Goal: Task Accomplishment & Management: Manage account settings

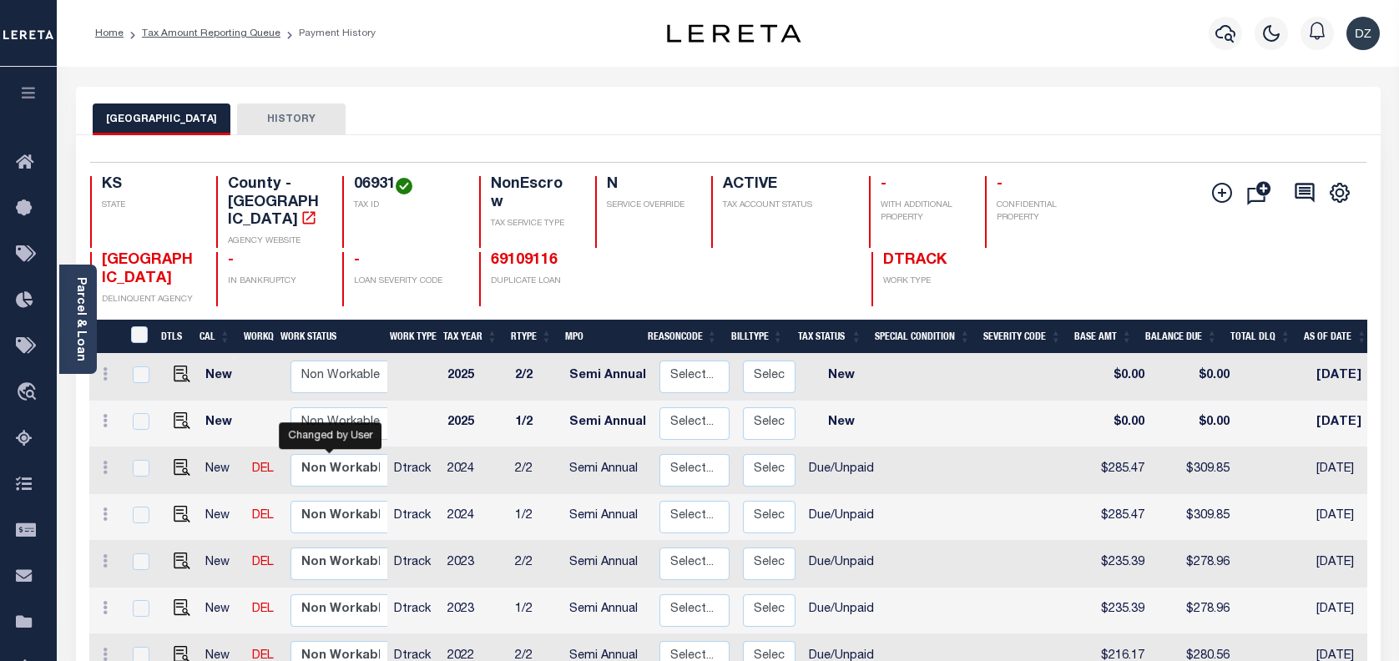
select select "true"
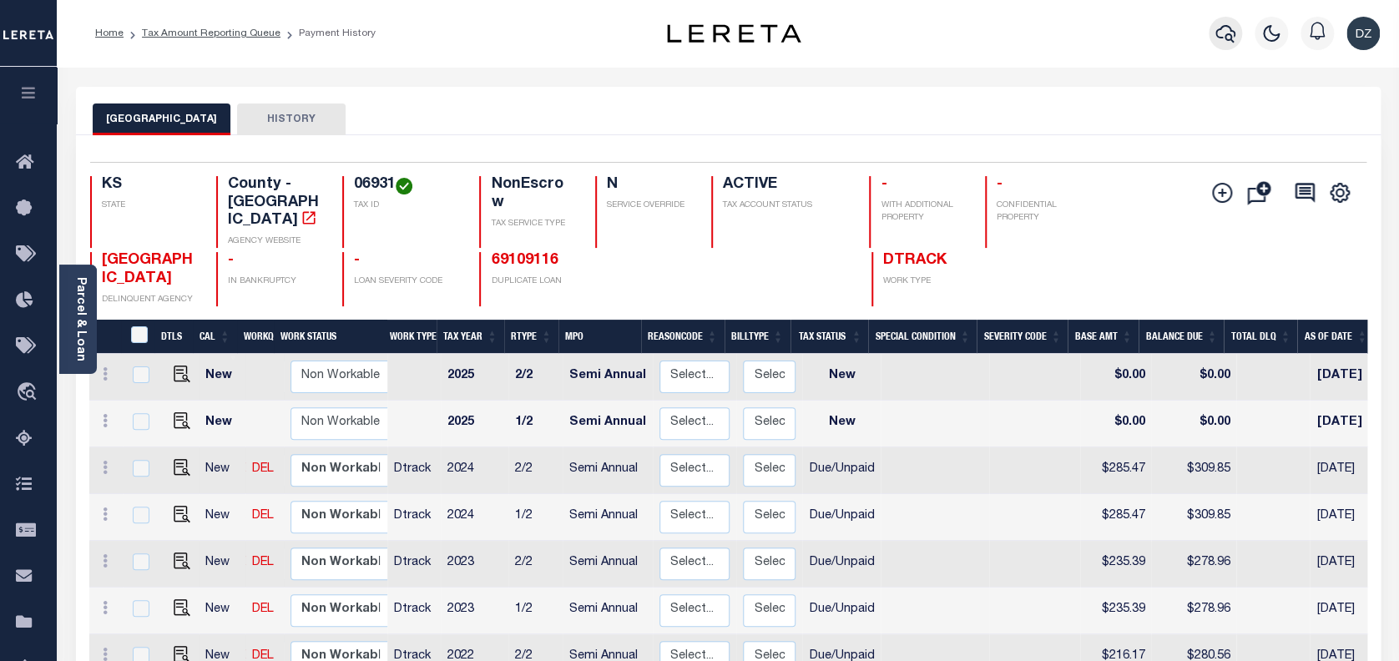
click at [1235, 37] on icon "button" at bounding box center [1226, 34] width 20 height 18
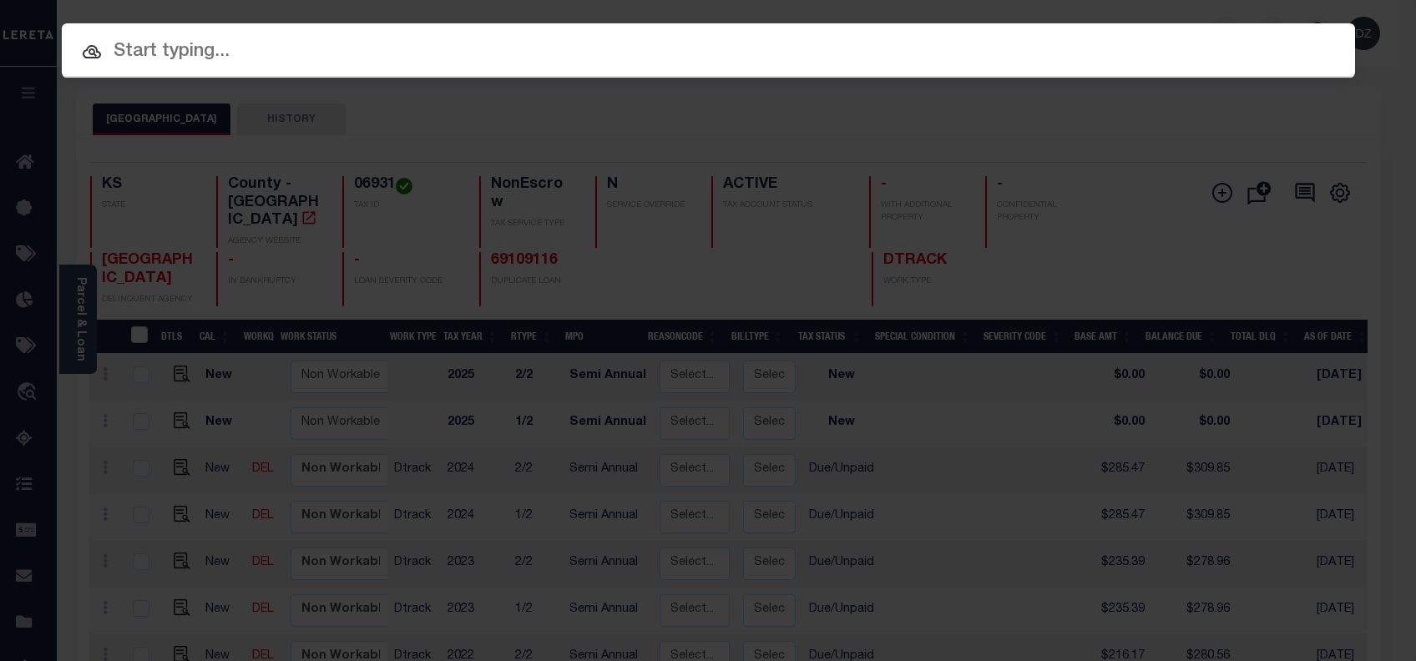
paste input "69827213"
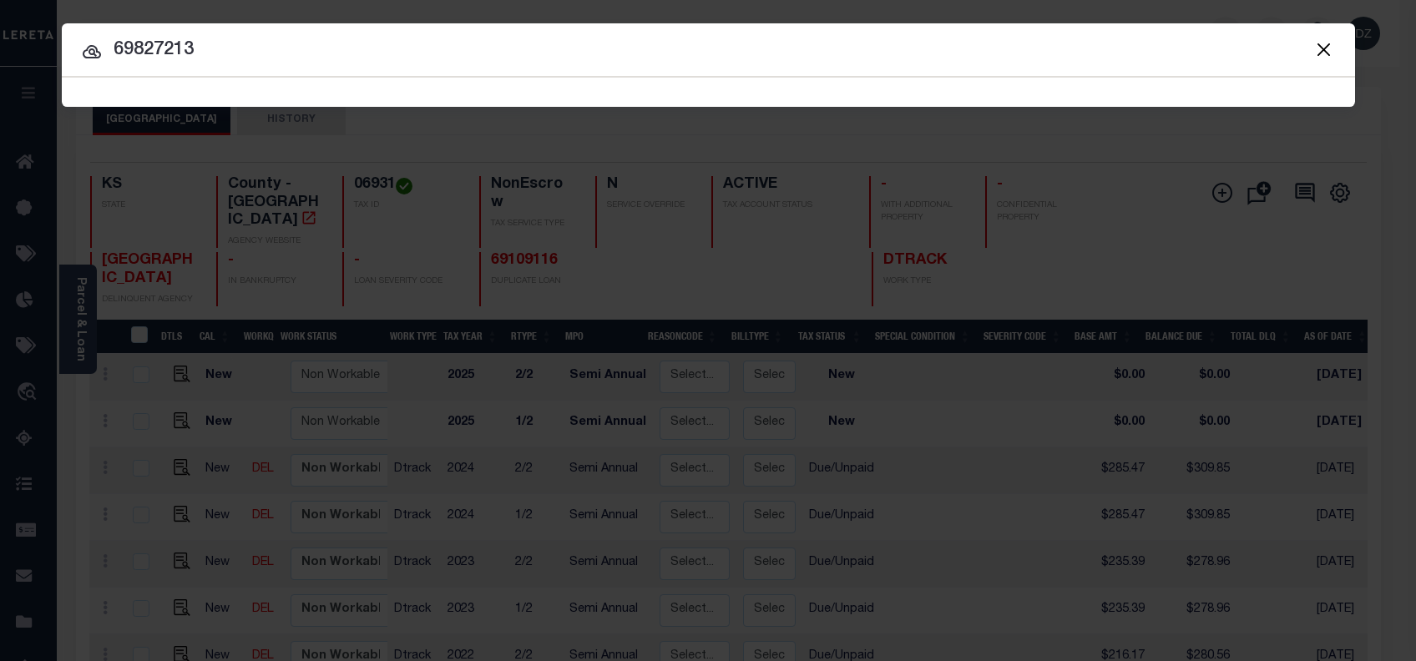
type input "69827213"
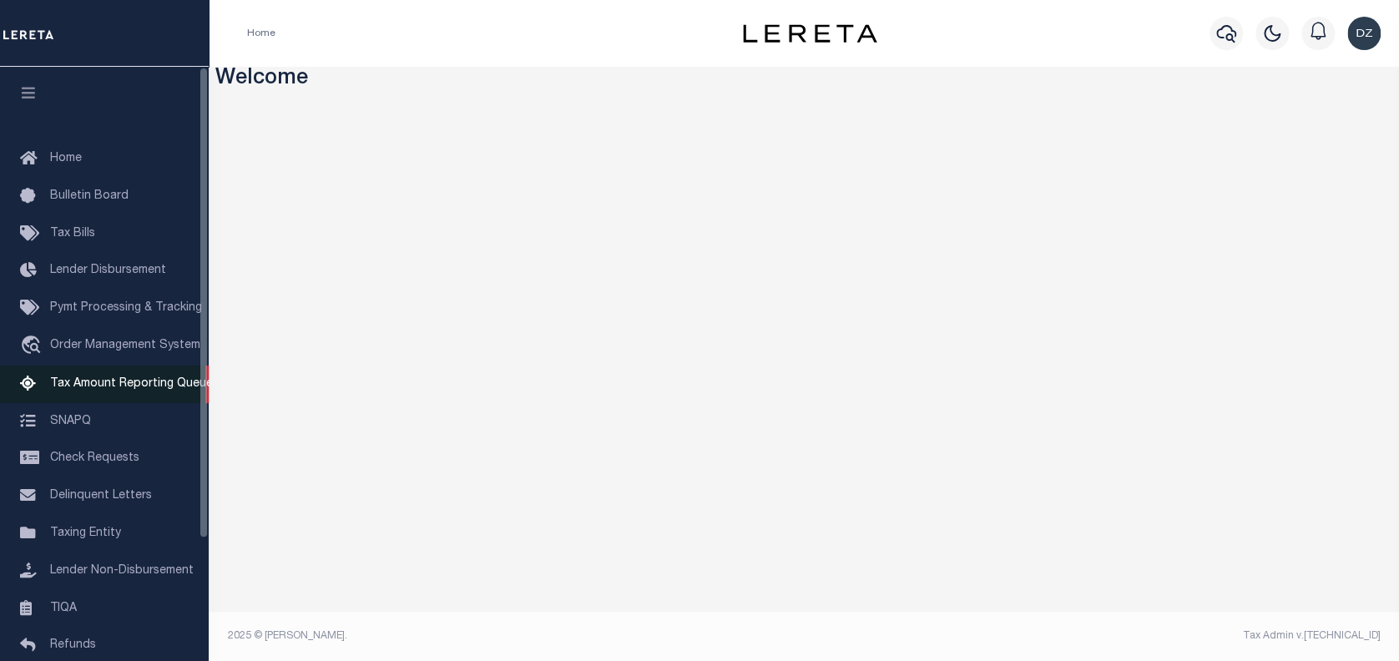
click at [165, 390] on span "Tax Amount Reporting Queue" at bounding box center [131, 384] width 163 height 12
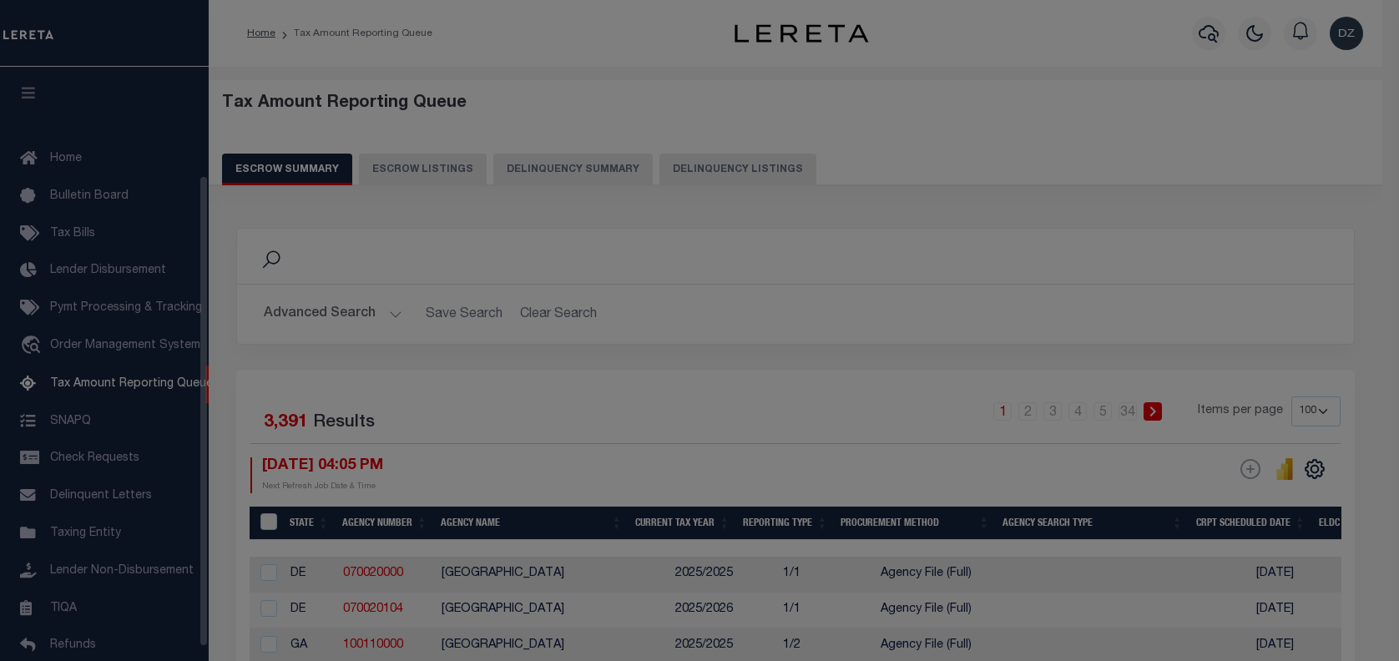
select select "100"
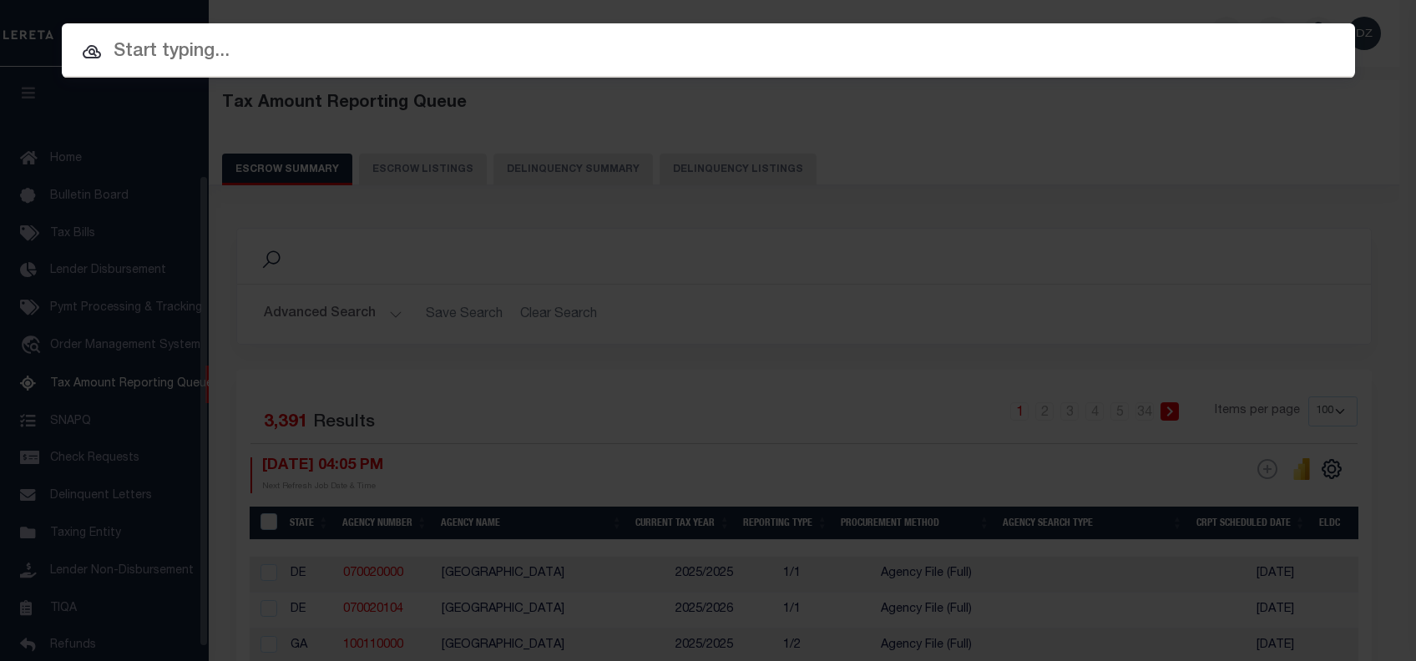
scroll to position [136, 0]
paste input "69827213"
type input "69827213"
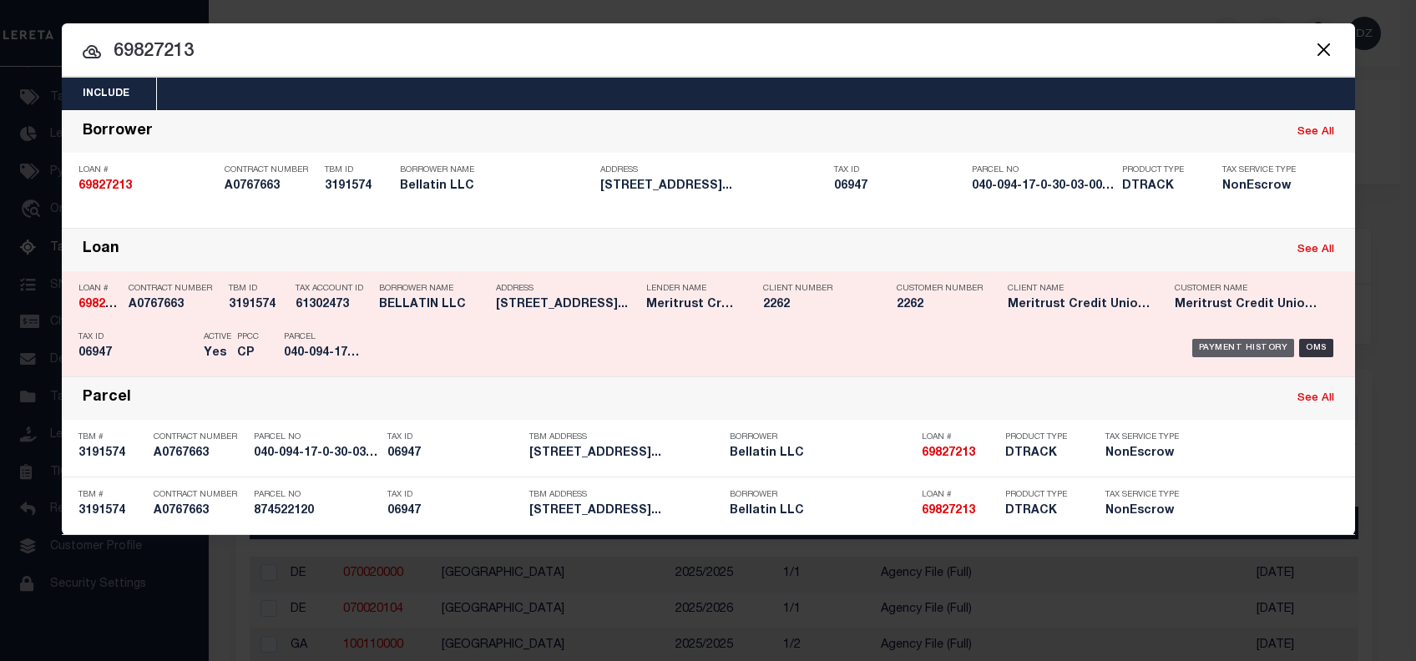
click at [1230, 344] on div "Payment History" at bounding box center [1243, 348] width 103 height 18
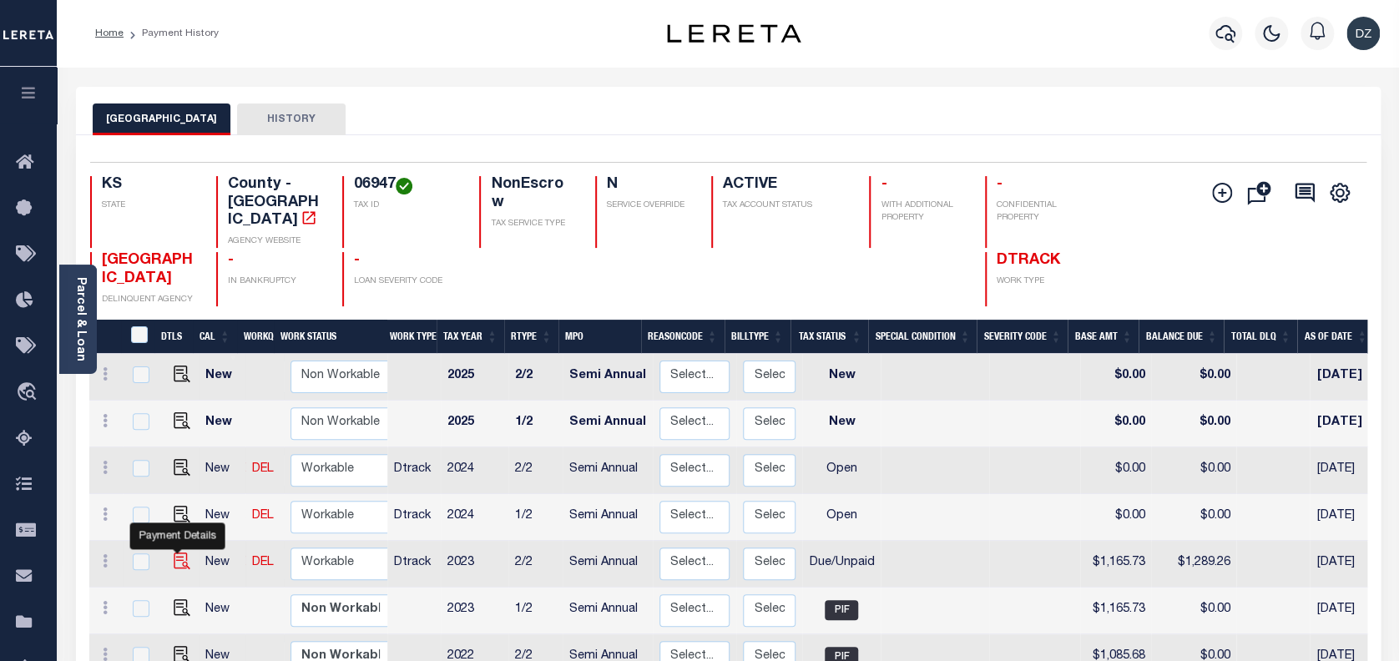
click at [177, 553] on img "" at bounding box center [182, 561] width 17 height 17
checkbox input "true"
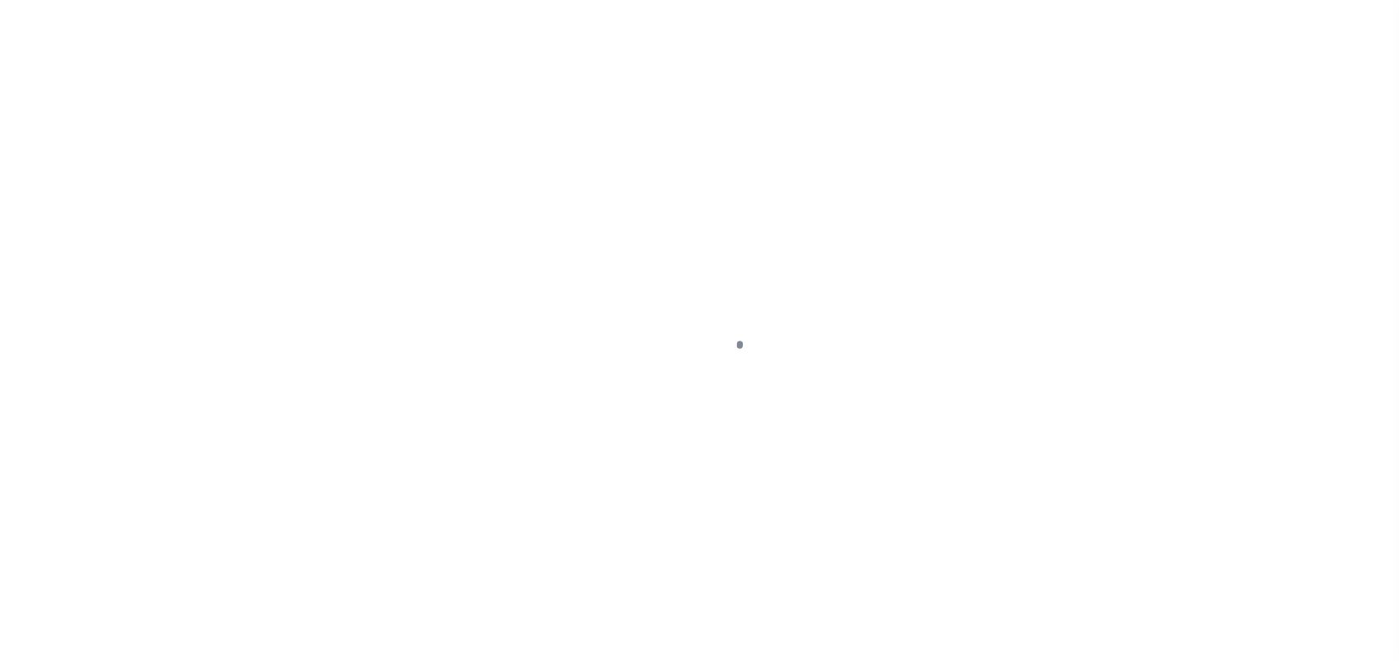
select select "DUE"
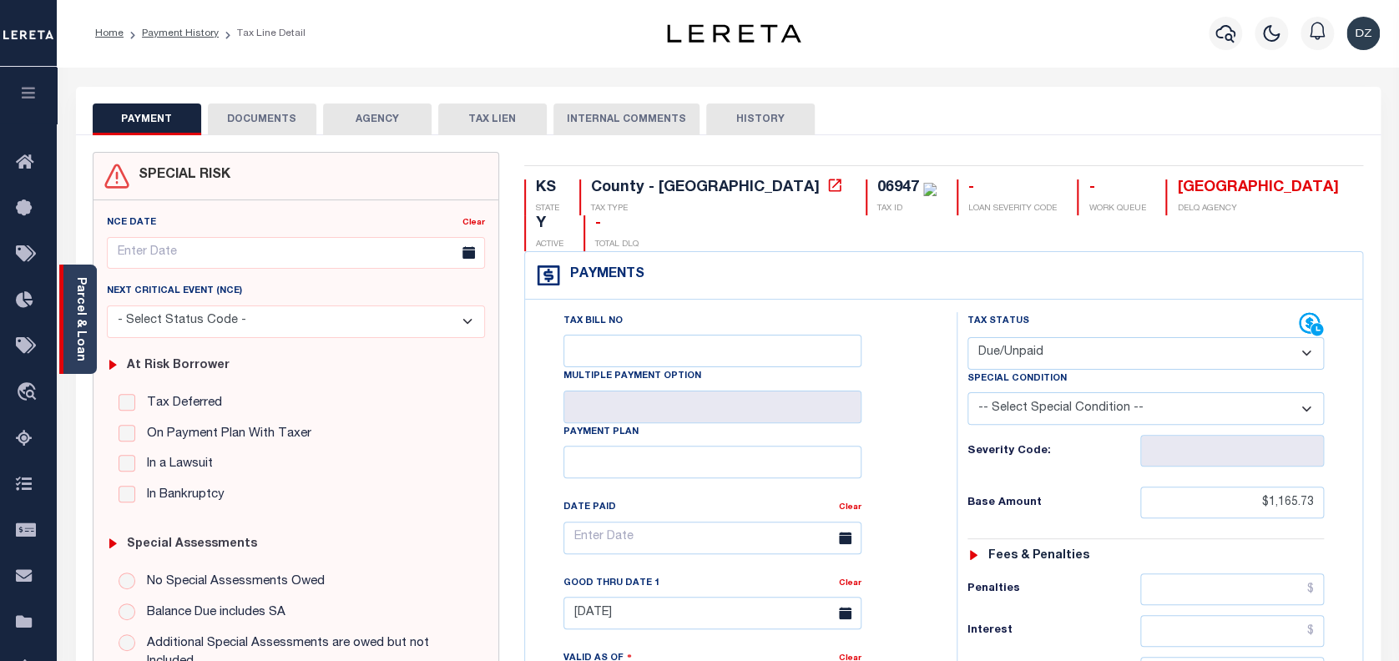
click at [81, 351] on link "Parcel & Loan" at bounding box center [80, 319] width 12 height 84
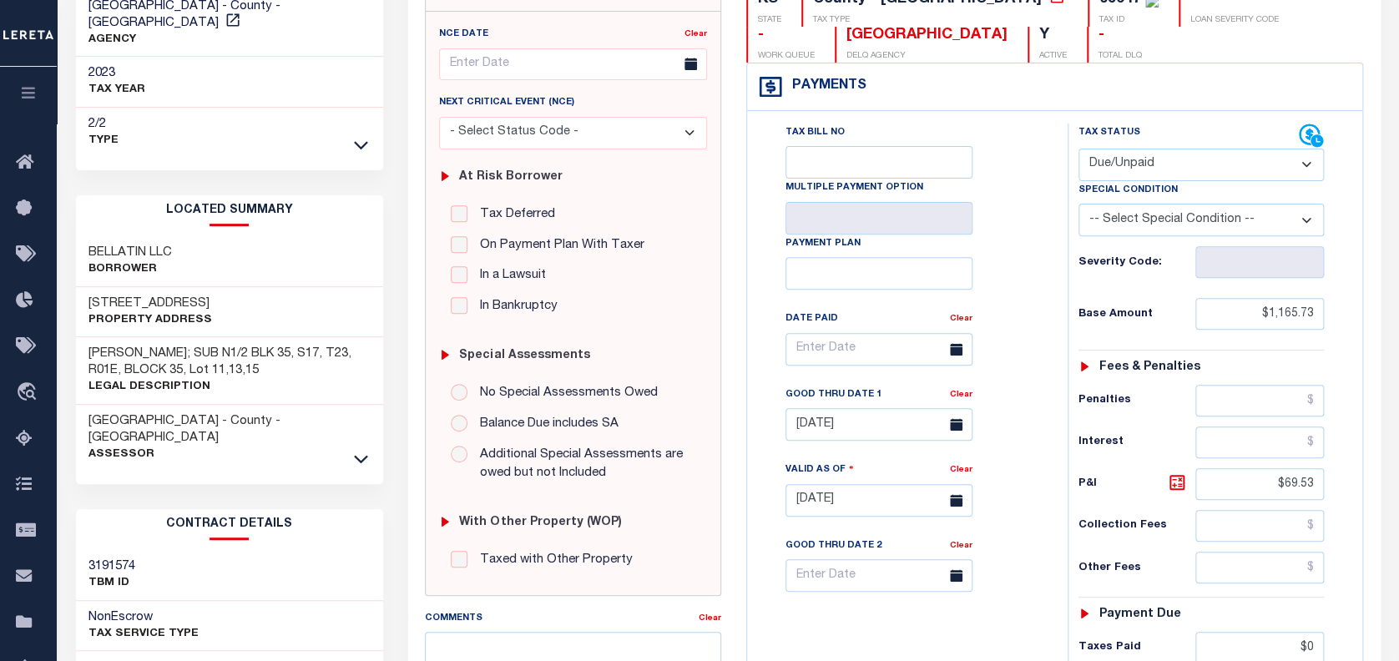
scroll to position [334, 0]
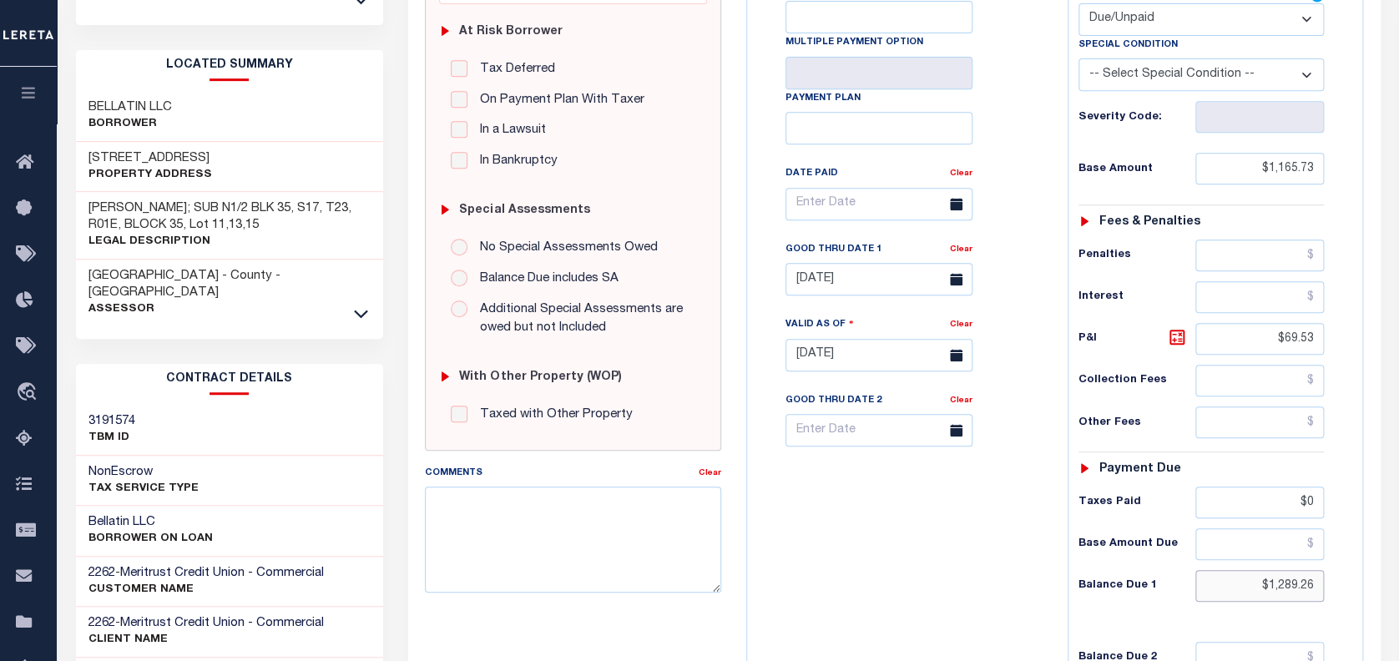
drag, startPoint x: 1312, startPoint y: 588, endPoint x: 1251, endPoint y: 589, distance: 61.8
click at [1249, 589] on input "$1,289.26" at bounding box center [1260, 586] width 129 height 32
paste input "1,337.4"
type input "$1,337.46"
type input "[DATE]"
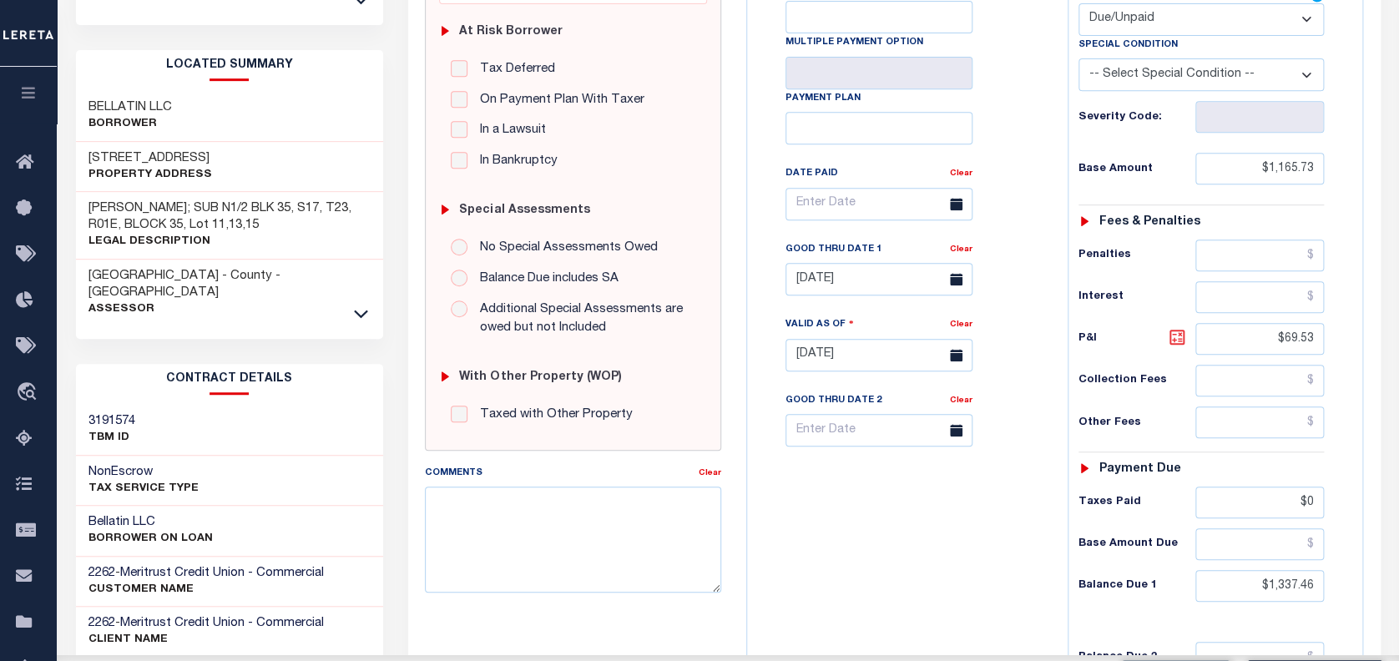
click at [1177, 345] on icon at bounding box center [1177, 337] width 20 height 20
type input "$171.73"
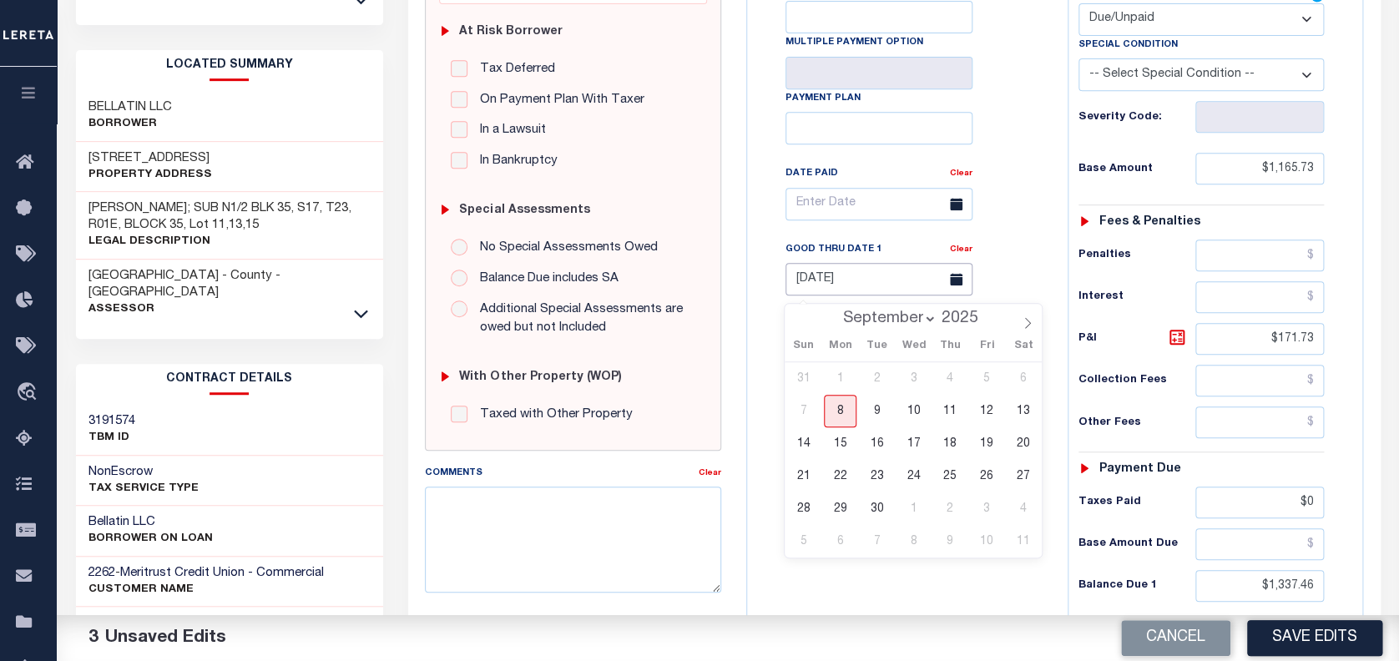
click at [880, 276] on input "09/30/2024" at bounding box center [879, 279] width 187 height 33
click at [843, 412] on span "8" at bounding box center [840, 411] width 33 height 33
type input "[DATE]"
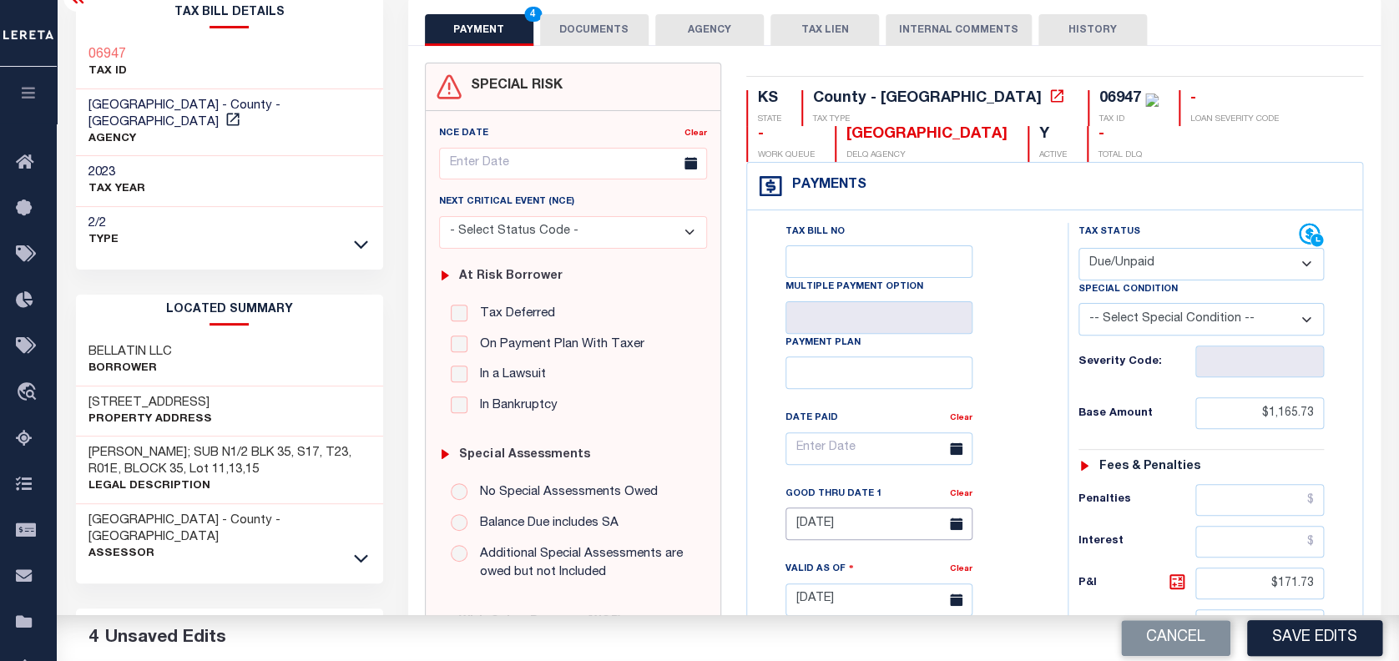
scroll to position [0, 0]
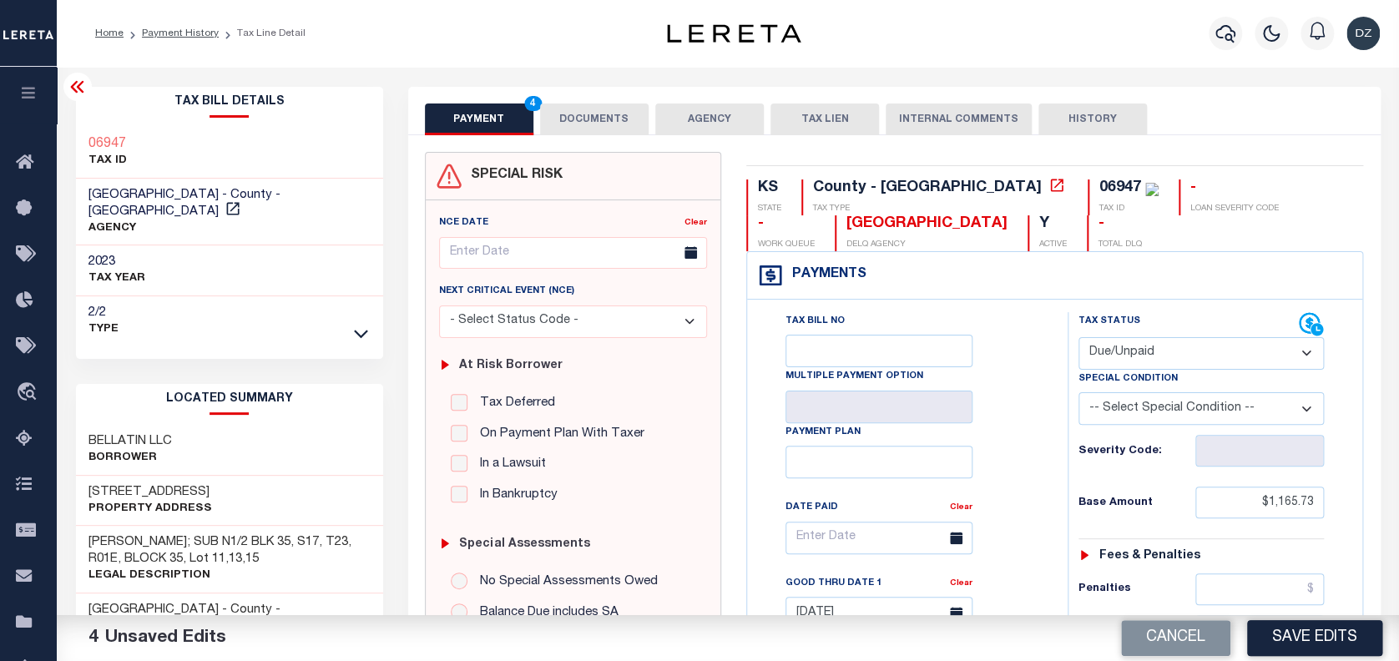
click at [556, 117] on button "DOCUMENTS" at bounding box center [594, 120] width 109 height 32
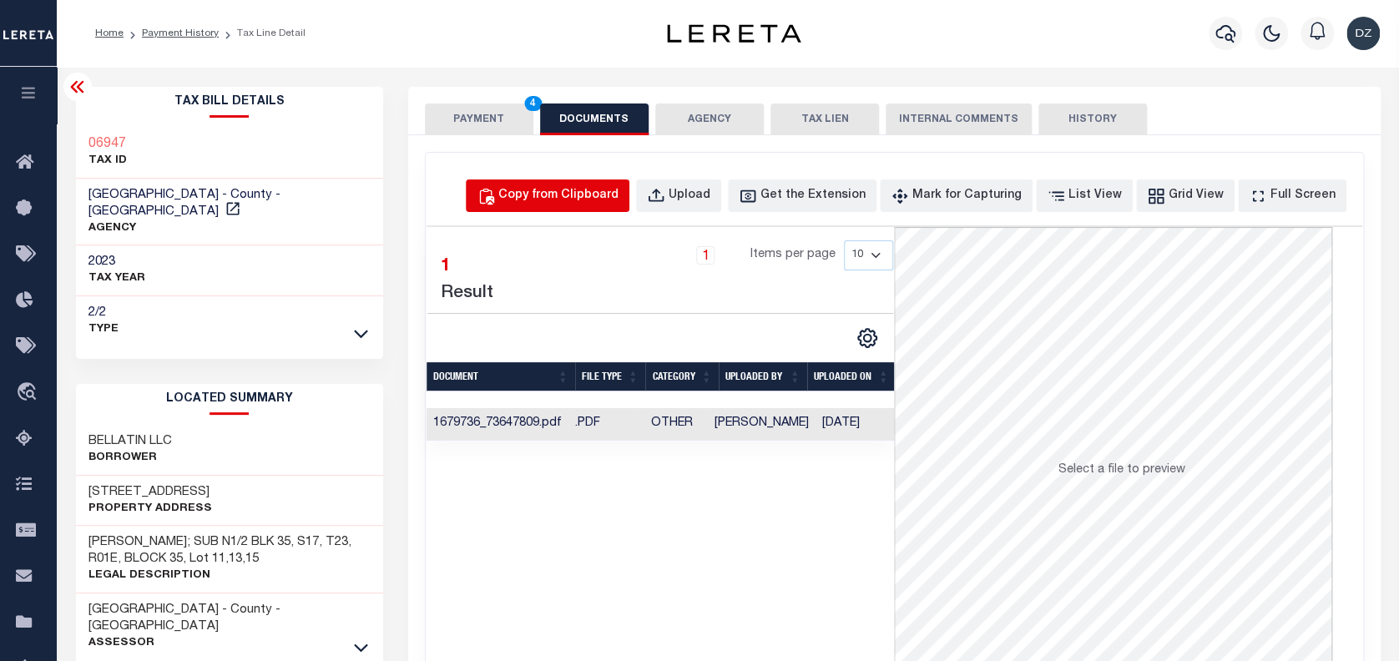
click at [598, 197] on div "Copy from Clipboard" at bounding box center [558, 196] width 120 height 18
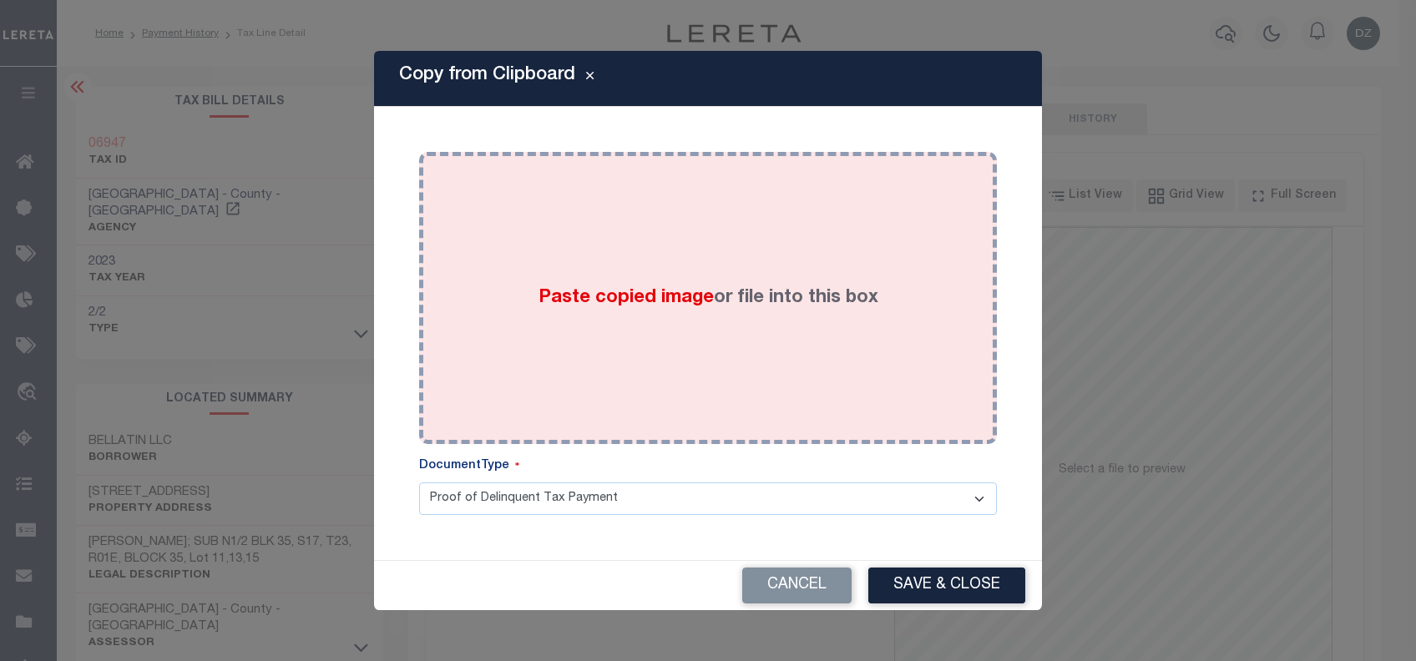
click at [704, 301] on span "Paste copied image" at bounding box center [626, 298] width 175 height 18
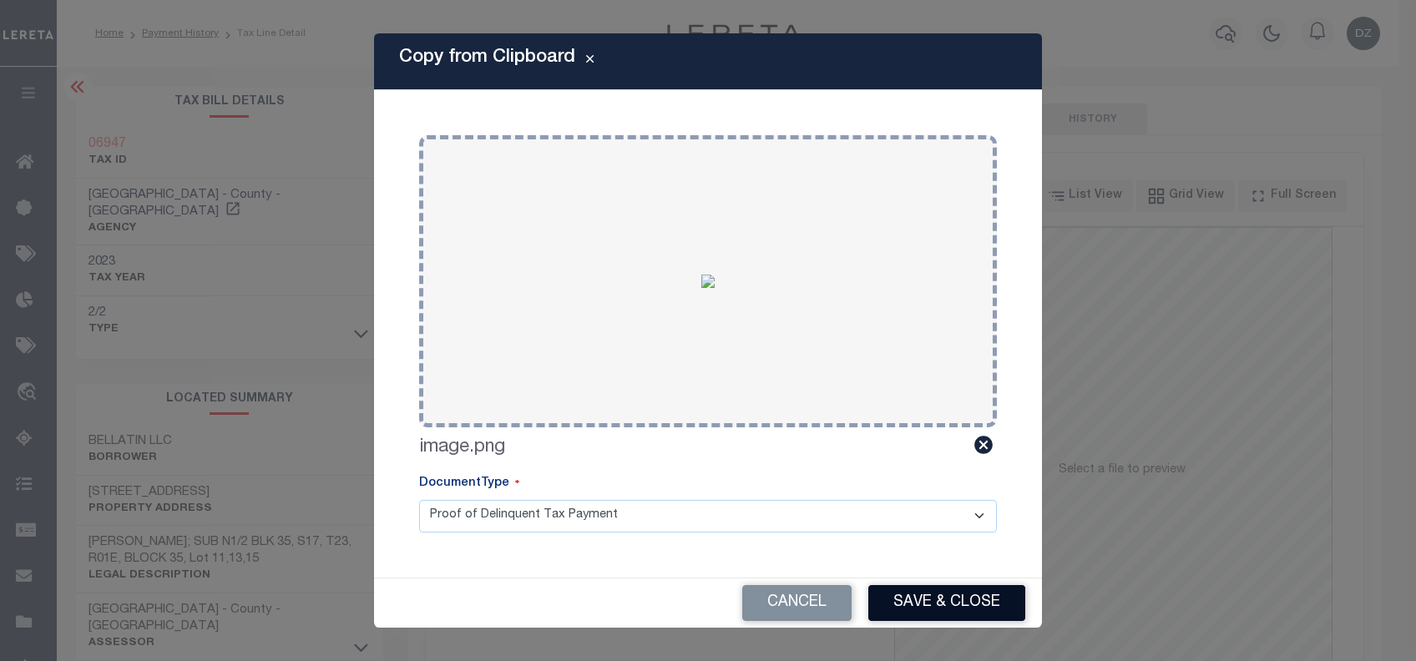
click at [922, 610] on button "Save & Close" at bounding box center [946, 603] width 157 height 36
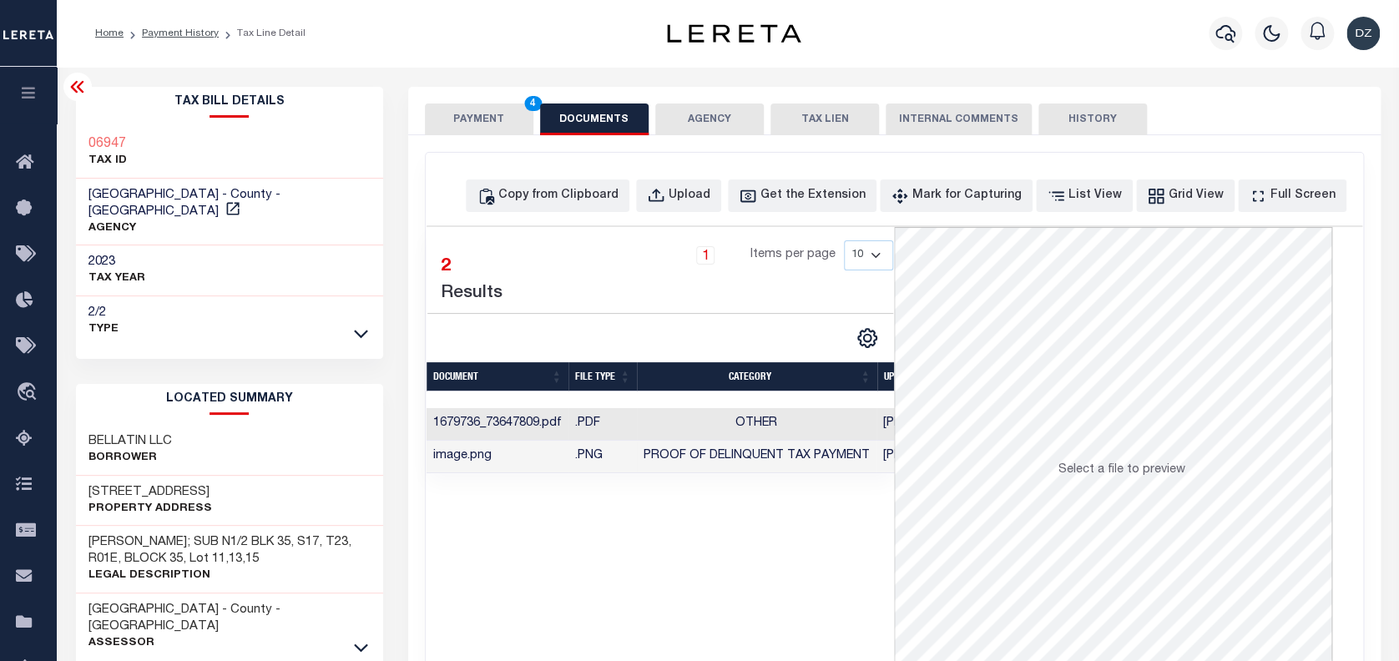
click at [475, 104] on button "PAYMENT 4" at bounding box center [479, 120] width 109 height 32
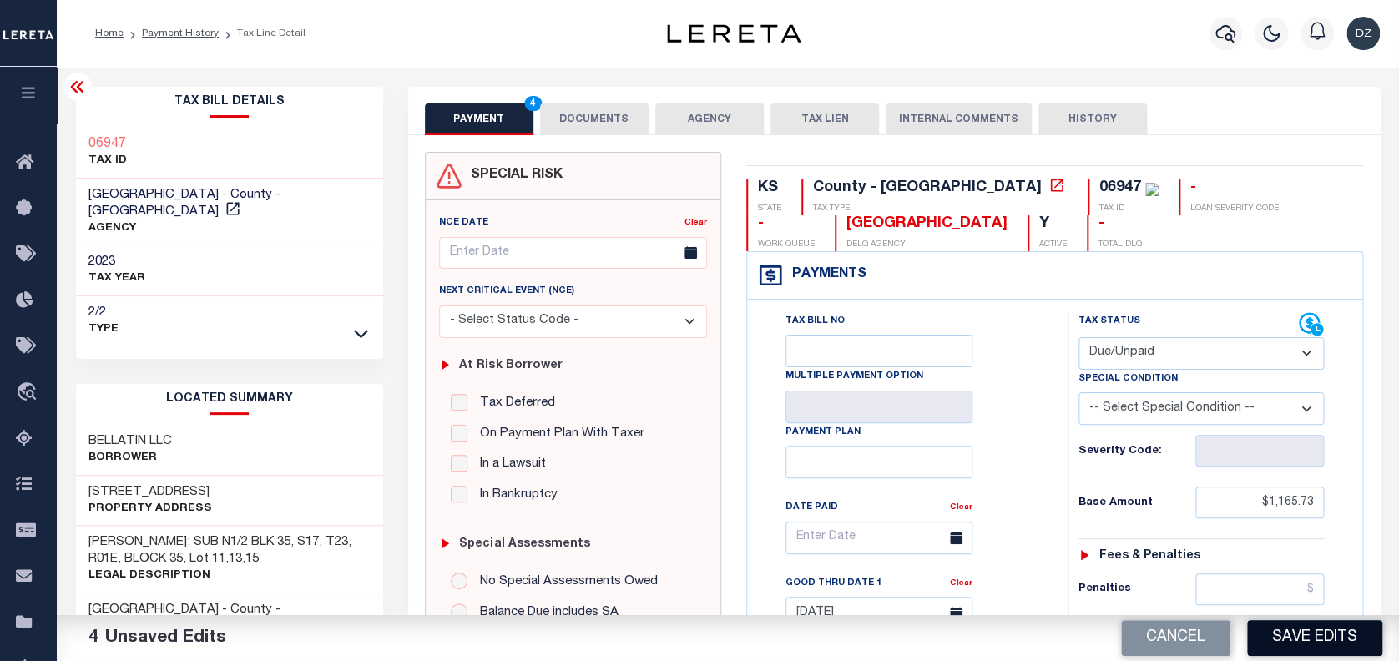
click at [1332, 634] on button "Save Edits" at bounding box center [1314, 638] width 135 height 36
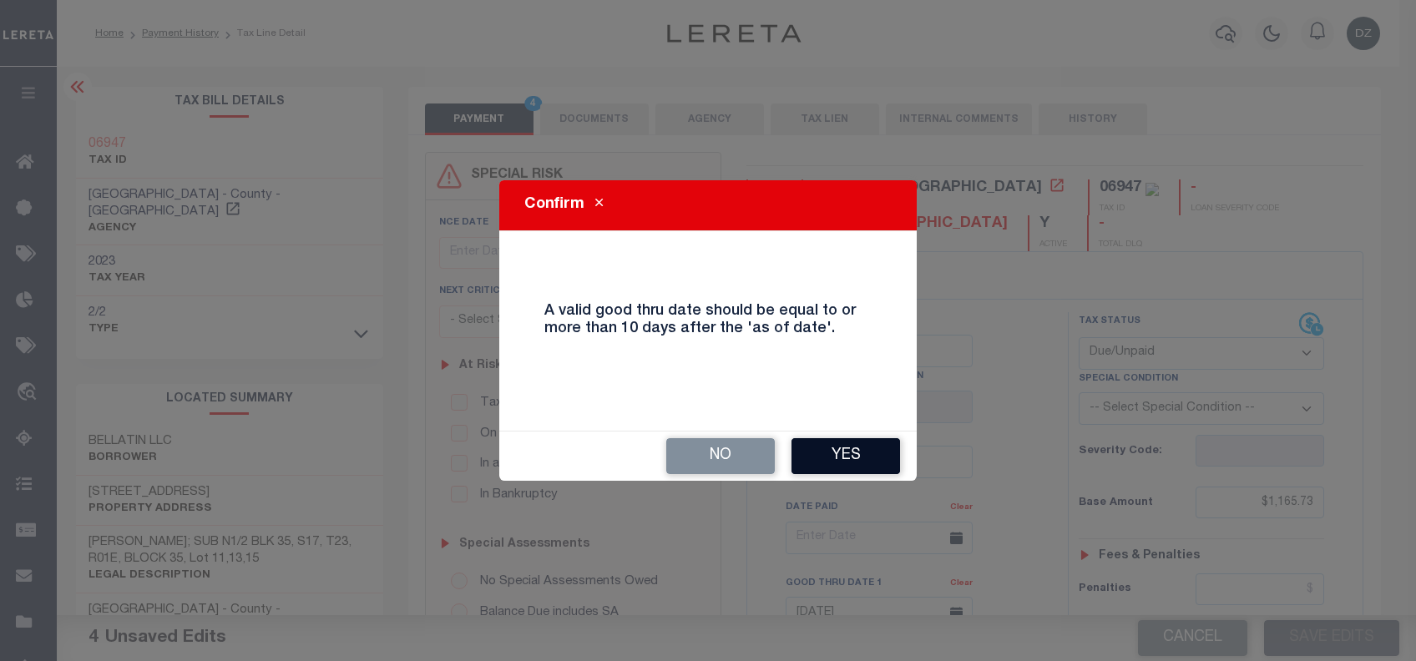
click at [862, 457] on button "Yes" at bounding box center [845, 456] width 109 height 36
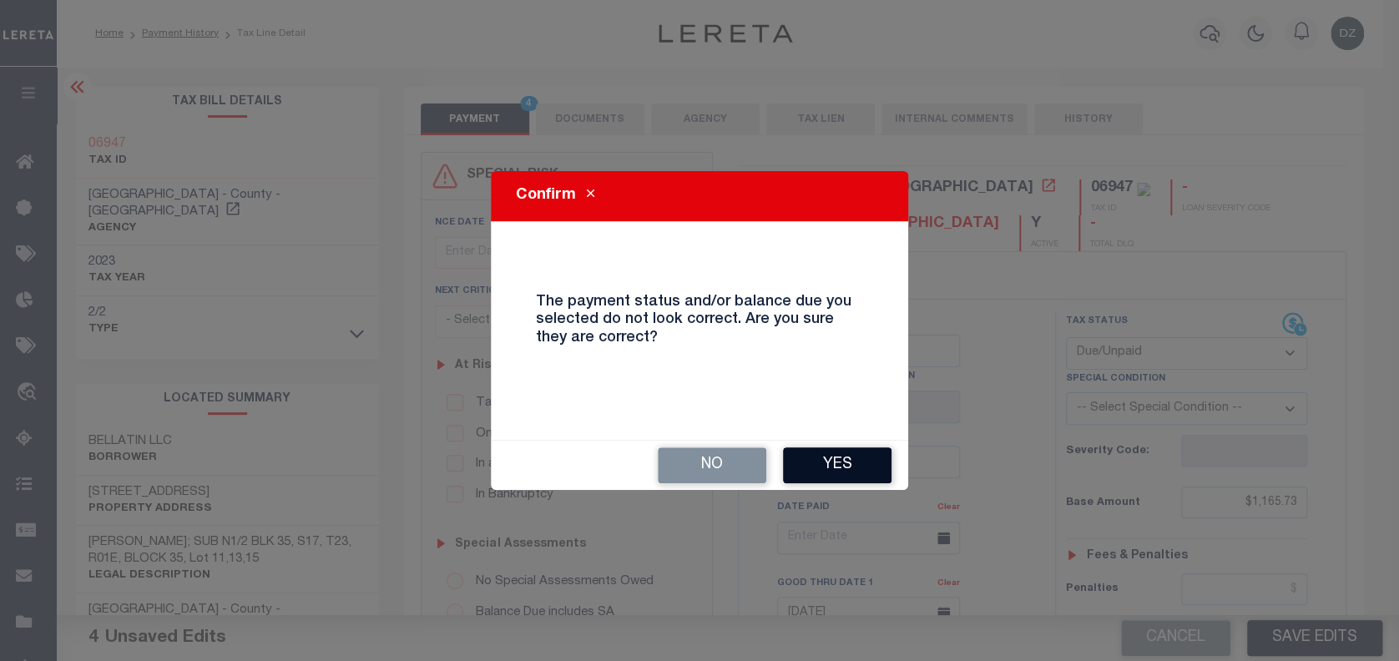
click at [847, 449] on button "Yes" at bounding box center [837, 466] width 109 height 36
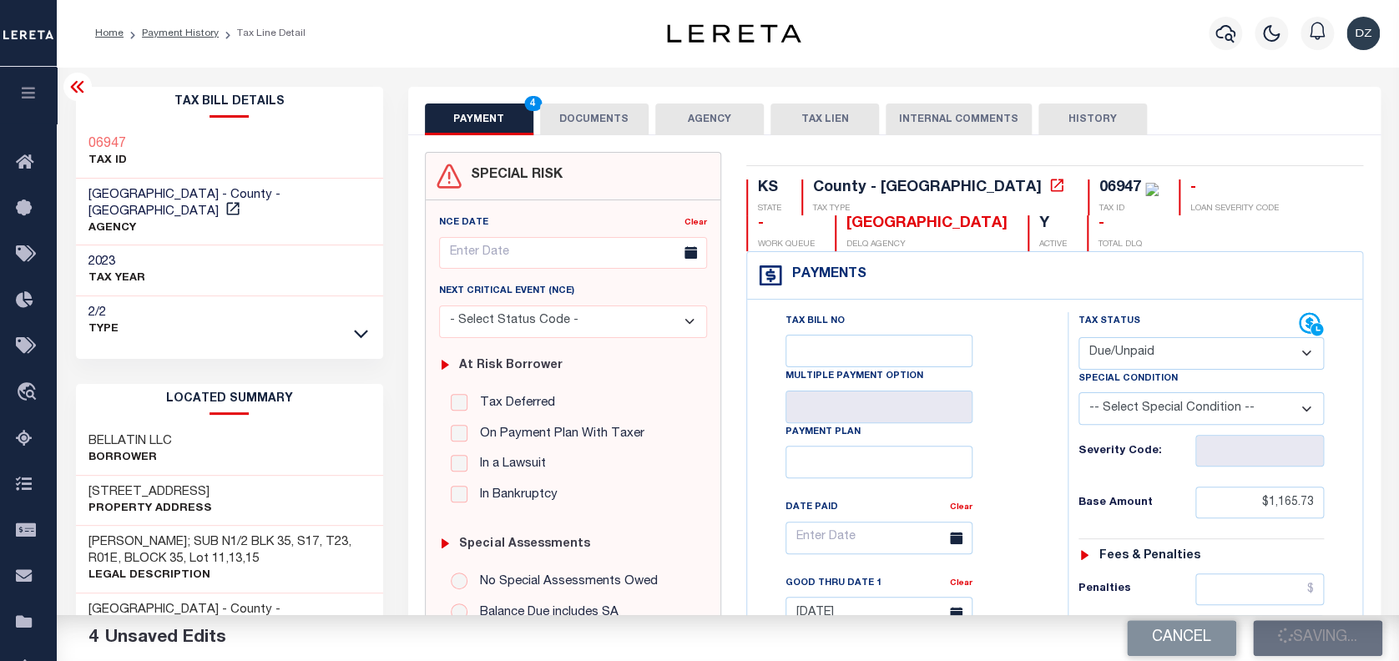
checkbox input "false"
type input "$1,165.73"
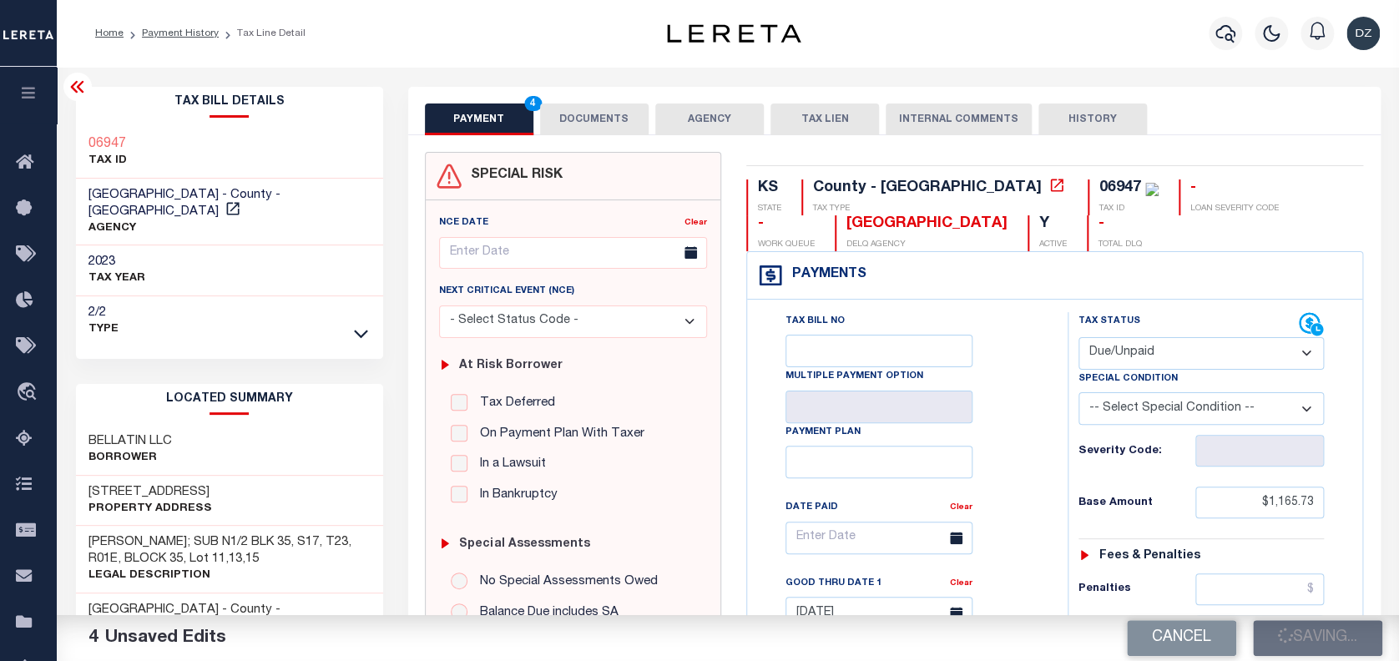
type input "$171.73"
type input "$0"
type input "$1,337.46"
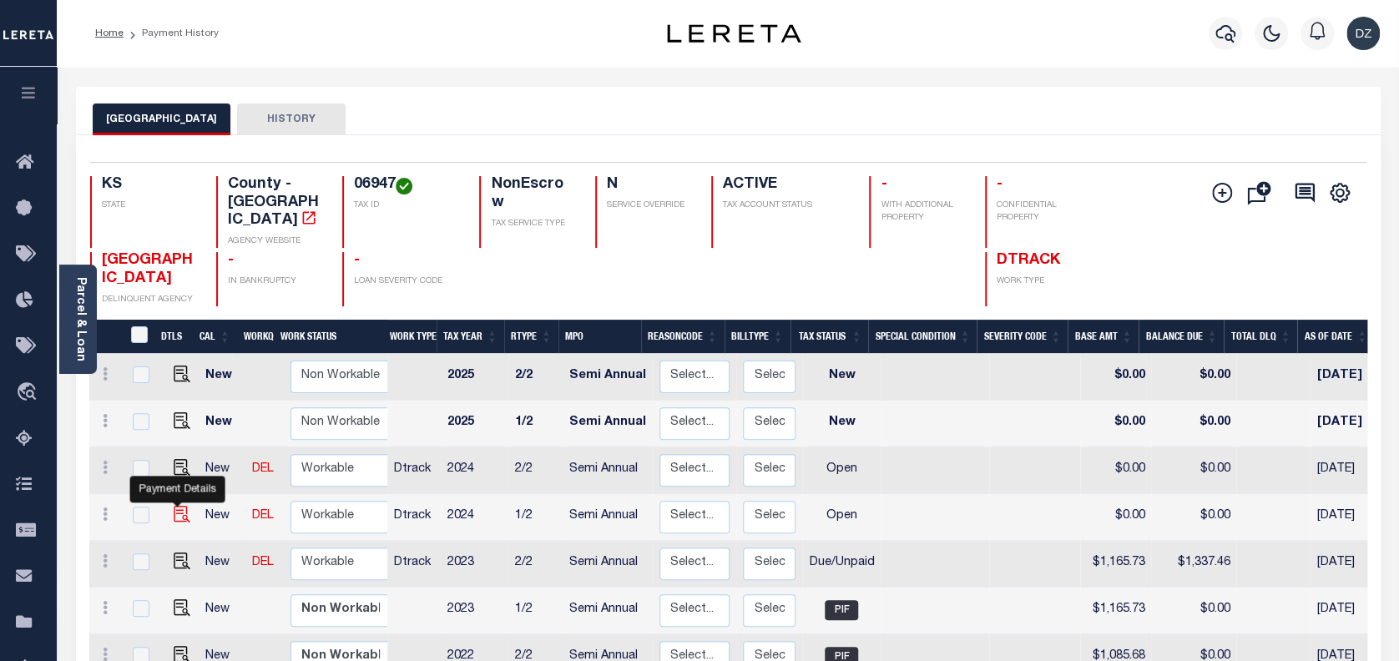
click at [174, 506] on img "" at bounding box center [182, 514] width 17 height 17
checkbox input "true"
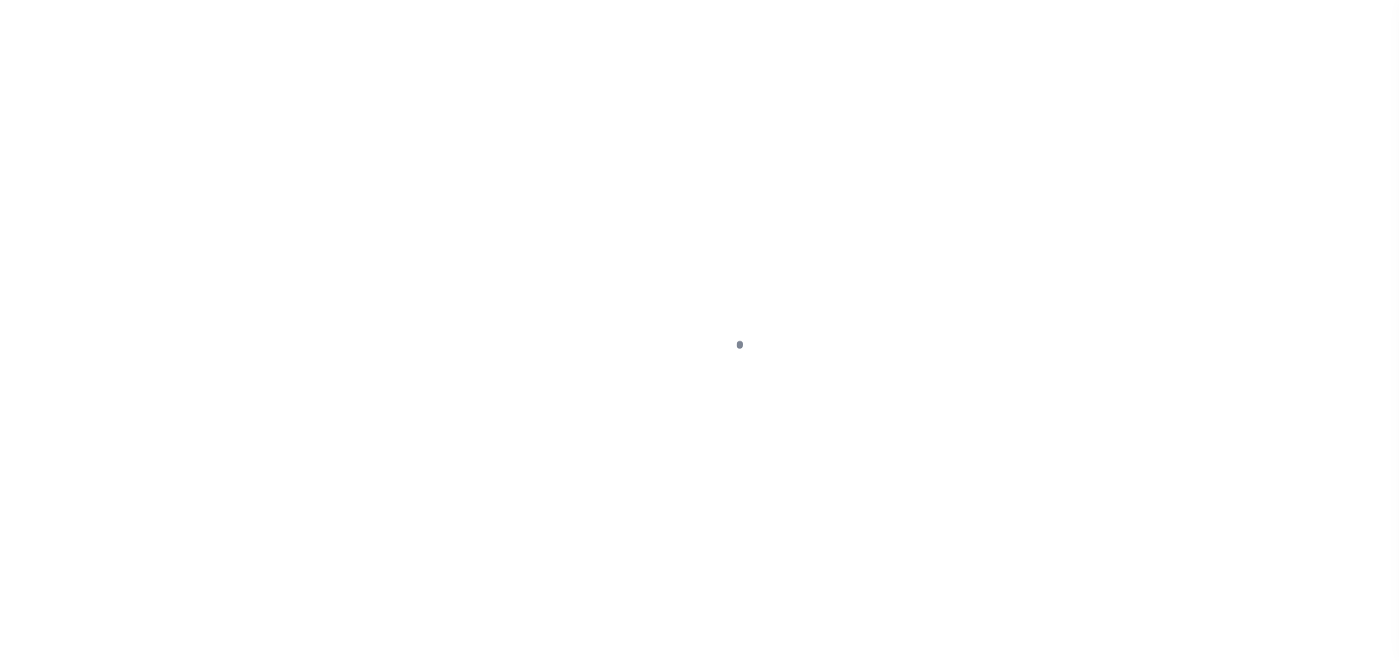
select select "OP2"
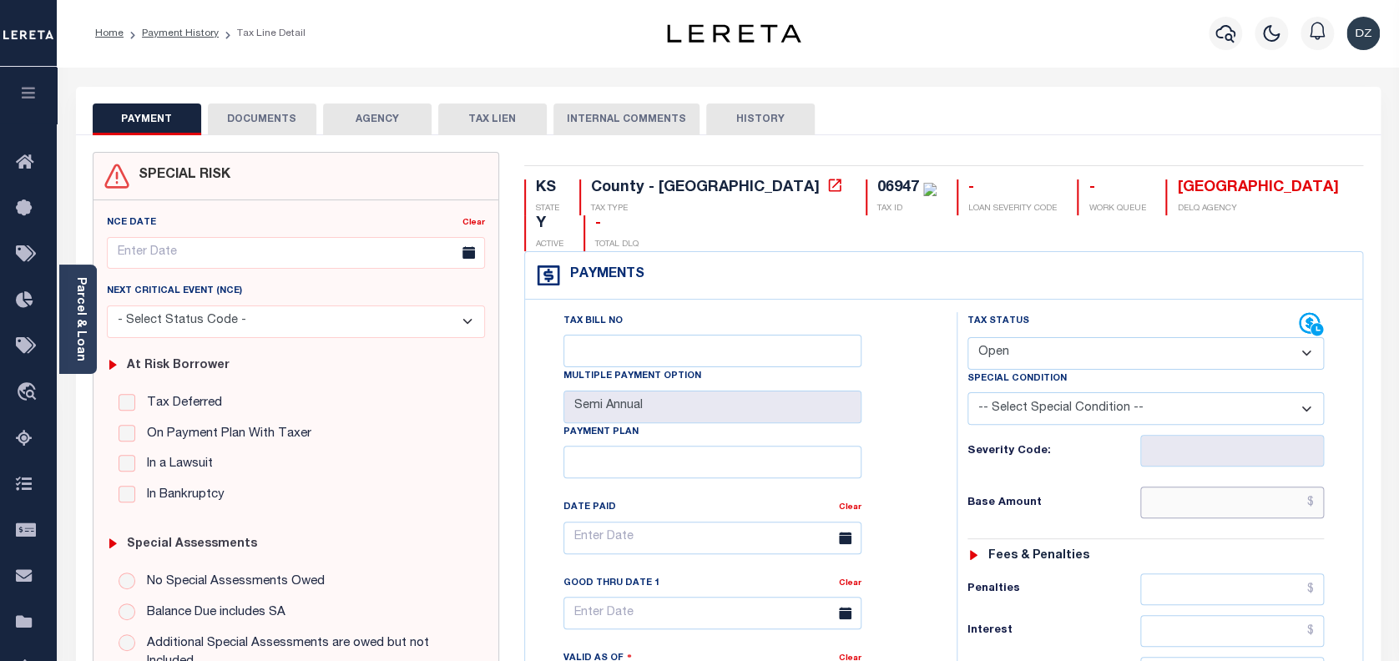
click at [1220, 487] on input "text" at bounding box center [1232, 503] width 185 height 32
paste input "2,183.49"
type input "$2,183.49"
type input "[DATE]"
click at [1076, 337] on select "- Select Status Code - Open Due/Unpaid Paid Incomplete No Tax Due Internal Refu…" at bounding box center [1146, 353] width 357 height 33
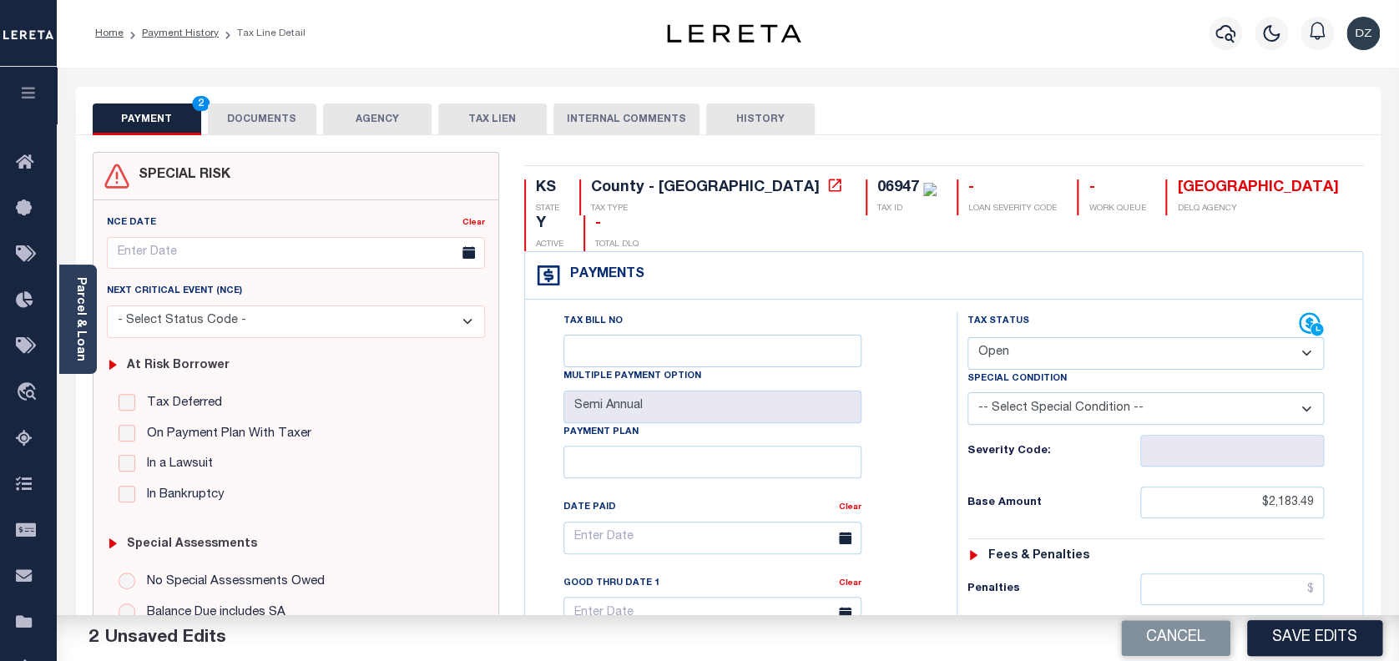
select select "DUE"
click at [968, 337] on select "- Select Status Code - Open Due/Unpaid Paid Incomplete No Tax Due Internal Refu…" at bounding box center [1146, 353] width 357 height 33
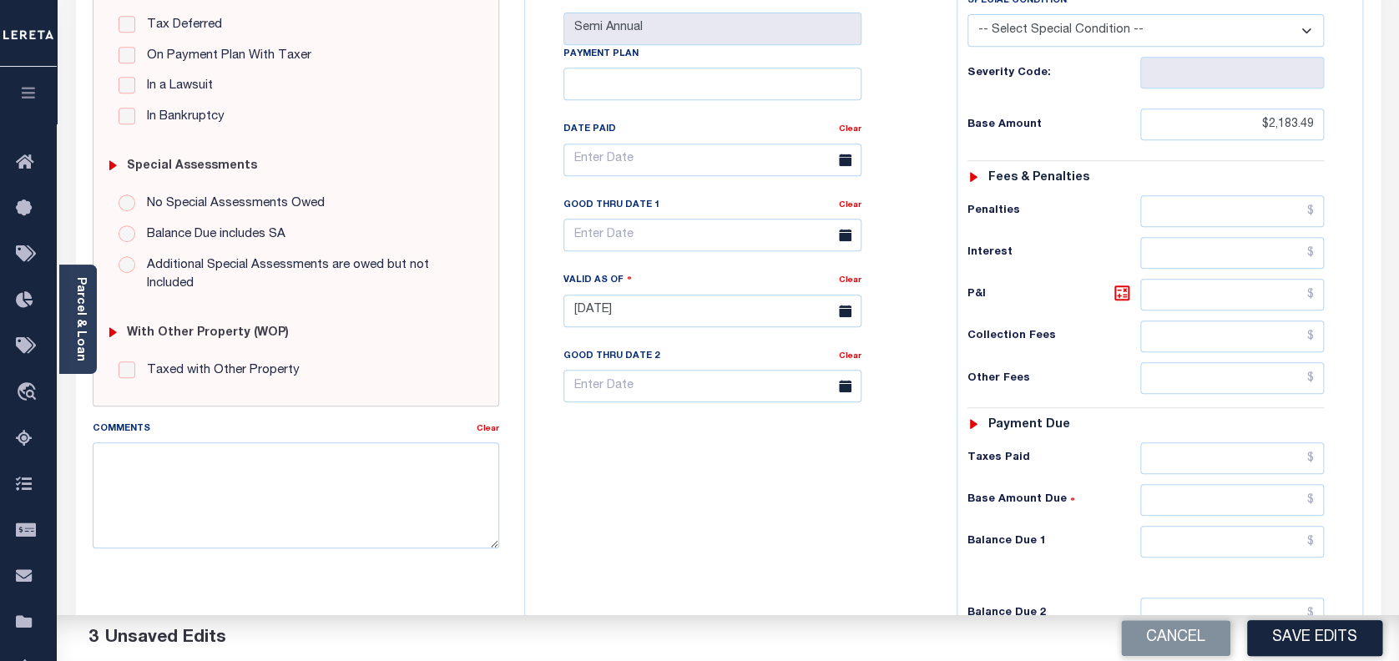
scroll to position [445, 0]
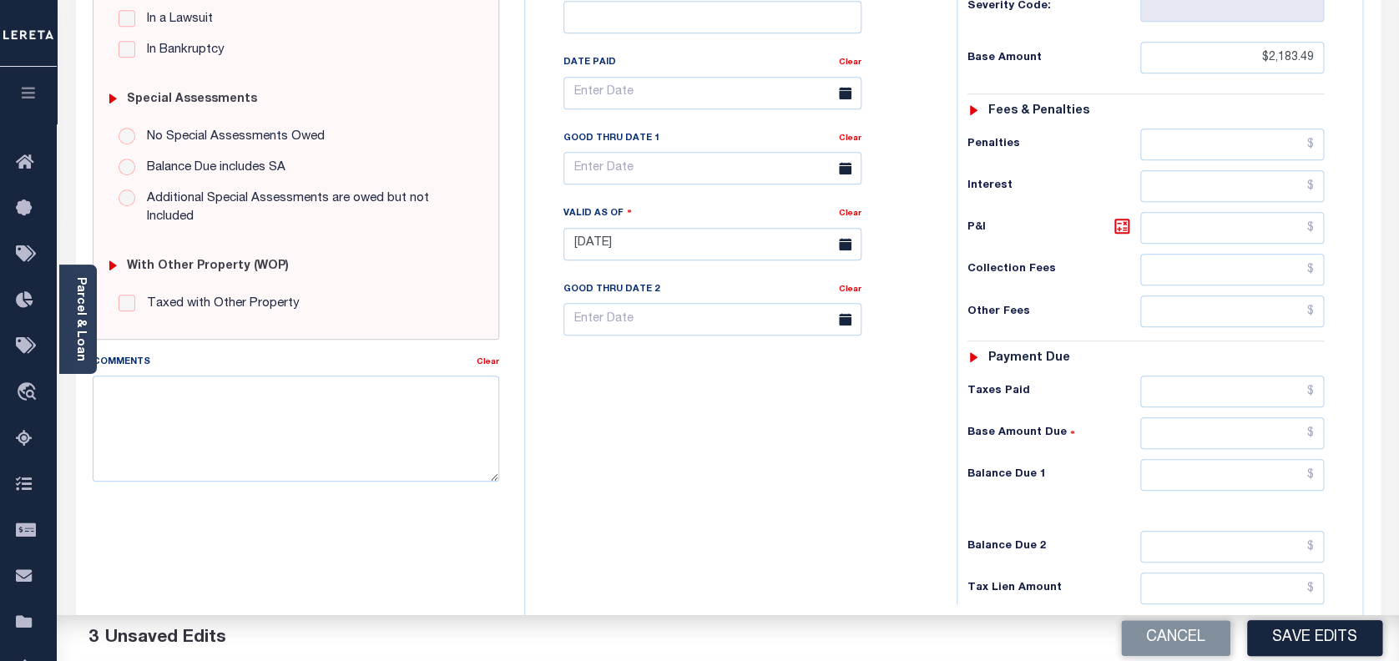
click at [1232, 457] on div "Tax Status Status - Select Status Code -" at bounding box center [1152, 235] width 390 height 737
click at [1222, 459] on input "text" at bounding box center [1232, 475] width 185 height 32
paste input "2,316.84"
type input "$2,316.84"
click at [1124, 216] on icon at bounding box center [1122, 226] width 20 height 20
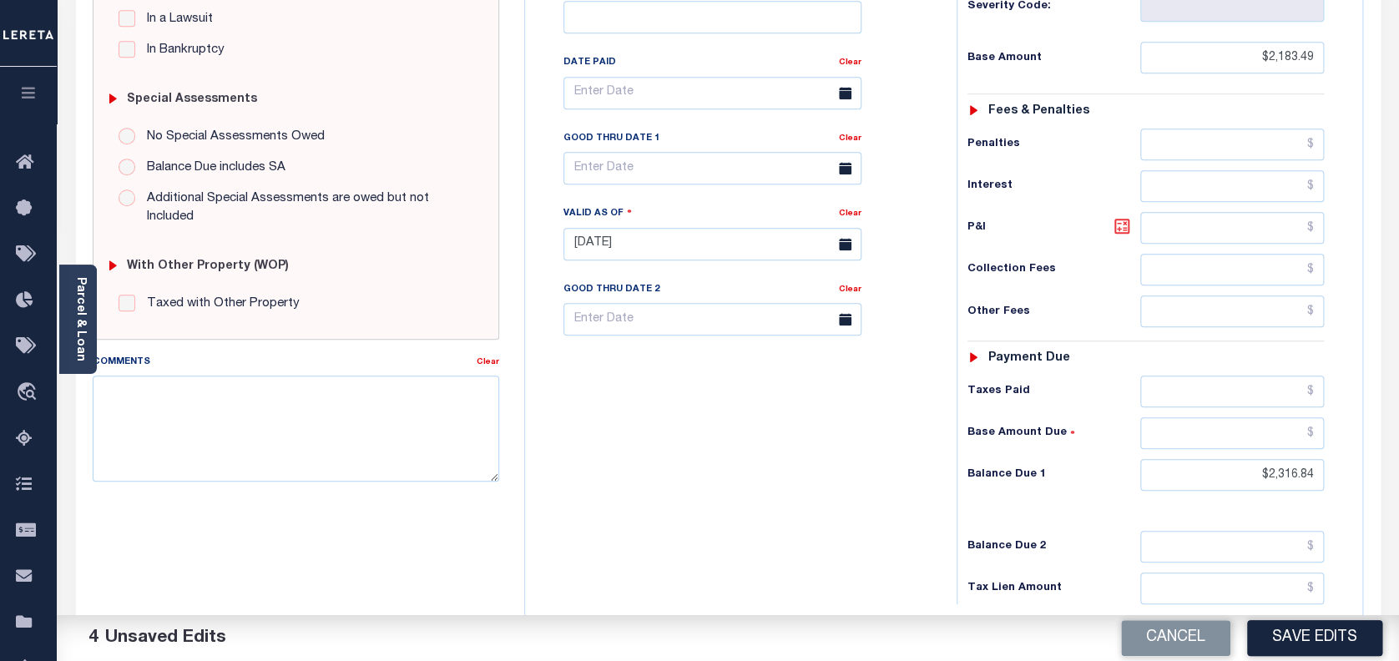
type input "$133.35"
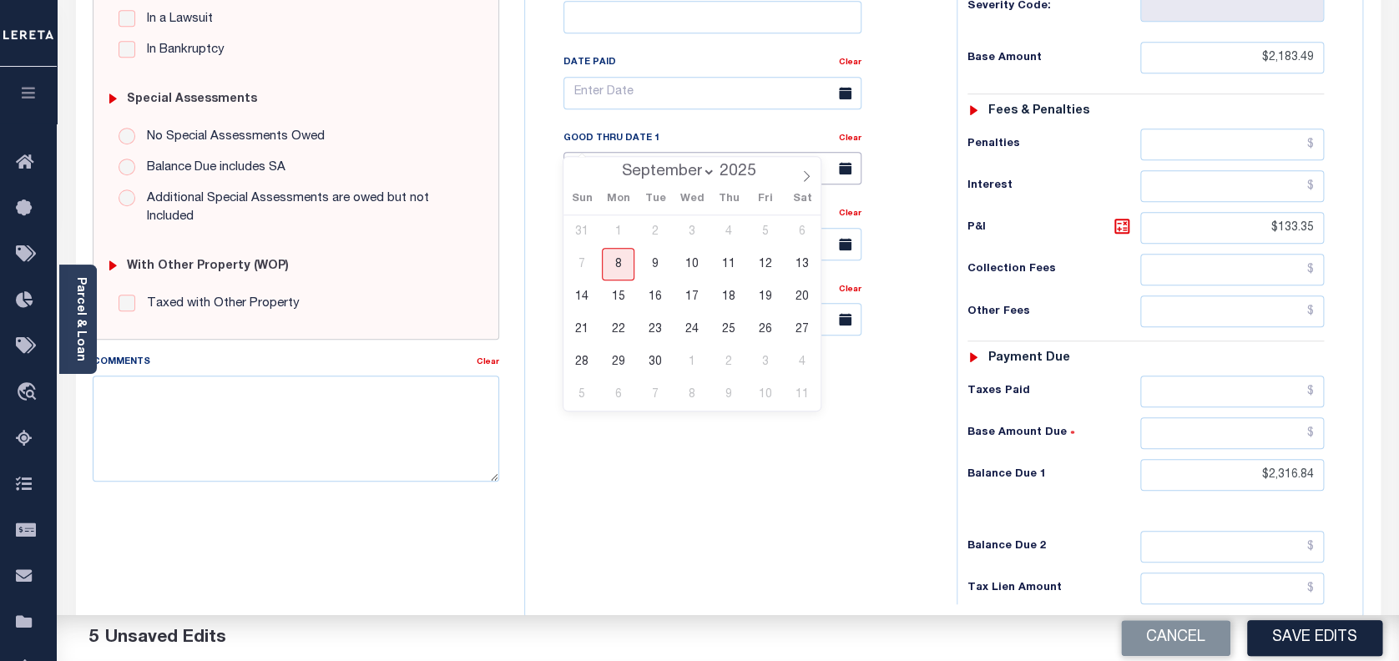
click at [589, 152] on input "text" at bounding box center [713, 168] width 298 height 33
click at [619, 260] on span "8" at bounding box center [618, 264] width 33 height 33
type input "[DATE]"
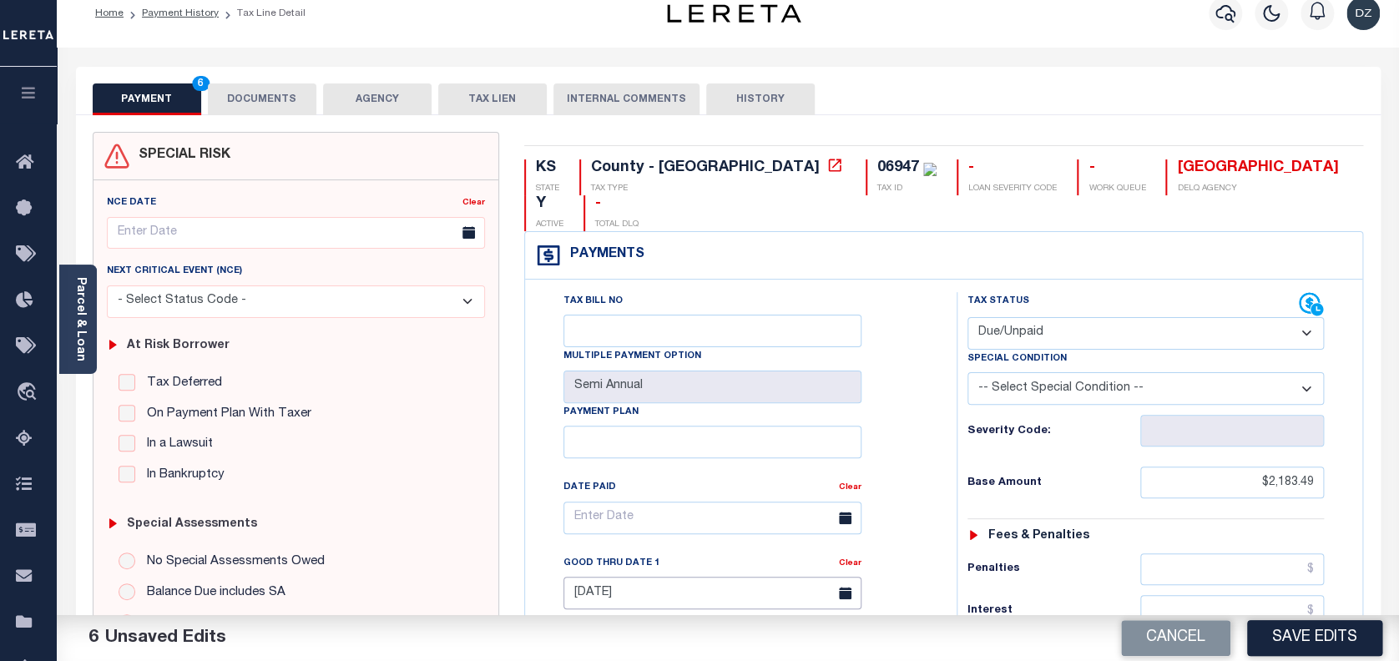
scroll to position [0, 0]
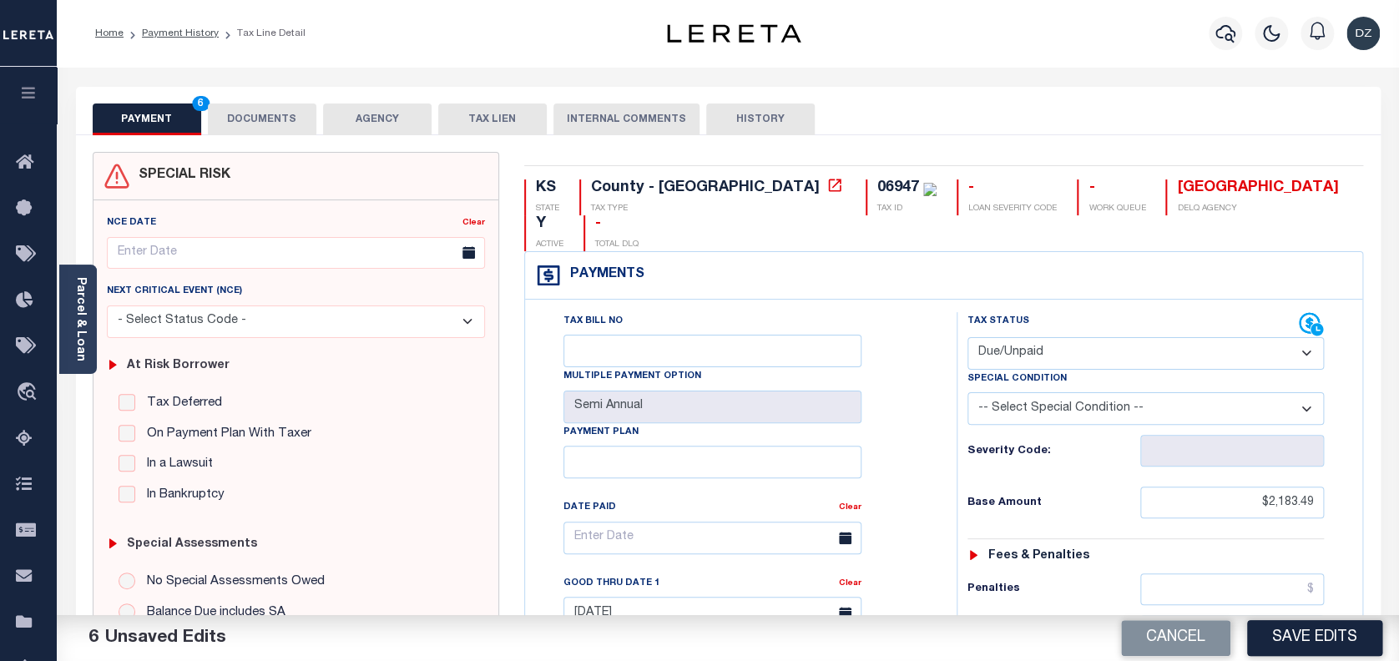
click at [260, 119] on button "DOCUMENTS" at bounding box center [262, 120] width 109 height 32
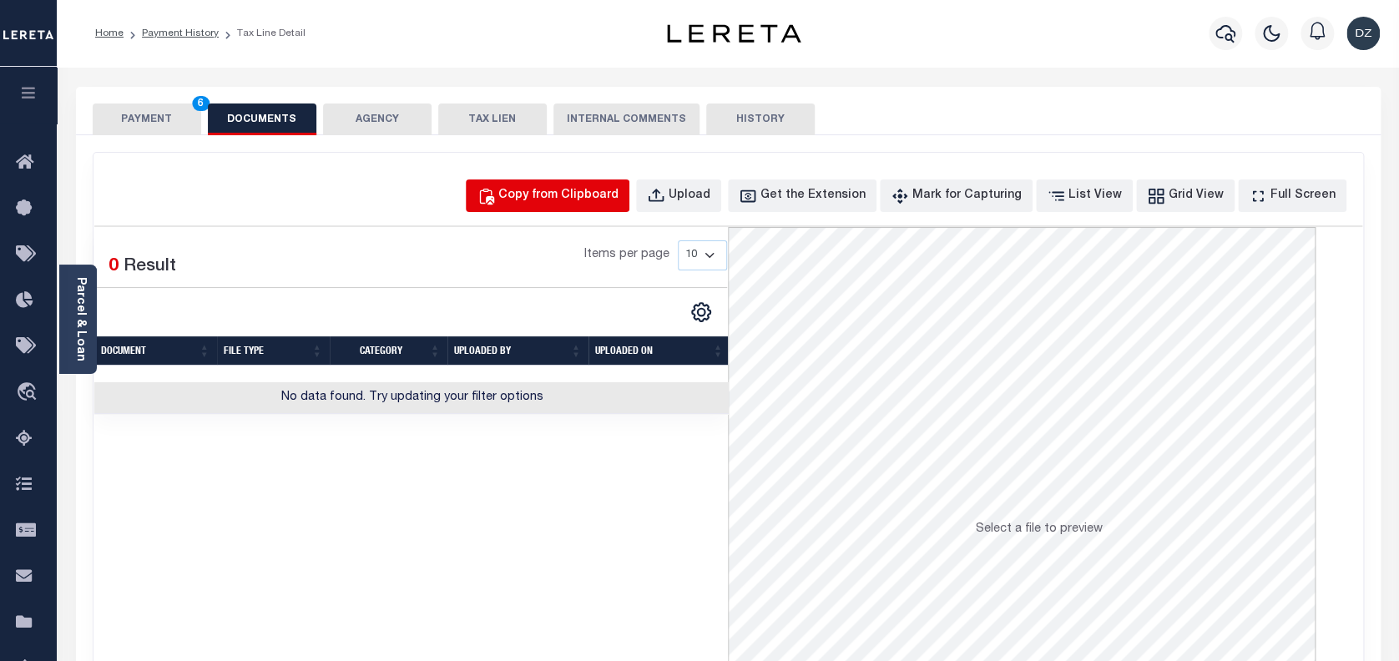
click at [549, 199] on div "Copy from Clipboard" at bounding box center [558, 196] width 120 height 18
select select "POP"
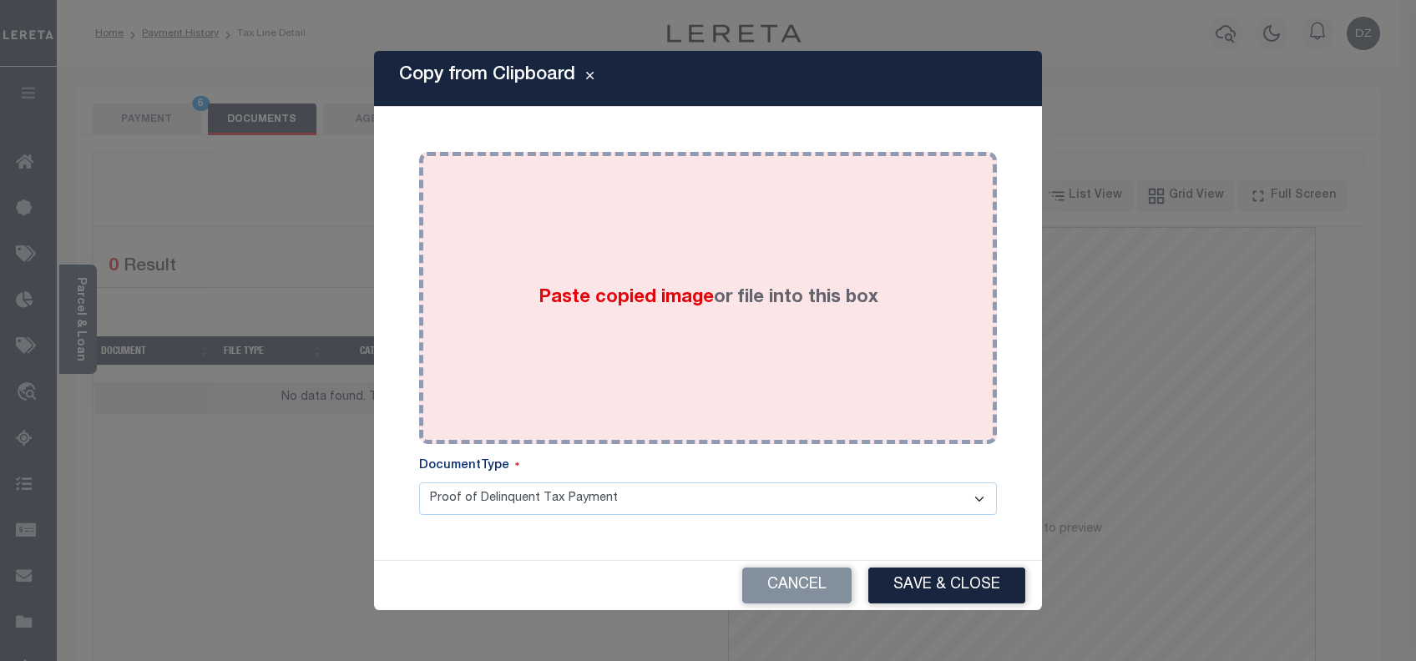
click at [594, 294] on span "Paste copied image" at bounding box center [626, 298] width 175 height 18
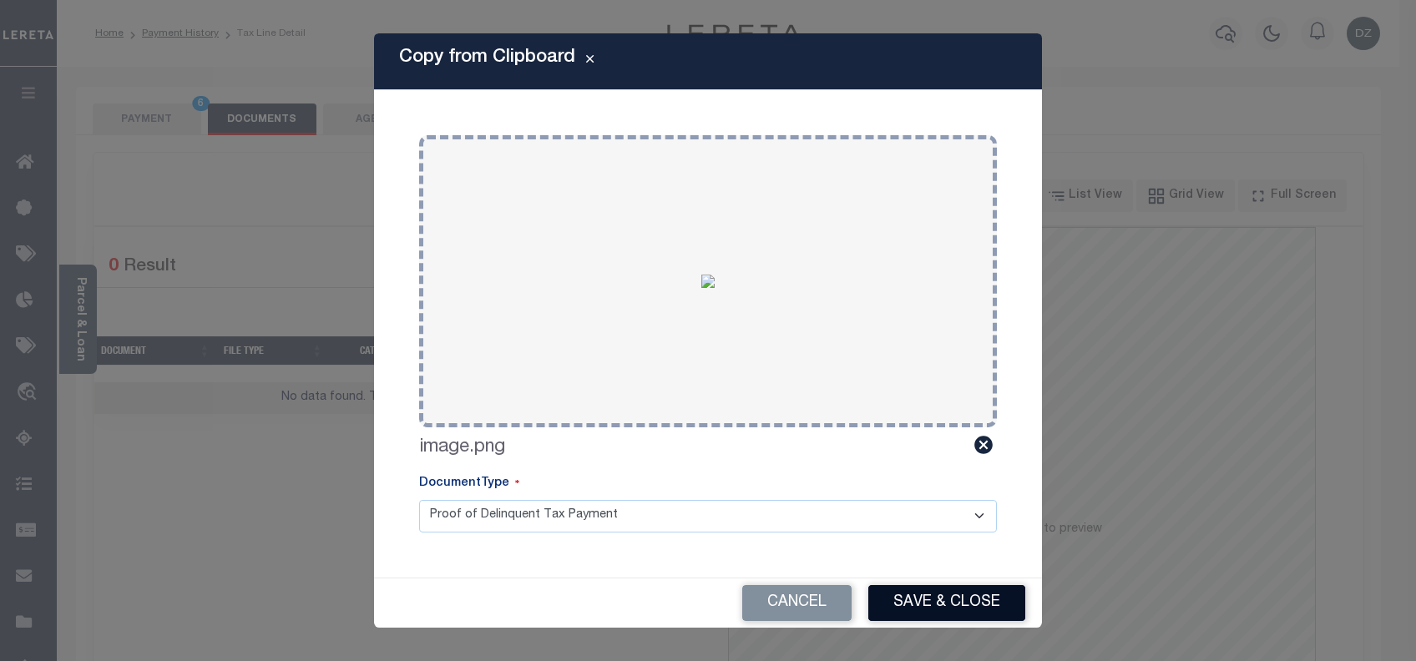
click at [925, 610] on button "Save & Close" at bounding box center [946, 603] width 157 height 36
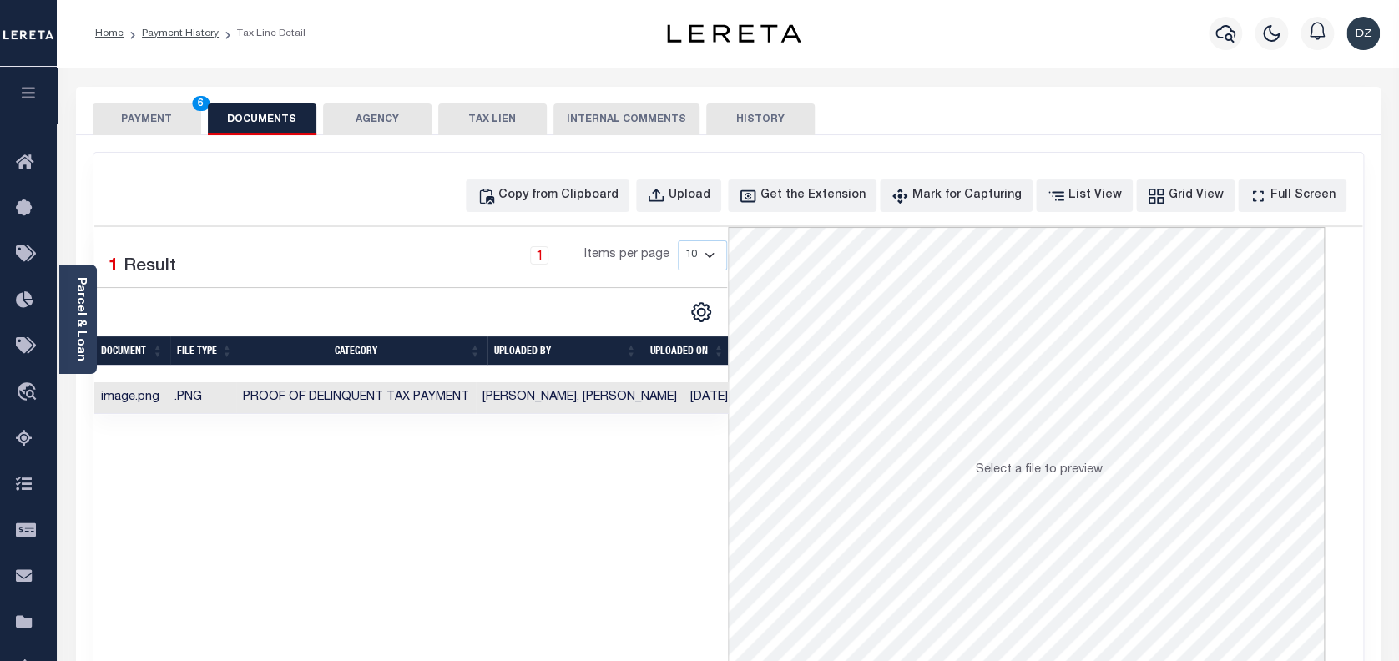
click at [134, 109] on button "PAYMENT 6" at bounding box center [147, 120] width 109 height 32
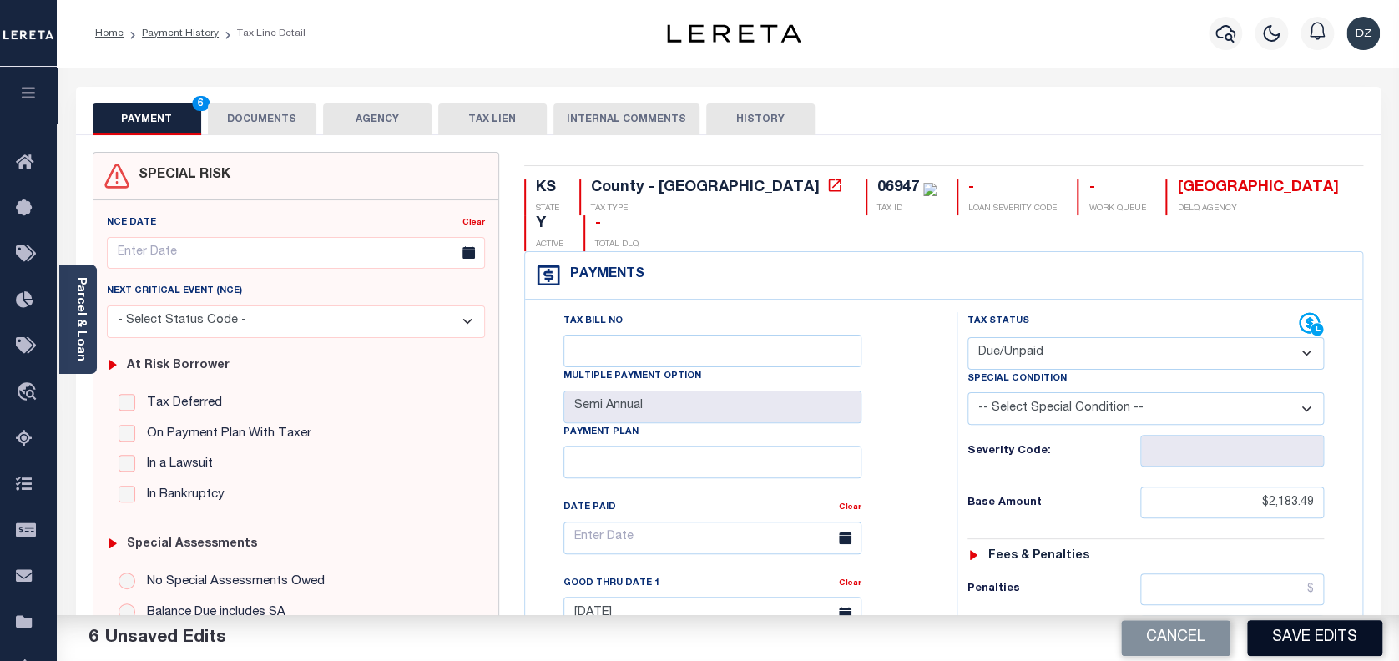
click at [1327, 628] on button "Save Edits" at bounding box center [1314, 638] width 135 height 36
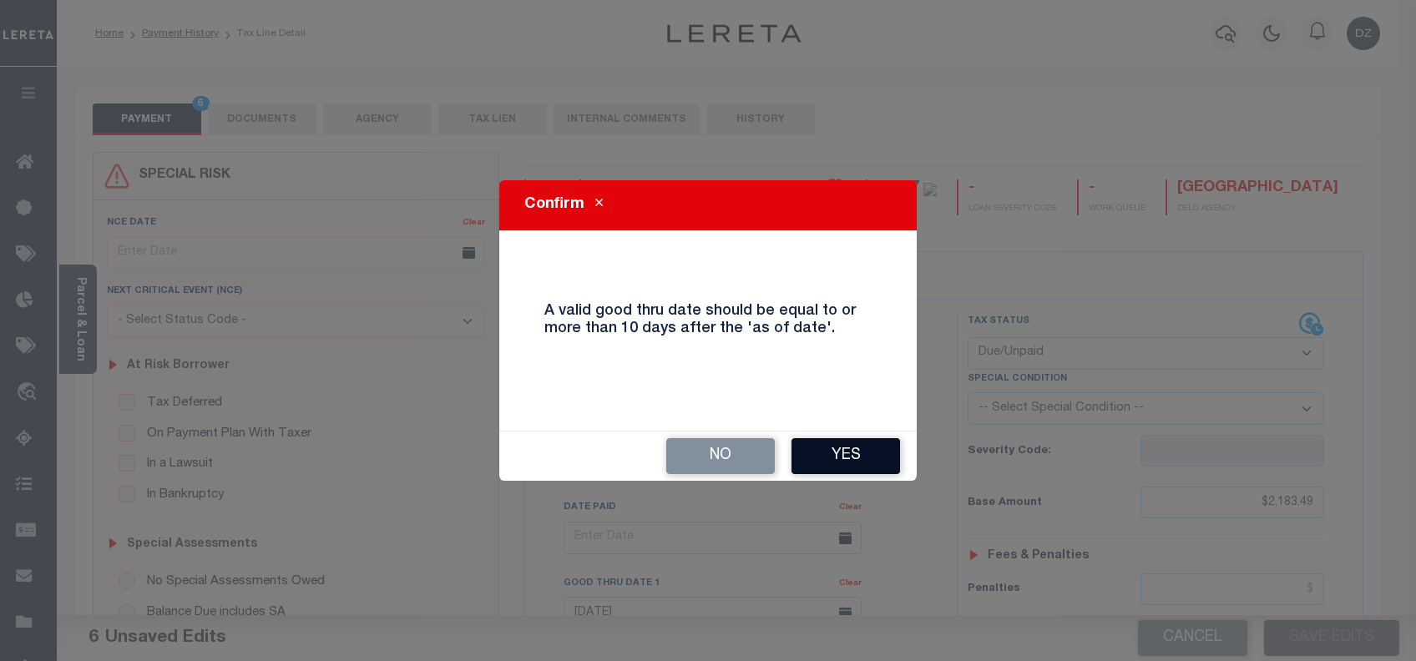
click at [857, 454] on button "Yes" at bounding box center [845, 456] width 109 height 36
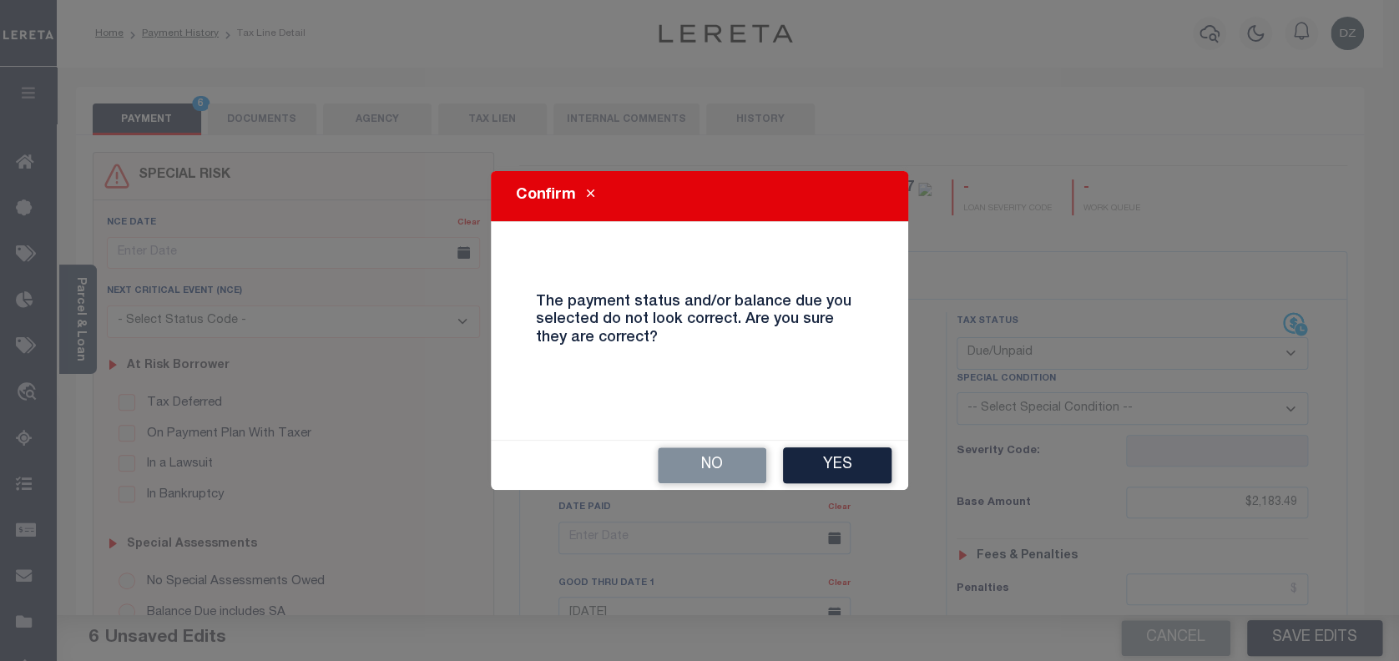
click at [857, 454] on button "Yes" at bounding box center [837, 466] width 109 height 36
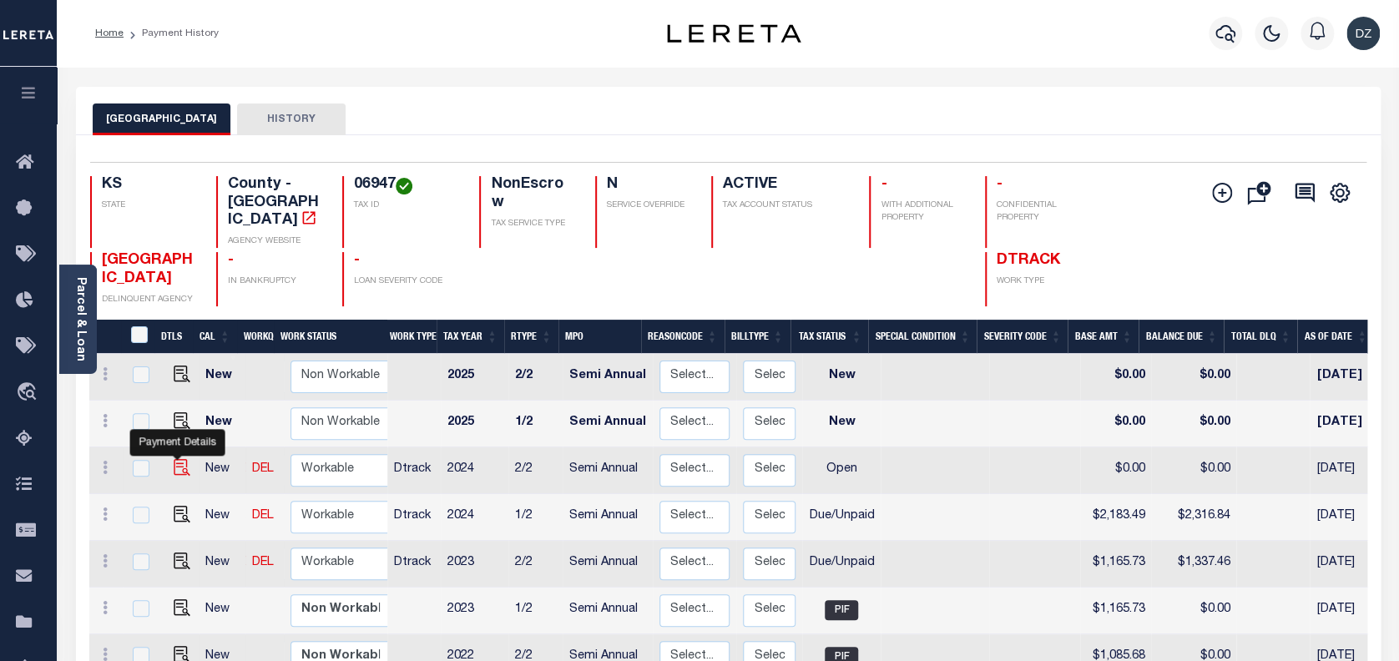
click at [174, 459] on img "" at bounding box center [182, 467] width 17 height 17
checkbox input "true"
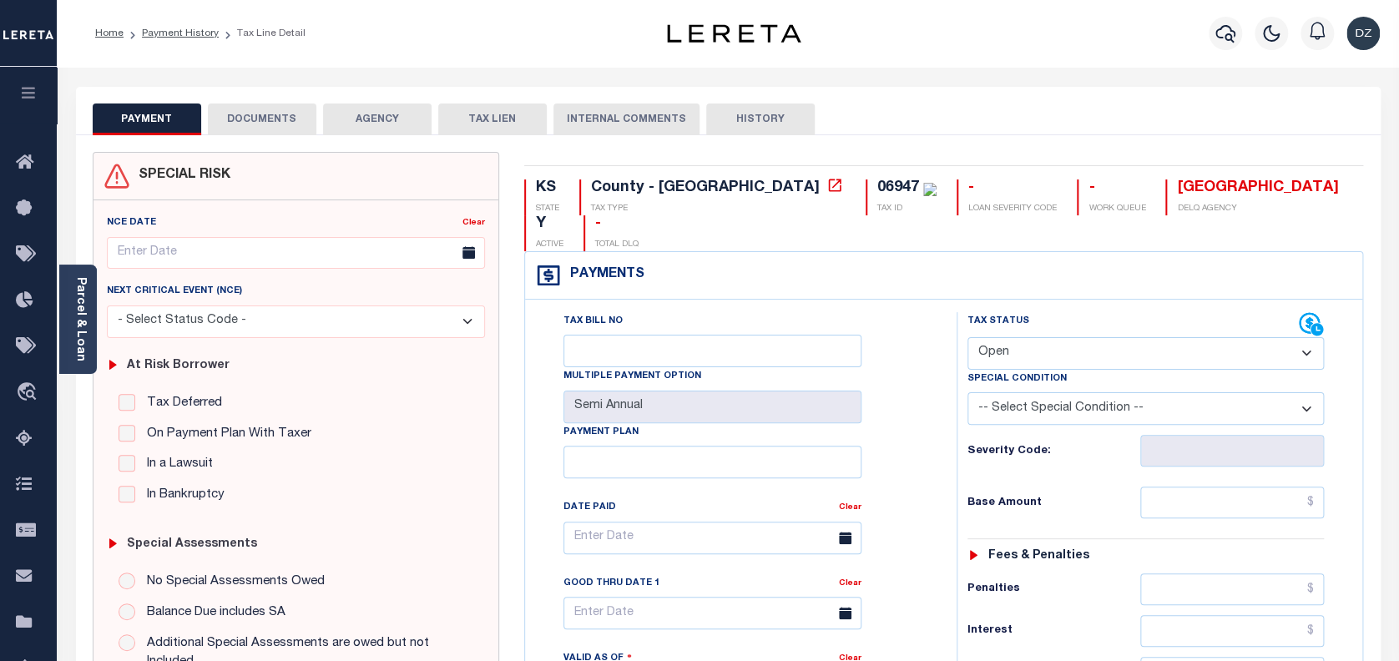
click at [1028, 337] on select "- Select Status Code - Open Due/Unpaid Paid Incomplete No Tax Due Internal Refu…" at bounding box center [1146, 353] width 357 height 33
select select "DUE"
click at [968, 337] on select "- Select Status Code - Open Due/Unpaid Paid Incomplete No Tax Due Internal Refu…" at bounding box center [1146, 353] width 357 height 33
type input "[DATE]"
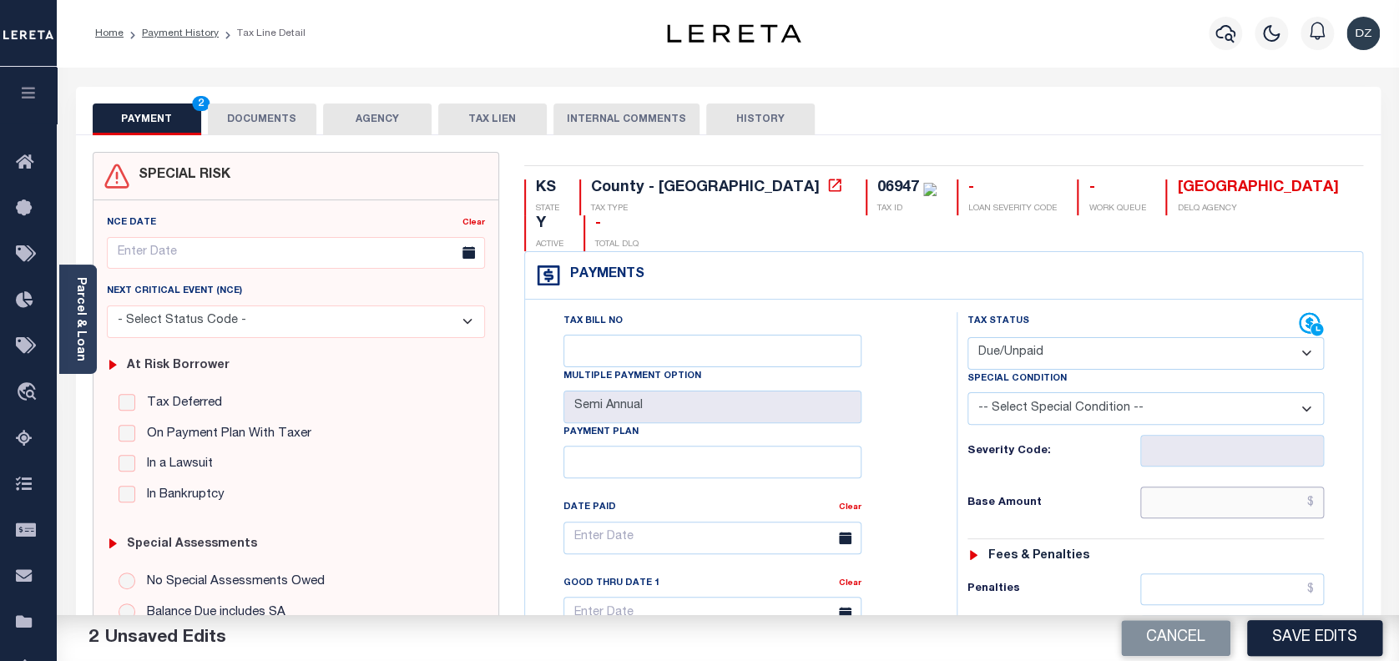
click at [1200, 487] on input "text" at bounding box center [1232, 503] width 185 height 32
type input "$2,183.49"
type input "$2,316.84"
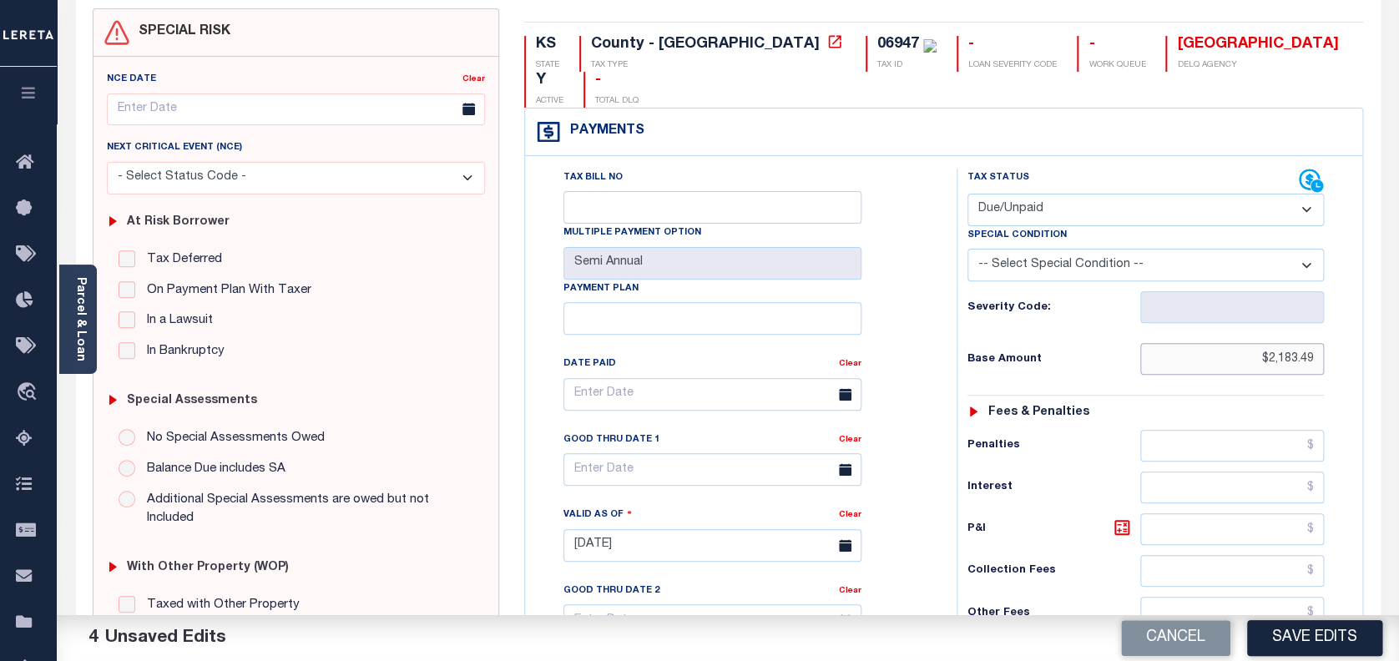
scroll to position [222, 0]
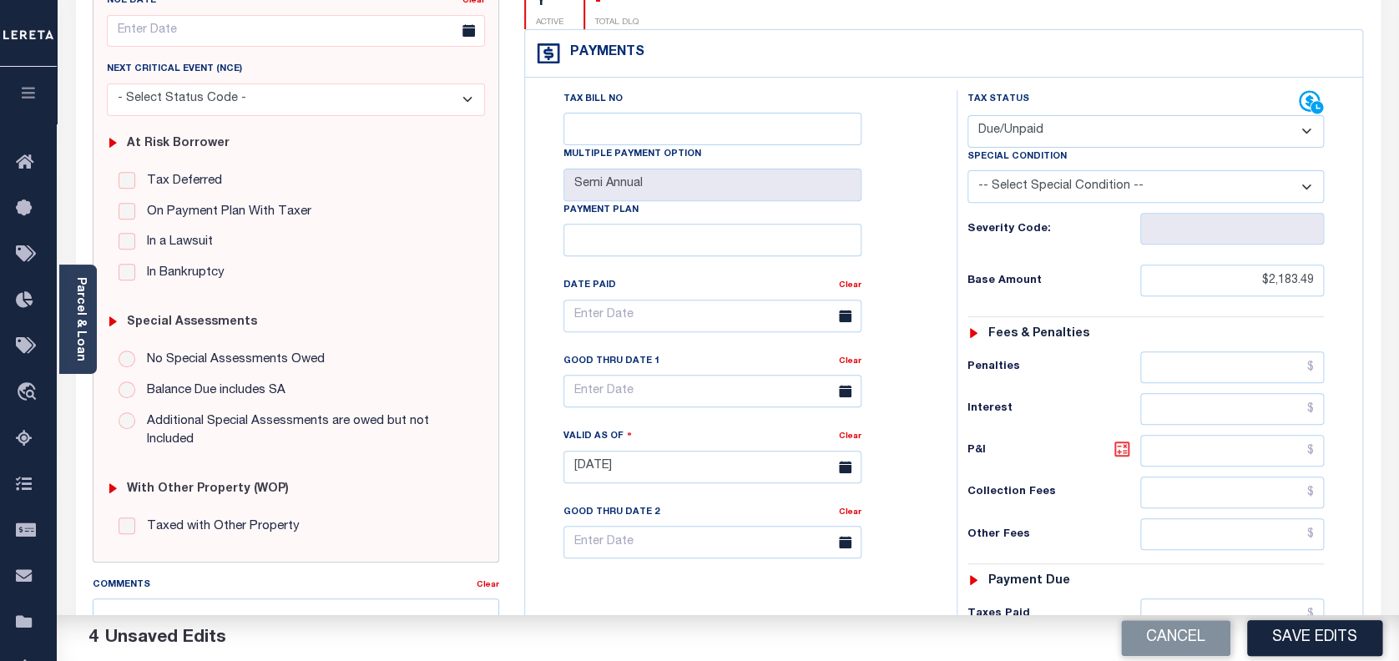
click at [1125, 444] on icon at bounding box center [1122, 449] width 10 height 10
type input "$133.35"
click at [652, 375] on input "text" at bounding box center [713, 391] width 298 height 33
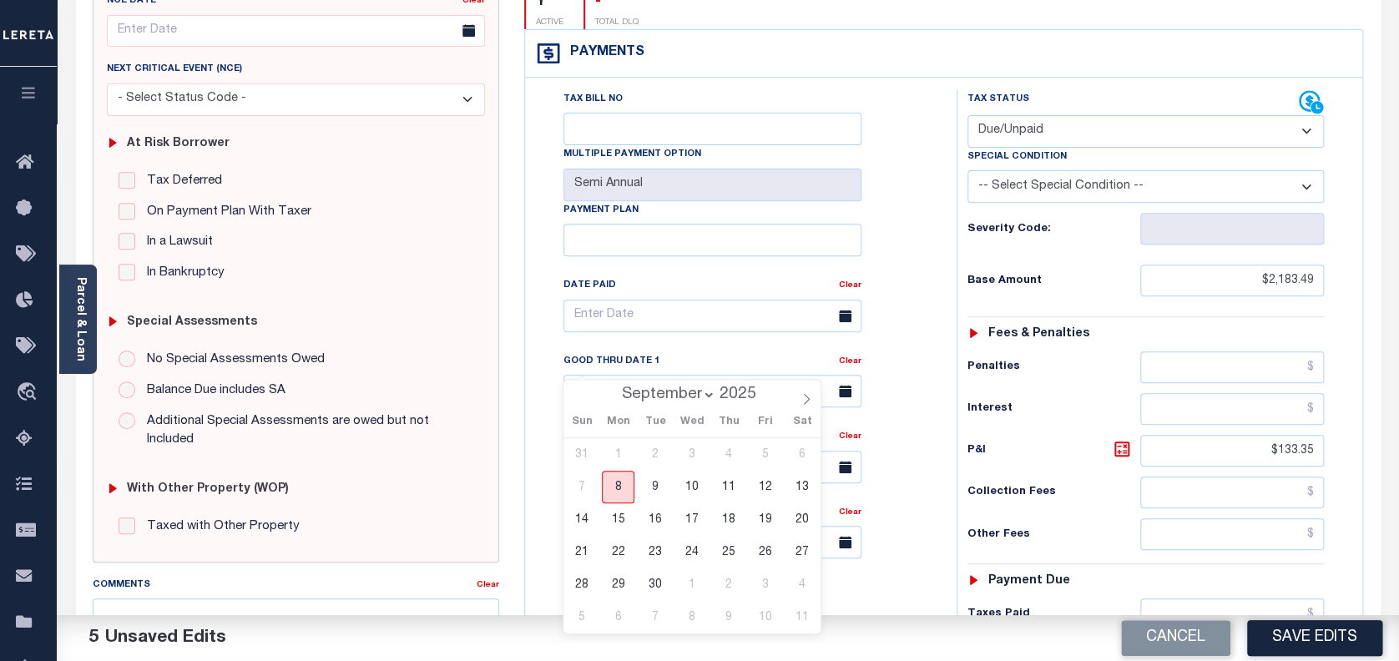
click at [623, 478] on span "8" at bounding box center [618, 487] width 33 height 33
type input "[DATE]"
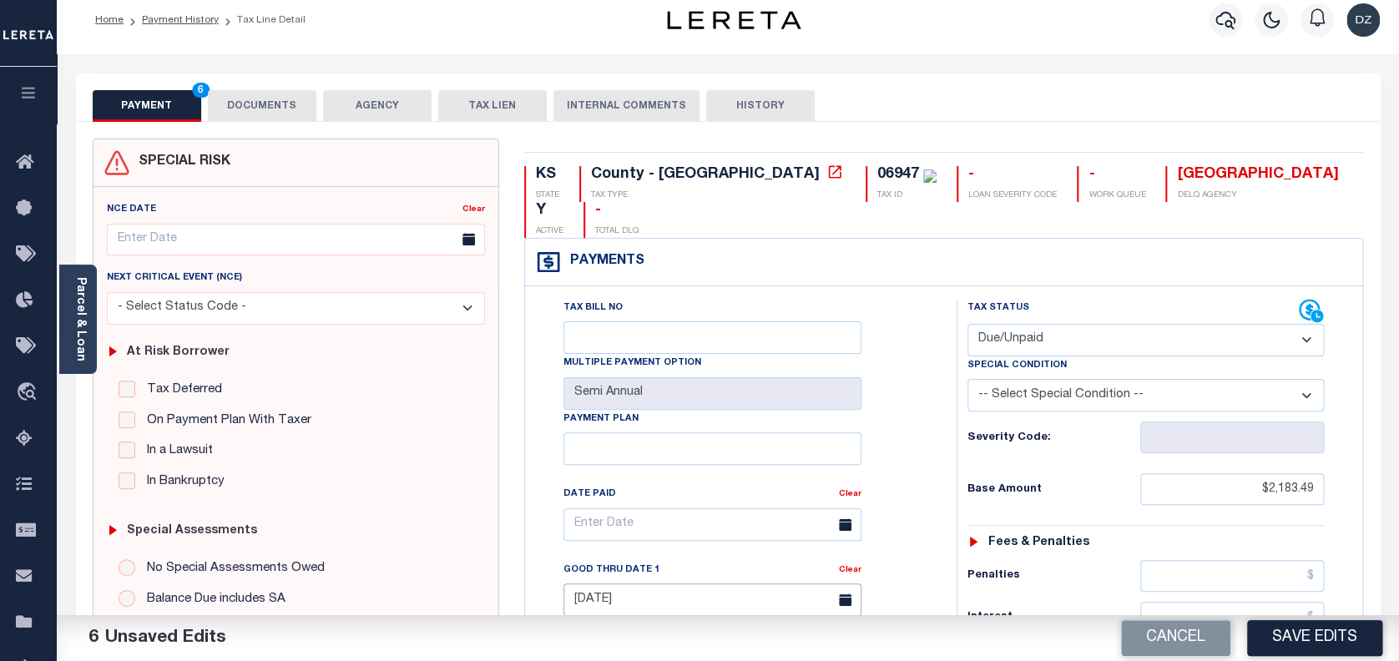
scroll to position [0, 0]
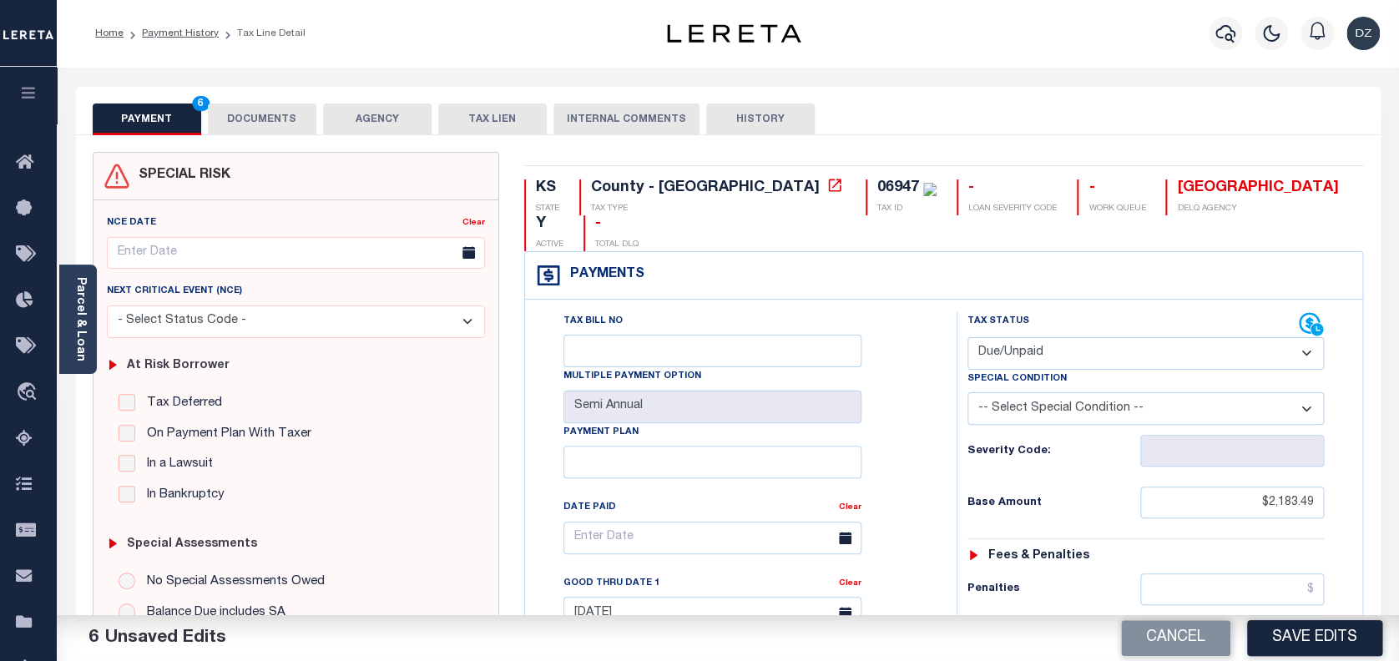
click at [291, 127] on button "DOCUMENTS" at bounding box center [262, 120] width 109 height 32
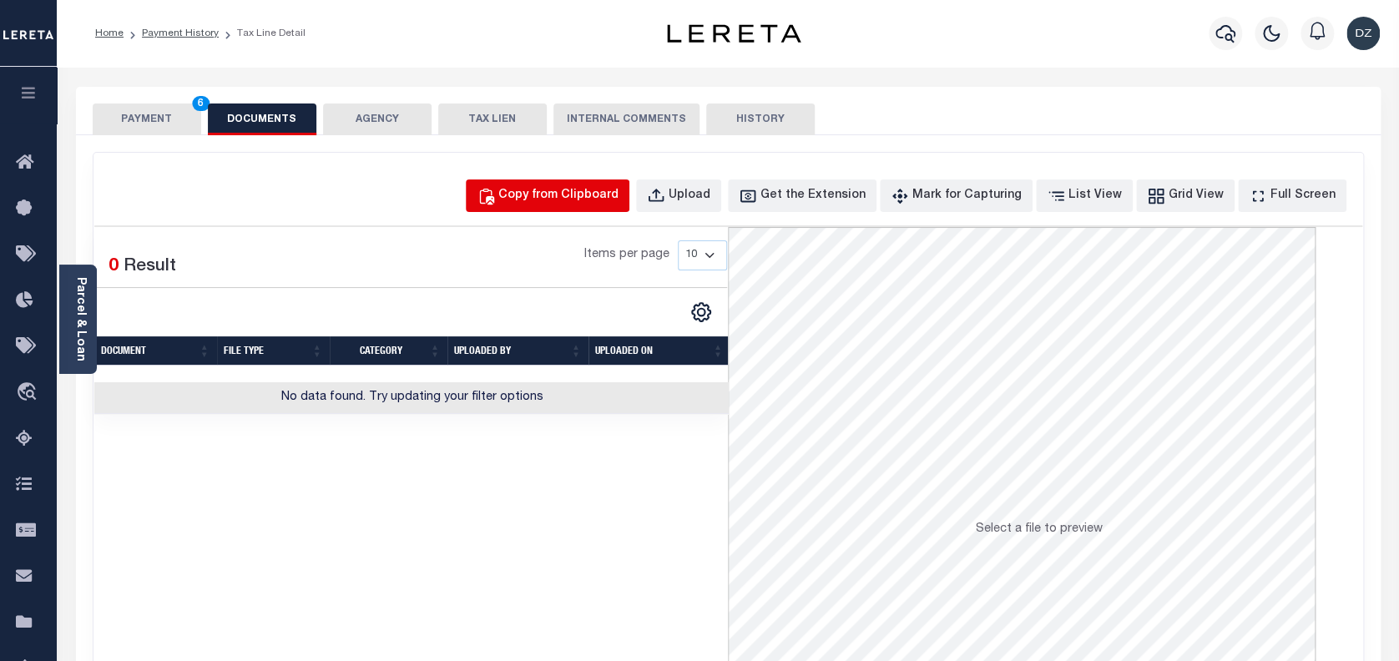
click at [548, 195] on div "Copy from Clipboard" at bounding box center [558, 196] width 120 height 18
select select "POP"
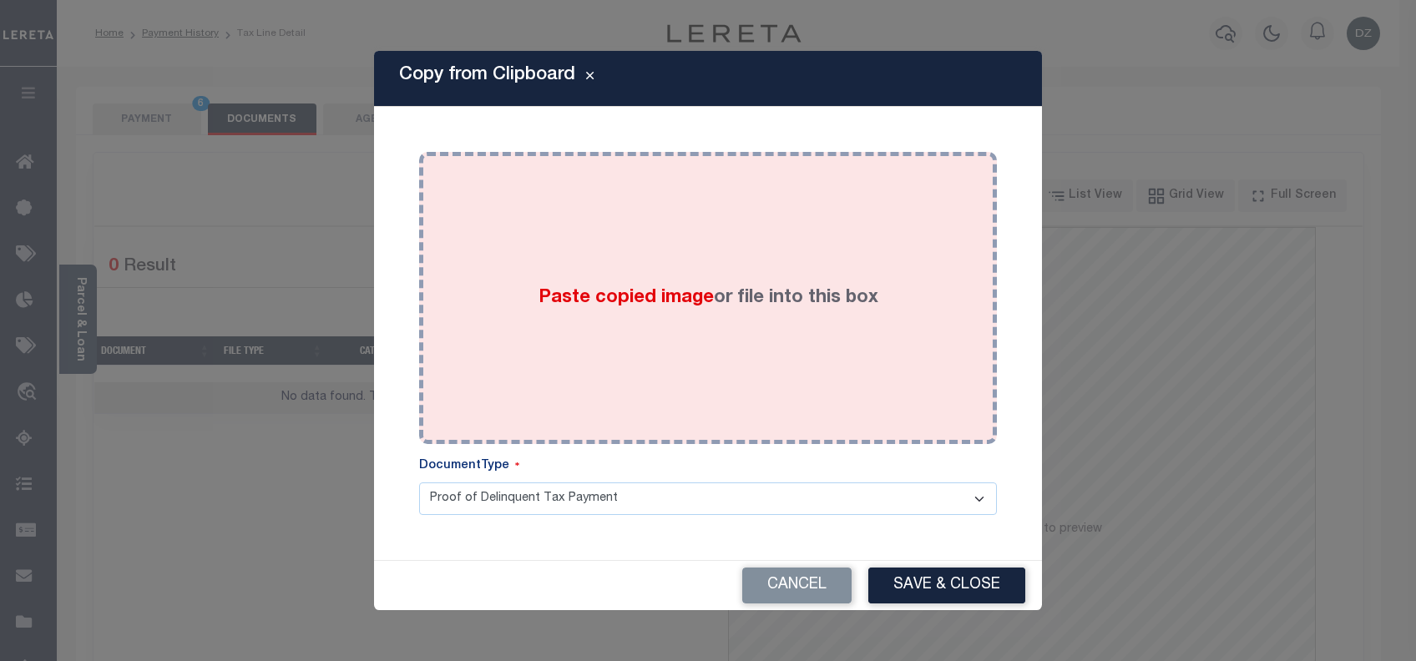
click at [581, 301] on span "Paste copied image" at bounding box center [626, 298] width 175 height 18
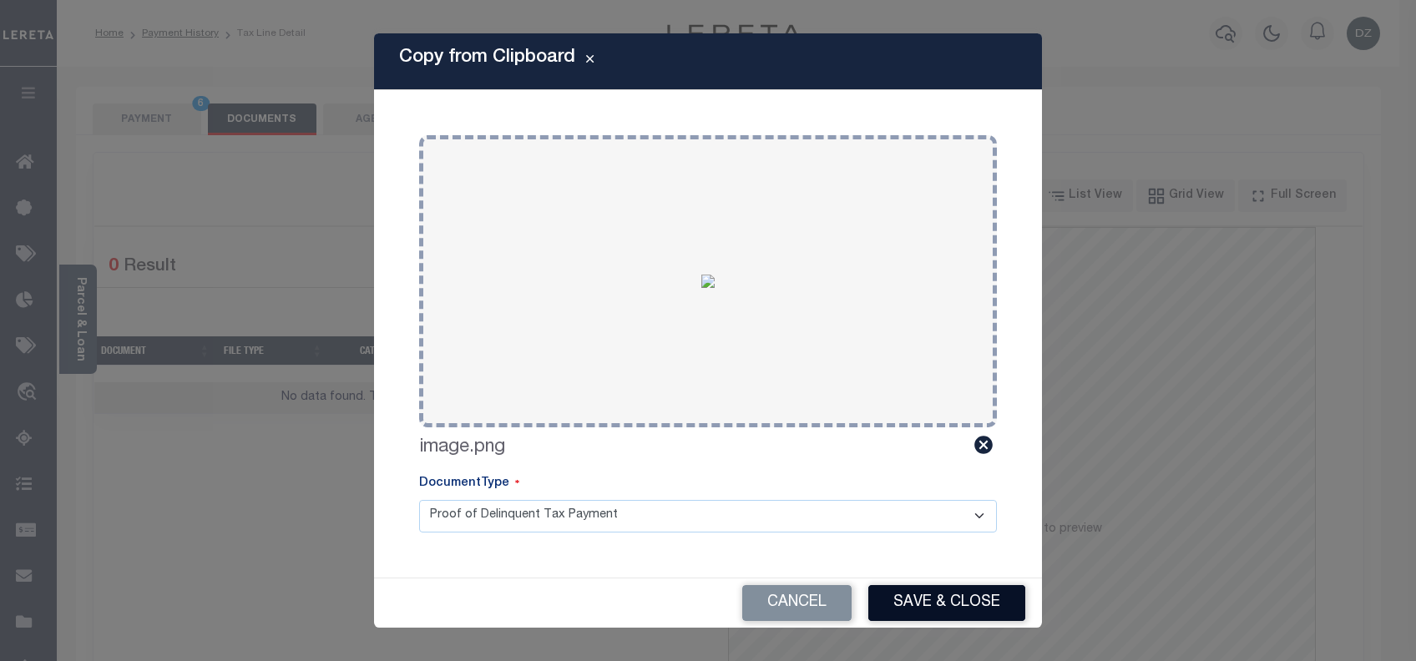
click at [902, 613] on button "Save & Close" at bounding box center [946, 603] width 157 height 36
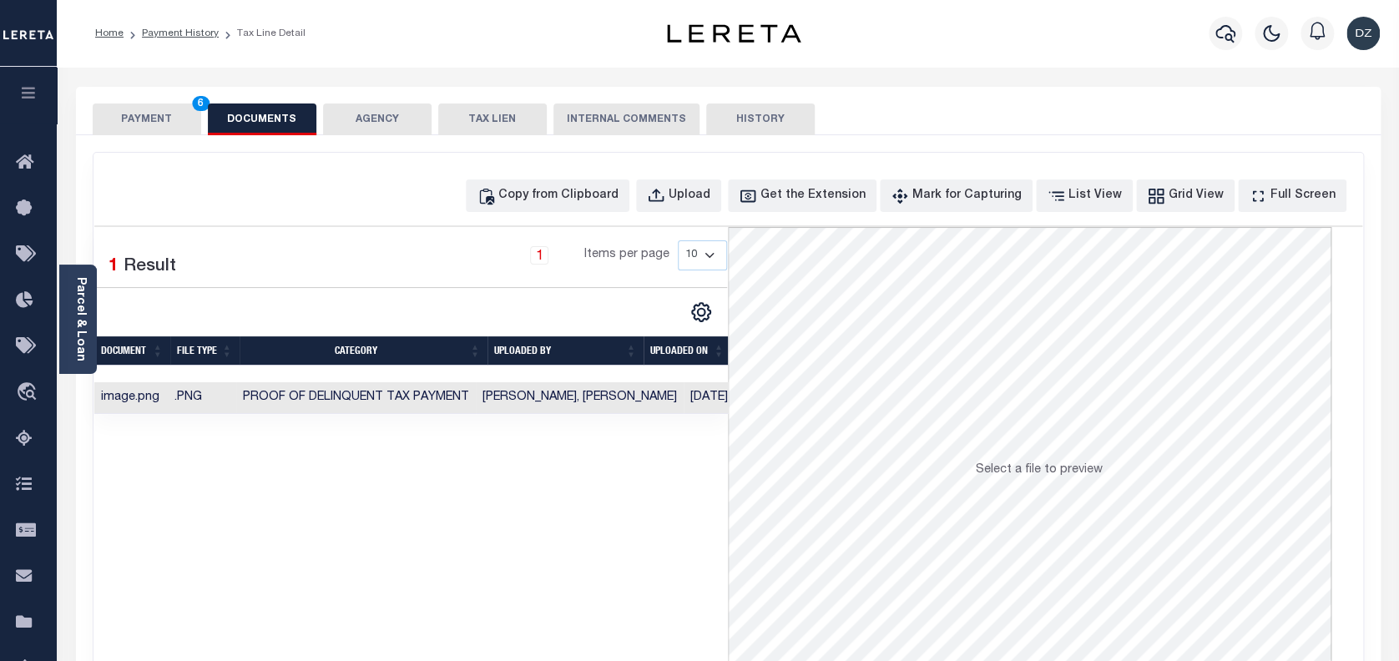
click at [109, 130] on button "PAYMENT 6" at bounding box center [147, 120] width 109 height 32
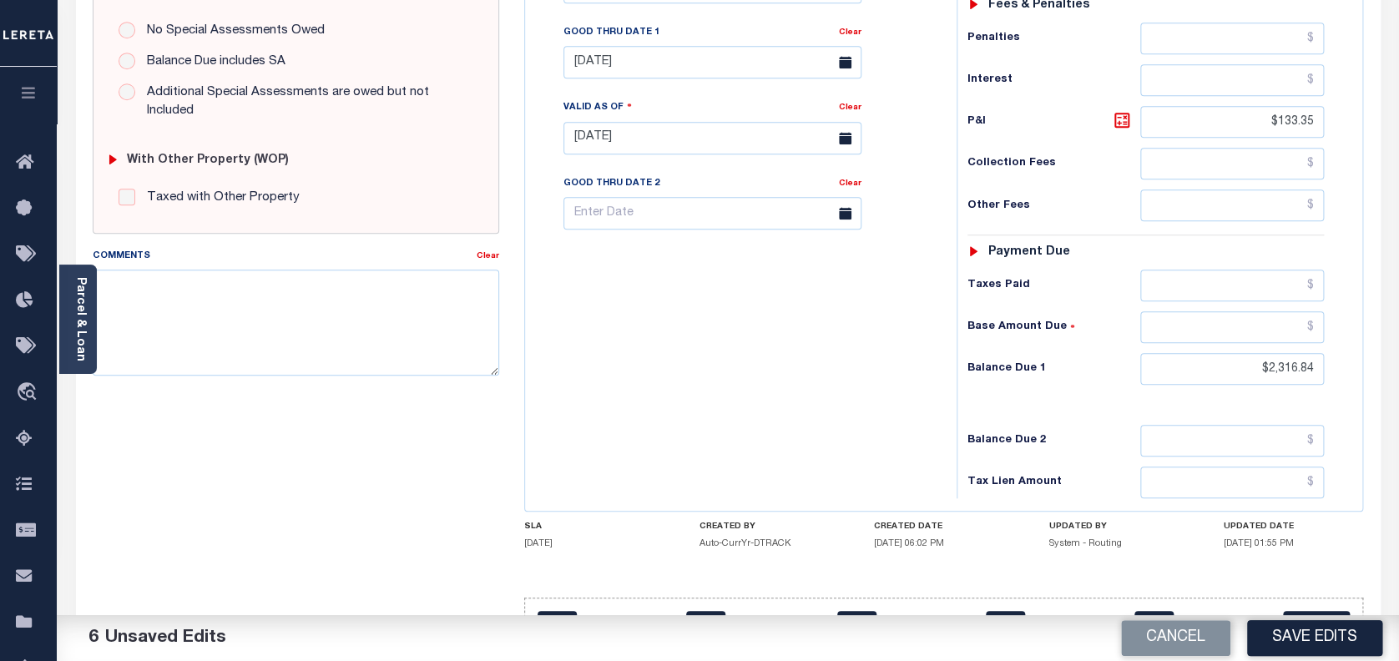
scroll to position [556, 0]
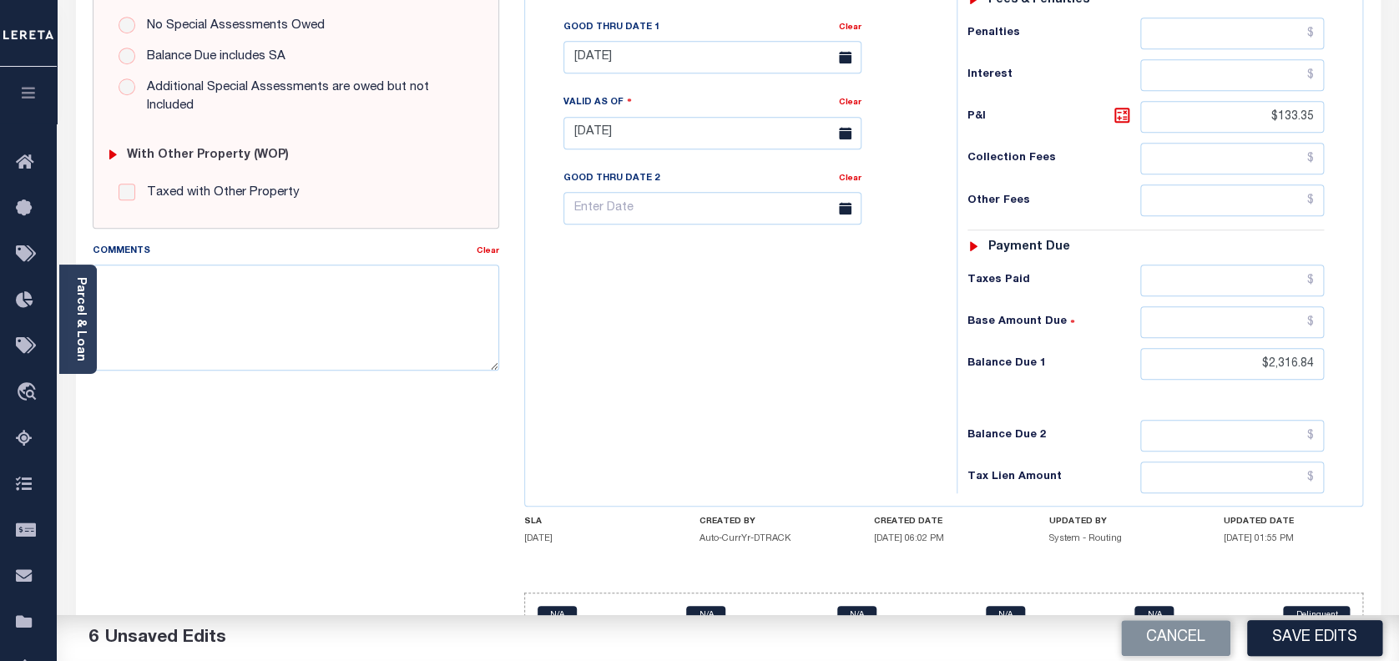
click at [1271, 648] on button "Save Edits" at bounding box center [1314, 638] width 135 height 36
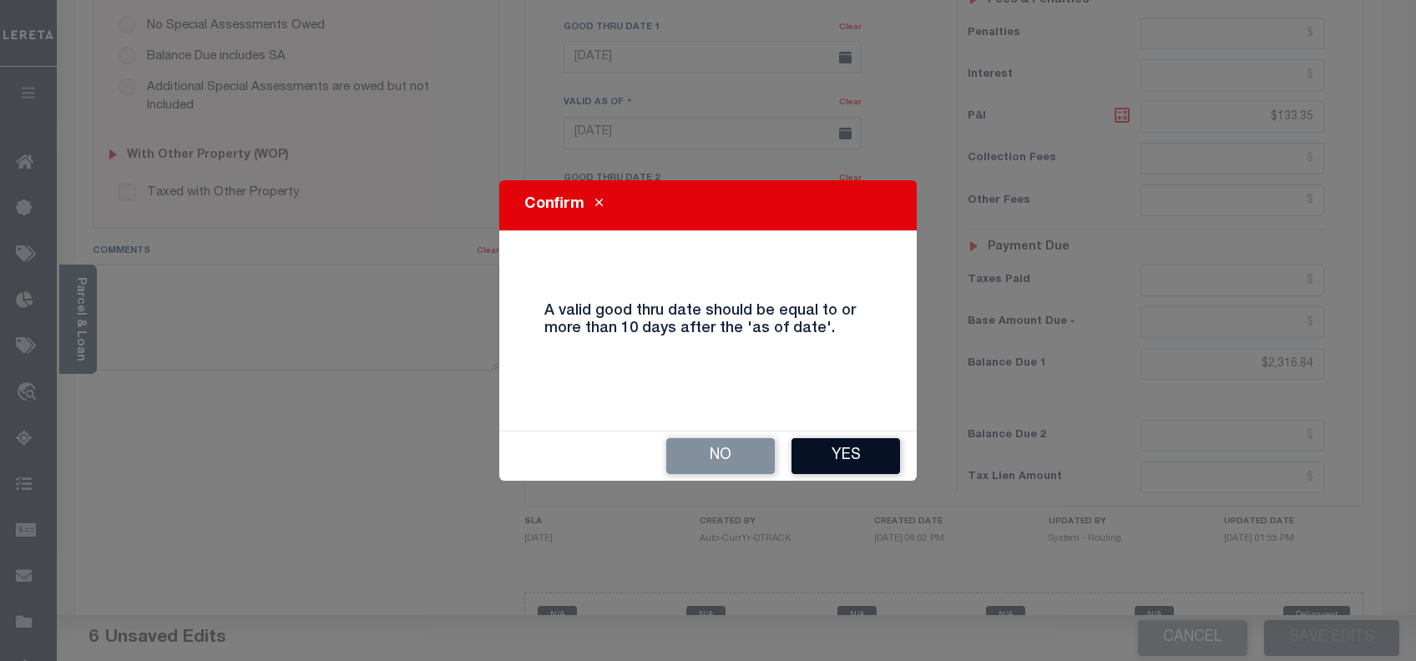
click at [796, 464] on button "Yes" at bounding box center [845, 456] width 109 height 36
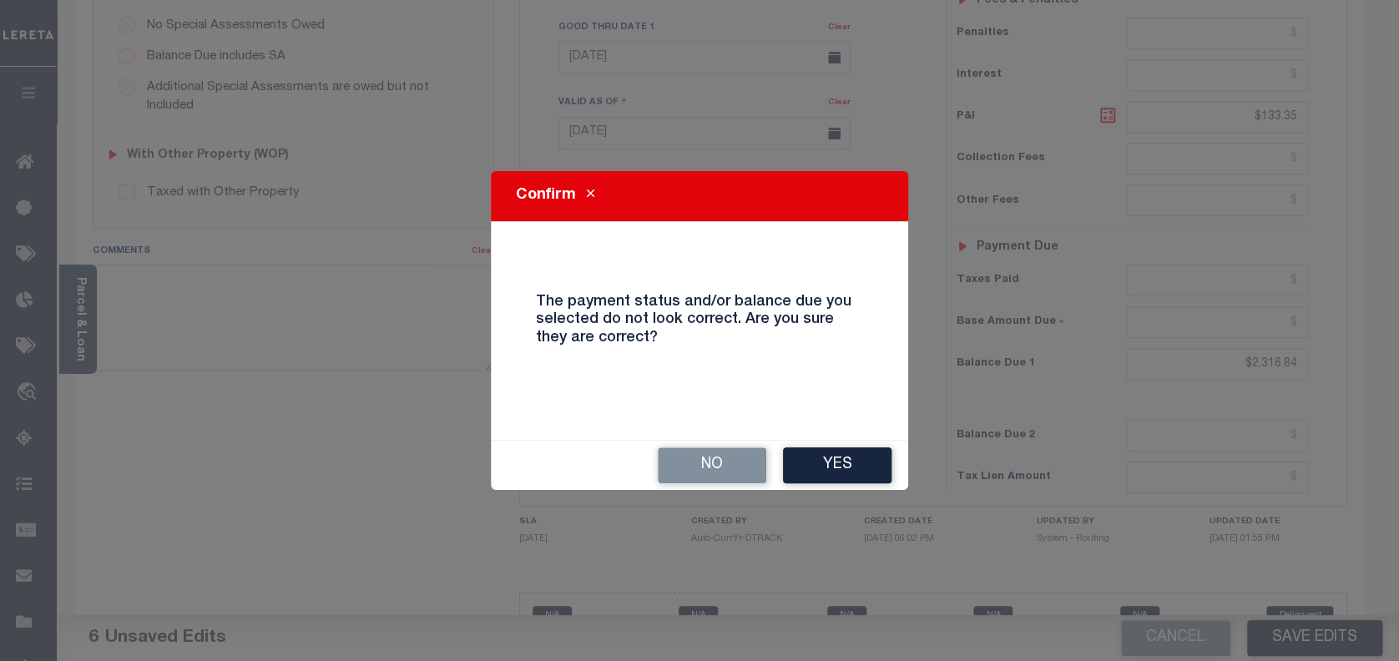
click at [796, 464] on button "Yes" at bounding box center [837, 466] width 109 height 36
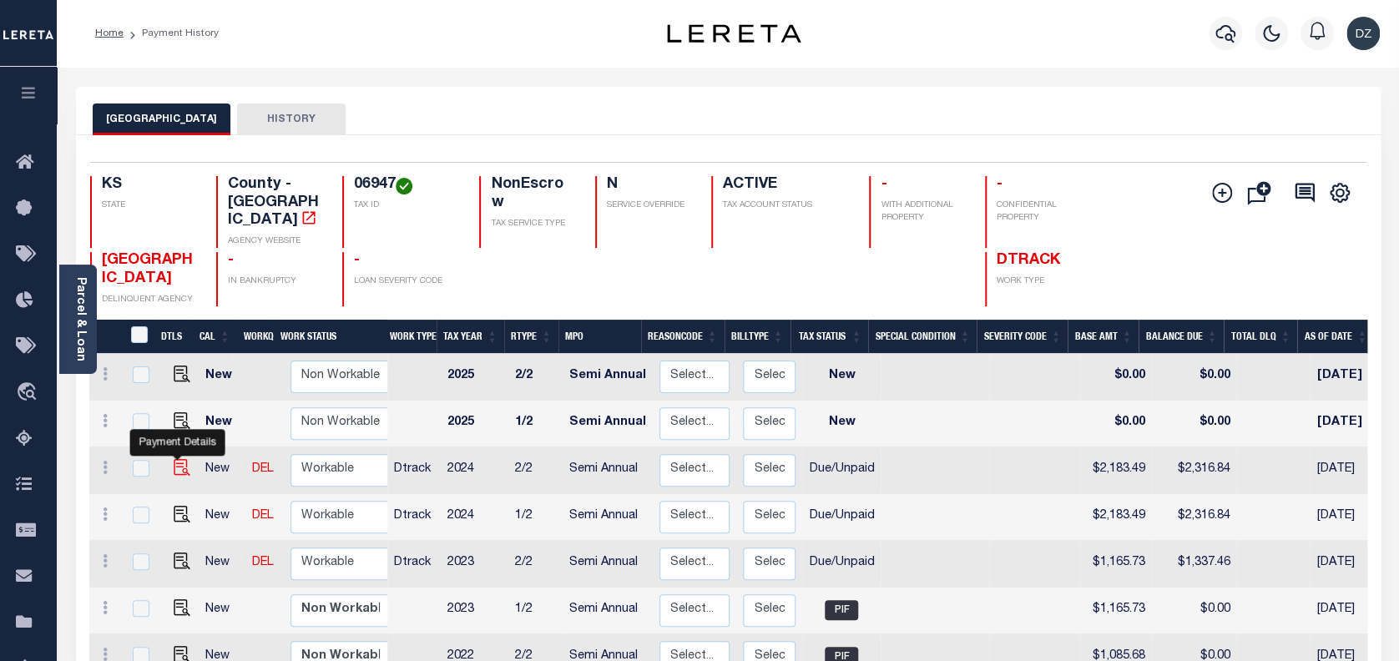
click at [177, 459] on img "" at bounding box center [182, 467] width 17 height 17
checkbox input "true"
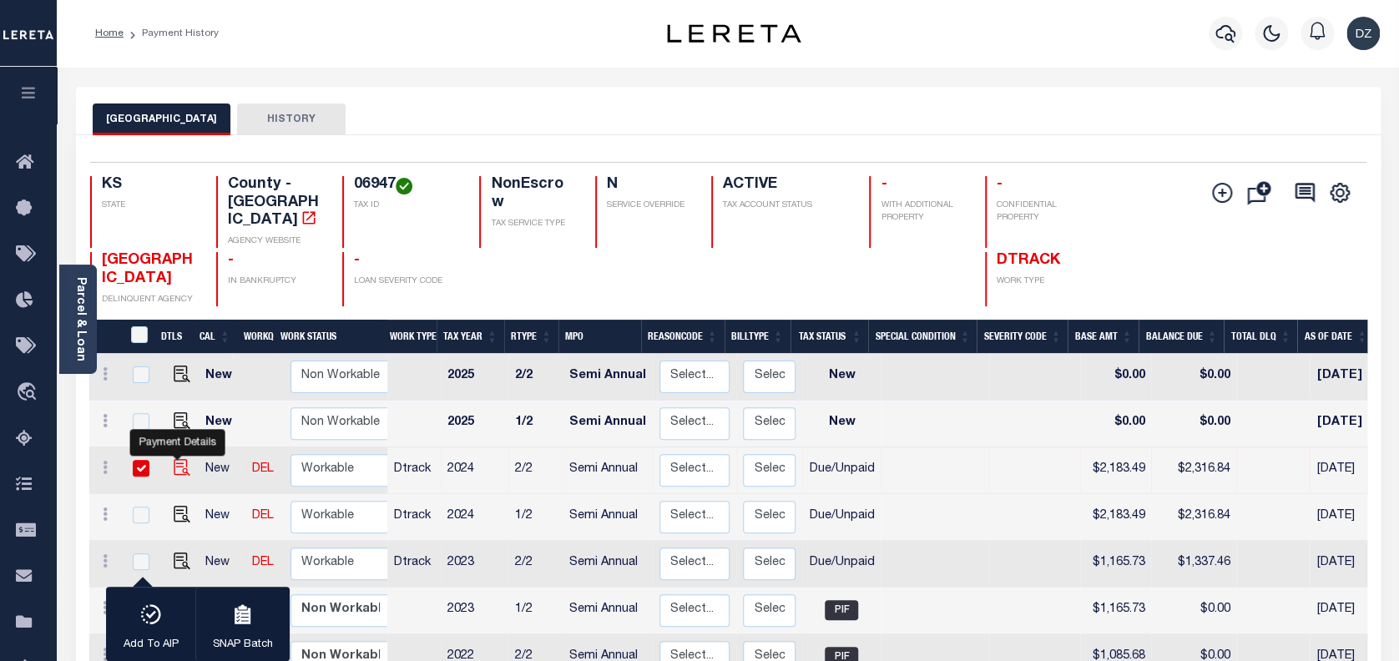
click at [180, 459] on img "" at bounding box center [182, 467] width 17 height 17
checkbox input "false"
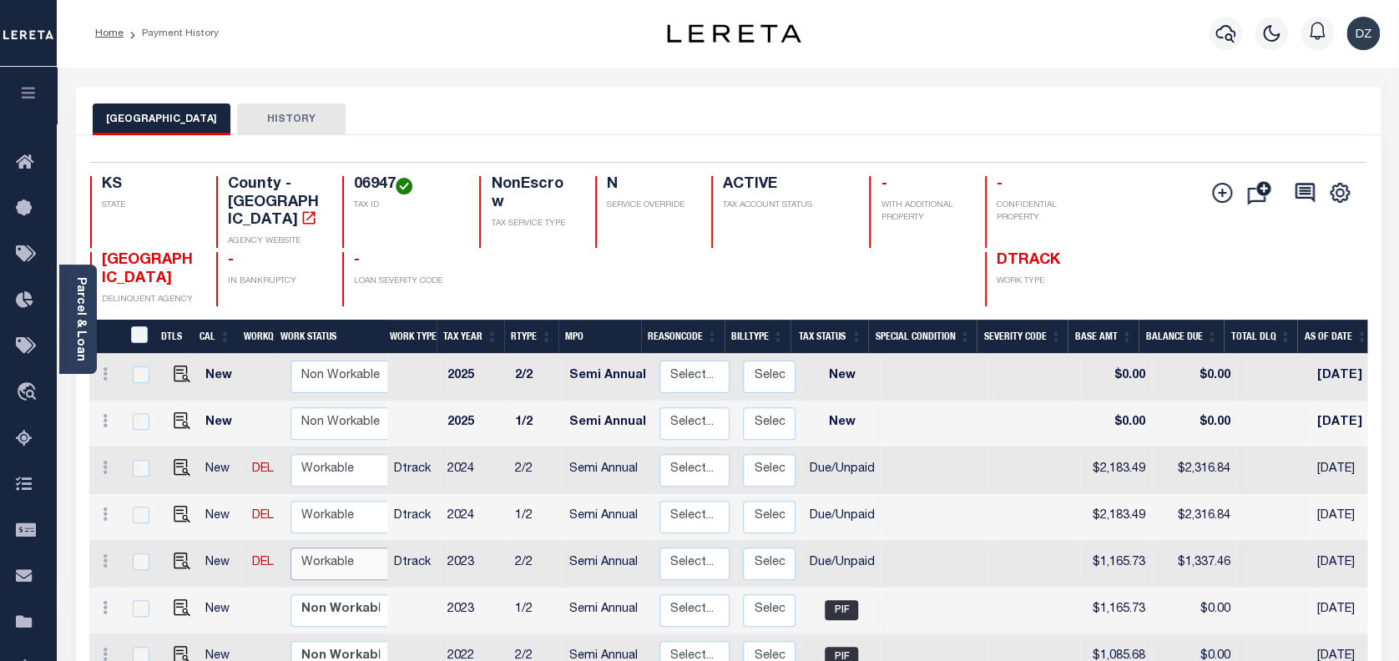
click at [291, 553] on select "Non Workable Workable" at bounding box center [341, 564] width 100 height 33
checkbox input "true"
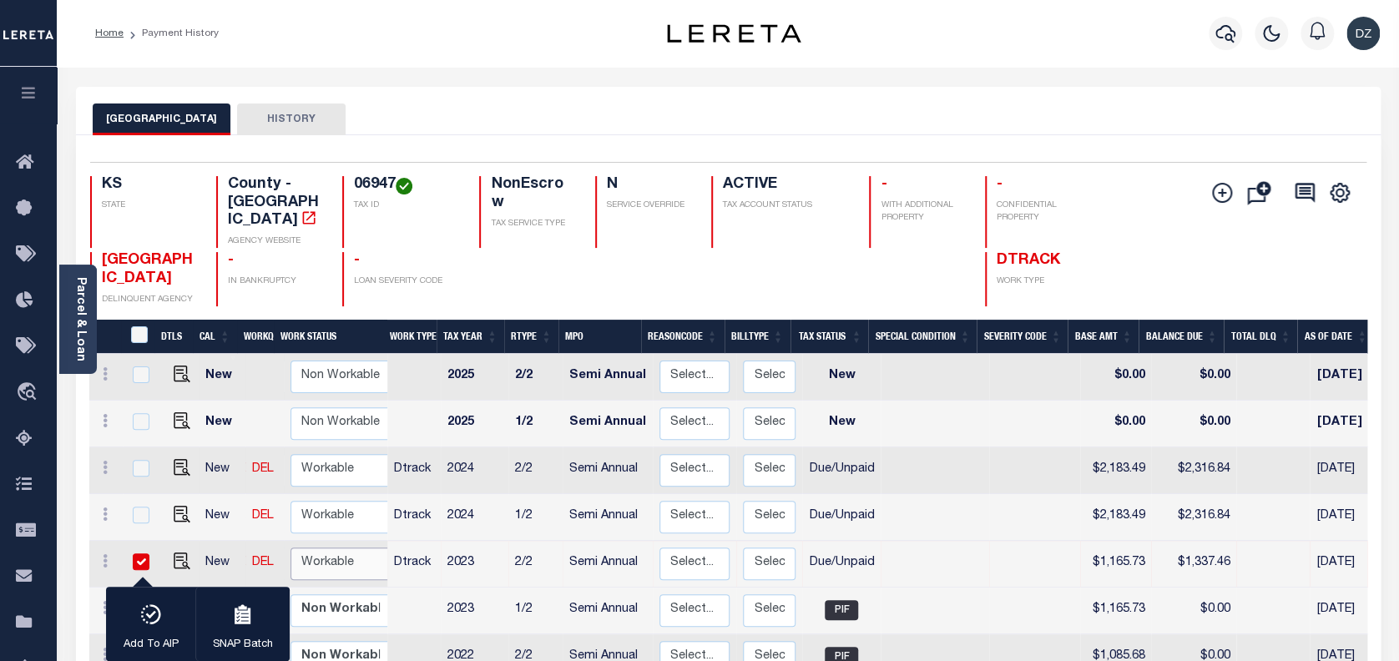
select select "true"
click at [291, 548] on select "Non Workable Workable" at bounding box center [341, 564] width 100 height 33
checkbox input "false"
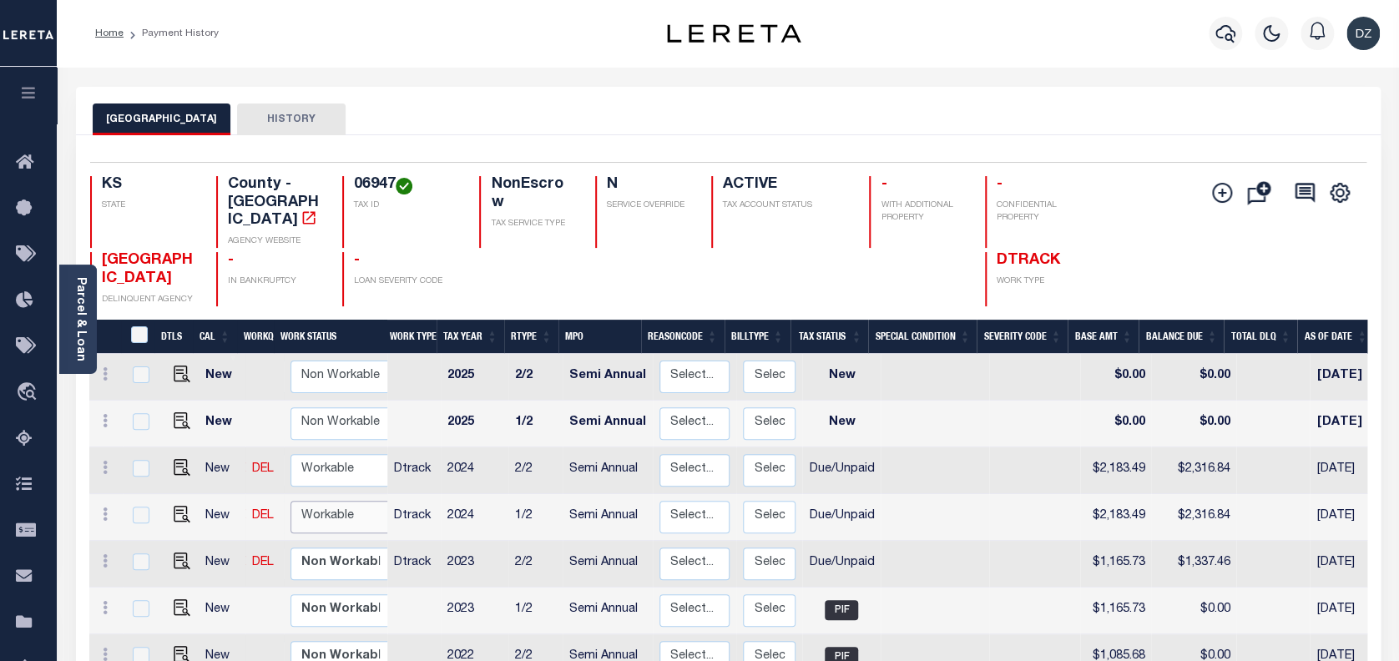
click at [313, 512] on select "Non Workable Workable" at bounding box center [341, 517] width 100 height 33
checkbox input "true"
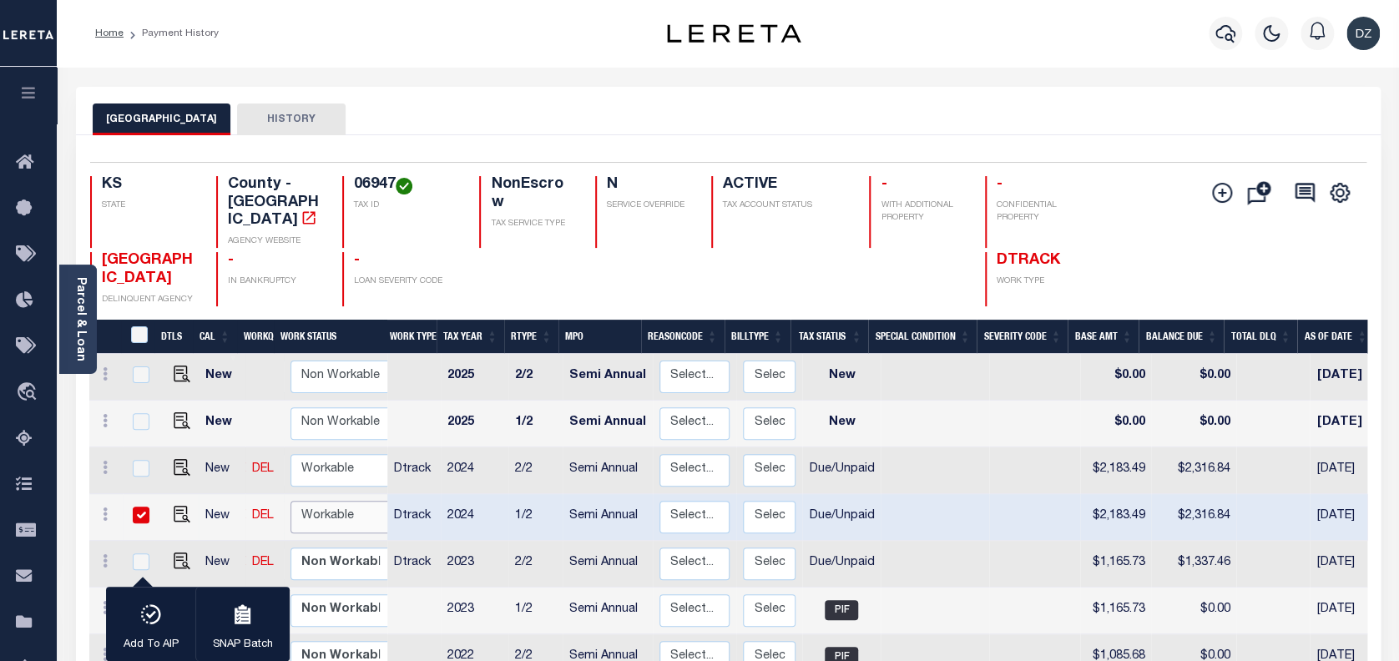
select select "true"
click at [291, 501] on select "Non Workable Workable" at bounding box center [341, 517] width 100 height 33
checkbox input "false"
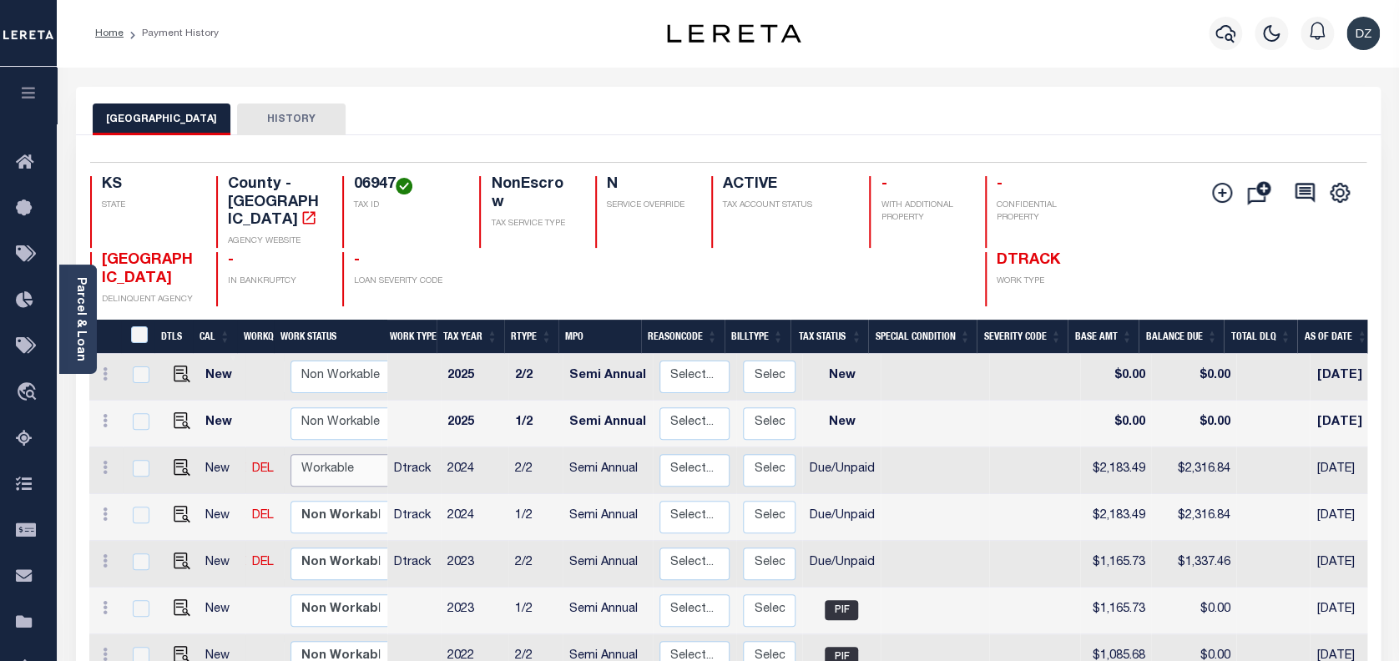
click at [316, 454] on select "Non Workable Workable" at bounding box center [341, 470] width 100 height 33
checkbox input "true"
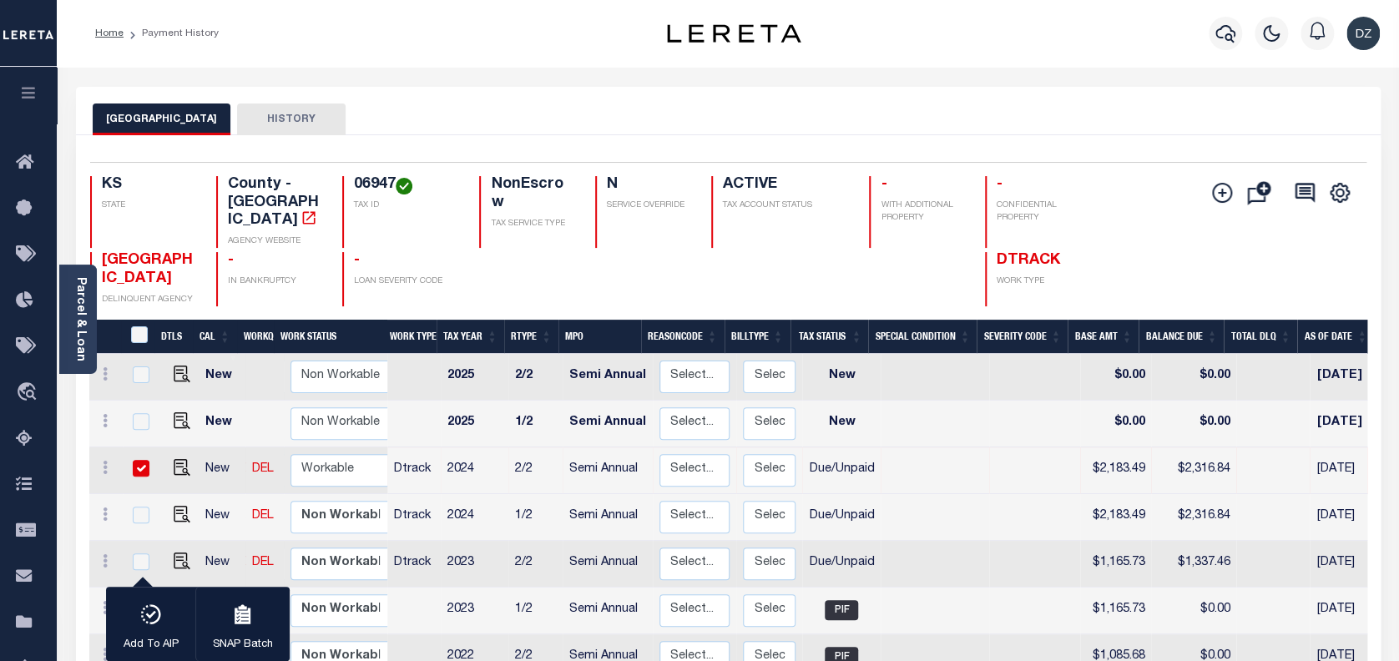
click at [321, 469] on td "Non Workable Workable" at bounding box center [344, 471] width 120 height 47
checkbox input "false"
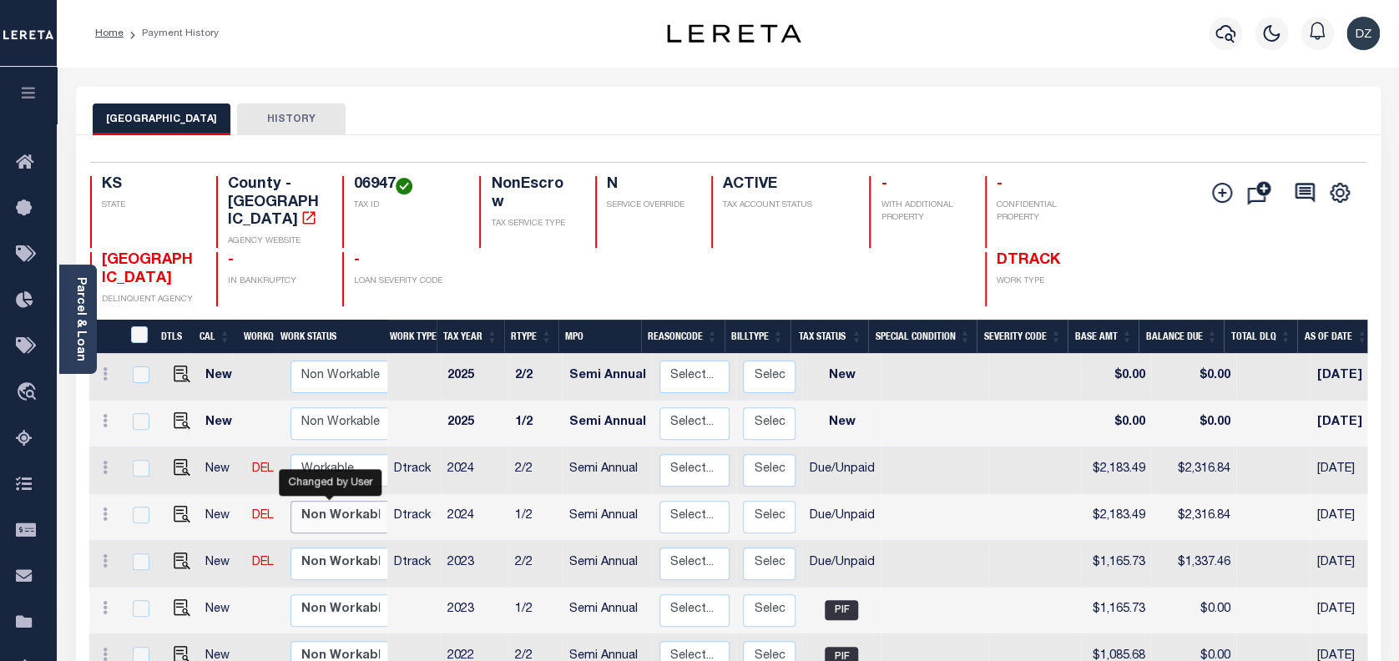
click at [330, 501] on select "Non Workable Workable" at bounding box center [341, 517] width 100 height 33
checkbox input "true"
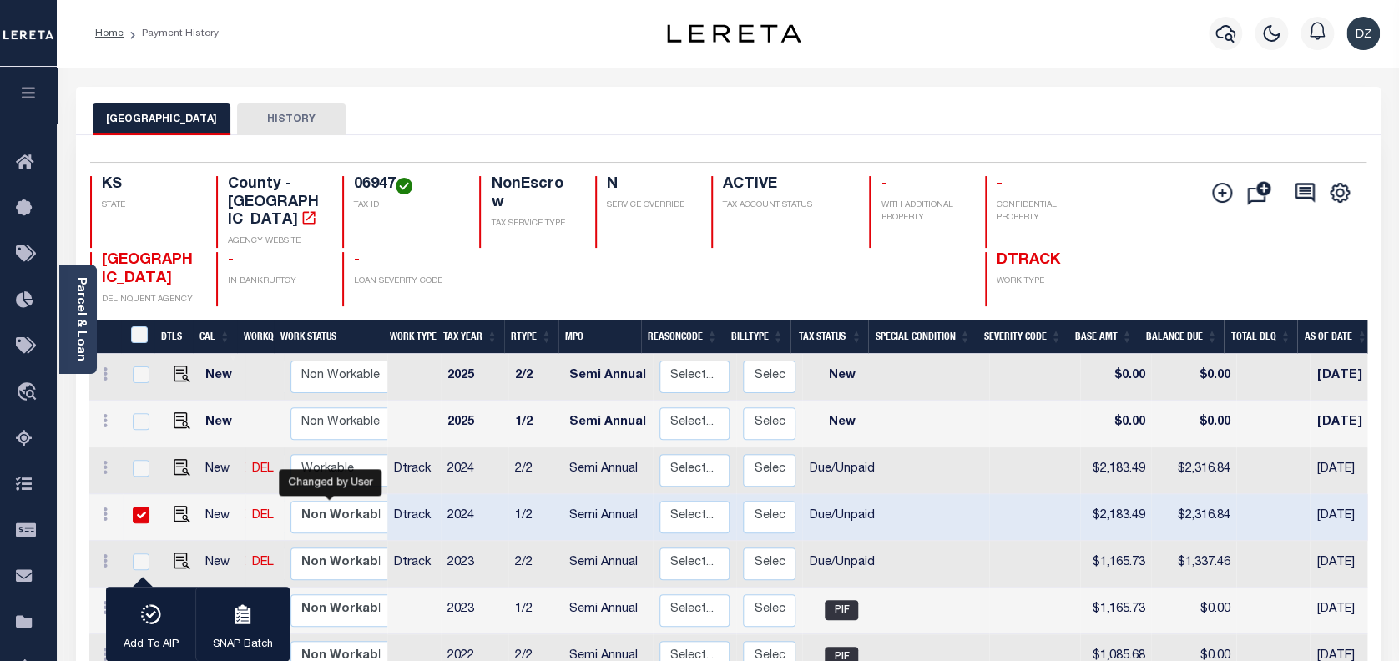
click at [139, 507] on input "checkbox" at bounding box center [141, 515] width 17 height 17
checkbox input "false"
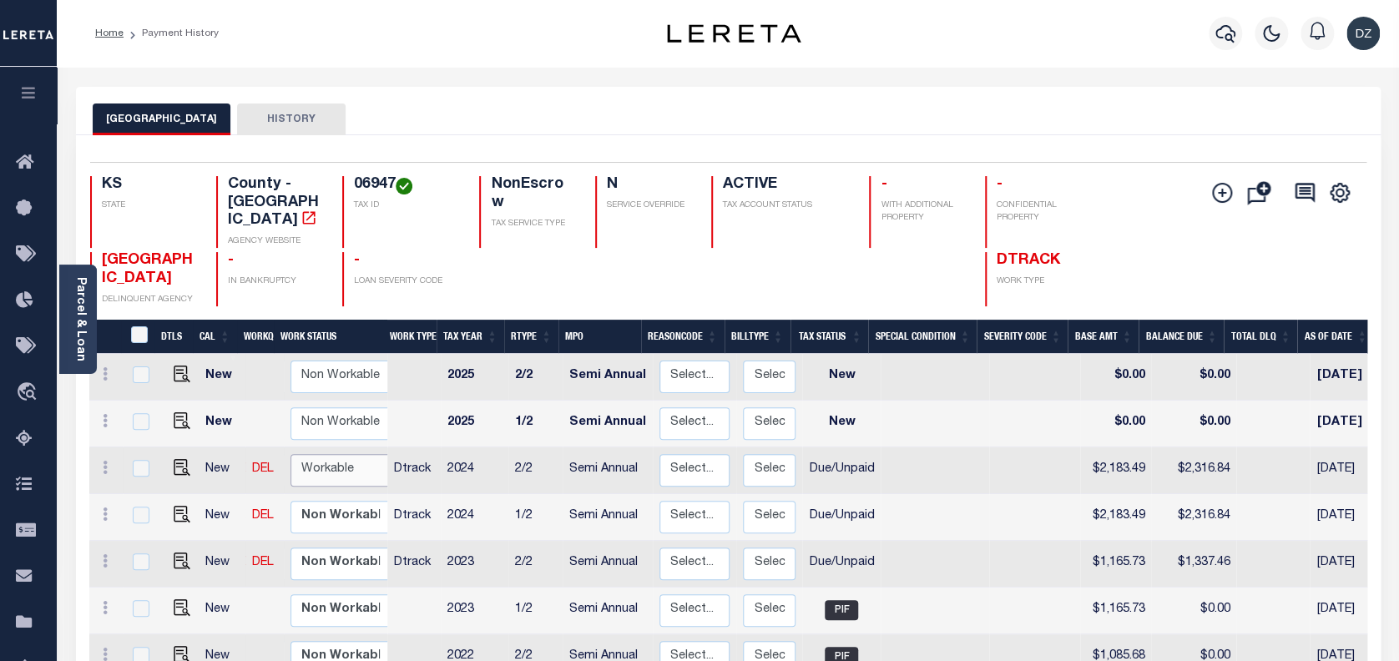
click at [302, 455] on select "Non Workable Workable" at bounding box center [341, 470] width 100 height 33
checkbox input "true"
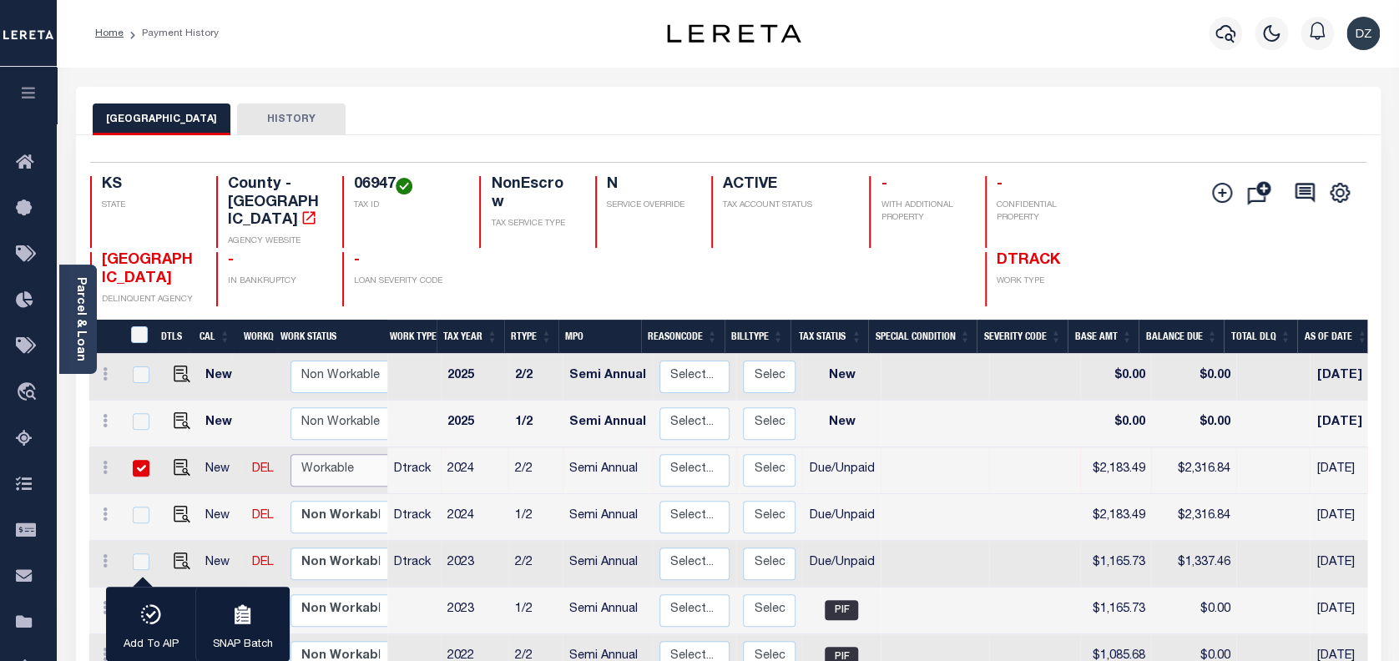
select select "true"
click at [291, 454] on select "Non Workable Workable" at bounding box center [341, 470] width 100 height 33
checkbox input "false"
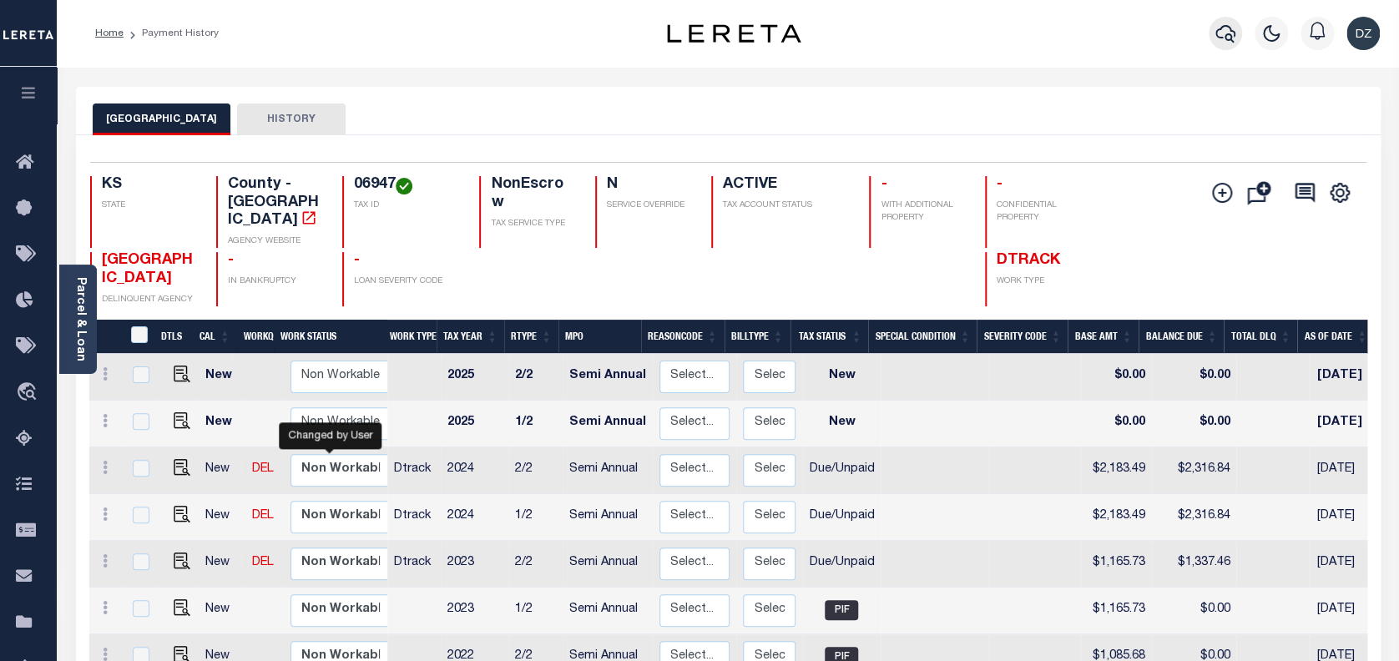
click at [1219, 32] on icon "button" at bounding box center [1226, 33] width 20 height 20
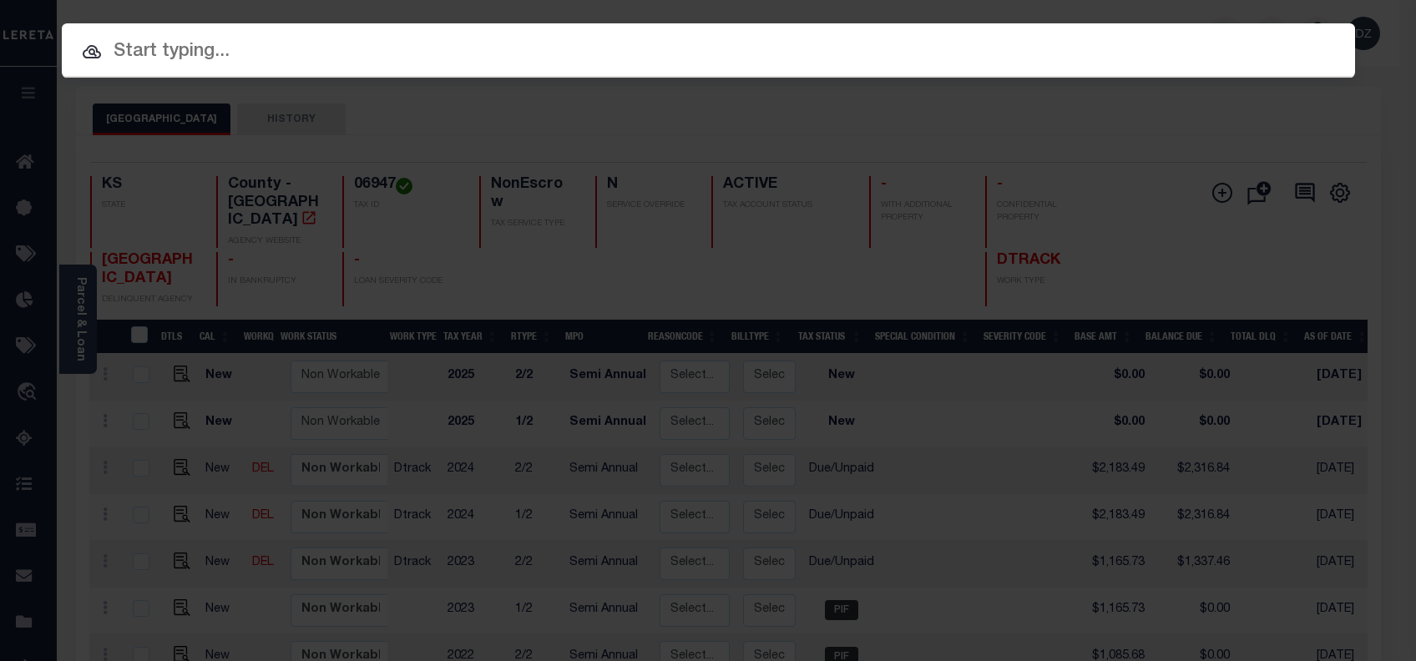
paste input "71396305"
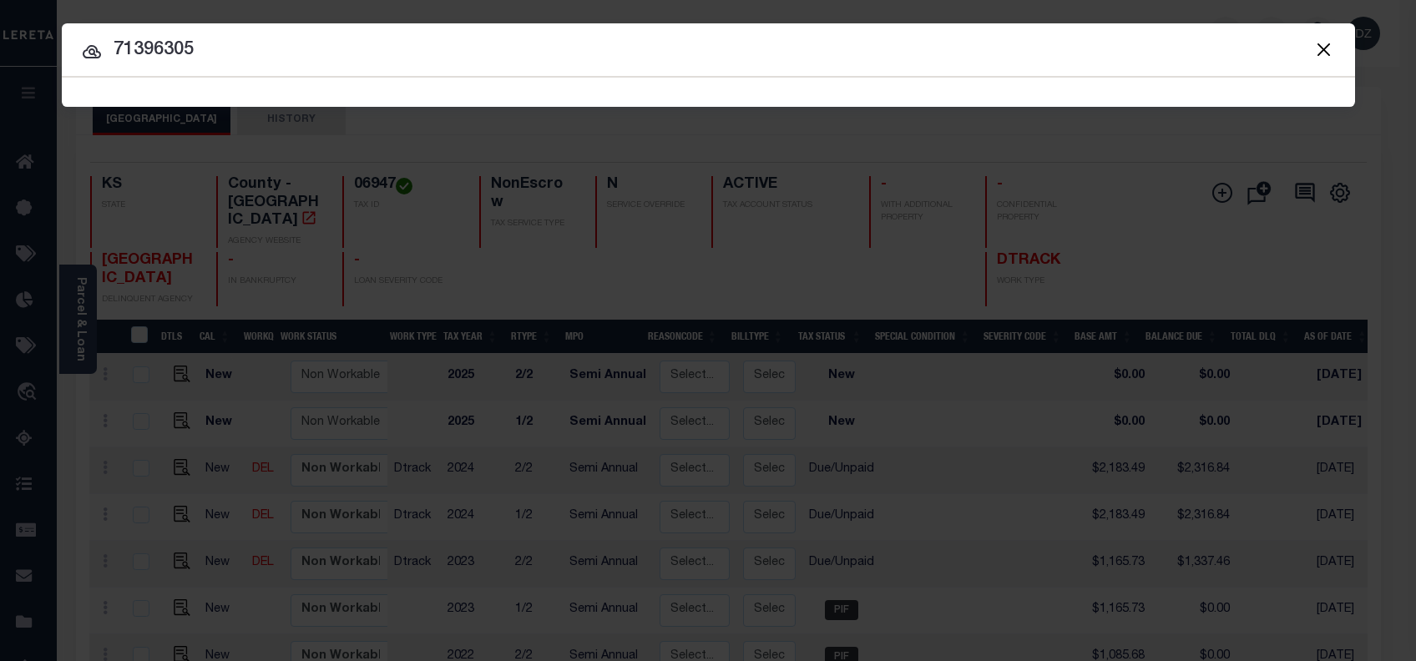
type input "71396305"
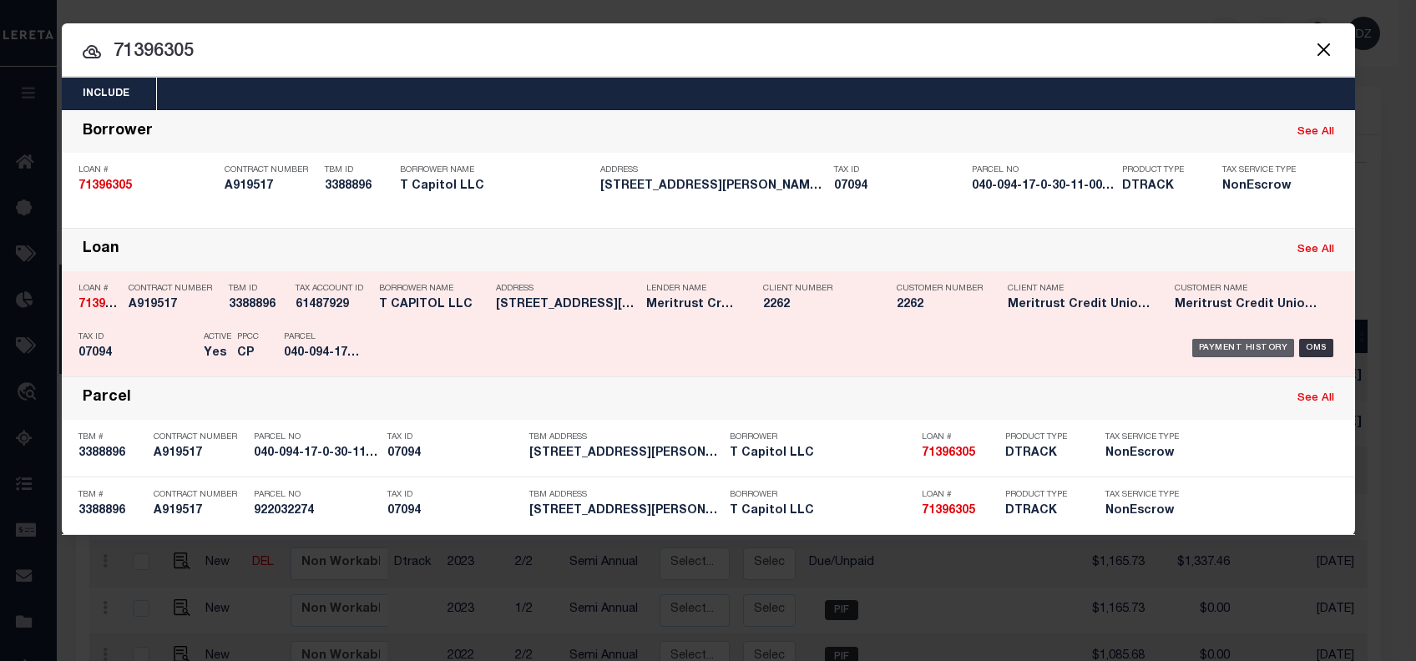
click at [1208, 351] on div "Payment History" at bounding box center [1243, 348] width 103 height 18
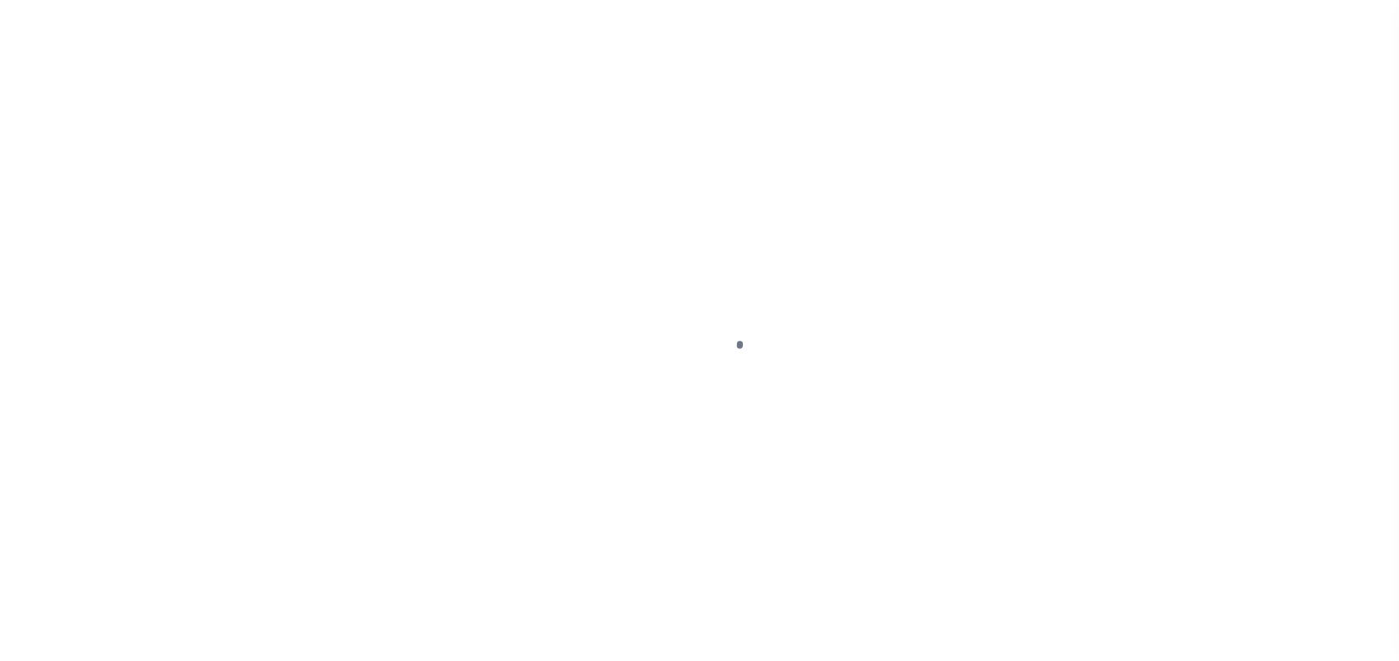
select select "DUE"
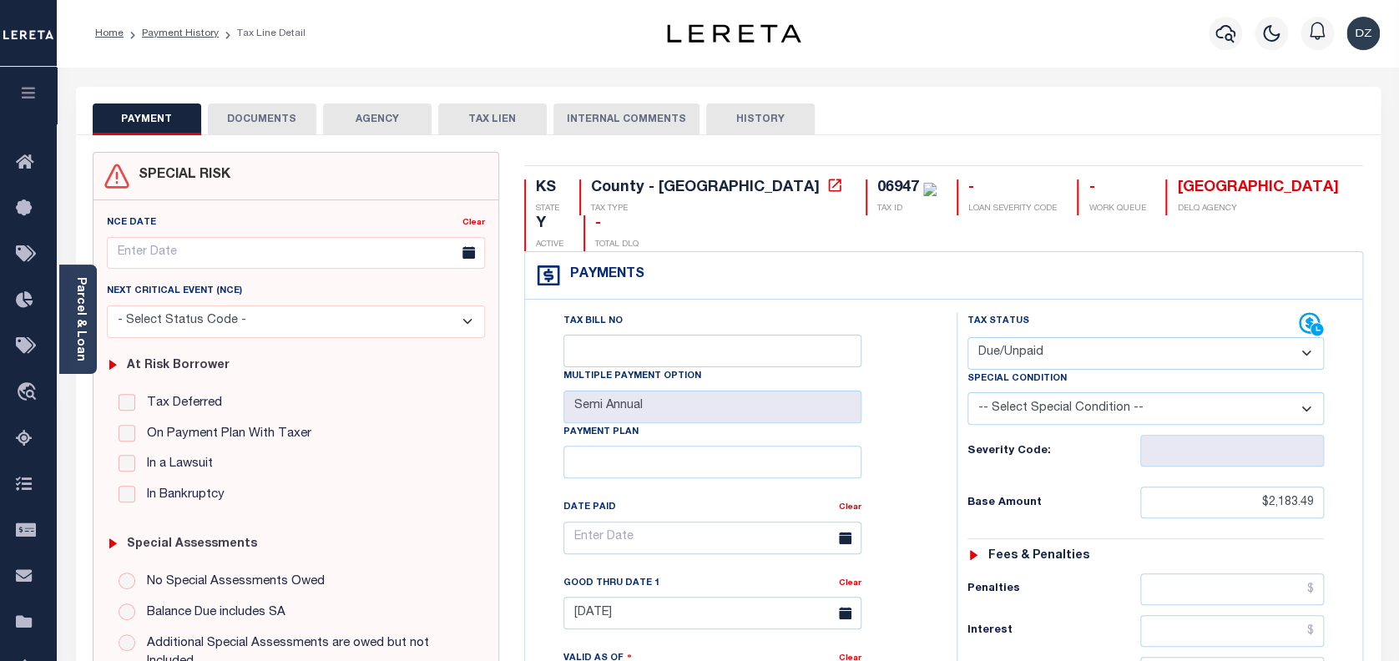
click at [249, 125] on button "DOCUMENTS" at bounding box center [262, 120] width 109 height 32
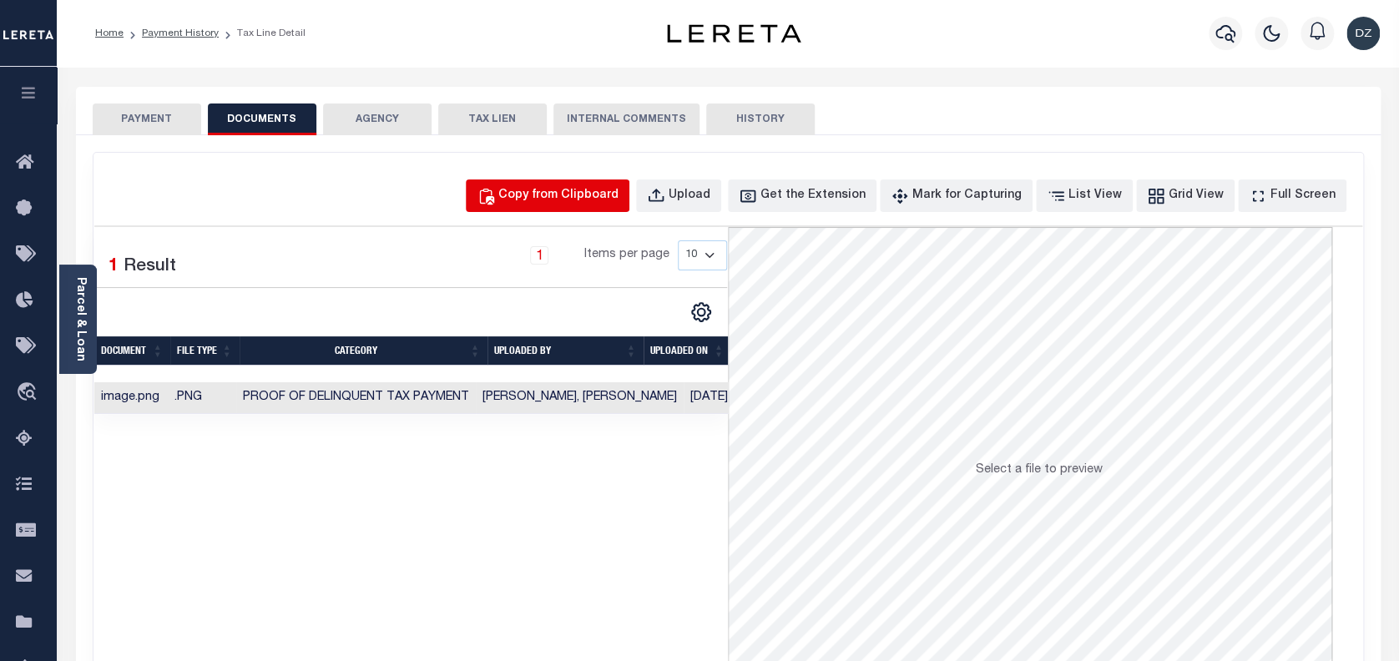
click at [550, 204] on div "Copy from Clipboard" at bounding box center [558, 196] width 120 height 18
select select "POP"
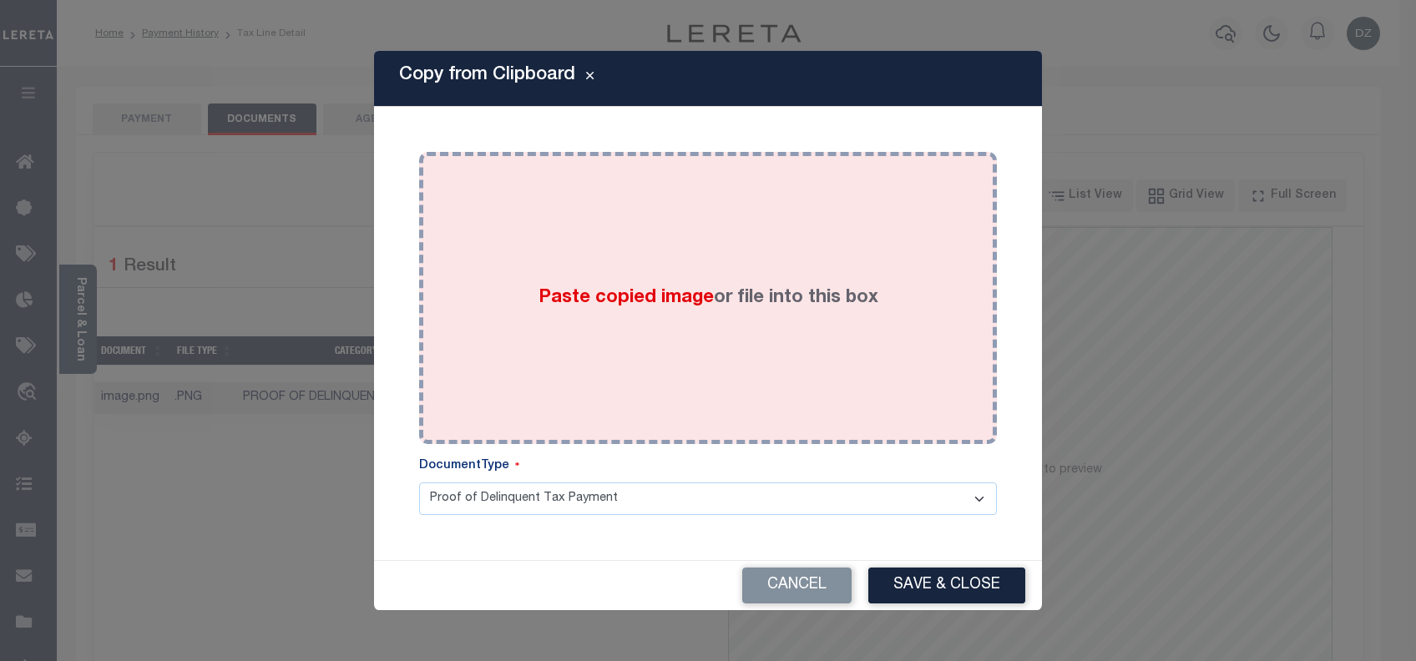
click at [563, 360] on div "Paste copied image or file into this box" at bounding box center [708, 297] width 553 height 267
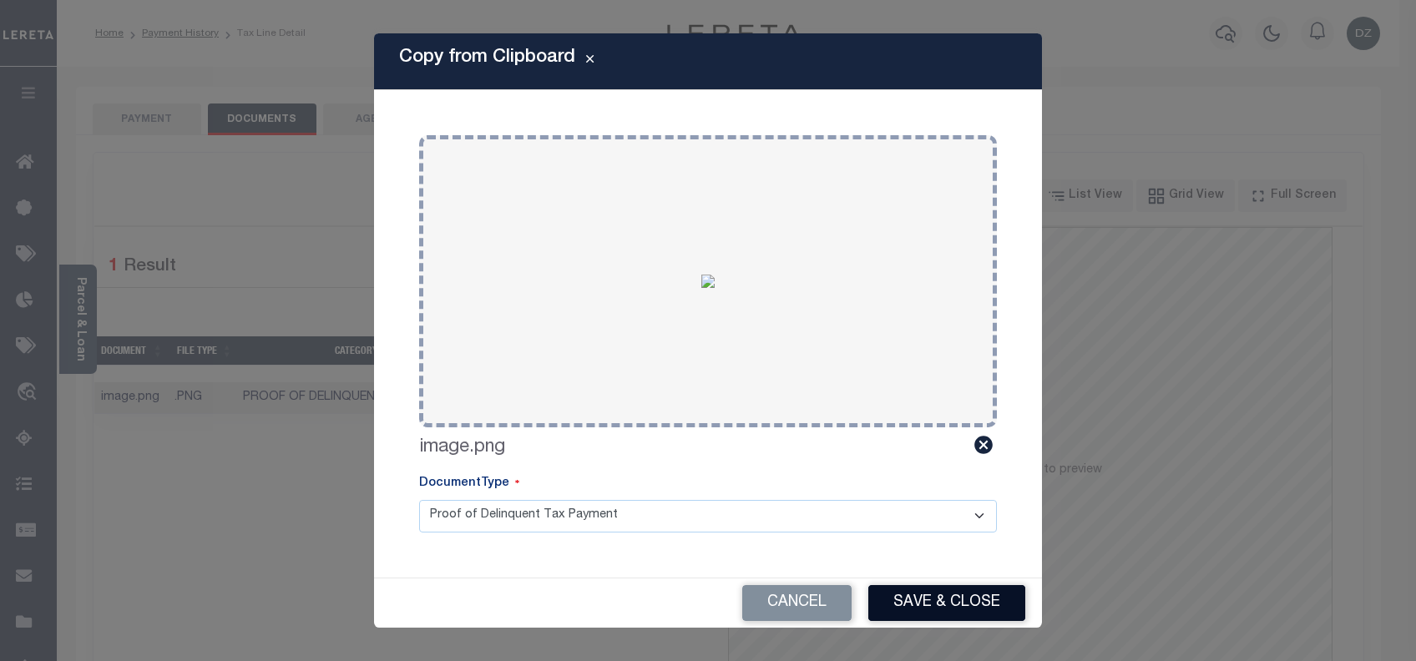
click at [913, 593] on button "Save & Close" at bounding box center [946, 603] width 157 height 36
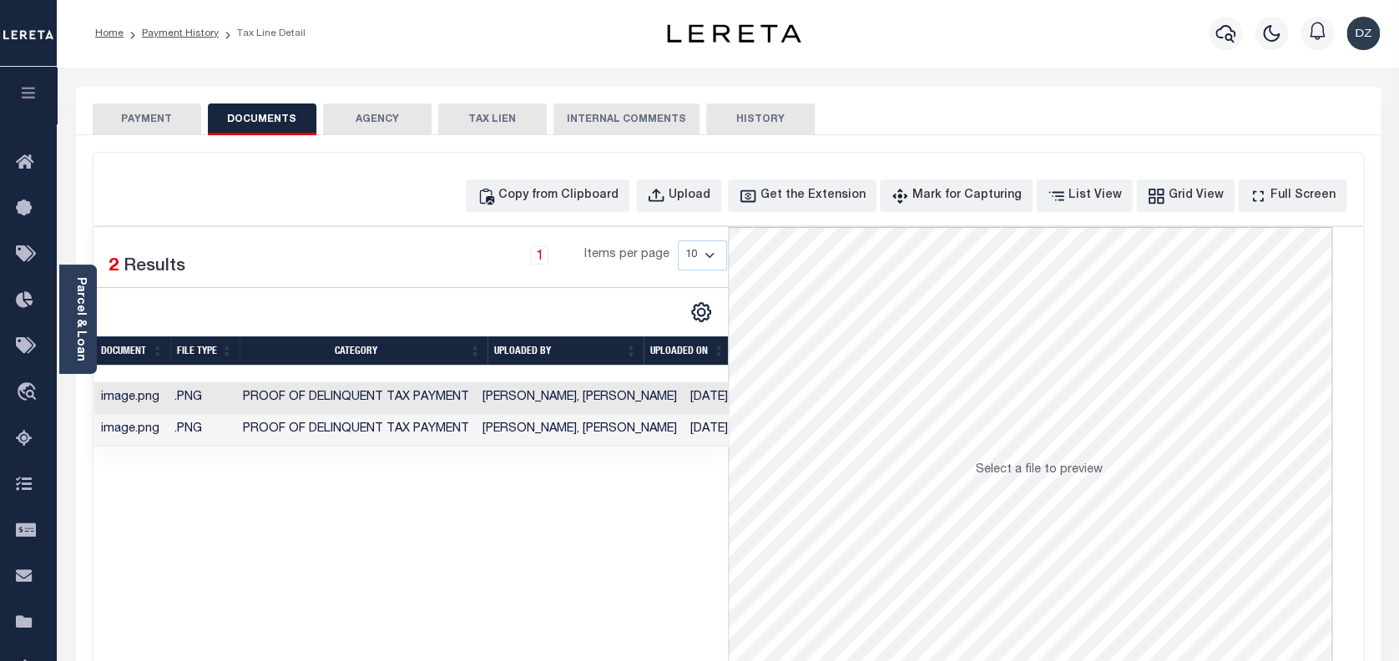
click at [172, 107] on button "PAYMENT" at bounding box center [147, 120] width 109 height 32
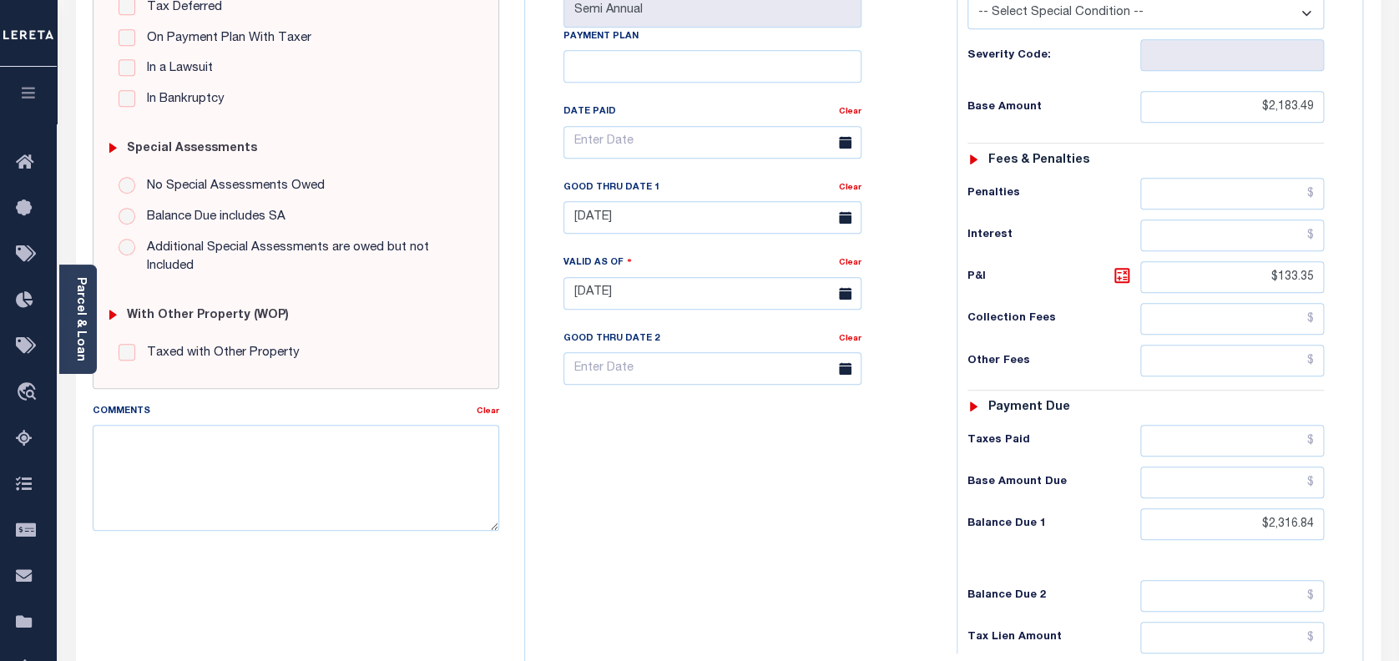
scroll to position [560, 0]
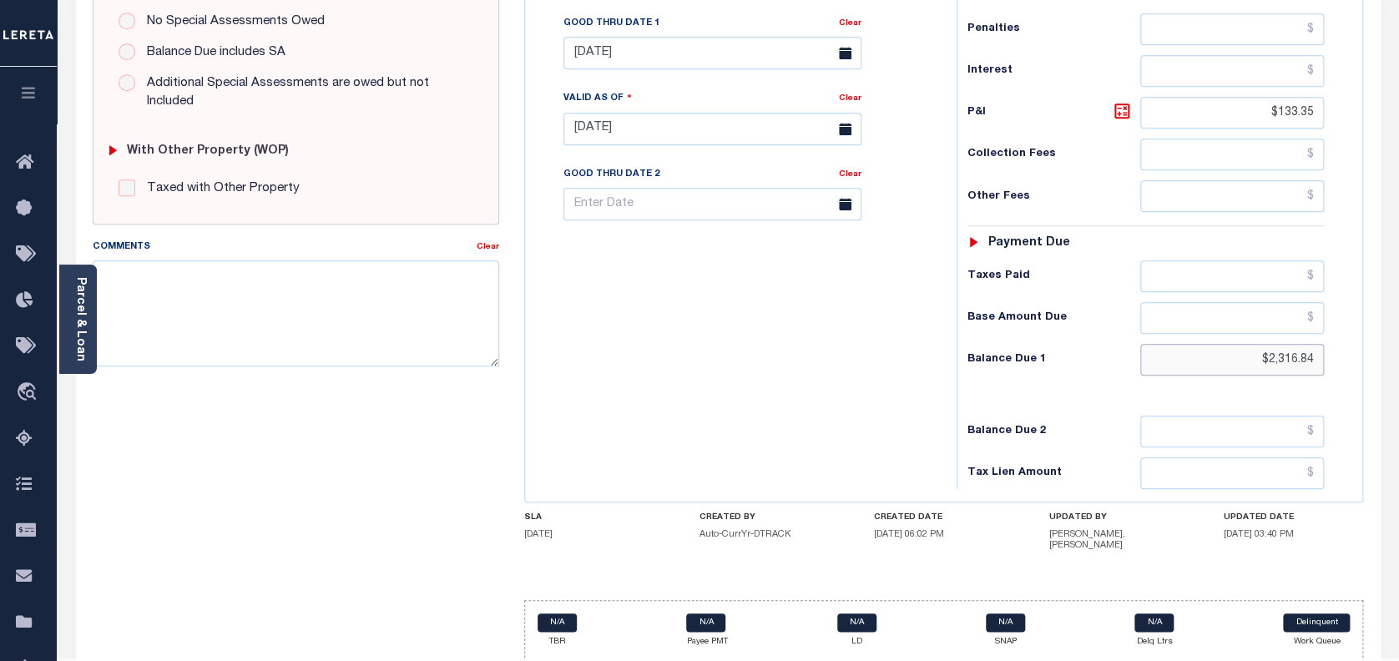
click at [1267, 344] on input "$2,316.84" at bounding box center [1232, 360] width 185 height 32
click at [1296, 344] on input "$2,316.84" at bounding box center [1232, 360] width 185 height 32
click at [1311, 344] on input "$2,316.84" at bounding box center [1232, 360] width 185 height 32
type input "$2,316.84"
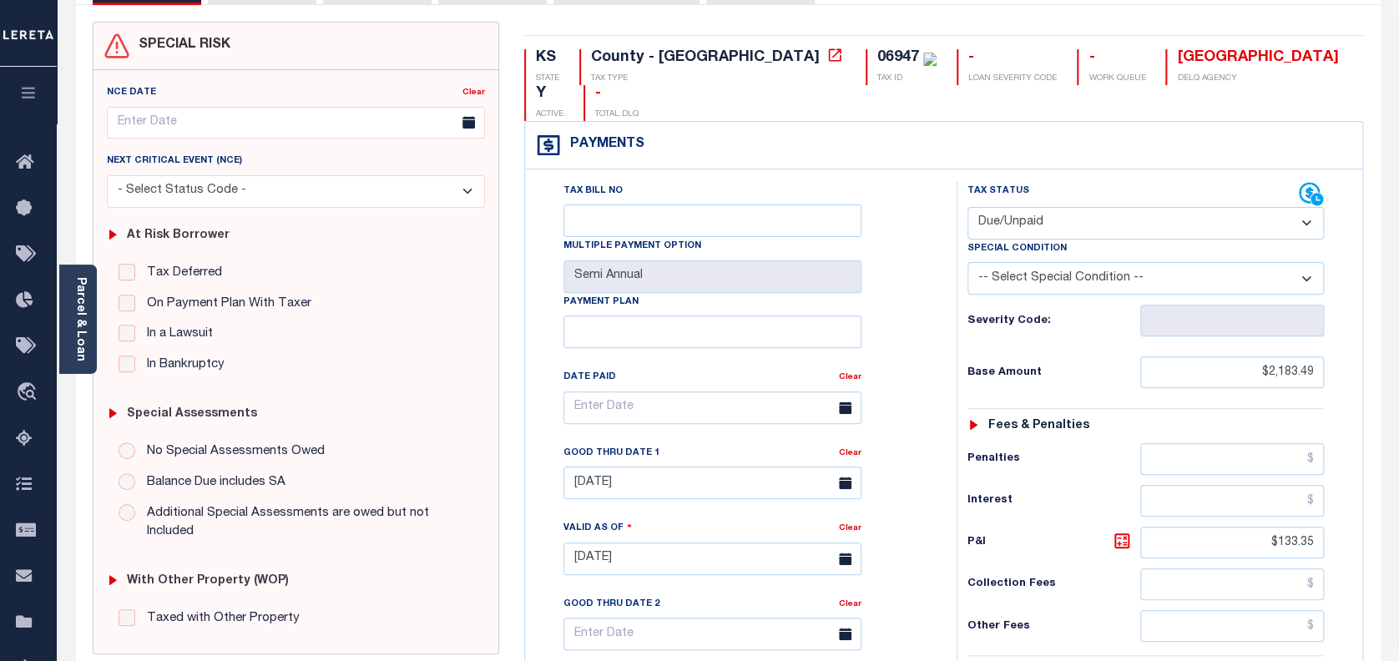
scroll to position [114, 0]
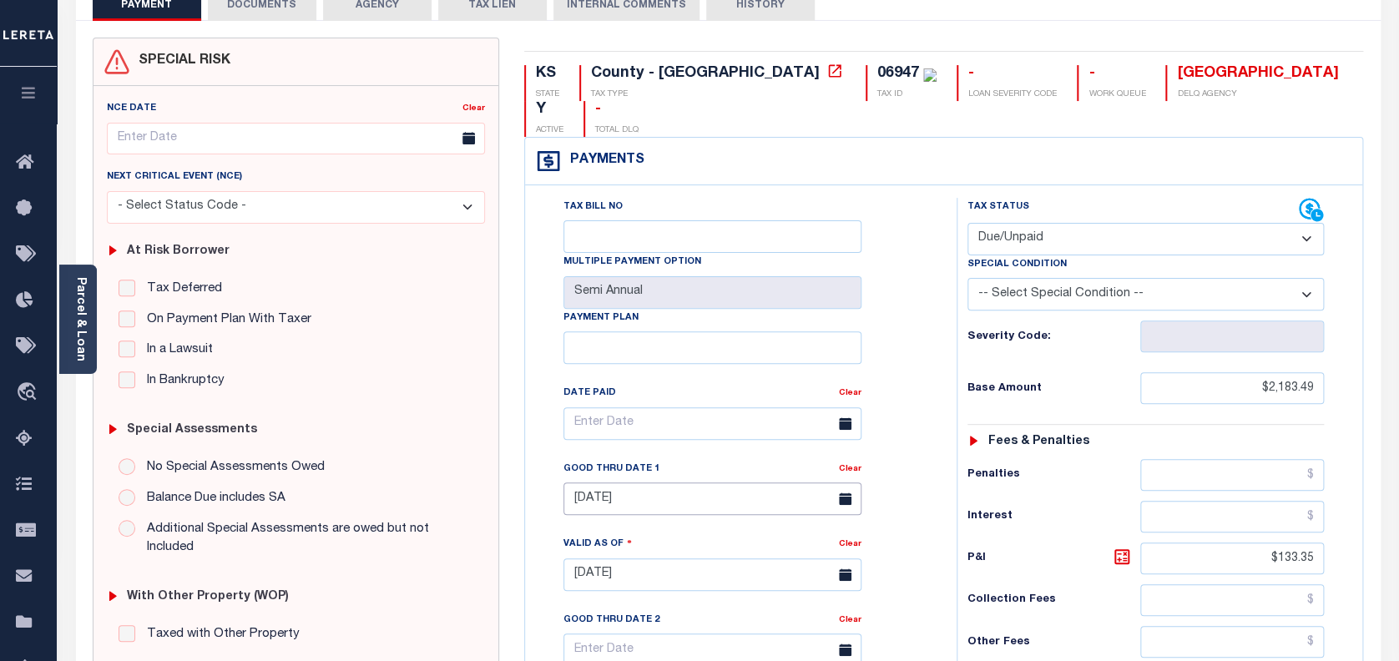
click at [706, 483] on input "[DATE]" at bounding box center [713, 499] width 298 height 33
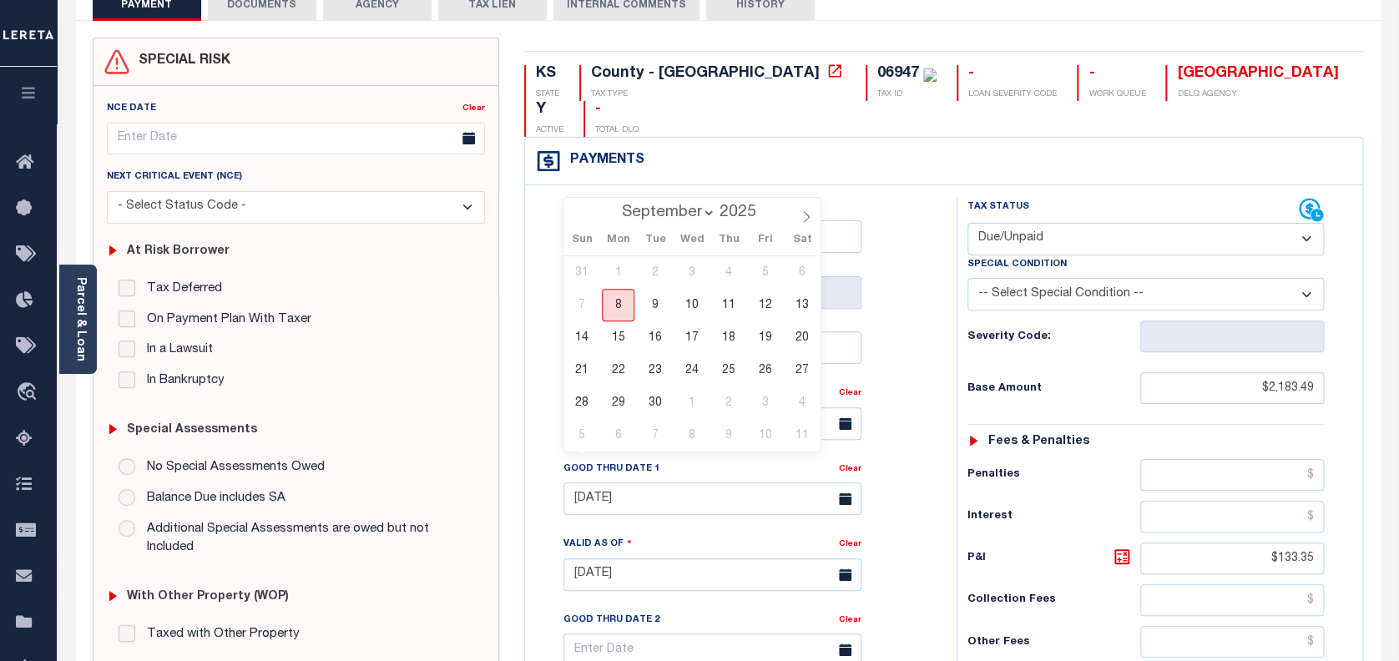
click at [611, 305] on span "8" at bounding box center [618, 305] width 33 height 33
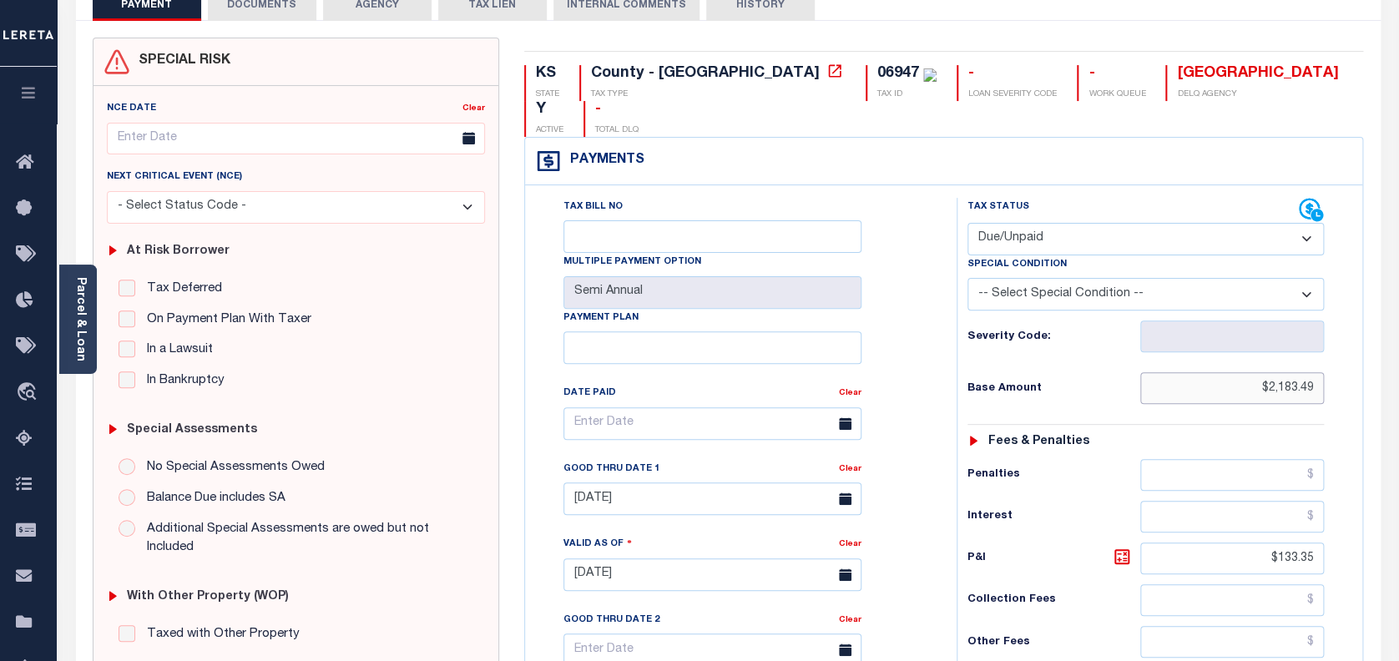
click at [1288, 372] on input "$2,183.49" at bounding box center [1232, 388] width 185 height 32
drag, startPoint x: 1316, startPoint y: 355, endPoint x: 1224, endPoint y: 355, distance: 91.8
click at [1224, 372] on input "$2,183.49" at bounding box center [1232, 388] width 185 height 32
drag, startPoint x: 1309, startPoint y: 518, endPoint x: 1242, endPoint y: 517, distance: 66.8
click at [1242, 543] on input "$133.35" at bounding box center [1232, 559] width 185 height 32
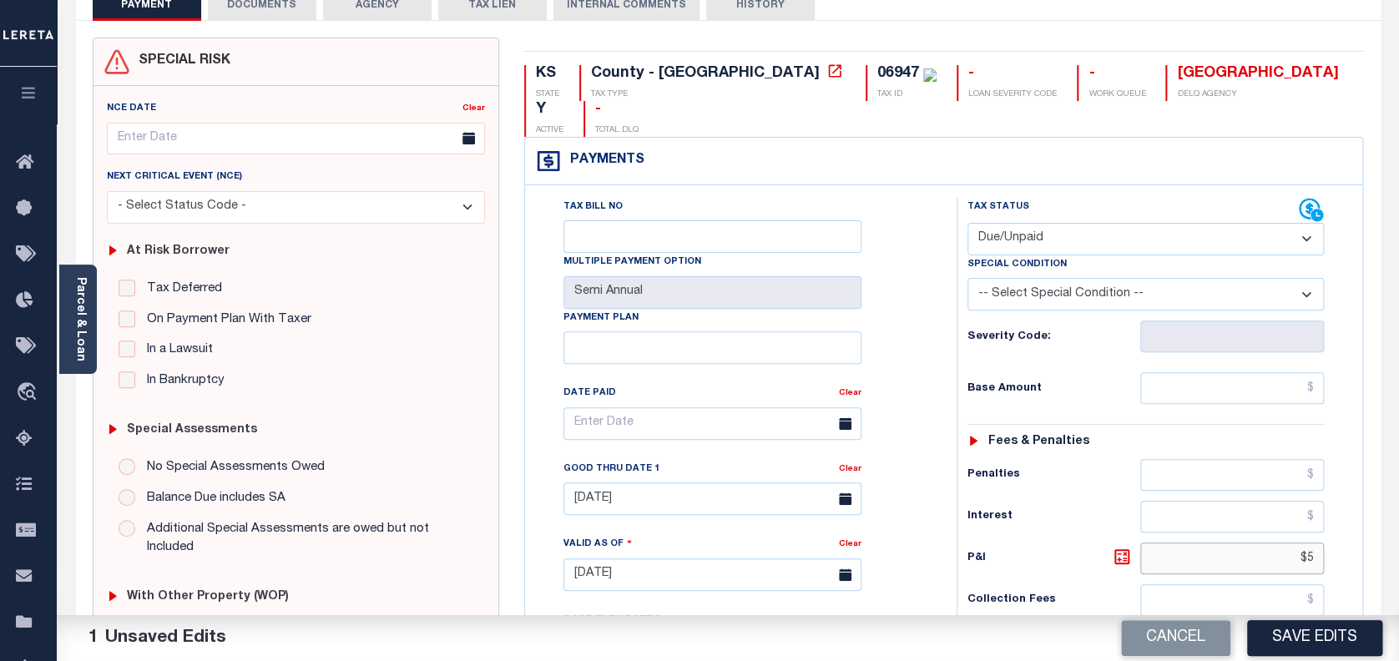
click at [1319, 543] on input "$5" at bounding box center [1232, 559] width 185 height 32
type input "$"
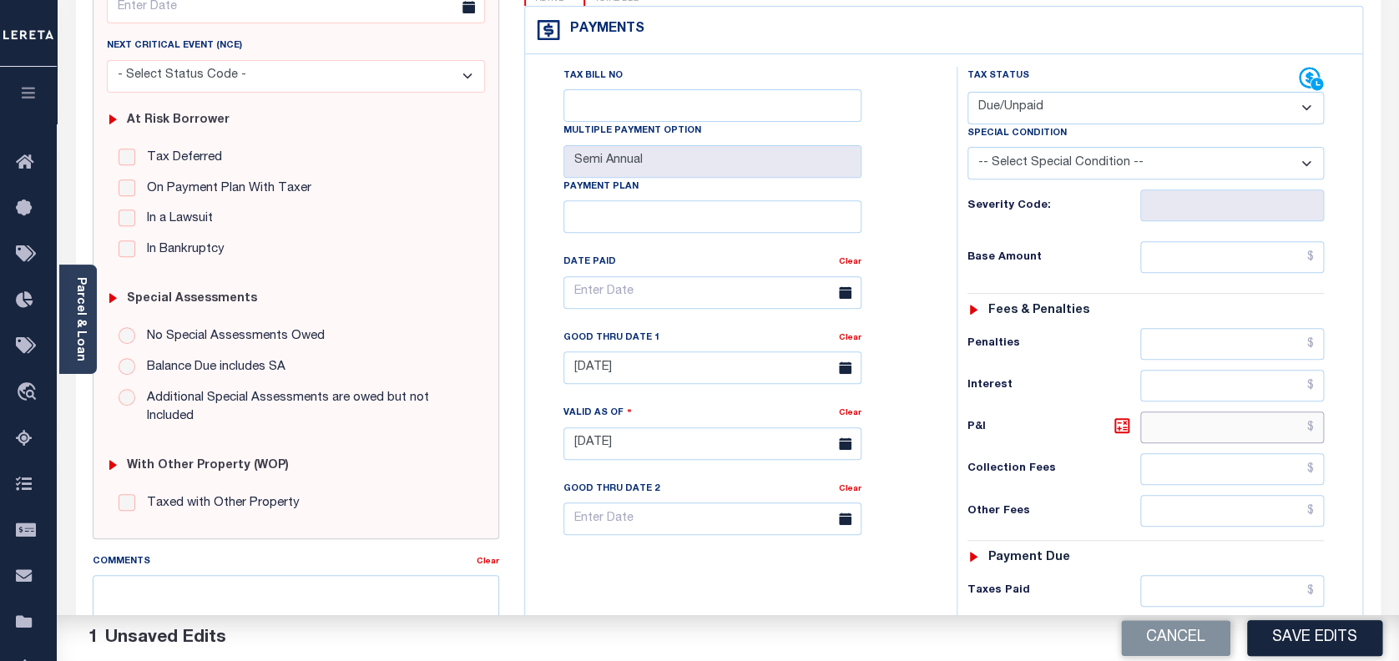
scroll to position [226, 0]
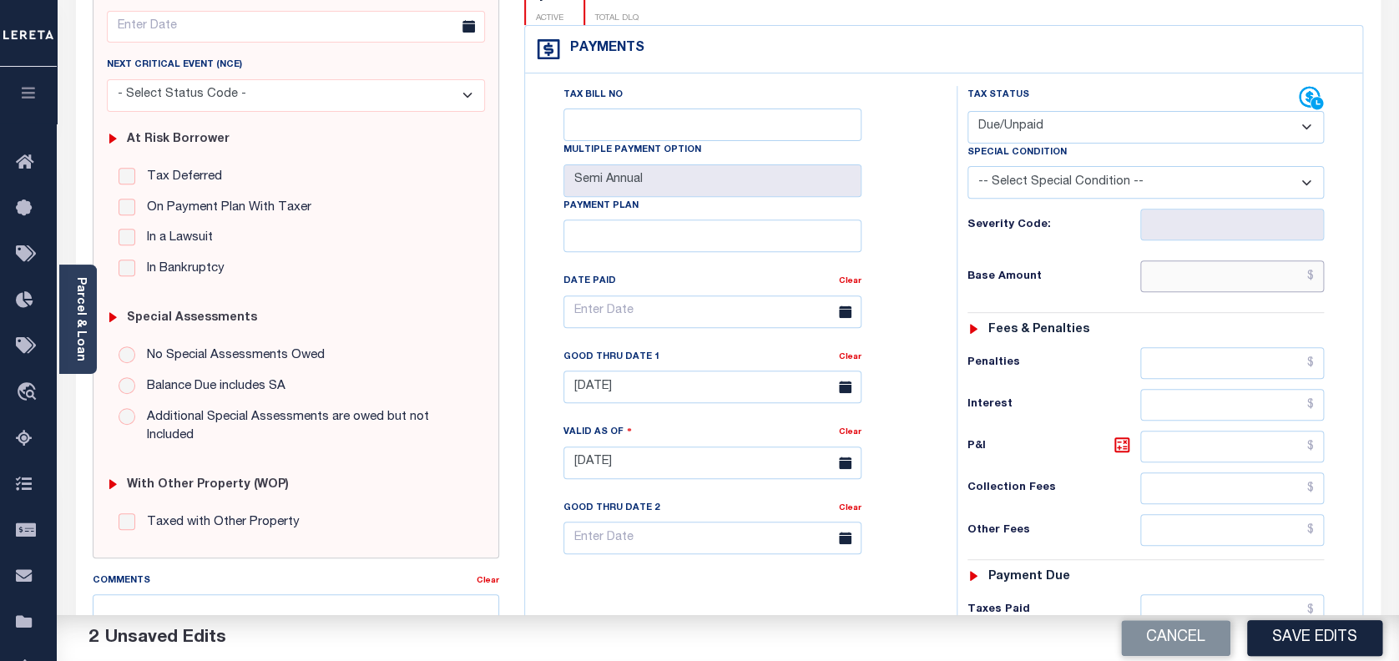
click at [1266, 260] on input "text" at bounding box center [1232, 276] width 185 height 32
type input "$2,183.49"
click at [1127, 435] on icon at bounding box center [1122, 445] width 20 height 20
type input "$133.35"
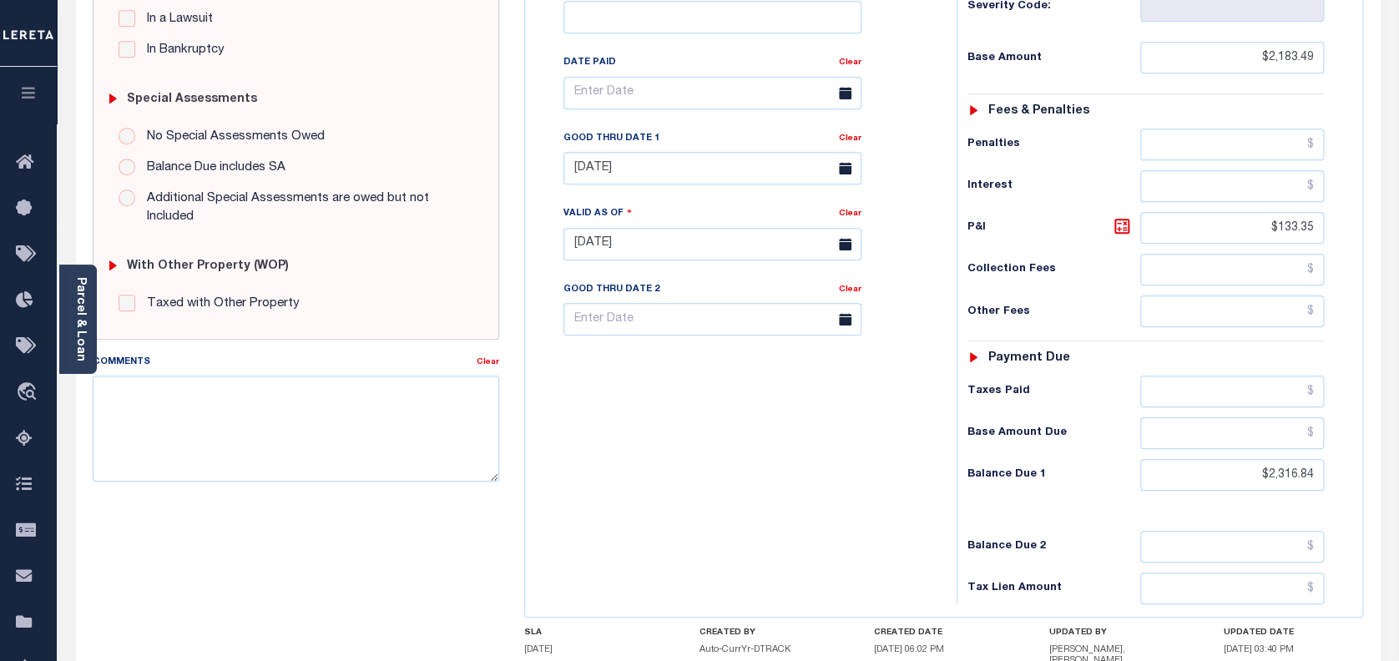
scroll to position [560, 0]
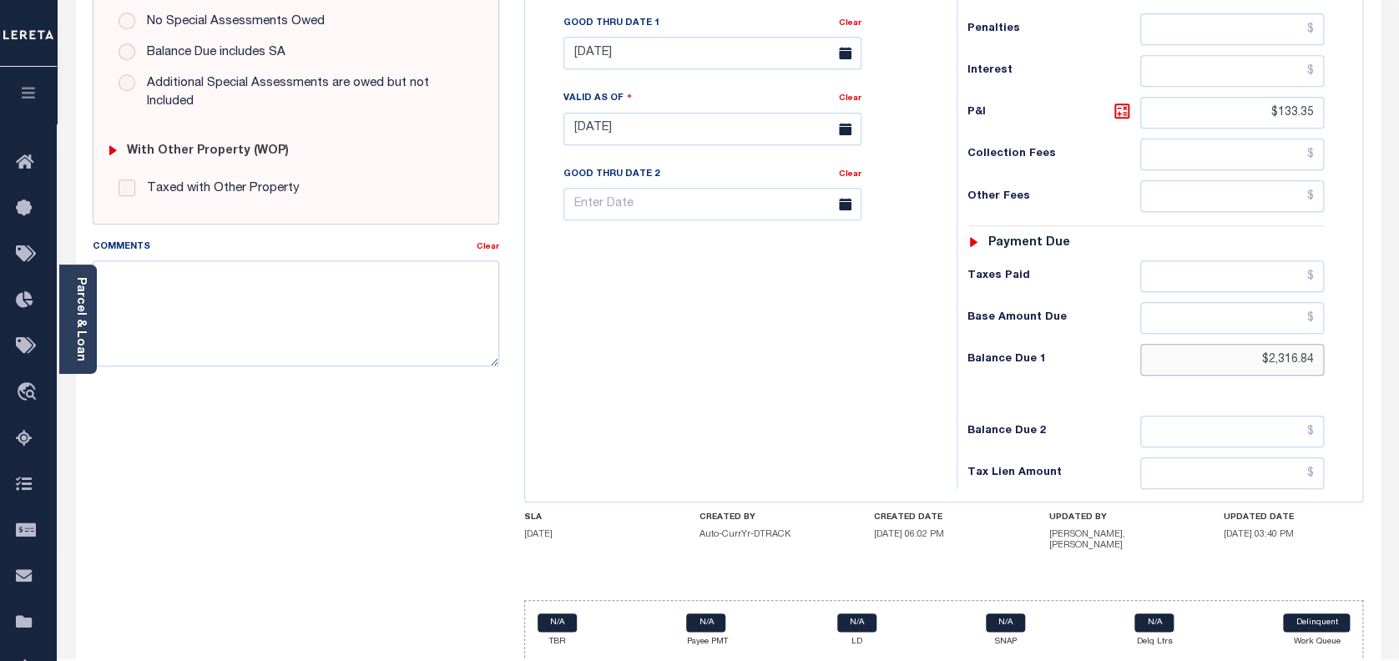
drag, startPoint x: 1312, startPoint y: 324, endPoint x: 1260, endPoint y: 322, distance: 52.6
click at [1260, 344] on input "$2,316.84" at bounding box center [1232, 360] width 185 height 32
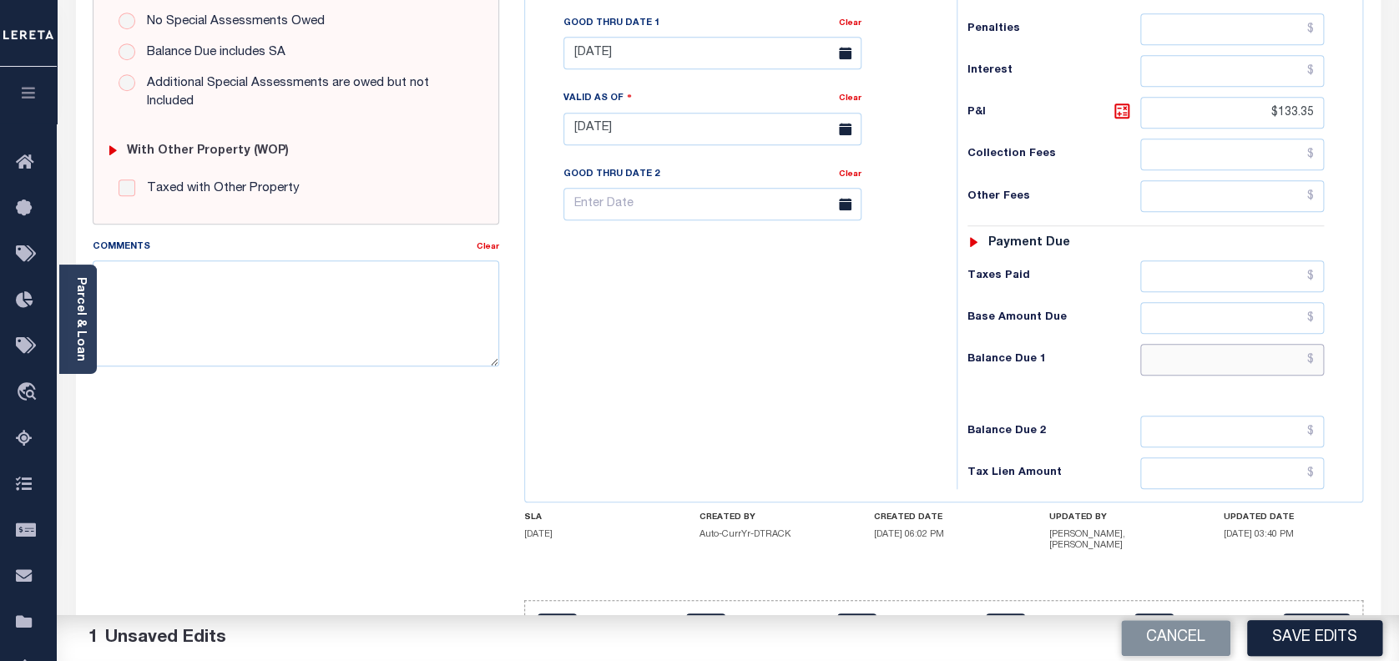
click at [1249, 344] on input "text" at bounding box center [1232, 360] width 185 height 32
paste input "2,316.84"
type input "$2,316.84"
click at [1307, 651] on button "Save Edits" at bounding box center [1314, 638] width 135 height 36
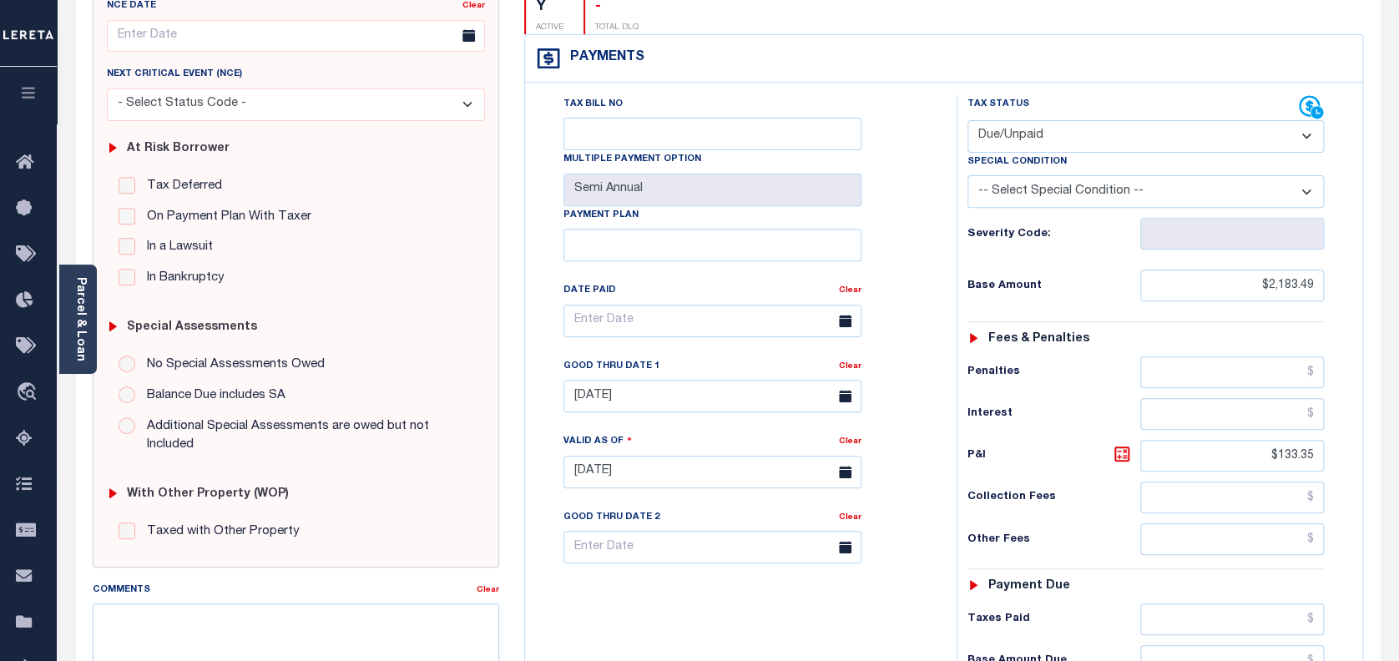
scroll to position [114, 0]
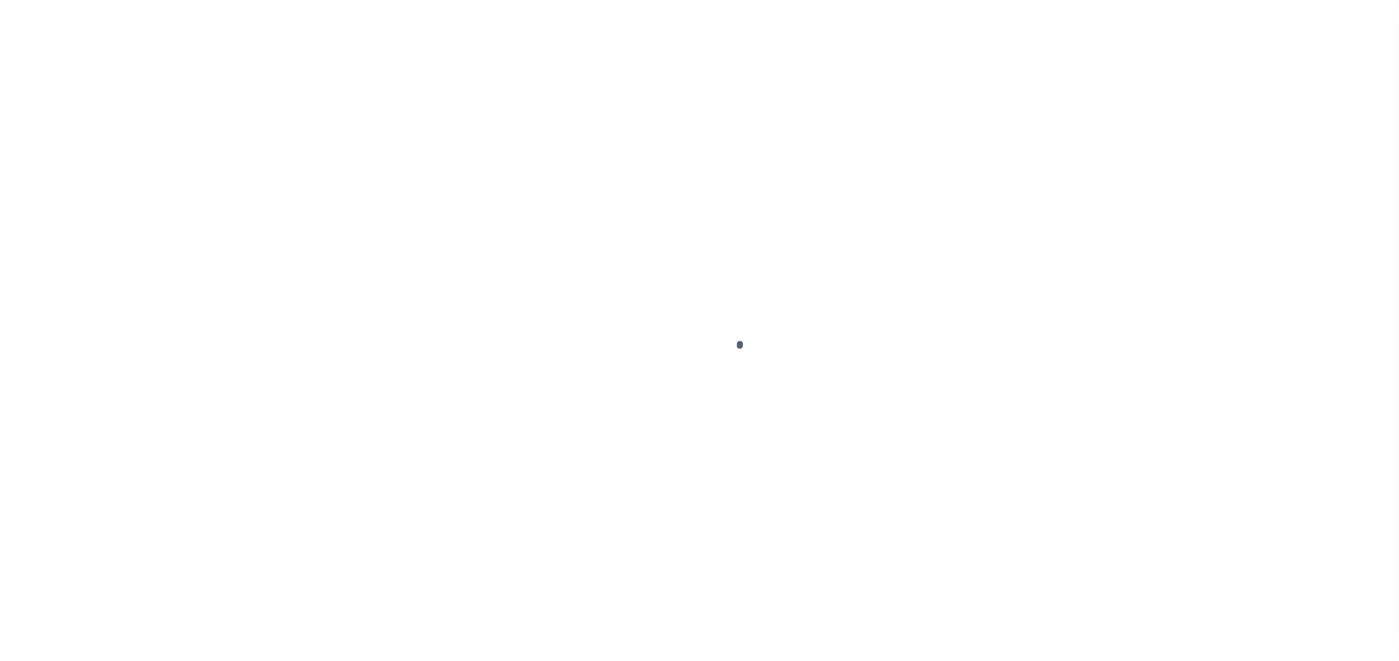
select select "DUE"
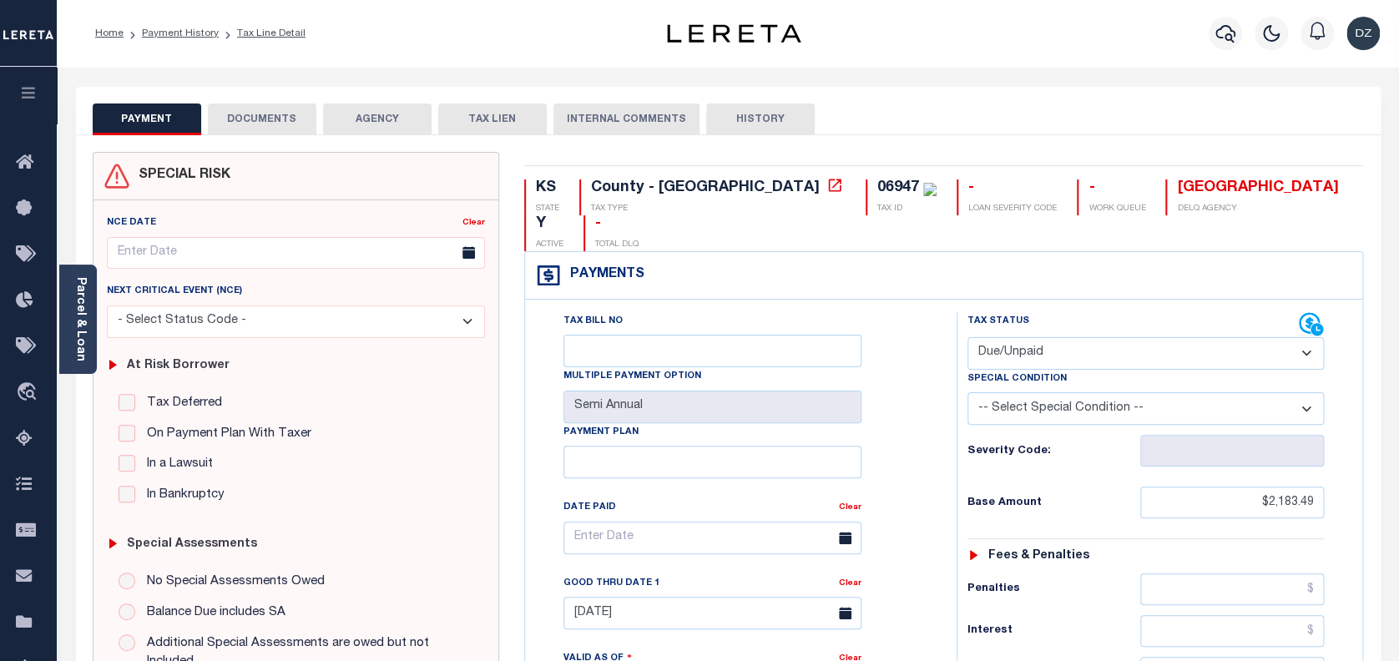
click at [239, 108] on button "DOCUMENTS" at bounding box center [262, 120] width 109 height 32
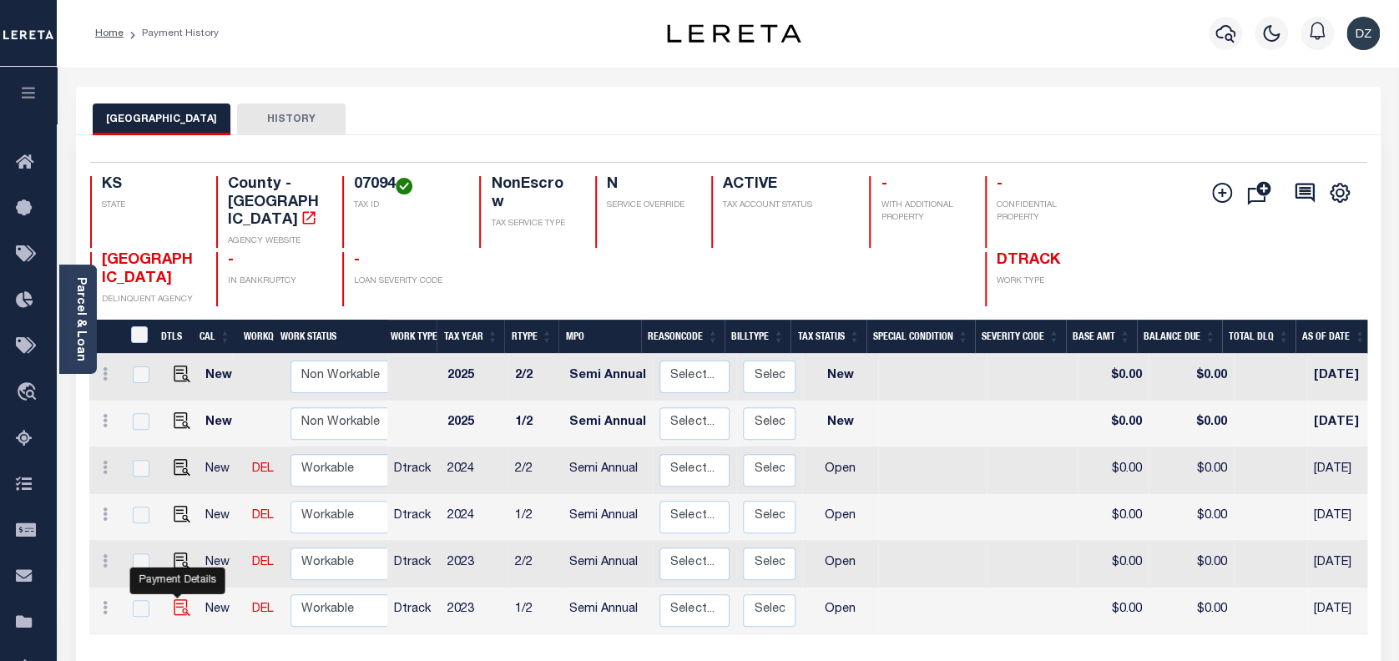
click at [174, 599] on img "" at bounding box center [182, 607] width 17 height 17
checkbox input "true"
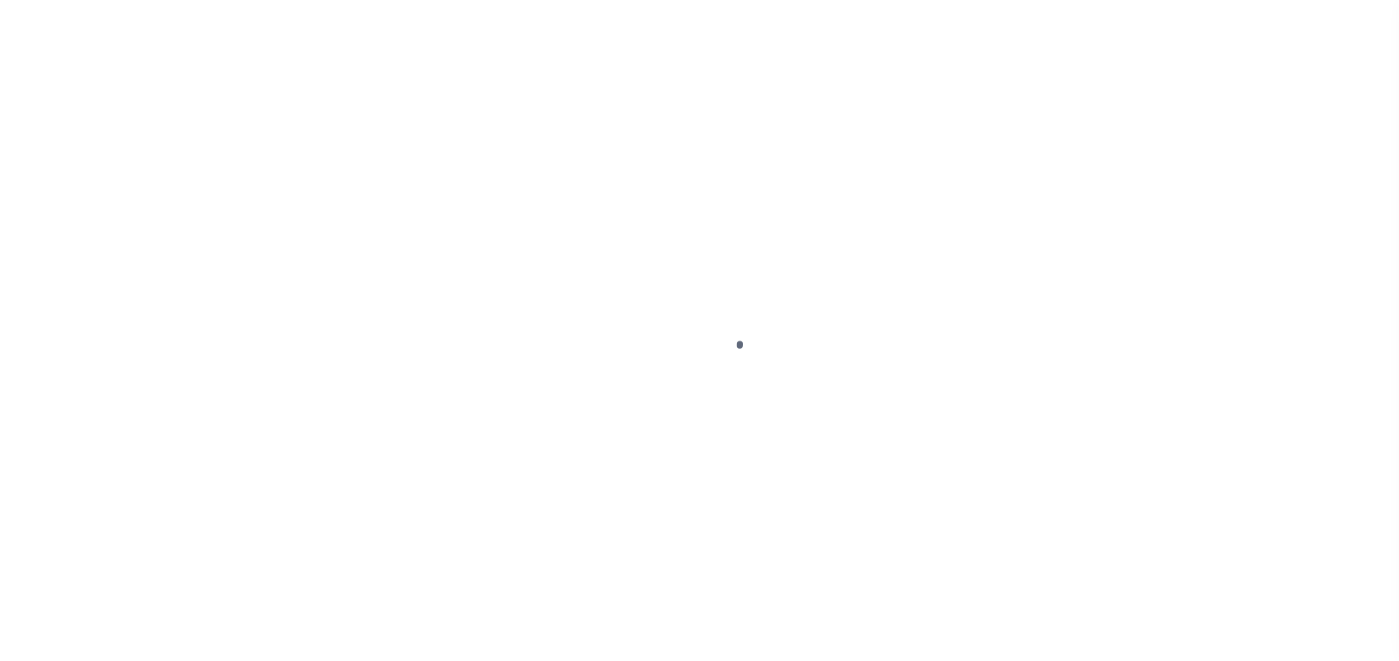
select select "OP2"
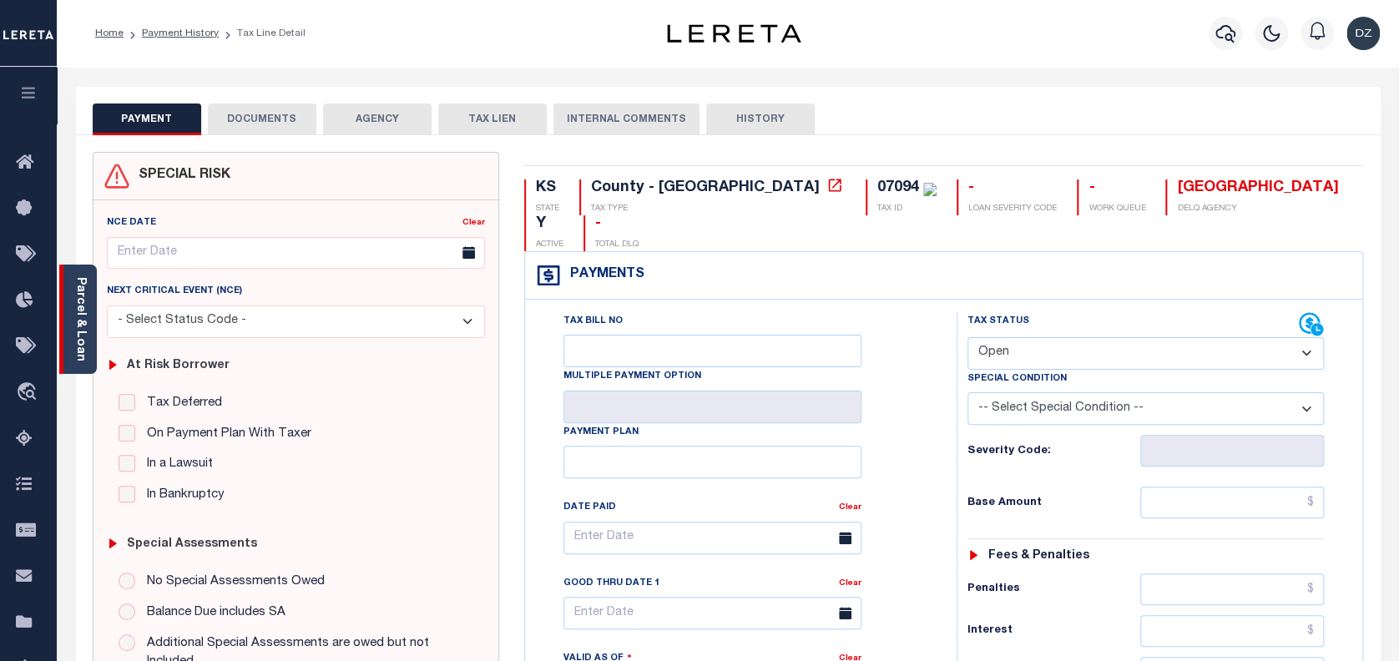
click at [96, 332] on div "Parcel & Loan" at bounding box center [78, 319] width 38 height 109
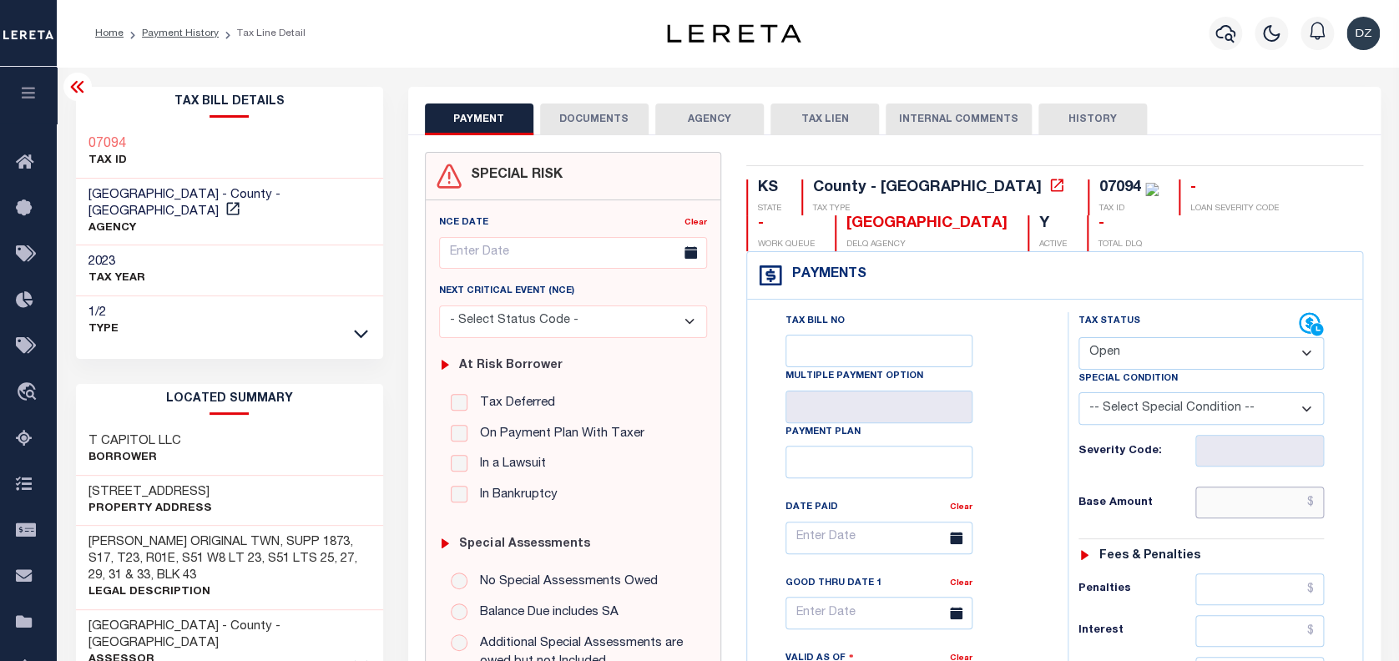
click at [1288, 505] on input "text" at bounding box center [1260, 503] width 129 height 32
paste input "1,686.12"
type input "$1,686.12"
type input "[DATE]"
click at [1224, 356] on select "- Select Status Code - Open Due/Unpaid Paid Incomplete No Tax Due Internal Refu…" at bounding box center [1202, 353] width 246 height 33
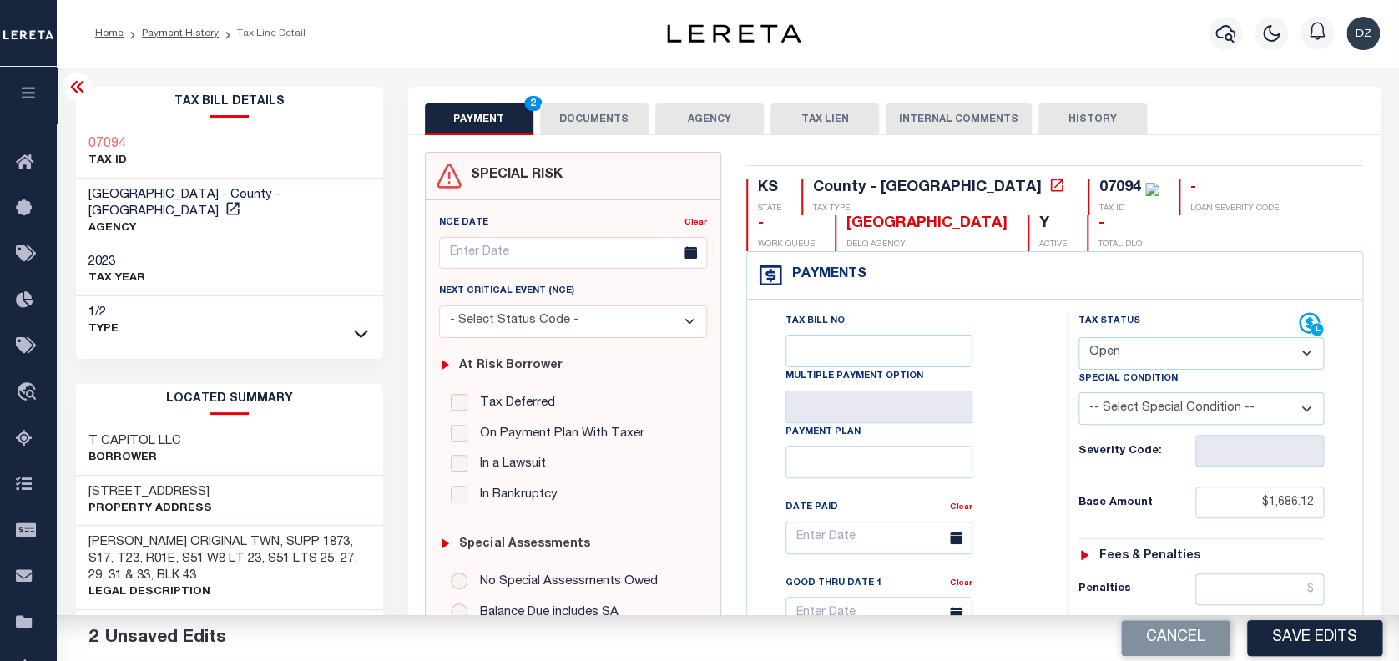
select select "PYD"
click at [1079, 338] on select "- Select Status Code - Open Due/Unpaid Paid Incomplete No Tax Due Internal Refu…" at bounding box center [1202, 353] width 246 height 33
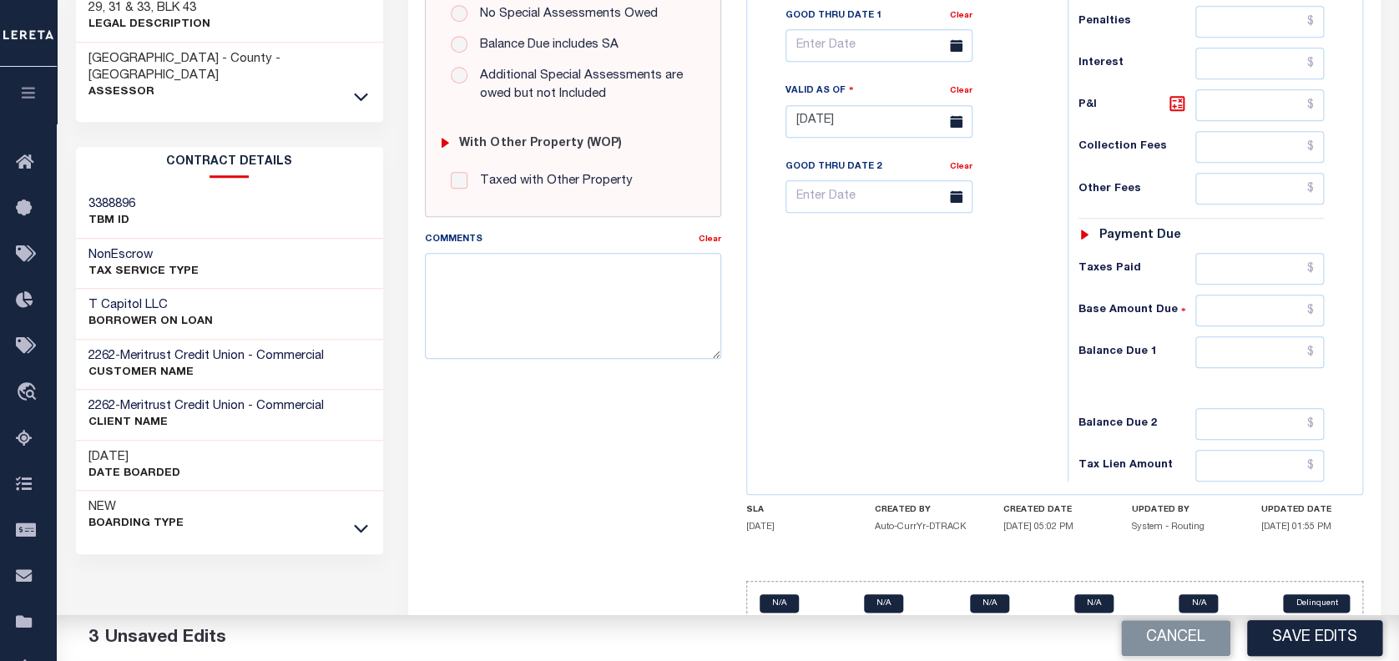
scroll to position [601, 0]
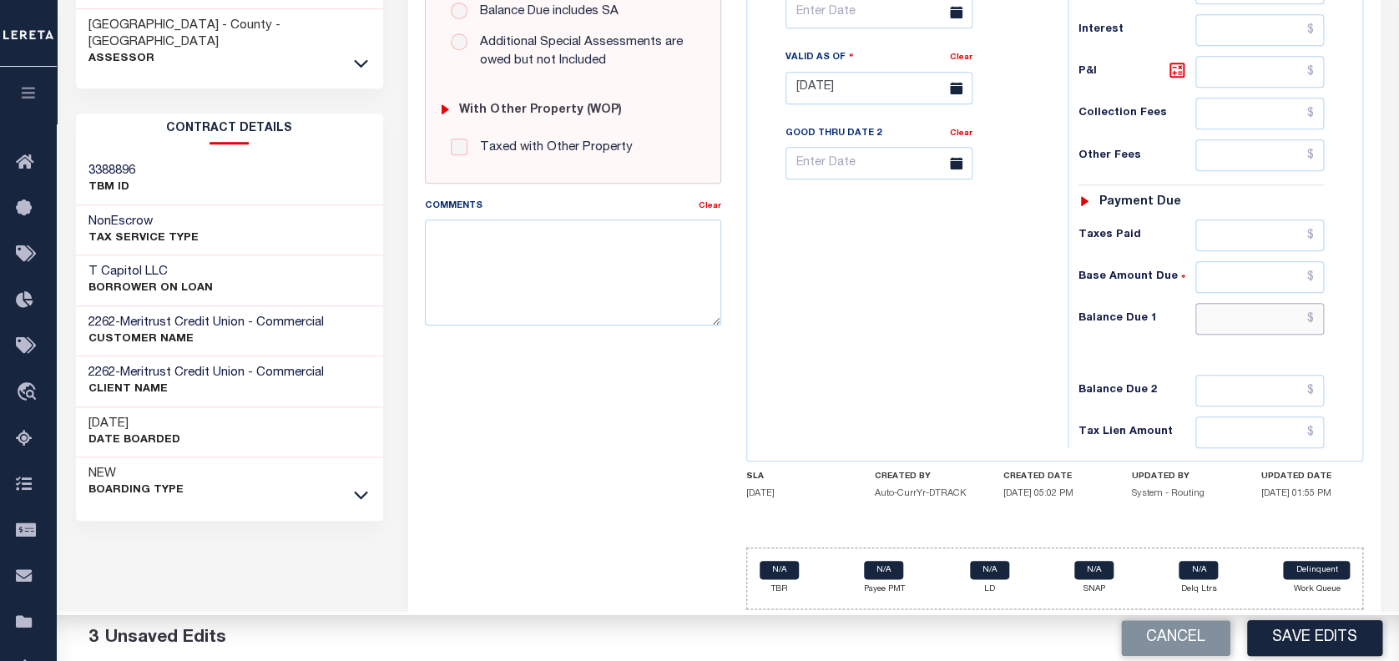
click at [1245, 306] on input "text" at bounding box center [1260, 319] width 129 height 32
type input "$0.00"
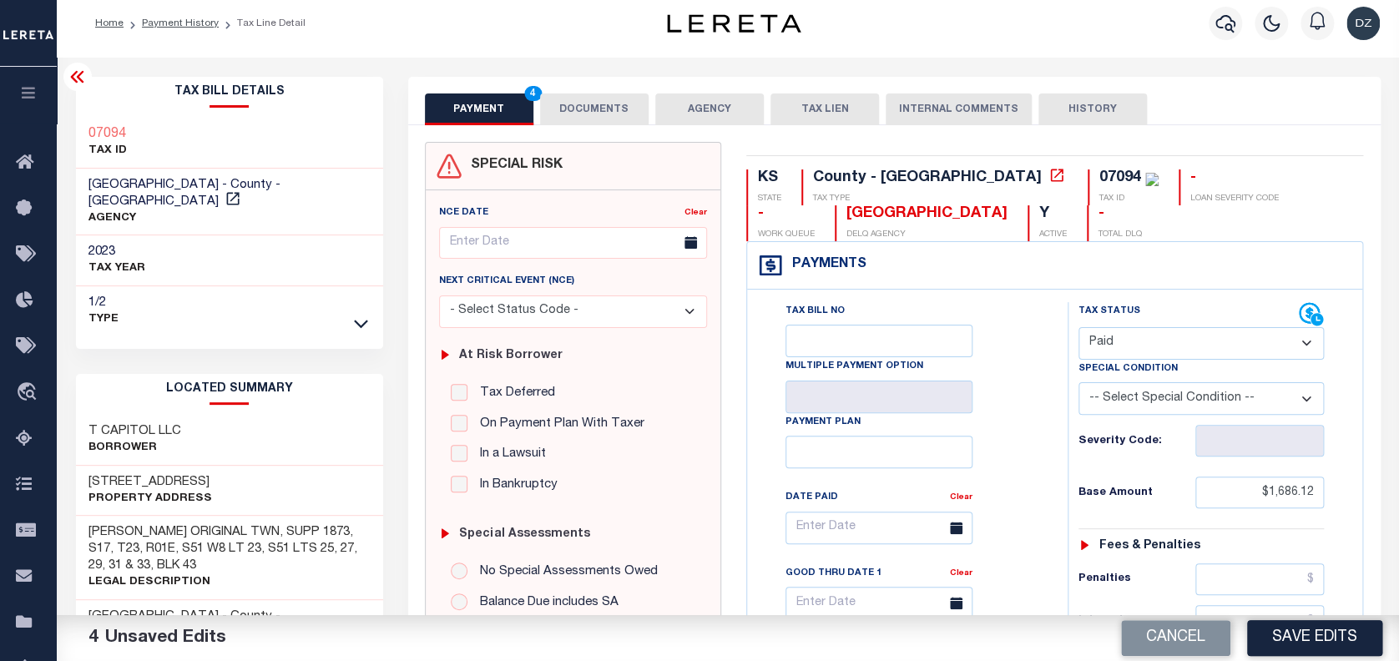
scroll to position [0, 0]
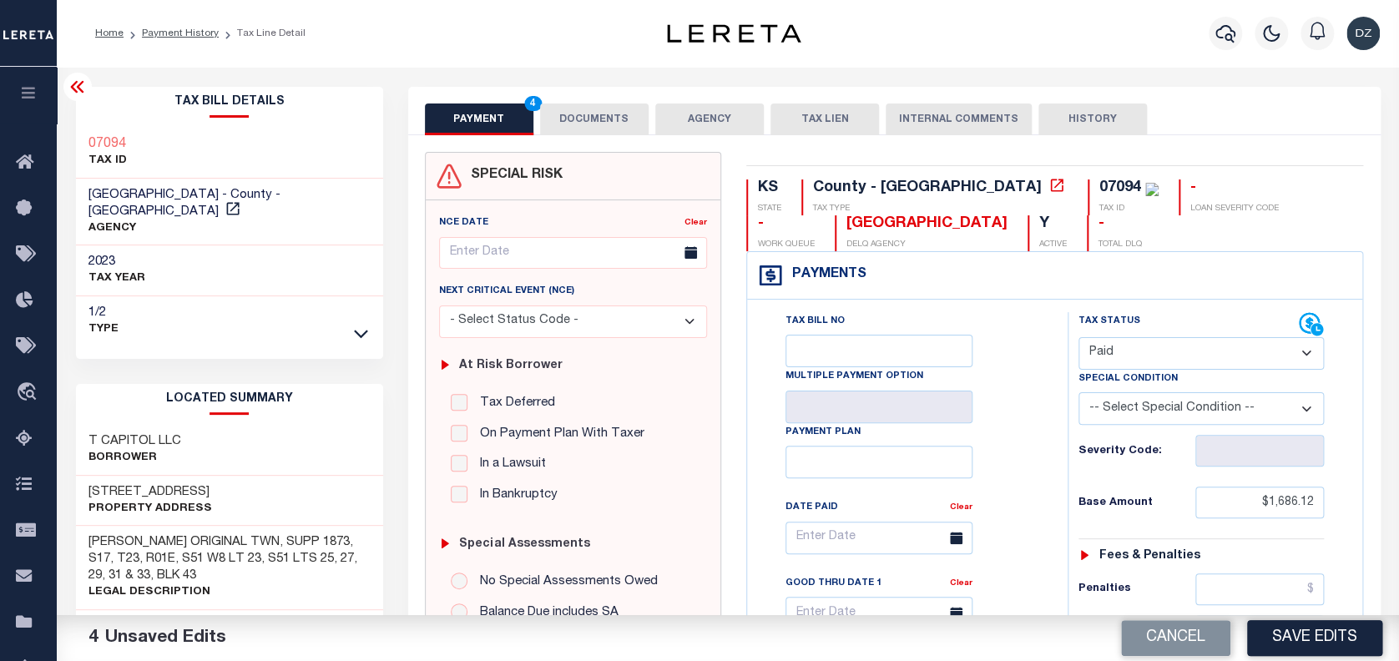
click at [569, 134] on button "DOCUMENTS" at bounding box center [594, 120] width 109 height 32
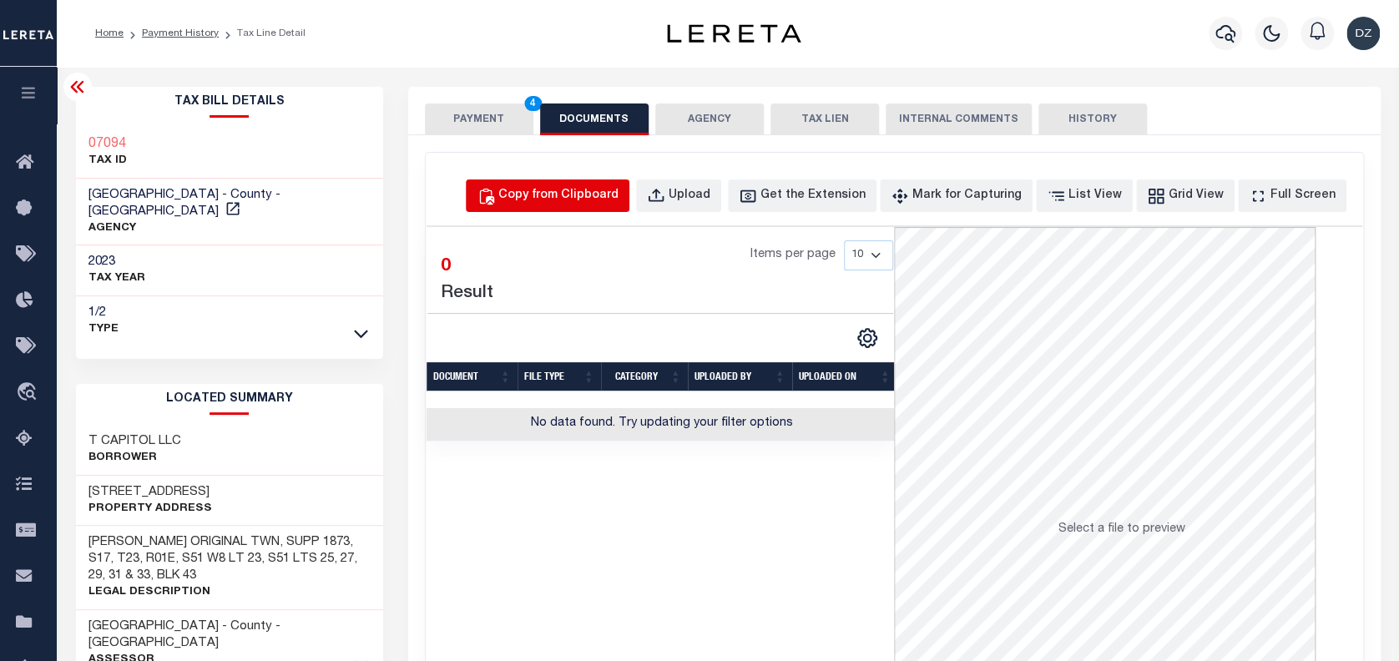
click at [603, 197] on div "Copy from Clipboard" at bounding box center [558, 196] width 120 height 18
select select "POP"
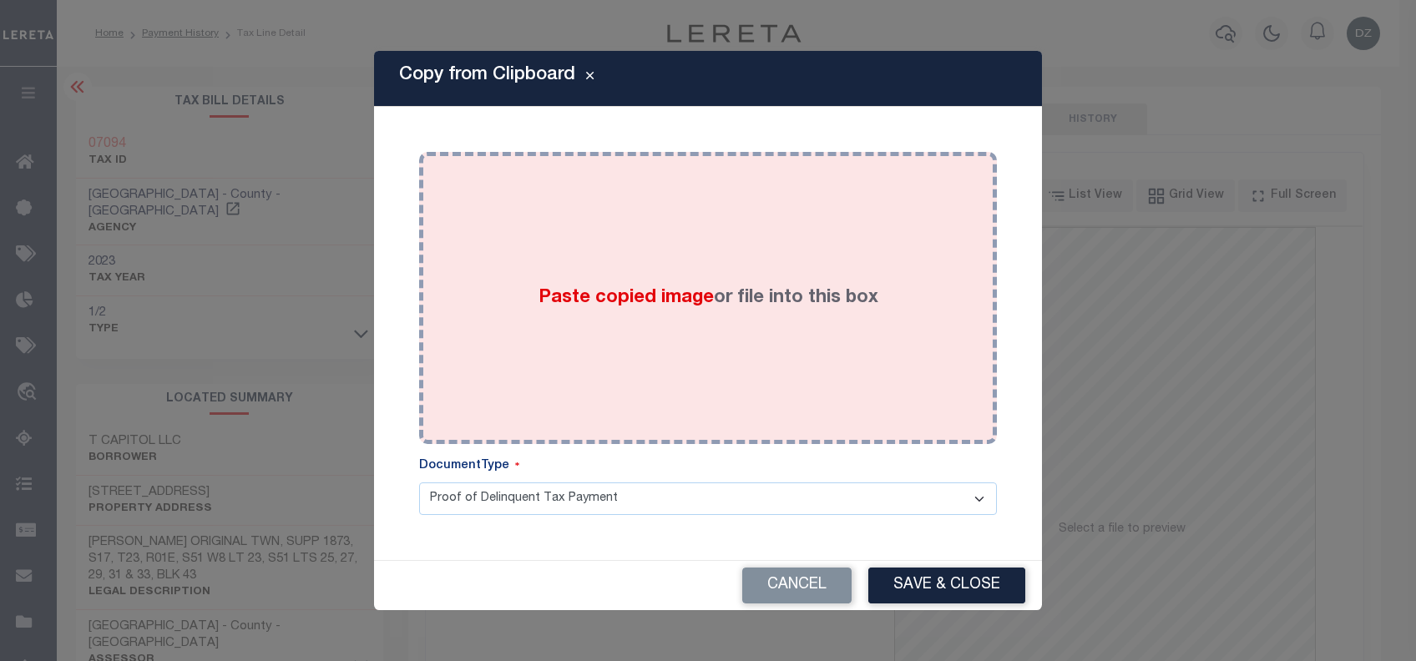
click at [620, 327] on div "Paste copied image or file into this box" at bounding box center [708, 297] width 553 height 267
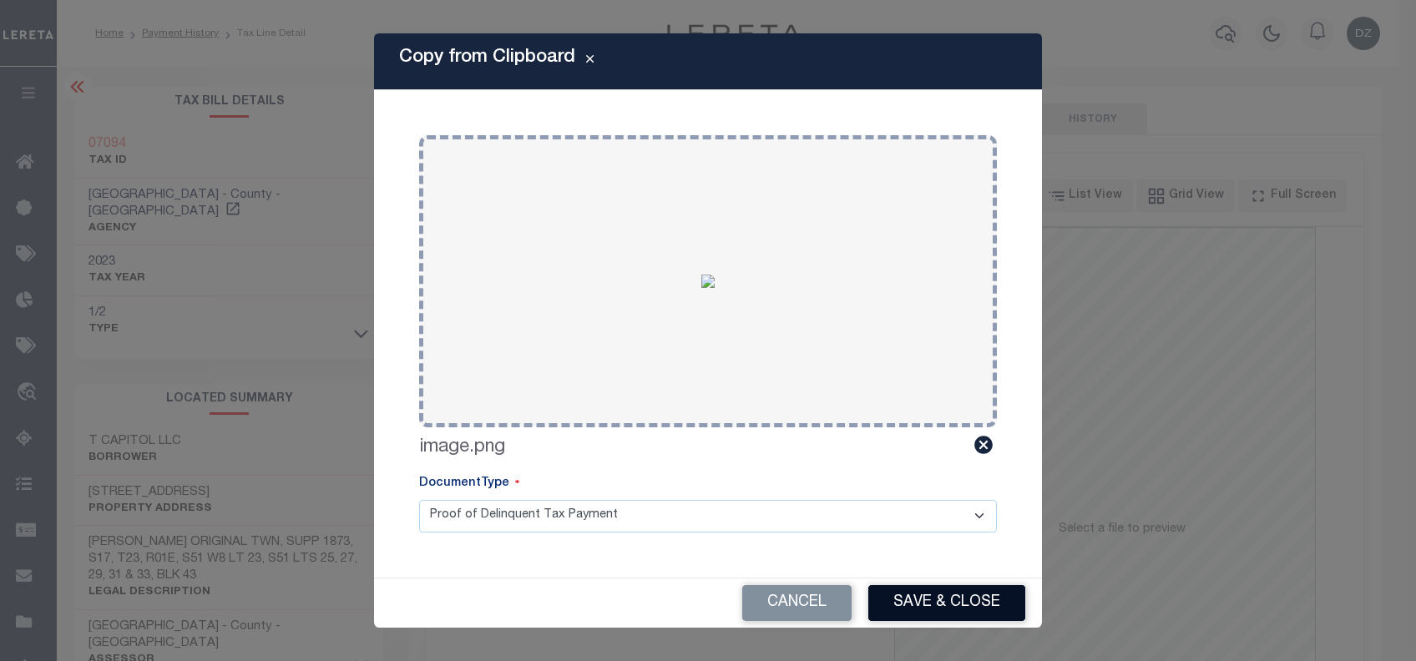
click at [938, 606] on button "Save & Close" at bounding box center [946, 603] width 157 height 36
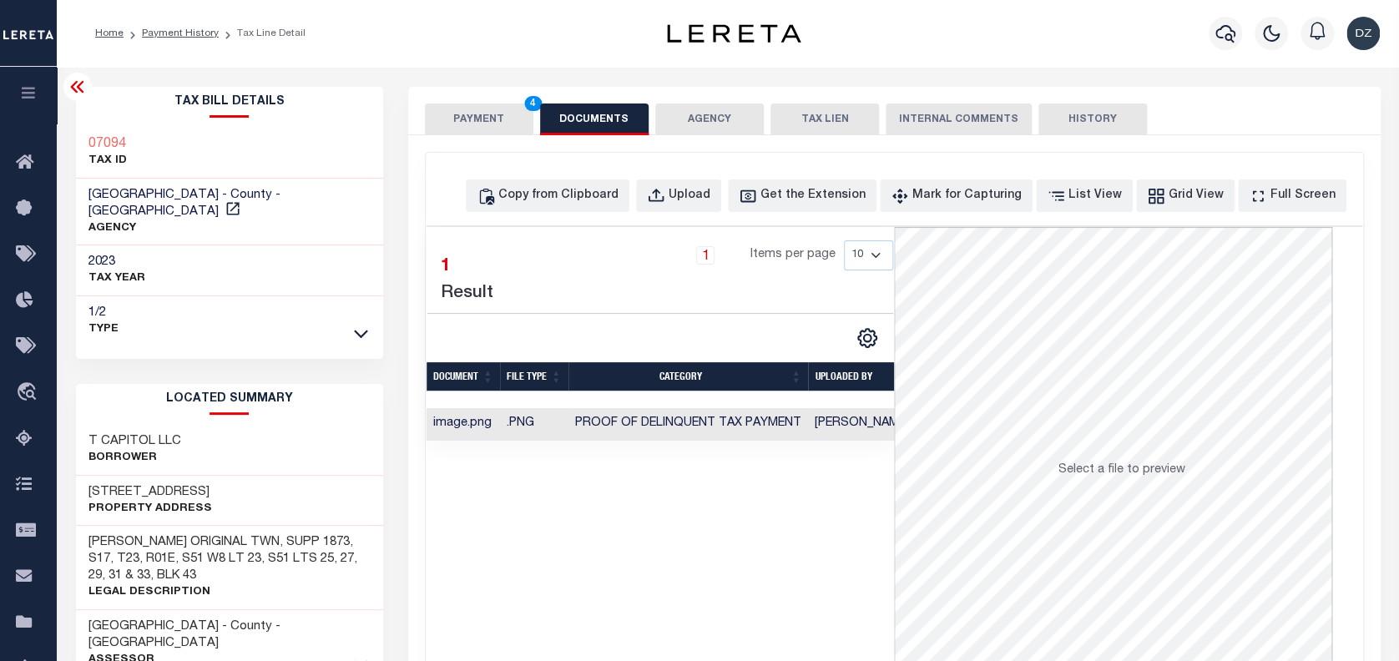
click at [492, 131] on button "PAYMENT 4" at bounding box center [479, 120] width 109 height 32
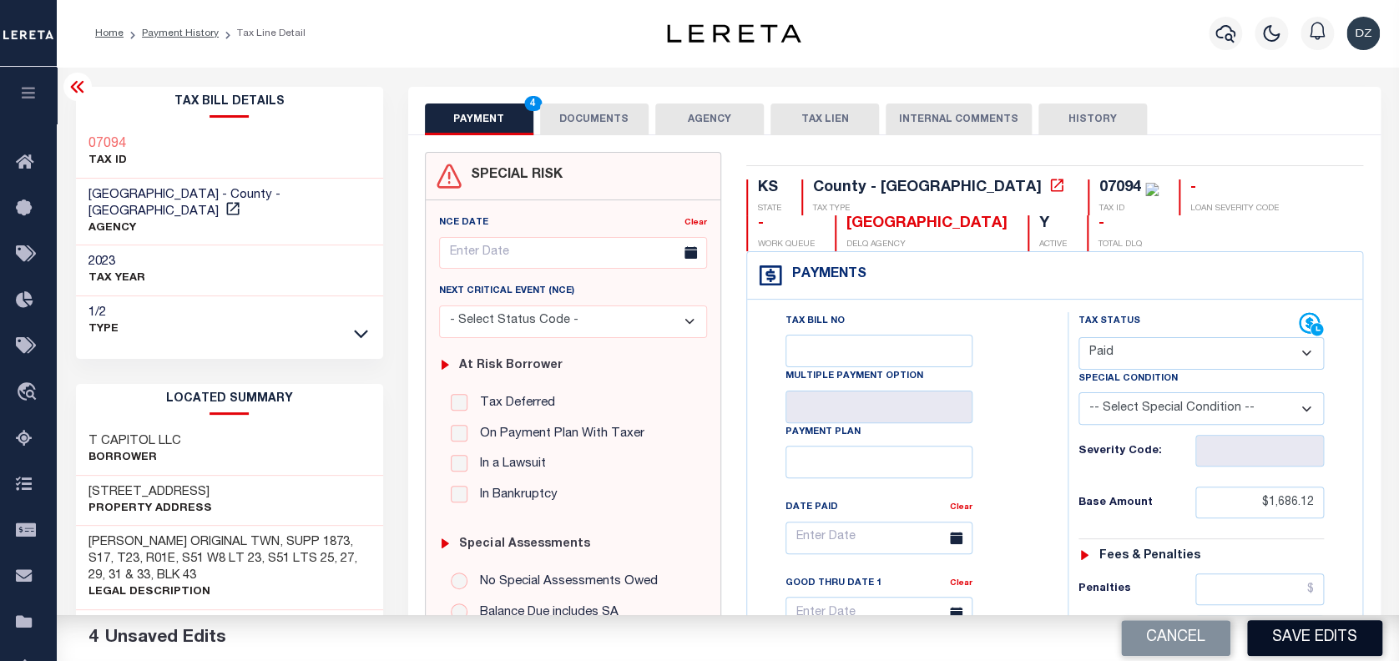
click at [1349, 635] on button "Save Edits" at bounding box center [1314, 638] width 135 height 36
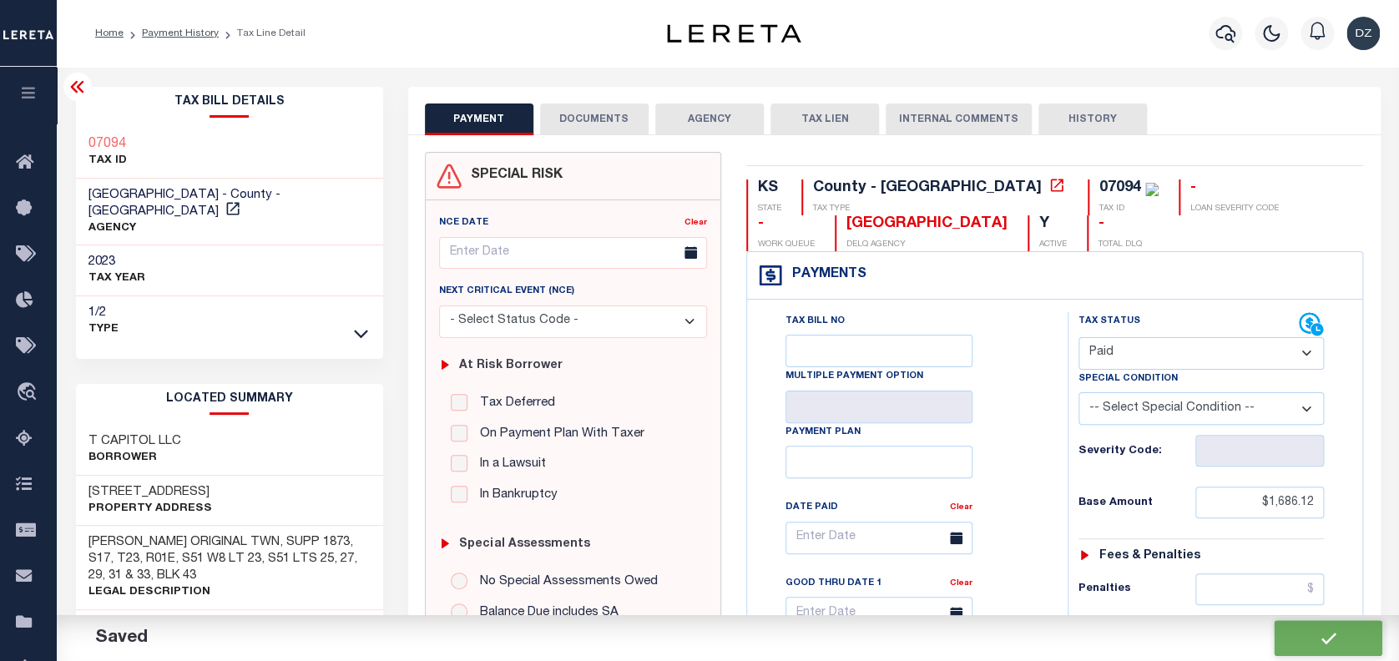
checkbox input "false"
type input "$1,686.12"
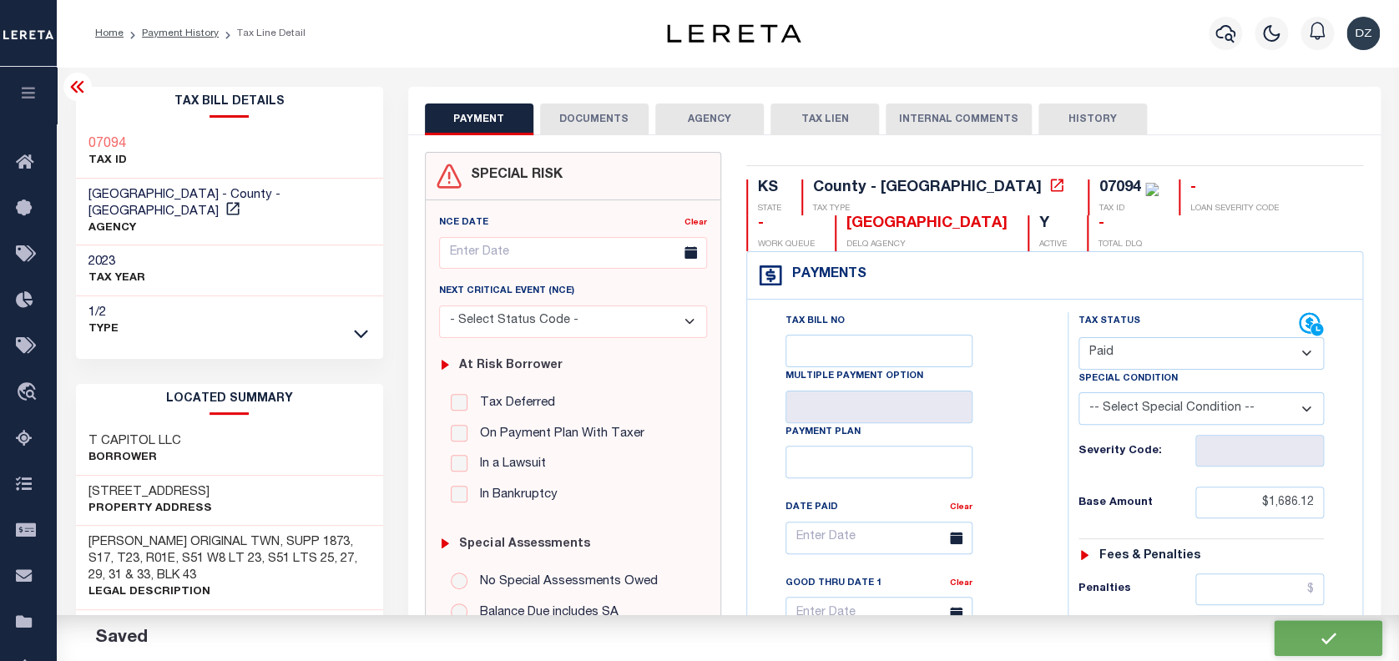
type input "$0"
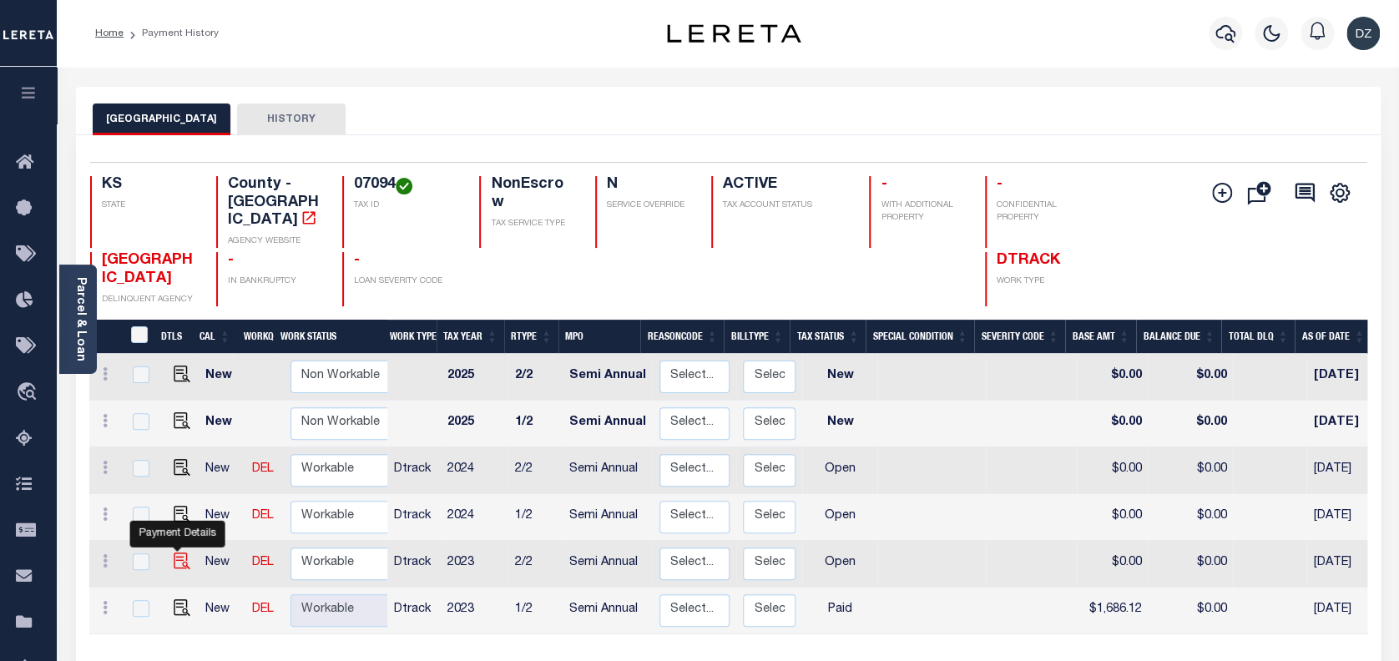
click at [176, 553] on img "" at bounding box center [182, 561] width 17 height 17
checkbox input "true"
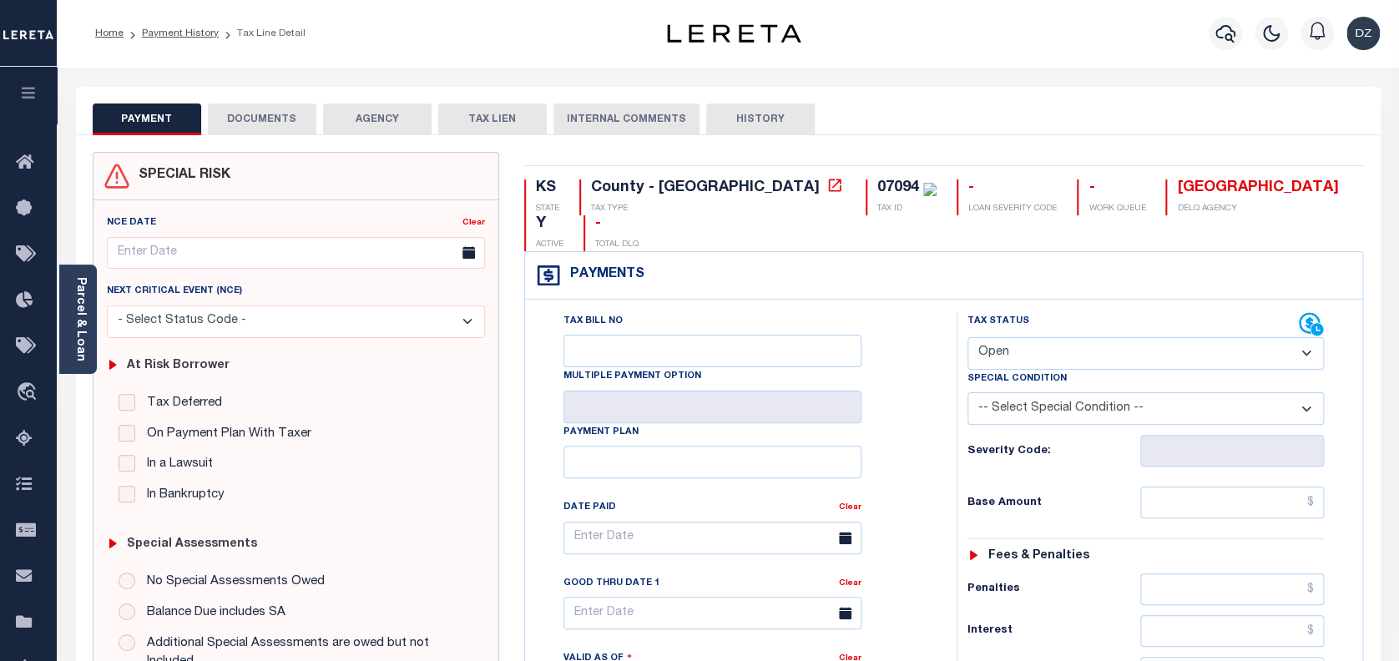
click at [1003, 337] on select "- Select Status Code - Open Due/Unpaid Paid Incomplete No Tax Due Internal Refu…" at bounding box center [1146, 353] width 357 height 33
select select "PYD"
click at [968, 337] on select "- Select Status Code - Open Due/Unpaid Paid Incomplete No Tax Due Internal Refu…" at bounding box center [1146, 353] width 357 height 33
type input "[DATE]"
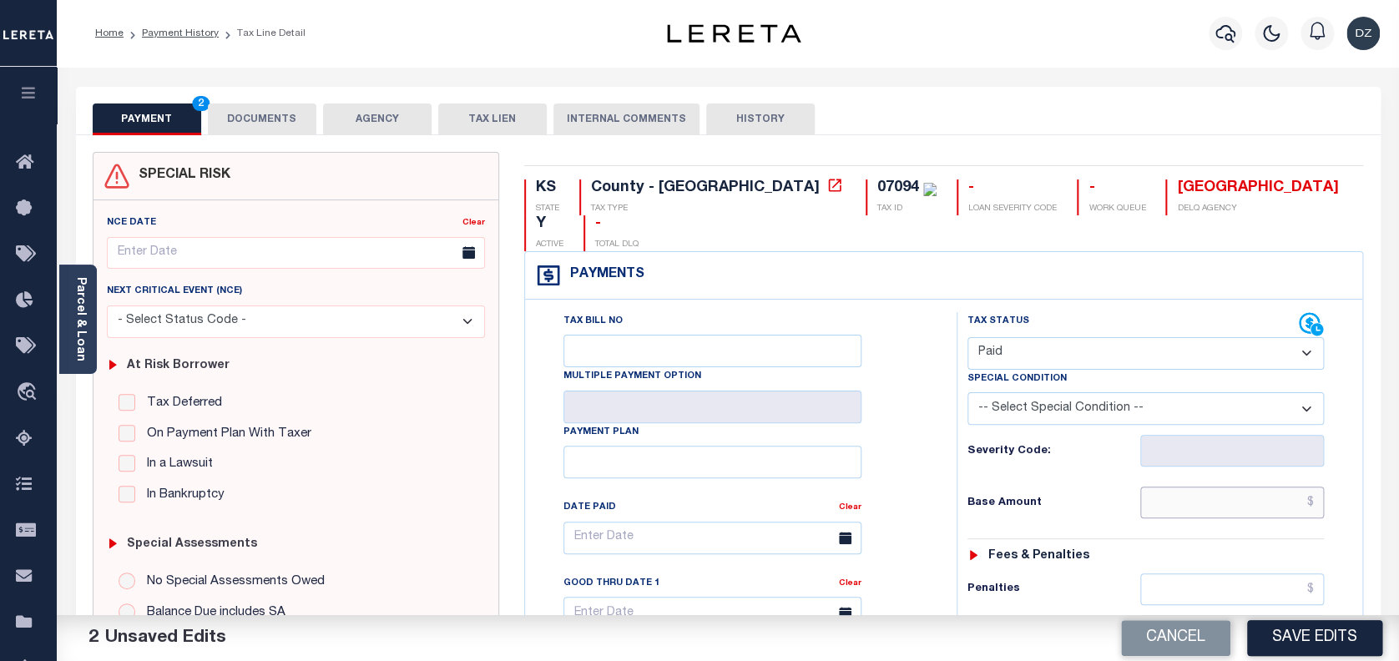
click at [1221, 487] on input "text" at bounding box center [1232, 503] width 185 height 32
type input "$1,686.12"
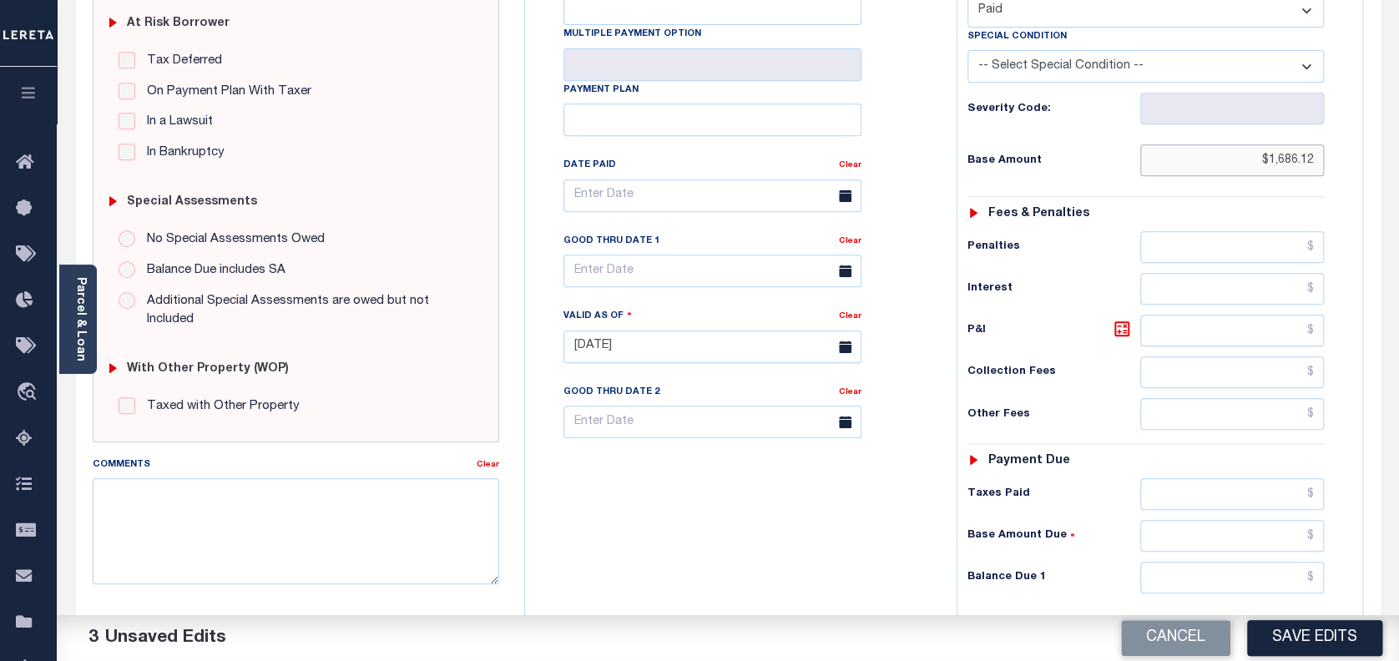
scroll to position [445, 0]
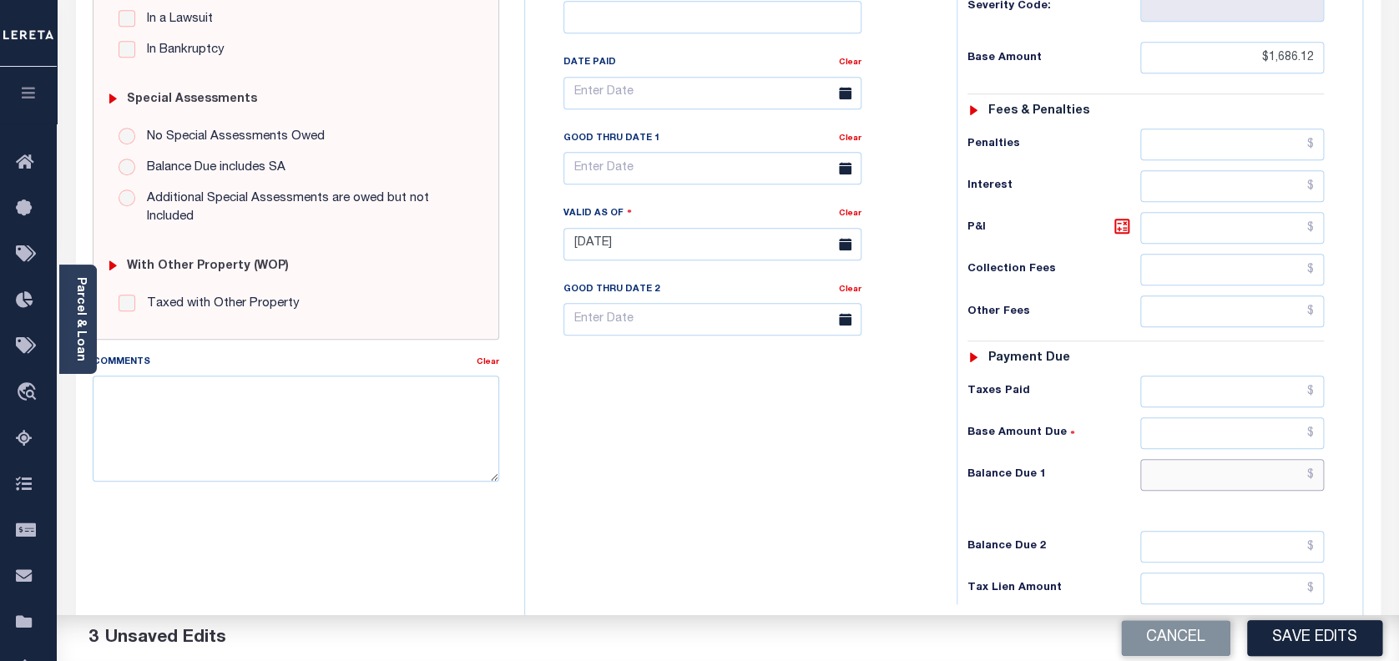
click at [1255, 459] on input "text" at bounding box center [1232, 475] width 185 height 32
type input "$0.00"
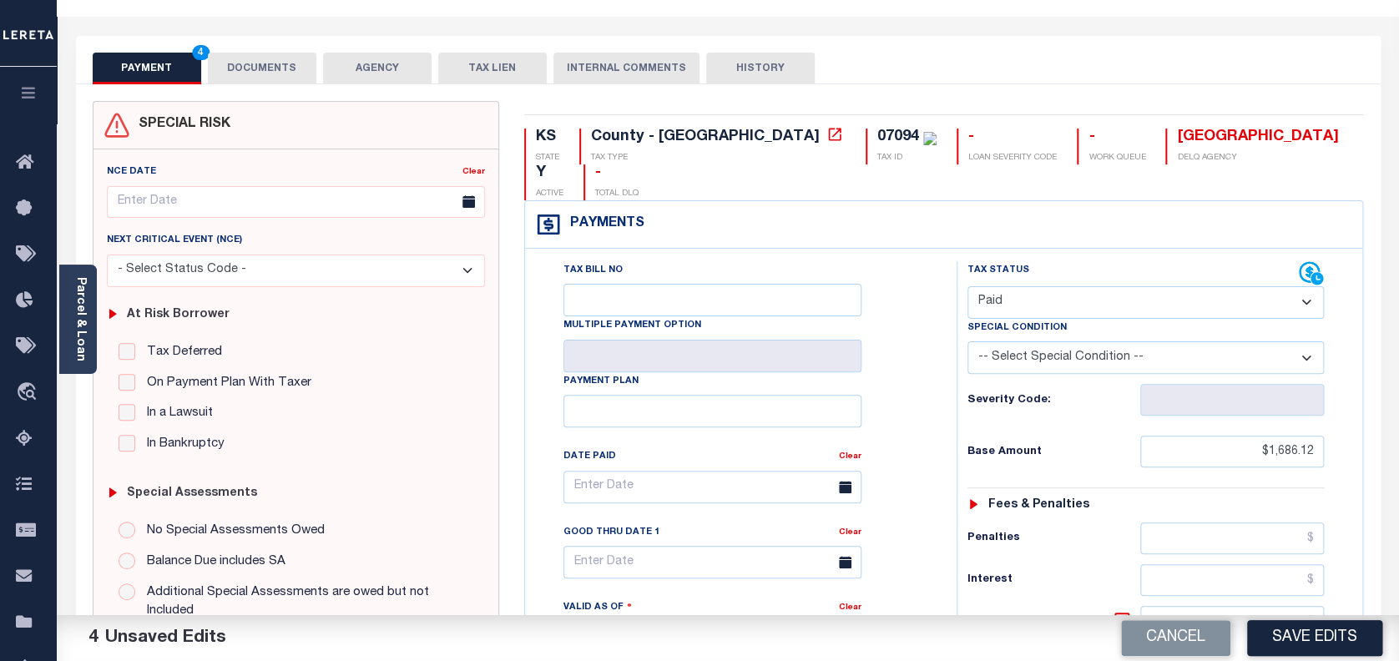
scroll to position [0, 0]
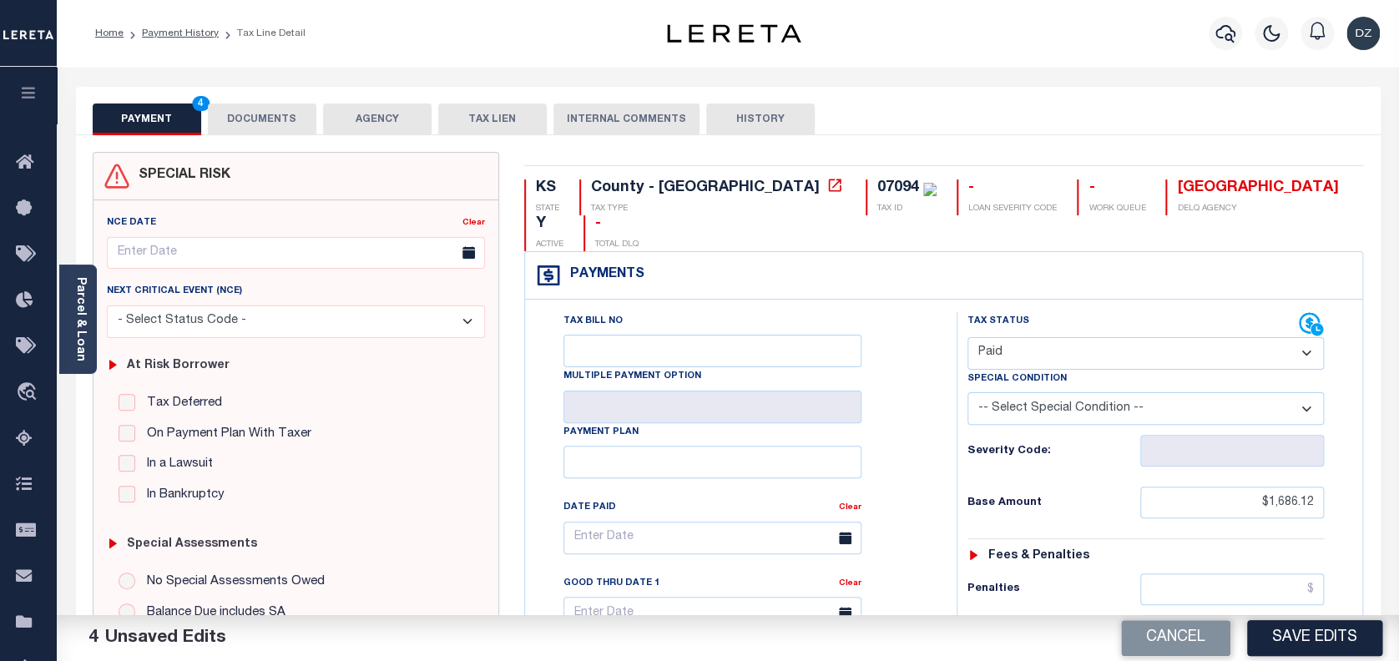
click at [281, 115] on button "DOCUMENTS" at bounding box center [262, 120] width 109 height 32
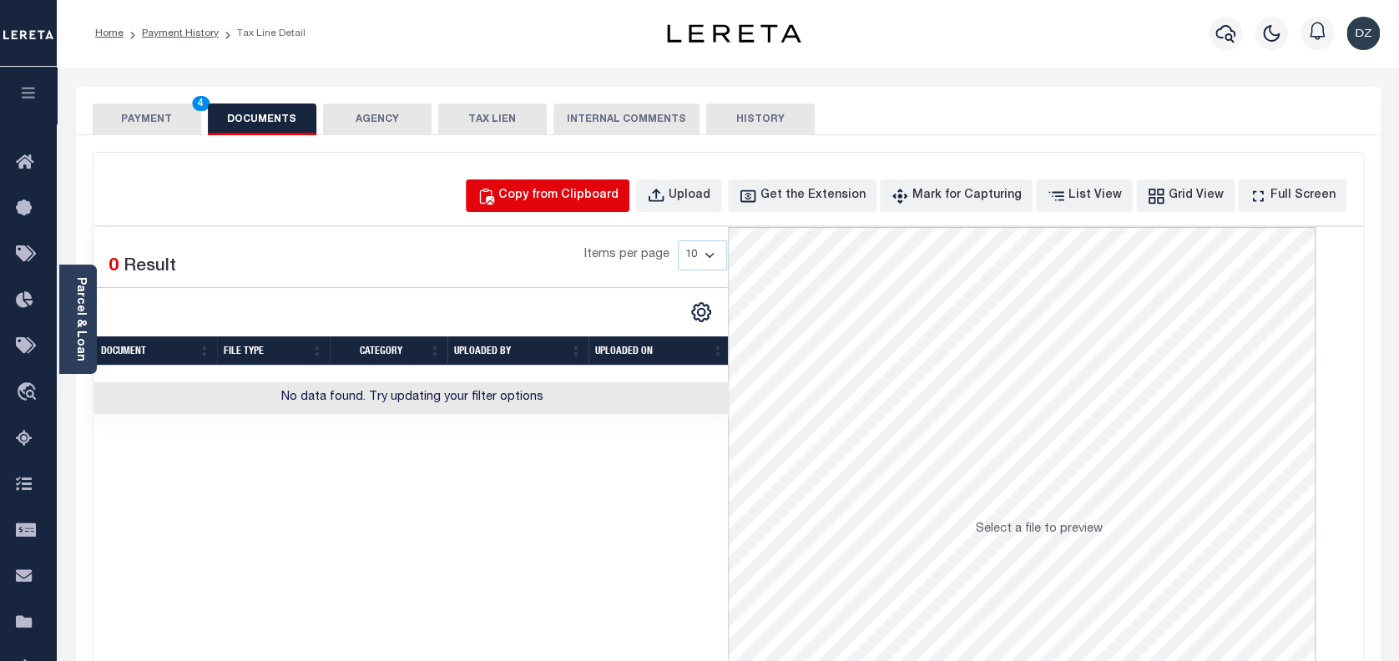
click at [616, 192] on div "Copy from Clipboard" at bounding box center [558, 196] width 120 height 18
select select "POP"
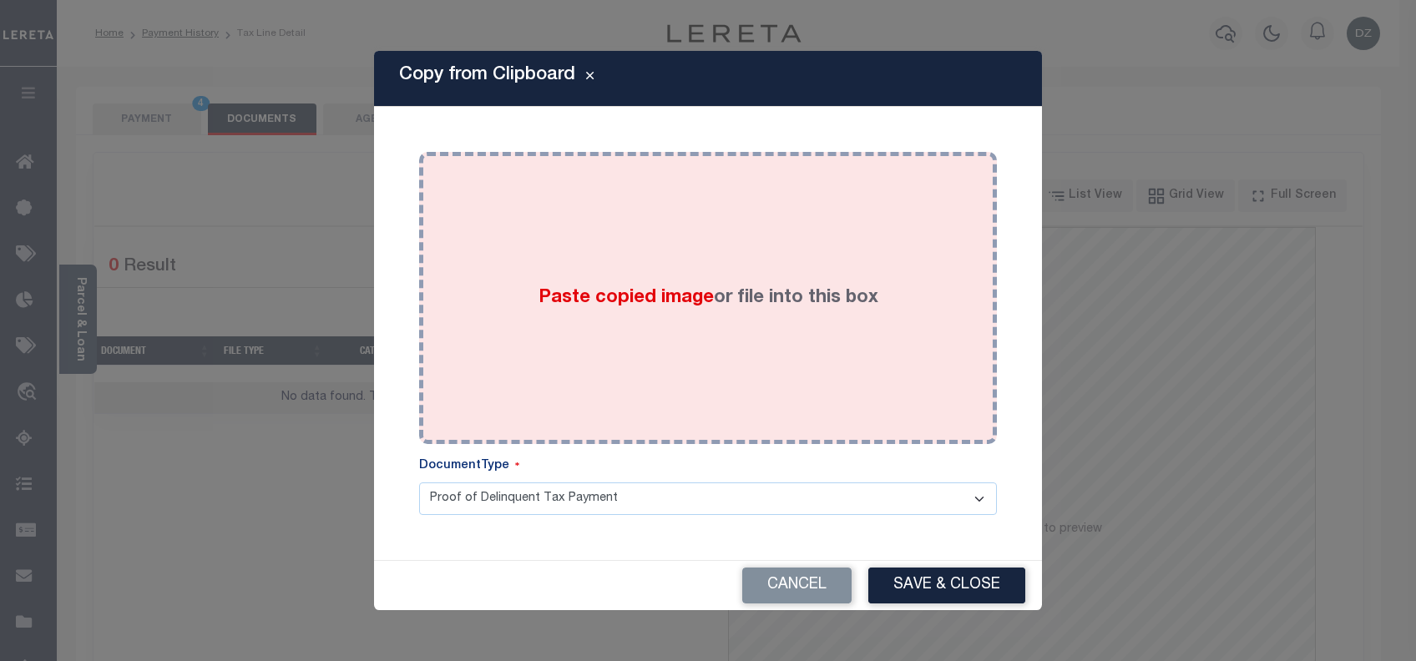
click at [686, 307] on span "Paste copied image" at bounding box center [626, 298] width 175 height 18
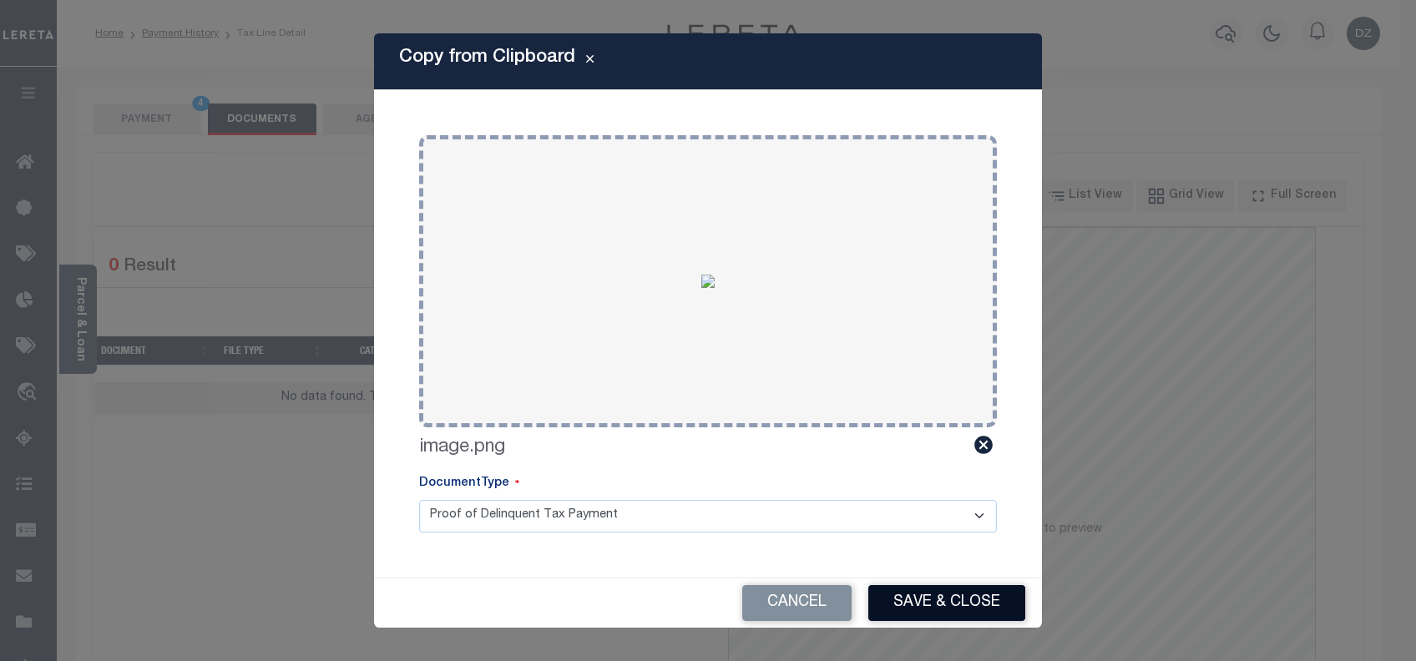
click at [933, 604] on button "Save & Close" at bounding box center [946, 603] width 157 height 36
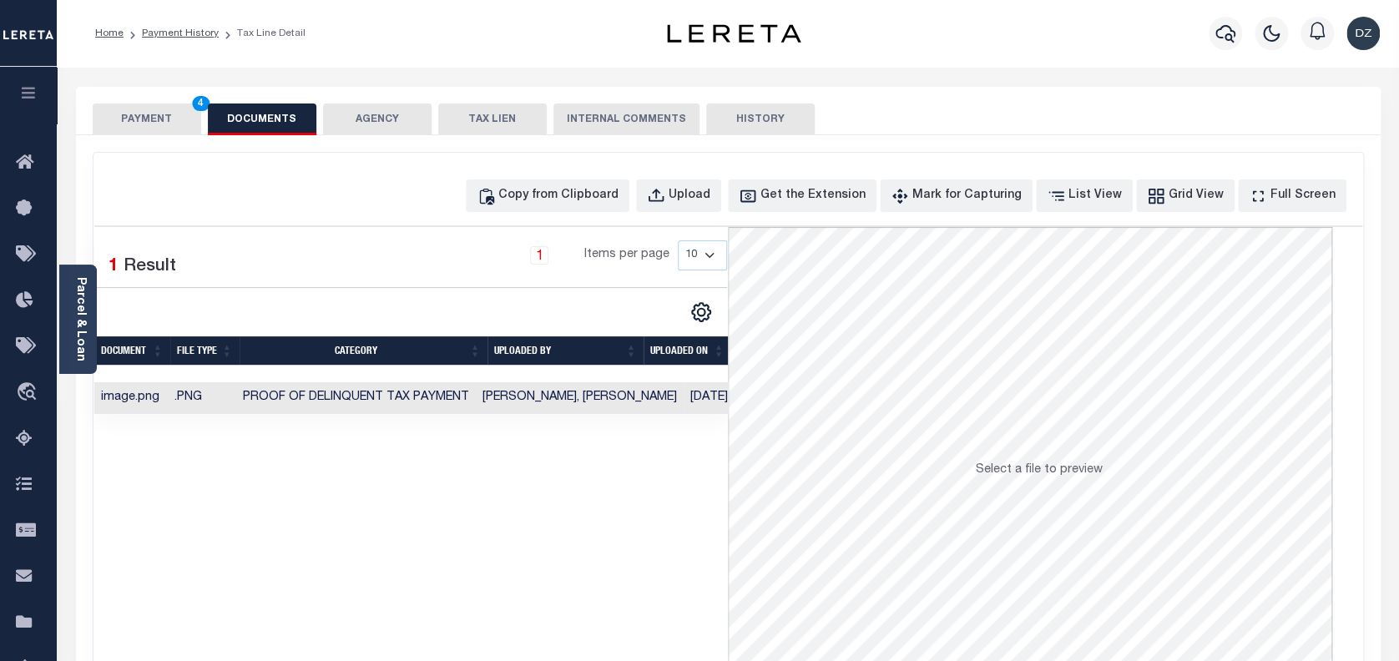
click at [147, 124] on button "PAYMENT 4" at bounding box center [147, 120] width 109 height 32
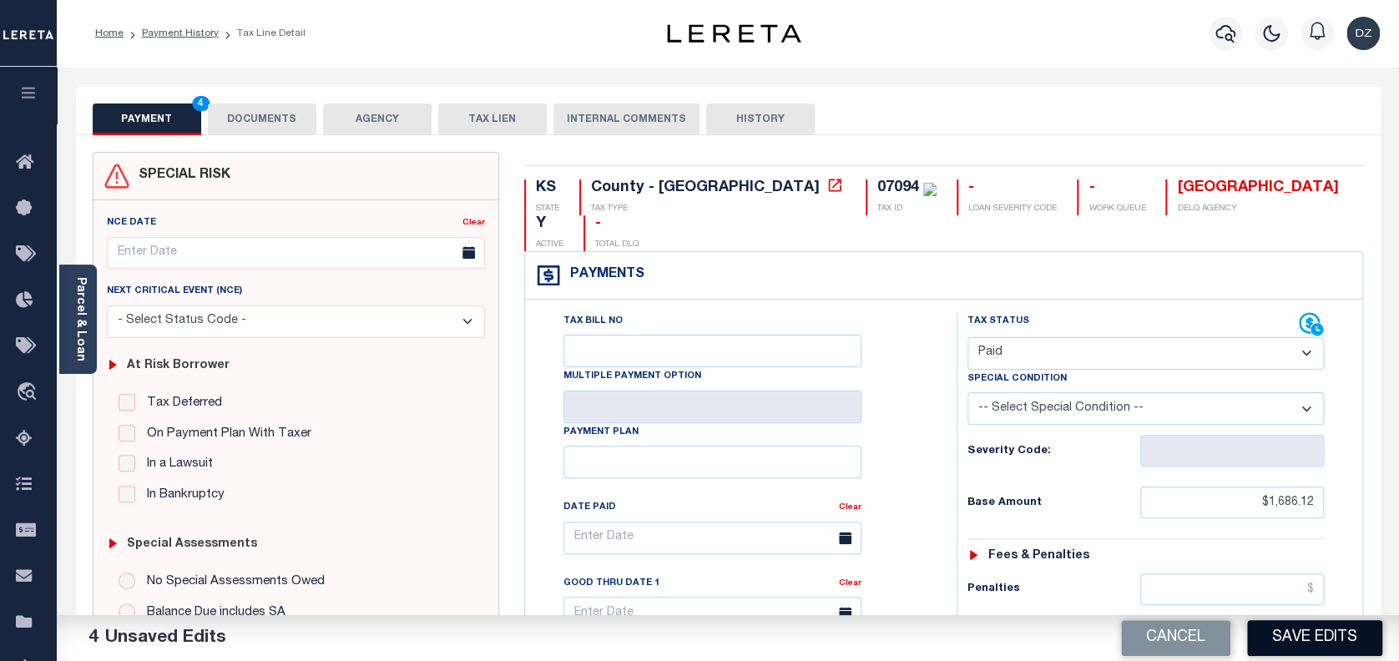
click at [1292, 639] on button "Save Edits" at bounding box center [1314, 638] width 135 height 36
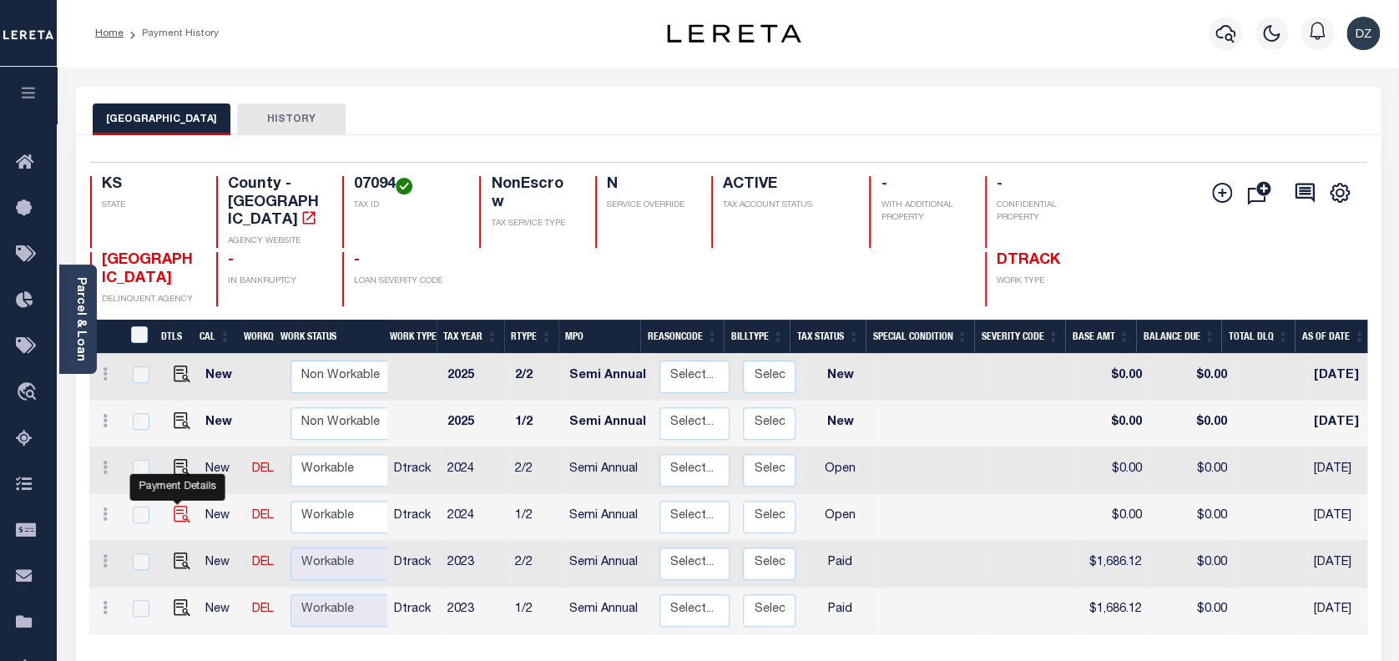
click at [176, 506] on img "" at bounding box center [182, 514] width 17 height 17
checkbox input "true"
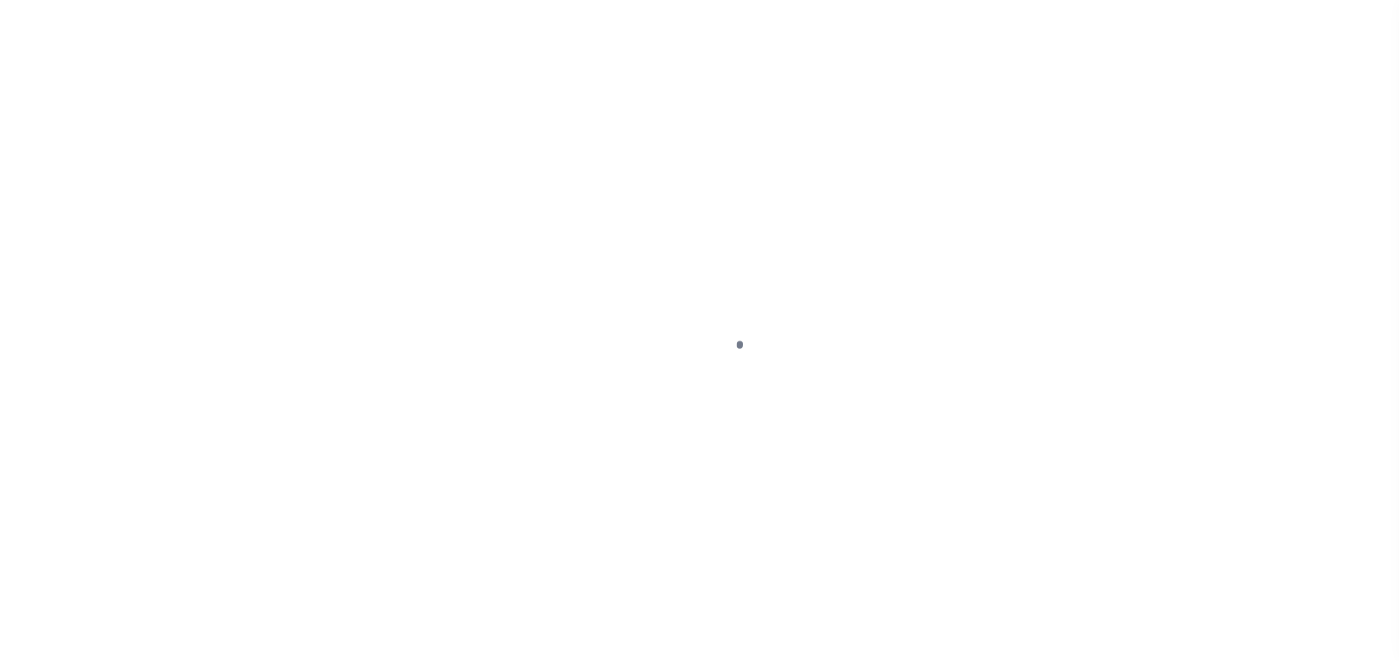
select select "OP2"
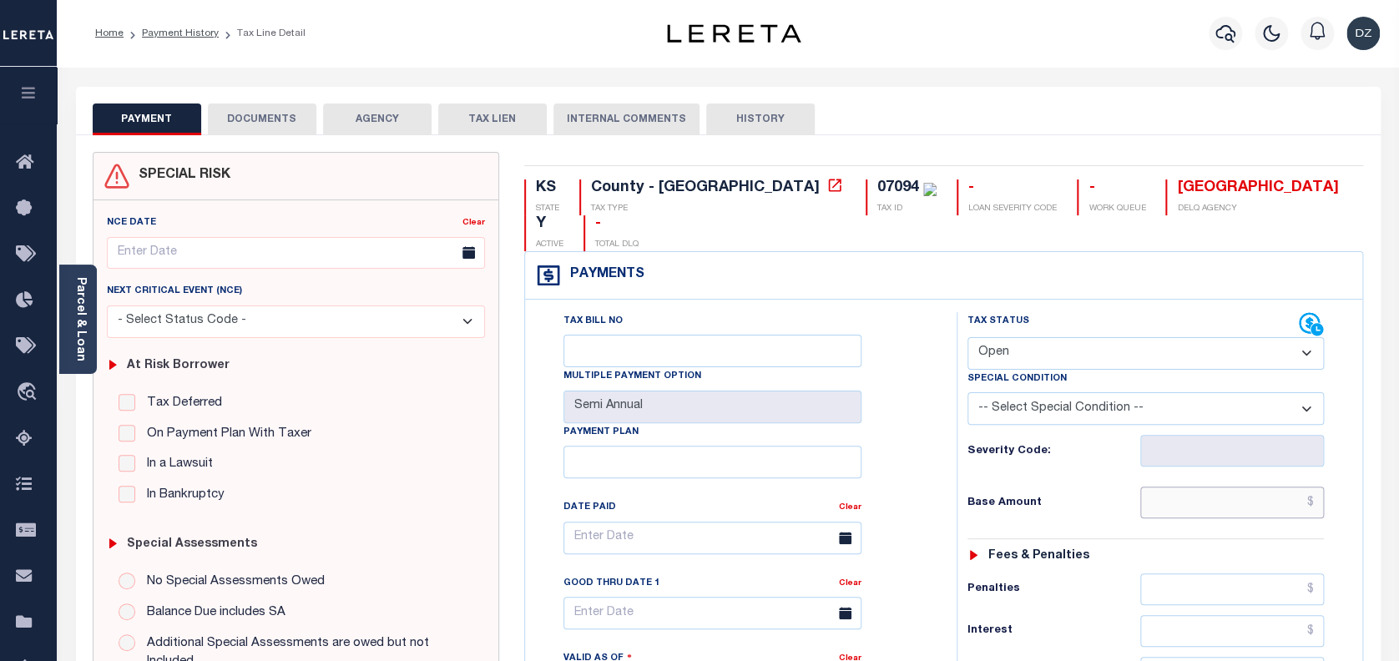
click at [1275, 487] on input "text" at bounding box center [1232, 503] width 185 height 32
paste input "1,863.95"
type input "$1,863.95"
type input "[DATE]"
click at [1043, 337] on select "- Select Status Code - Open Due/Unpaid Paid Incomplete No Tax Due Internal Refu…" at bounding box center [1146, 353] width 357 height 33
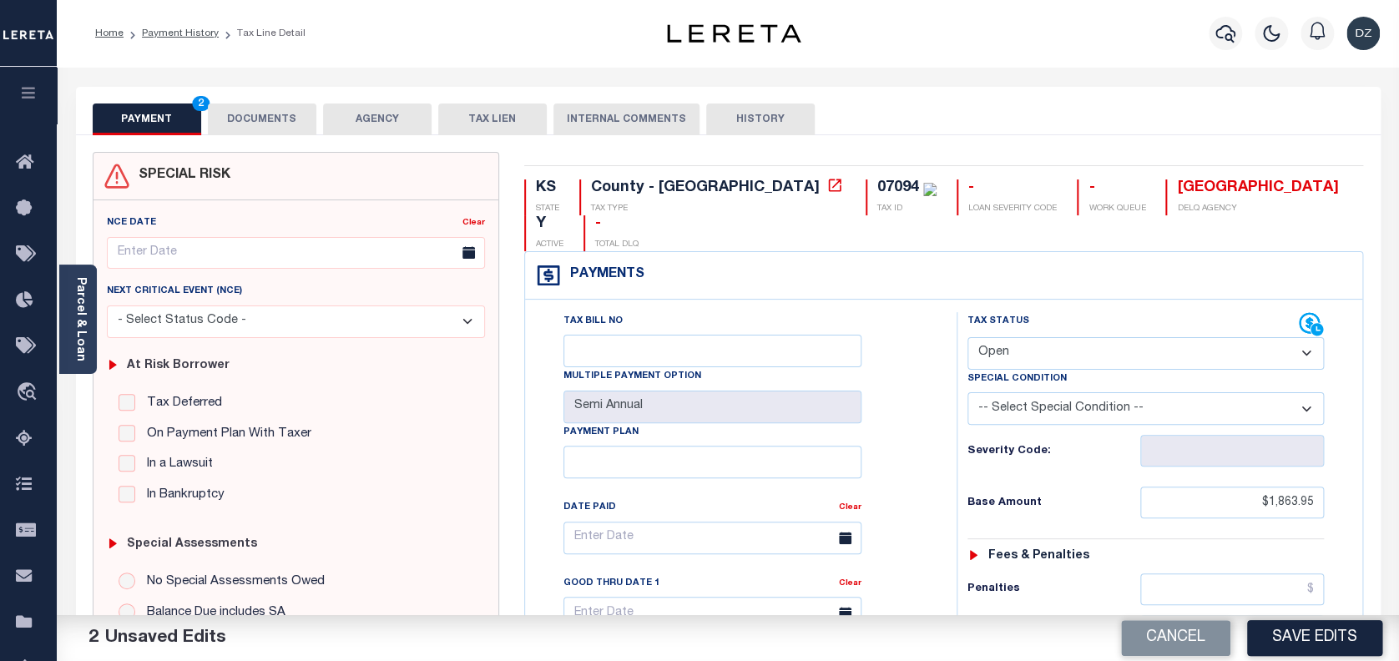
select select "PYD"
click at [968, 337] on select "- Select Status Code - Open Due/Unpaid Paid Incomplete No Tax Due Internal Refu…" at bounding box center [1146, 353] width 357 height 33
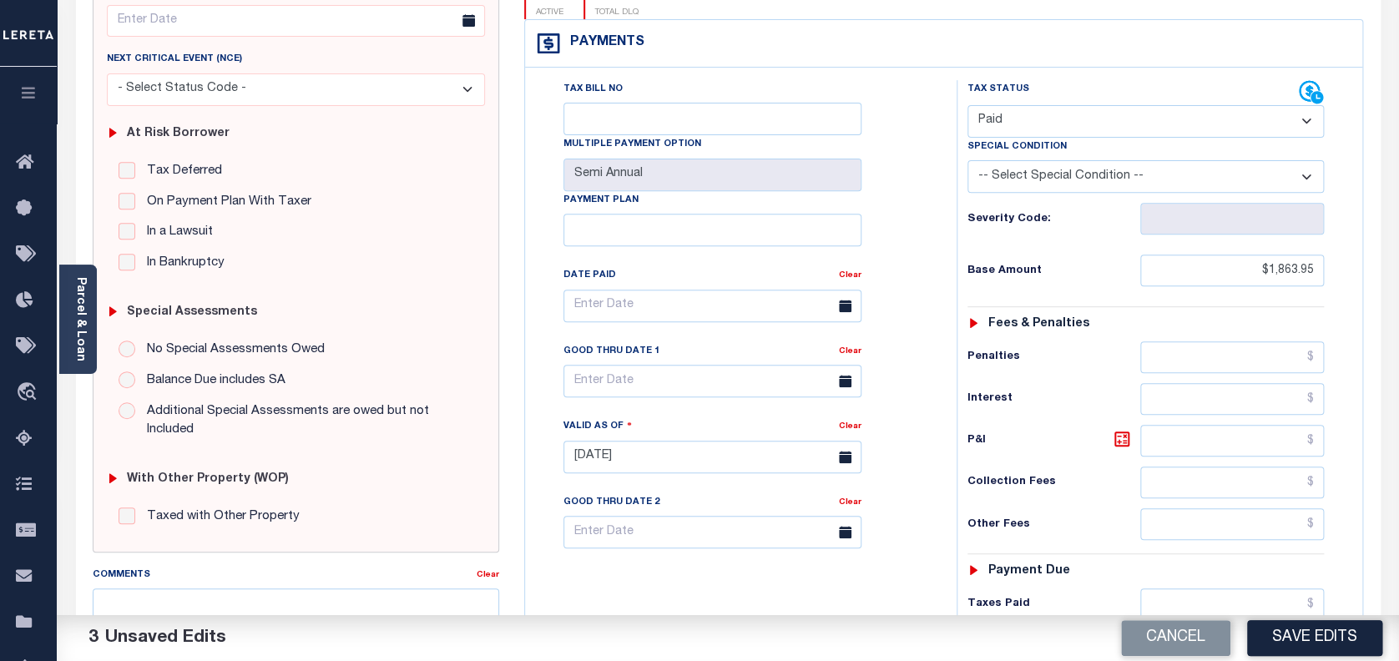
scroll to position [334, 0]
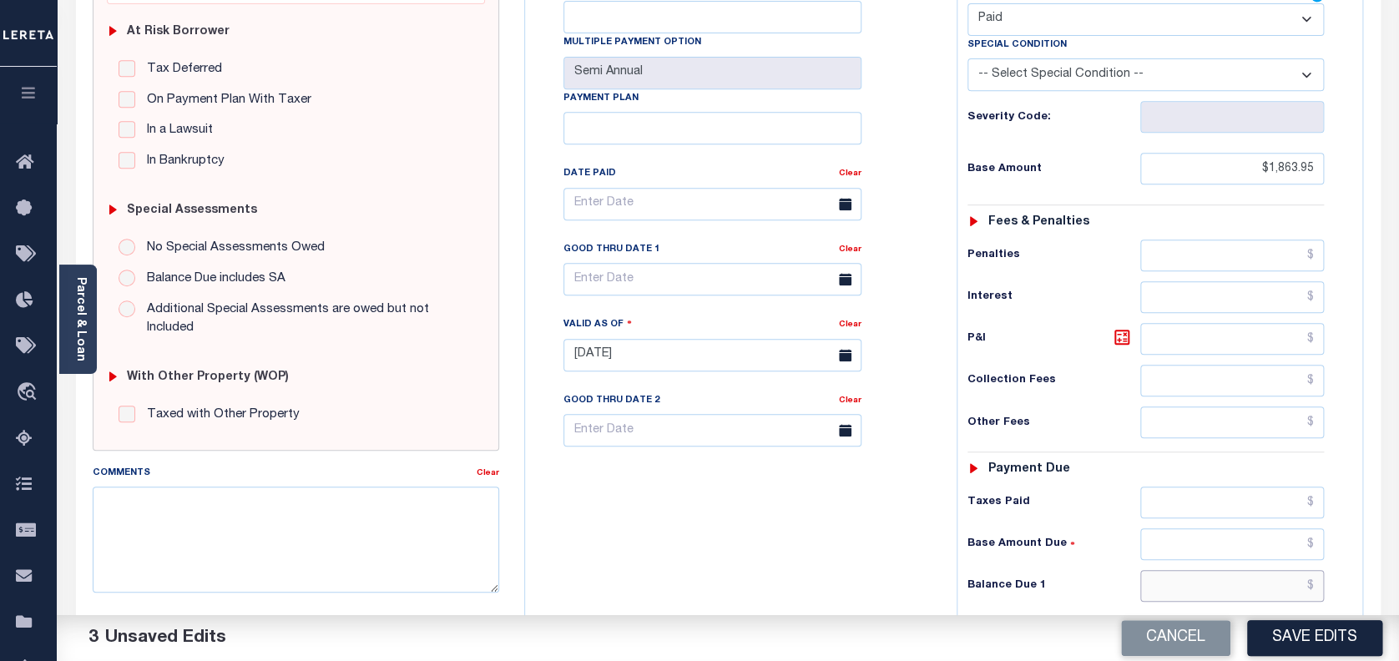
click at [1205, 570] on input "text" at bounding box center [1232, 586] width 185 height 32
type input "$0.00"
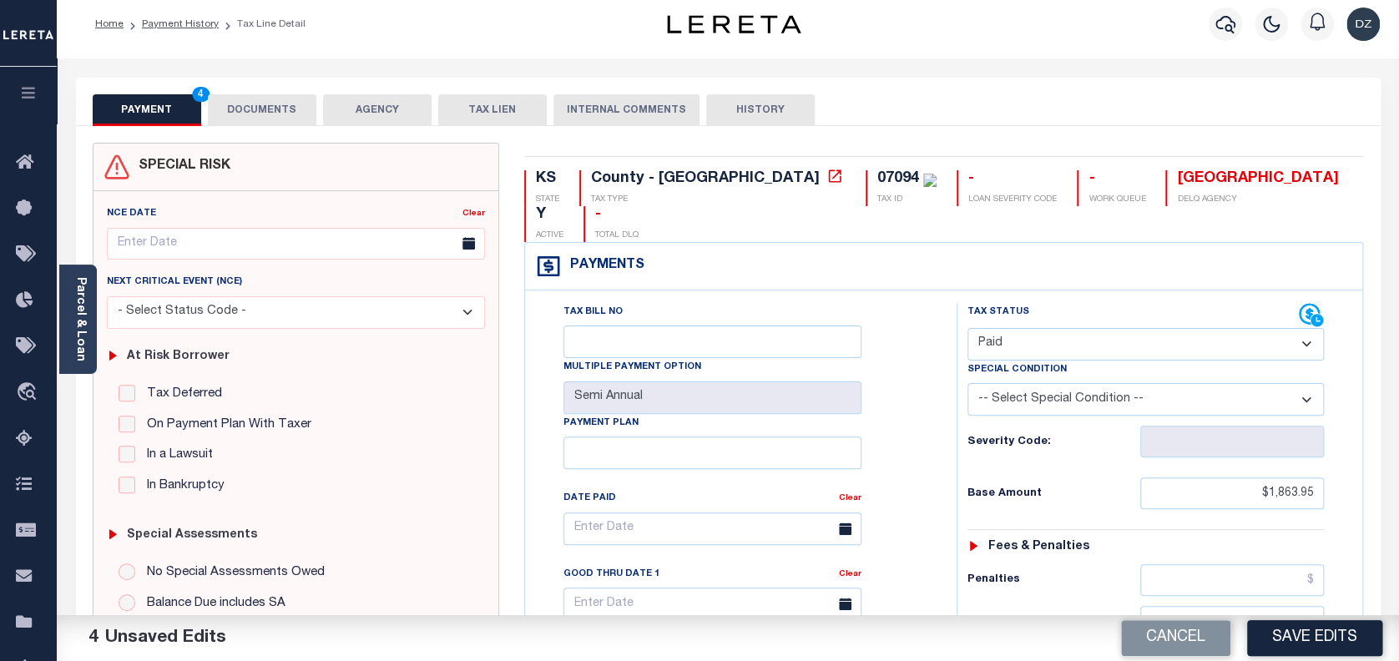
scroll to position [0, 0]
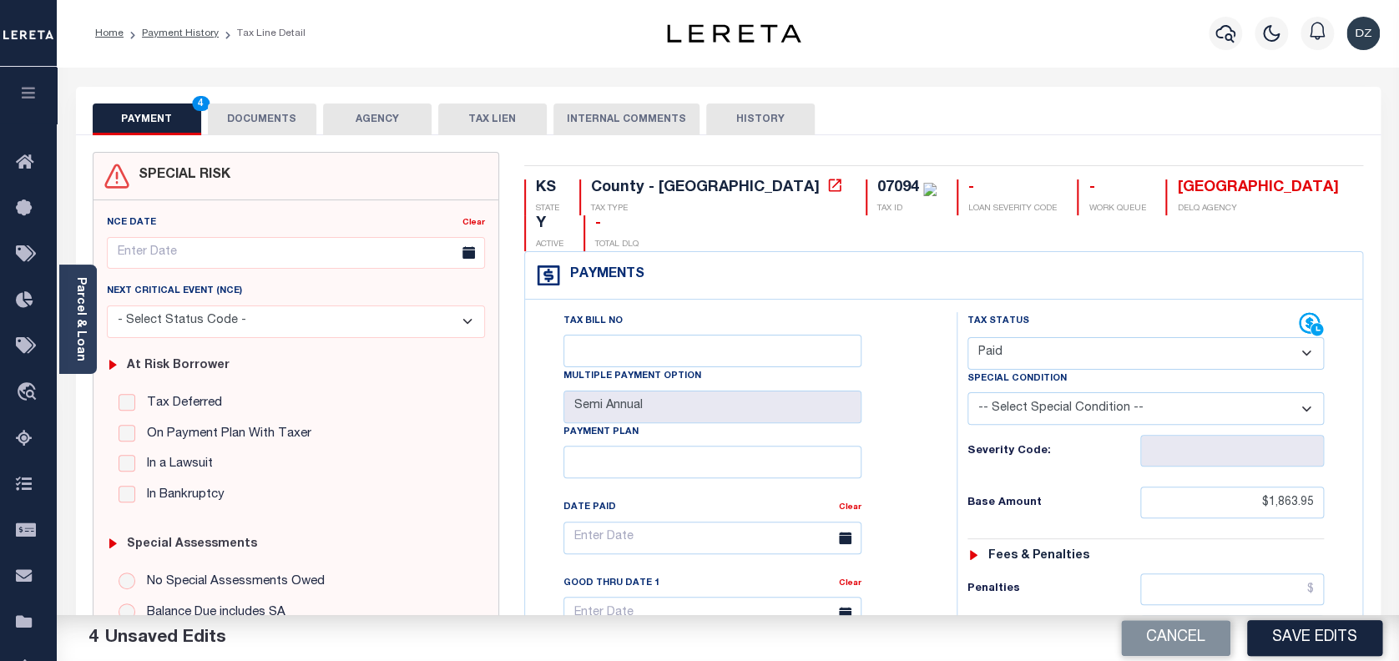
click at [284, 127] on button "DOCUMENTS" at bounding box center [262, 120] width 109 height 32
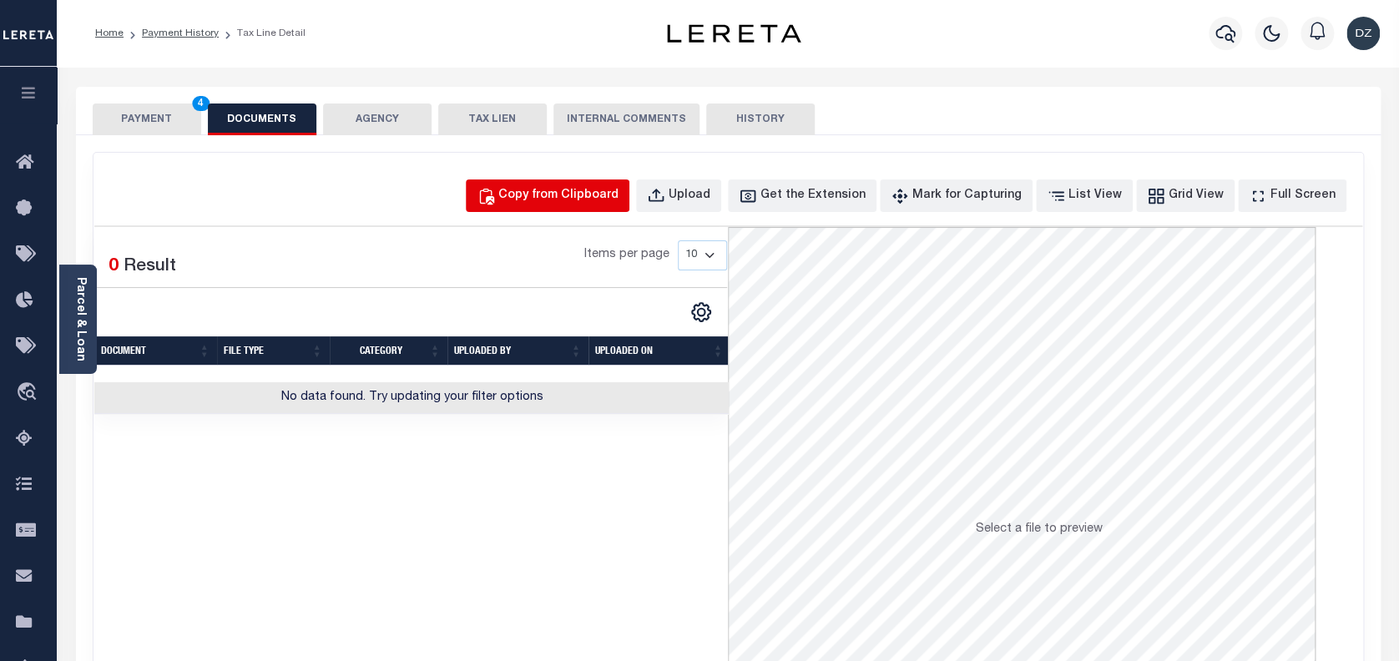
click at [599, 195] on div "Copy from Clipboard" at bounding box center [558, 196] width 120 height 18
select select "POP"
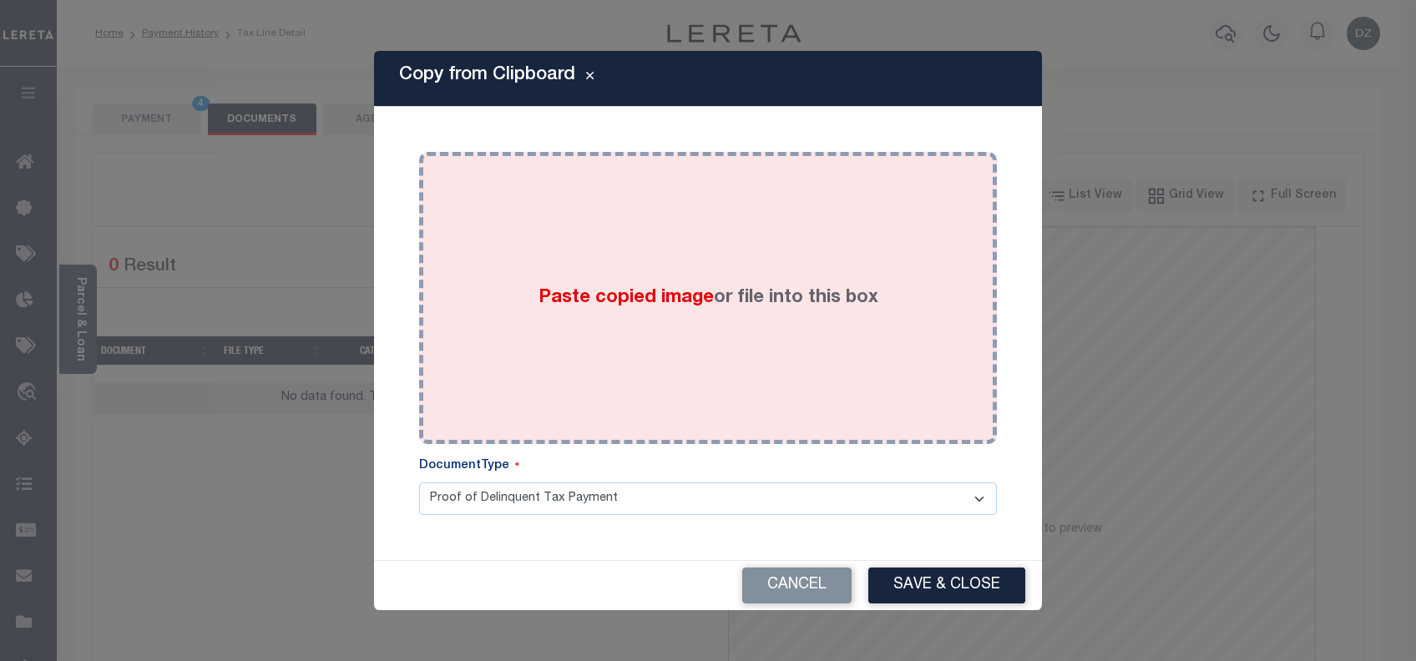
click at [662, 301] on span "Paste copied image" at bounding box center [626, 298] width 175 height 18
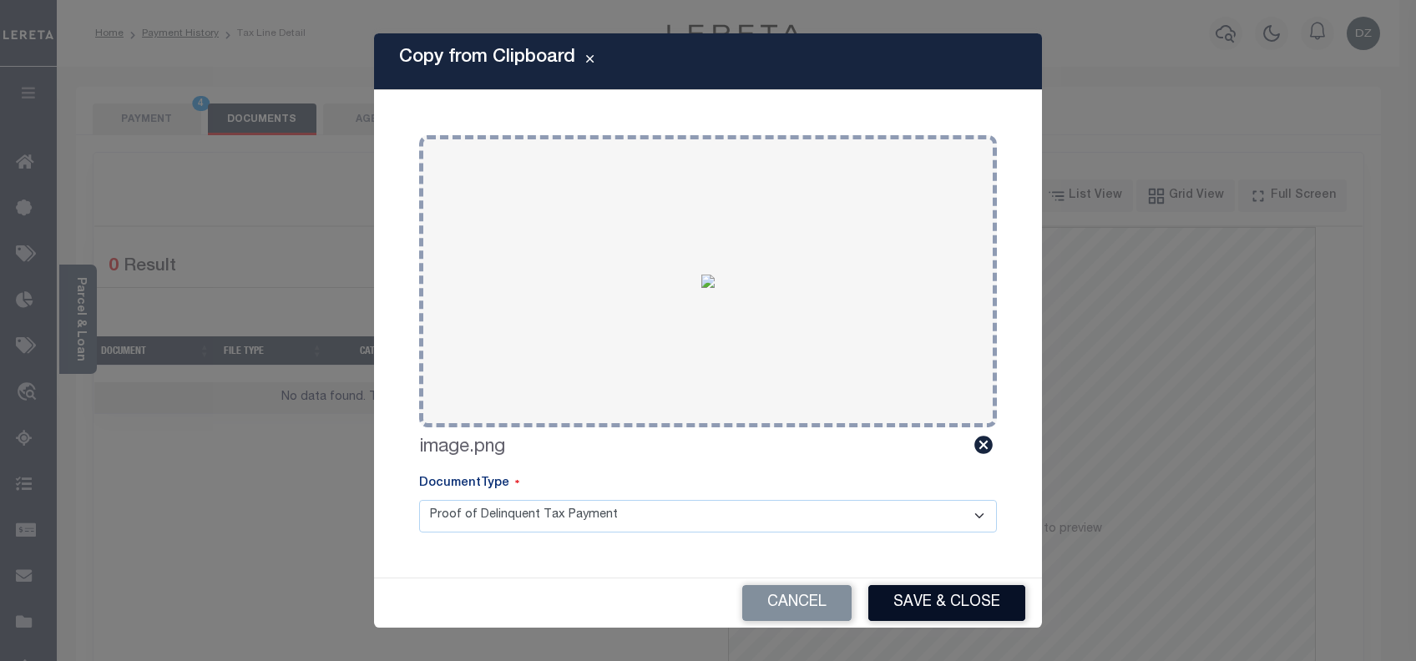
click at [912, 595] on button "Save & Close" at bounding box center [946, 603] width 157 height 36
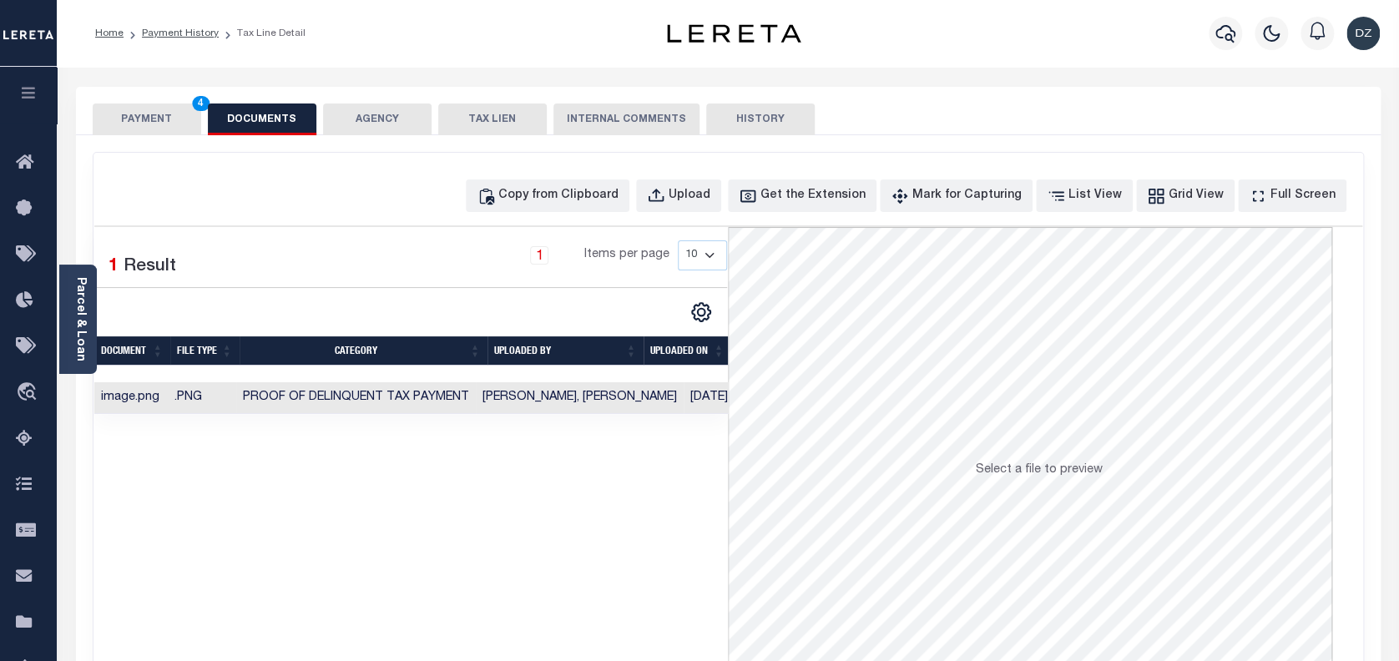
drag, startPoint x: 121, startPoint y: 118, endPoint x: 272, endPoint y: 214, distance: 179.0
click at [122, 118] on button "PAYMENT 4" at bounding box center [147, 120] width 109 height 32
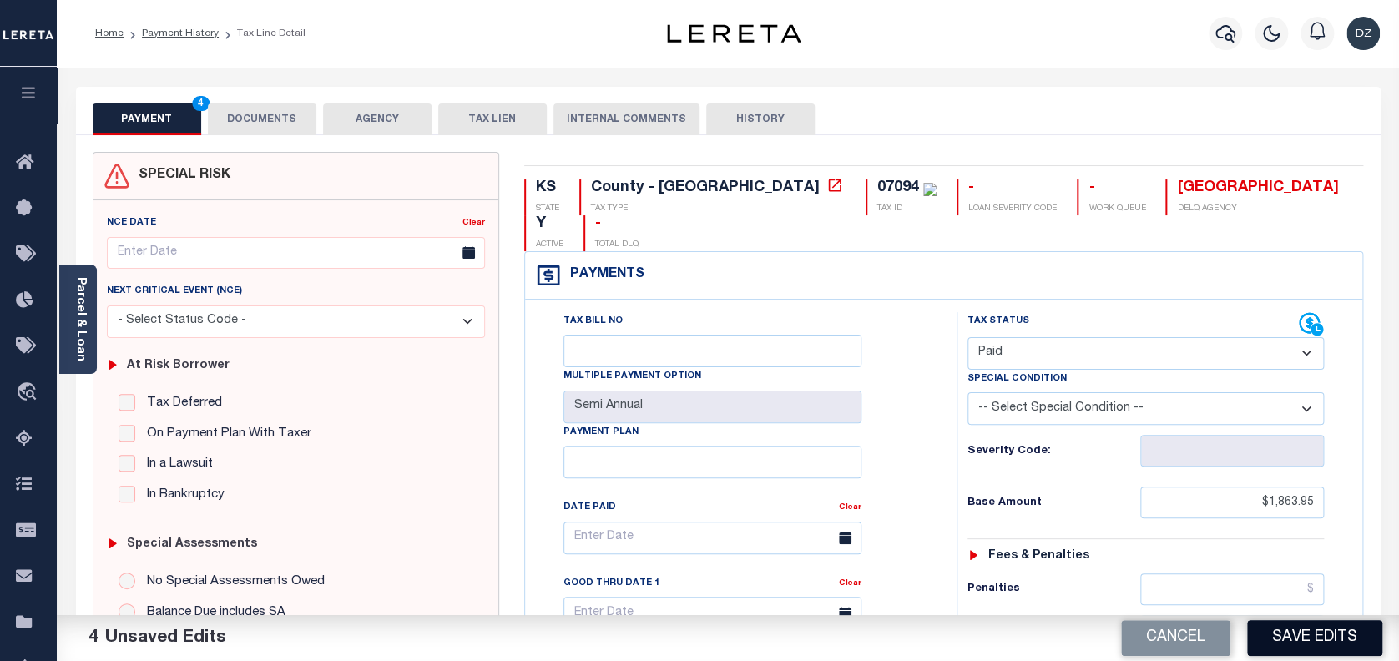
click at [1307, 642] on button "Save Edits" at bounding box center [1314, 638] width 135 height 36
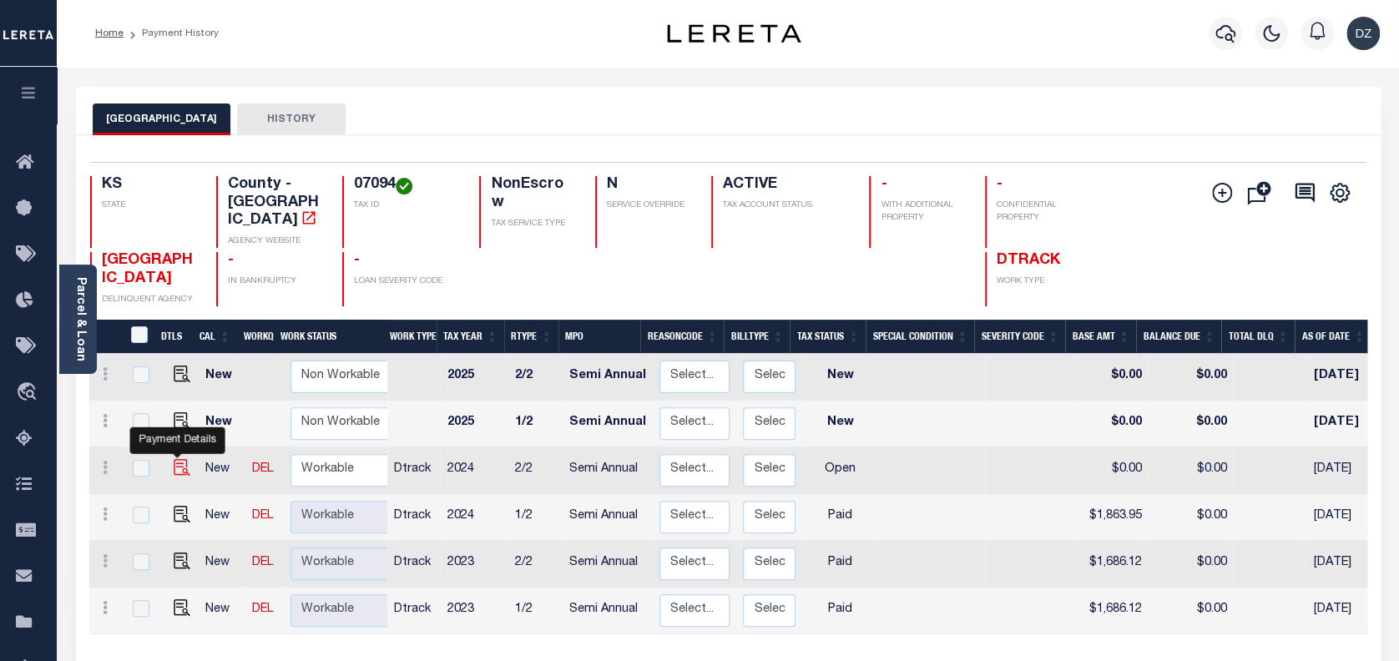
click at [174, 459] on img "" at bounding box center [182, 467] width 17 height 17
checkbox input "true"
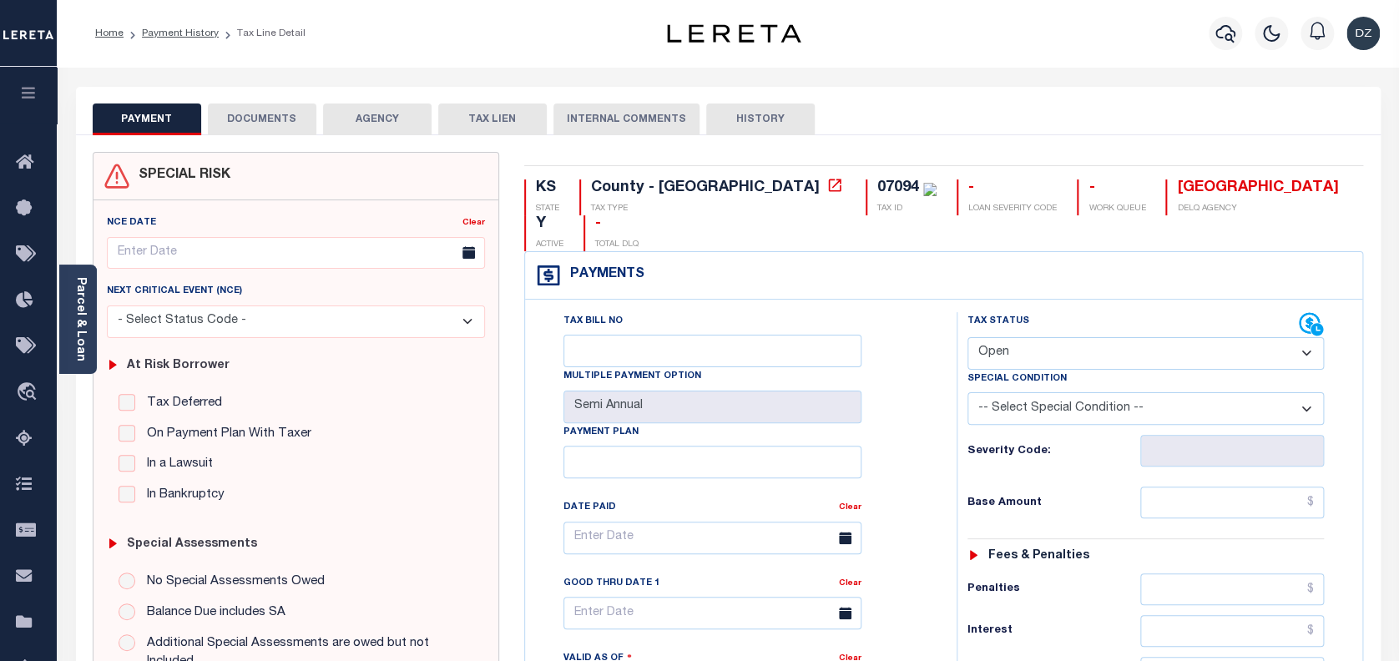
click at [1012, 337] on select "- Select Status Code - Open Due/Unpaid Paid Incomplete No Tax Due Internal Refu…" at bounding box center [1146, 353] width 357 height 33
select select "PYD"
click at [968, 337] on select "- Select Status Code - Open Due/Unpaid Paid Incomplete No Tax Due Internal Refu…" at bounding box center [1146, 353] width 357 height 33
type input "[DATE]"
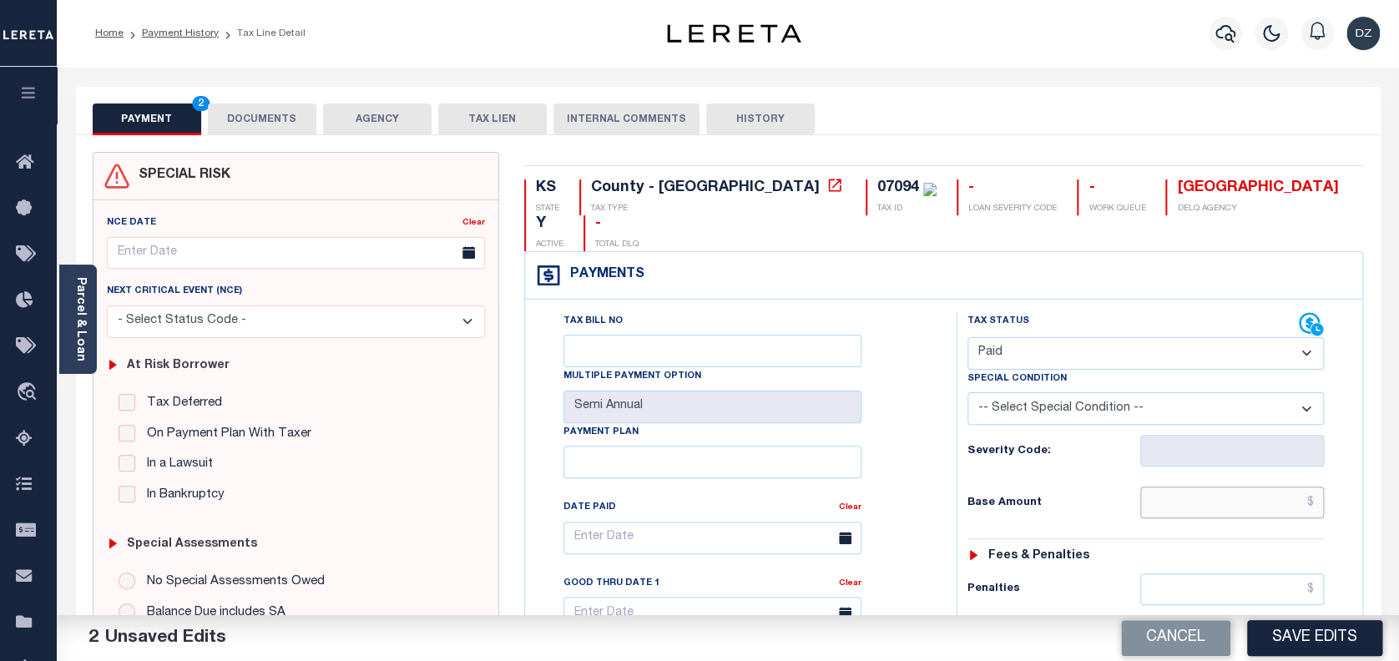
click at [1202, 487] on input "text" at bounding box center [1232, 503] width 185 height 32
type input "$1,863.95"
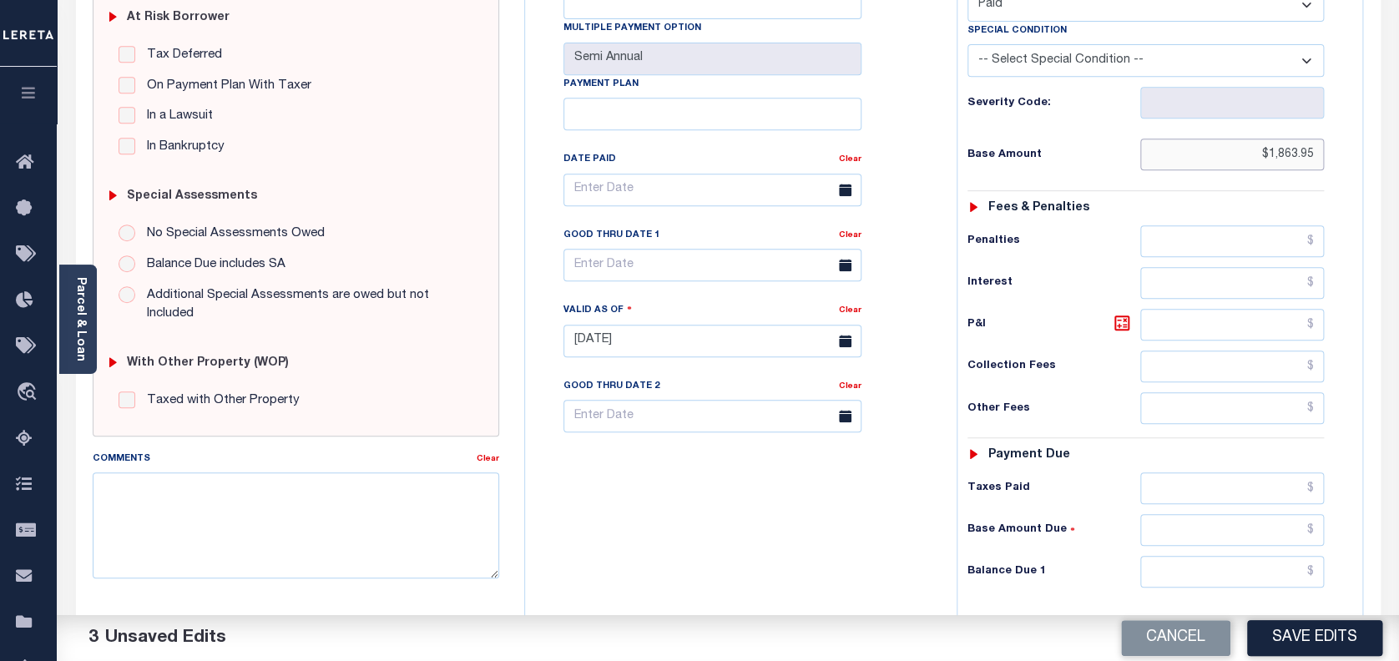
scroll to position [445, 0]
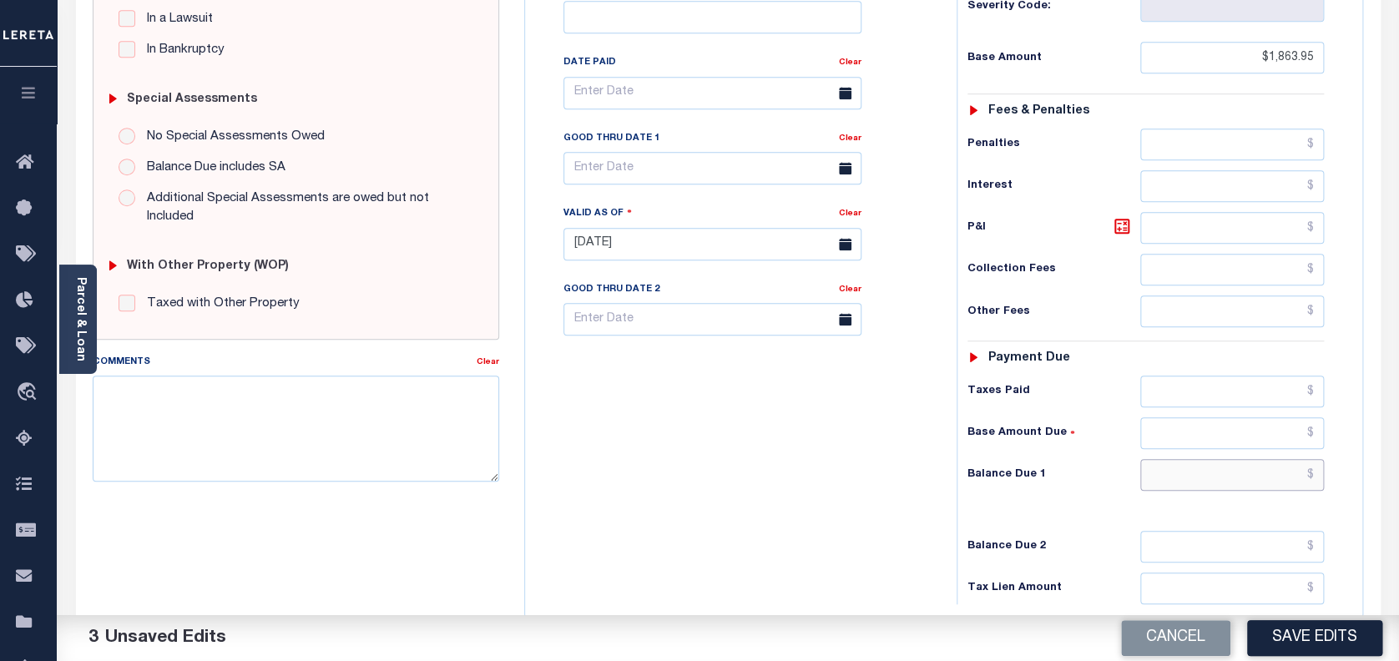
click at [1287, 459] on input "text" at bounding box center [1232, 475] width 185 height 32
type input "$0.00"
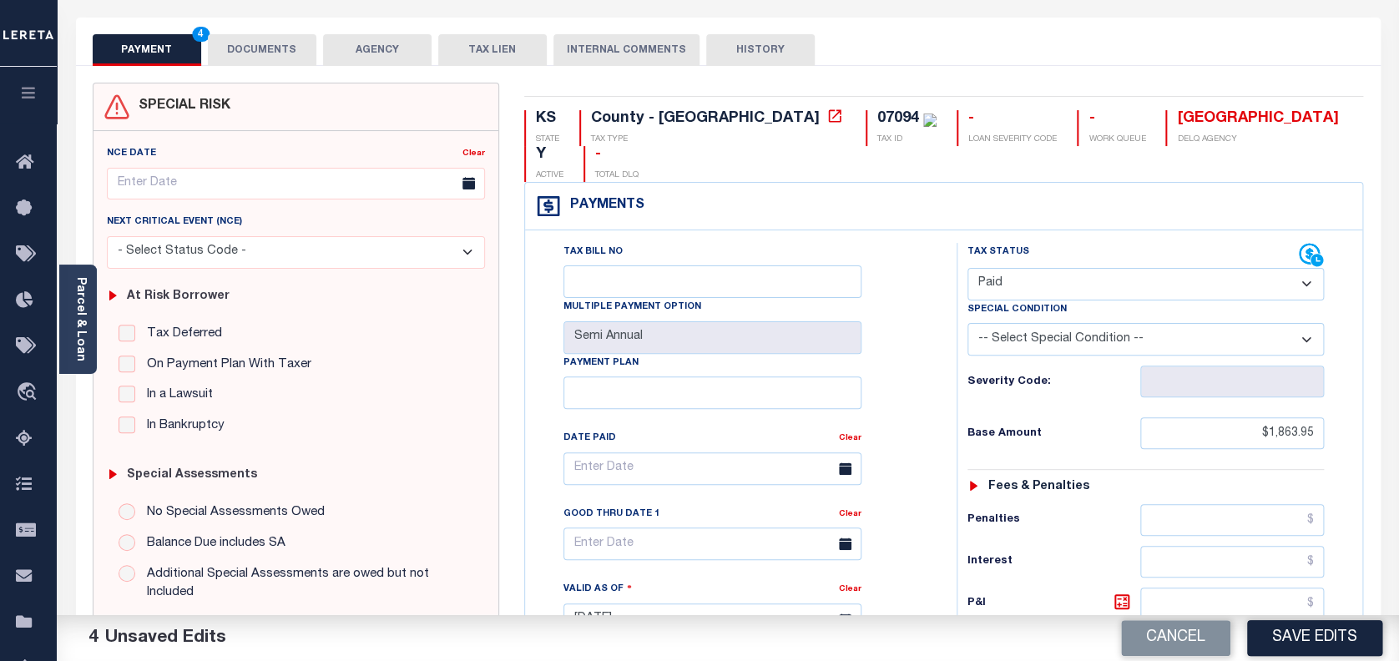
scroll to position [0, 0]
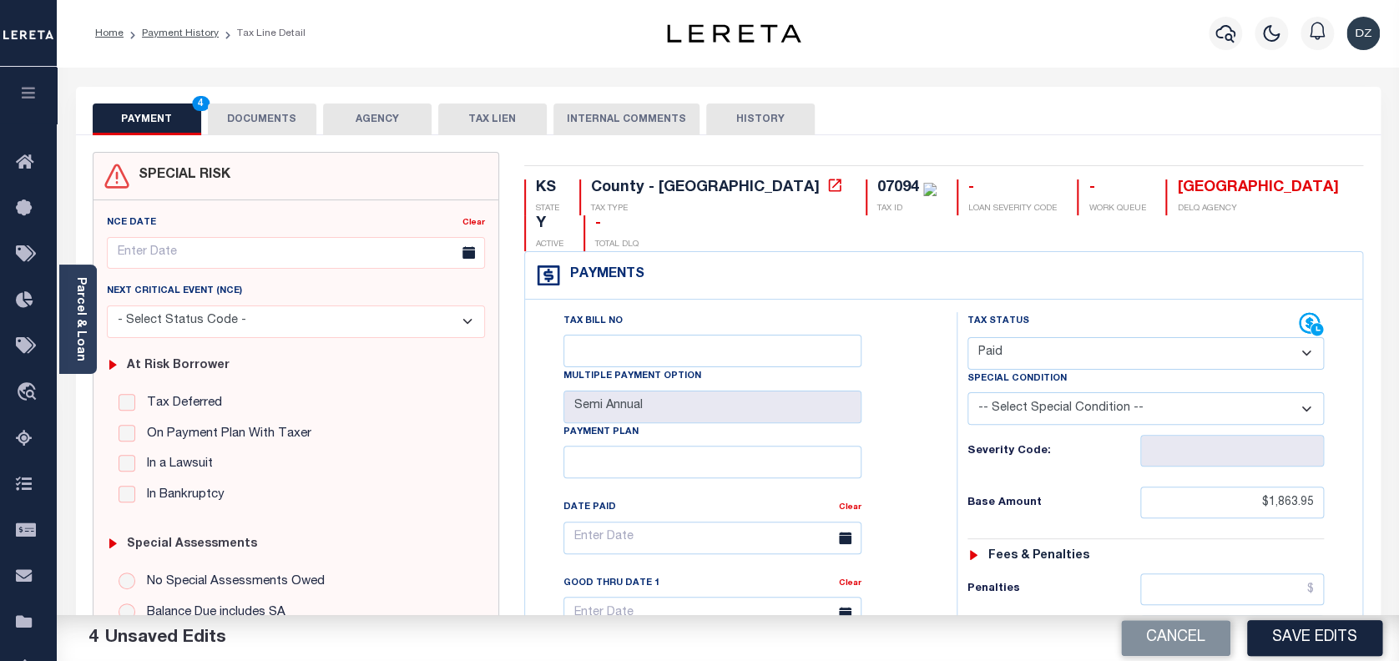
click at [301, 114] on button "DOCUMENTS" at bounding box center [262, 120] width 109 height 32
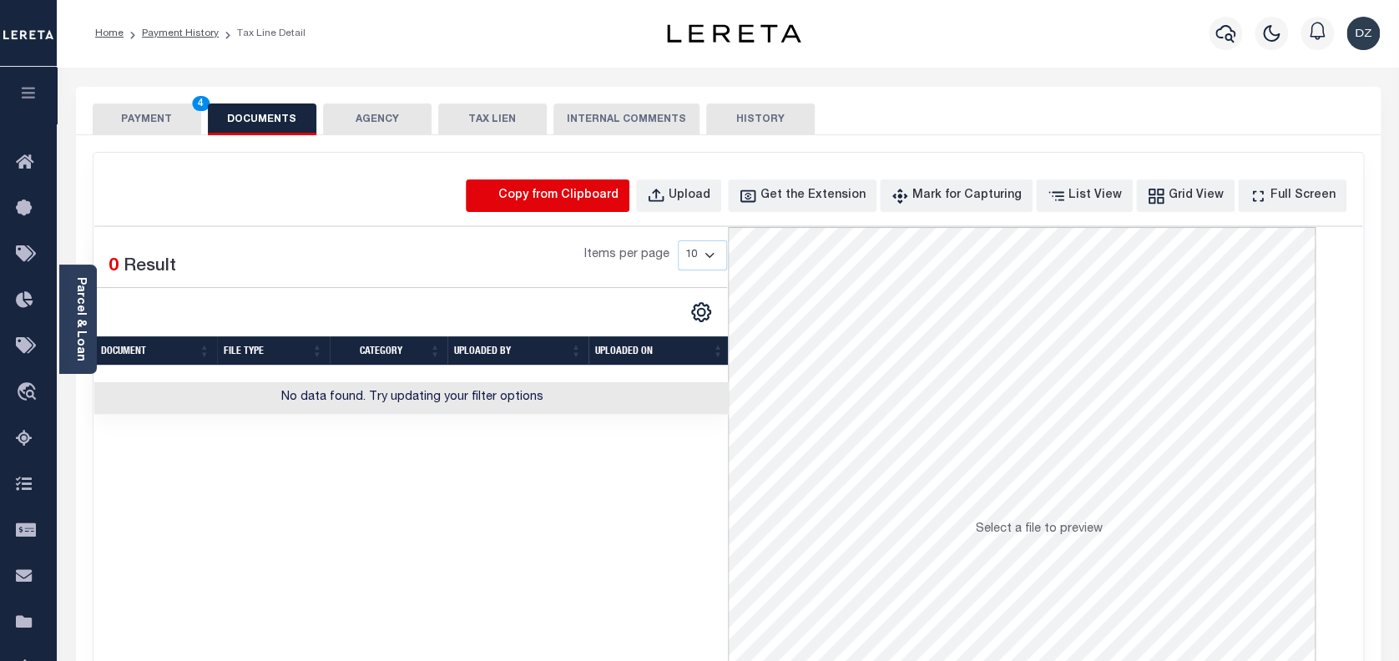
click at [493, 191] on icon "button" at bounding box center [486, 196] width 14 height 16
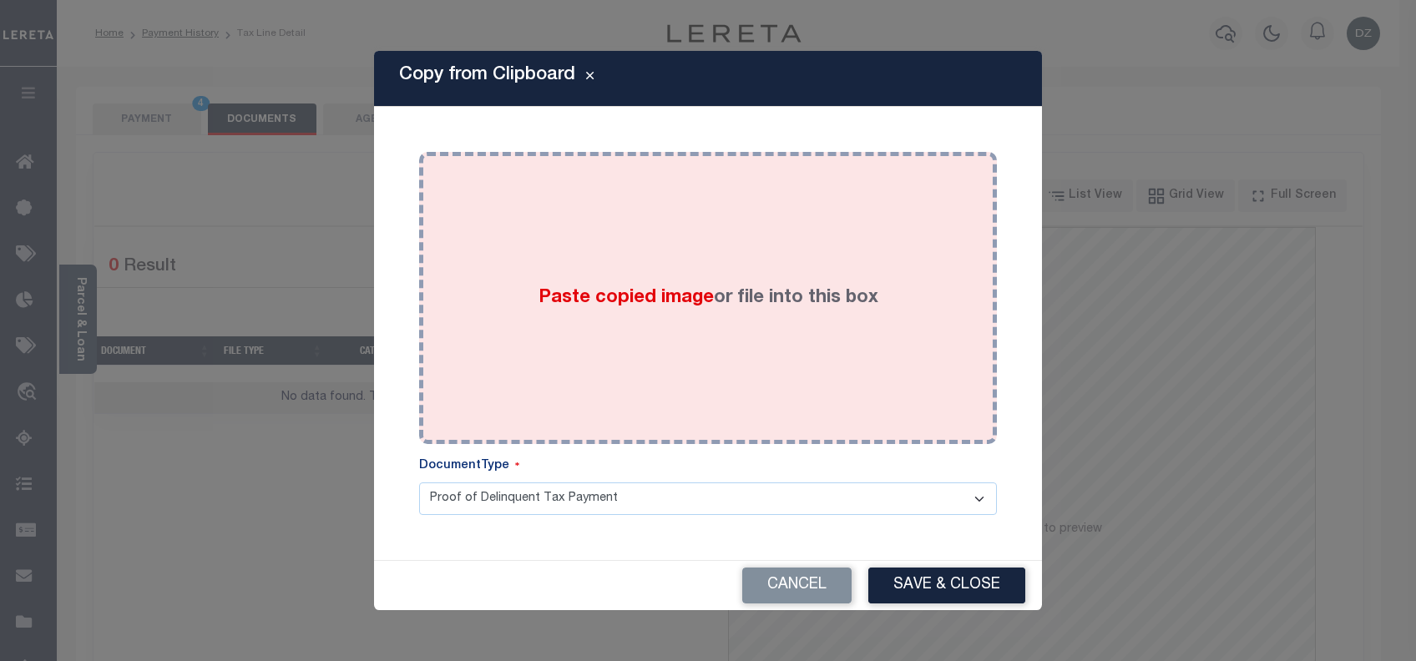
click at [665, 347] on div "Paste copied image or file into this box" at bounding box center [708, 297] width 553 height 267
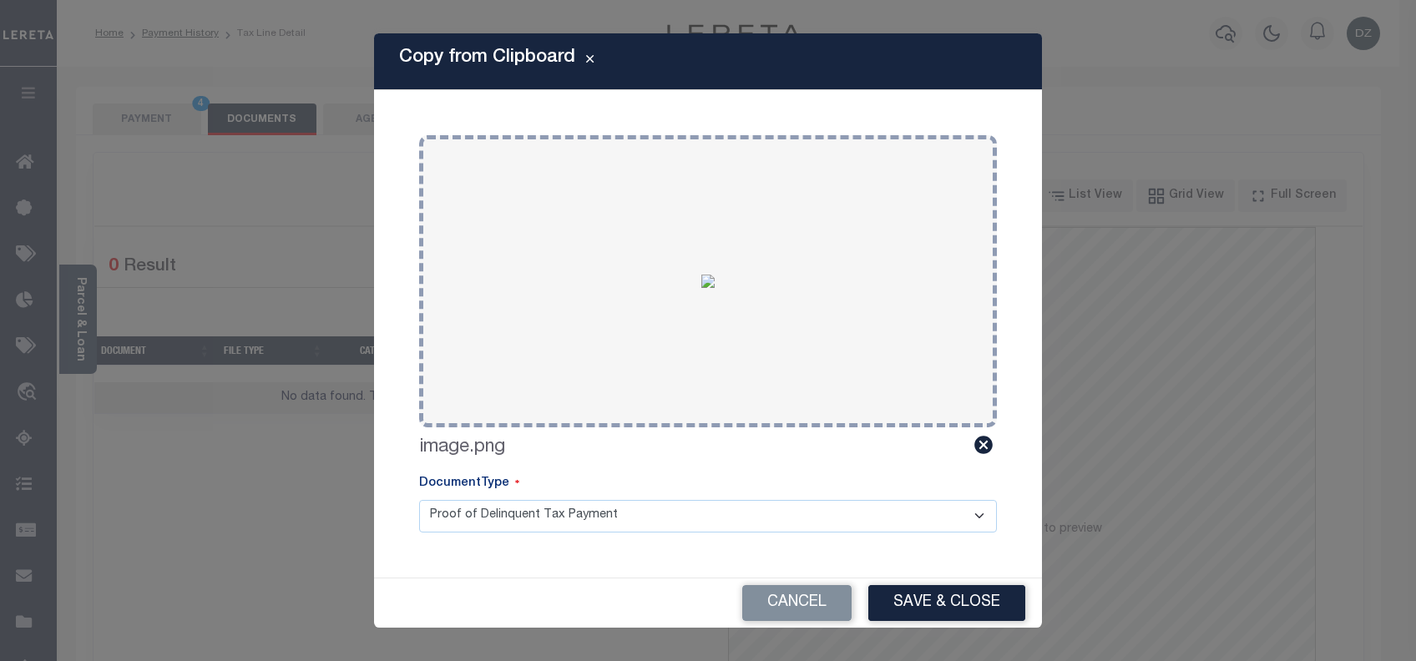
click at [958, 589] on button "Save & Close" at bounding box center [946, 603] width 157 height 36
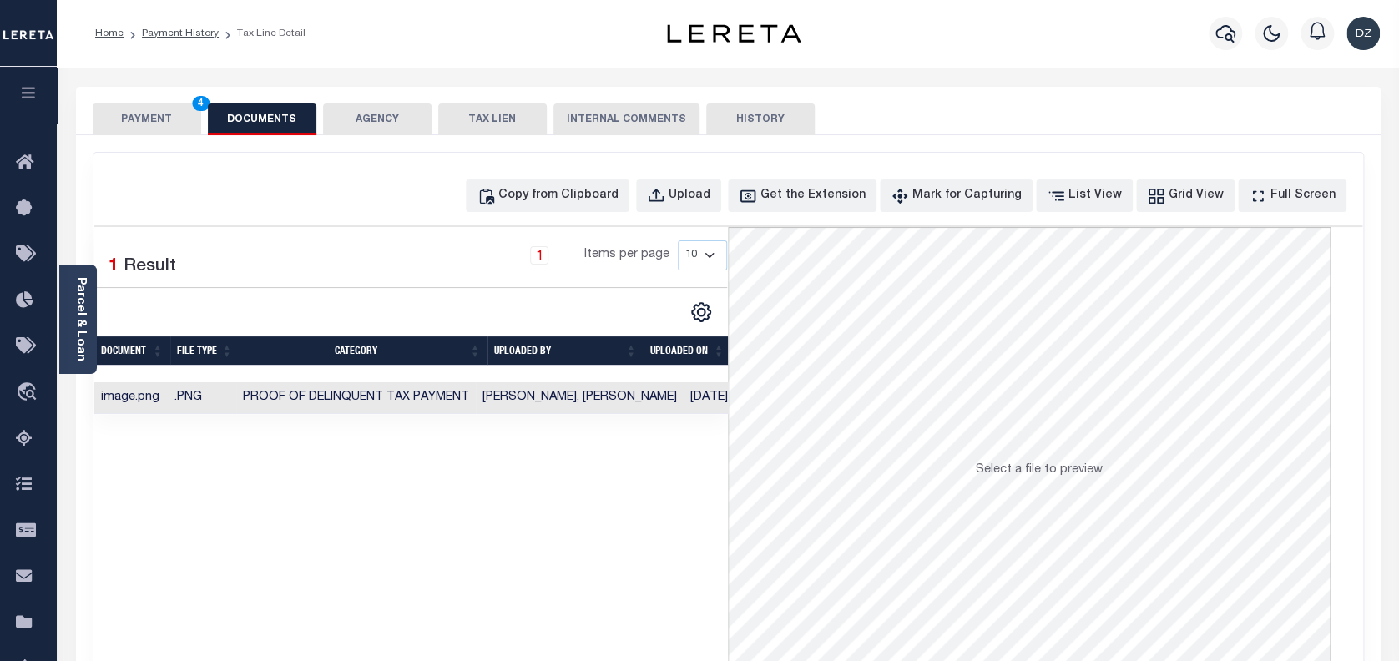
click at [149, 106] on button "PAYMENT 4" at bounding box center [147, 120] width 109 height 32
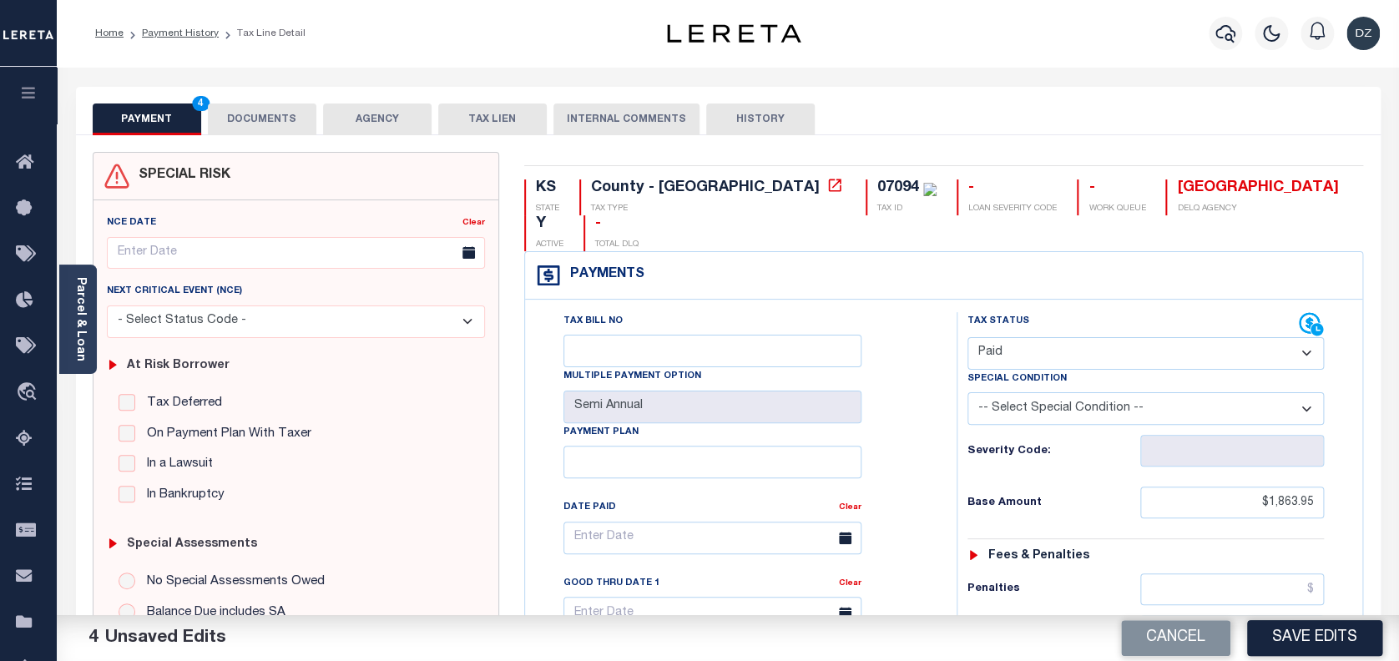
click at [1310, 631] on button "Save Edits" at bounding box center [1314, 638] width 135 height 36
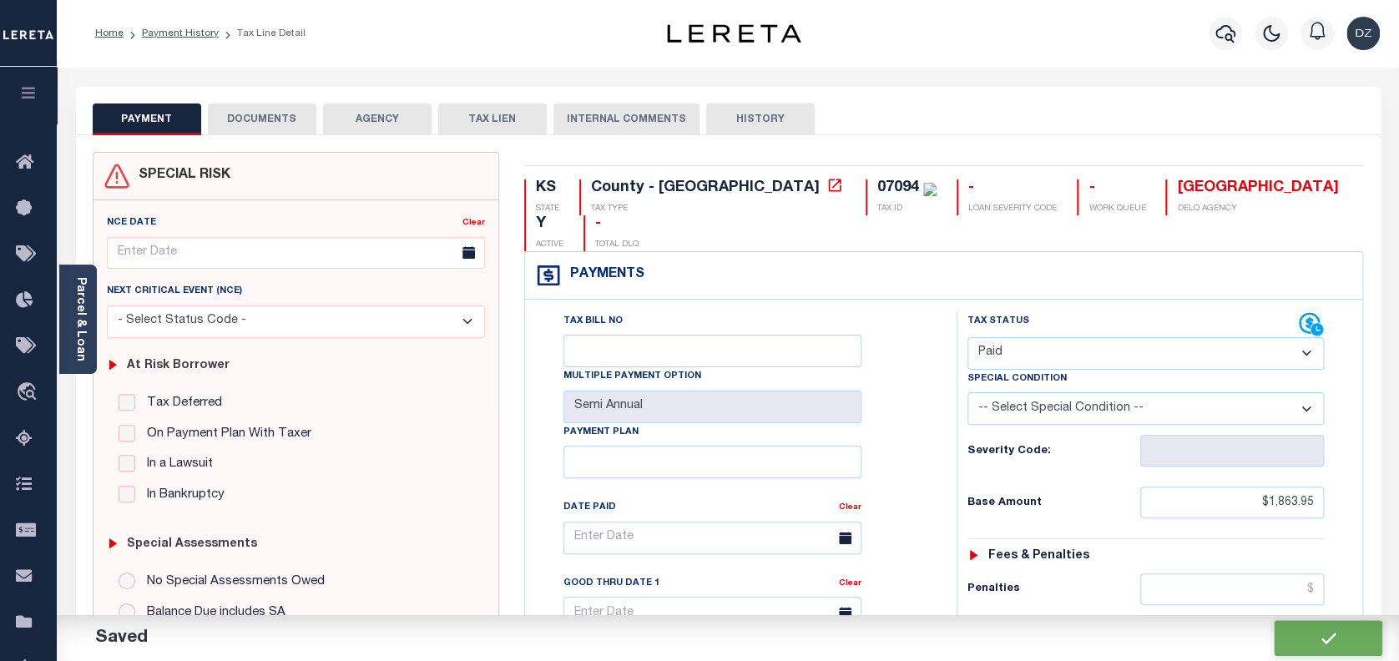
checkbox input "false"
type input "$1,863.95"
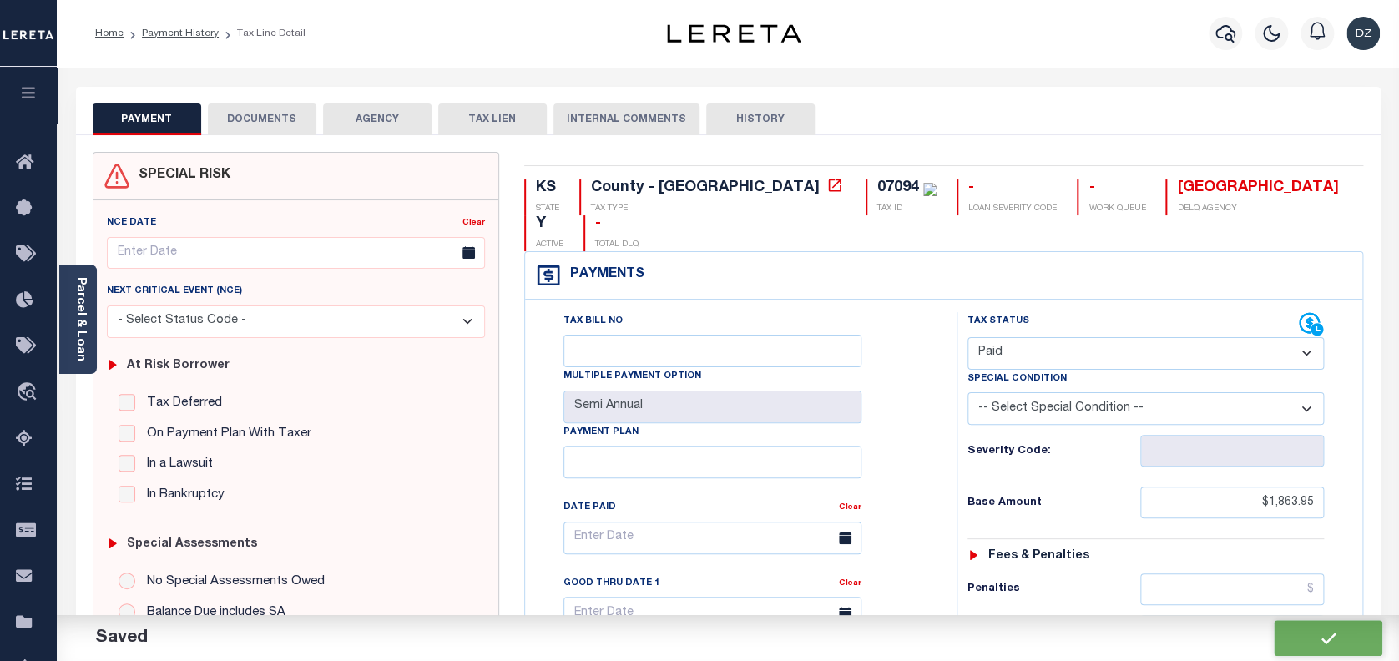
type input "$0"
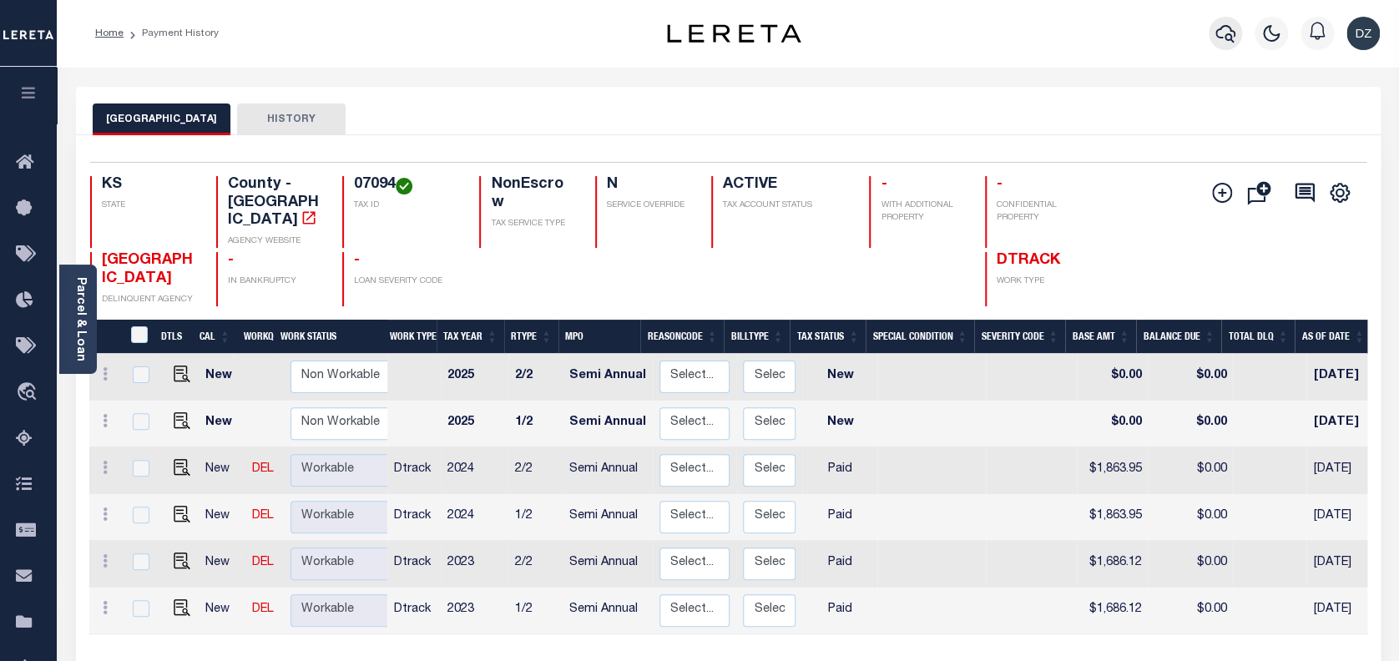
click at [1225, 23] on button "button" at bounding box center [1225, 33] width 33 height 33
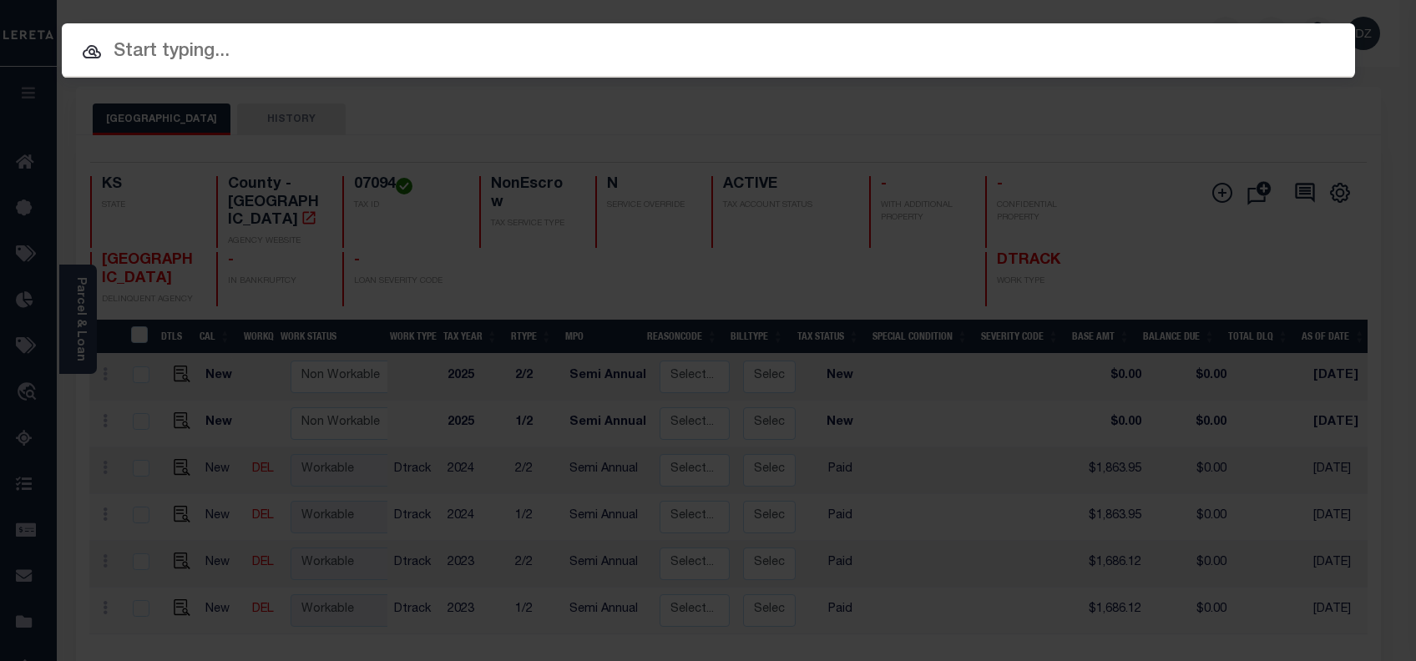
paste input "69505059"
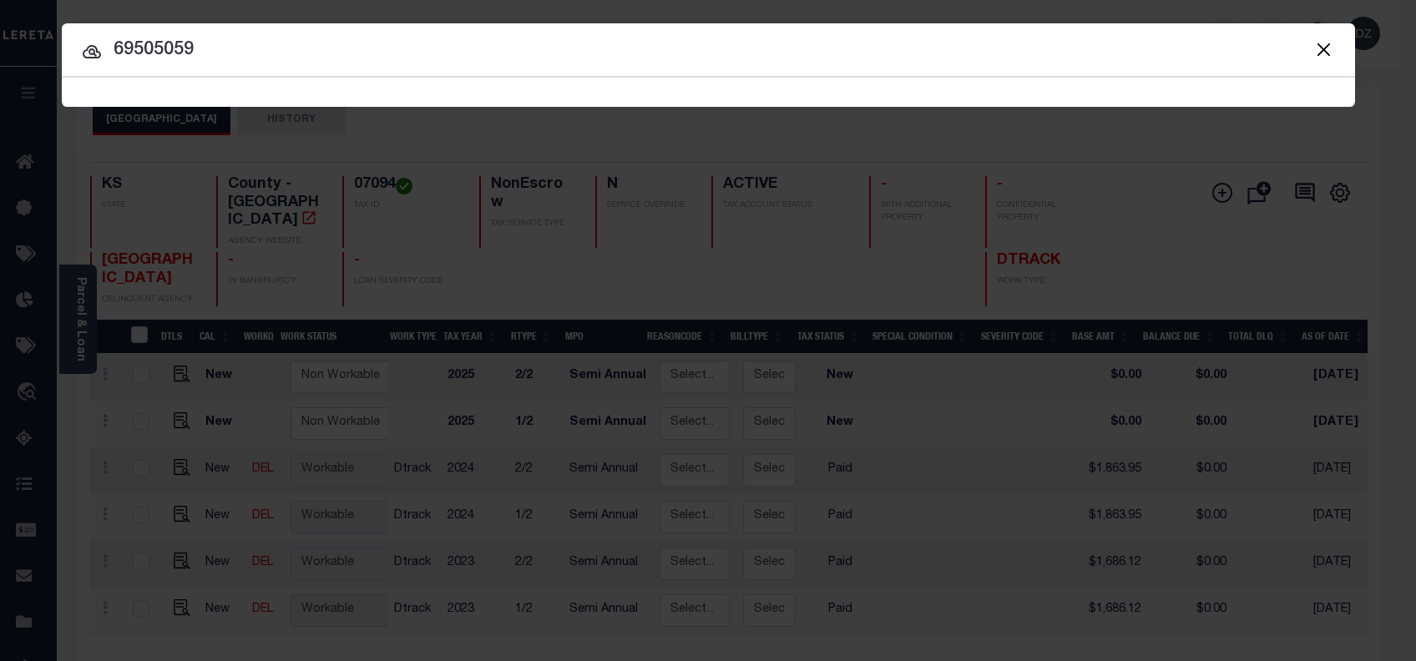
type input "69505059"
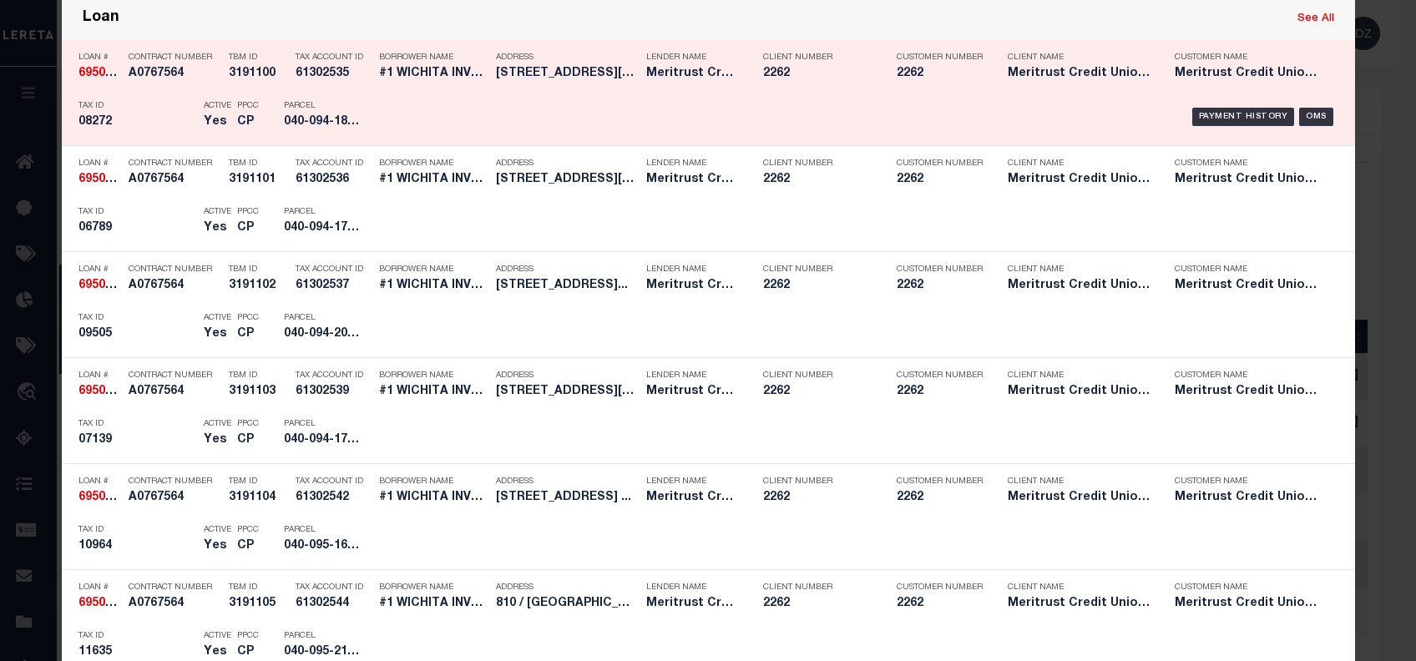
scroll to position [779, 0]
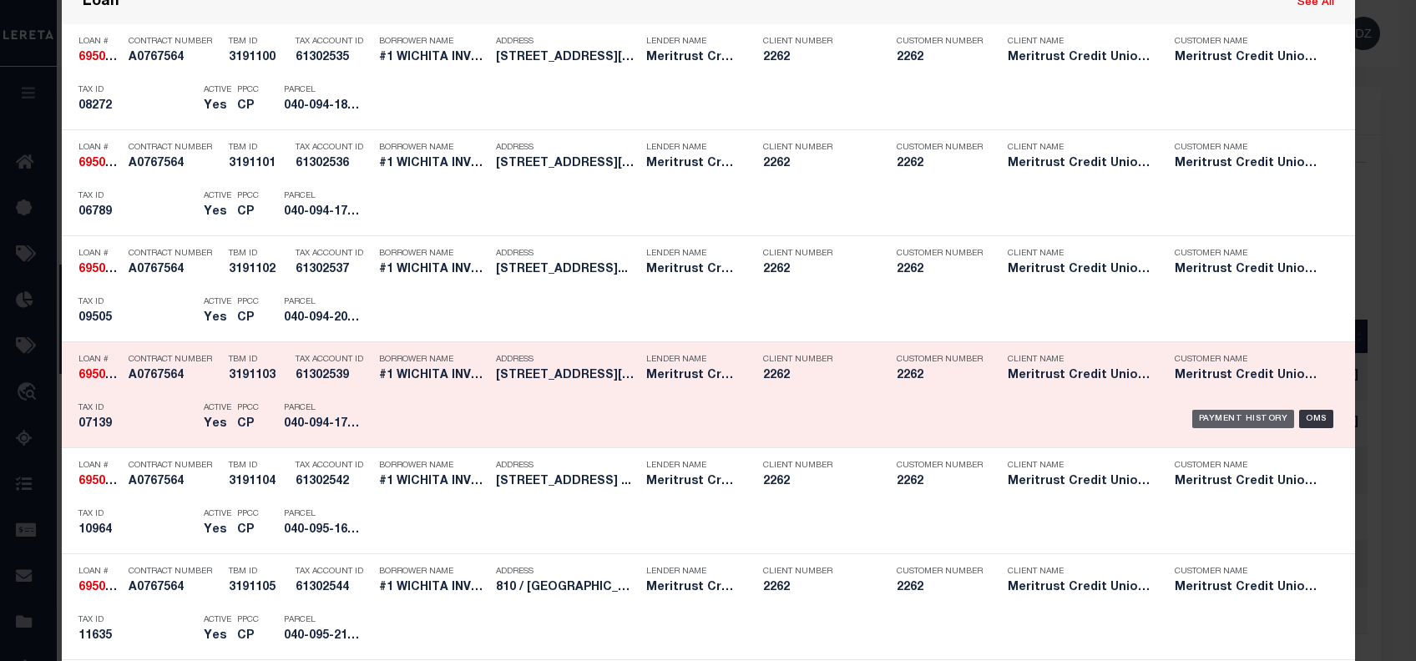
click at [1221, 417] on div "Payment History" at bounding box center [1243, 419] width 103 height 18
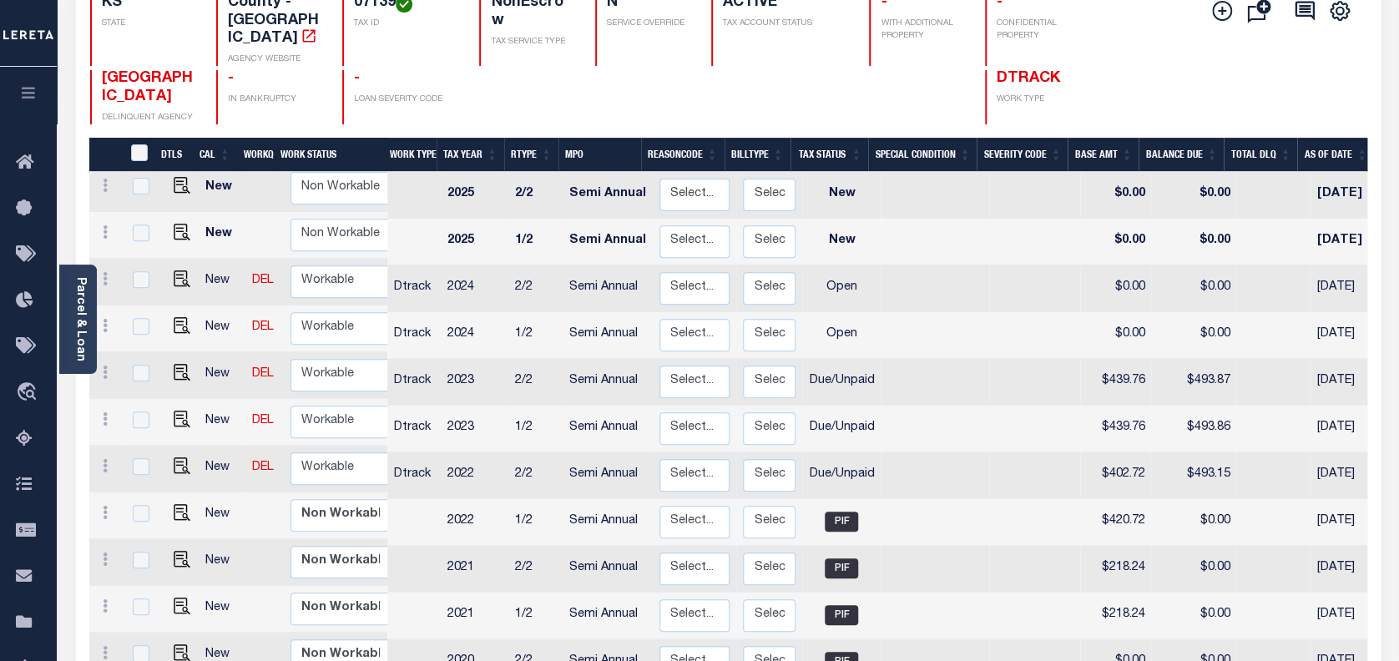
scroll to position [222, 0]
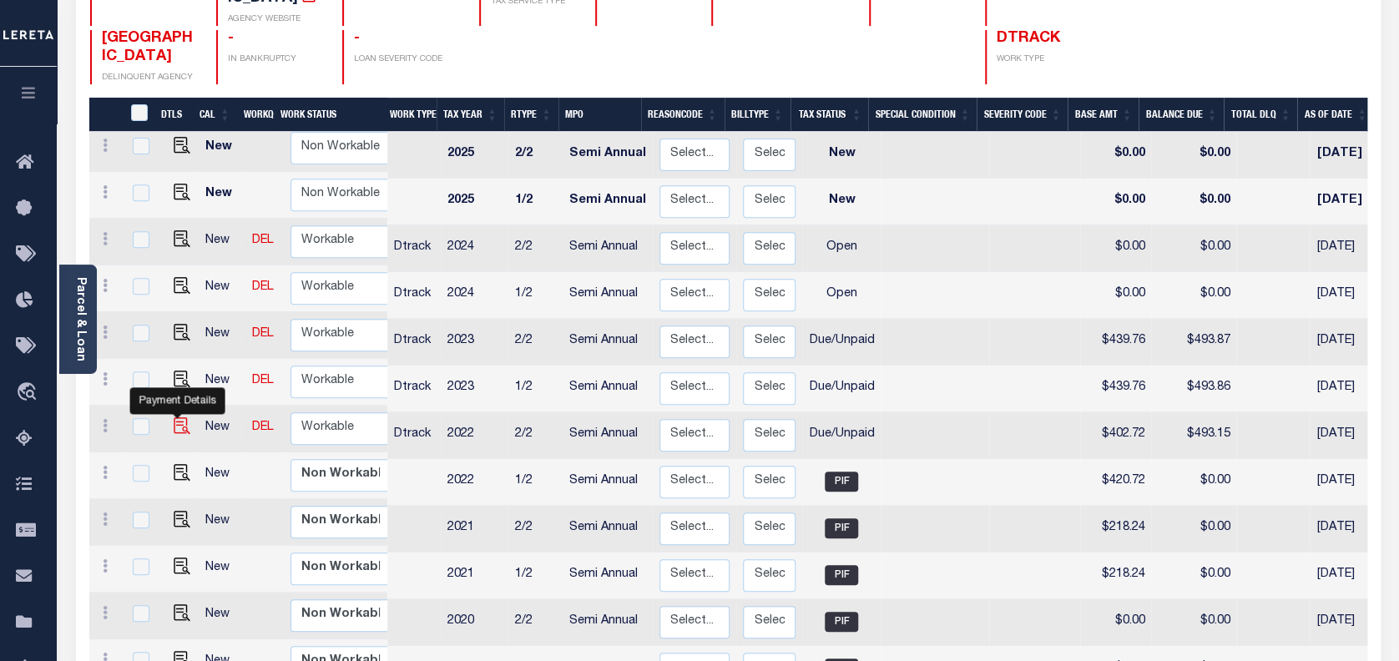
click at [177, 417] on img "" at bounding box center [182, 425] width 17 height 17
checkbox input "true"
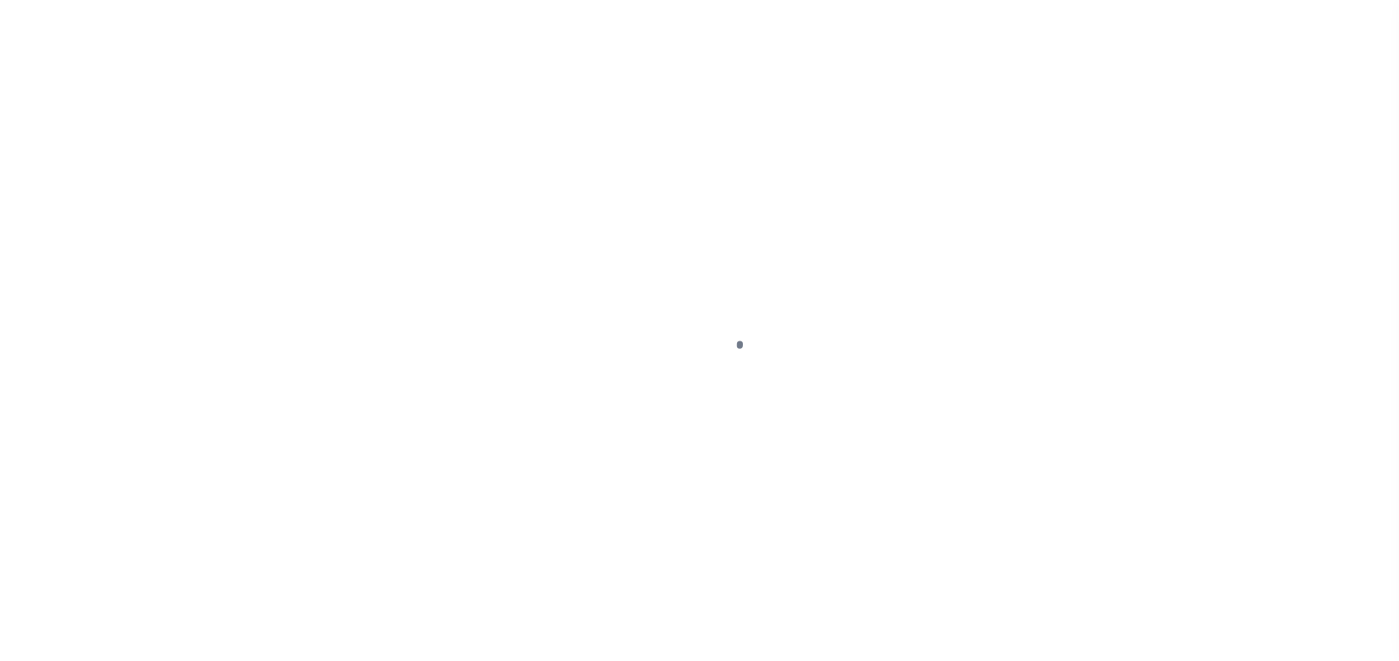
select select "DUE"
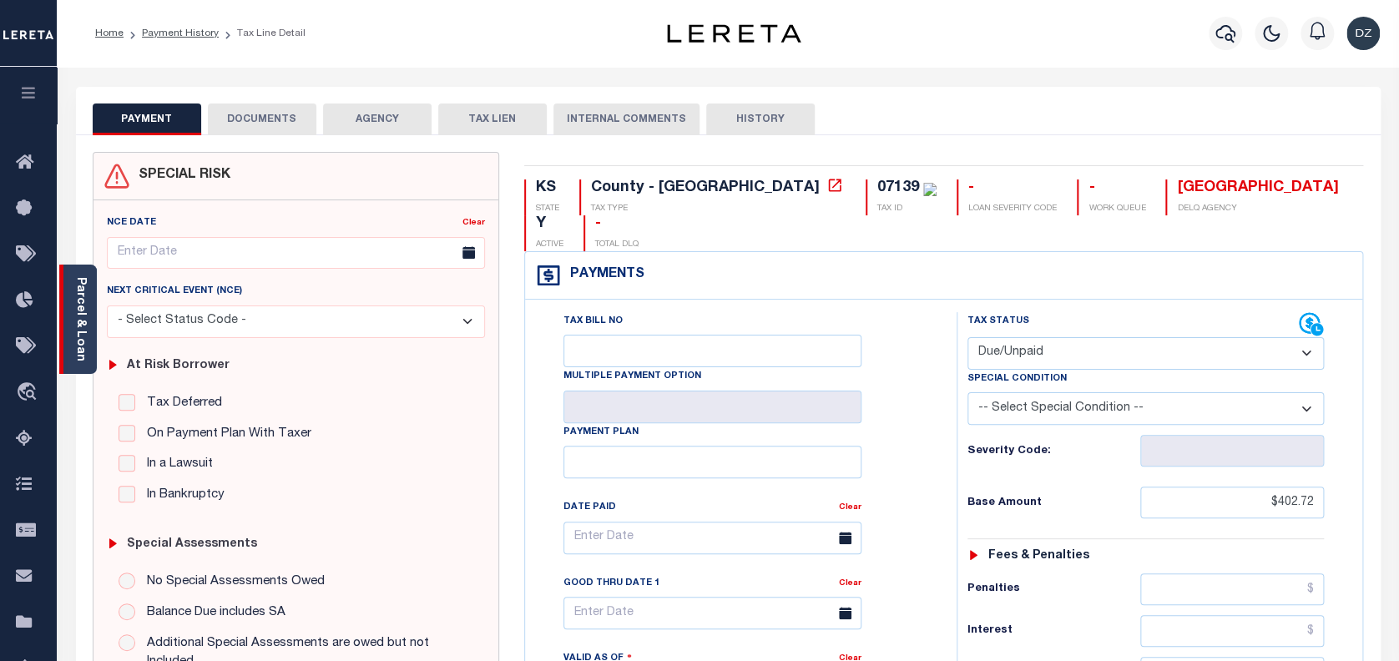
click at [94, 341] on div "Parcel & Loan" at bounding box center [78, 319] width 38 height 109
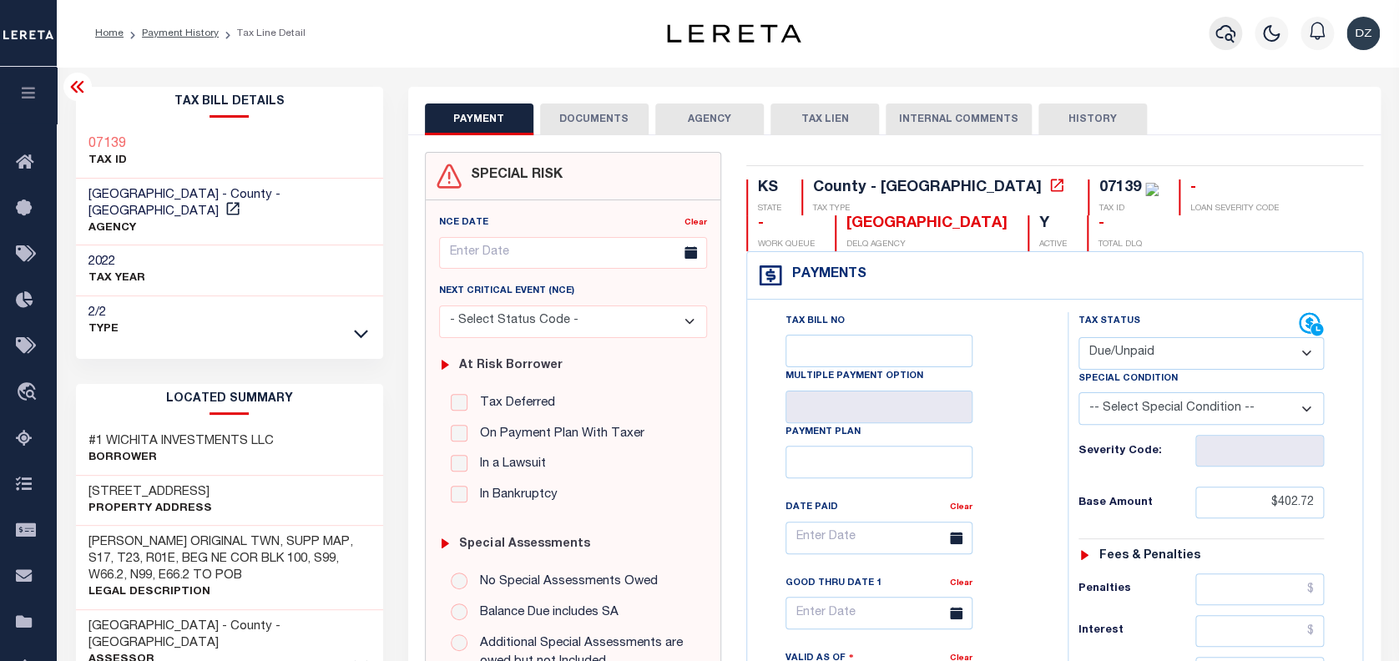
click at [1220, 33] on icon "button" at bounding box center [1226, 33] width 20 height 20
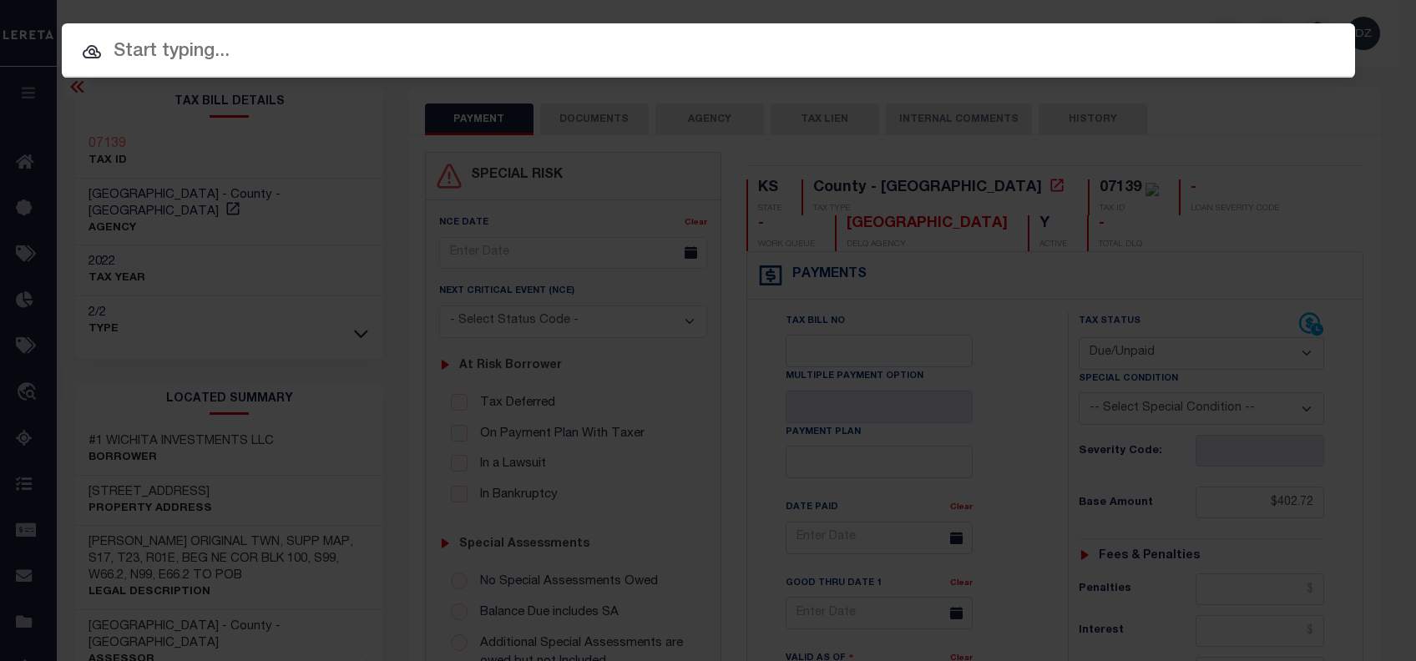
paste input "9065700-10"
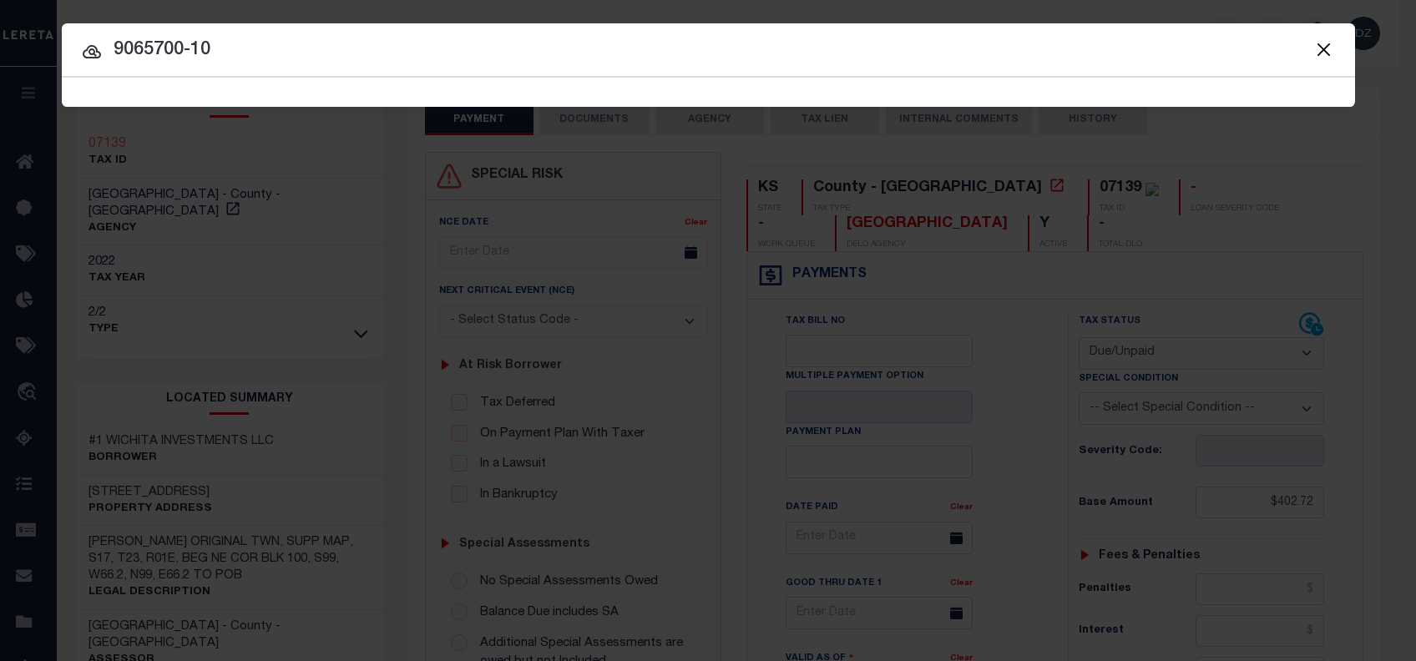
type input "9065700-10"
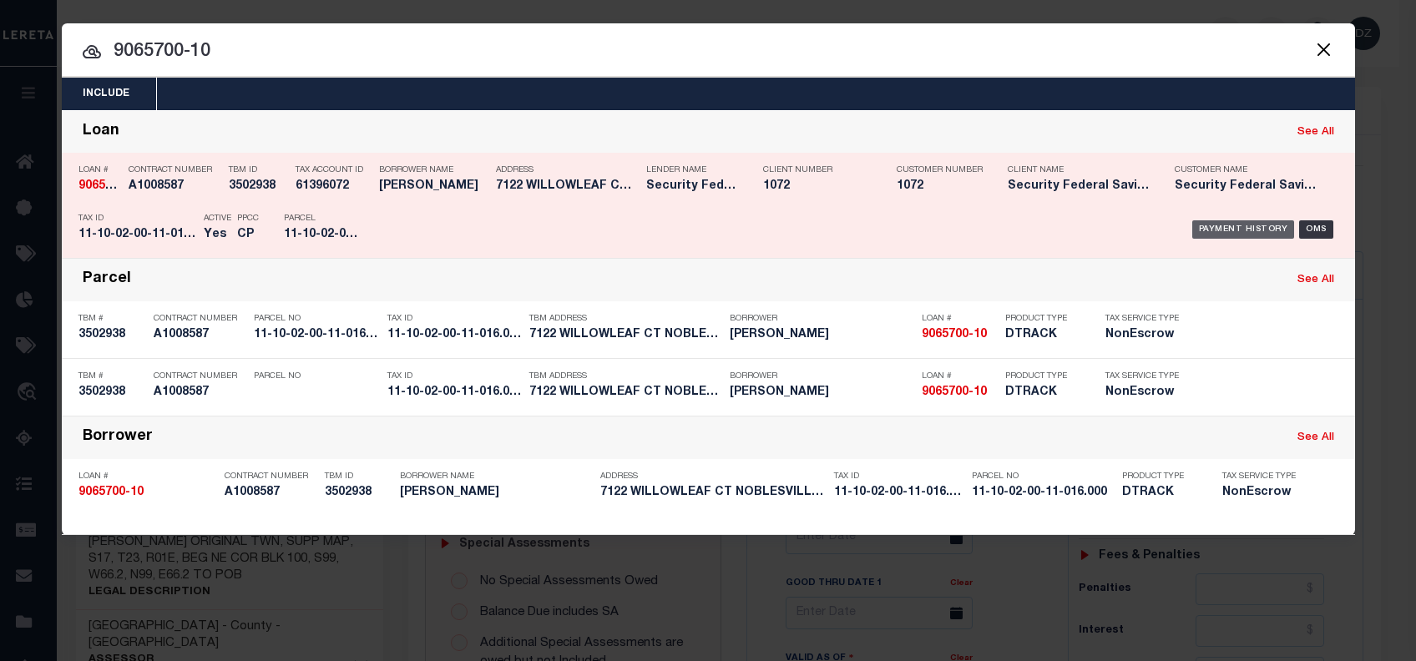
click at [1226, 227] on div "Payment History" at bounding box center [1243, 229] width 103 height 18
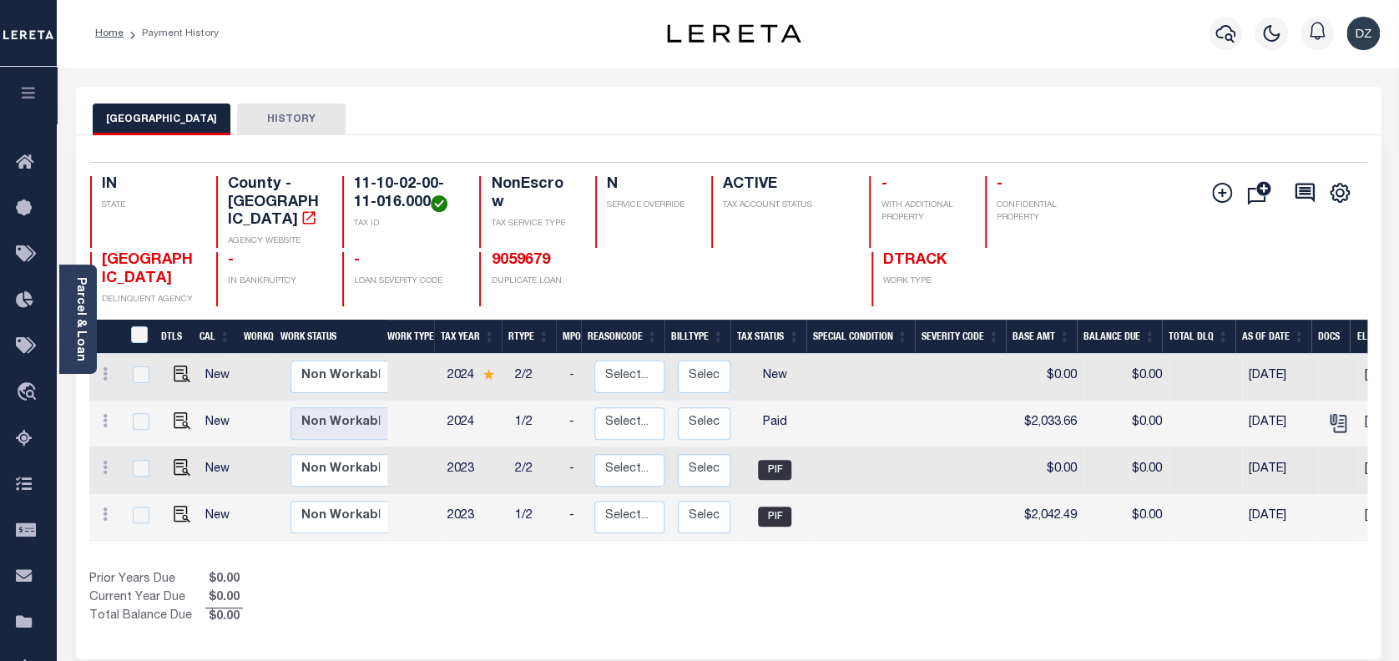
click at [180, 419] on td at bounding box center [179, 424] width 41 height 47
checkbox input "true"
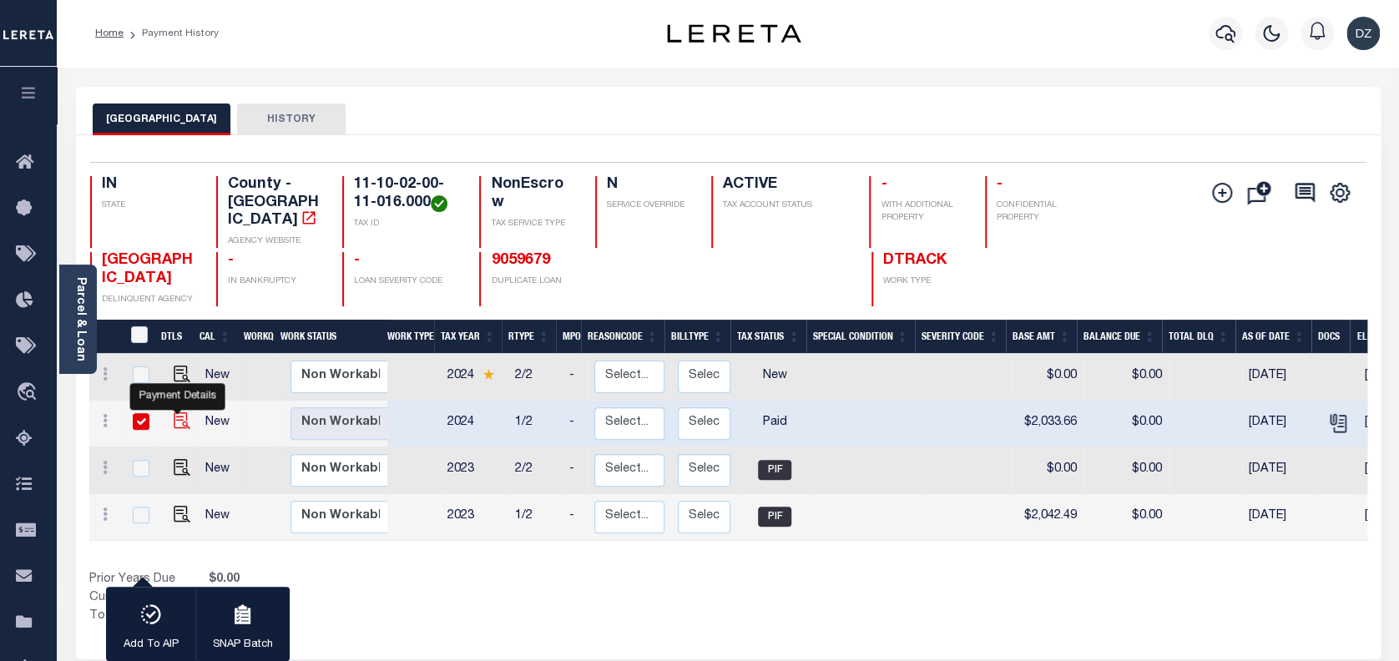
click at [181, 412] on img "" at bounding box center [182, 420] width 17 height 17
checkbox input "false"
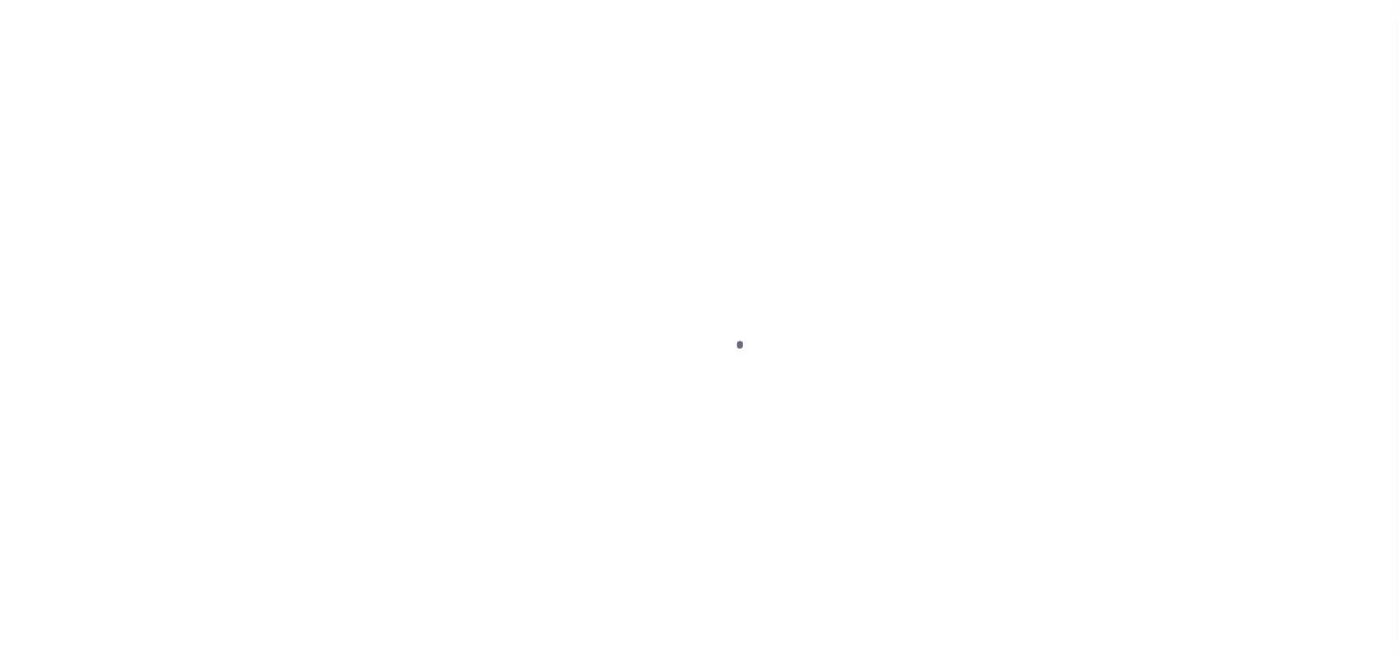
select select "PYD"
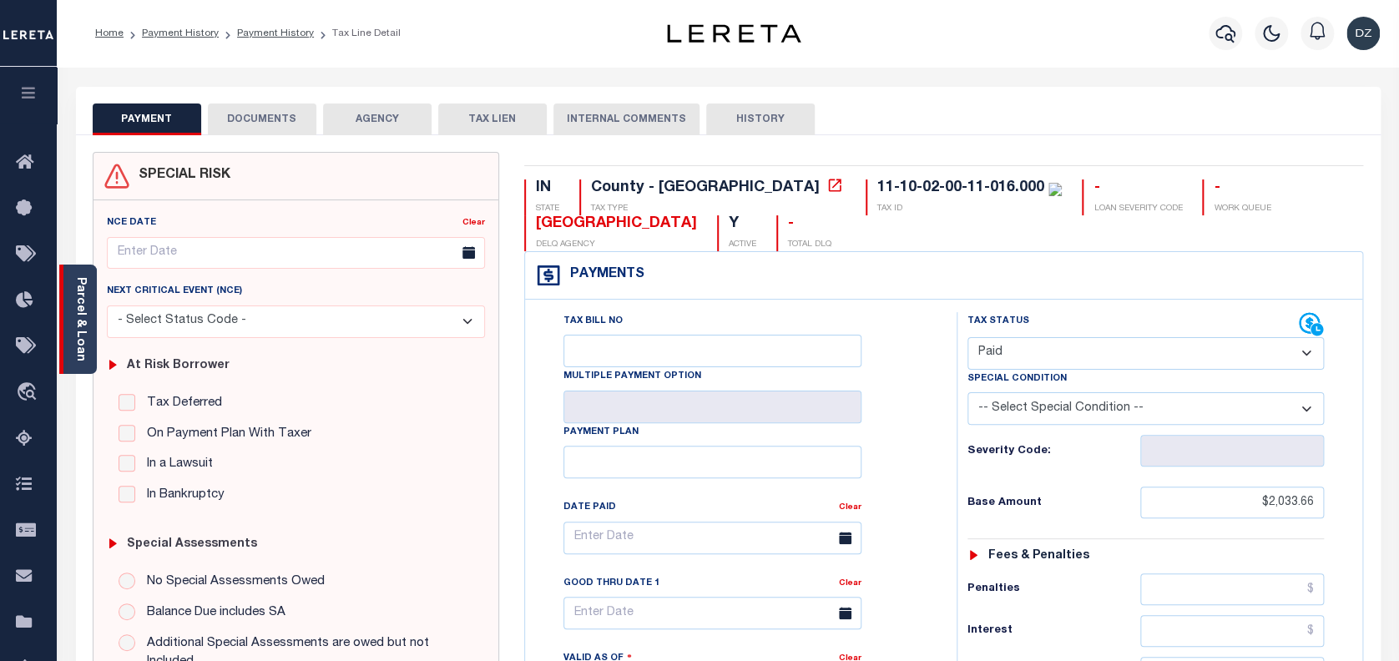
click at [78, 336] on link "Parcel & Loan" at bounding box center [80, 319] width 12 height 84
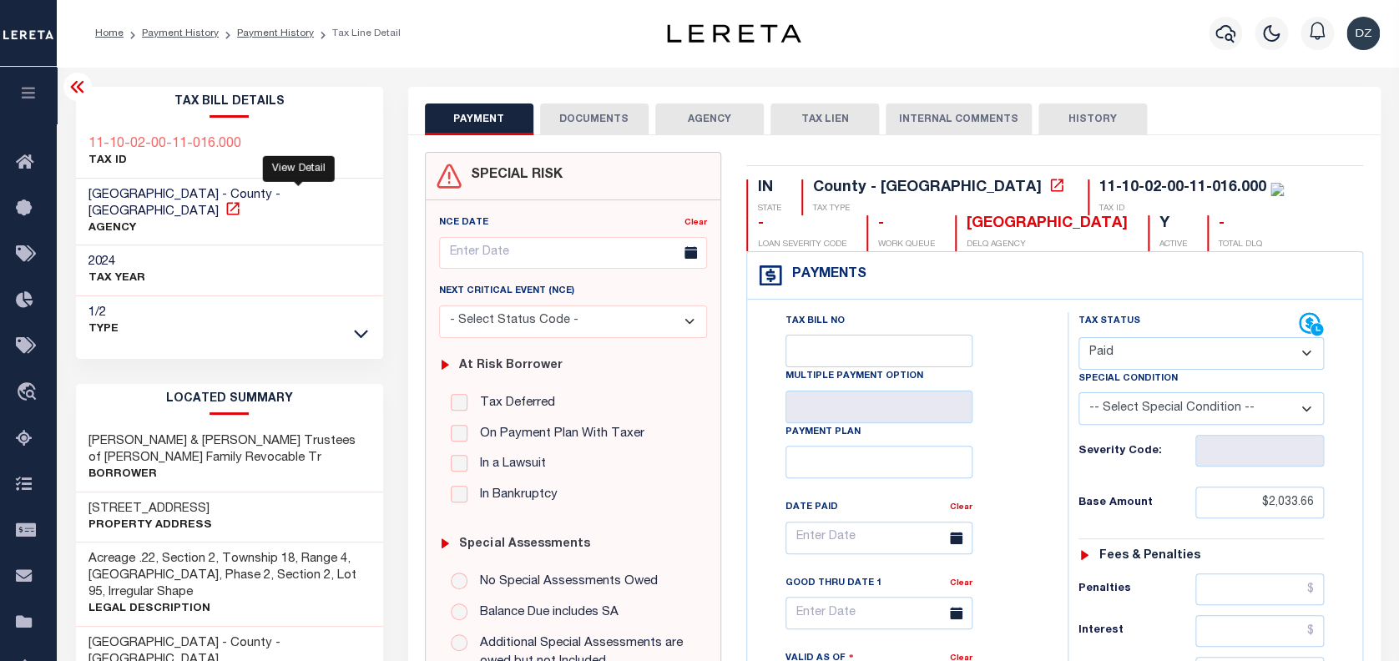
click at [241, 200] on icon at bounding box center [233, 208] width 17 height 17
click at [1241, 31] on div at bounding box center [1226, 33] width 46 height 58
click at [1215, 39] on button "button" at bounding box center [1225, 33] width 33 height 33
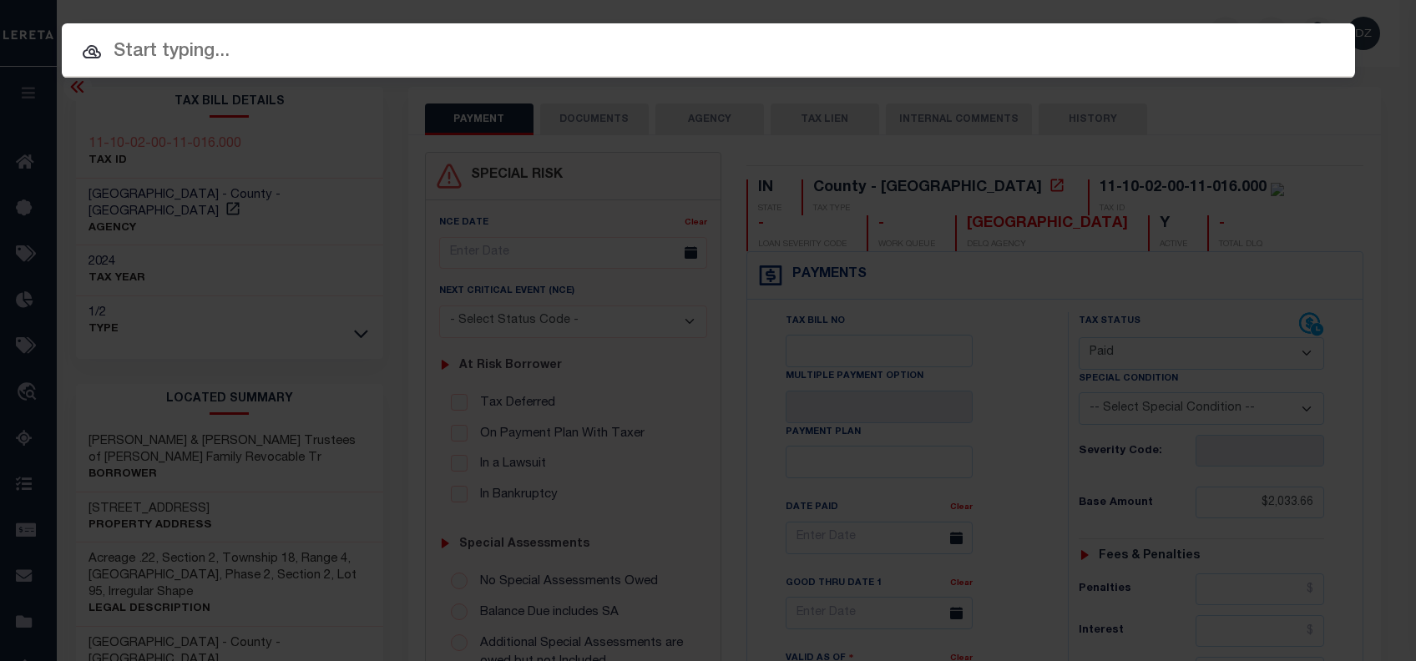
paste input "331749"
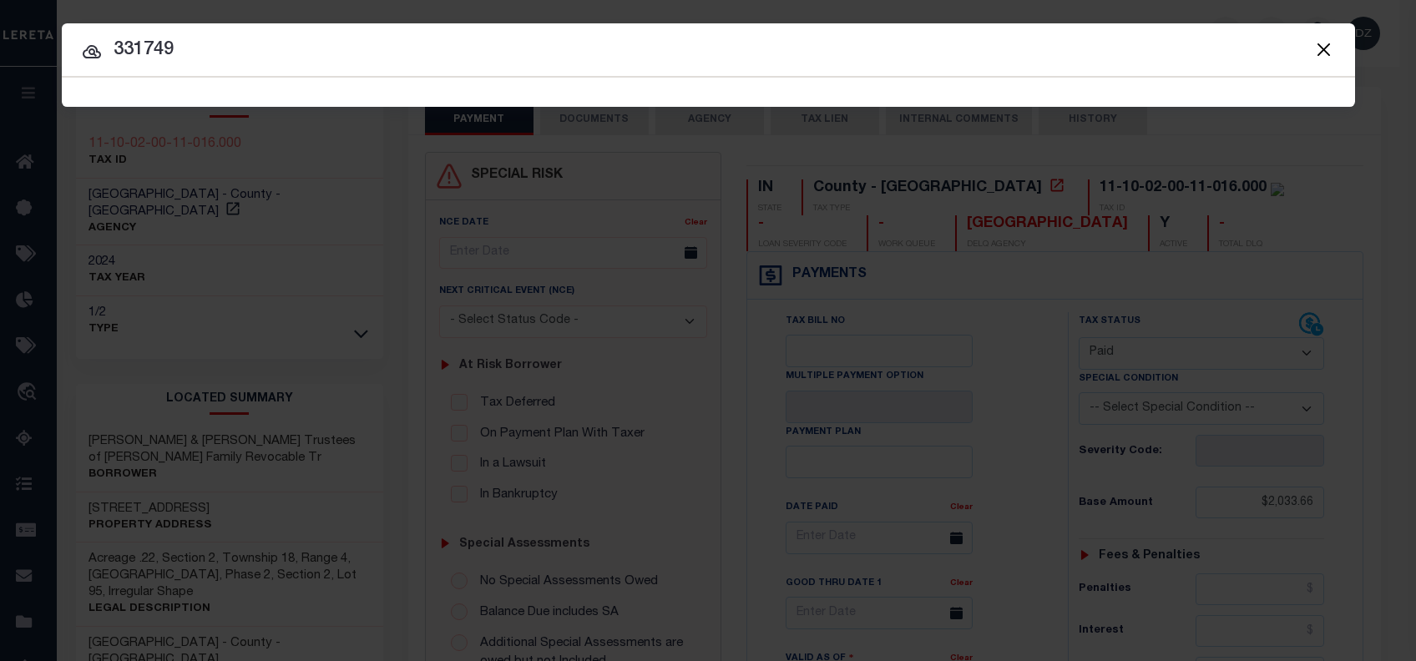
type input "331749"
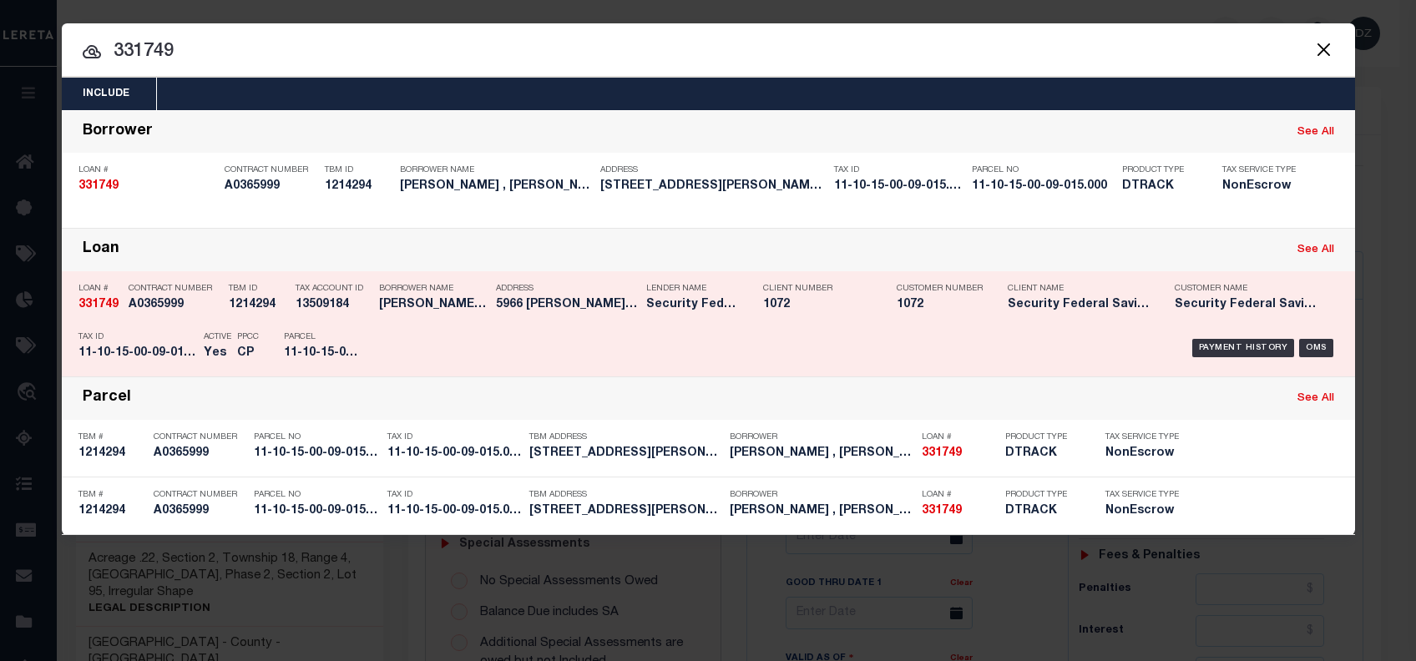
click at [1216, 336] on div "Payment History OMS" at bounding box center [861, 348] width 954 height 48
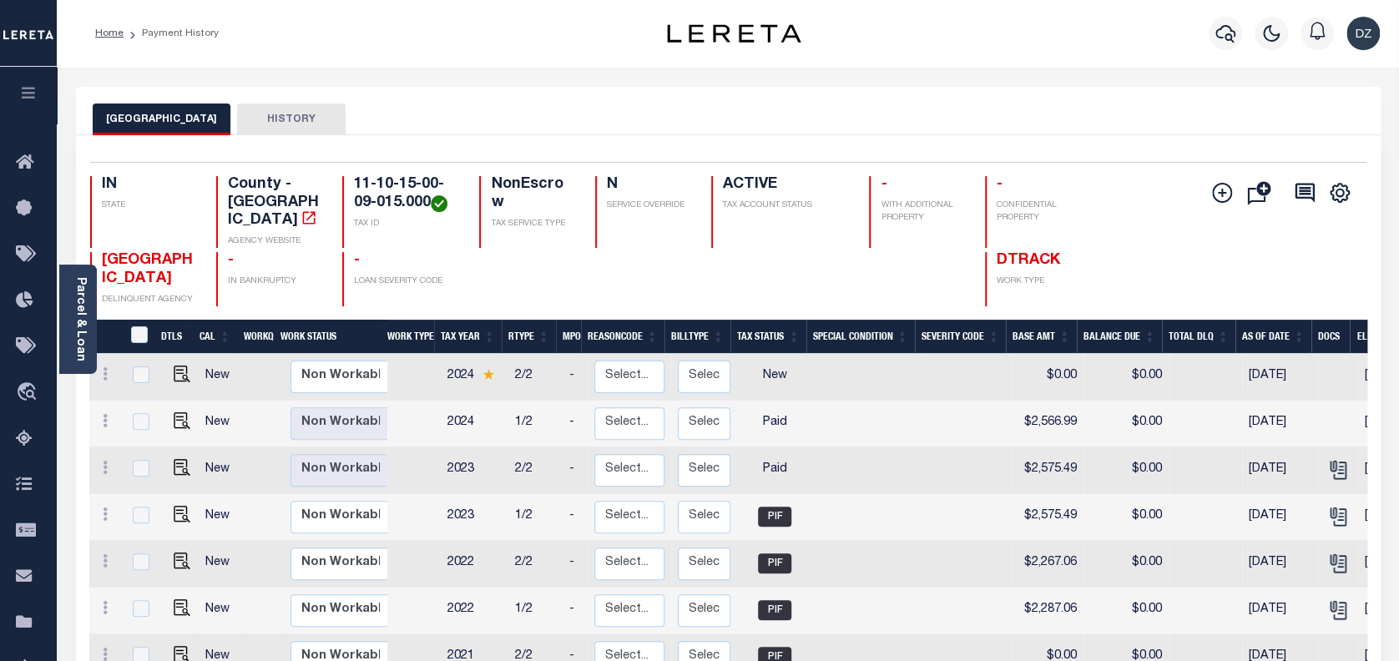
click at [1235, 13] on div at bounding box center [1226, 33] width 46 height 58
click at [1228, 39] on icon "button" at bounding box center [1226, 33] width 20 height 20
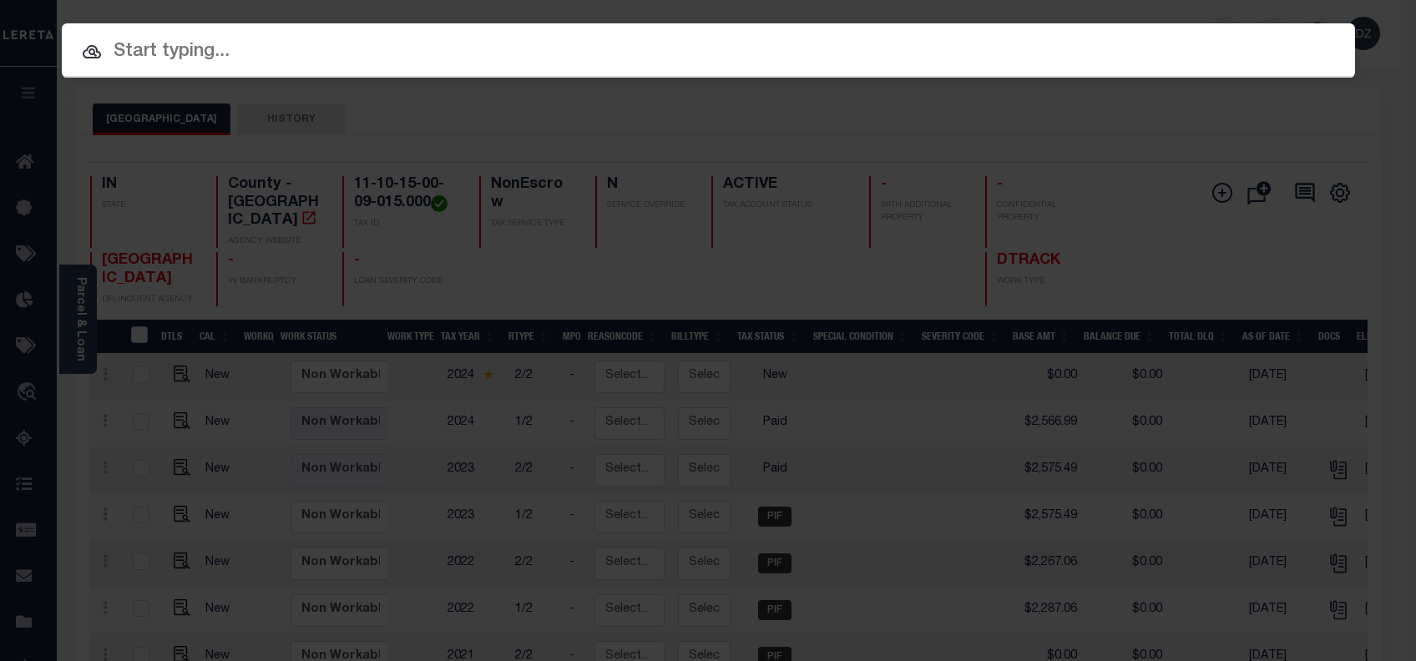
paste input "34152462"
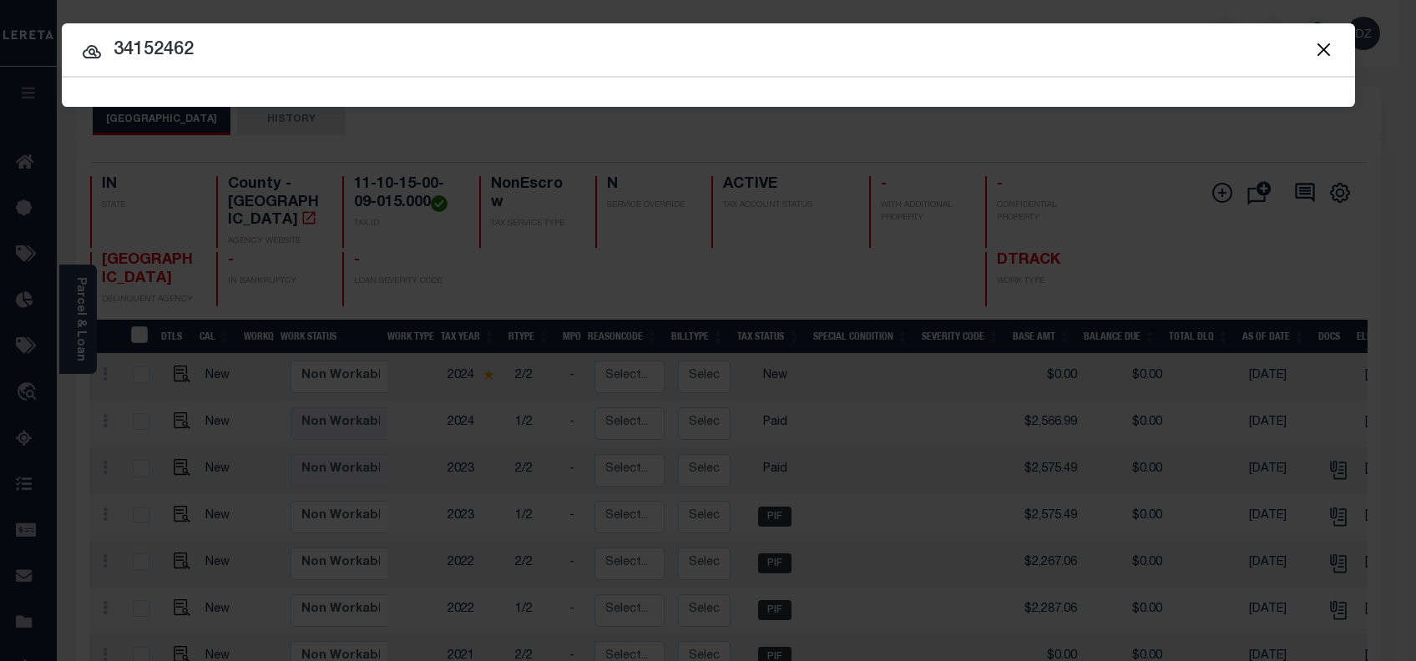
type input "34152462"
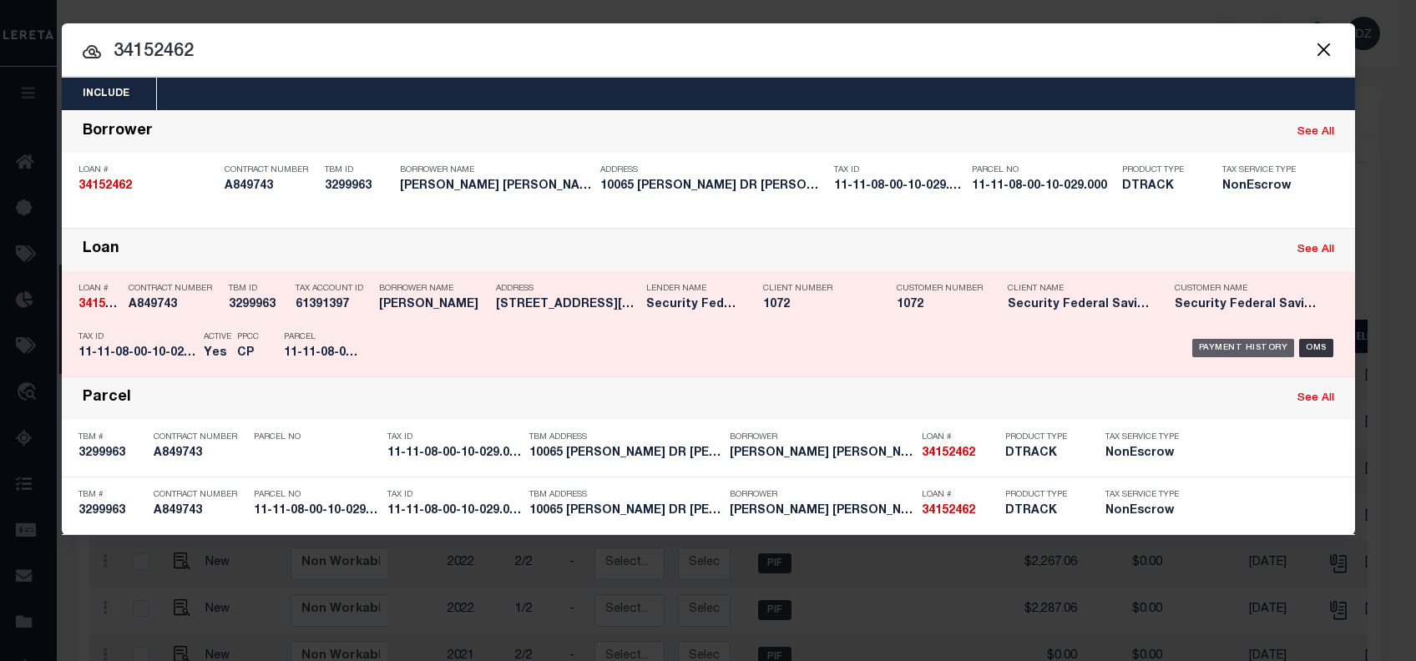
click at [1232, 341] on div "Payment History" at bounding box center [1243, 348] width 103 height 18
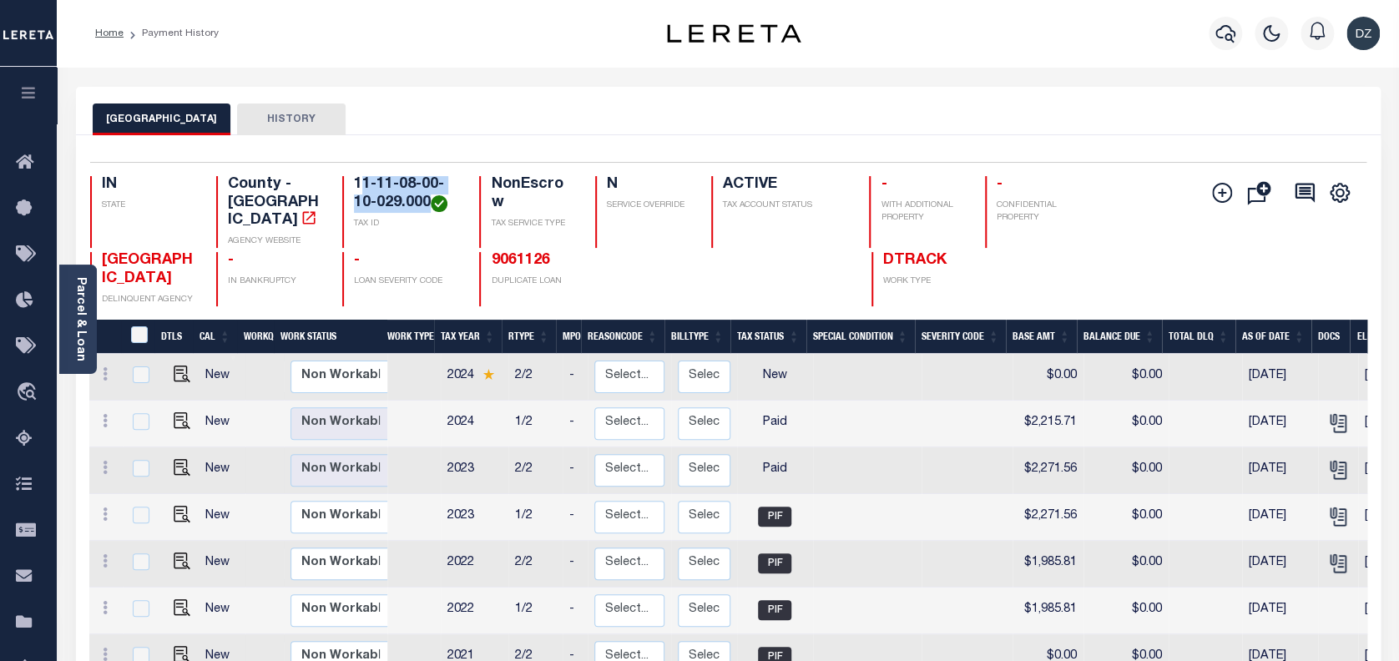
drag, startPoint x: 427, startPoint y: 205, endPoint x: 358, endPoint y: 186, distance: 71.7
click at [358, 186] on h4 "11-11-08-00-10-029.000" at bounding box center [406, 194] width 105 height 36
drag, startPoint x: 351, startPoint y: 186, endPoint x: 432, endPoint y: 207, distance: 82.8
click at [432, 207] on div "11-11-08-00-10-029.000 TAX ID" at bounding box center [400, 212] width 117 height 72
copy h4 "11-11-08-00-10-029.000"
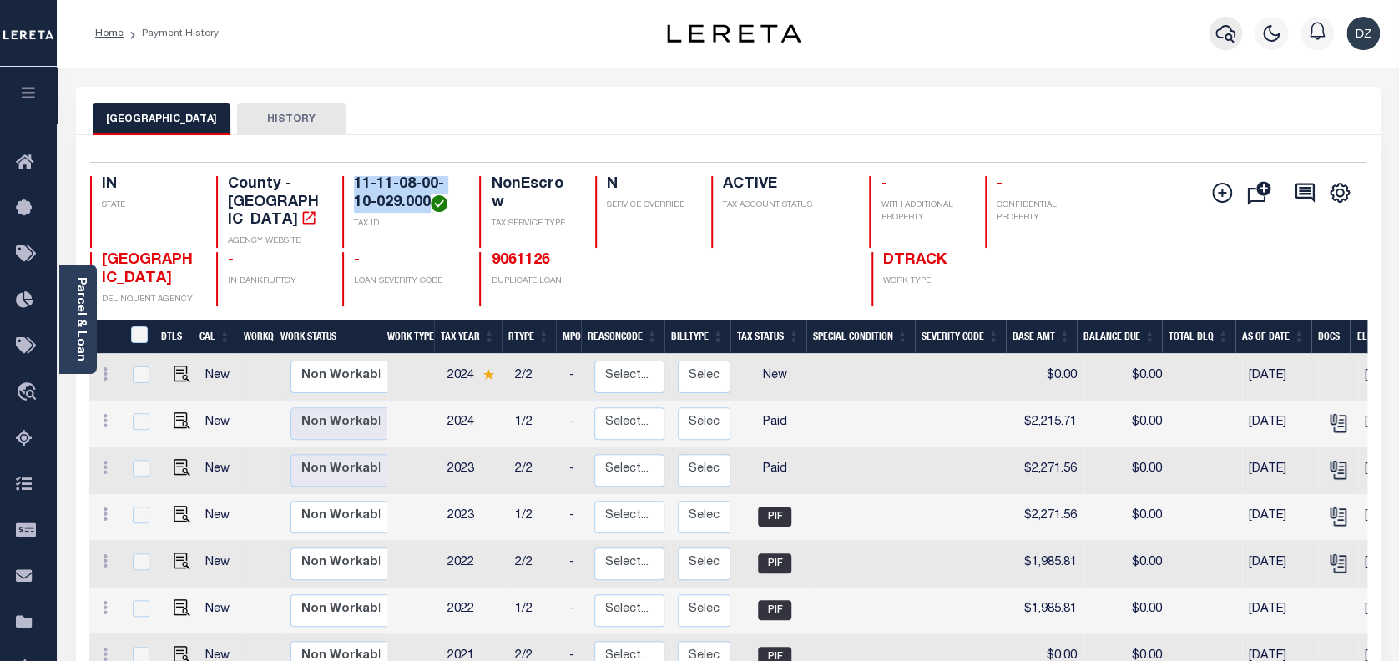
click at [1222, 29] on icon "button" at bounding box center [1226, 33] width 20 height 20
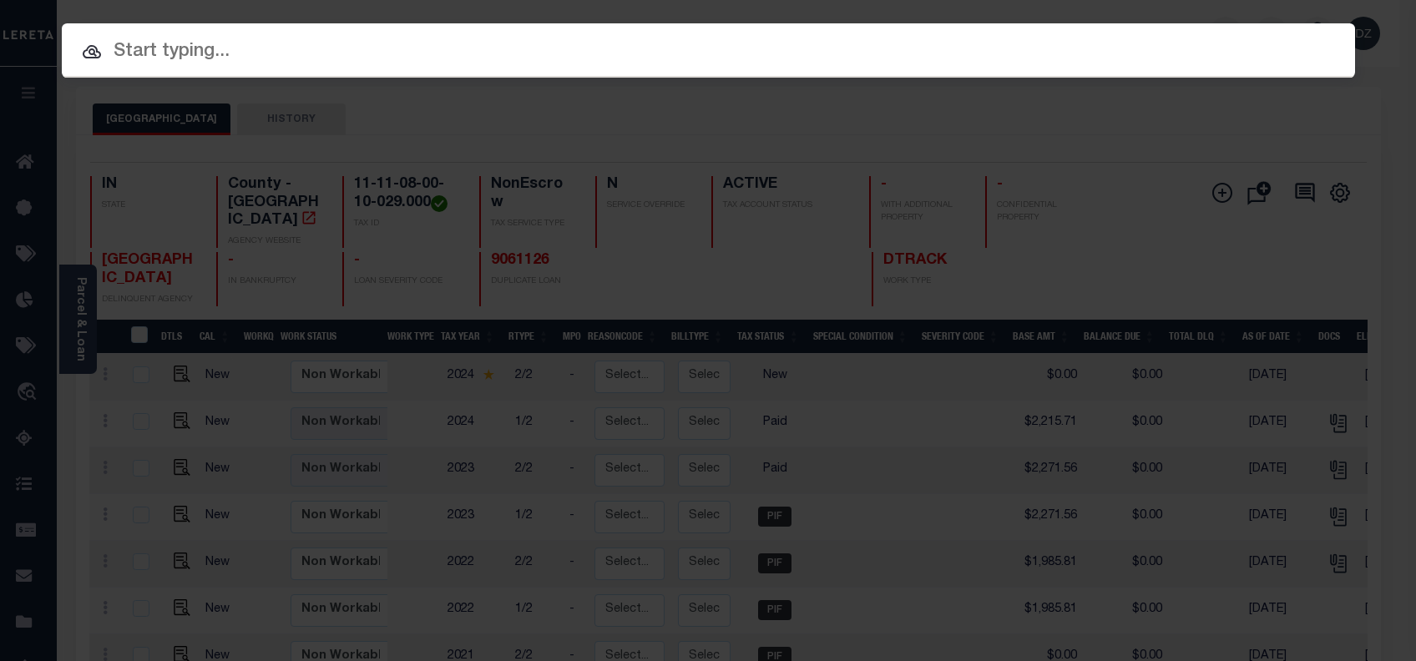
paste input "10127035"
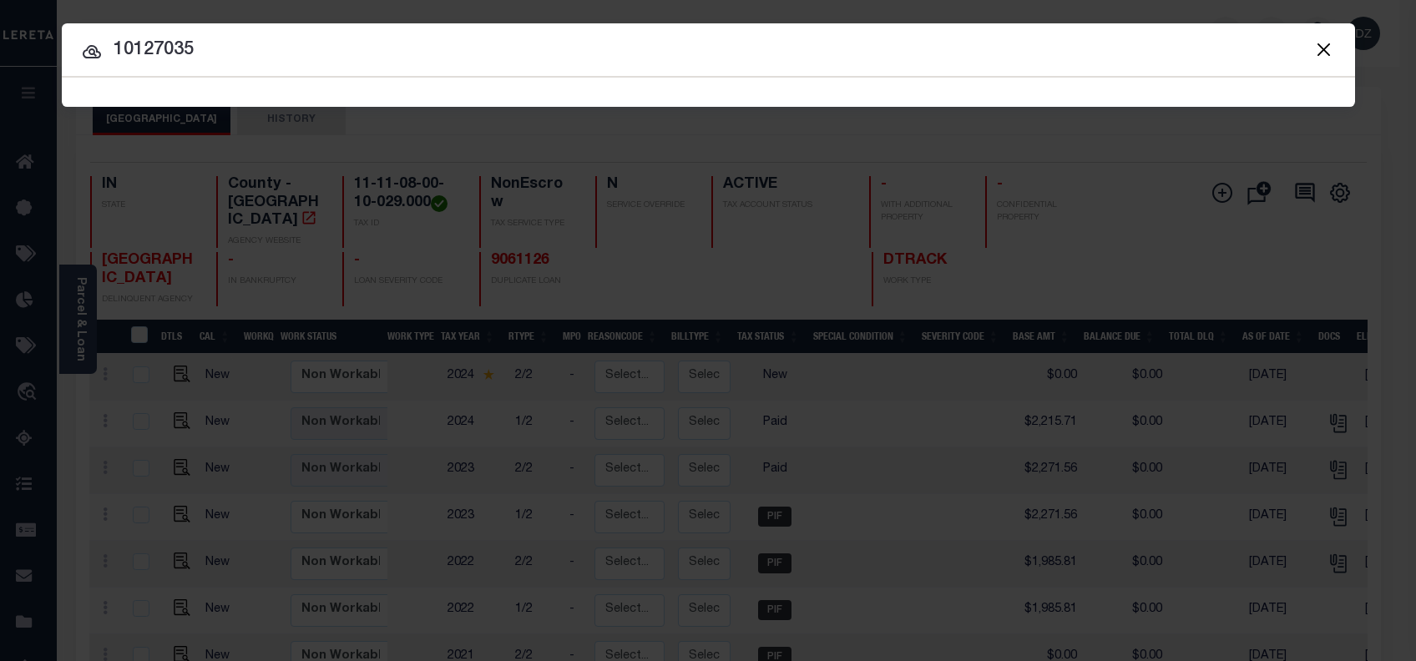
type input "10127035"
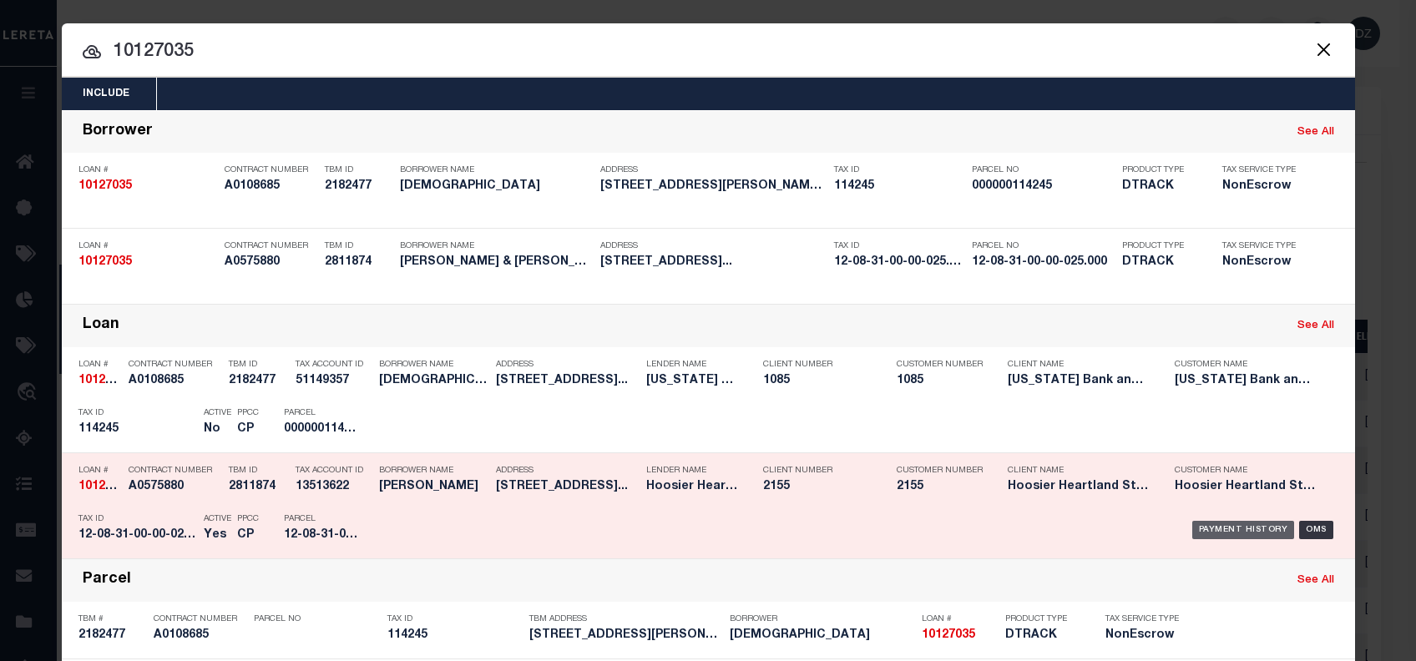
click at [1200, 535] on div "Payment History" at bounding box center [1243, 530] width 103 height 18
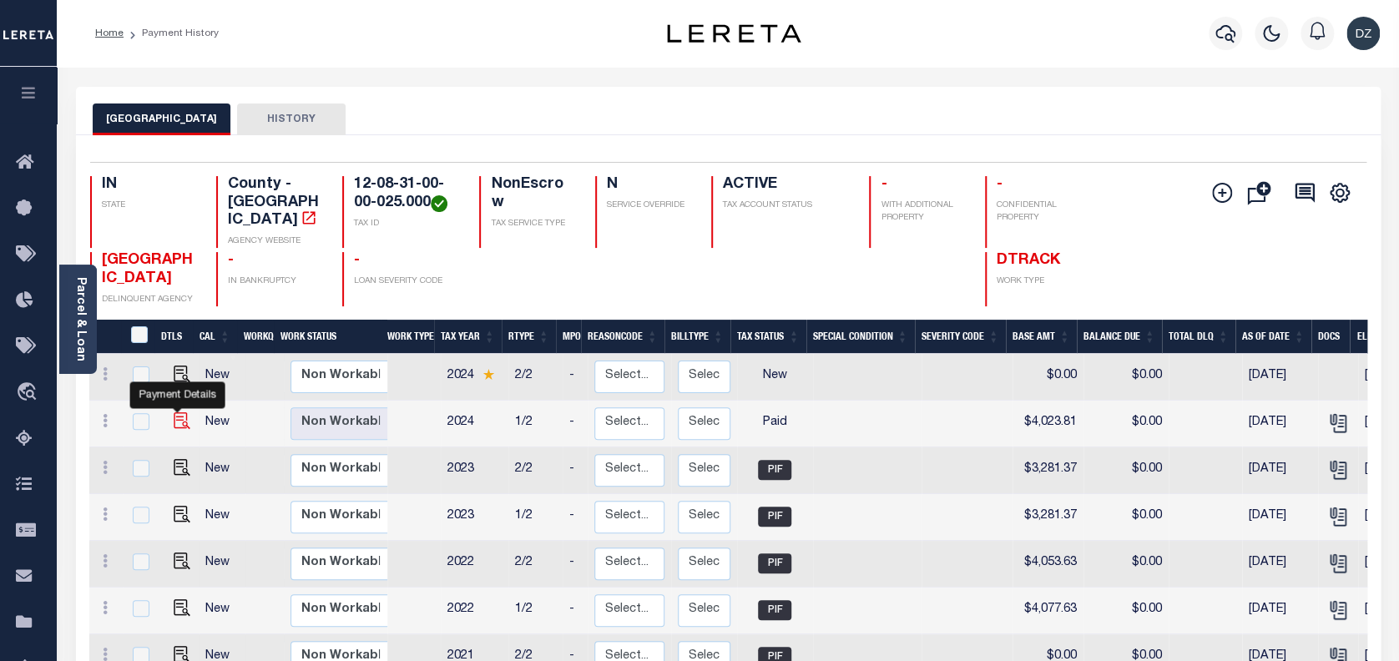
click at [174, 412] on img "" at bounding box center [182, 420] width 17 height 17
checkbox input "true"
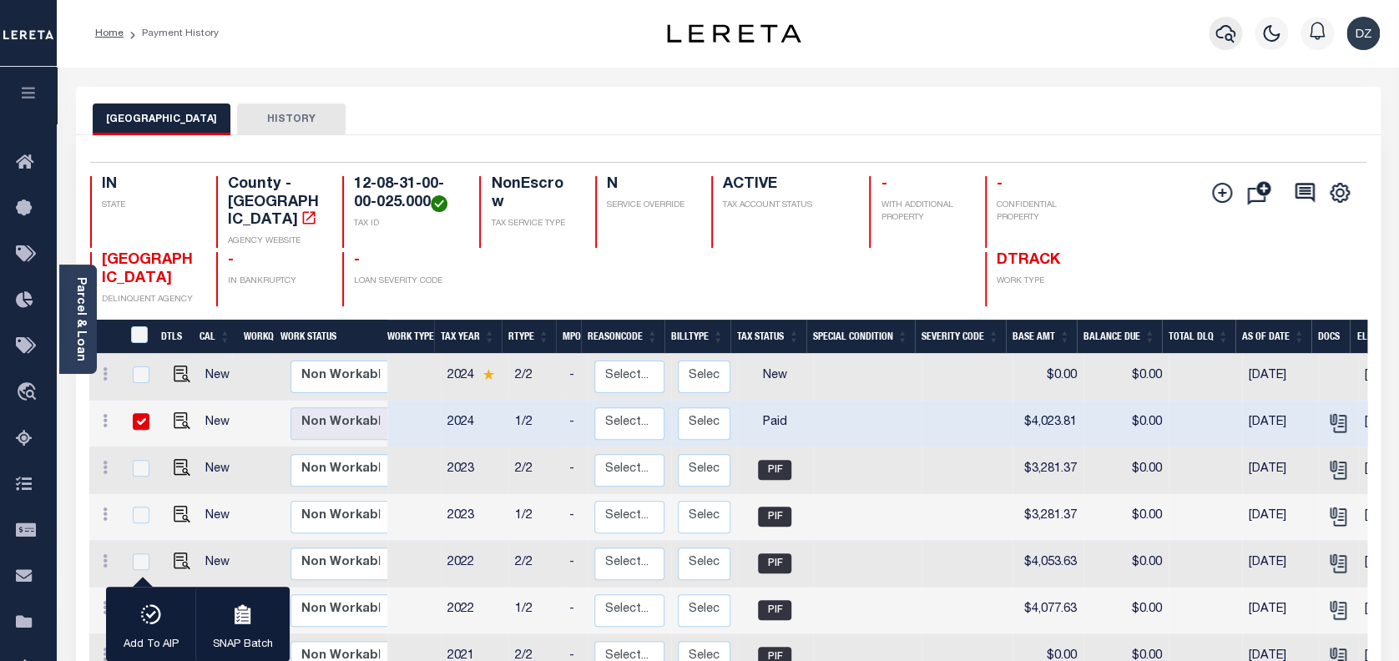
click at [1236, 24] on icon "button" at bounding box center [1226, 33] width 20 height 20
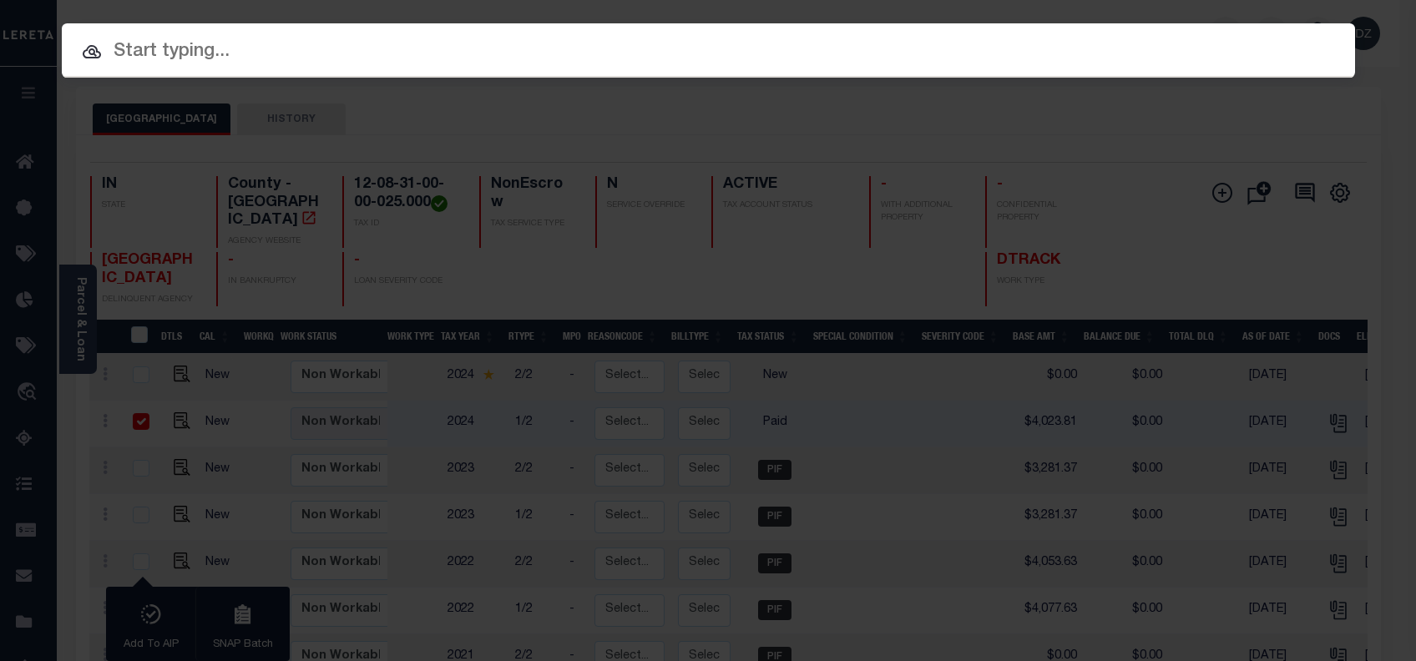
paste input "330669"
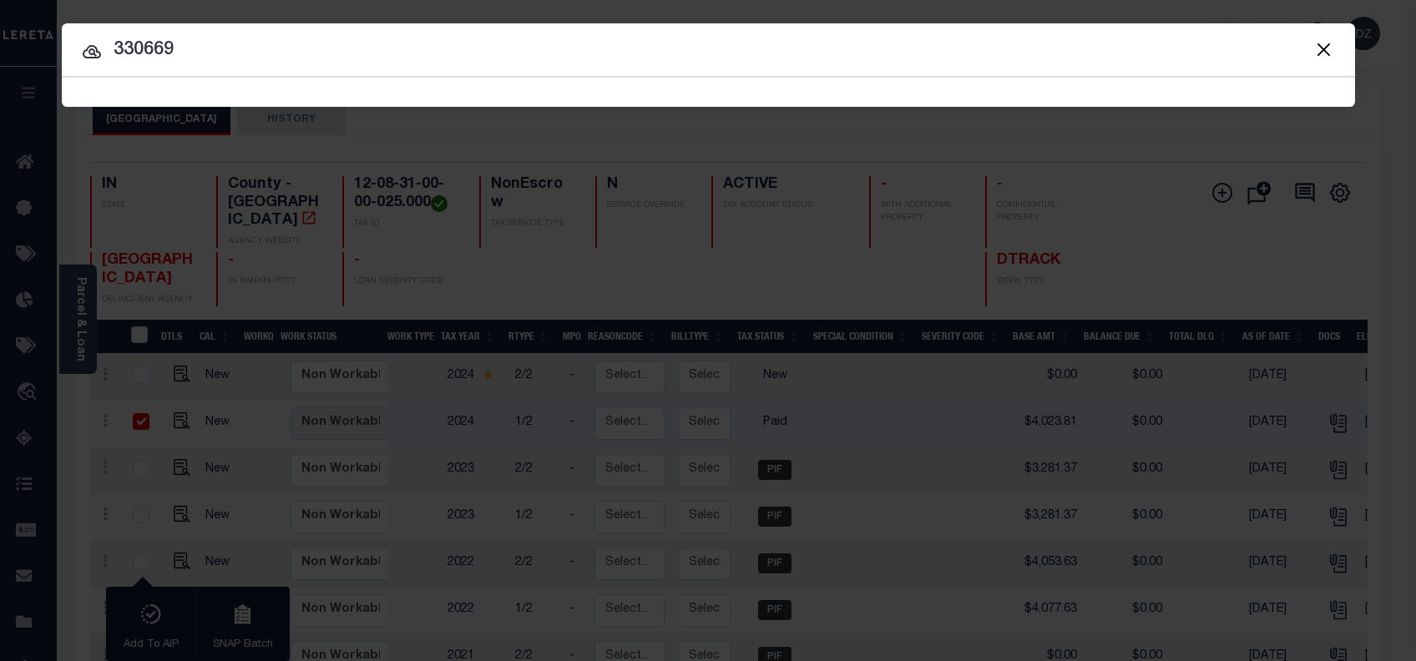
type input "330669"
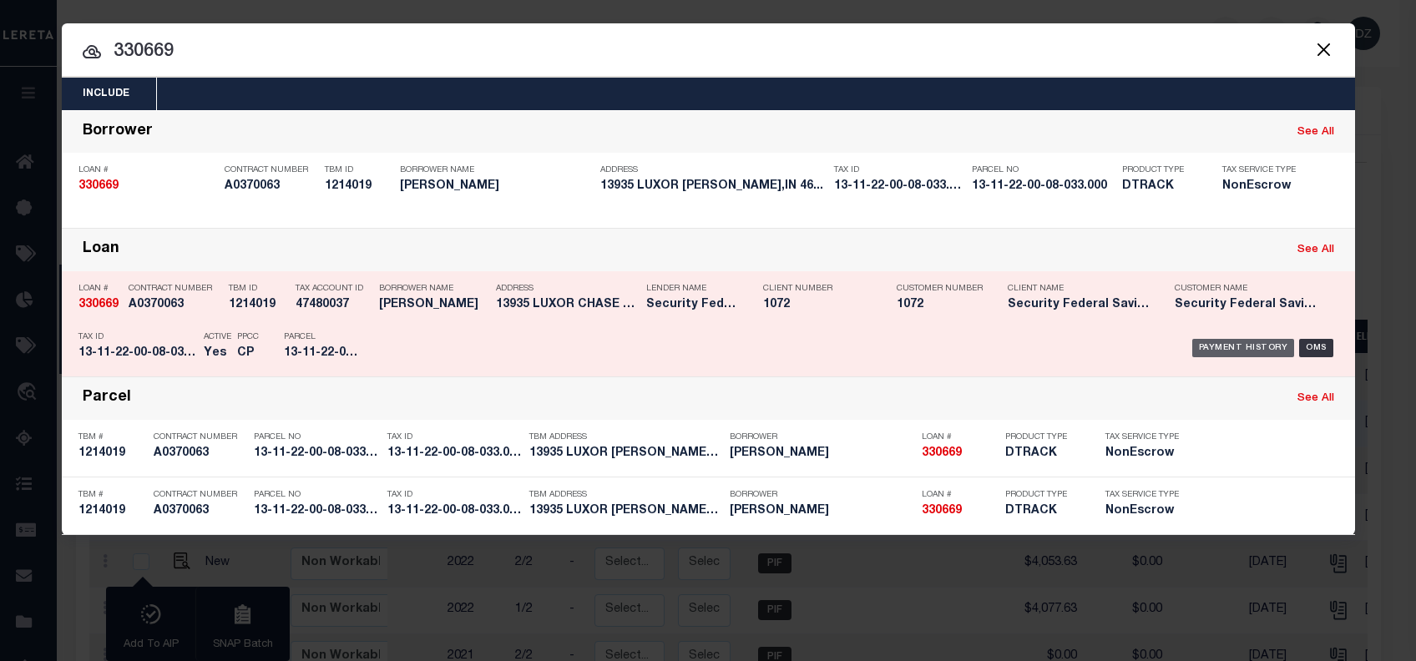
click at [1200, 346] on div "Payment History" at bounding box center [1243, 348] width 103 height 18
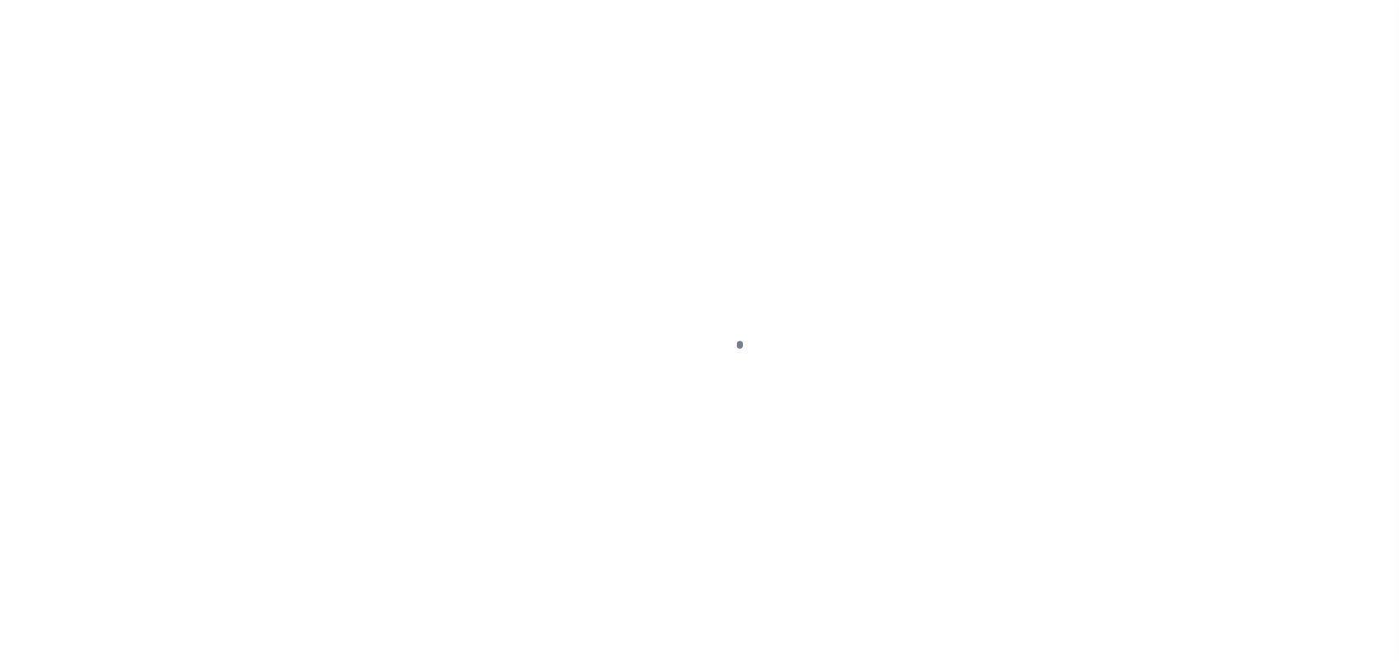
select select "PYD"
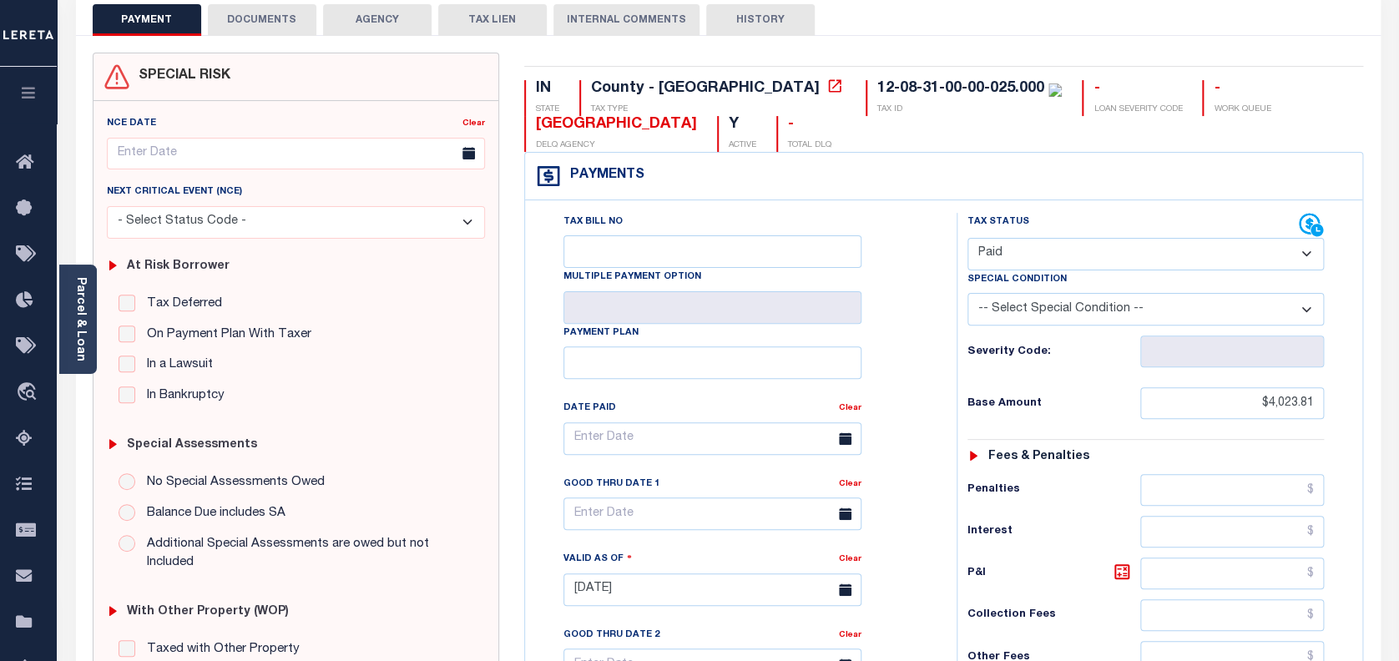
scroll to position [111, 0]
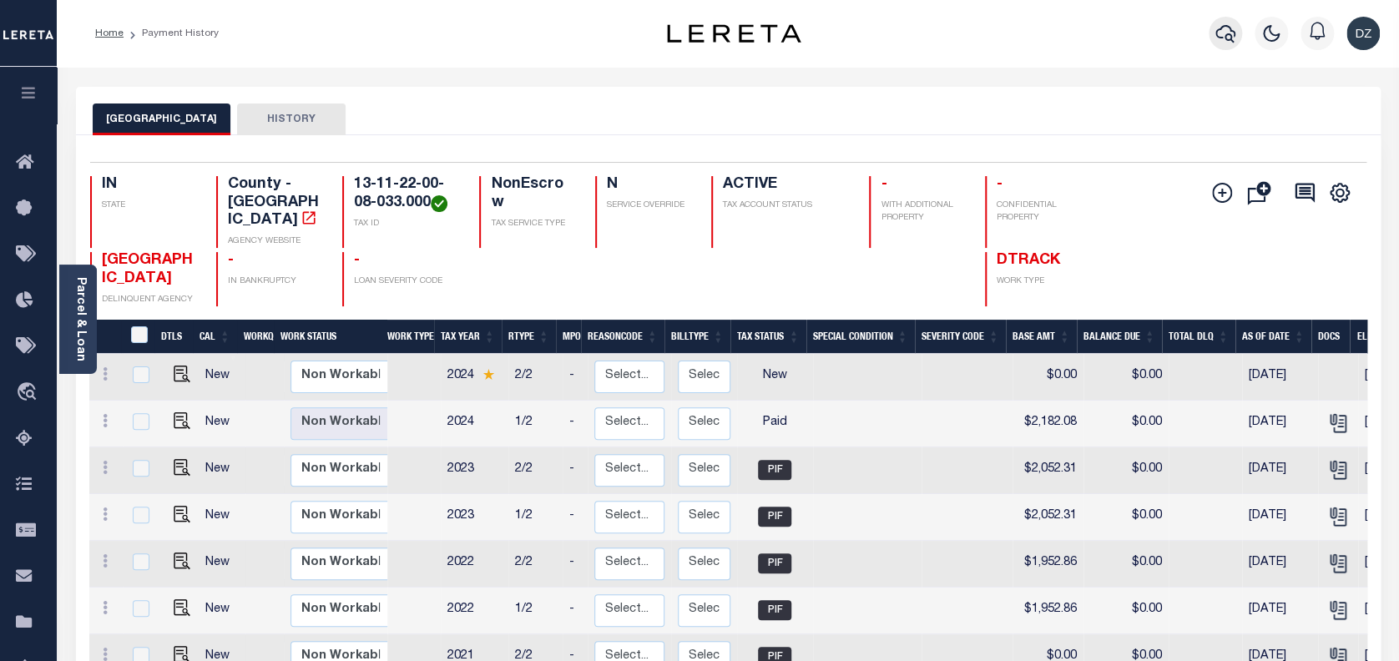
click at [1227, 43] on icon "button" at bounding box center [1226, 33] width 20 height 20
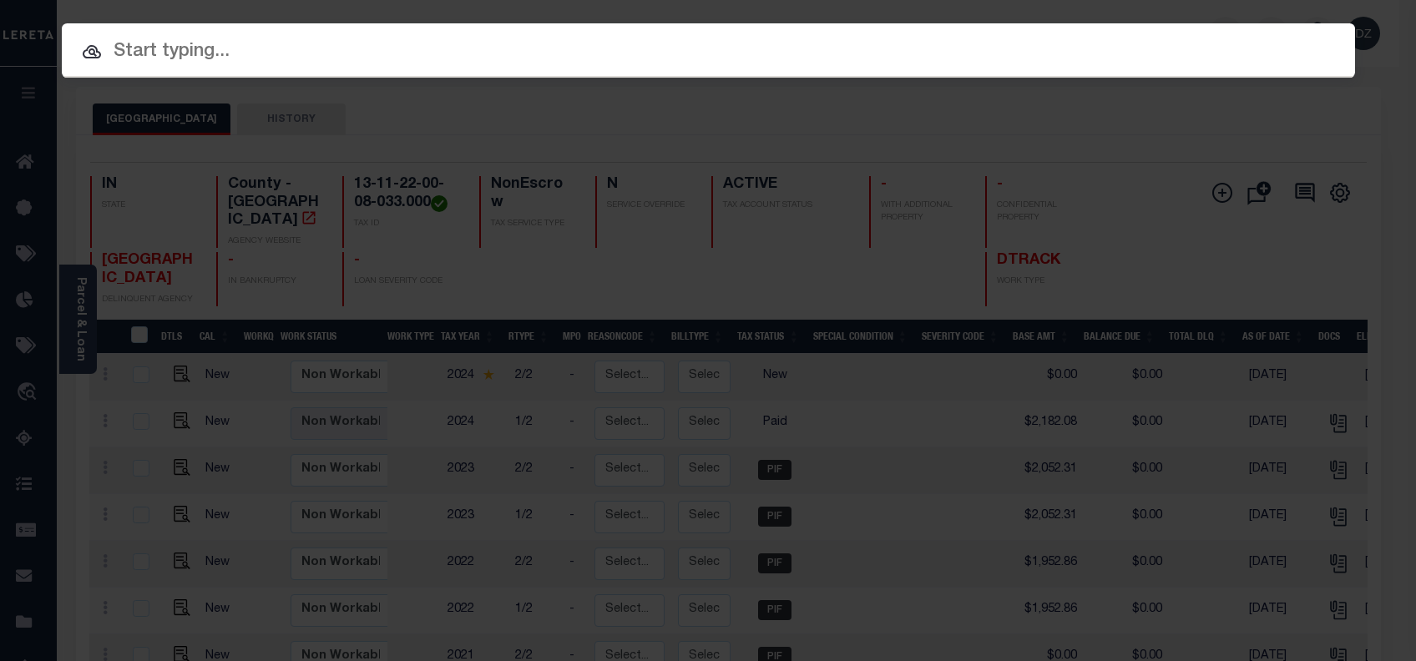
paste input "110204222"
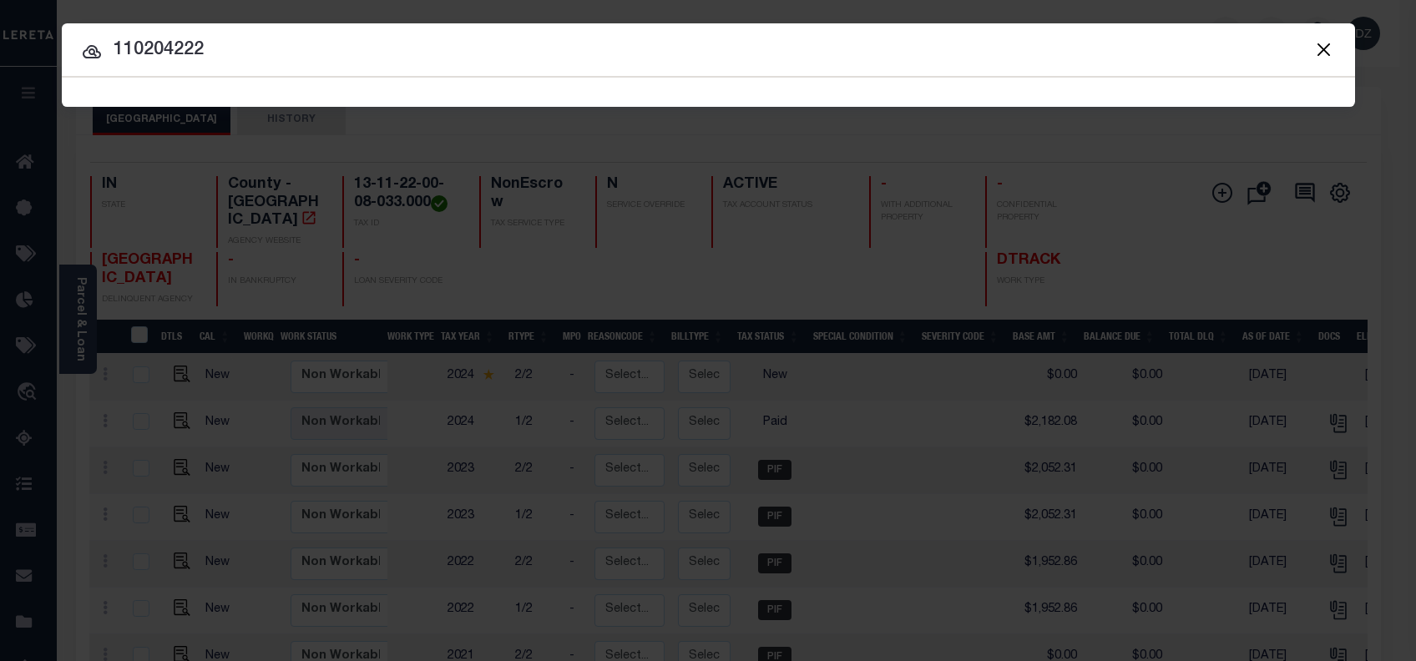
type input "110204222"
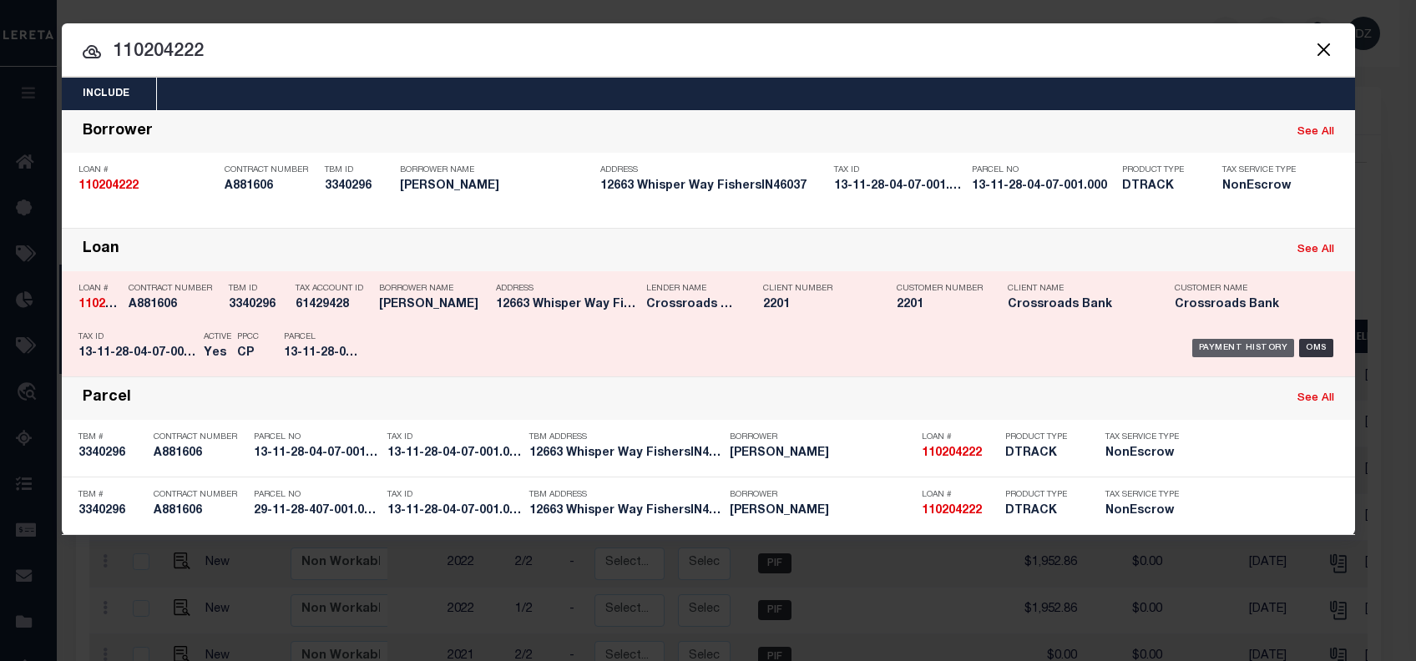
click at [1245, 348] on div "Payment History" at bounding box center [1243, 348] width 103 height 18
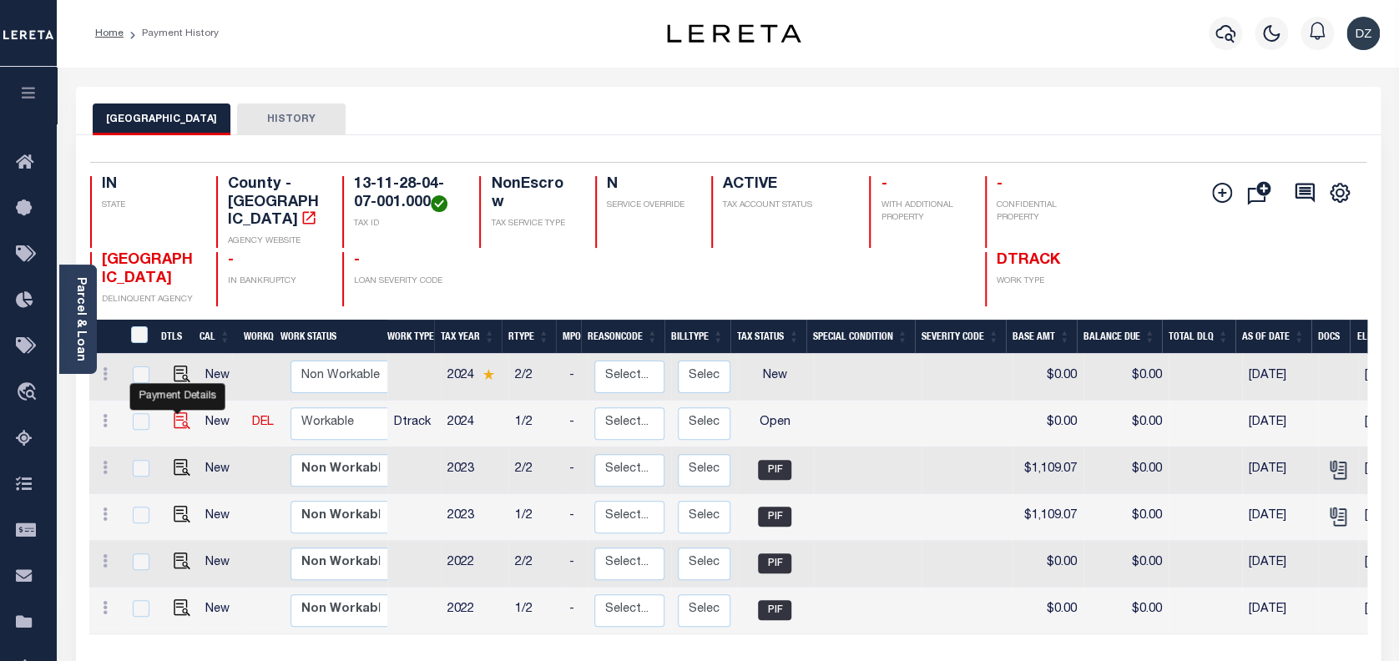
click at [178, 412] on img "" at bounding box center [182, 420] width 17 height 17
checkbox input "true"
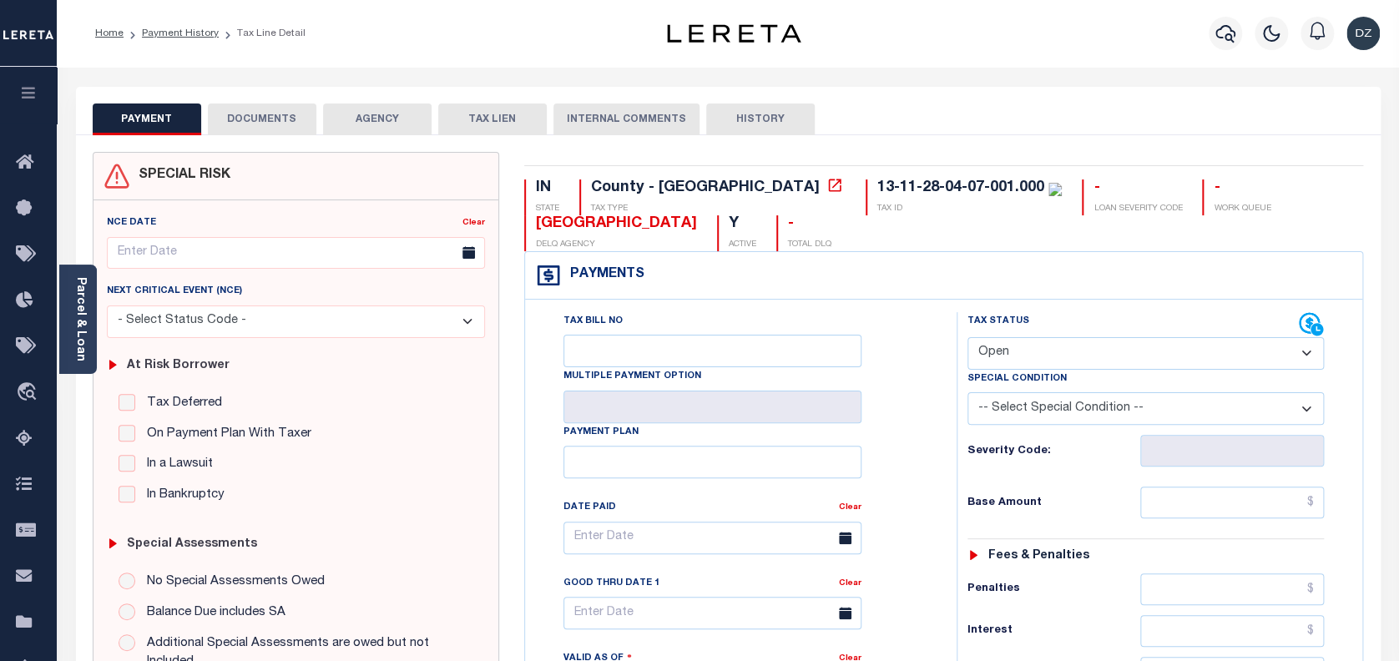
click at [1112, 374] on div "Special Condition" at bounding box center [1146, 381] width 357 height 23
click at [1091, 364] on select "- Select Status Code - Open Due/Unpaid Paid Incomplete No Tax Due Internal Refu…" at bounding box center [1146, 353] width 357 height 33
select select "PYD"
click at [968, 338] on select "- Select Status Code - Open Due/Unpaid Paid Incomplete No Tax Due Internal Refu…" at bounding box center [1146, 353] width 357 height 33
type input "[DATE]"
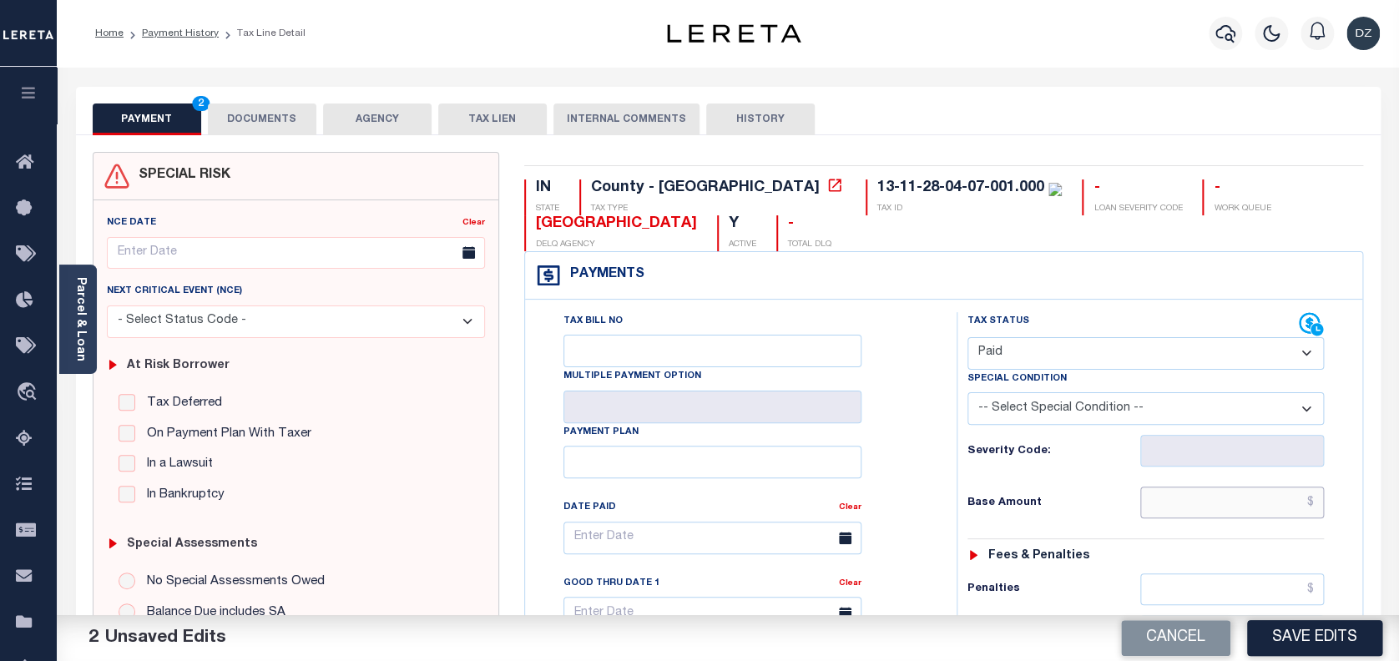
click at [1205, 504] on input "text" at bounding box center [1232, 503] width 185 height 32
click at [1232, 513] on input "text" at bounding box center [1232, 503] width 185 height 32
paste input "1,226.94"
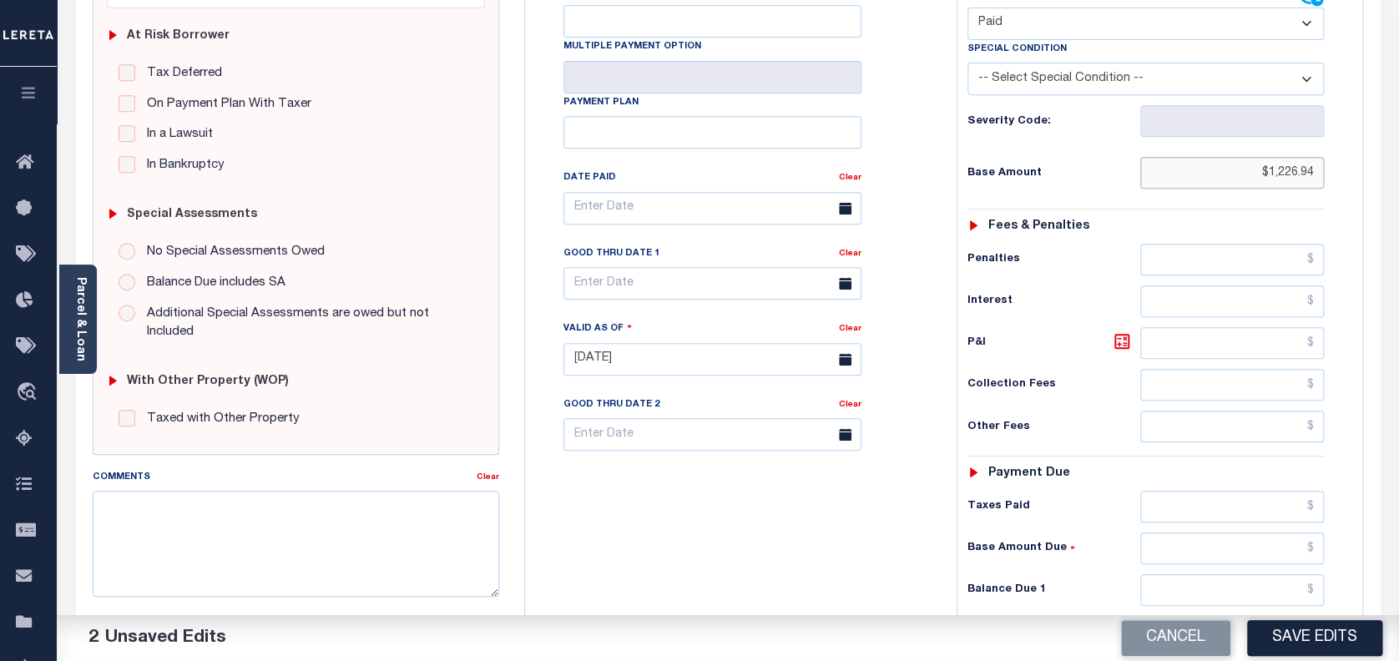
scroll to position [334, 0]
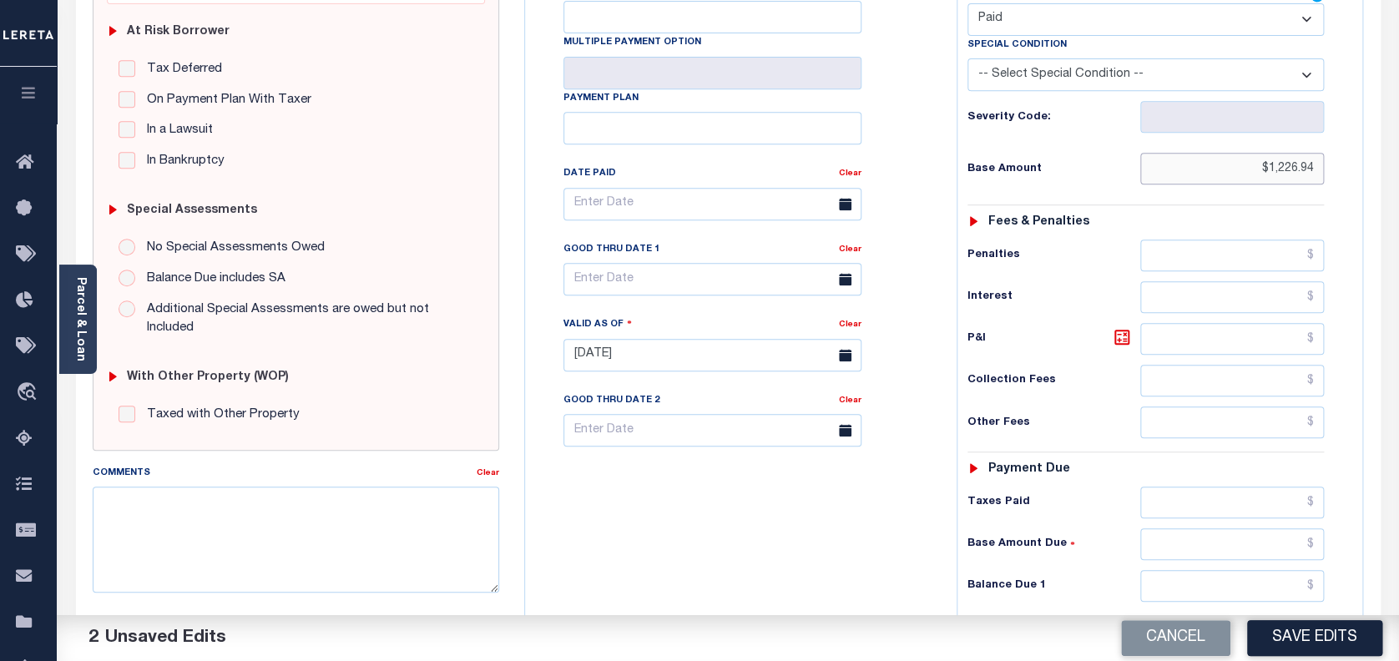
type input "$1,226.94"
click at [1230, 574] on input "text" at bounding box center [1232, 586] width 185 height 32
type input "$0.00"
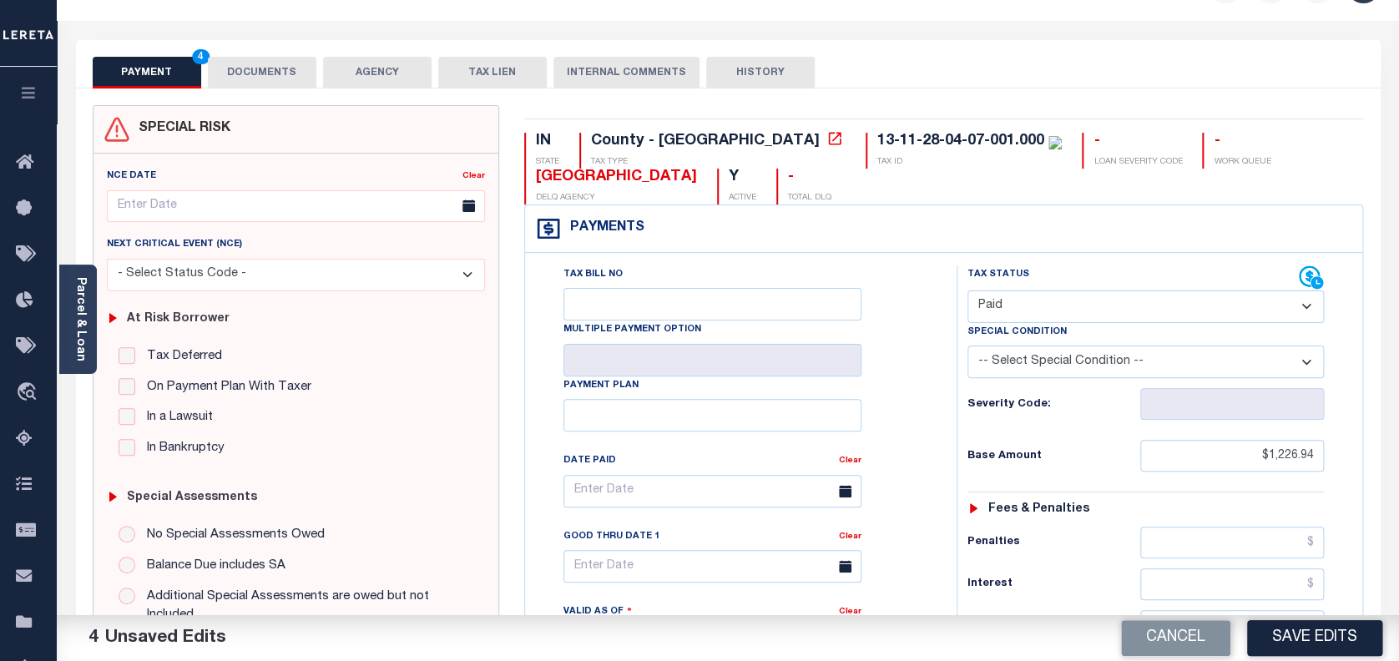
scroll to position [0, 0]
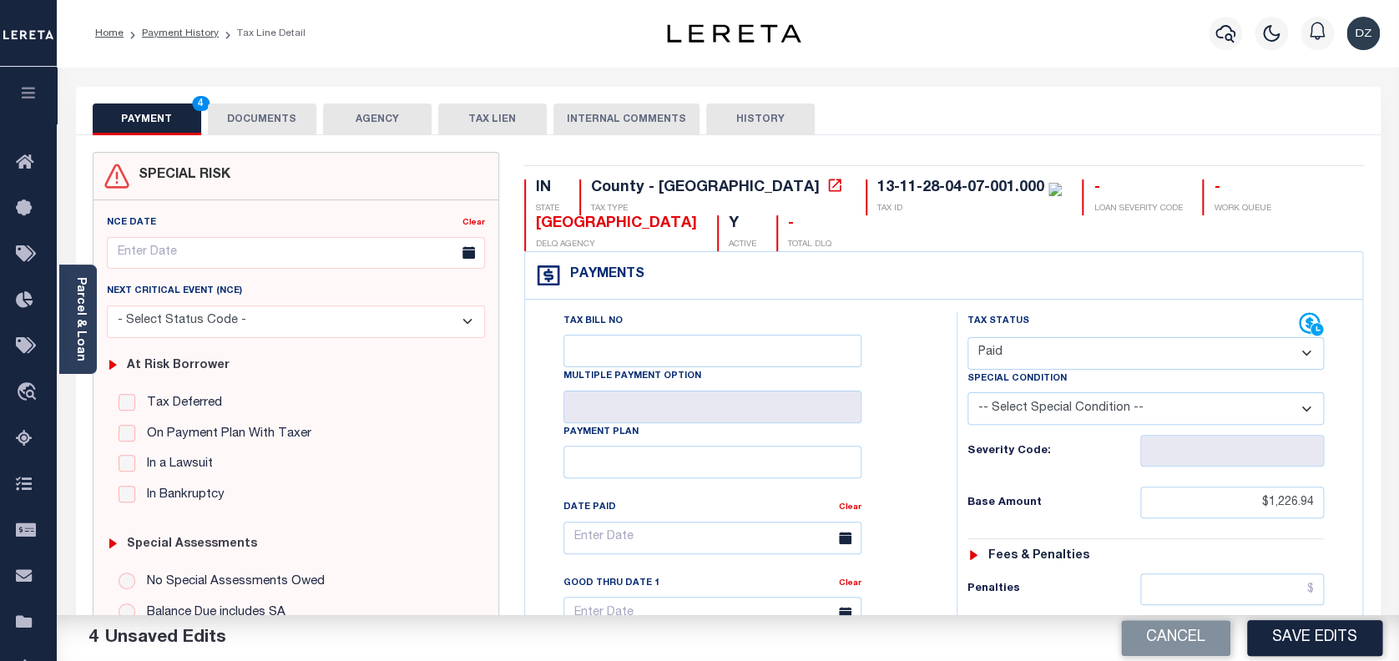
click at [267, 134] on button "DOCUMENTS" at bounding box center [262, 120] width 109 height 32
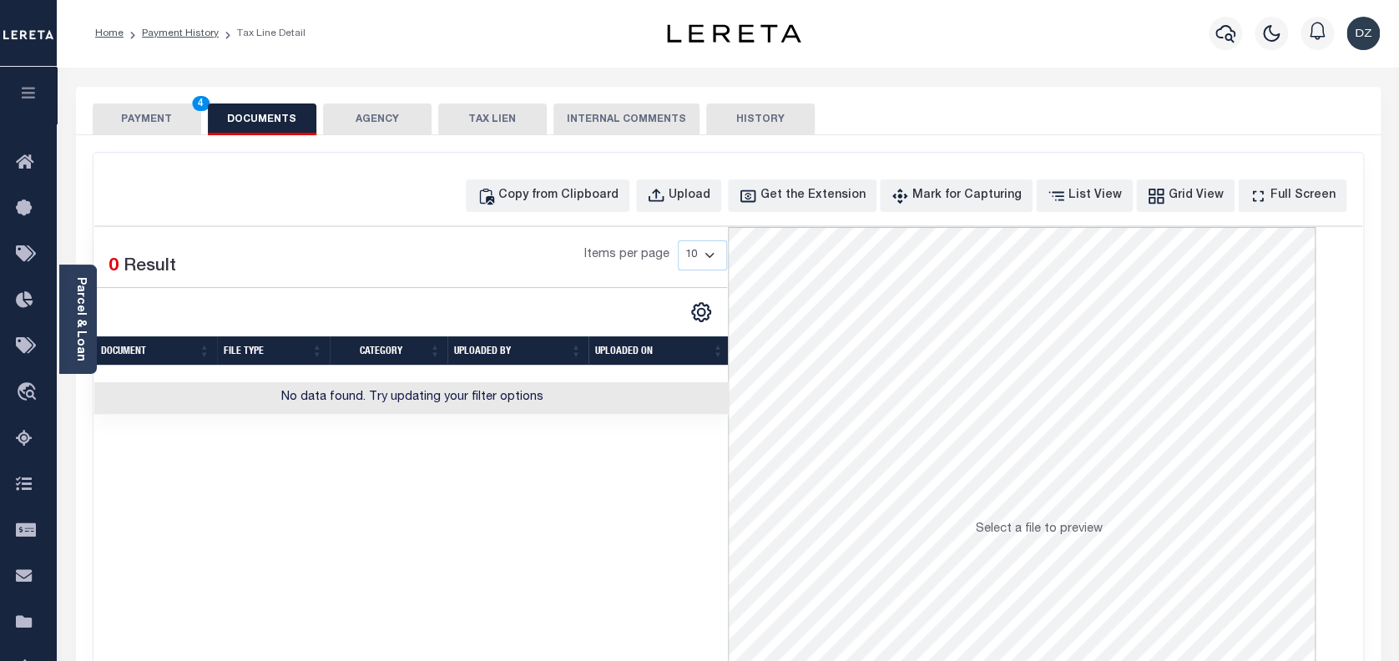
click at [518, 176] on div "Copy from Clipboard Upload Get the Extension Mark for Capturing Got it List Vie…" at bounding box center [729, 447] width 1270 height 589
click at [580, 207] on button "Copy from Clipboard" at bounding box center [548, 196] width 164 height 33
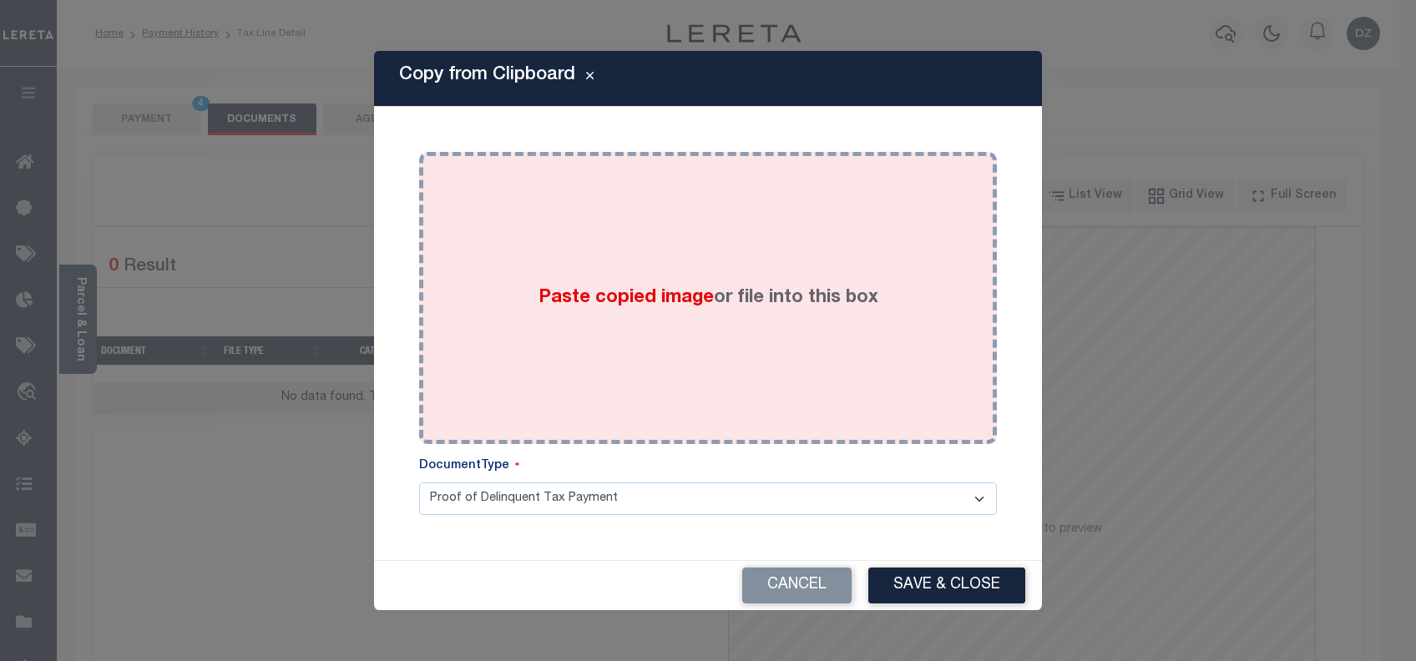
click at [582, 289] on span "Paste copied image" at bounding box center [626, 298] width 175 height 18
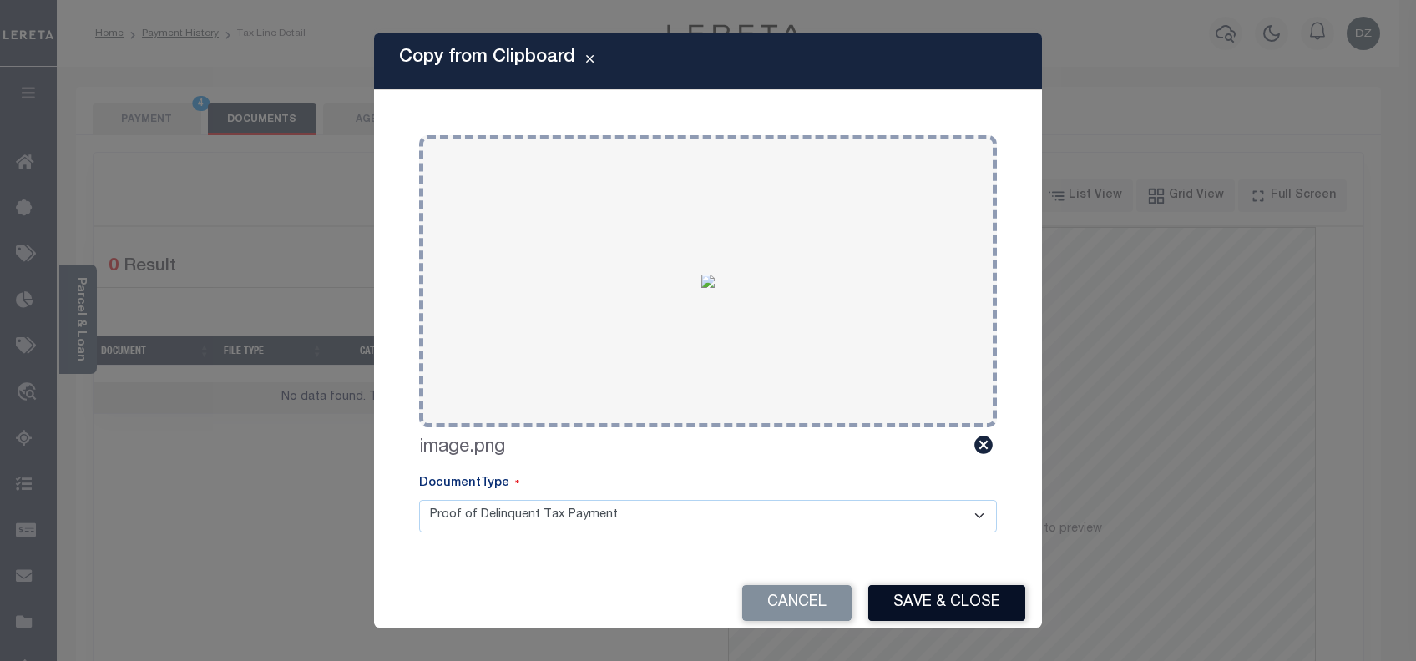
click at [943, 609] on button "Save & Close" at bounding box center [946, 603] width 157 height 36
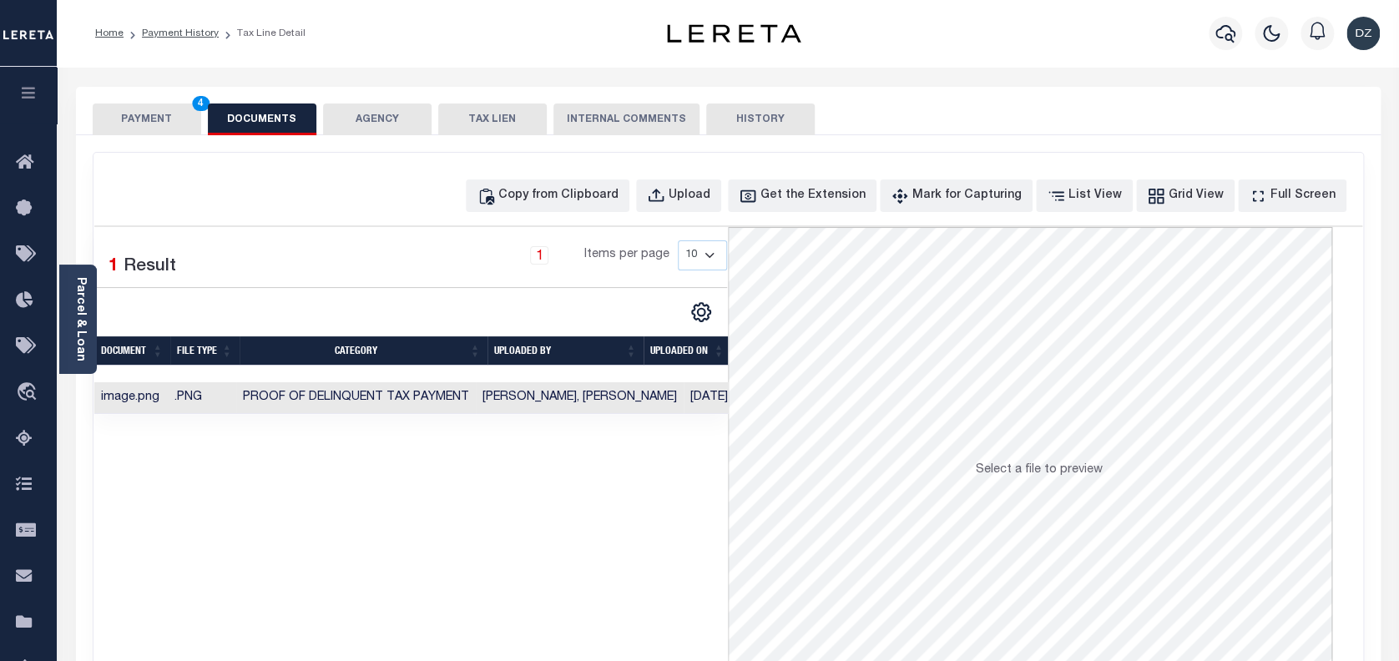
click at [128, 121] on button "PAYMENT 4" at bounding box center [147, 120] width 109 height 32
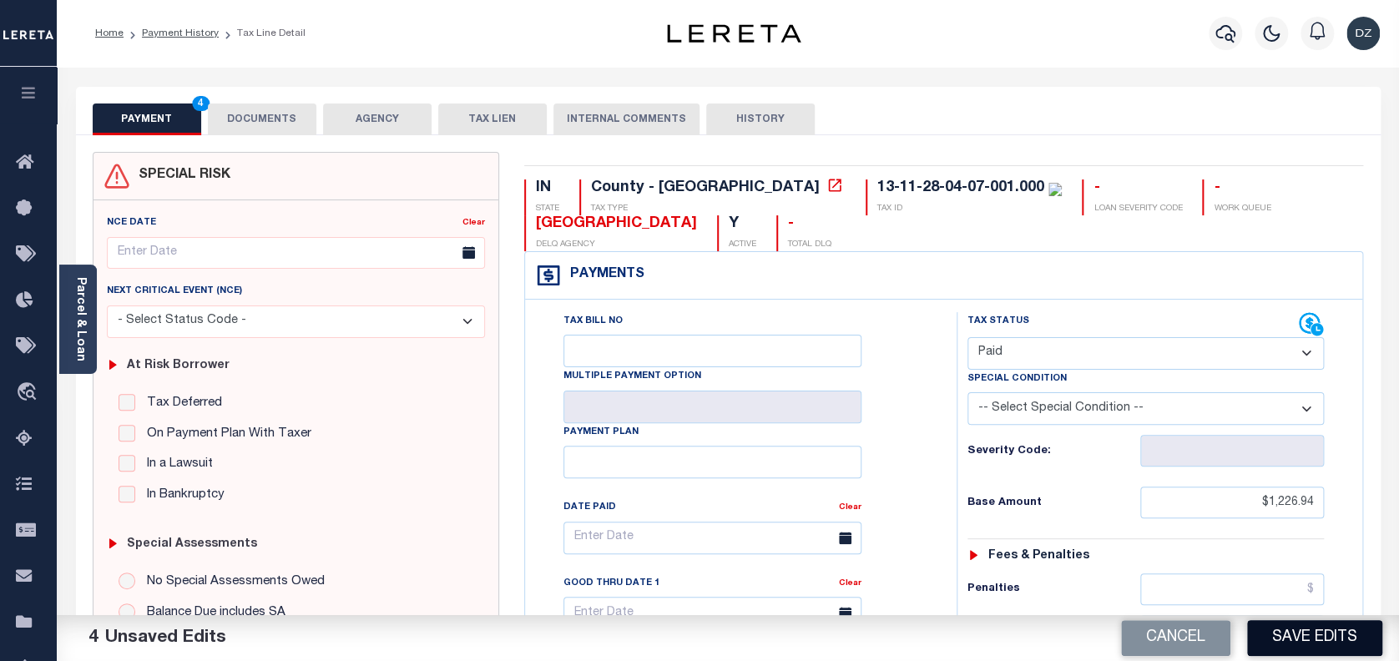
click at [1282, 636] on button "Save Edits" at bounding box center [1314, 638] width 135 height 36
checkbox input "false"
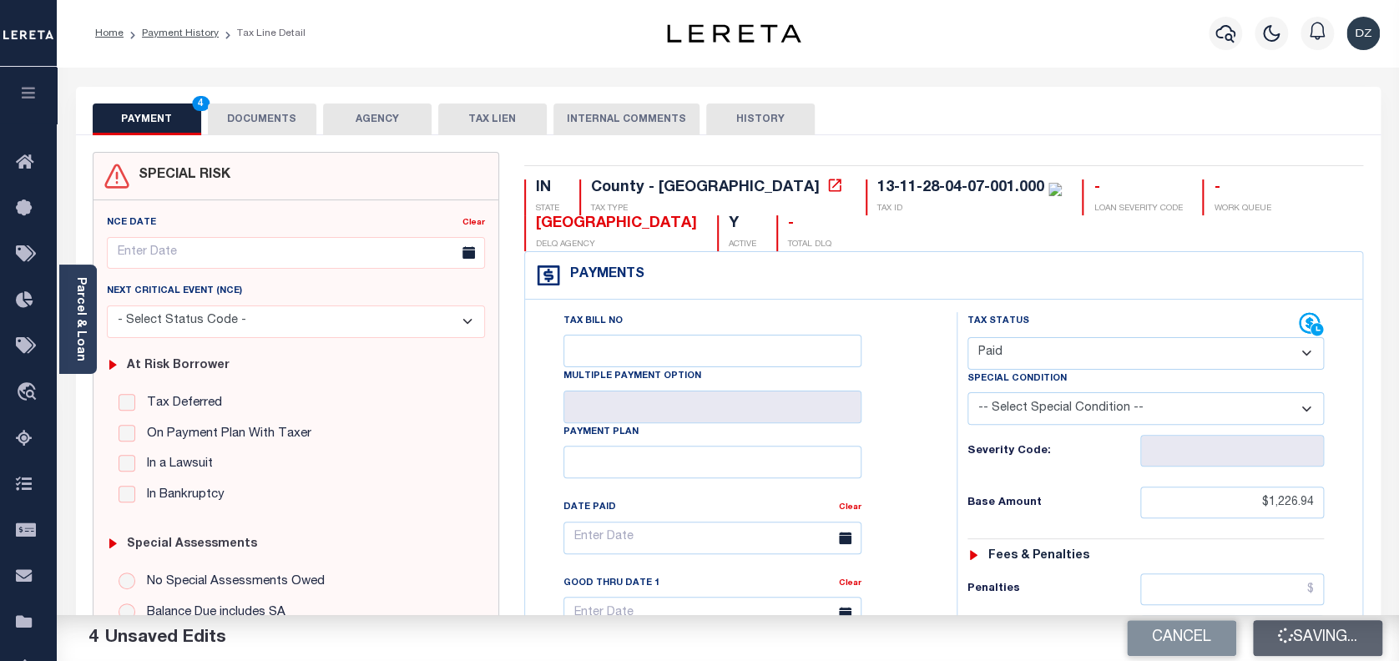
type input "$1,226.94"
type input "$0"
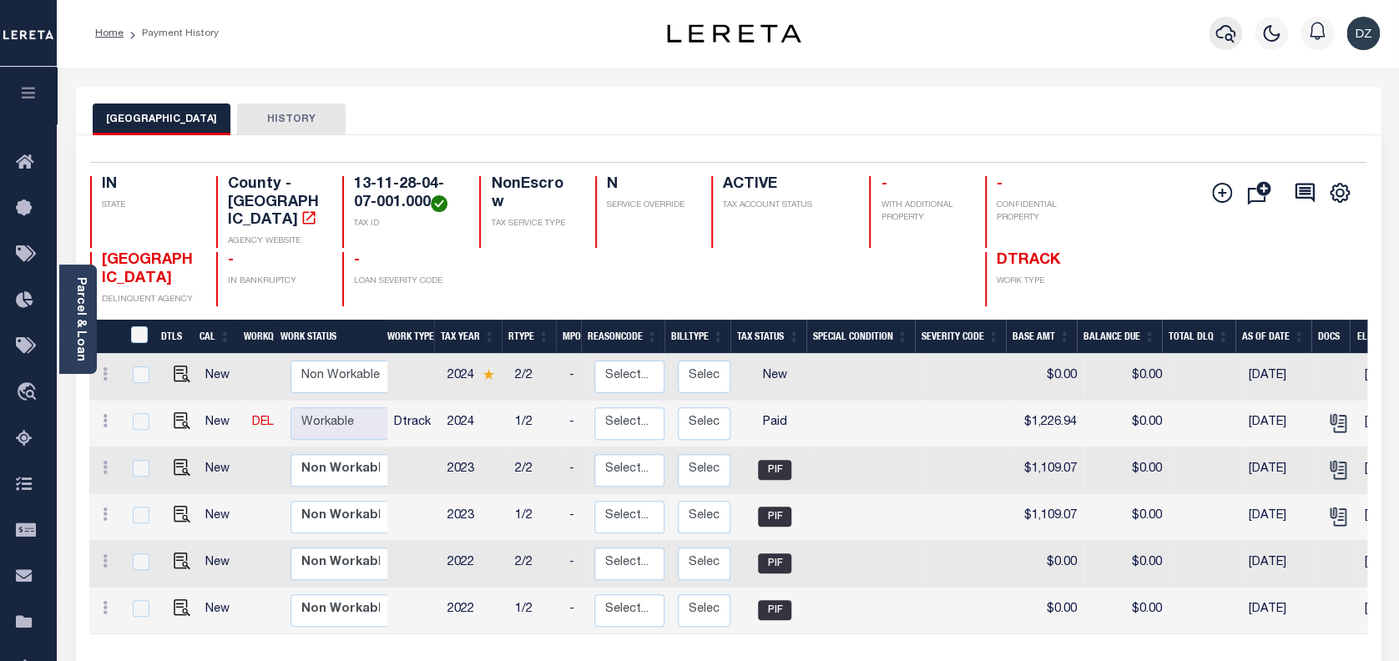
click at [1226, 30] on icon "button" at bounding box center [1226, 33] width 20 height 20
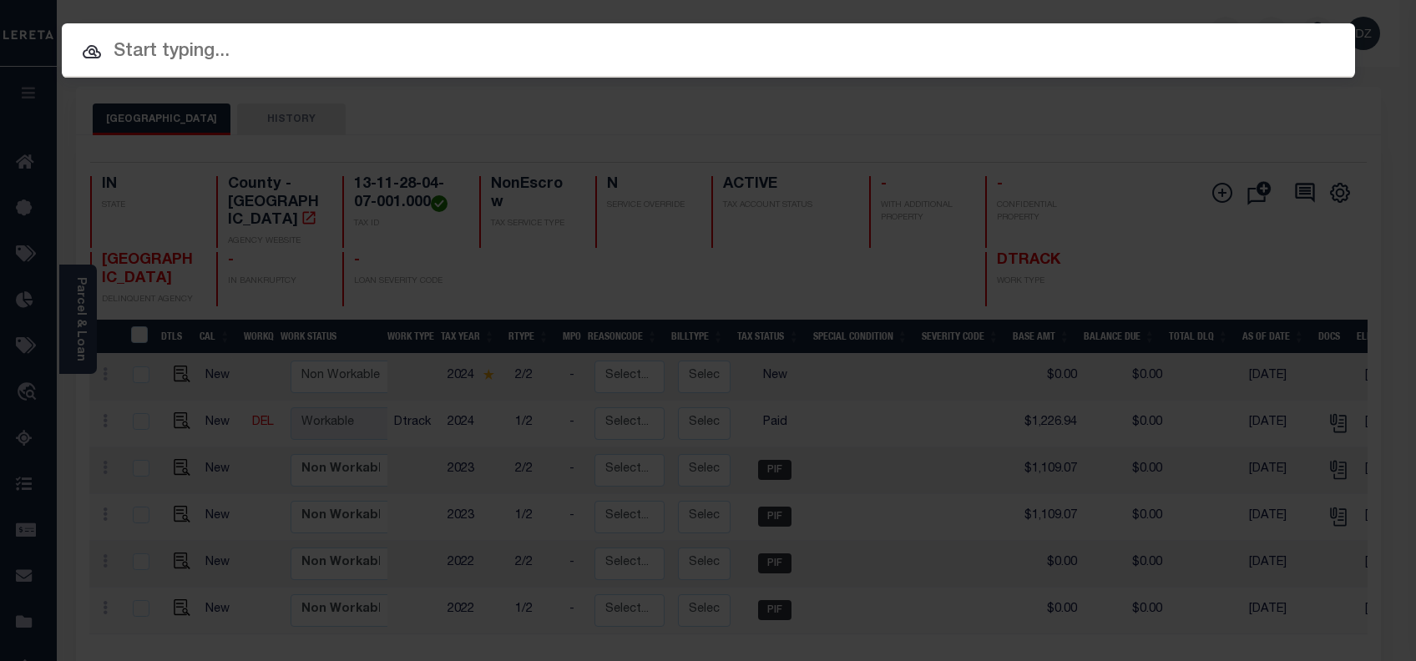
paste input "70910069"
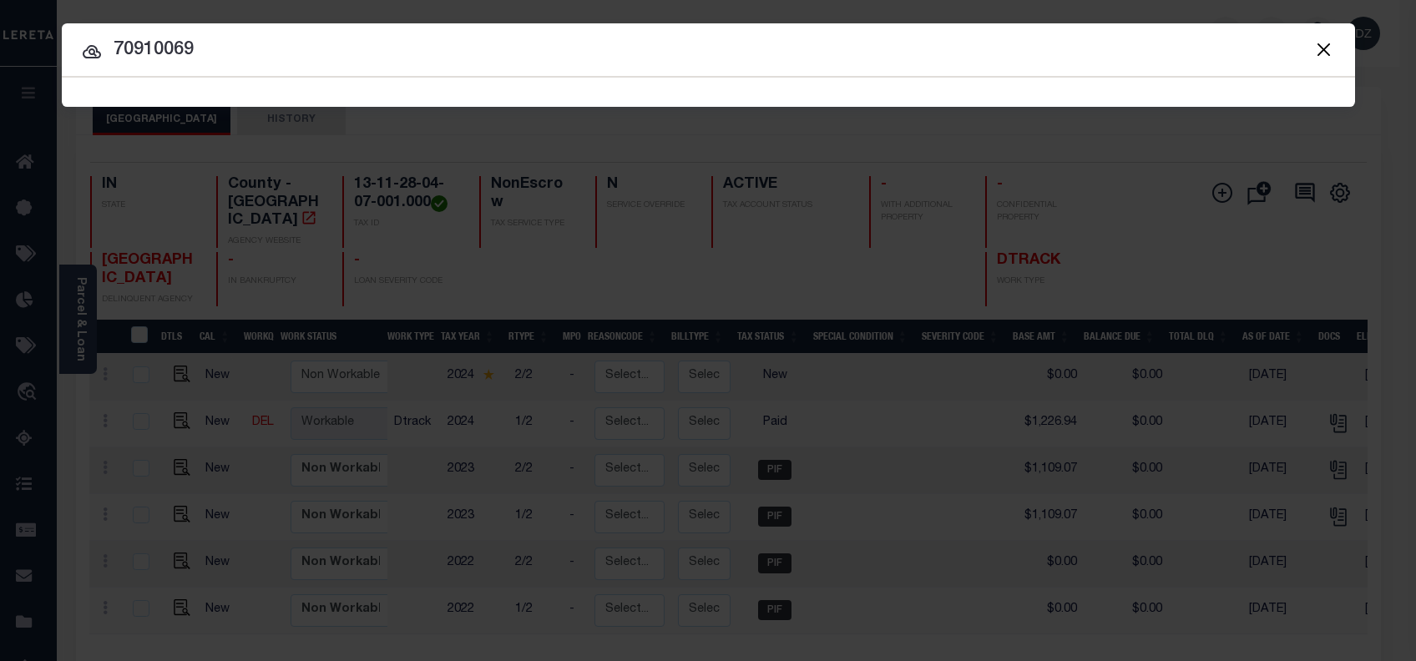
type input "70910069"
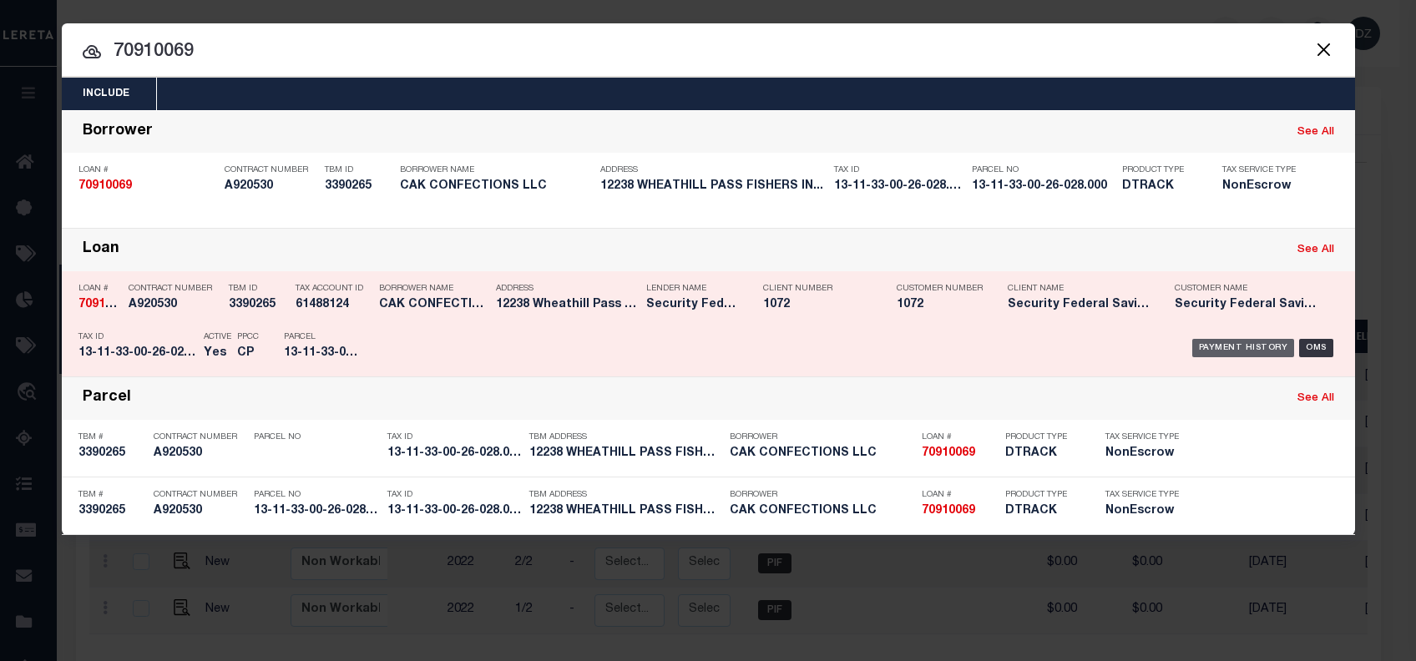
click at [1213, 339] on div "Payment History" at bounding box center [1243, 348] width 103 height 18
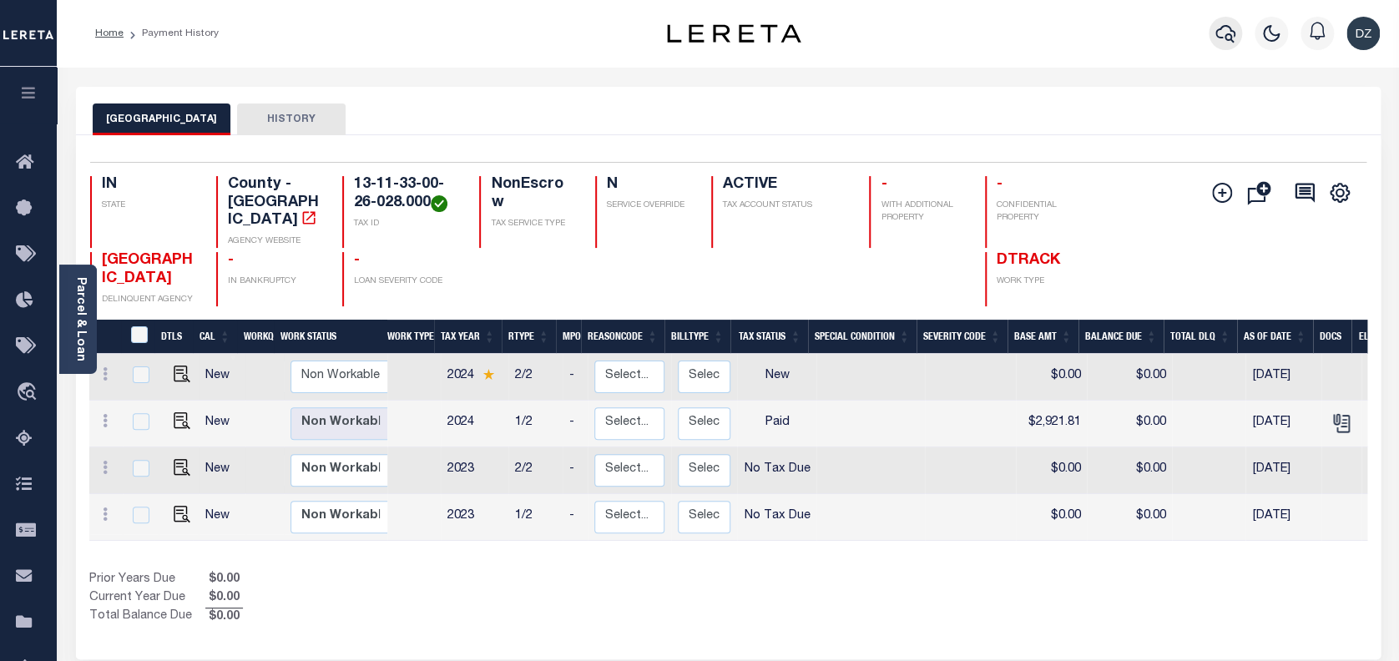
click at [1236, 28] on icon "button" at bounding box center [1226, 33] width 20 height 20
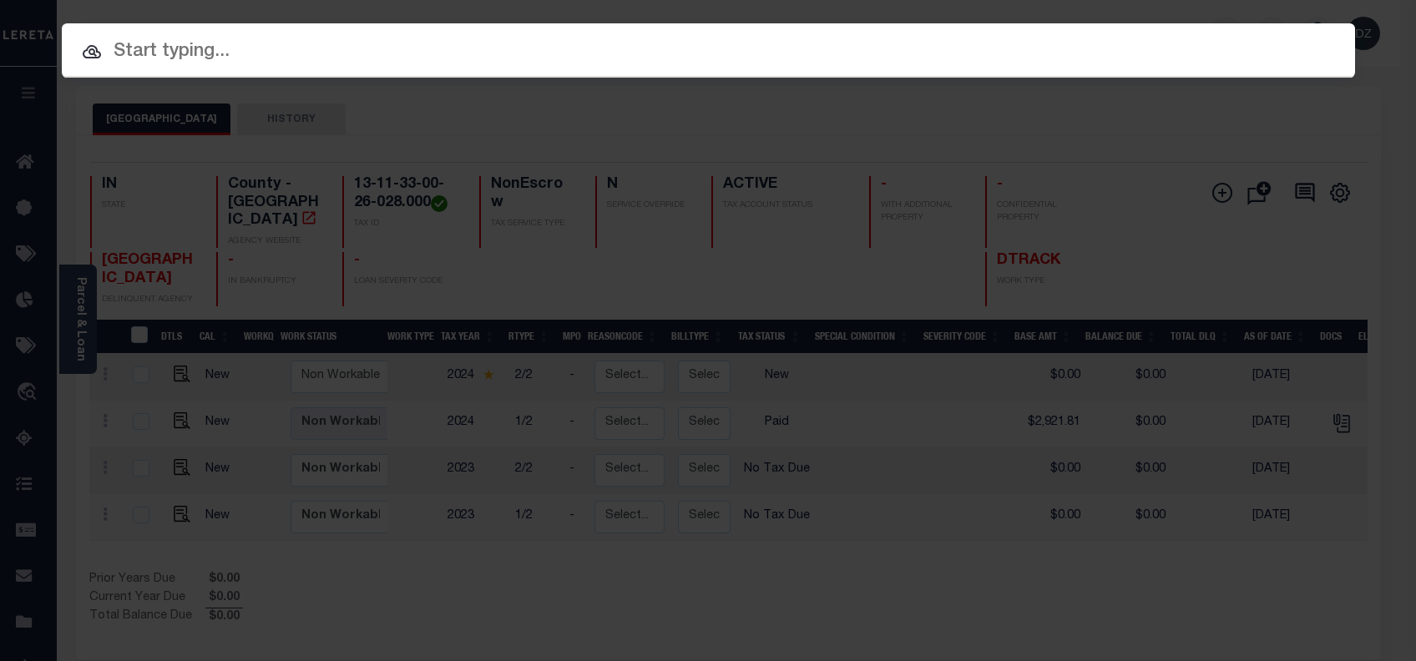
paste input "110204317"
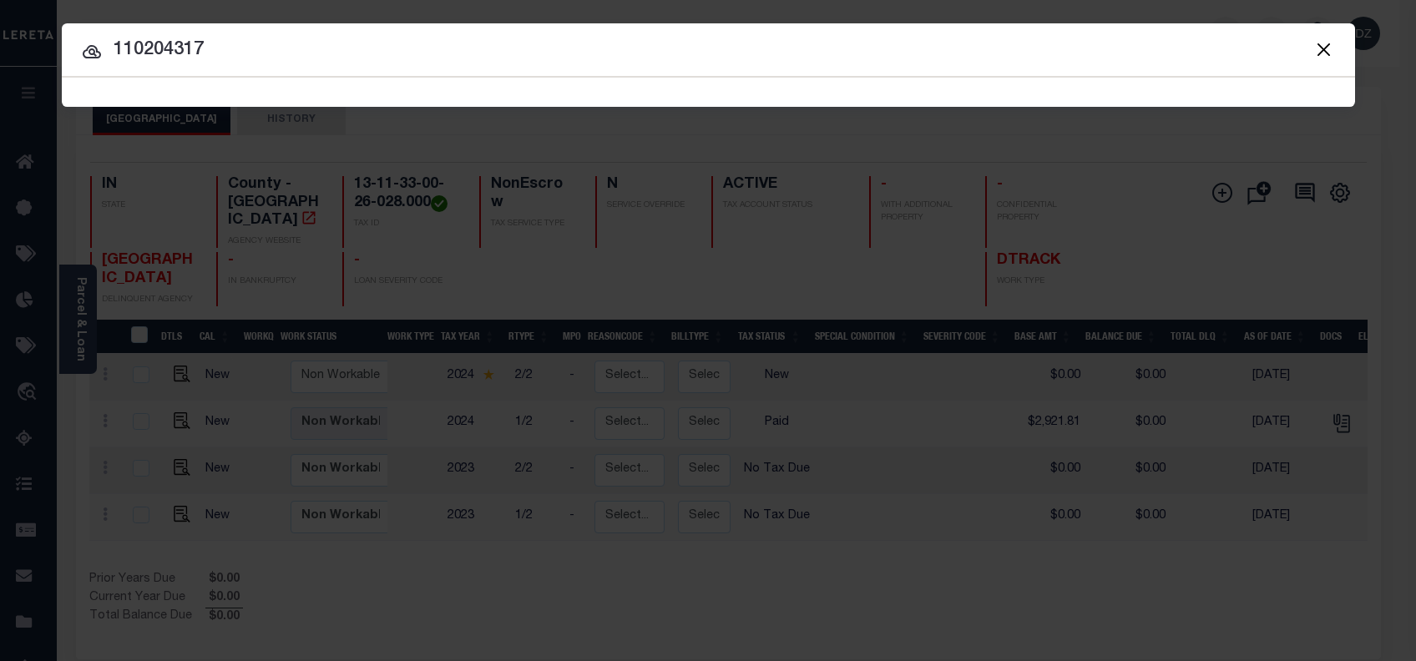
type input "110204317"
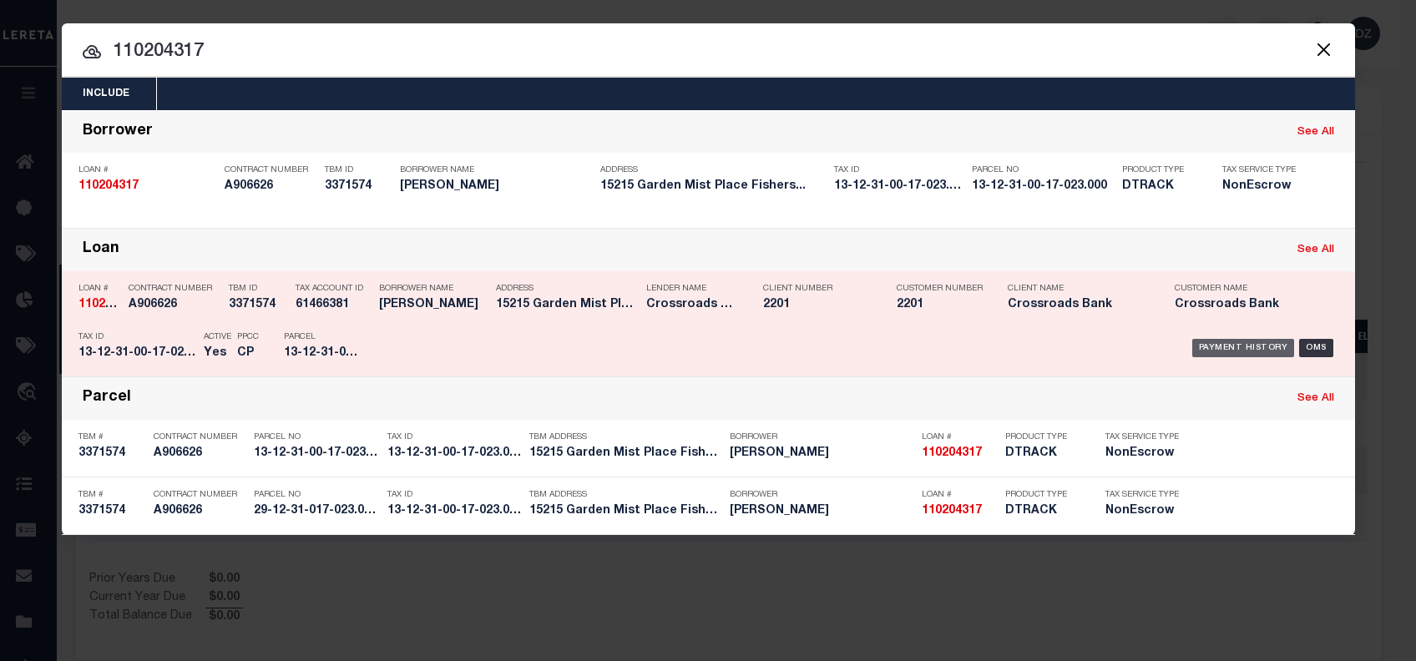
click at [1242, 351] on div "Payment History" at bounding box center [1243, 348] width 103 height 18
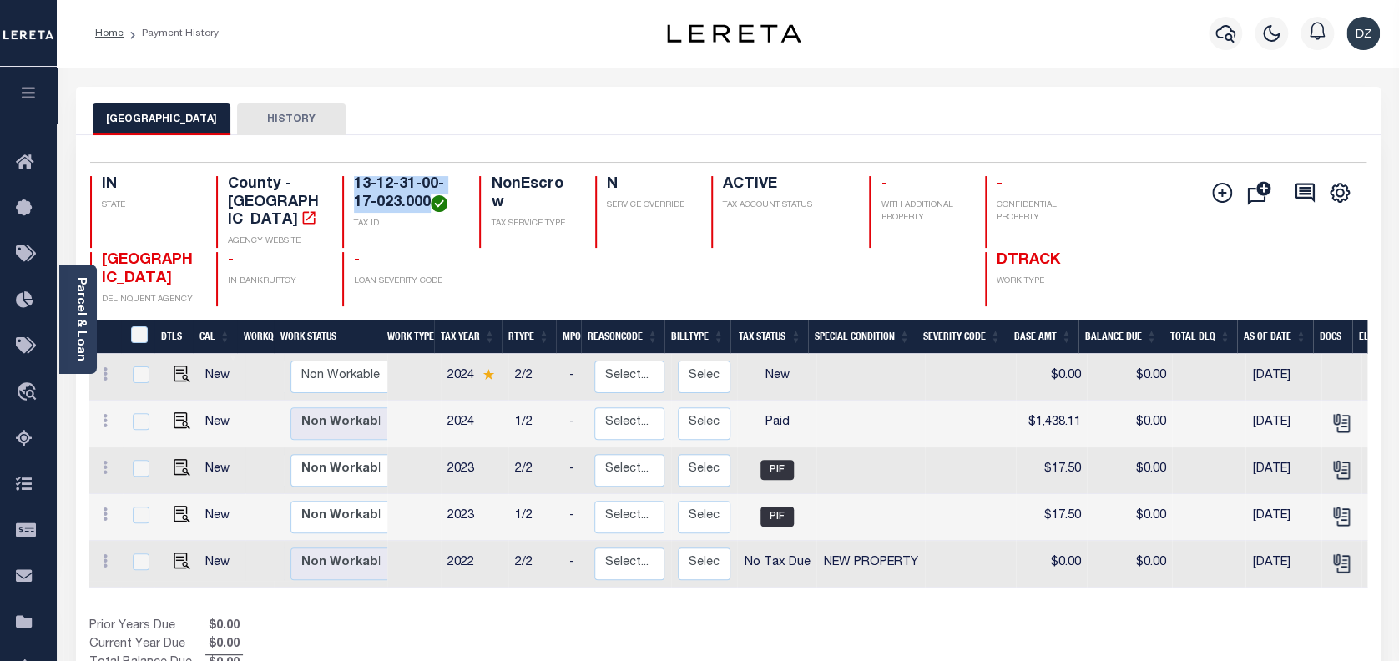
drag, startPoint x: 432, startPoint y: 205, endPoint x: 351, endPoint y: 185, distance: 83.4
click at [351, 185] on div "13-12-31-00-17-023.000 TAX ID" at bounding box center [400, 212] width 117 height 72
click at [1216, 37] on icon "button" at bounding box center [1226, 33] width 20 height 20
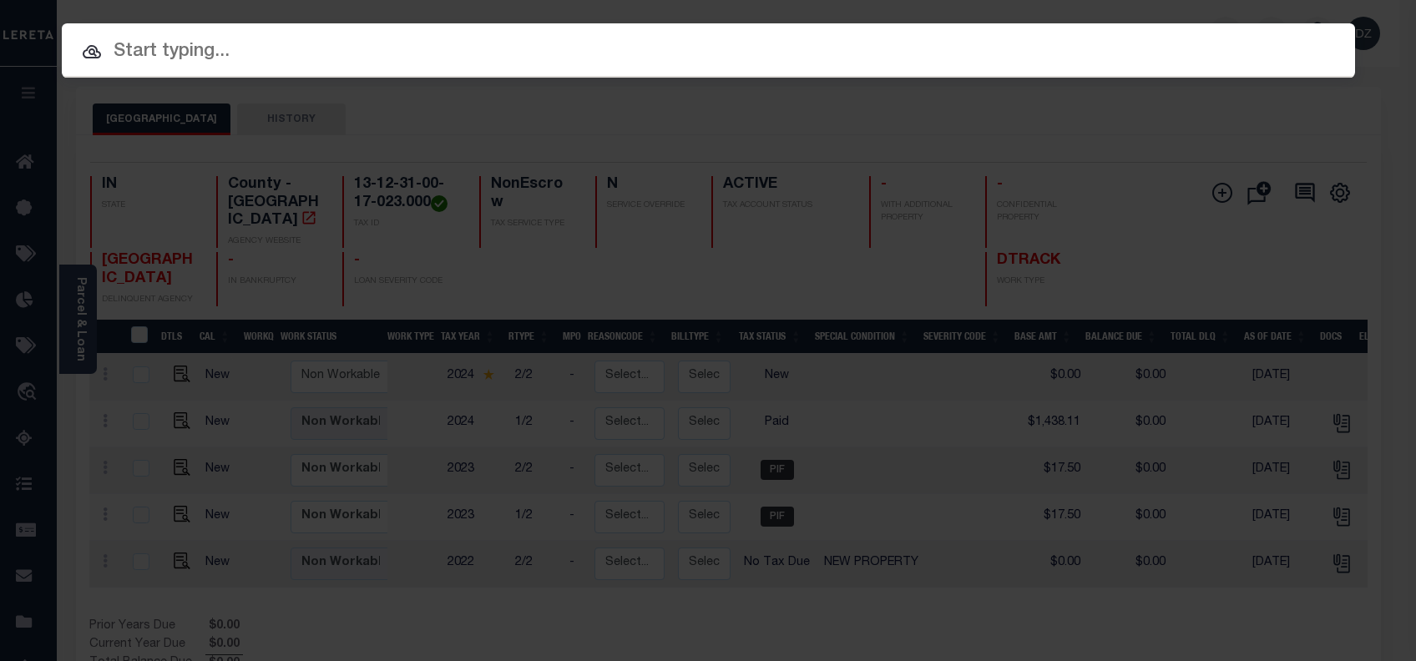
paste input "9064796"
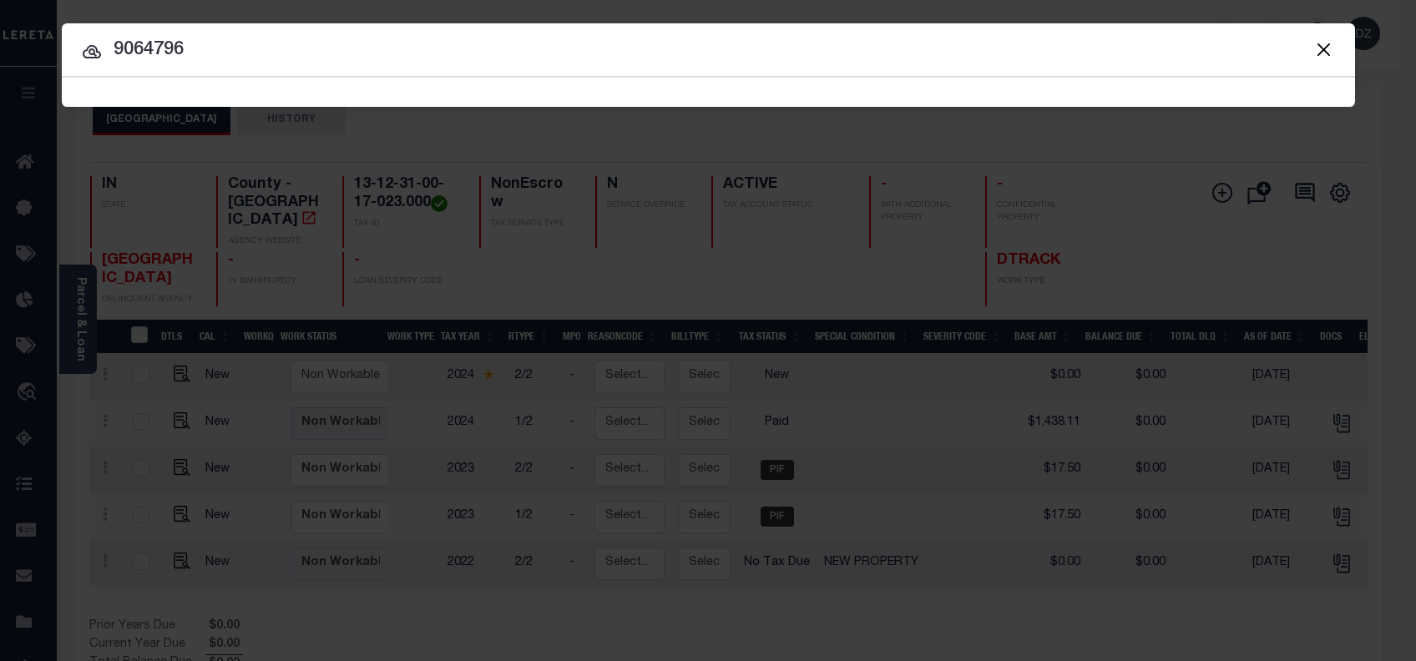
type input "9064796"
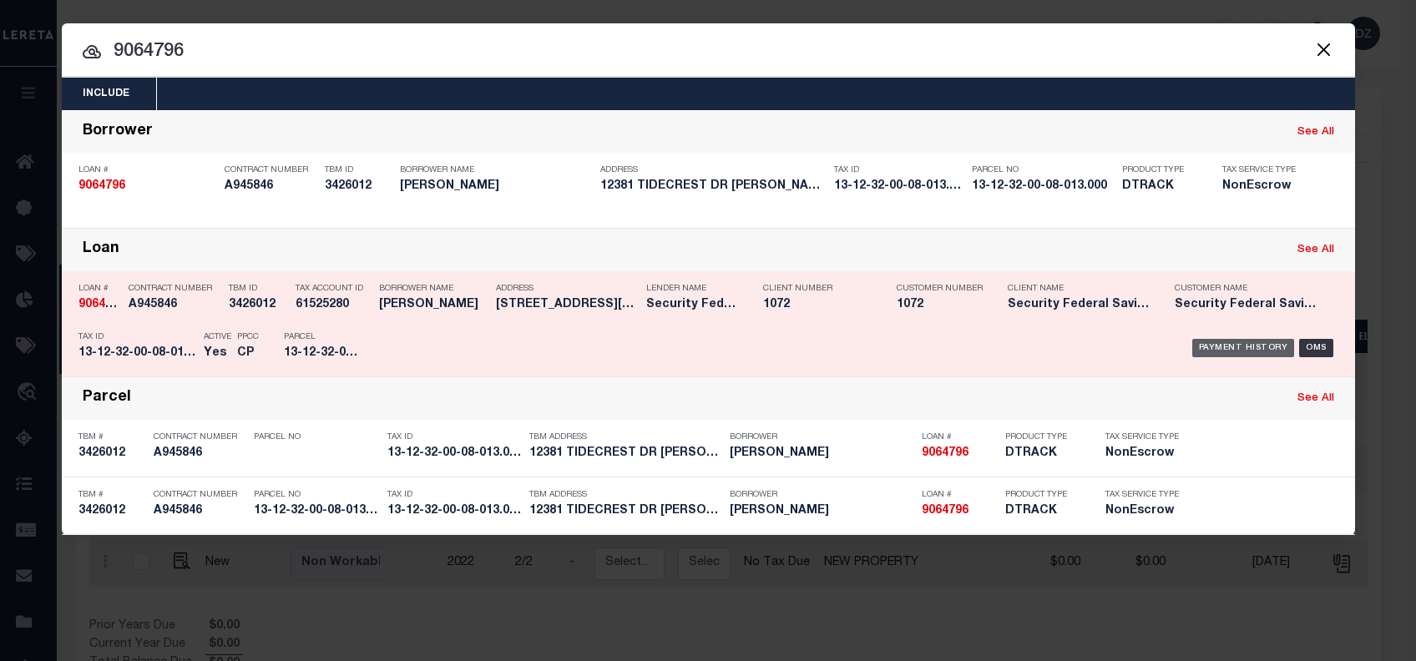
click at [1257, 346] on div "Payment History" at bounding box center [1243, 348] width 103 height 18
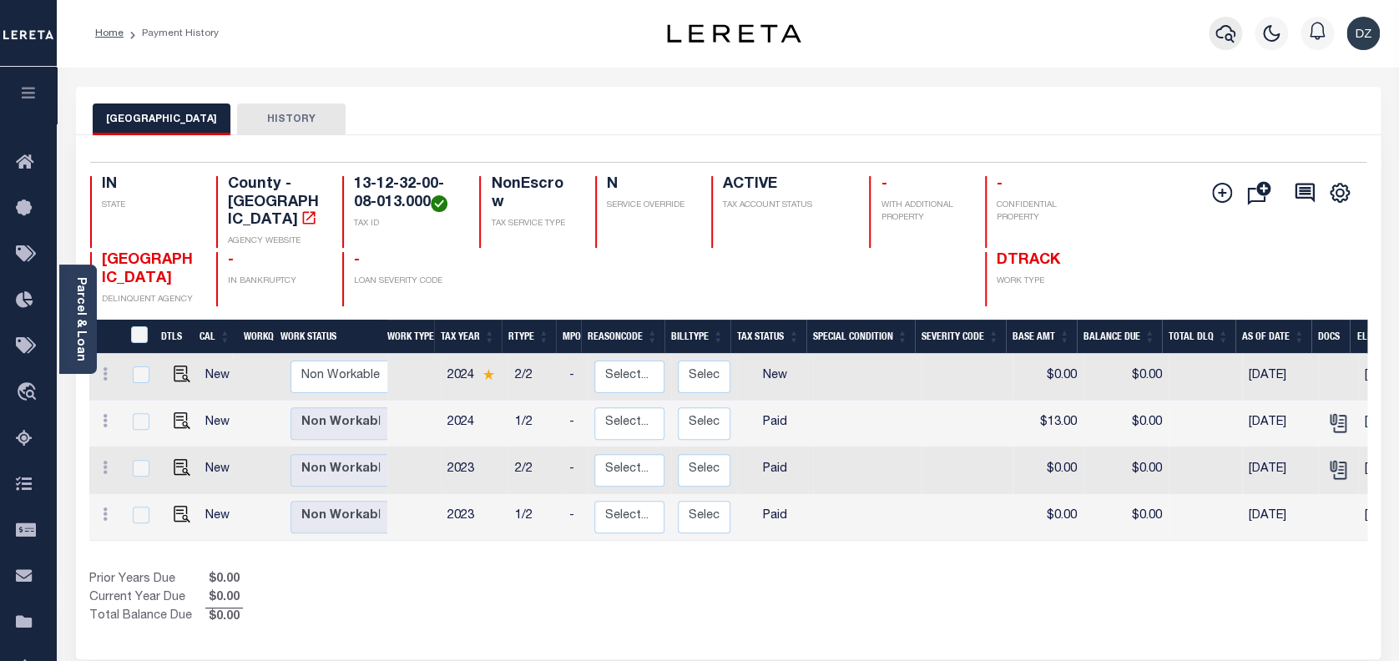
click at [1214, 42] on button "button" at bounding box center [1225, 33] width 33 height 33
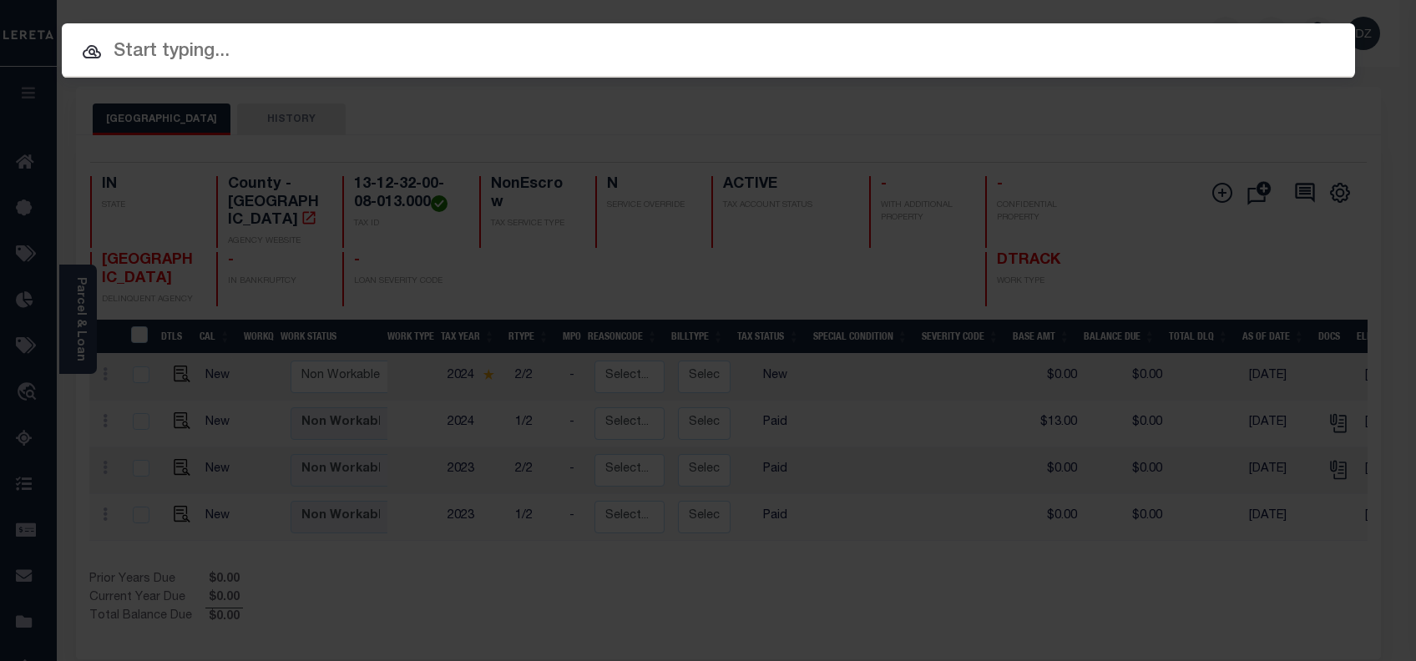
paste input "69505059"
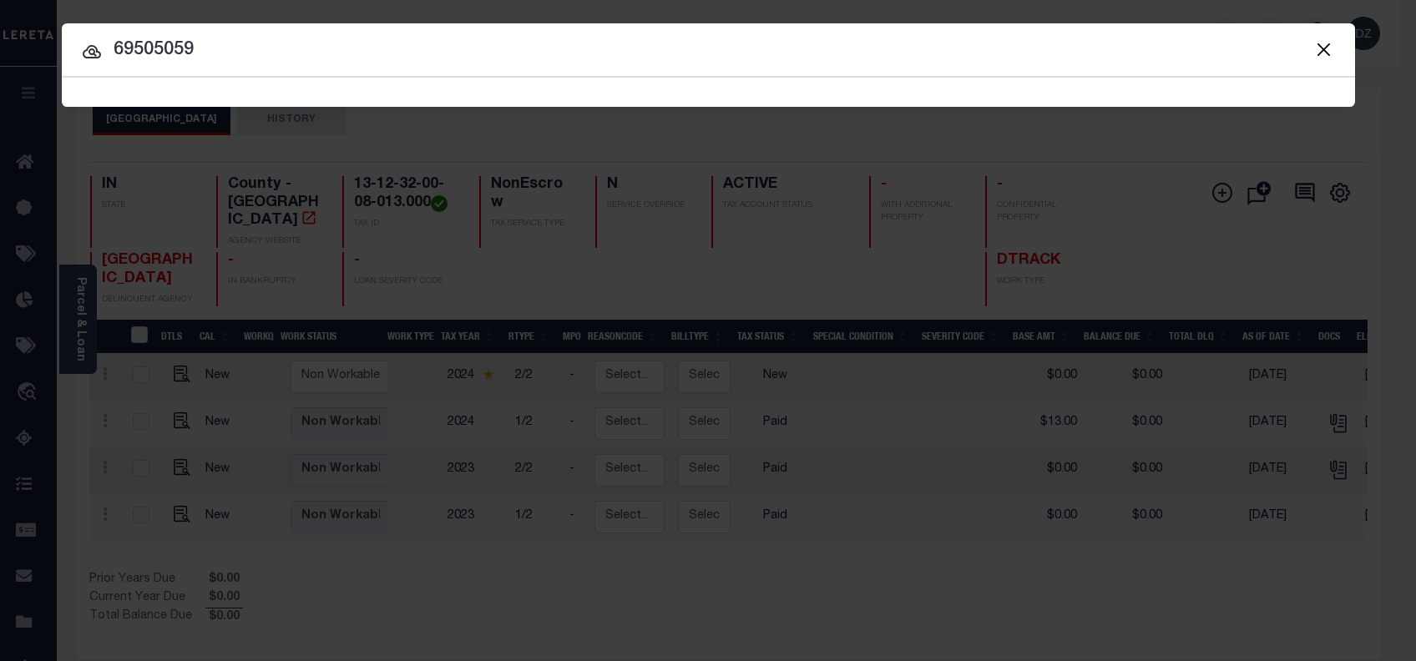
type input "69505059"
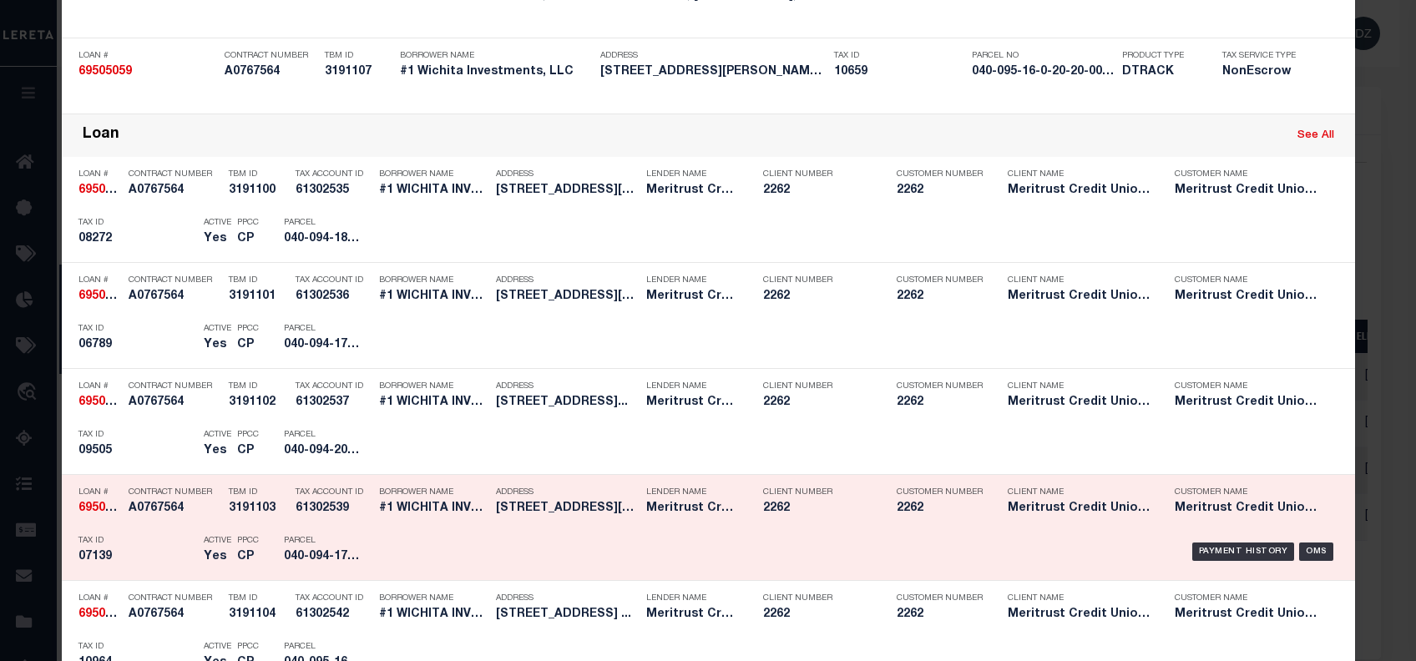
scroll to position [668, 0]
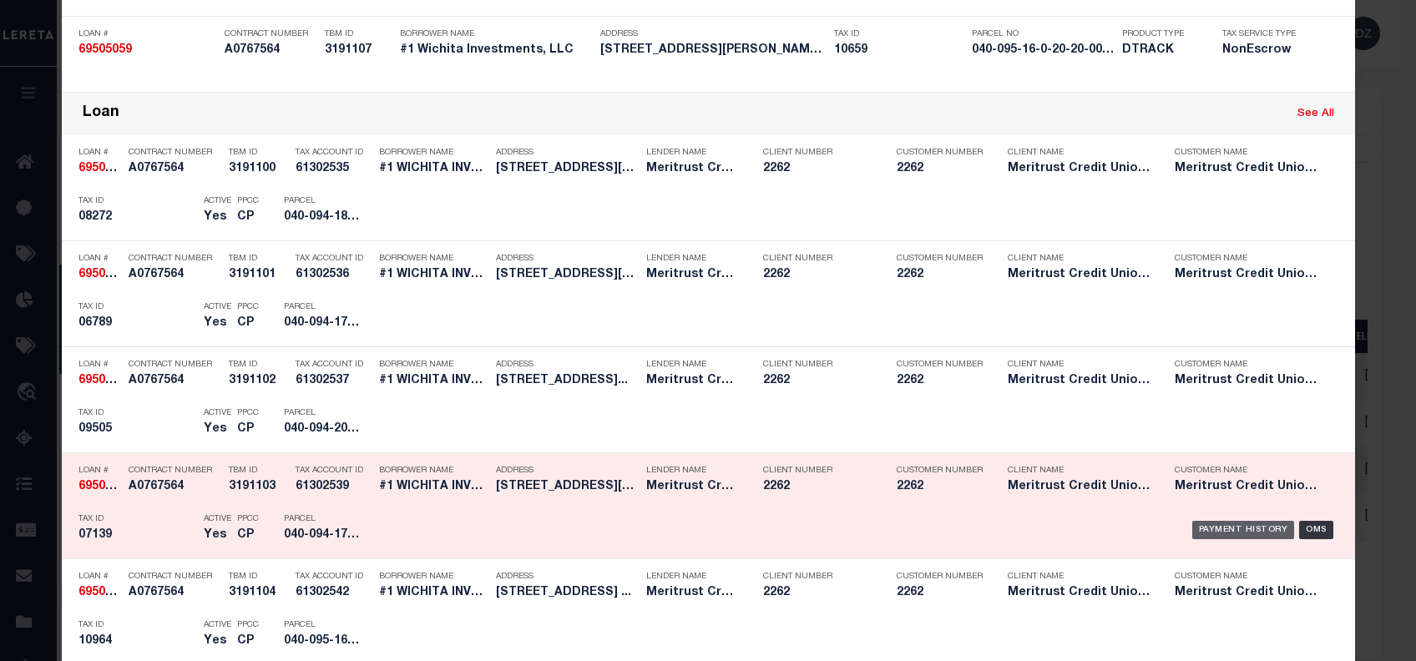
click at [1222, 525] on div "Payment History" at bounding box center [1243, 530] width 103 height 18
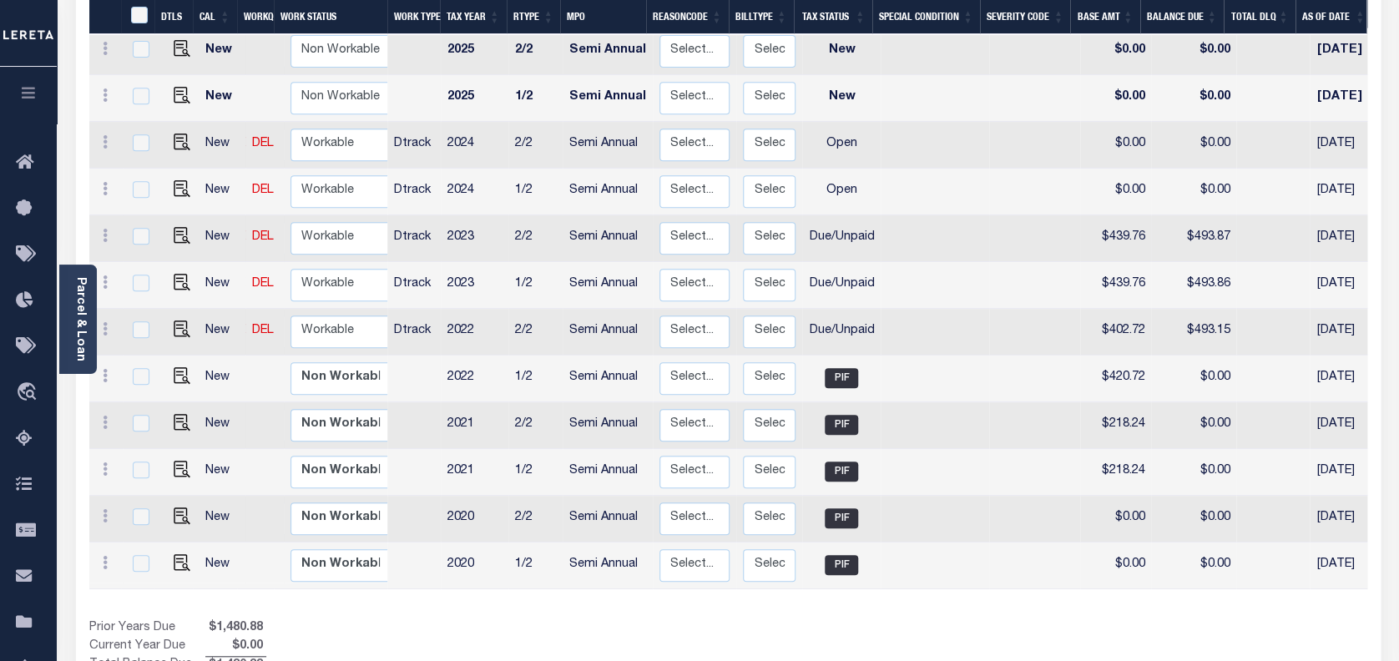
scroll to position [334, 0]
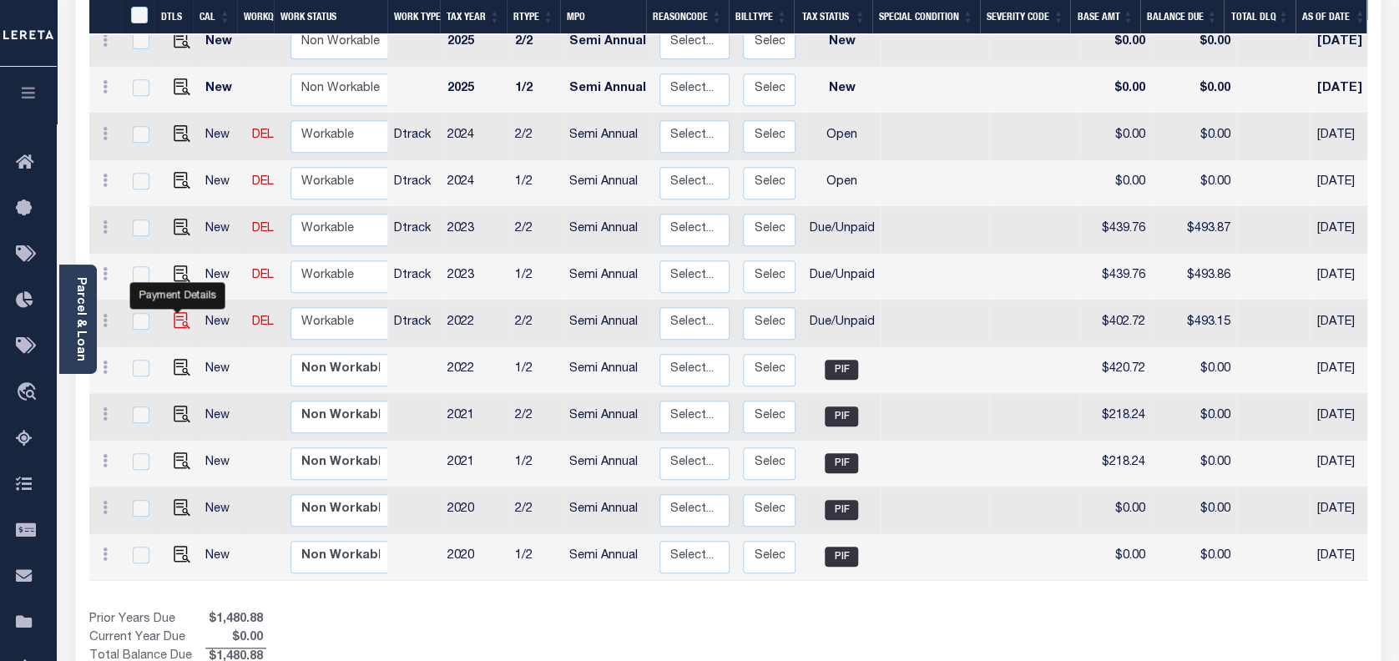
click at [178, 312] on img "" at bounding box center [182, 320] width 17 height 17
checkbox input "true"
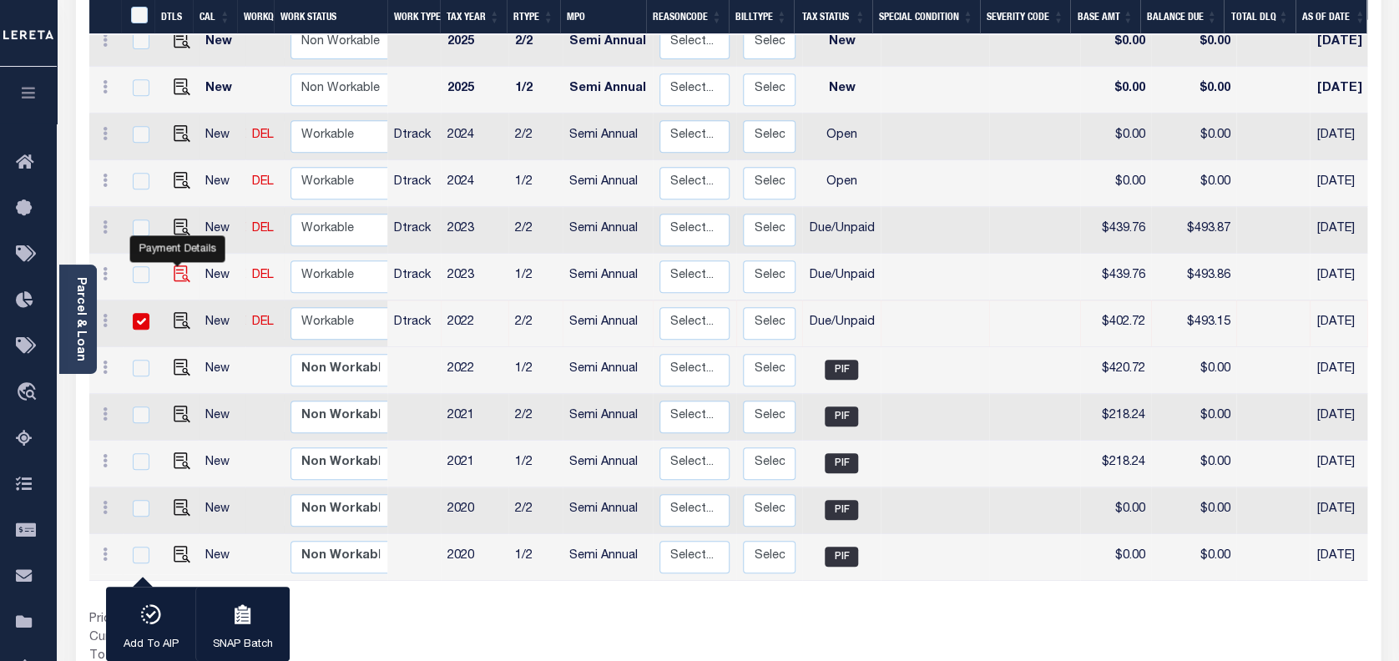
click at [174, 265] on img "" at bounding box center [182, 273] width 17 height 17
checkbox input "true"
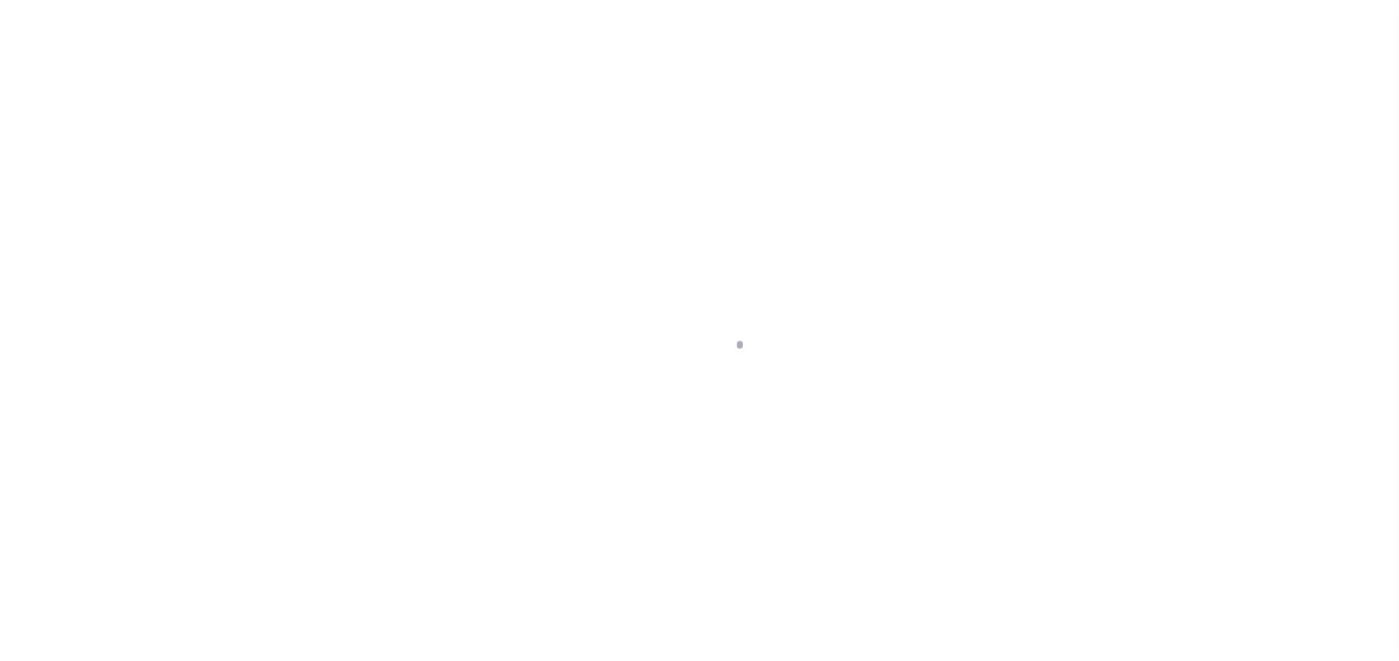
select select "DUE"
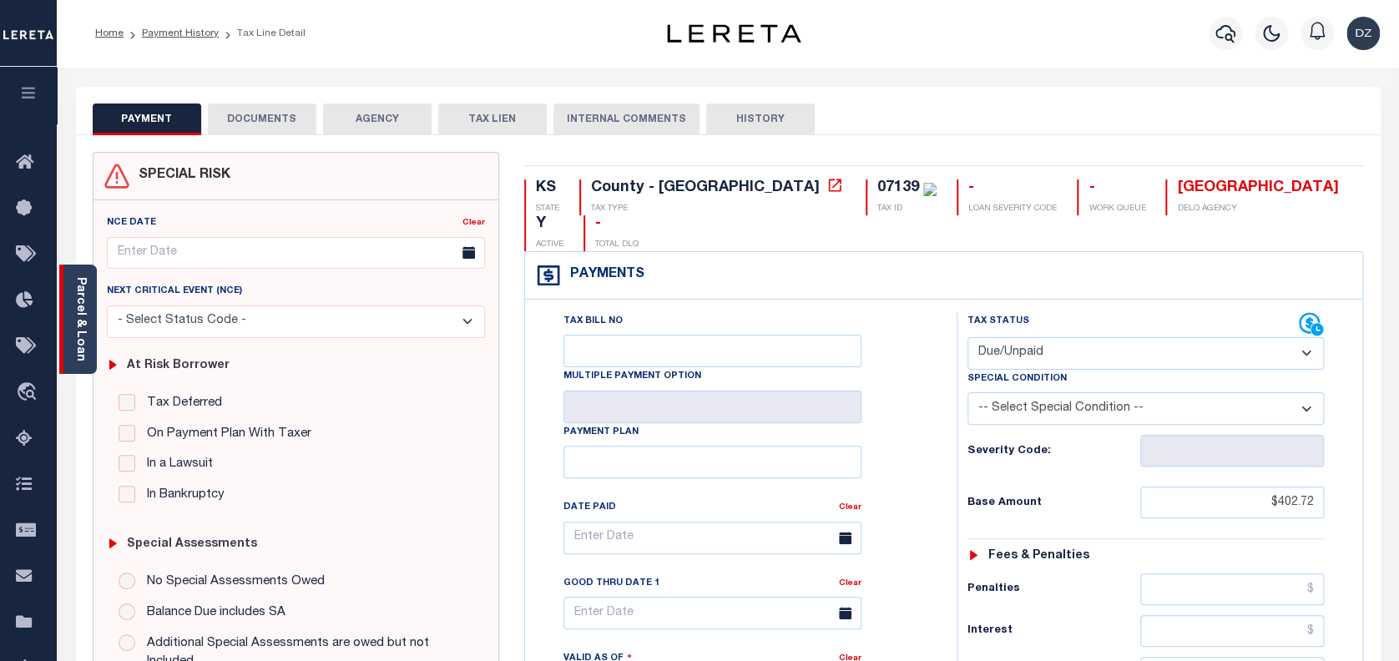
click at [91, 339] on div "Parcel & Loan" at bounding box center [78, 319] width 38 height 109
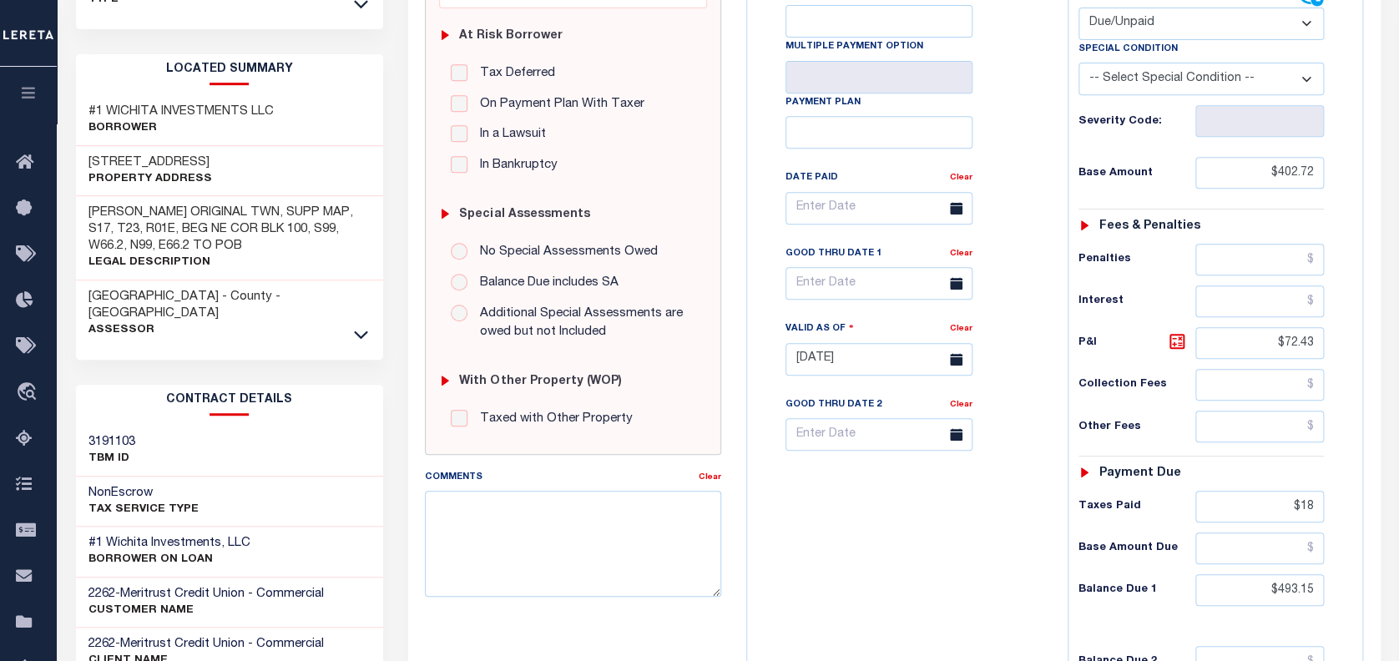
scroll to position [334, 0]
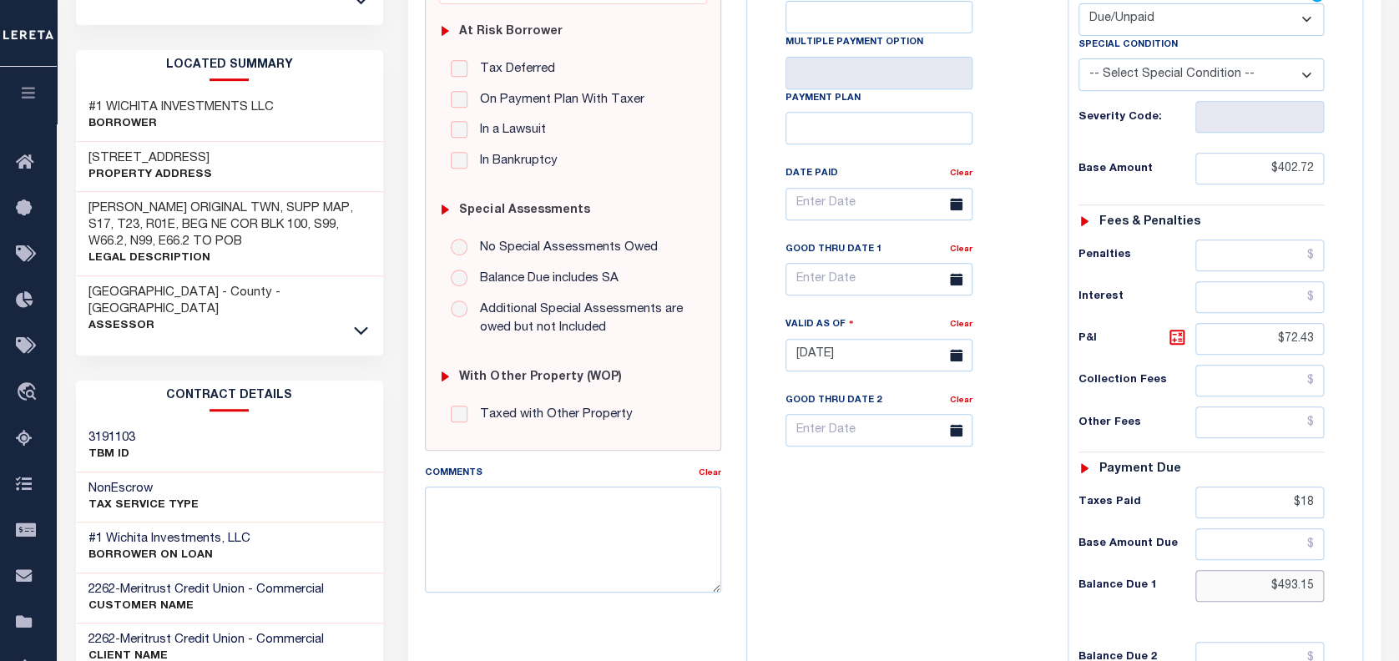
drag, startPoint x: 1321, startPoint y: 584, endPoint x: 1278, endPoint y: 589, distance: 42.9
click at [1278, 589] on input "$493.15" at bounding box center [1260, 586] width 129 height 32
paste input "508.86"
type input "$508.86"
type input "09/08/2025"
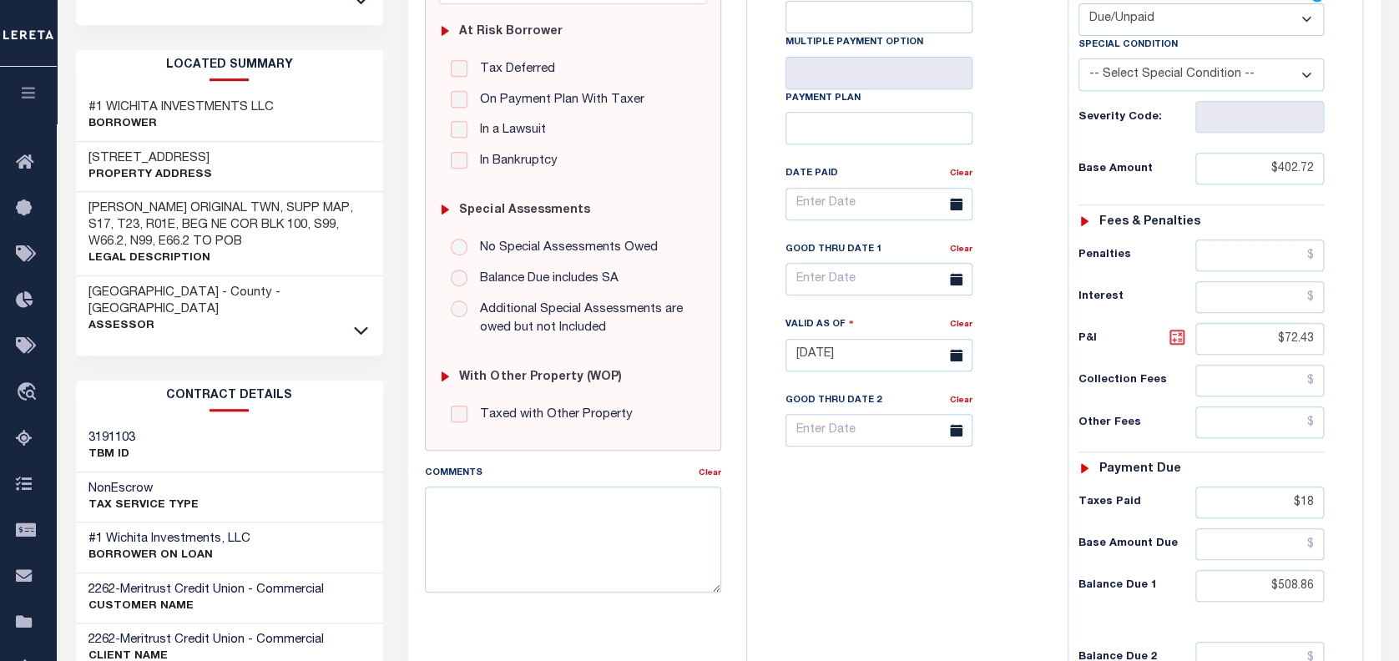
click at [1182, 341] on icon at bounding box center [1177, 337] width 20 height 20
type input "$106.14"
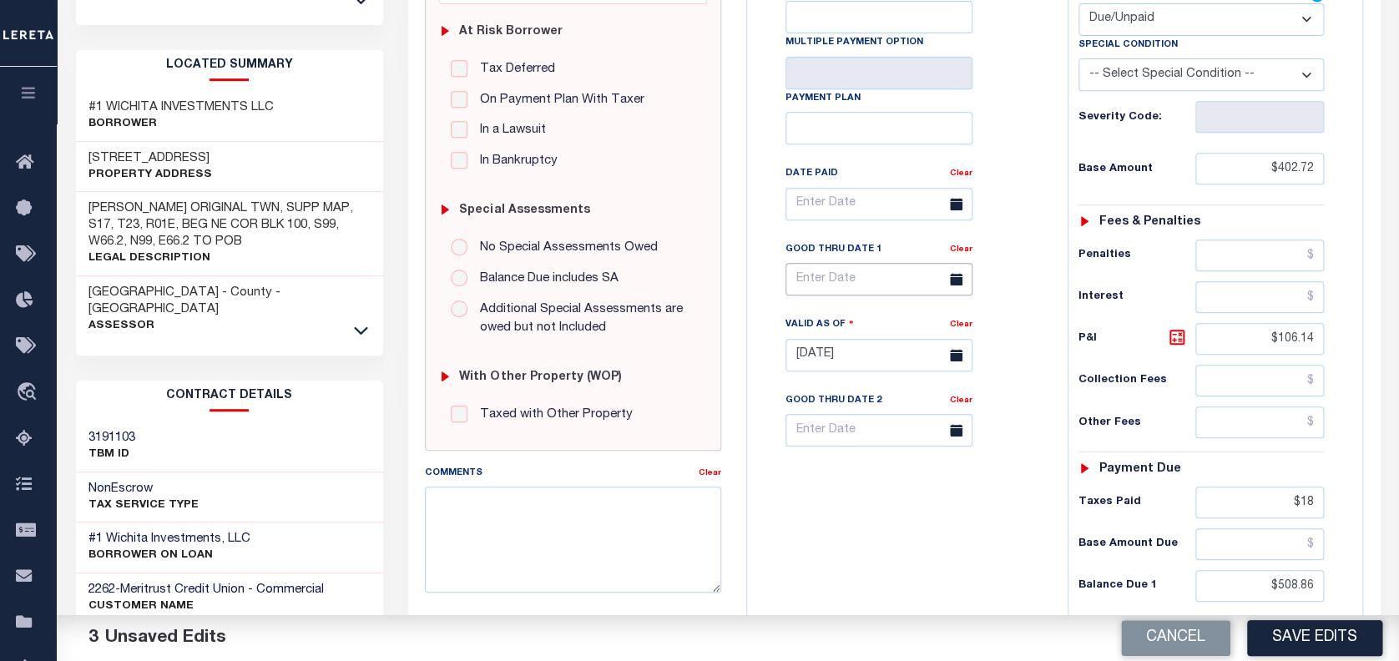
click at [835, 281] on input "text" at bounding box center [879, 279] width 187 height 33
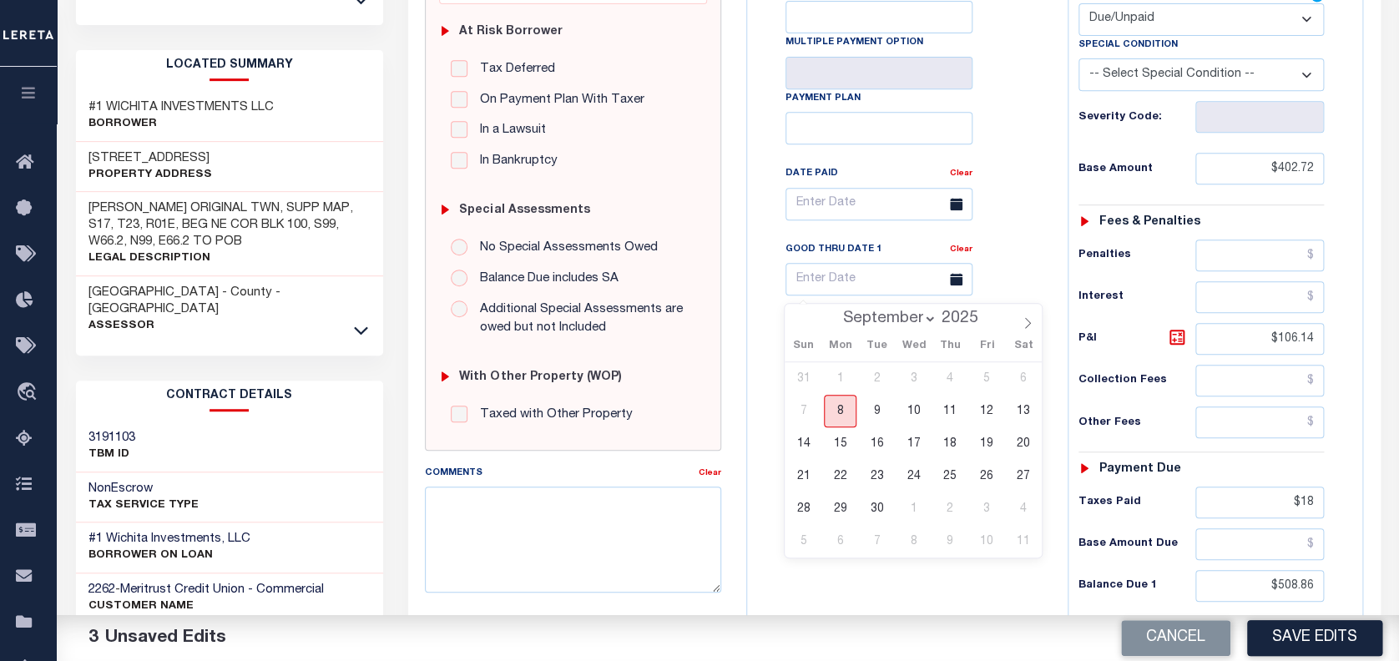
click at [845, 418] on span "8" at bounding box center [840, 411] width 33 height 33
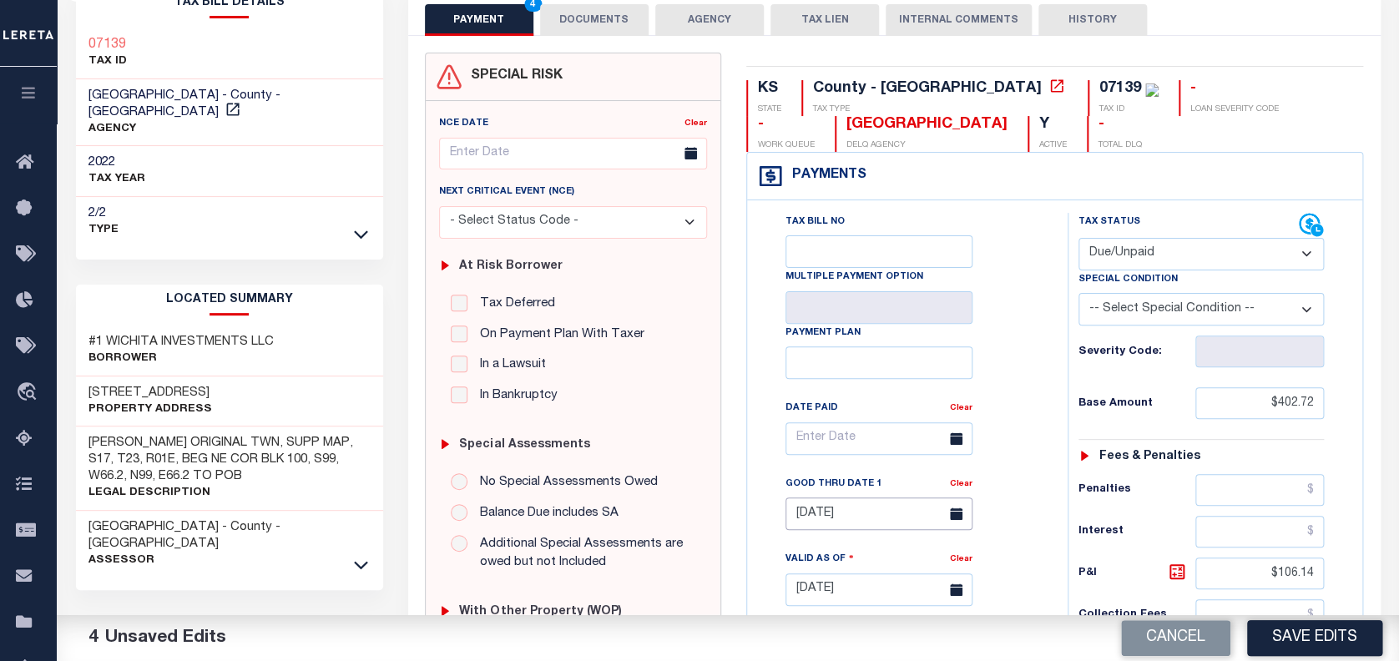
scroll to position [0, 0]
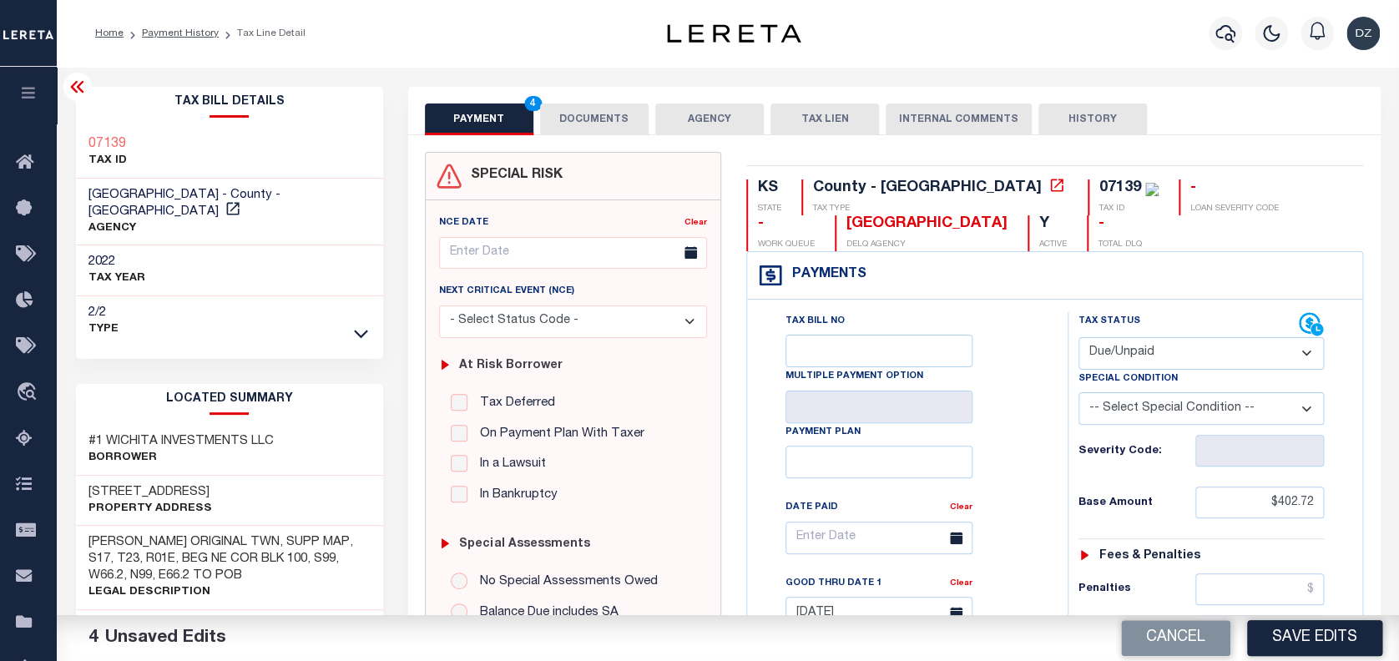
click at [554, 131] on button "DOCUMENTS" at bounding box center [594, 120] width 109 height 32
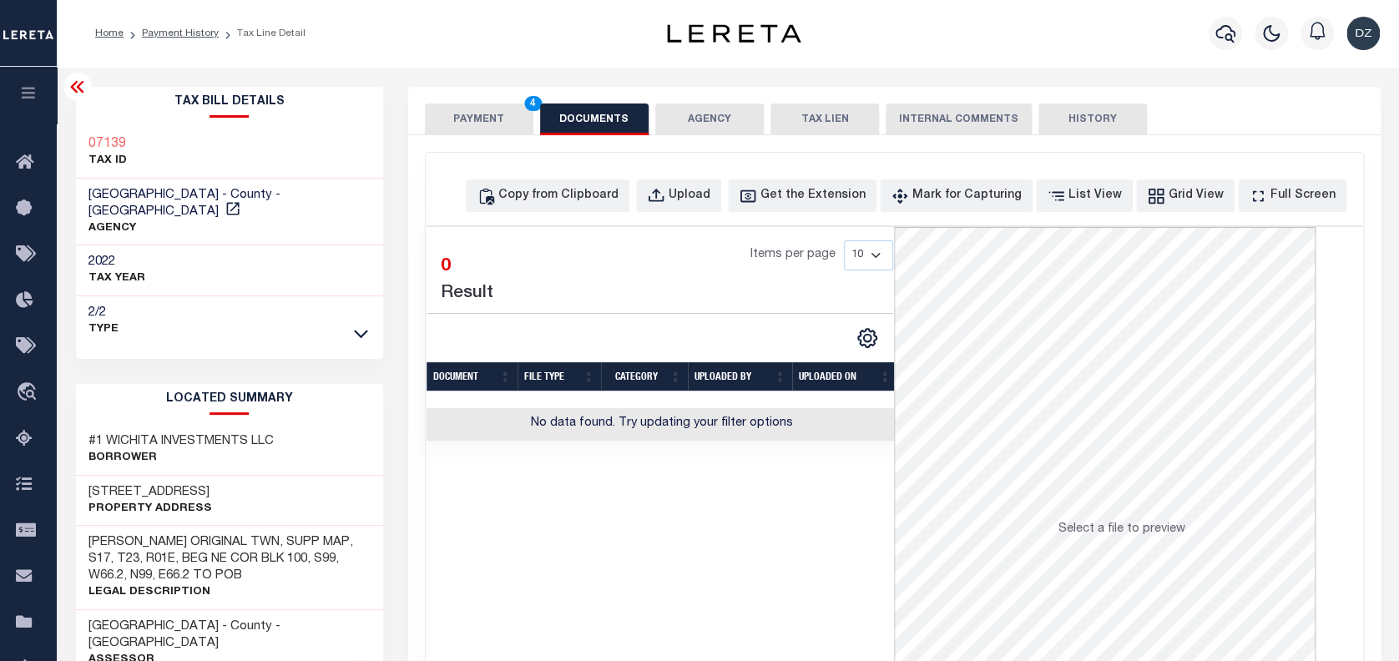
click at [485, 113] on button "PAYMENT 4" at bounding box center [479, 120] width 109 height 32
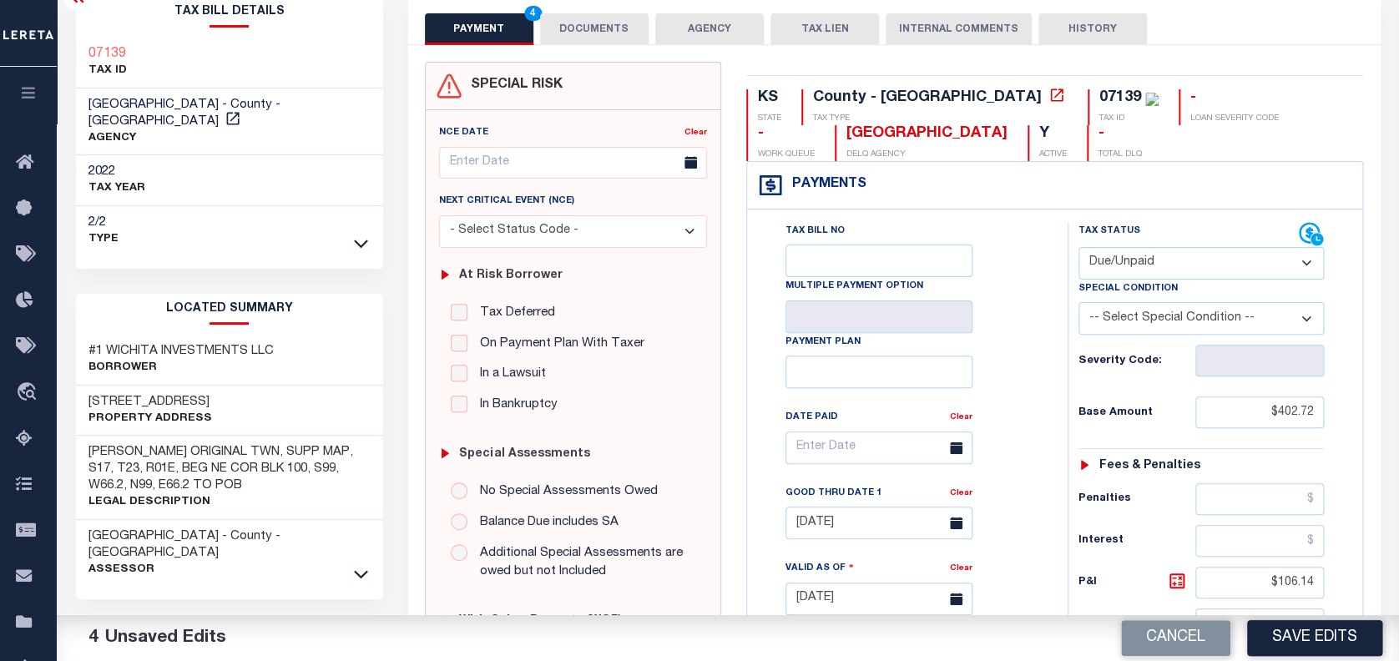
scroll to position [111, 0]
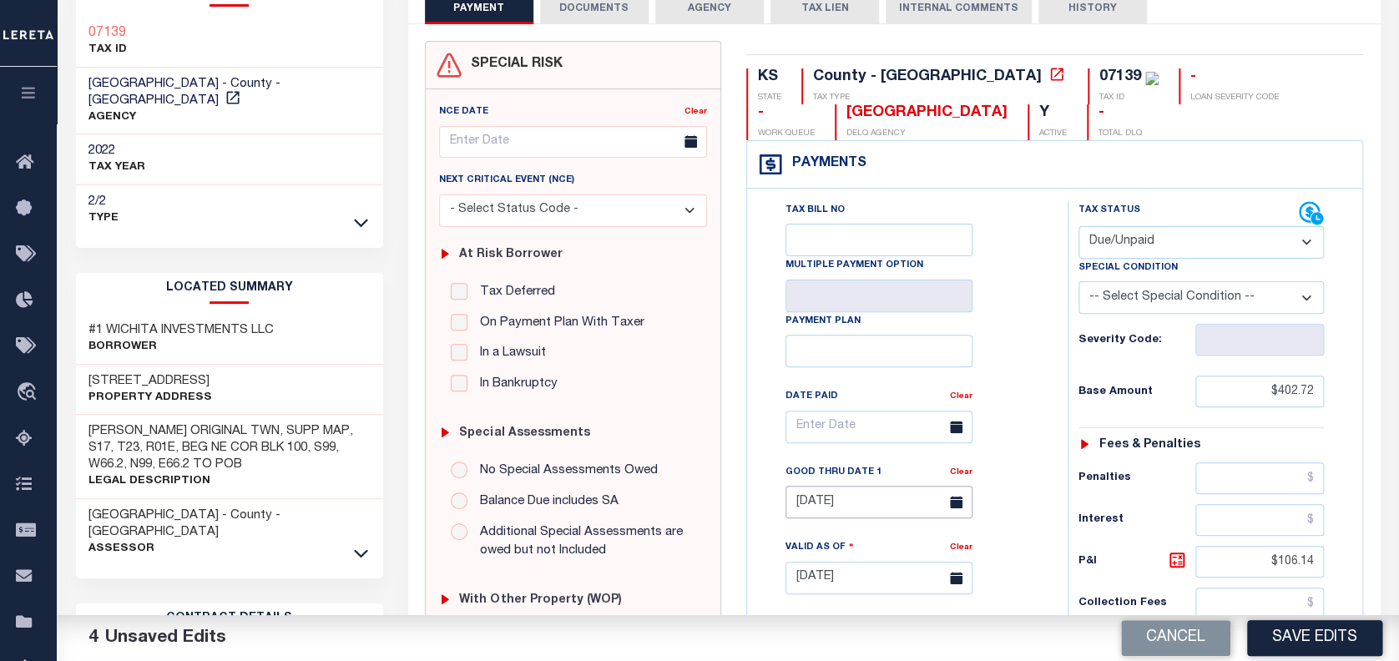
click at [849, 503] on input "[DATE]" at bounding box center [879, 502] width 187 height 33
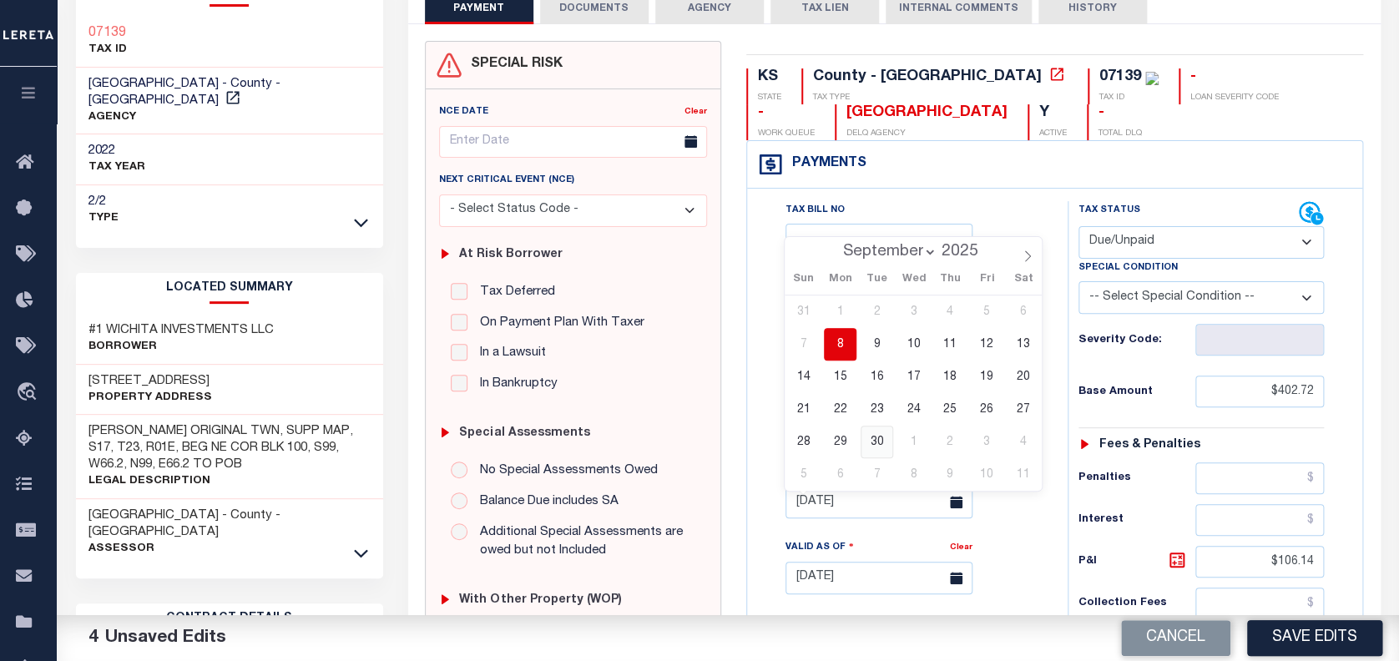
click at [872, 441] on span "30" at bounding box center [877, 442] width 33 height 33
type input "[DATE]"
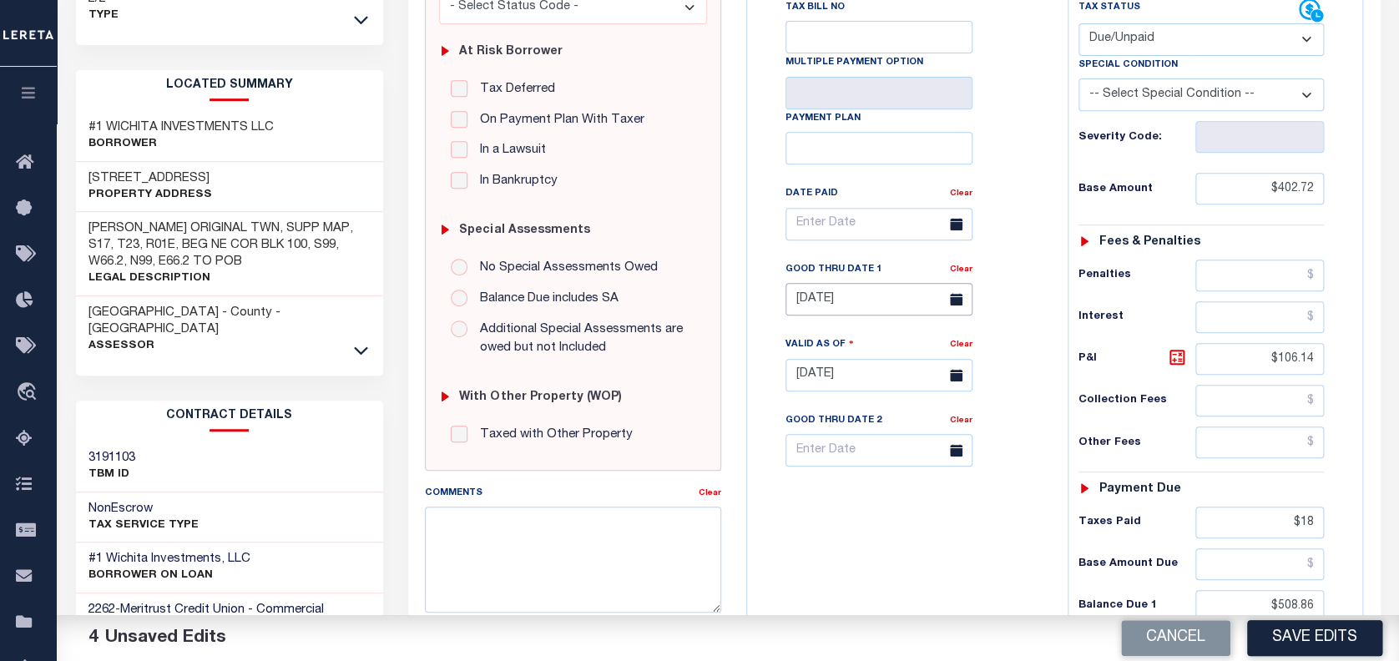
scroll to position [334, 0]
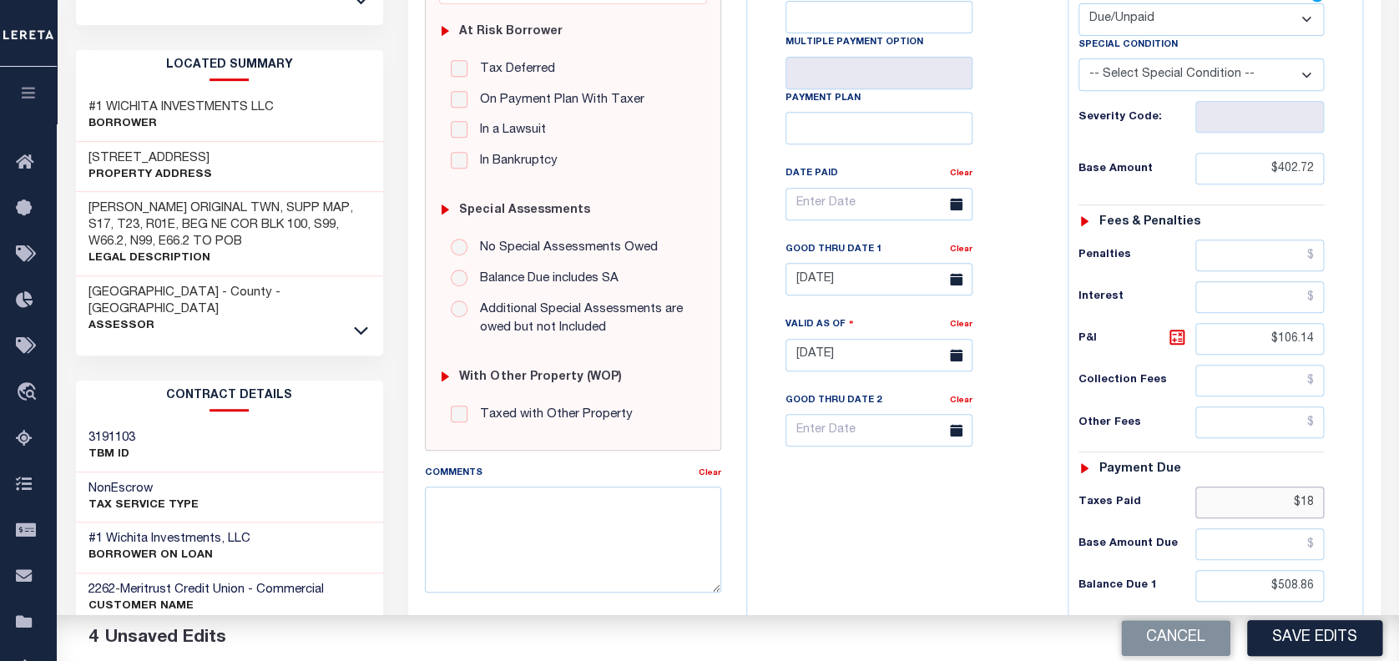
drag, startPoint x: 1321, startPoint y: 506, endPoint x: 1284, endPoint y: 500, distance: 37.2
click at [1284, 500] on input "$18" at bounding box center [1260, 503] width 129 height 32
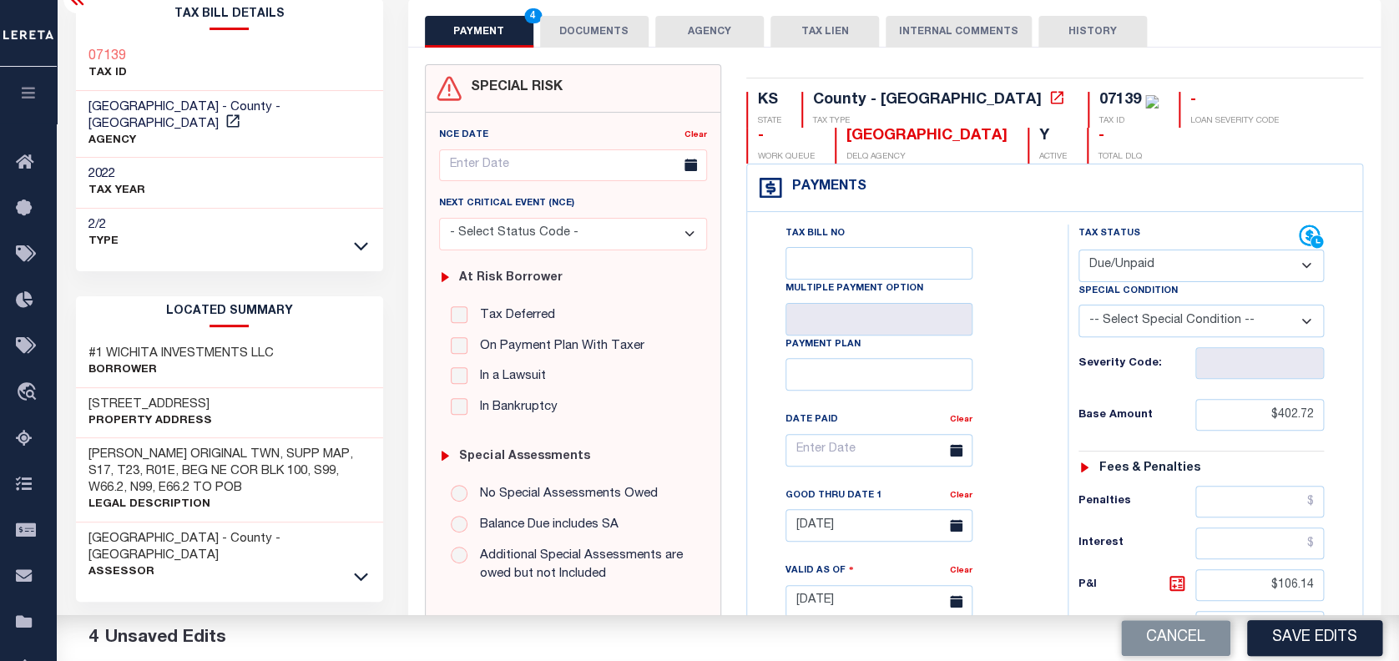
scroll to position [0, 0]
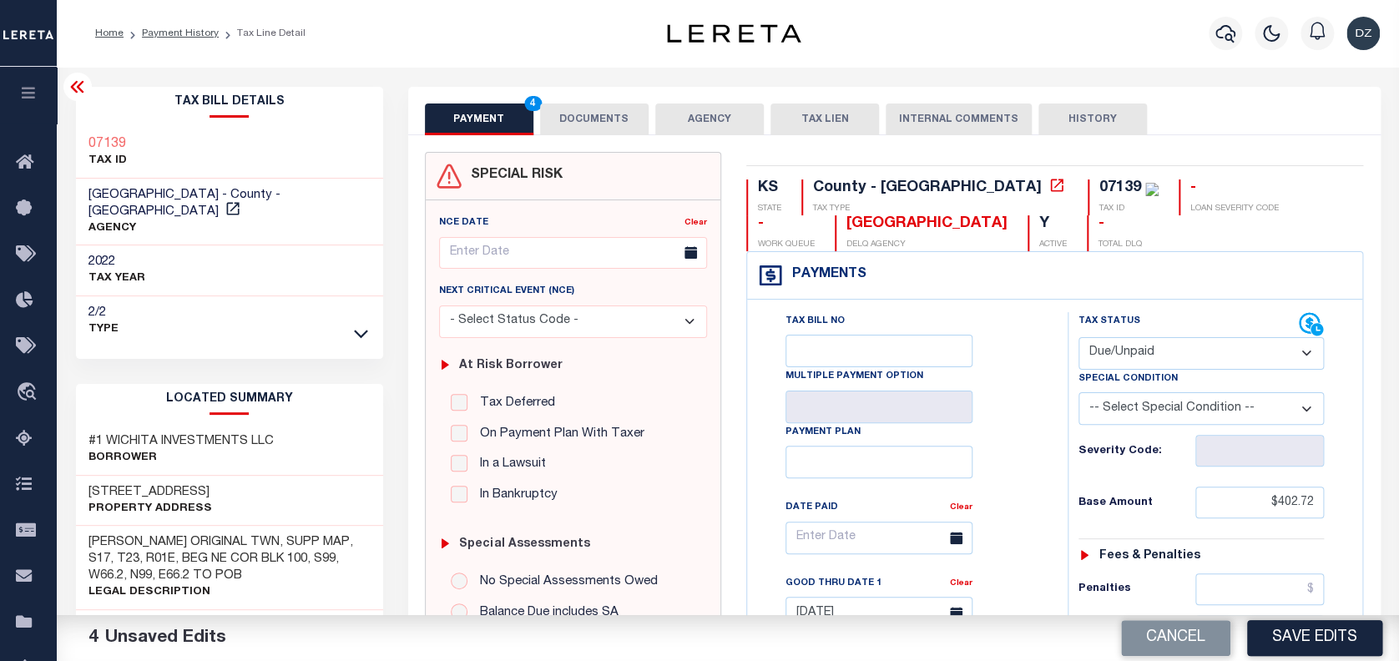
click at [549, 129] on button "DOCUMENTS" at bounding box center [594, 120] width 109 height 32
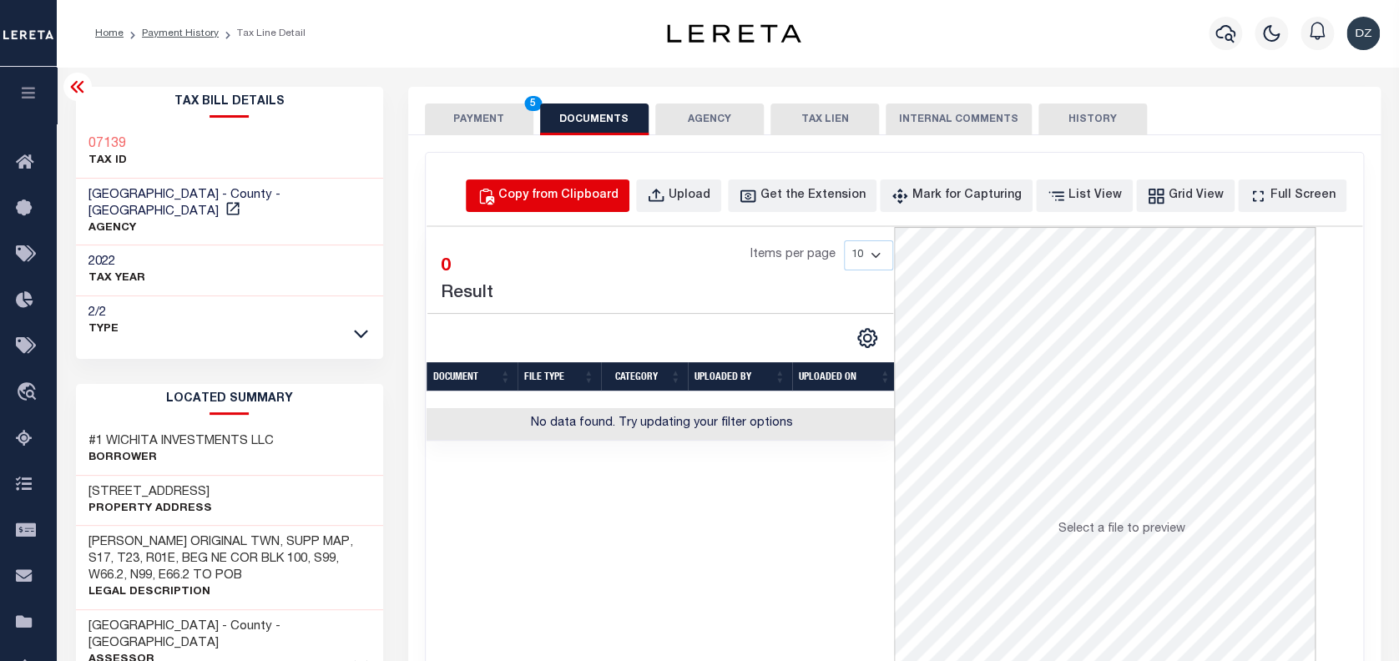
click at [560, 200] on div "Copy from Clipboard" at bounding box center [558, 196] width 120 height 18
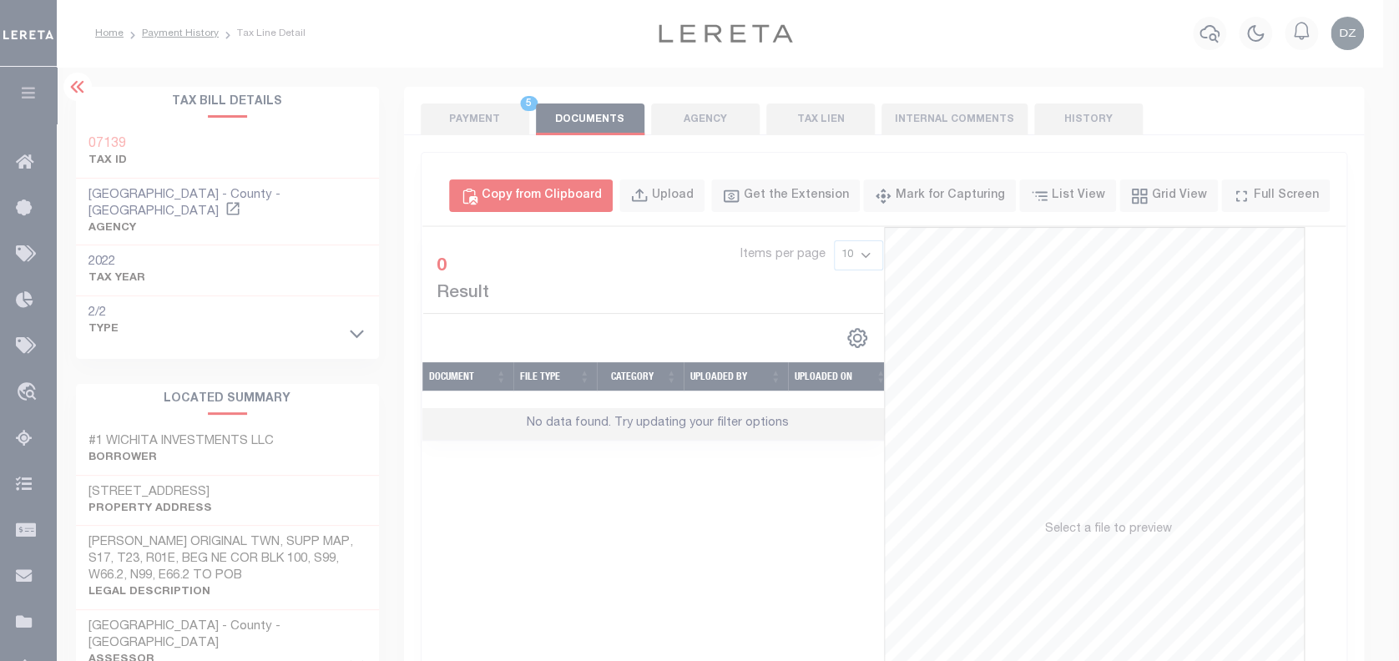
select select "POP"
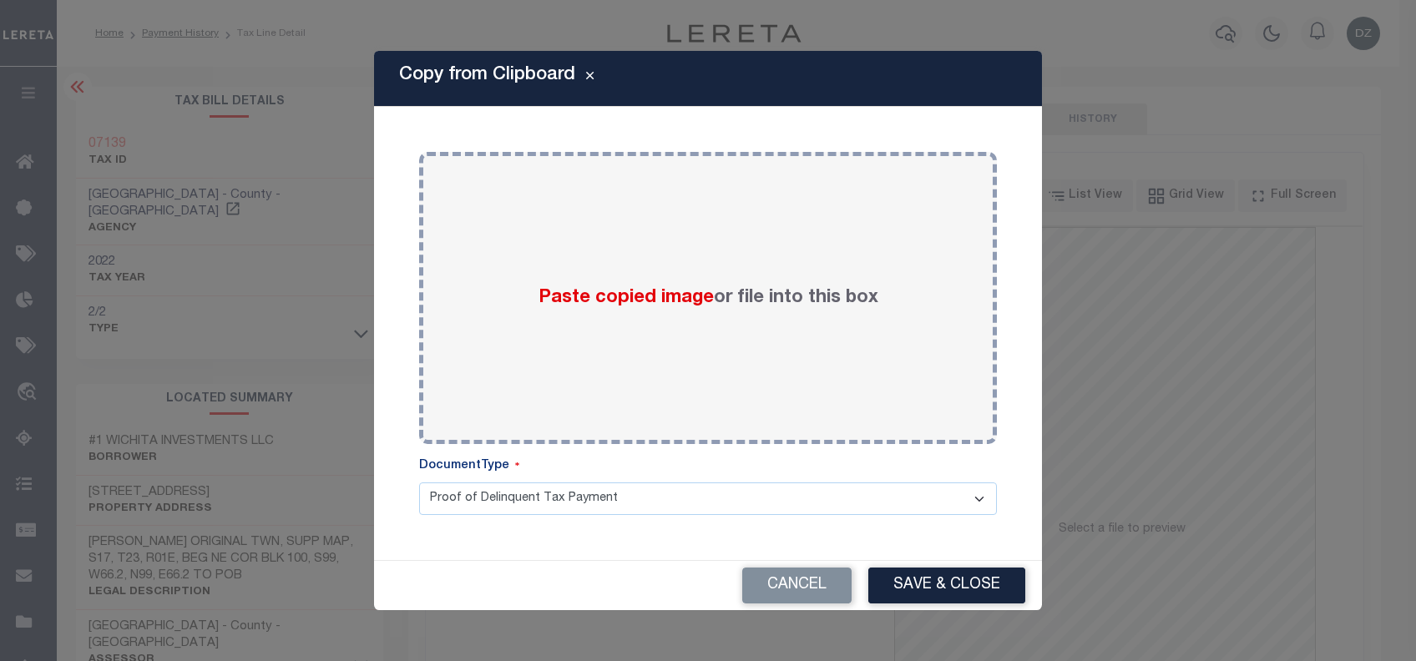
click at [579, 340] on div "Paste copied image or file into this box" at bounding box center [708, 297] width 553 height 267
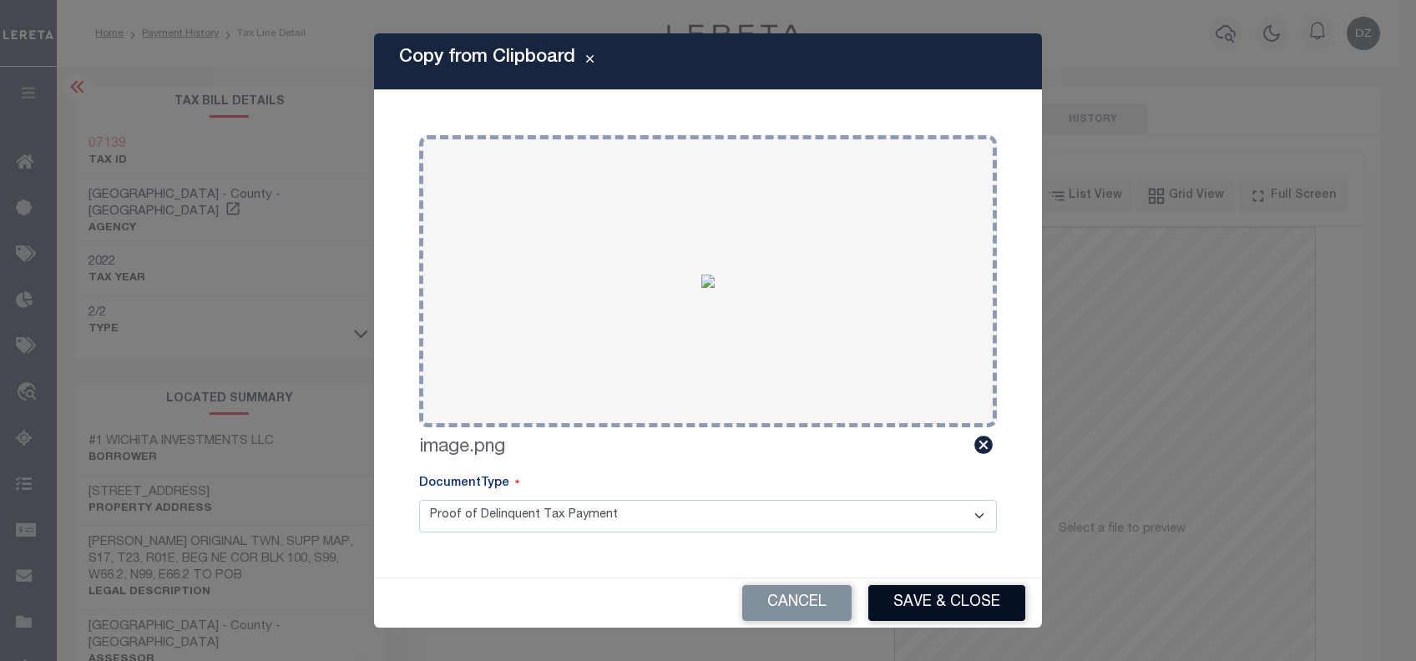
click at [994, 597] on button "Save & Close" at bounding box center [946, 603] width 157 height 36
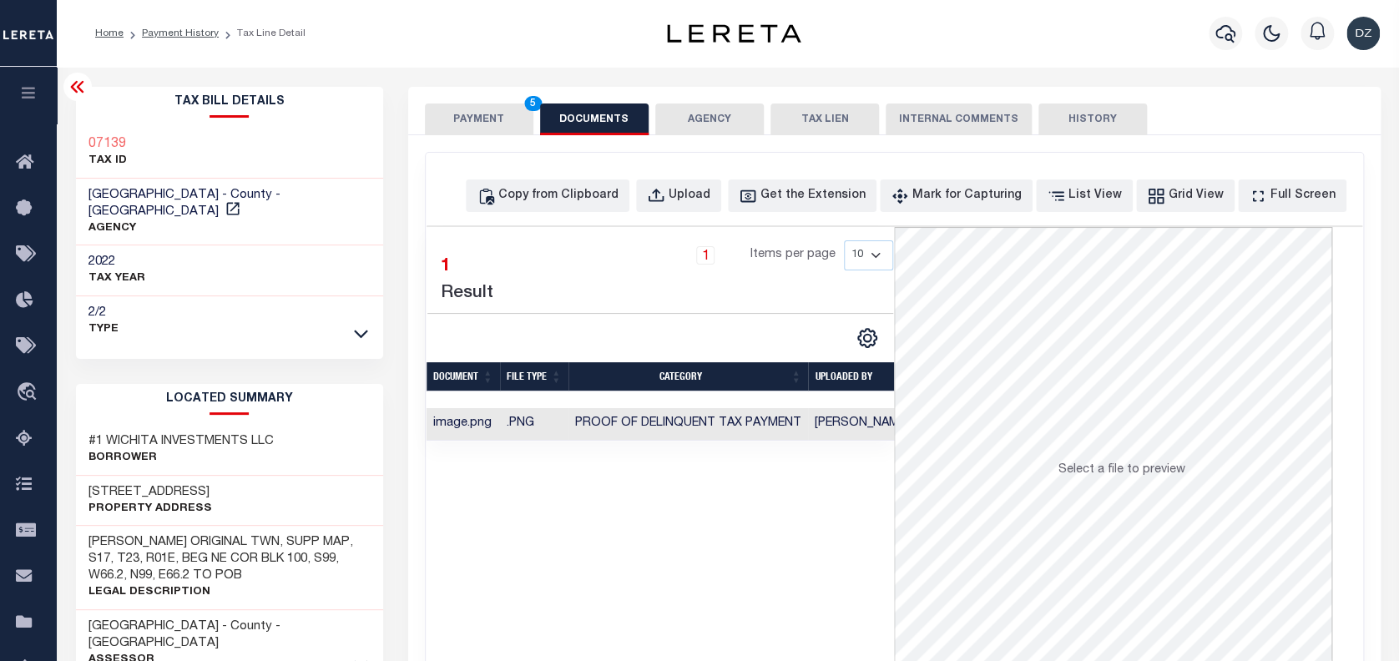
click at [468, 120] on button "PAYMENT 5" at bounding box center [479, 120] width 109 height 32
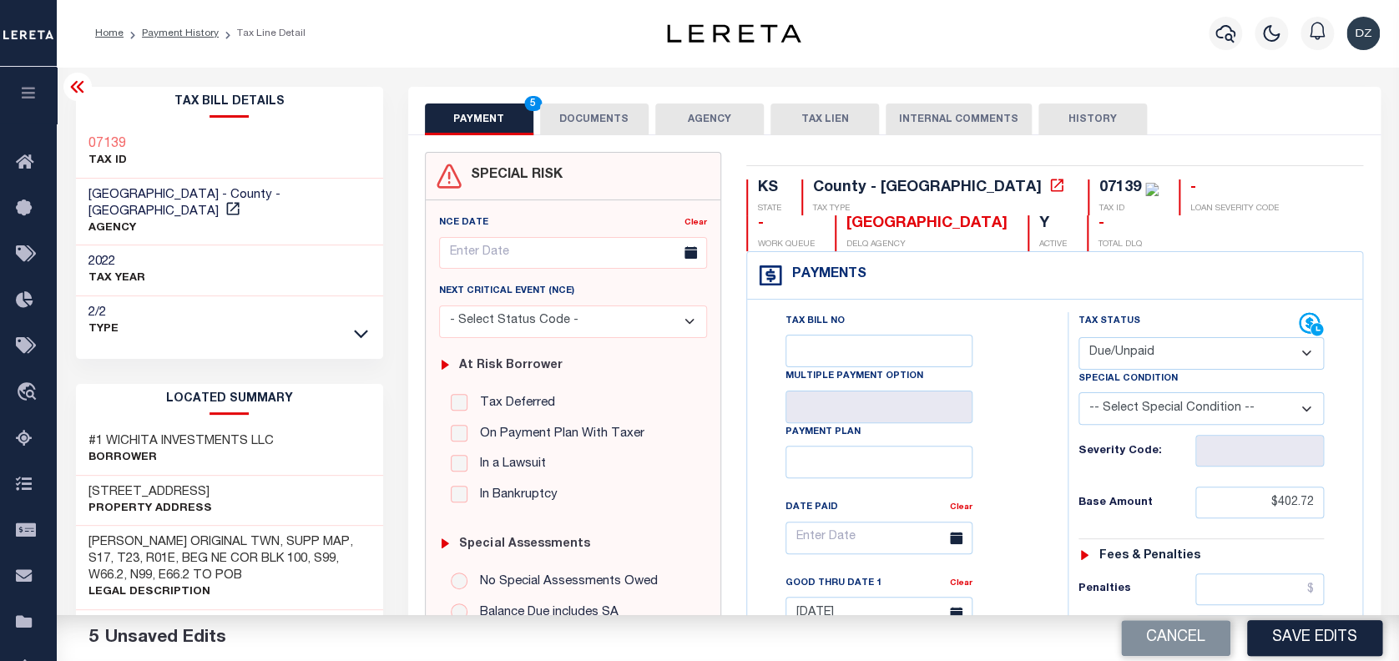
click at [1288, 650] on button "Save Edits" at bounding box center [1314, 638] width 135 height 36
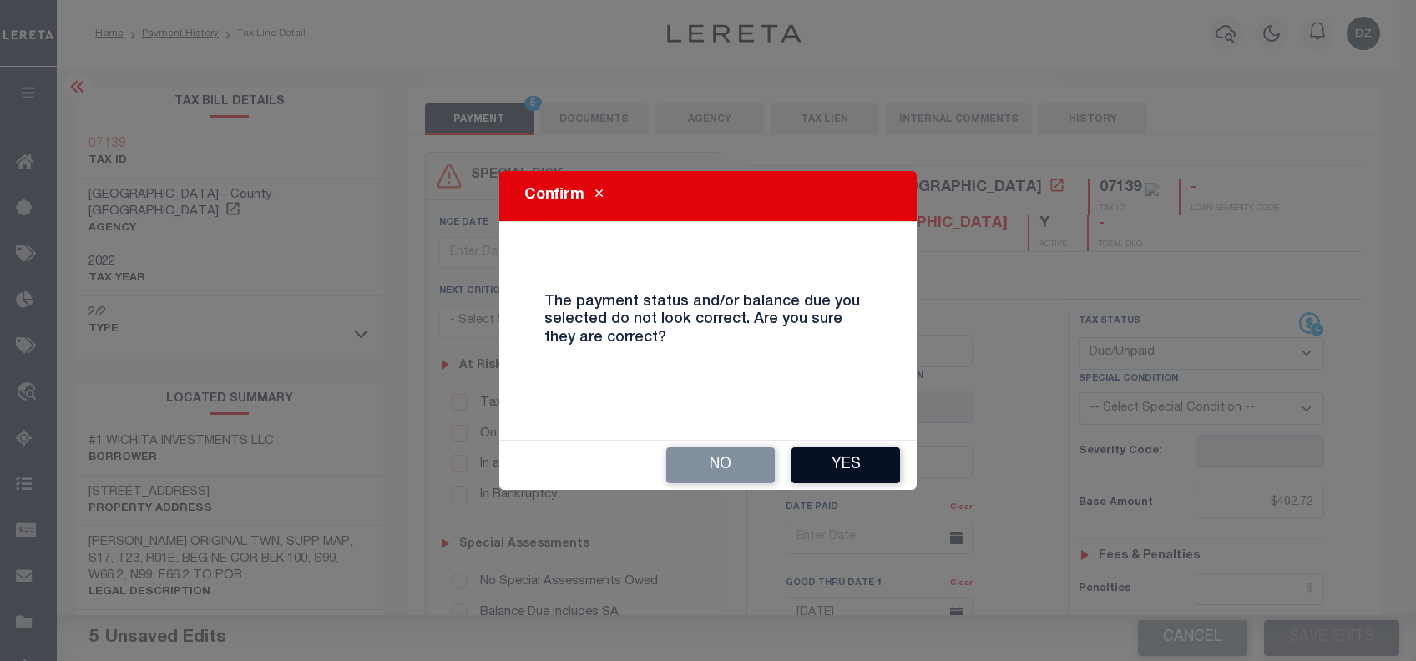
click at [835, 472] on button "Yes" at bounding box center [845, 466] width 109 height 36
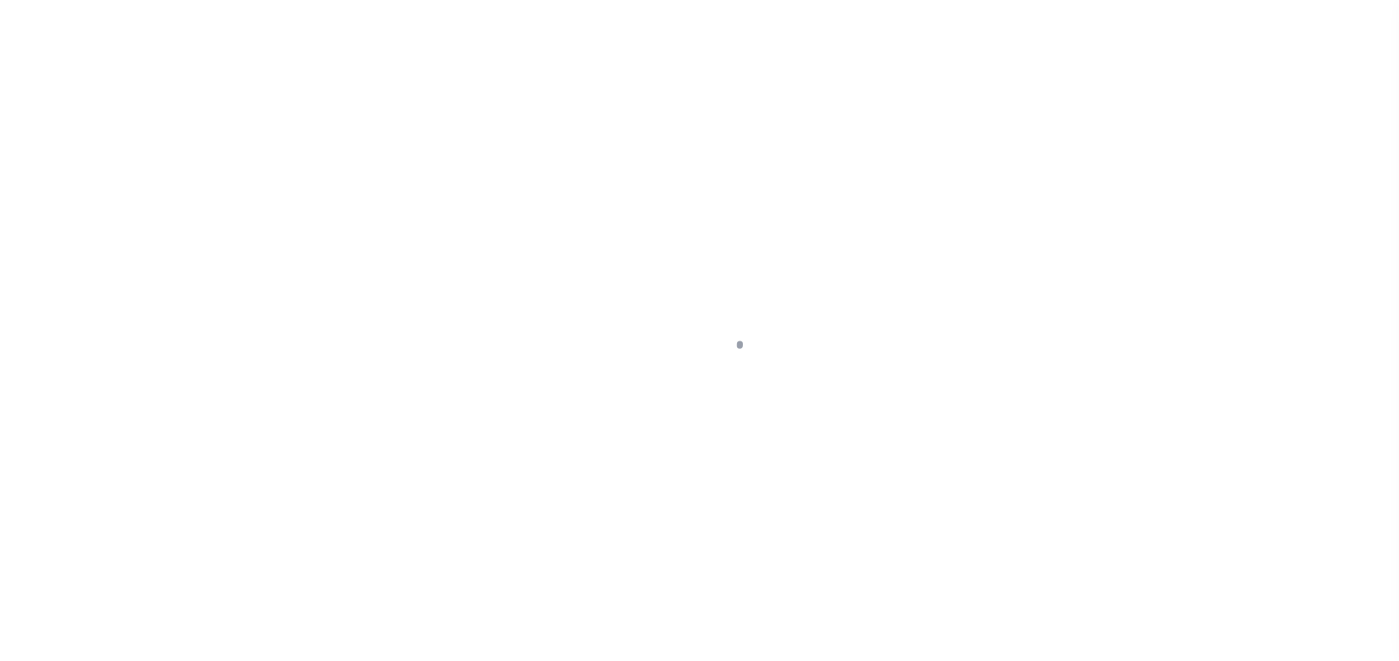
select select "DUE"
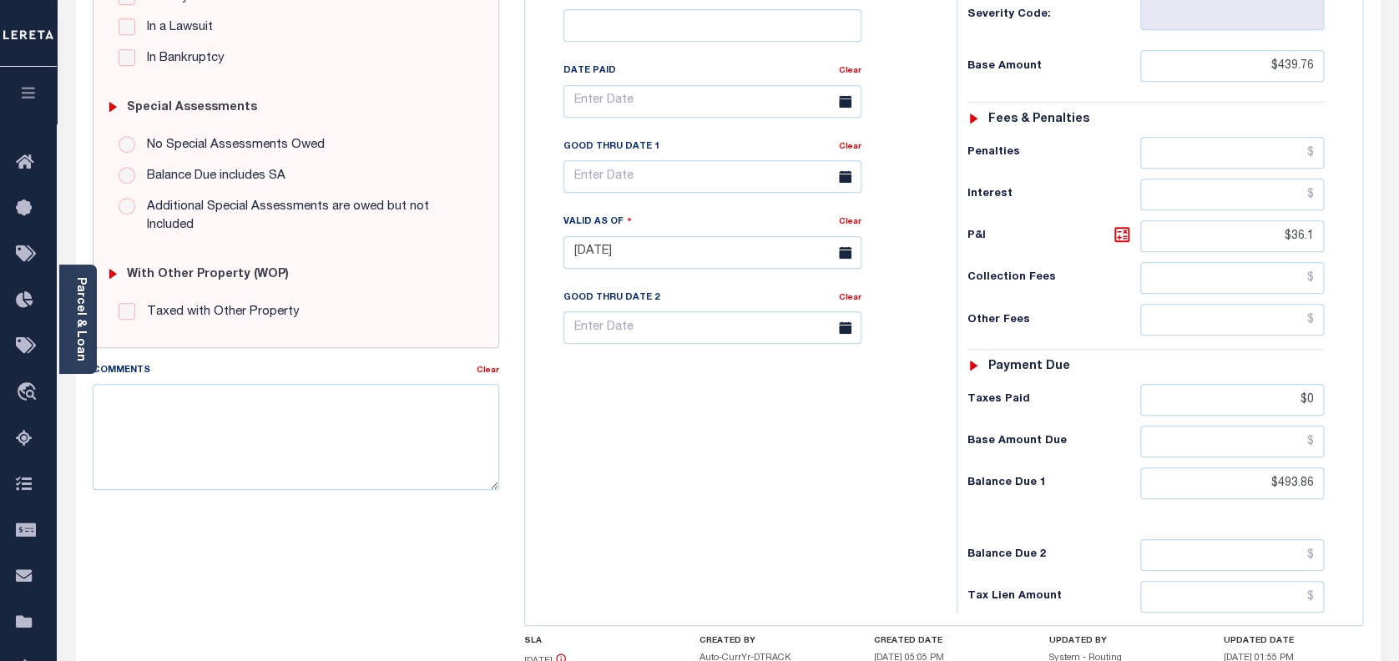
scroll to position [445, 0]
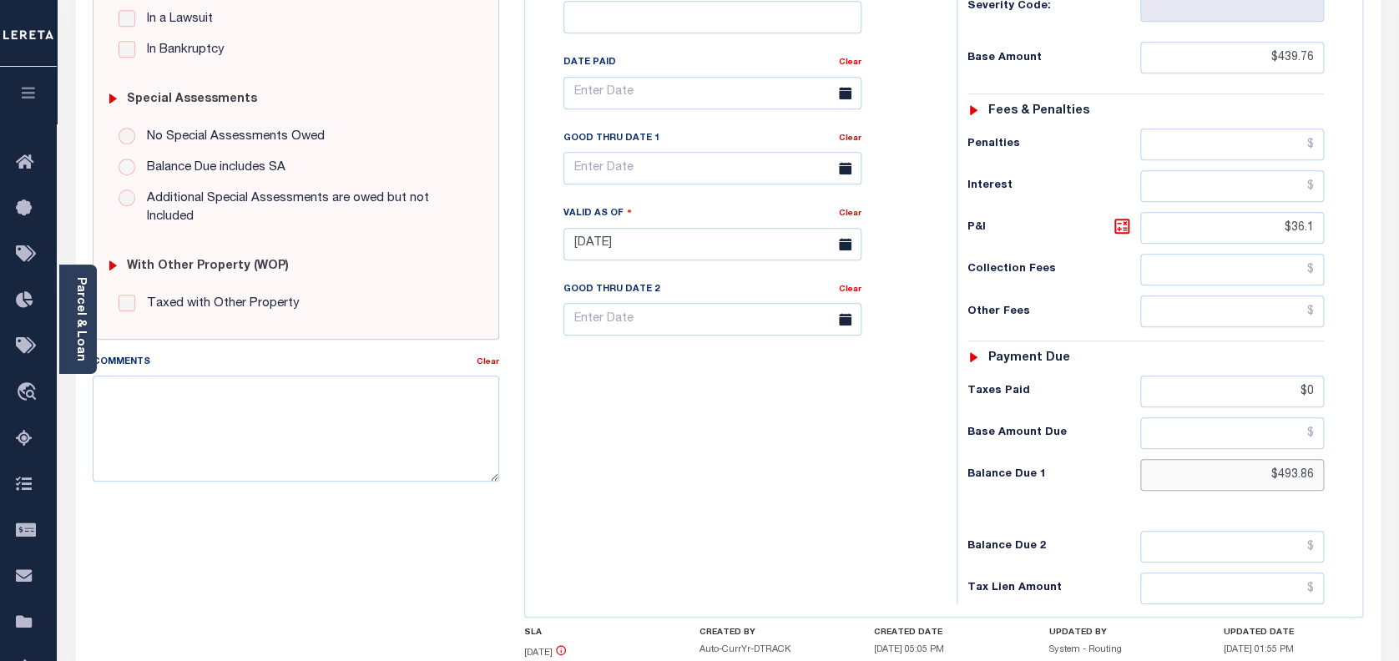
drag, startPoint x: 1311, startPoint y: 427, endPoint x: 1268, endPoint y: 436, distance: 43.6
click at [1268, 459] on input "$493.86" at bounding box center [1232, 475] width 185 height 32
click at [1316, 459] on input "$493.86" at bounding box center [1232, 475] width 185 height 32
drag, startPoint x: 1316, startPoint y: 447, endPoint x: 1272, endPoint y: 446, distance: 44.3
click at [1272, 459] on input "$493.86" at bounding box center [1232, 475] width 185 height 32
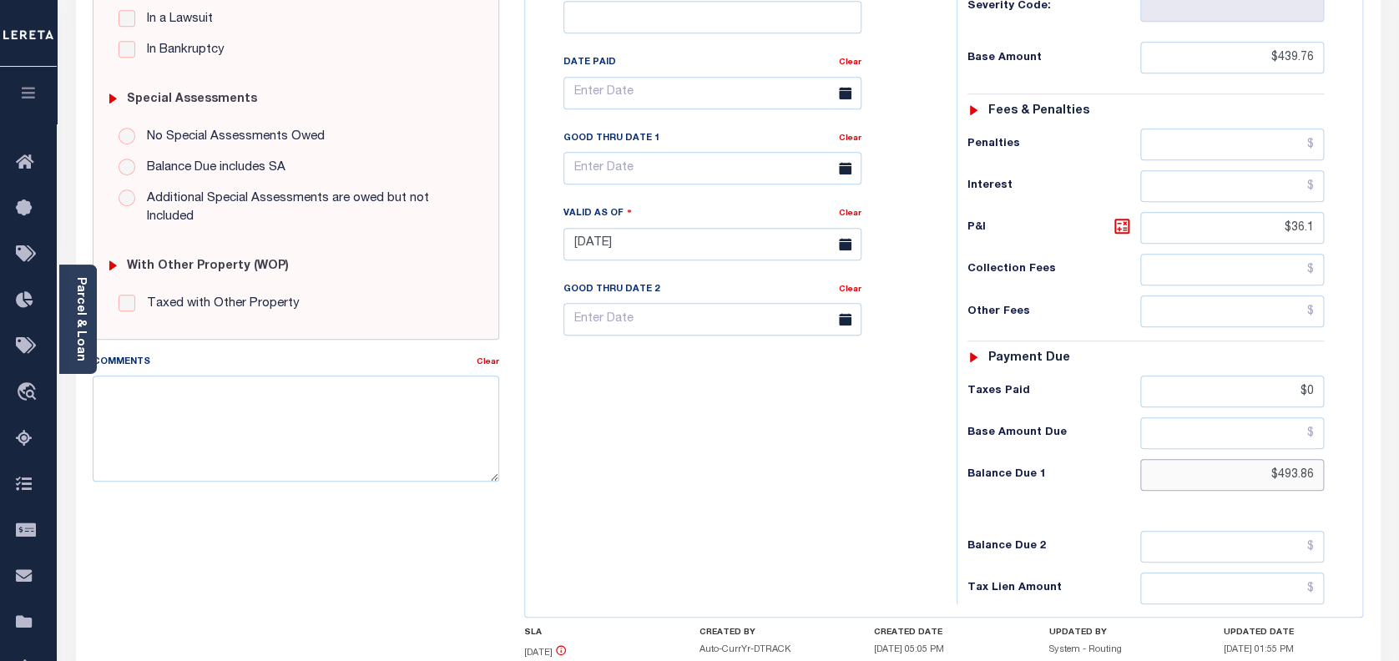
paste input "514.21"
type input "$514.21"
type input "[DATE]"
click at [1122, 216] on icon at bounding box center [1122, 226] width 20 height 20
type input "$74.45"
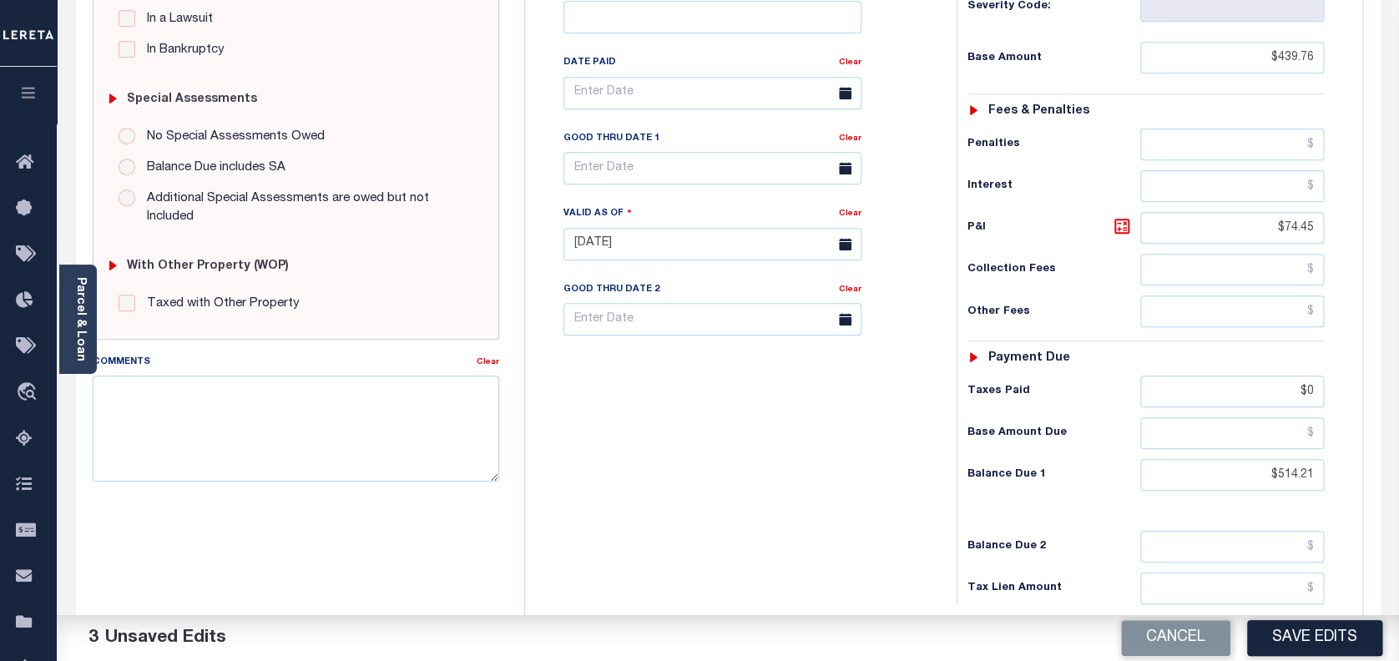
scroll to position [222, 0]
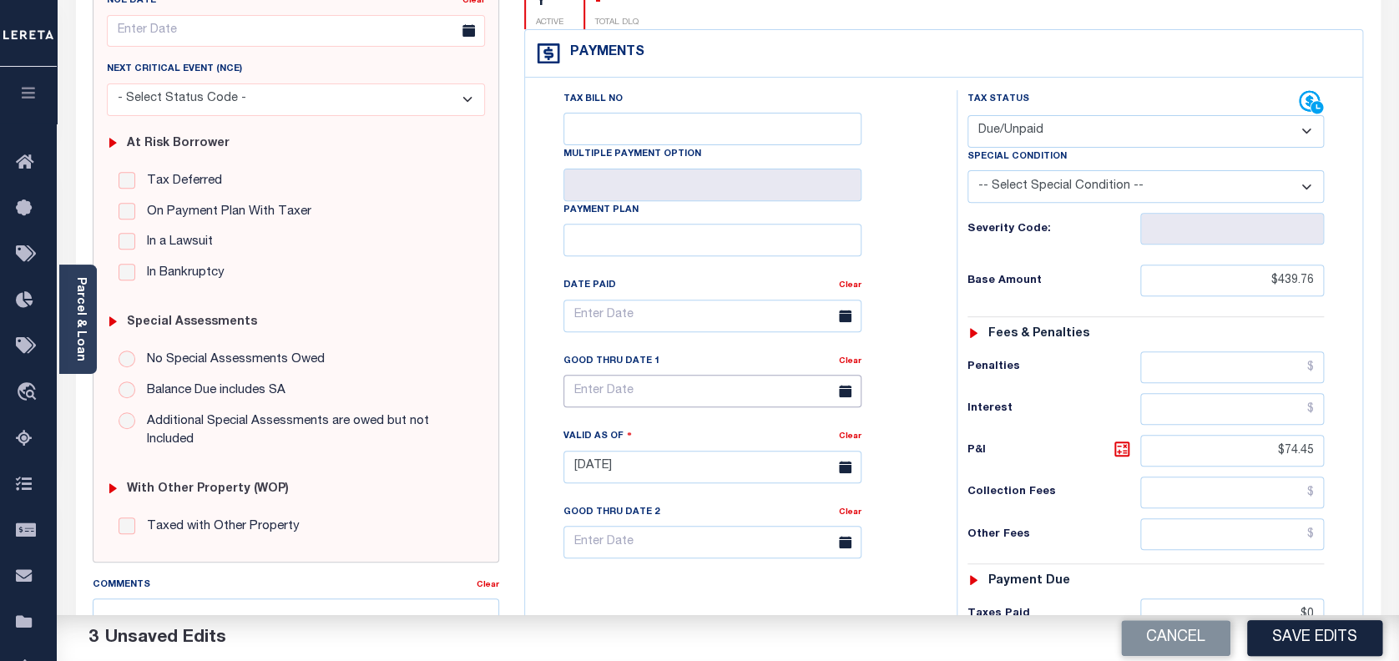
click at [635, 375] on input "text" at bounding box center [713, 391] width 298 height 33
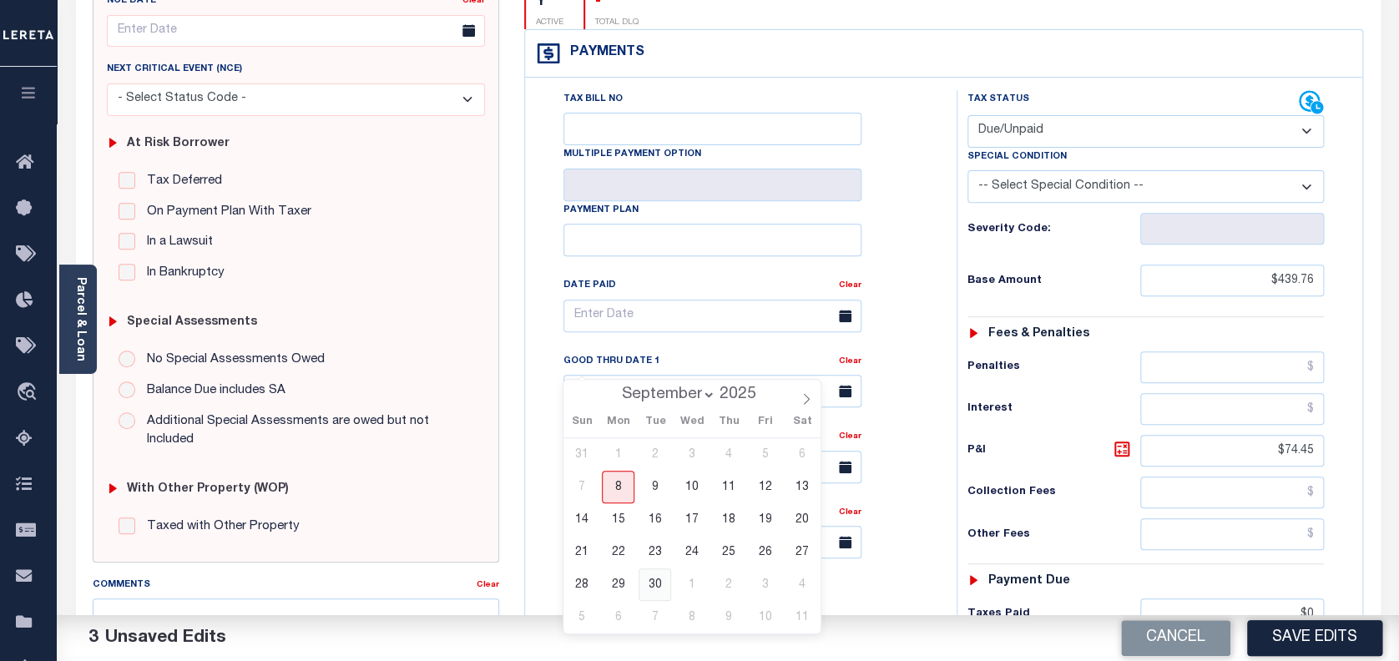
click at [648, 584] on span "30" at bounding box center [655, 585] width 33 height 33
type input "09/30/2025"
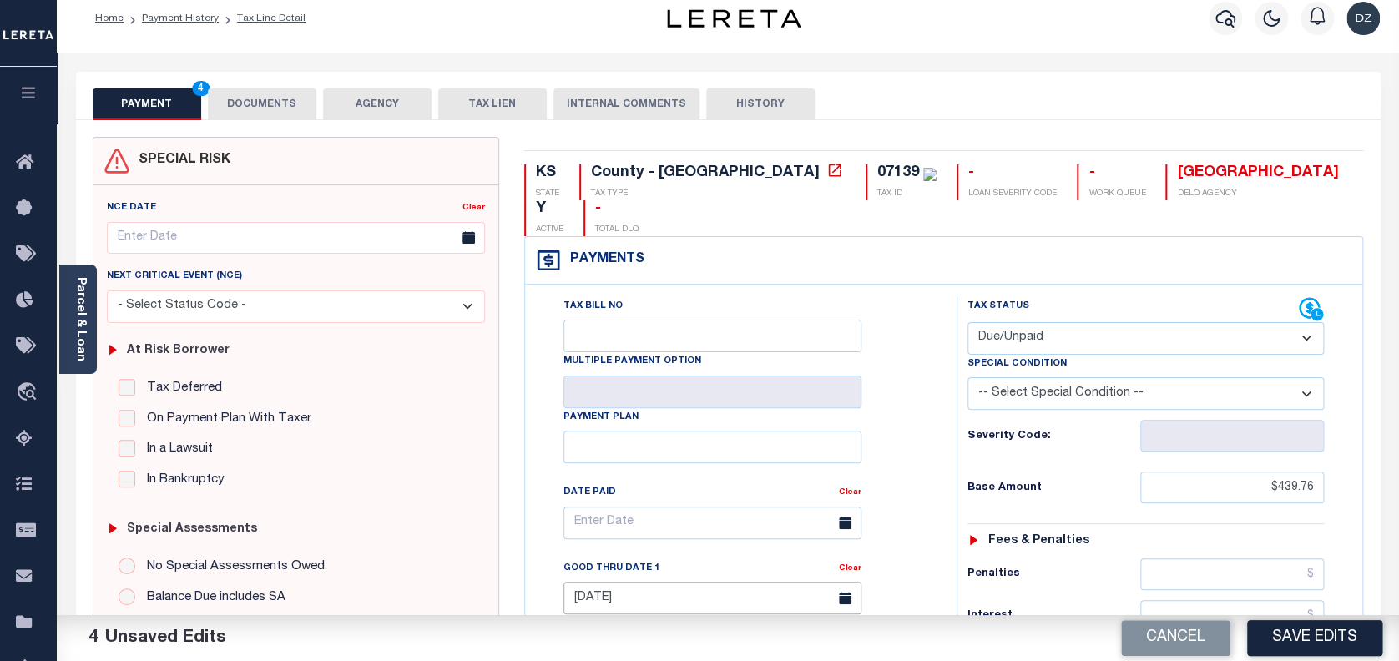
scroll to position [0, 0]
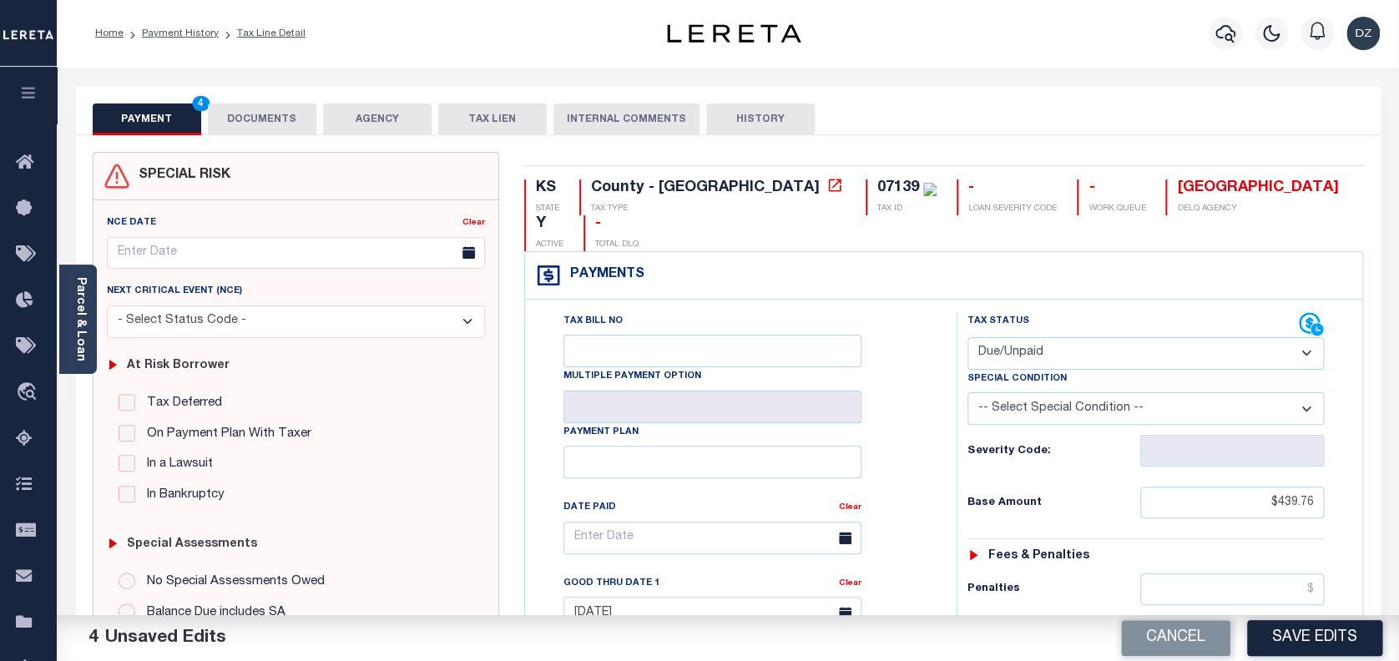
click at [275, 129] on button "DOCUMENTS" at bounding box center [262, 120] width 109 height 32
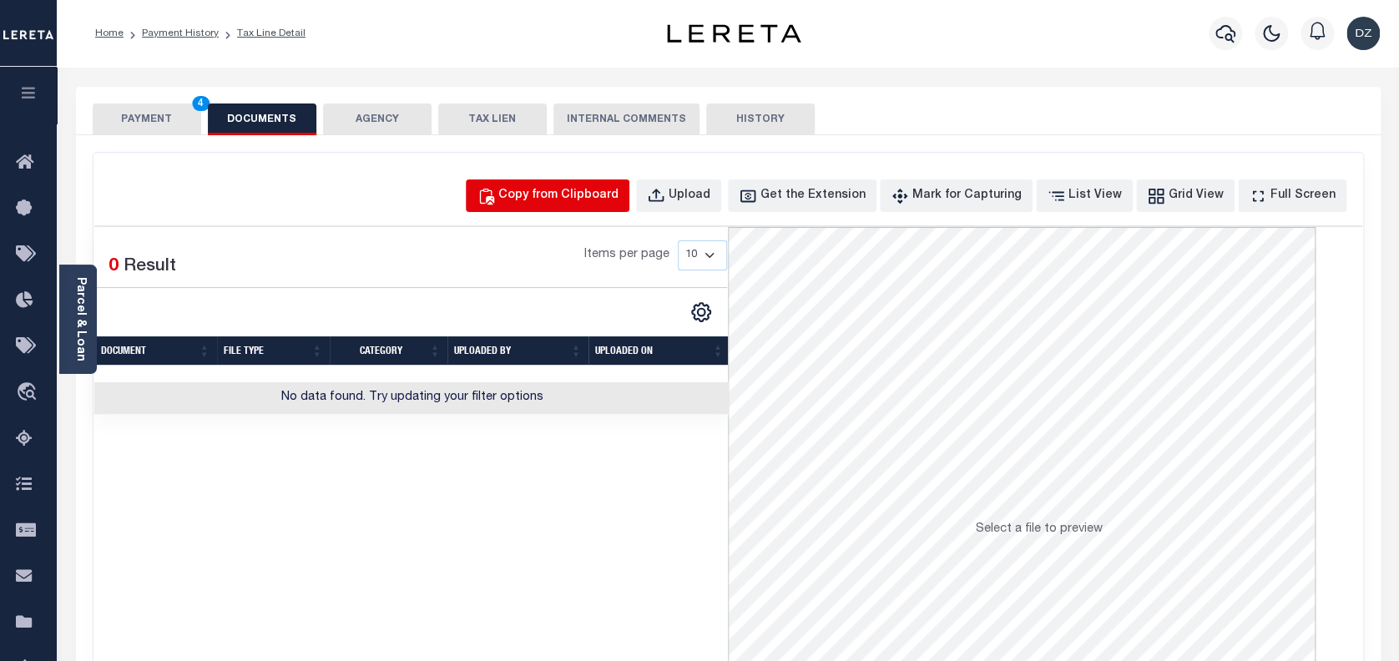
click at [619, 193] on div "Copy from Clipboard" at bounding box center [558, 196] width 120 height 18
select select "POP"
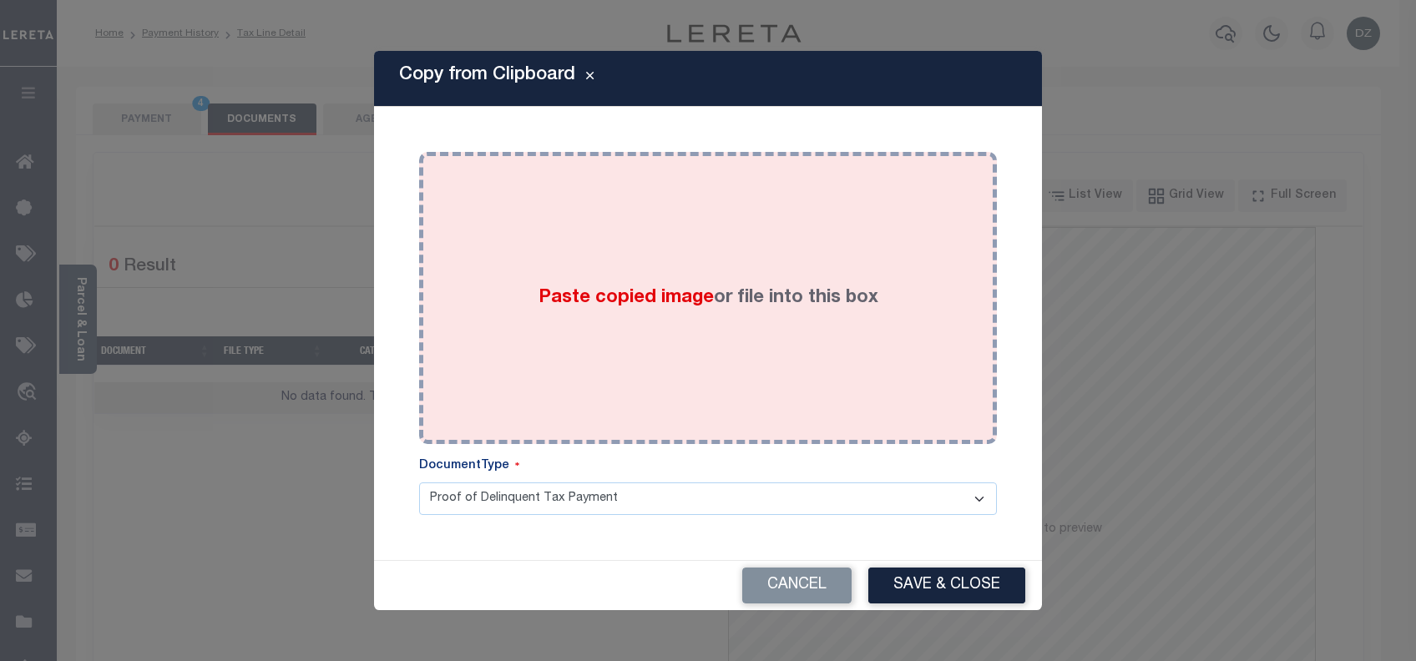
click at [630, 301] on span "Paste copied image" at bounding box center [626, 298] width 175 height 18
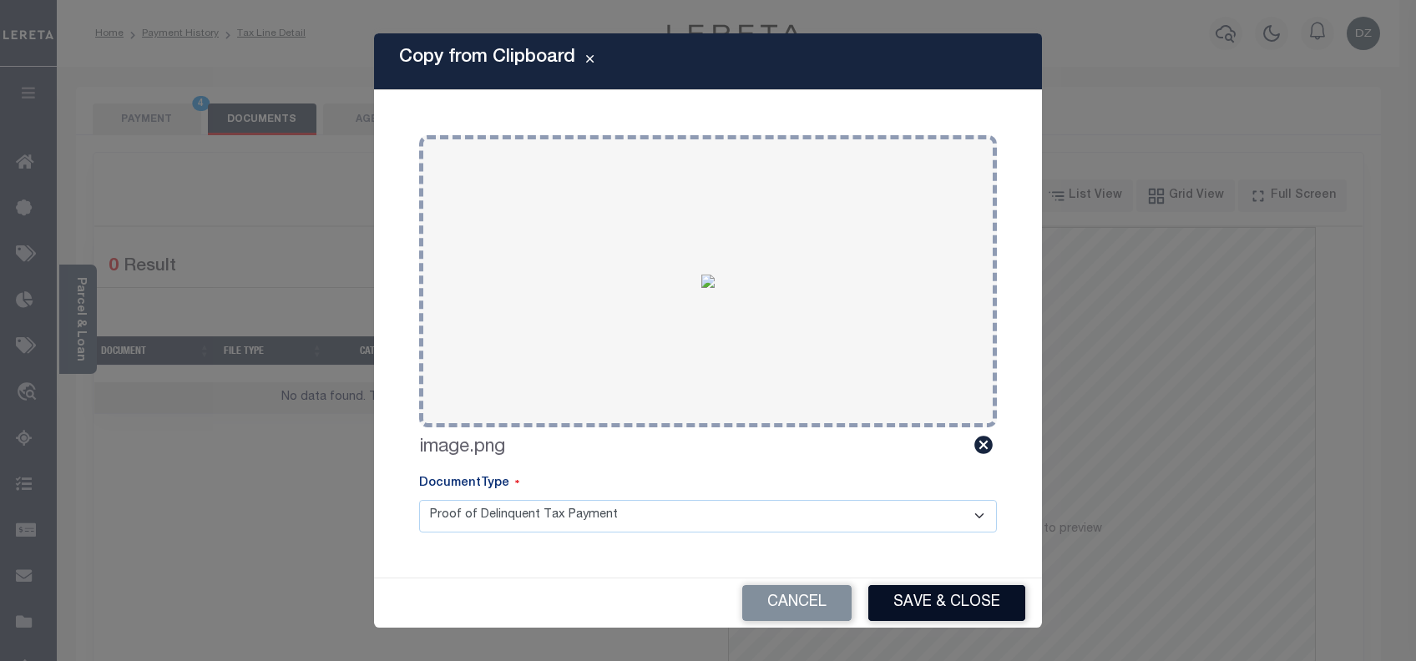
click at [968, 597] on button "Save & Close" at bounding box center [946, 603] width 157 height 36
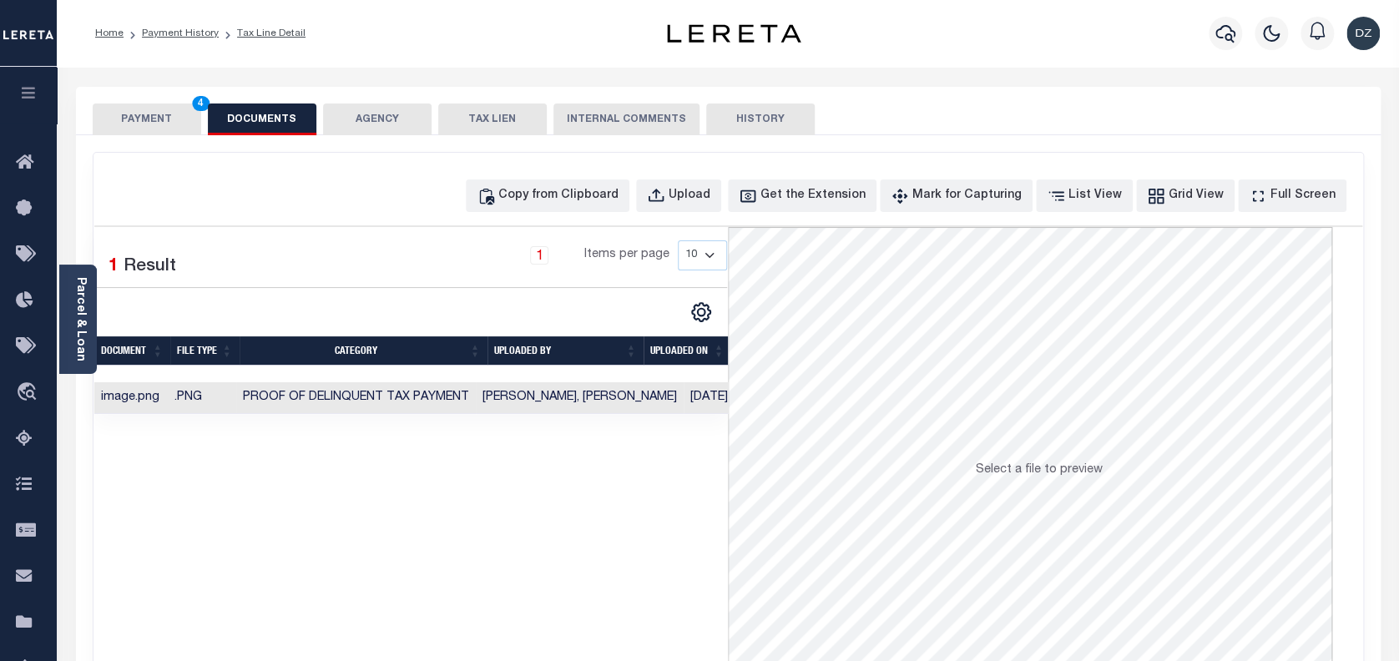
click at [182, 117] on button "PAYMENT 4" at bounding box center [147, 120] width 109 height 32
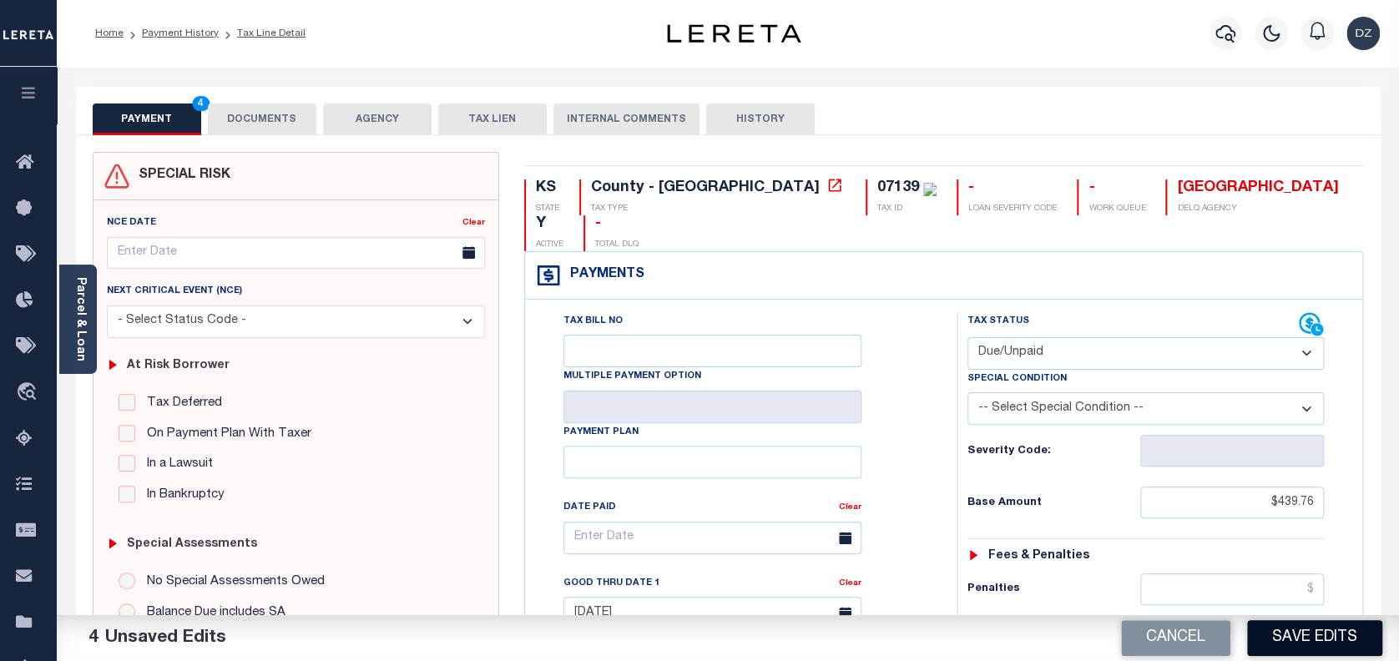
click at [1331, 645] on button "Save Edits" at bounding box center [1314, 638] width 135 height 36
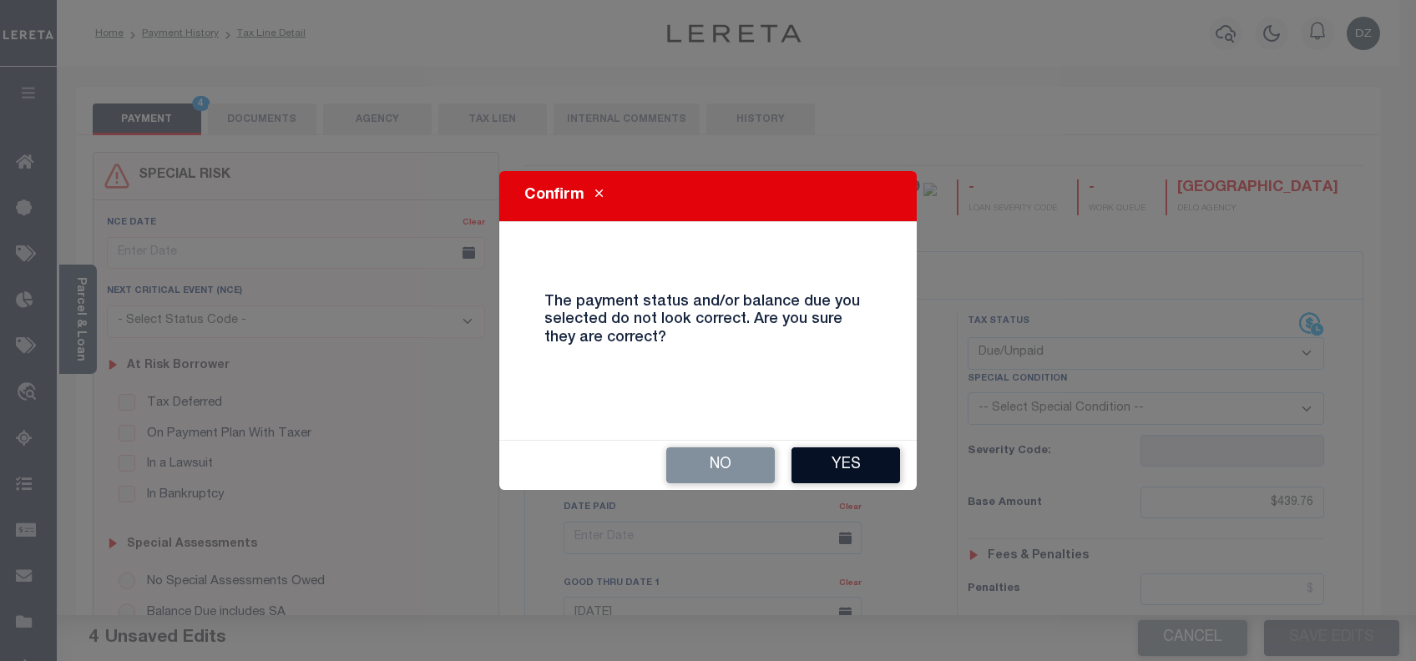
click at [896, 457] on button "Yes" at bounding box center [845, 466] width 109 height 36
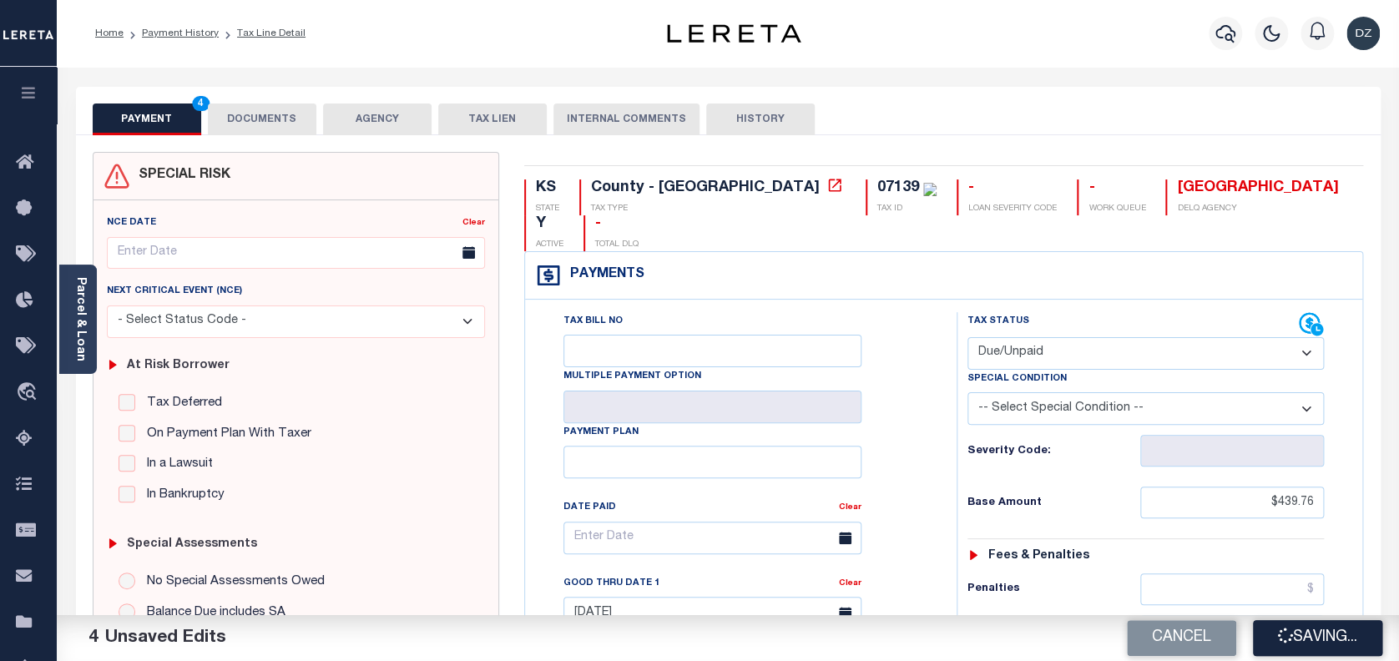
checkbox input "false"
type input "$439.76"
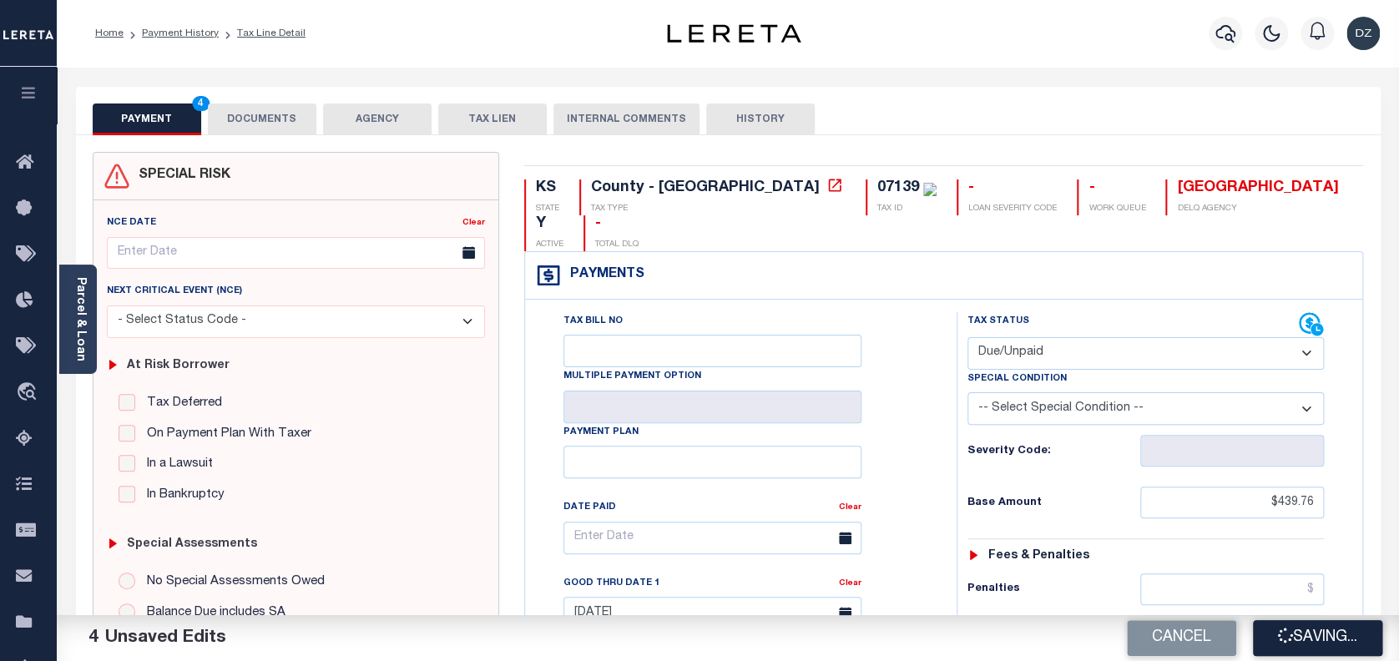
type input "$74.45"
type input "$0"
type input "$514.21"
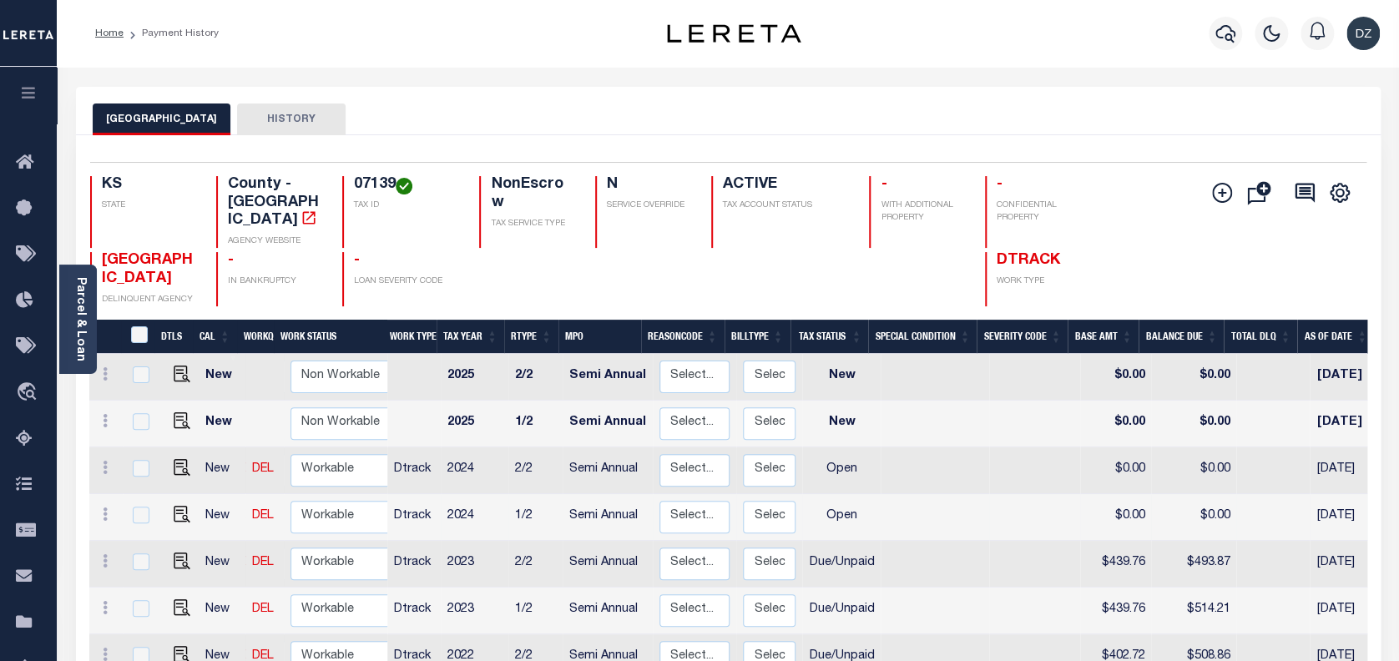
scroll to position [111, 0]
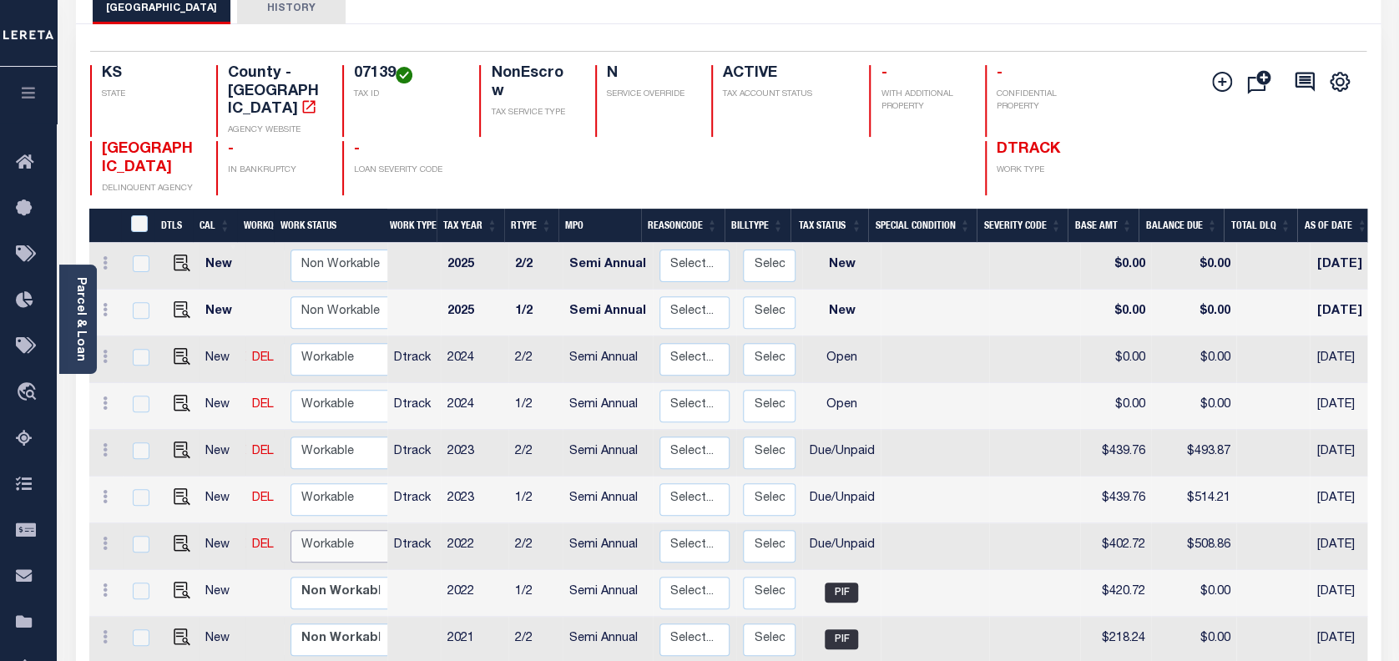
click at [327, 530] on select "Non Workable Workable" at bounding box center [341, 546] width 100 height 33
checkbox input "true"
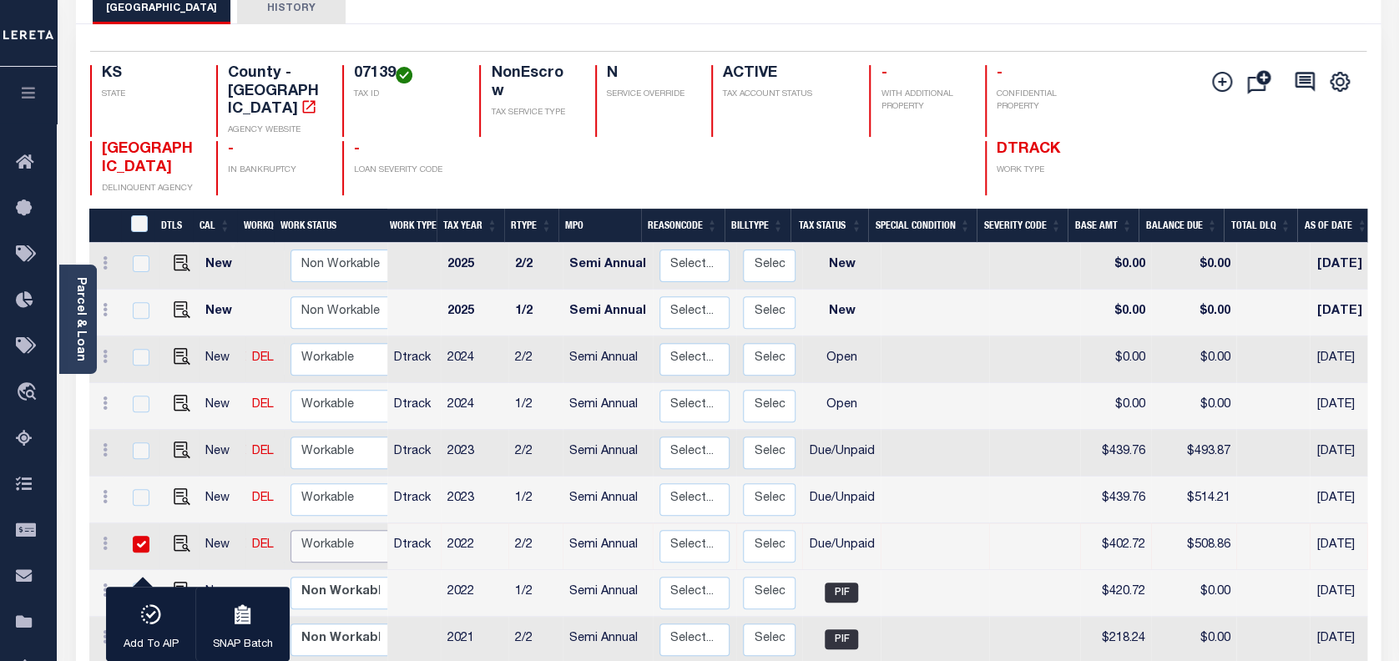
select select "true"
click at [291, 530] on select "Non Workable Workable" at bounding box center [341, 546] width 100 height 33
checkbox input "false"
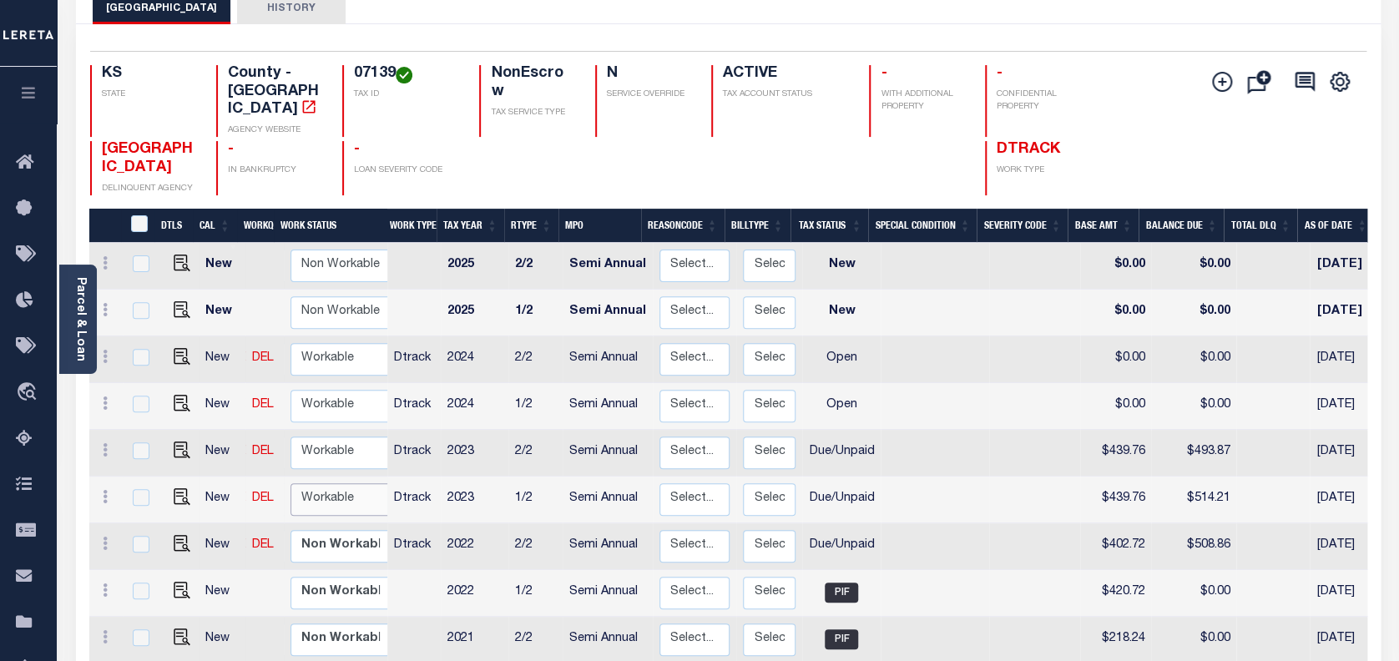
click at [301, 488] on select "Non Workable Workable" at bounding box center [341, 499] width 100 height 33
checkbox input "true"
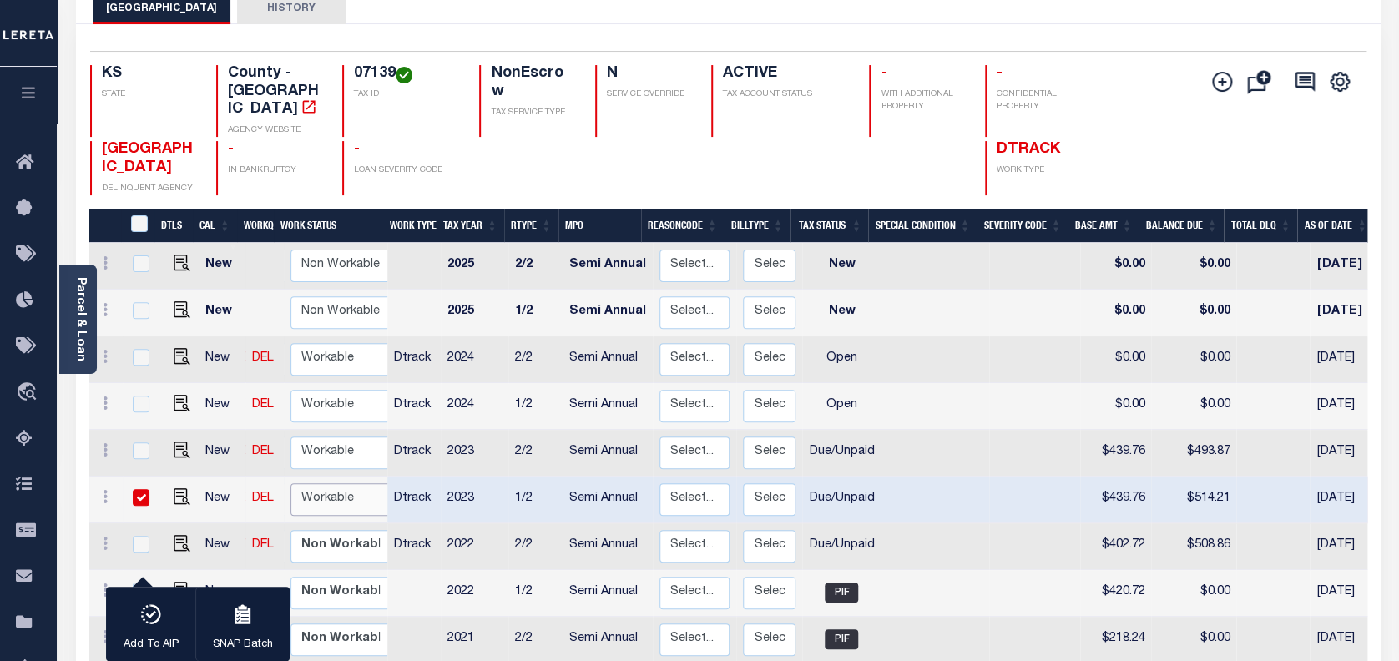
select select "true"
click at [291, 483] on select "Non Workable Workable" at bounding box center [341, 499] width 100 height 33
checkbox input "false"
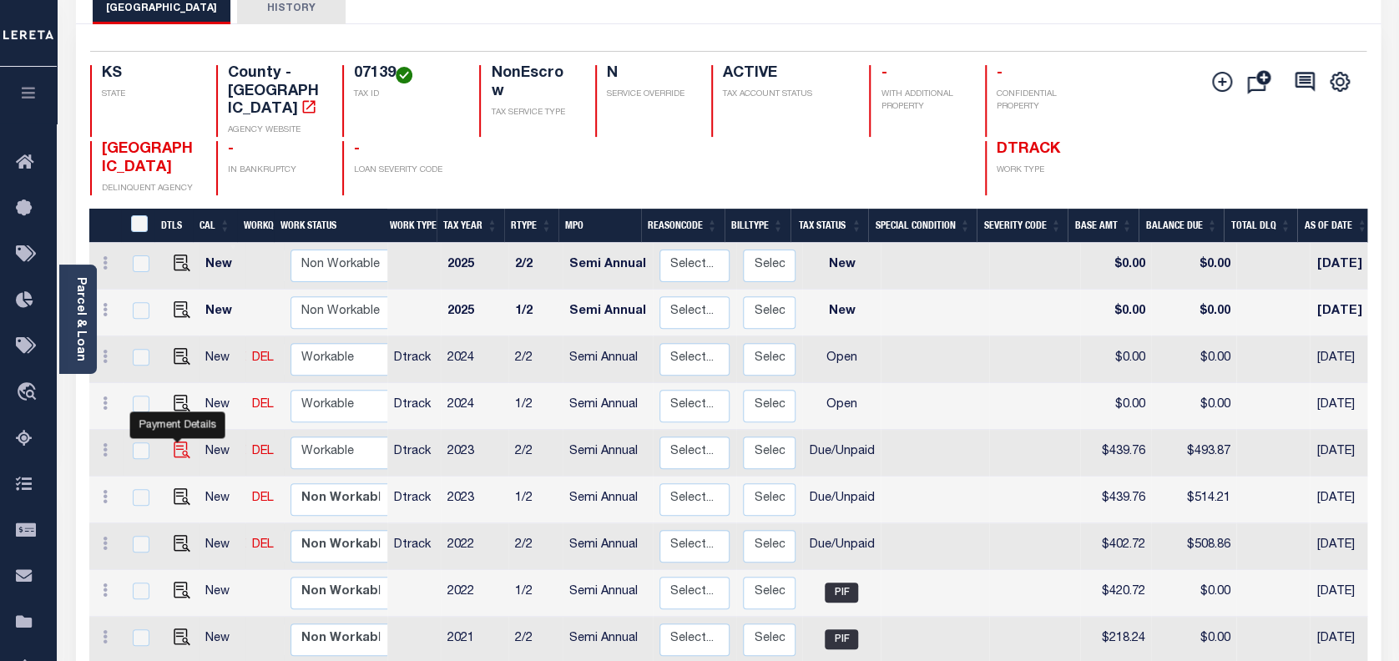
click at [174, 442] on img "" at bounding box center [182, 450] width 17 height 17
checkbox input "true"
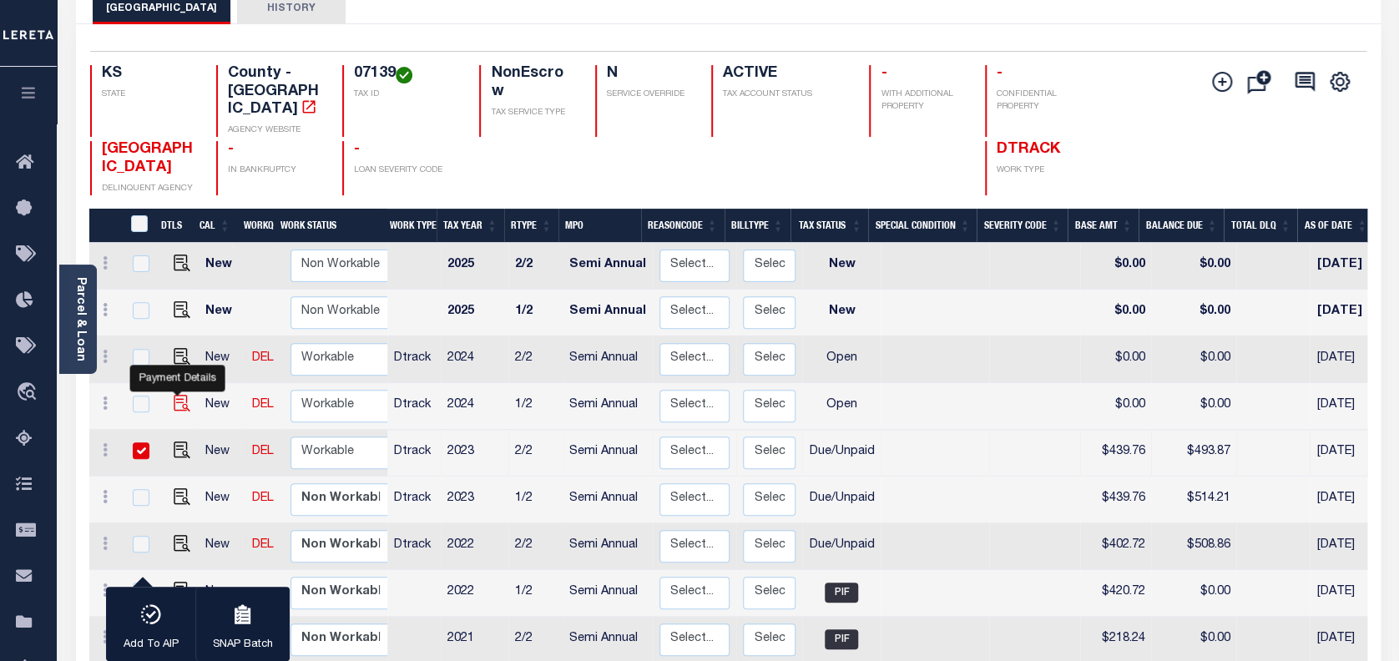
click at [174, 395] on img "" at bounding box center [182, 403] width 17 height 17
checkbox input "true"
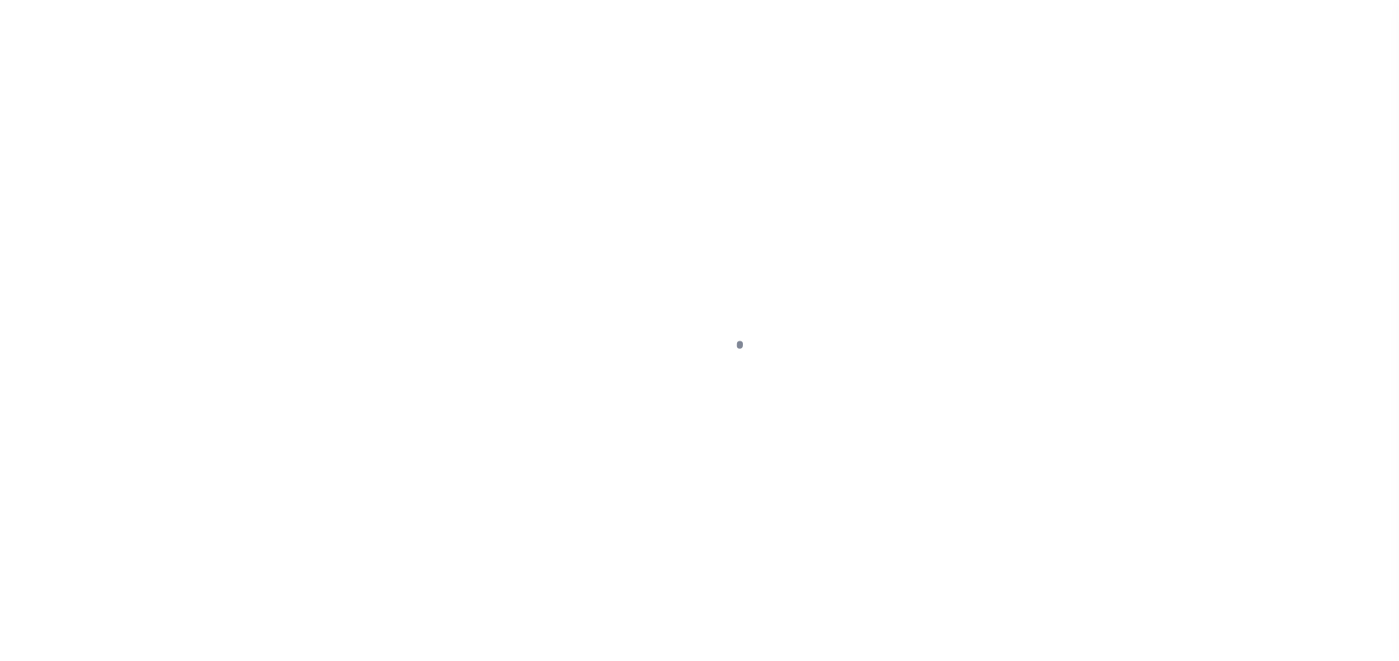
select select "DUE"
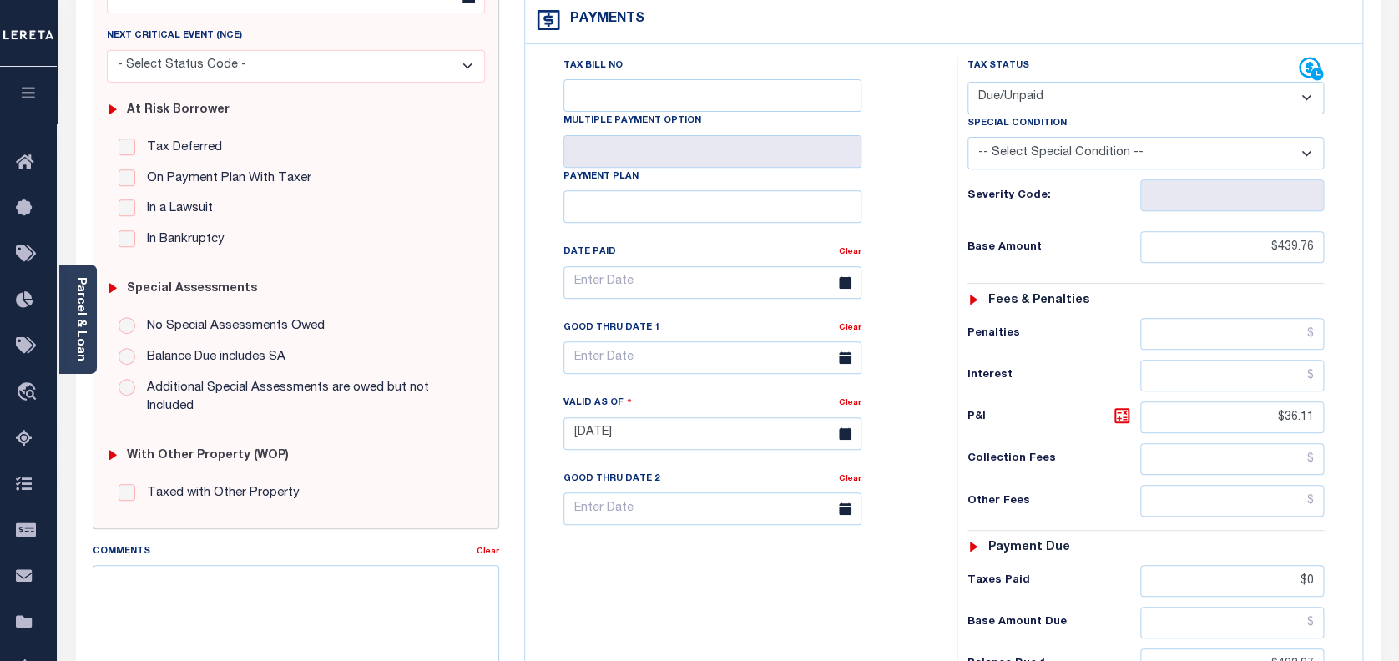
scroll to position [334, 0]
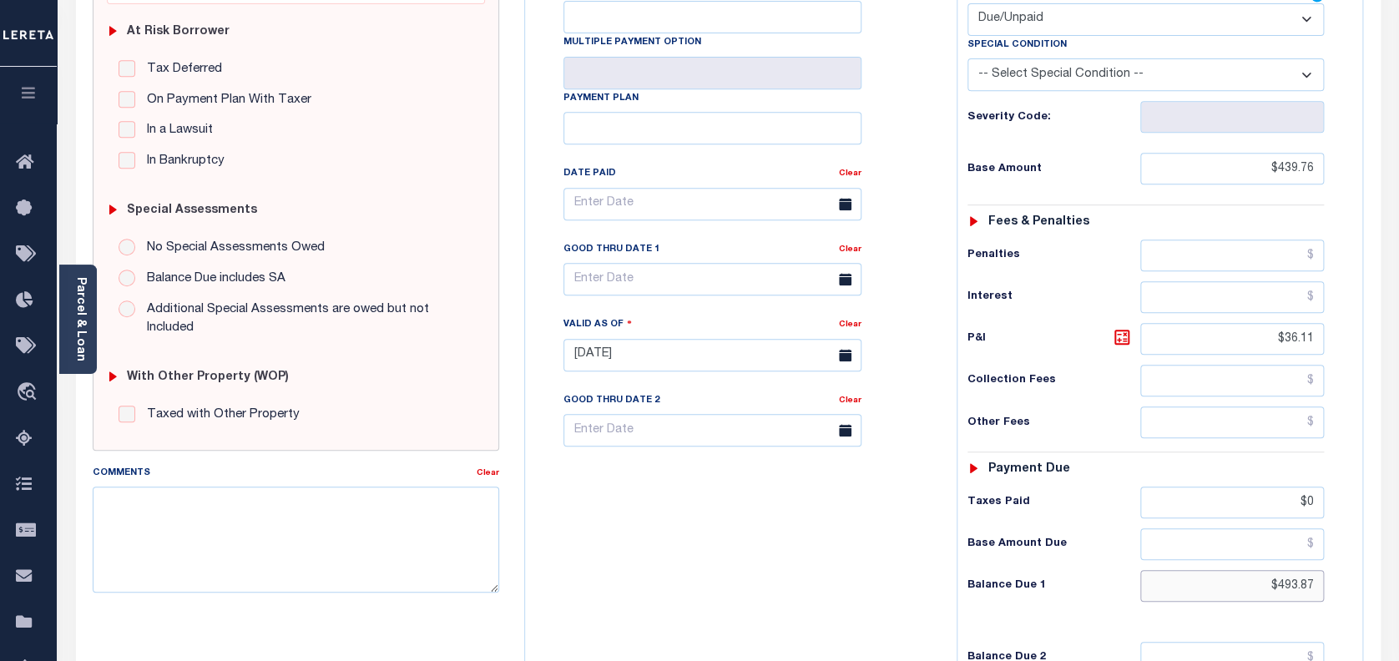
click at [1287, 570] on input "$493.87" at bounding box center [1232, 586] width 185 height 32
drag, startPoint x: 1315, startPoint y: 541, endPoint x: 1271, endPoint y: 550, distance: 45.2
click at [1271, 570] on input "$493.87" at bounding box center [1232, 586] width 185 height 32
paste input "514.21"
type input "$514.21"
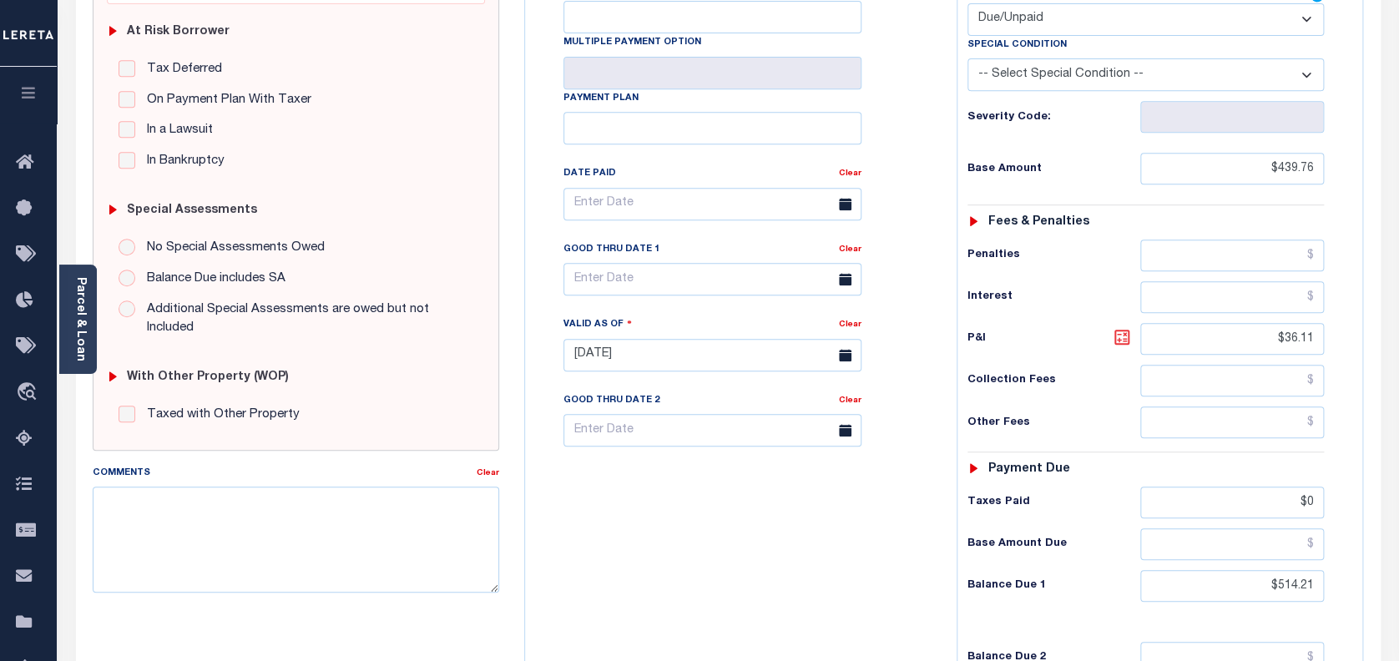
type input "[DATE]"
click at [1113, 327] on icon at bounding box center [1122, 337] width 20 height 20
type input "$74.45"
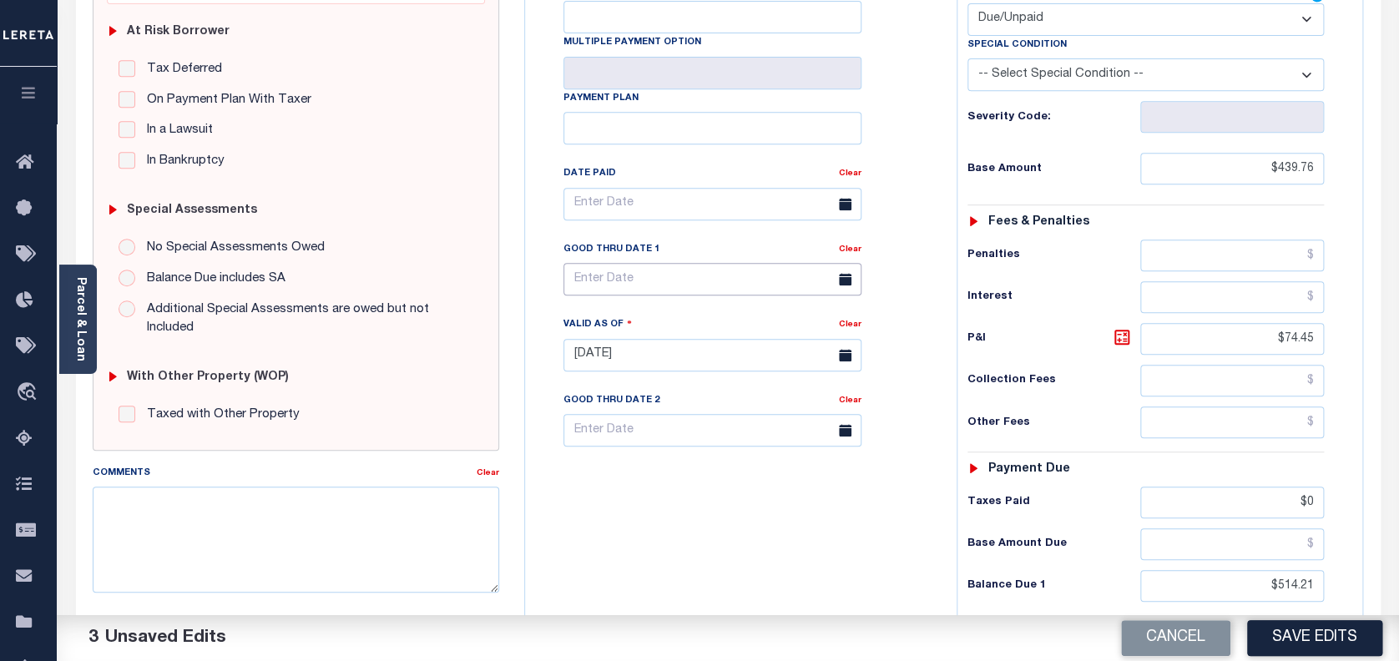
click at [614, 263] on input "text" at bounding box center [713, 279] width 298 height 33
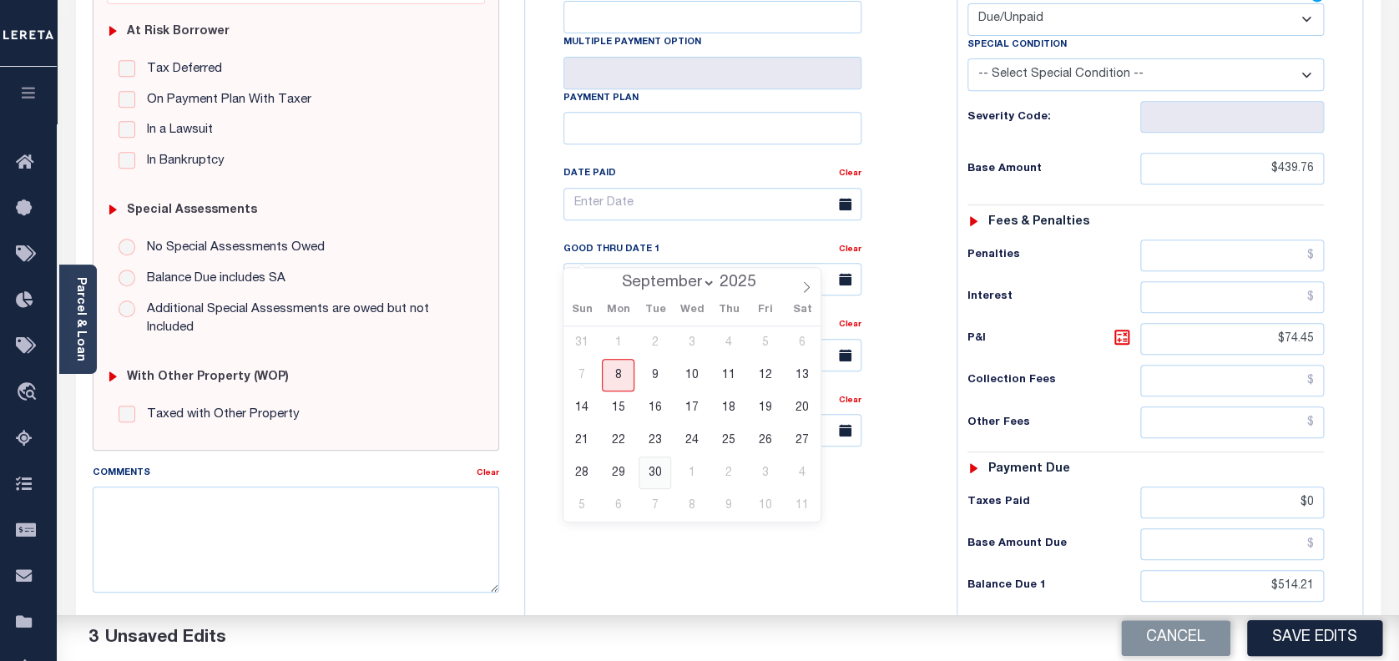
click at [661, 468] on span "30" at bounding box center [655, 473] width 33 height 33
type input "[DATE]"
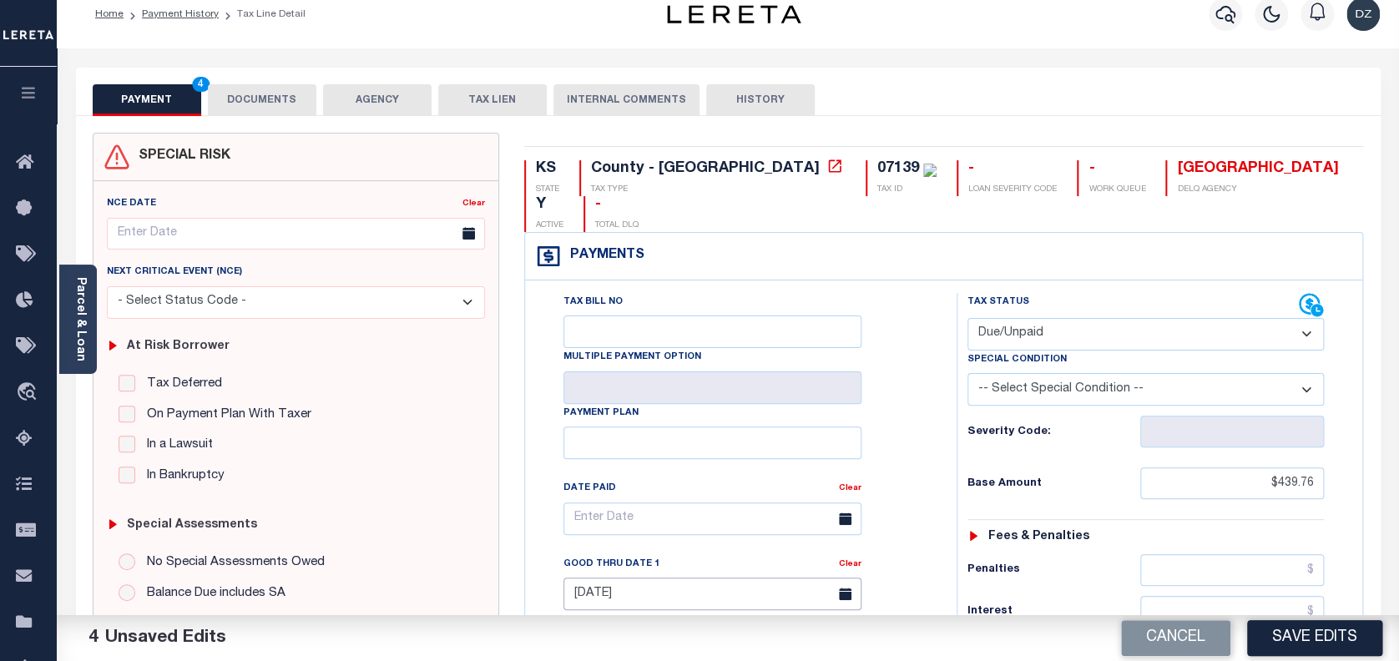
scroll to position [0, 0]
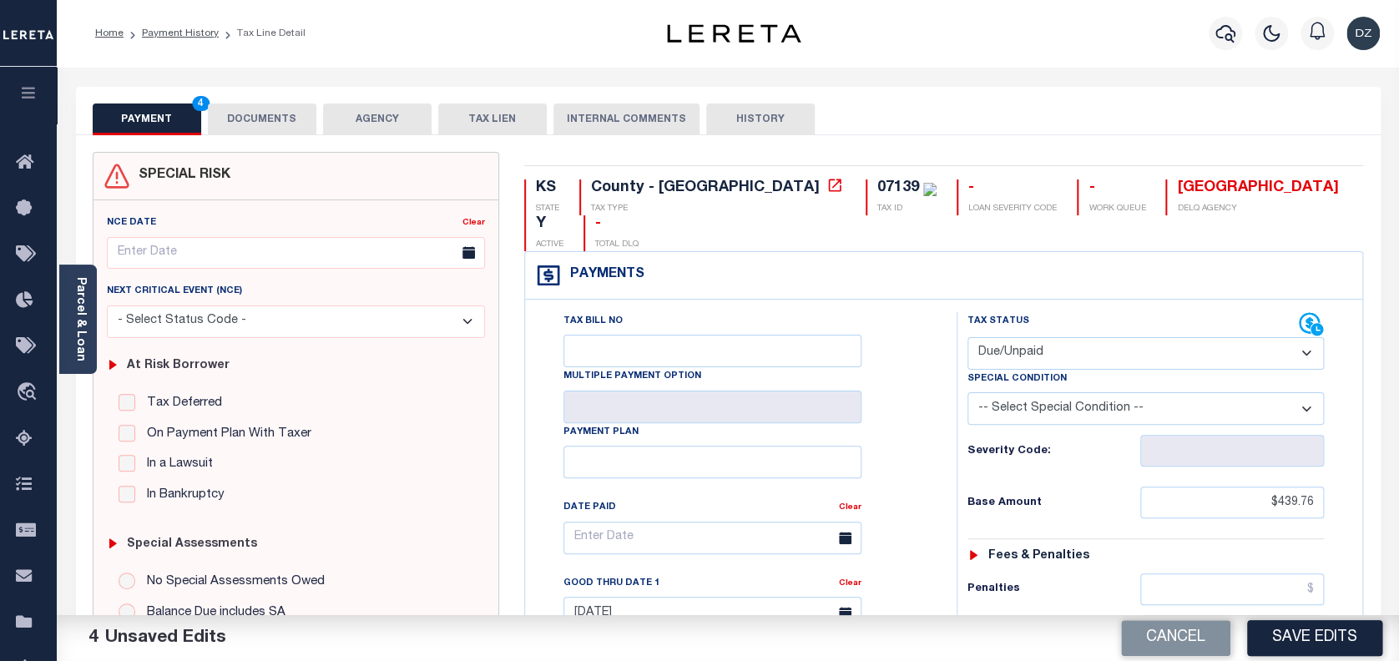
click at [250, 116] on button "DOCUMENTS" at bounding box center [262, 120] width 109 height 32
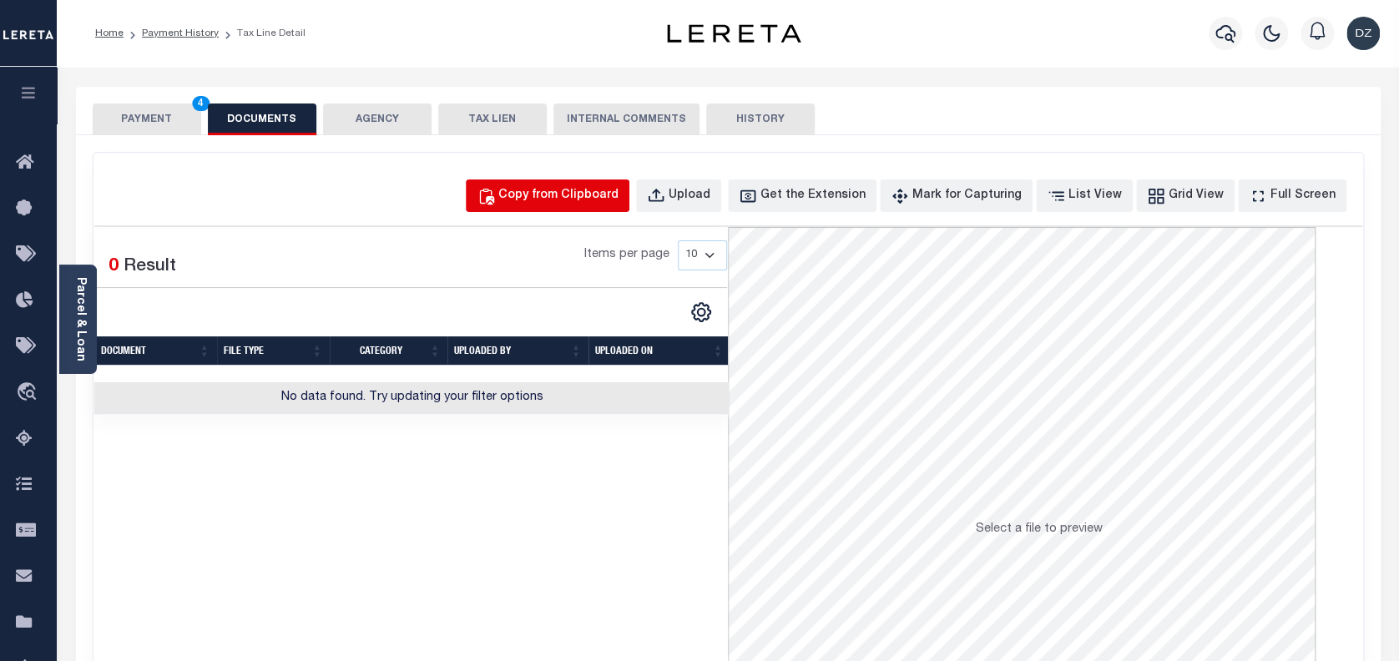
click at [614, 207] on button "Copy from Clipboard" at bounding box center [548, 196] width 164 height 33
select select "POP"
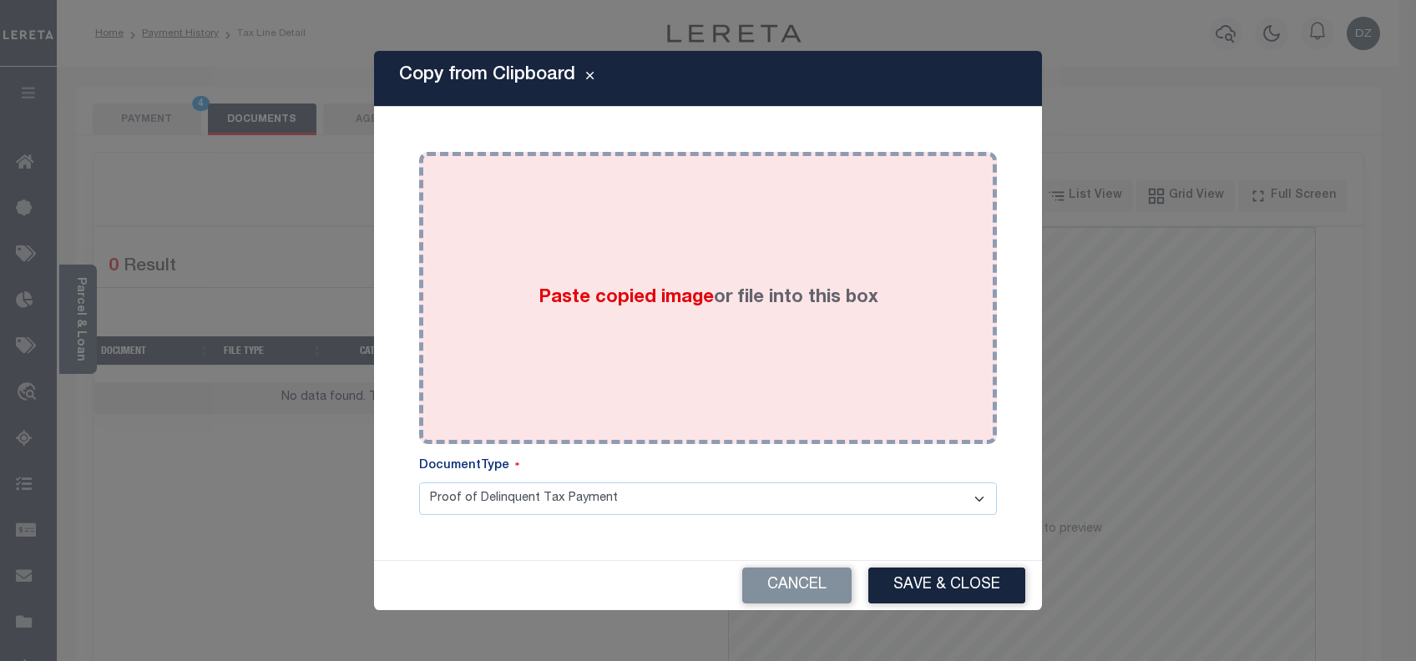
click at [756, 356] on div "Paste copied image or file into this box" at bounding box center [708, 297] width 553 height 267
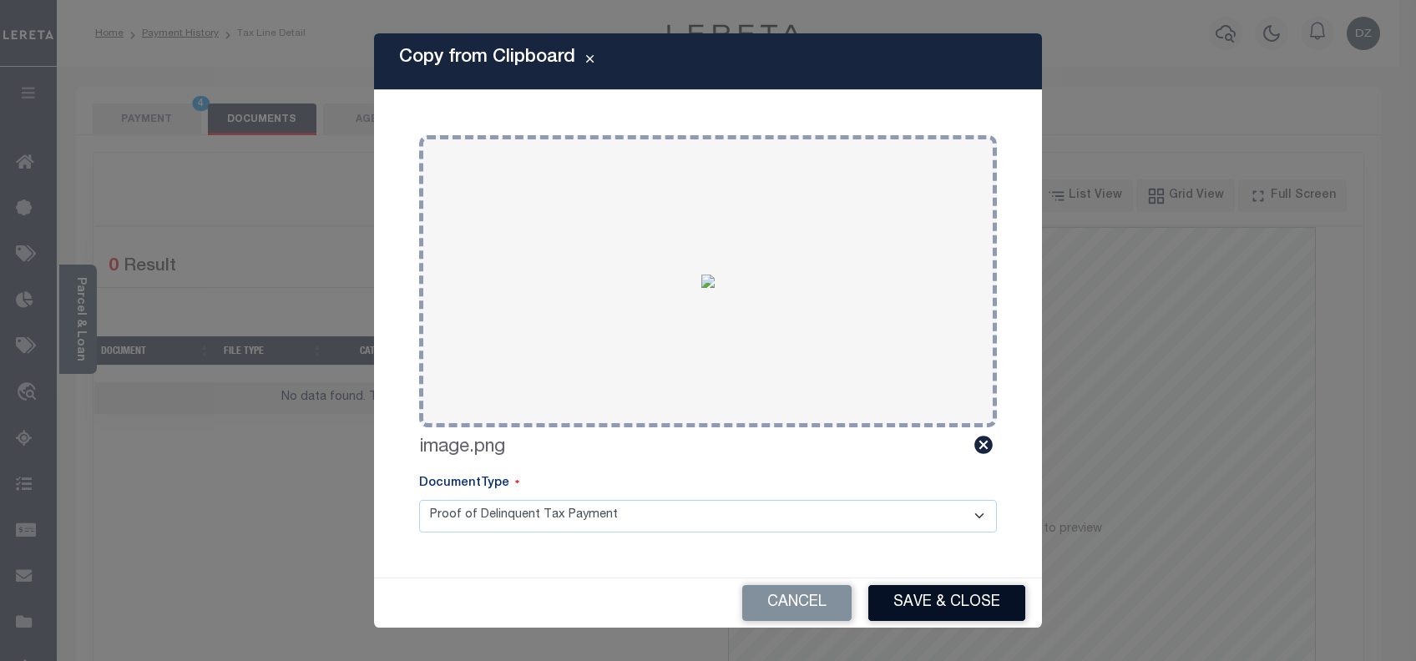
click at [913, 601] on button "Save & Close" at bounding box center [946, 603] width 157 height 36
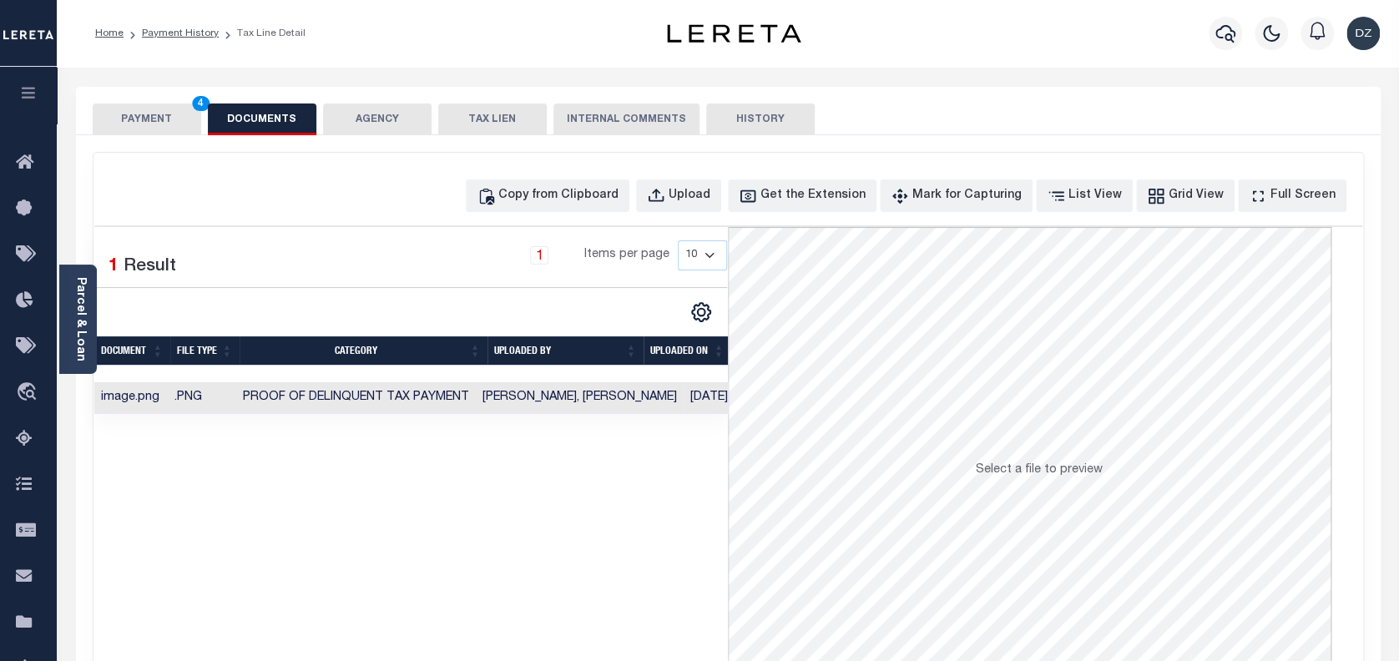
click at [168, 122] on button "PAYMENT 4" at bounding box center [147, 120] width 109 height 32
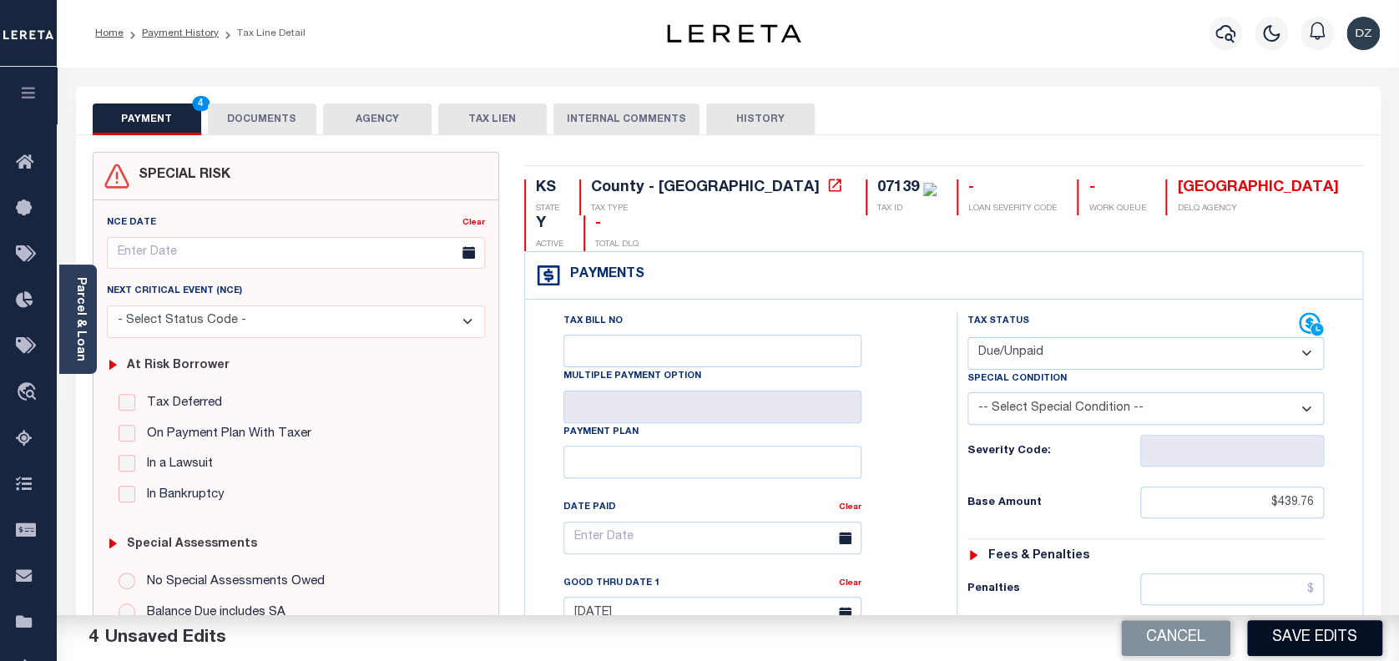
click at [1282, 649] on button "Save Edits" at bounding box center [1314, 638] width 135 height 36
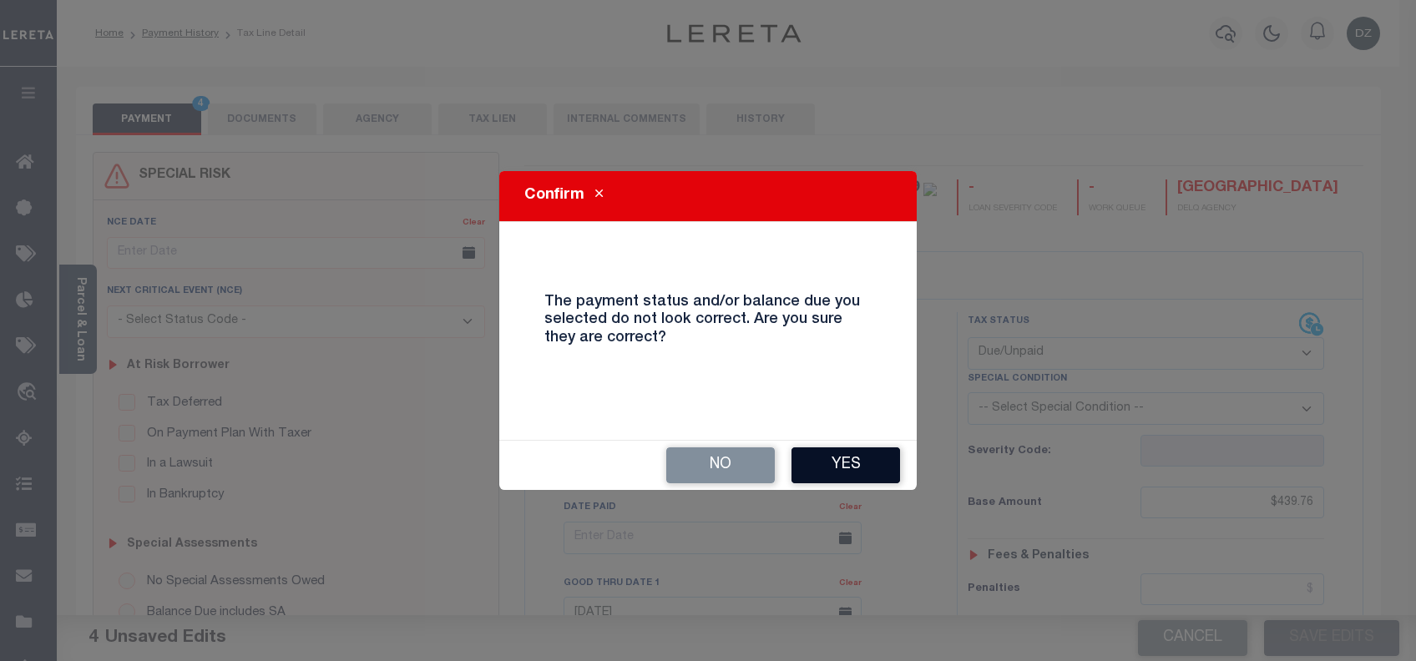
click at [825, 454] on button "Yes" at bounding box center [845, 466] width 109 height 36
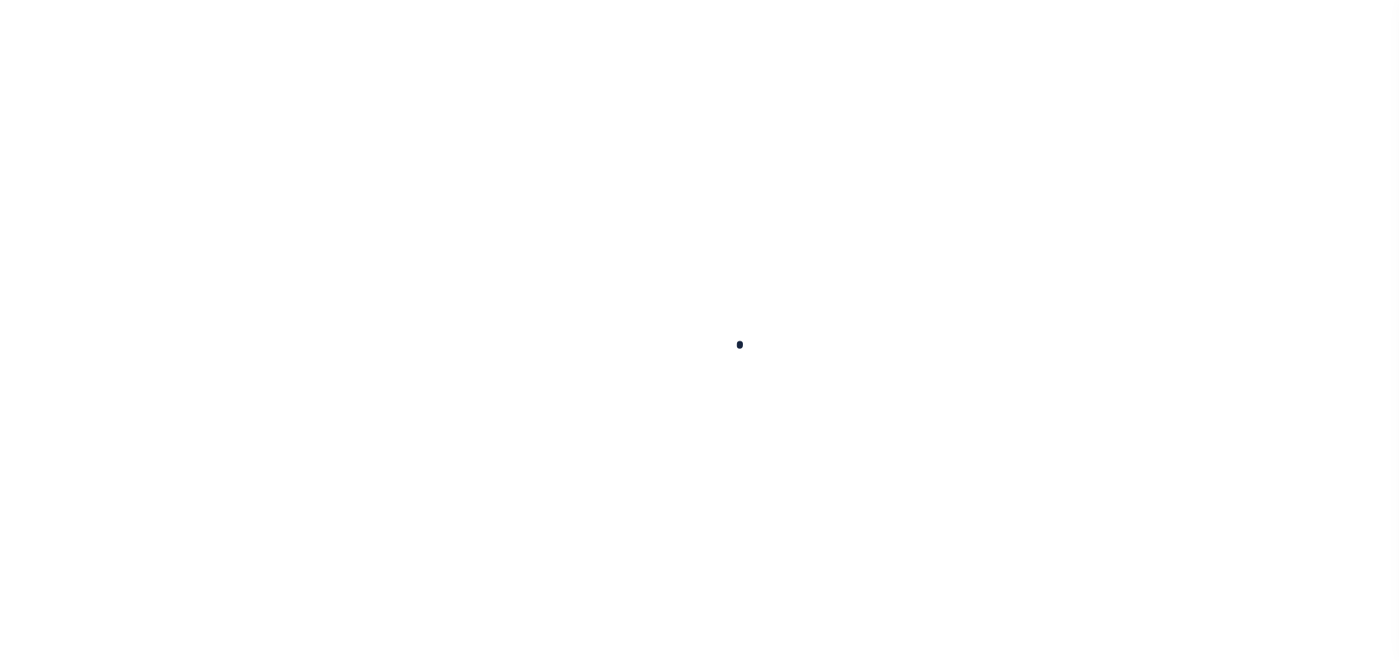
checkbox input "false"
type input "[DATE]"
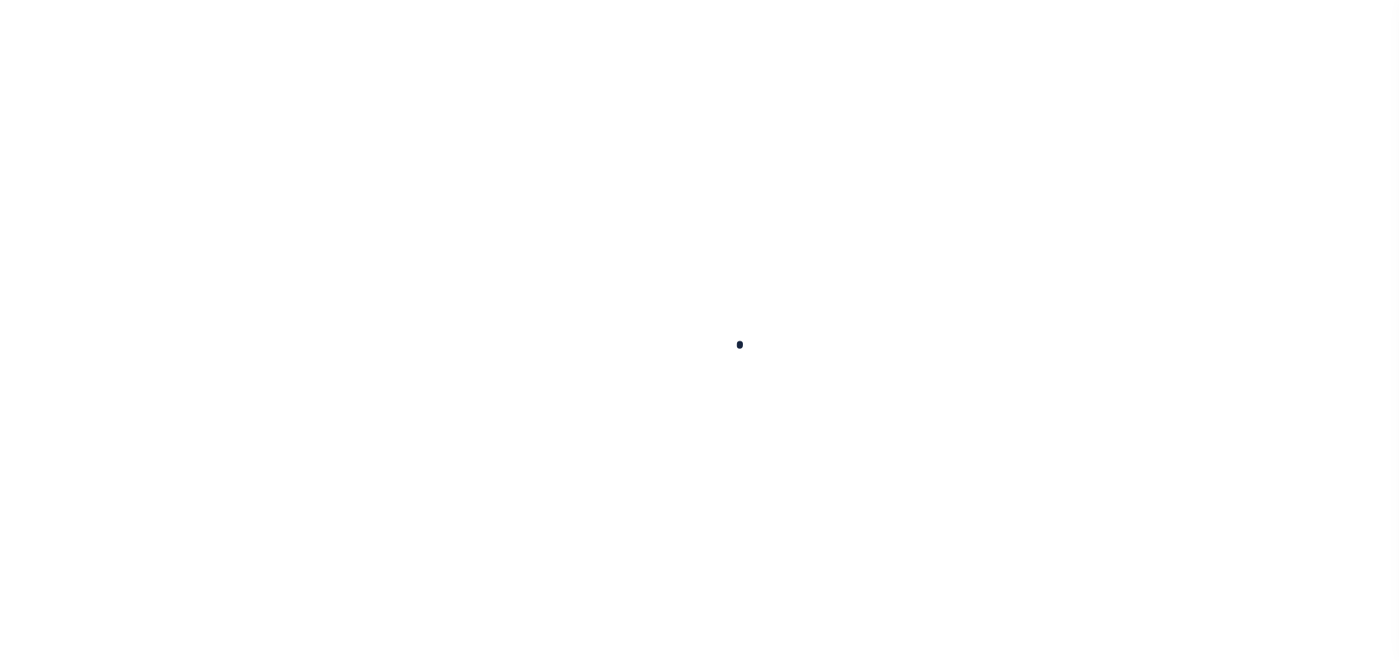
type input "[DATE]"
select select "DUE"
type input "$439.76"
type input "$74.45"
type input "$0"
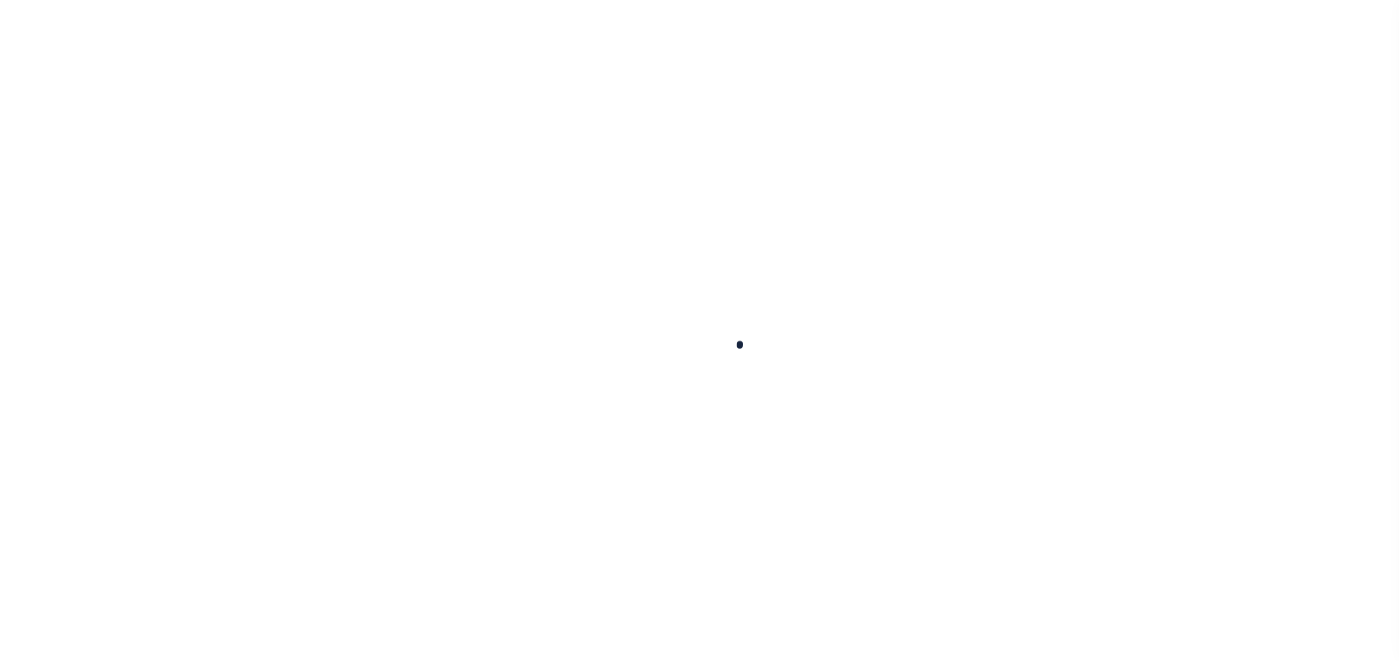
type input "$514.21"
select select "OP2"
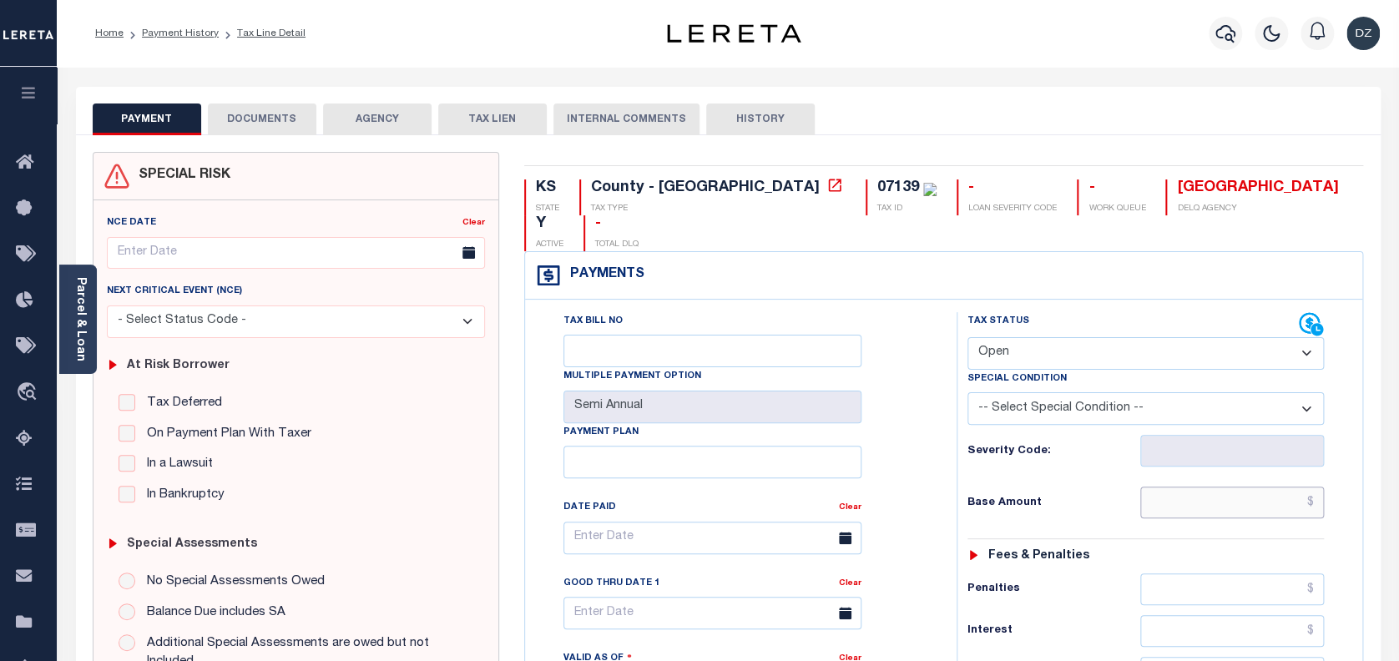
click at [1245, 487] on input "text" at bounding box center [1232, 503] width 185 height 32
paste input "428.85"
type input "$428.85"
type input "[DATE]"
click at [1078, 337] on select "- Select Status Code - Open Due/Unpaid Paid Incomplete No Tax Due Internal Refu…" at bounding box center [1146, 353] width 357 height 33
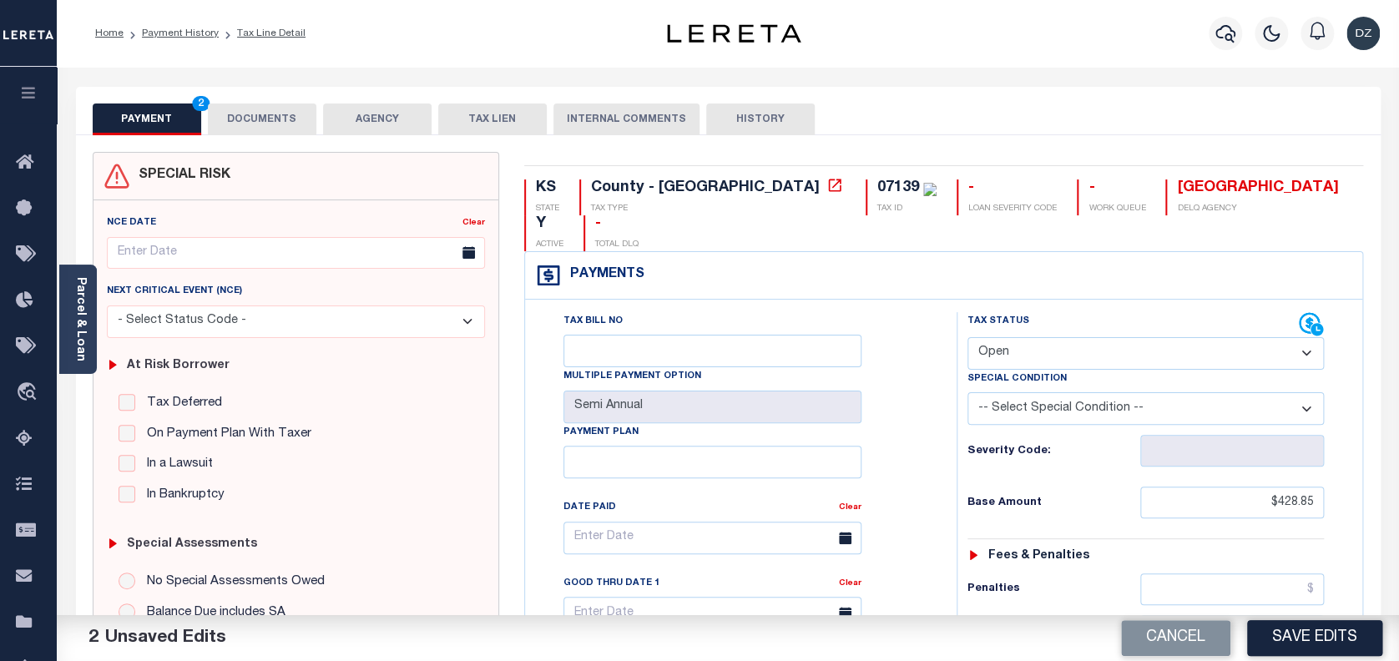
select select "DUE"
click at [968, 337] on select "- Select Status Code - Open Due/Unpaid Paid Incomplete No Tax Due Internal Refu…" at bounding box center [1146, 353] width 357 height 33
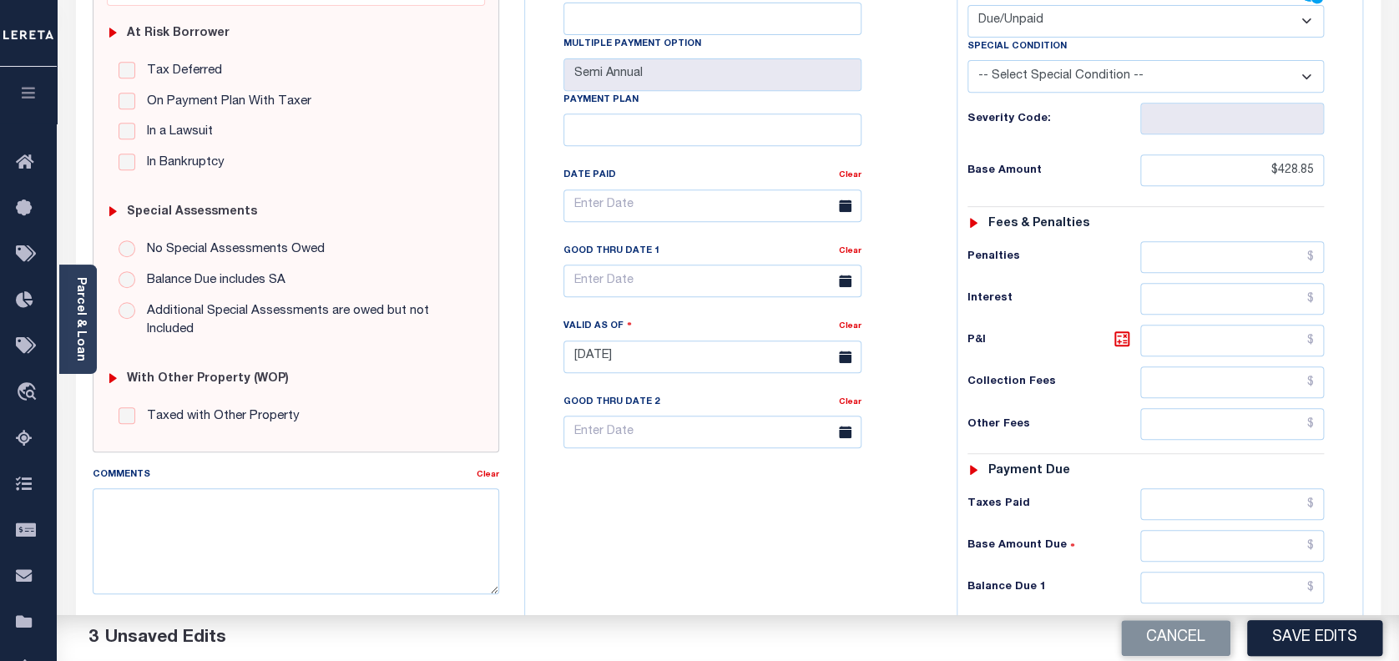
scroll to position [334, 0]
click at [1272, 570] on input "text" at bounding box center [1232, 586] width 185 height 32
paste input "461.47"
type input "$461.47"
click at [1112, 327] on icon at bounding box center [1122, 337] width 20 height 20
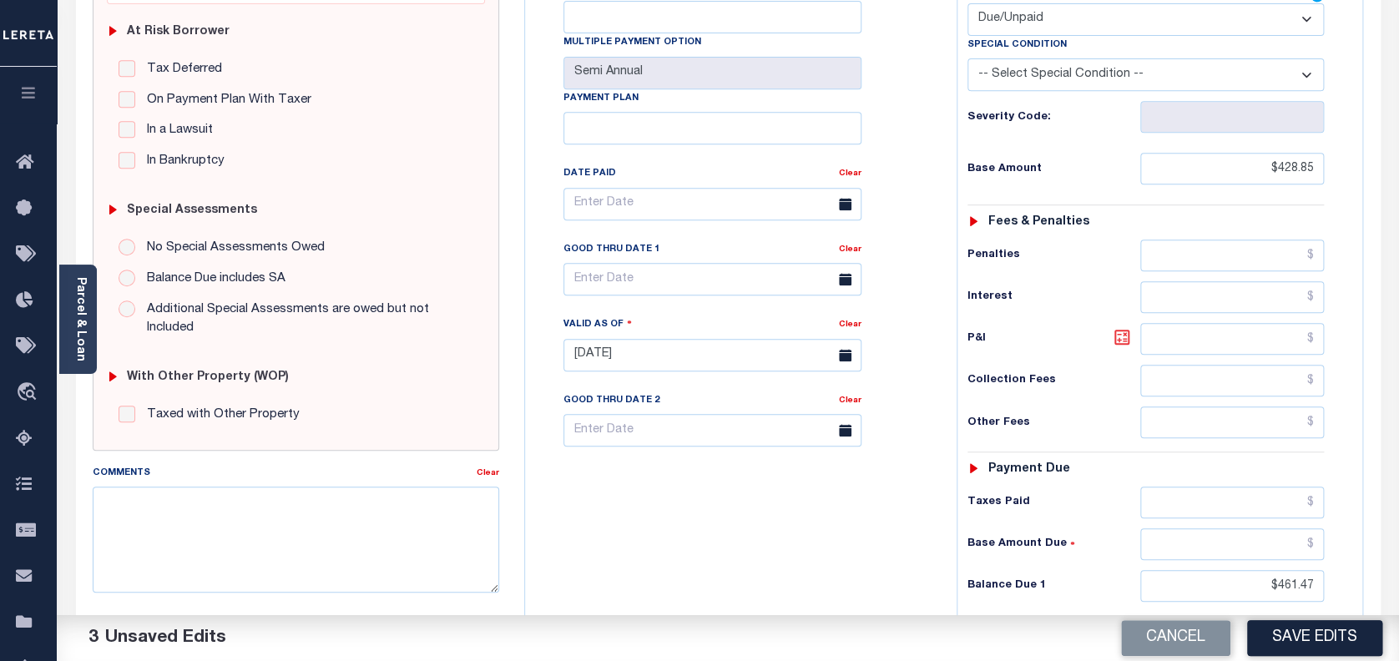
type input "$32.62"
click at [593, 263] on input "text" at bounding box center [713, 279] width 298 height 33
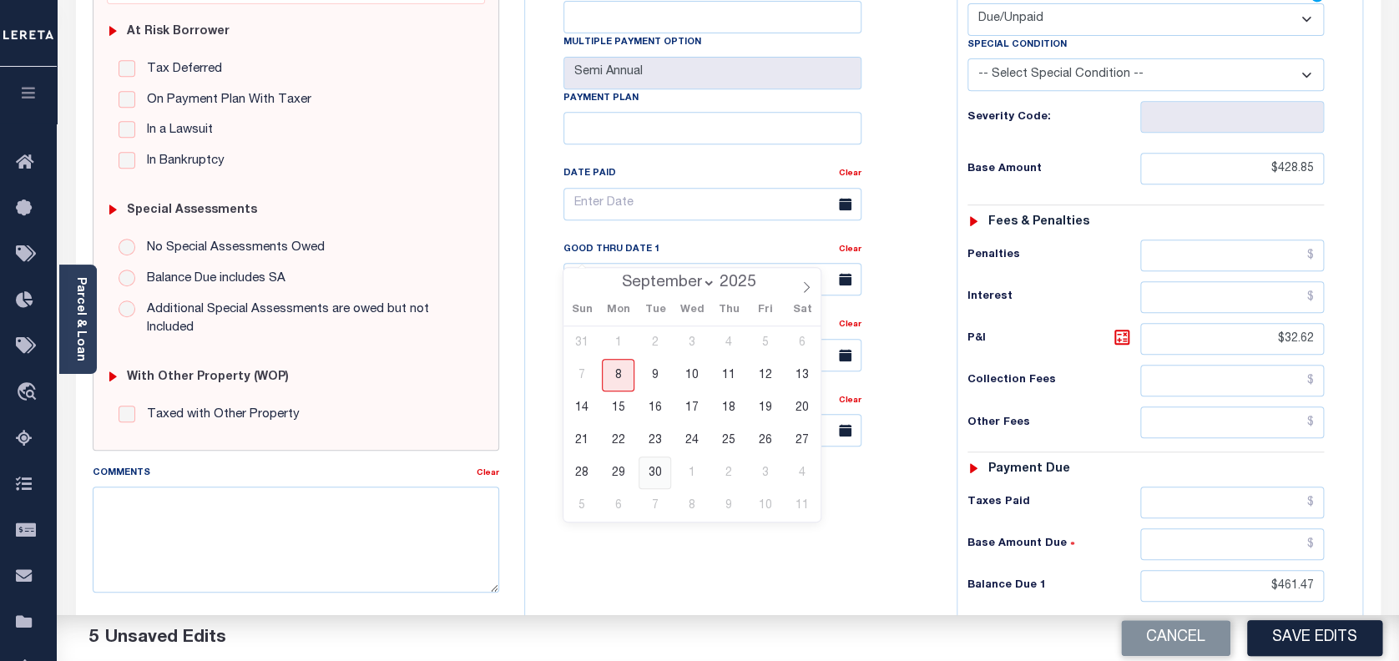
click at [658, 468] on span "30" at bounding box center [655, 473] width 33 height 33
type input "[DATE]"
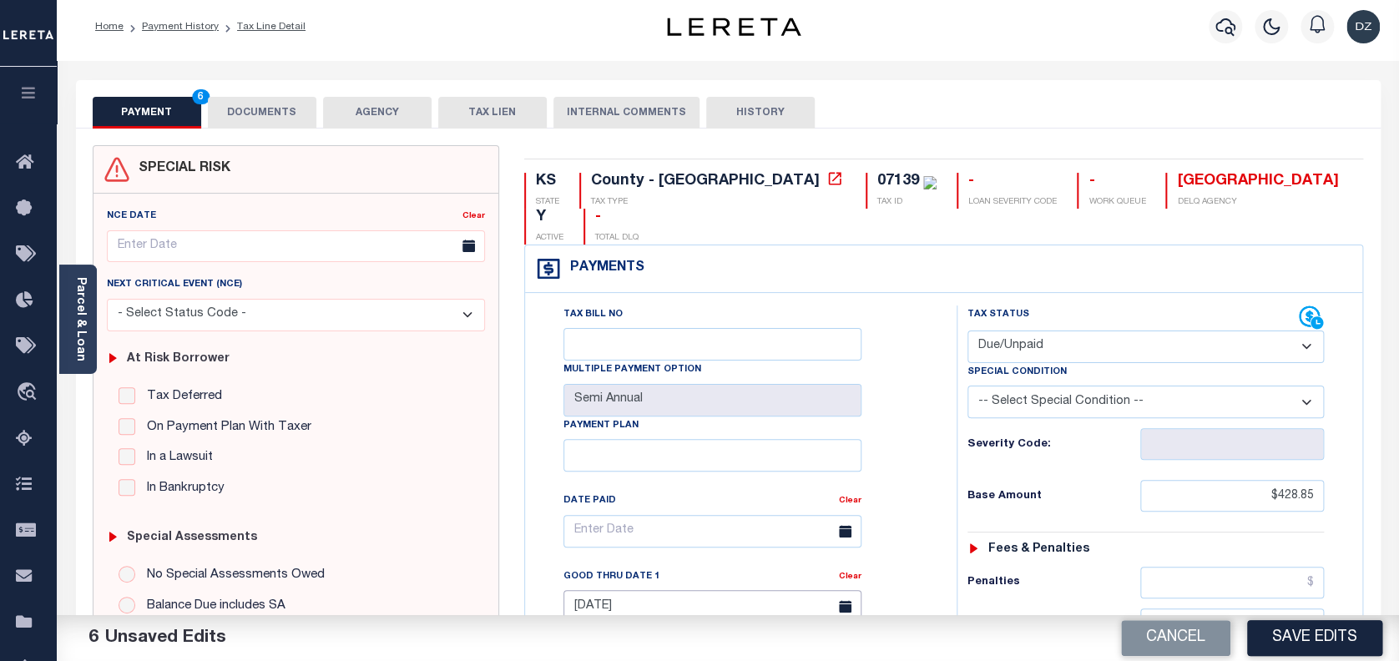
scroll to position [0, 0]
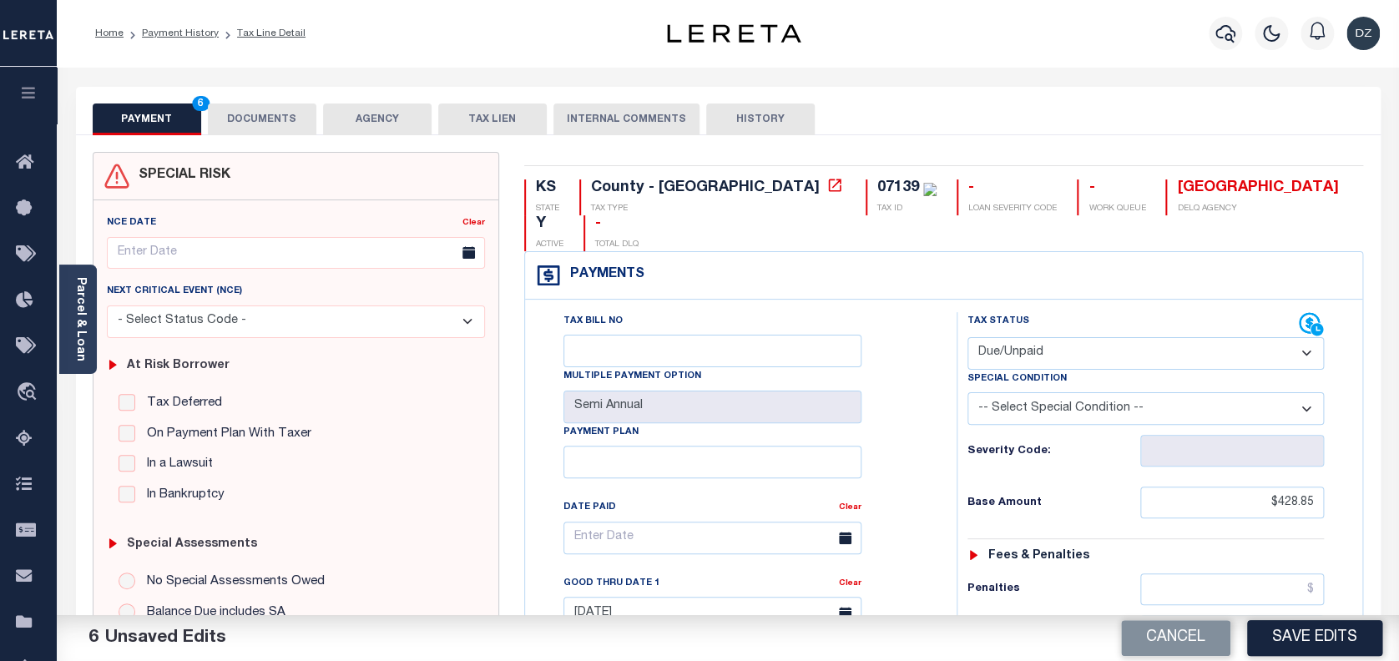
click at [271, 113] on button "DOCUMENTS" at bounding box center [262, 120] width 109 height 32
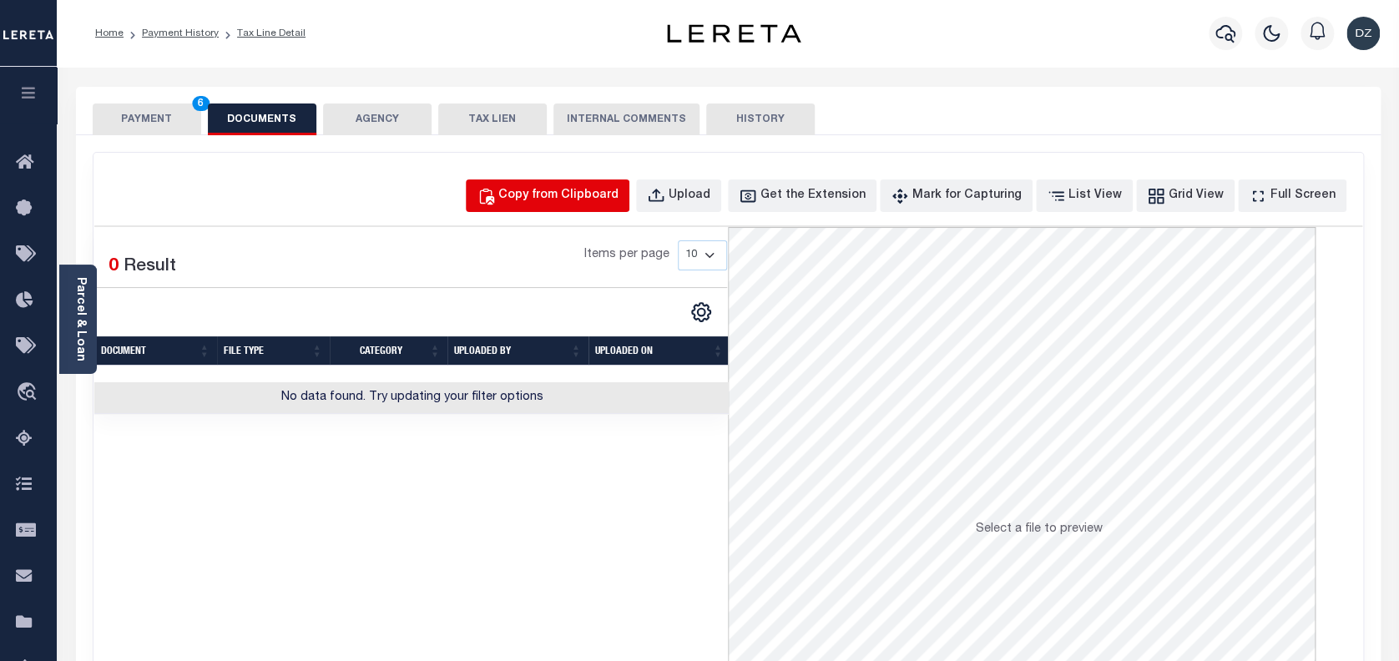
click at [619, 192] on div "Copy from Clipboard" at bounding box center [558, 196] width 120 height 18
select select "POP"
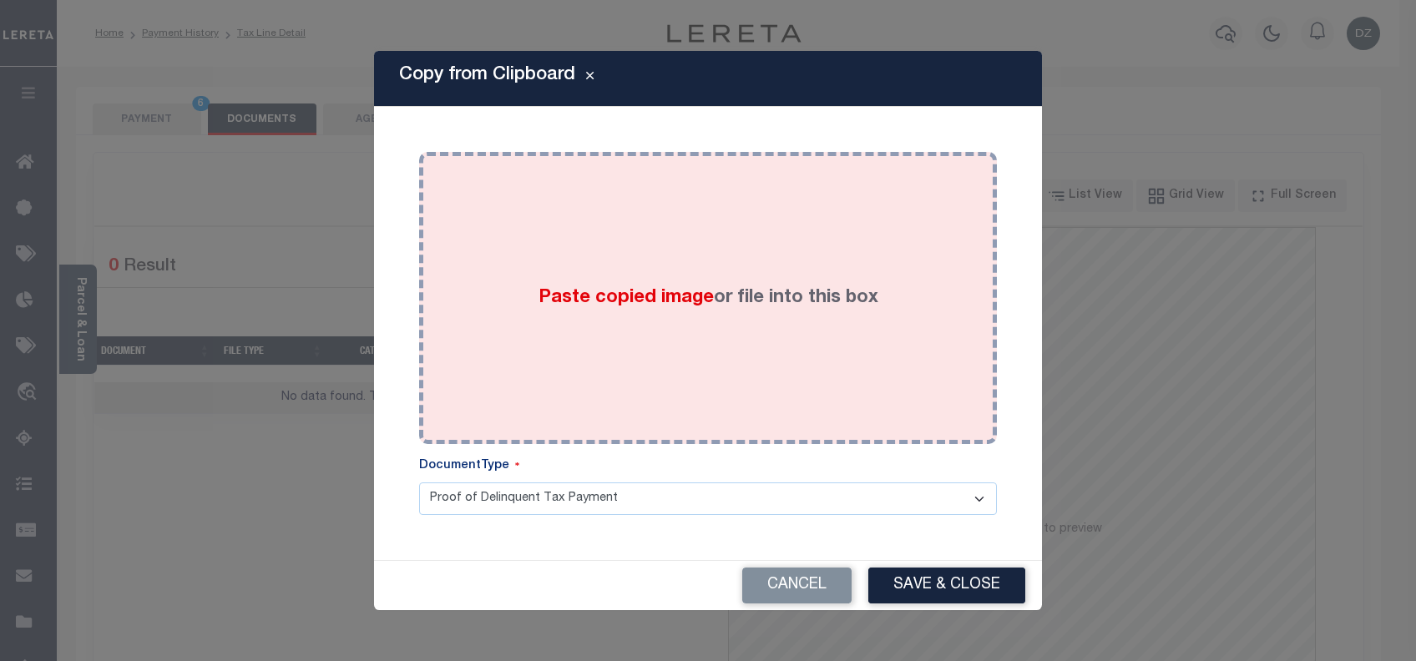
click at [632, 338] on div "Paste copied image or file into this box" at bounding box center [708, 297] width 553 height 267
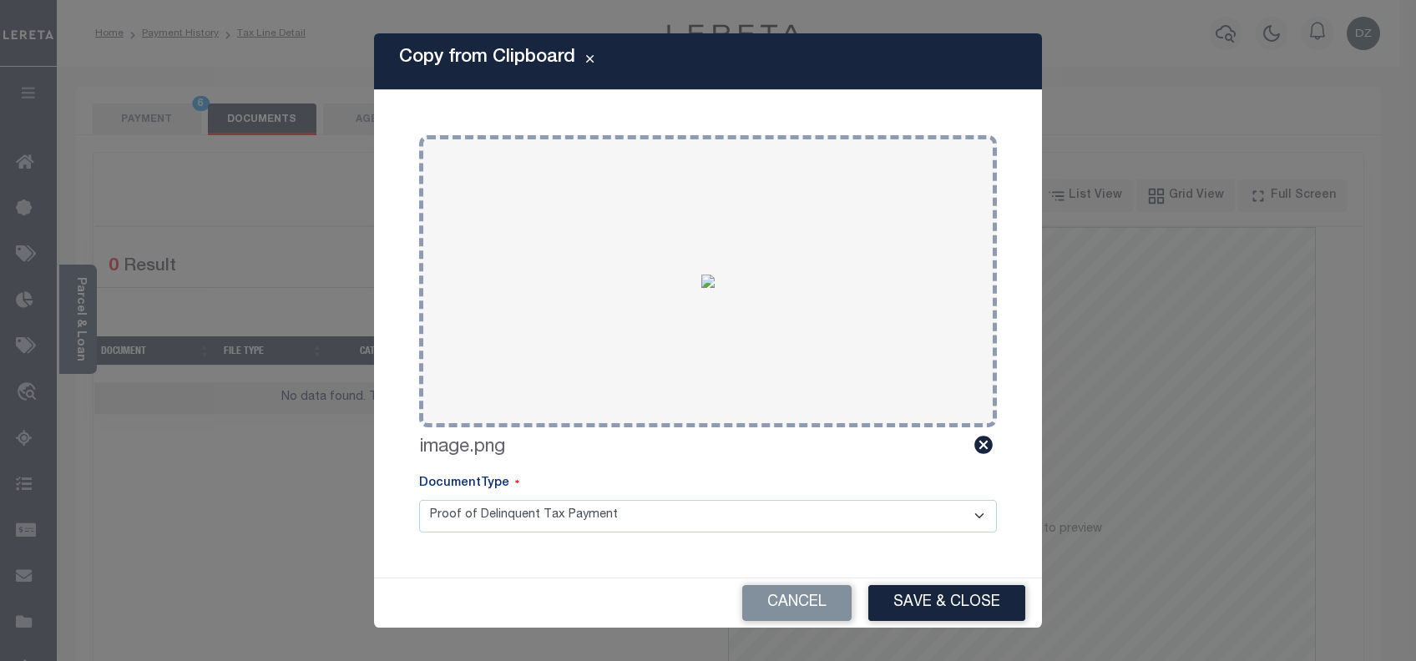
click at [929, 581] on div "Cancel Save & Close" at bounding box center [708, 603] width 668 height 49
click at [945, 607] on button "Save & Close" at bounding box center [946, 603] width 157 height 36
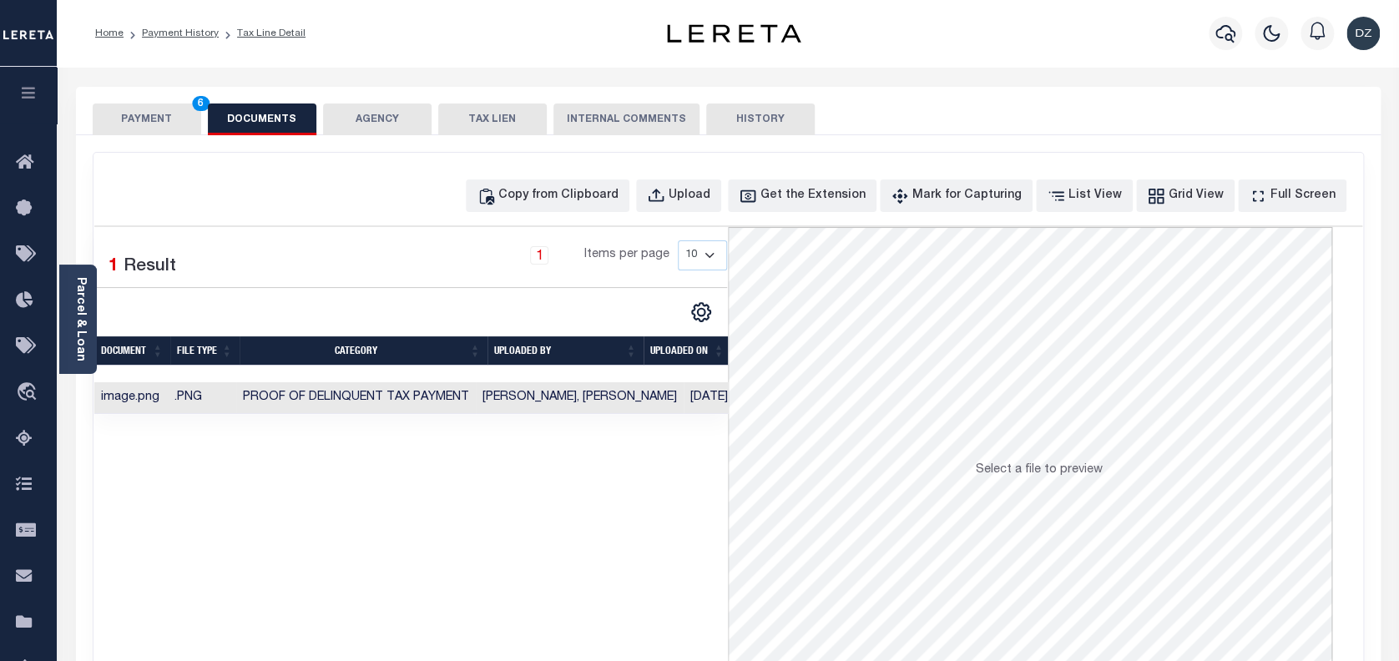
click at [105, 109] on button "PAYMENT 6" at bounding box center [147, 120] width 109 height 32
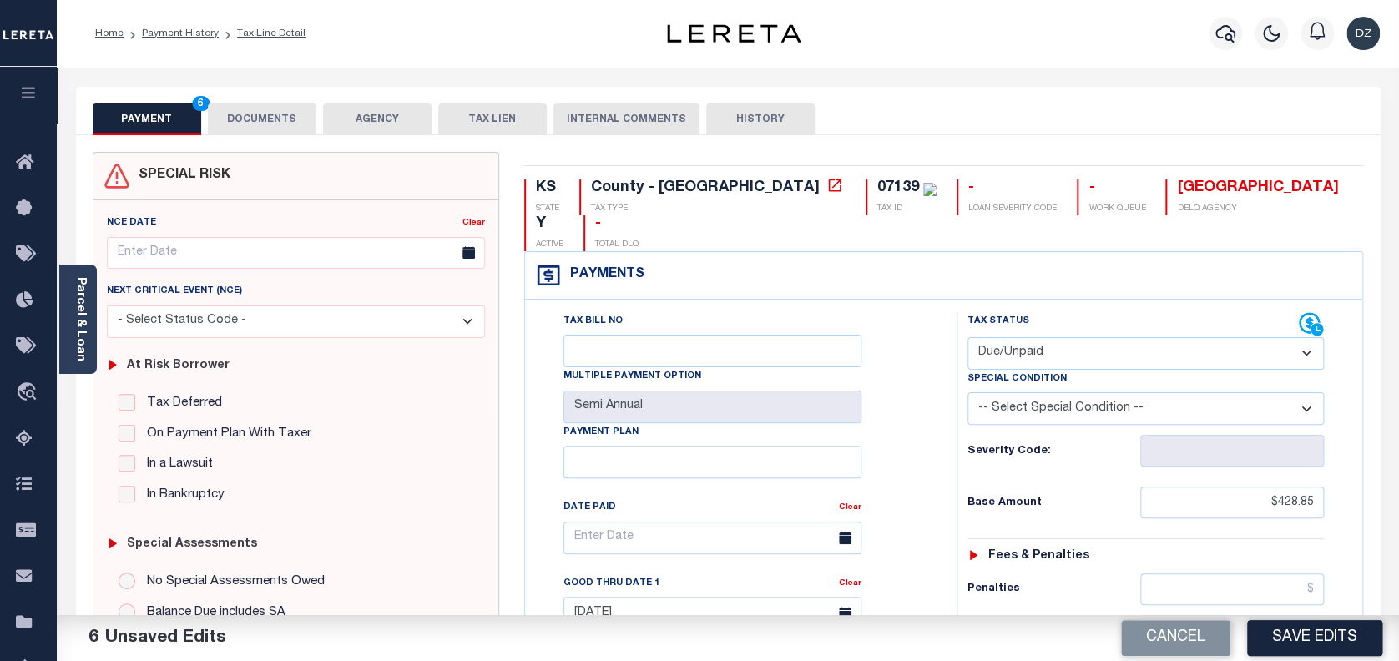
click at [286, 96] on div "PAYMENT 6 DOCUMENTS AGENCY DELINQUENT PAYEE TAX LIEN" at bounding box center [728, 111] width 1305 height 48
click at [278, 118] on button "DOCUMENTS" at bounding box center [262, 120] width 109 height 32
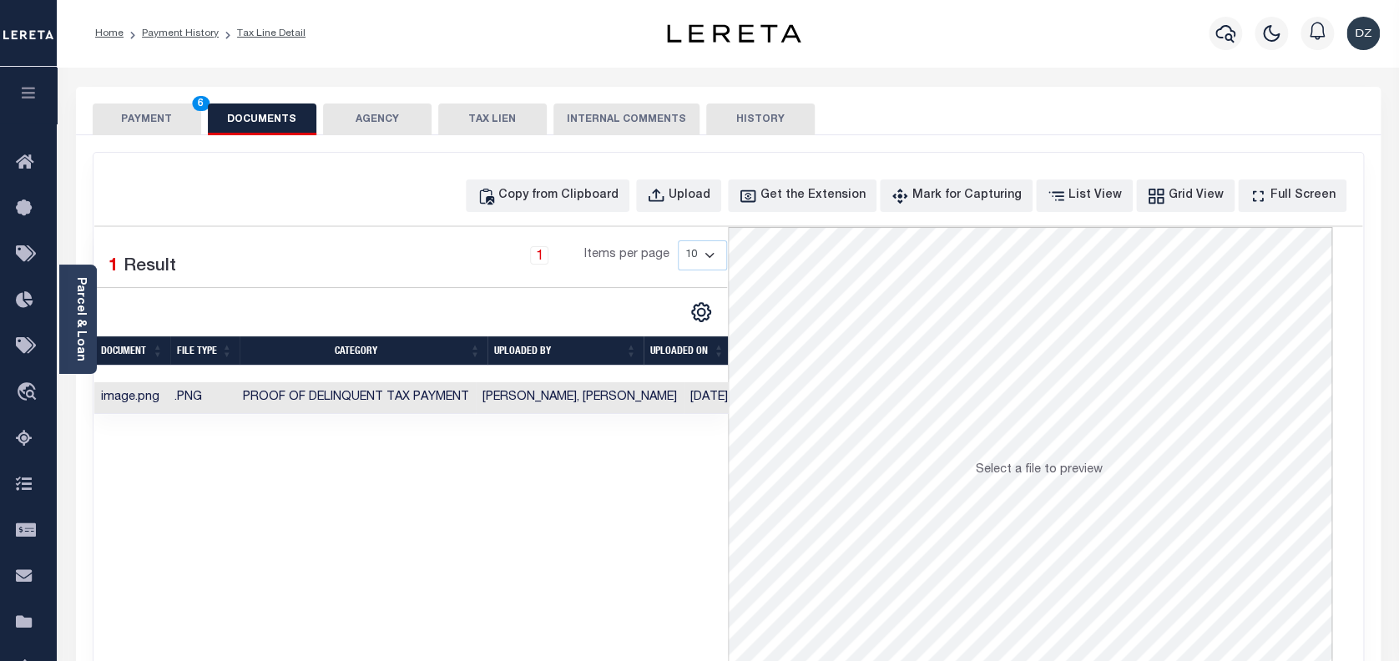
click at [522, 409] on td "Khatoon, Dhanani Zainab" at bounding box center [580, 398] width 208 height 33
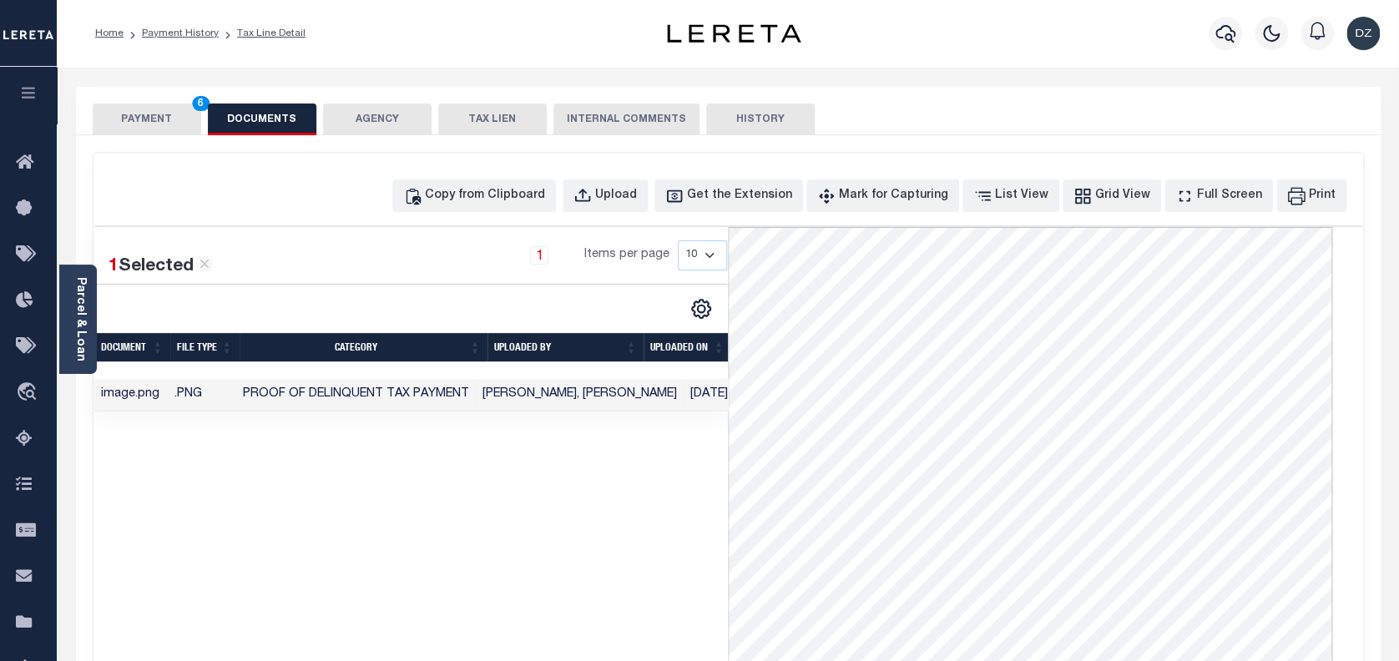
click at [205, 412] on td ".PNG" at bounding box center [202, 395] width 68 height 33
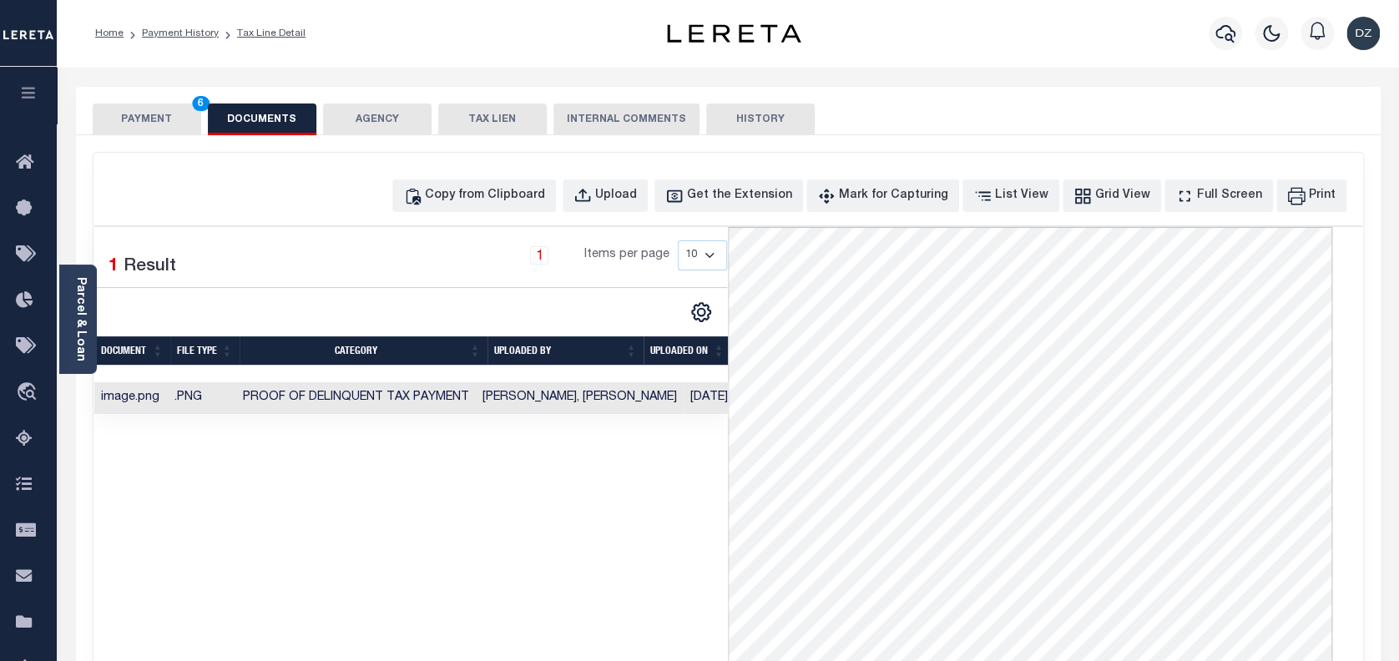
click at [158, 125] on button "PAYMENT 6" at bounding box center [147, 120] width 109 height 32
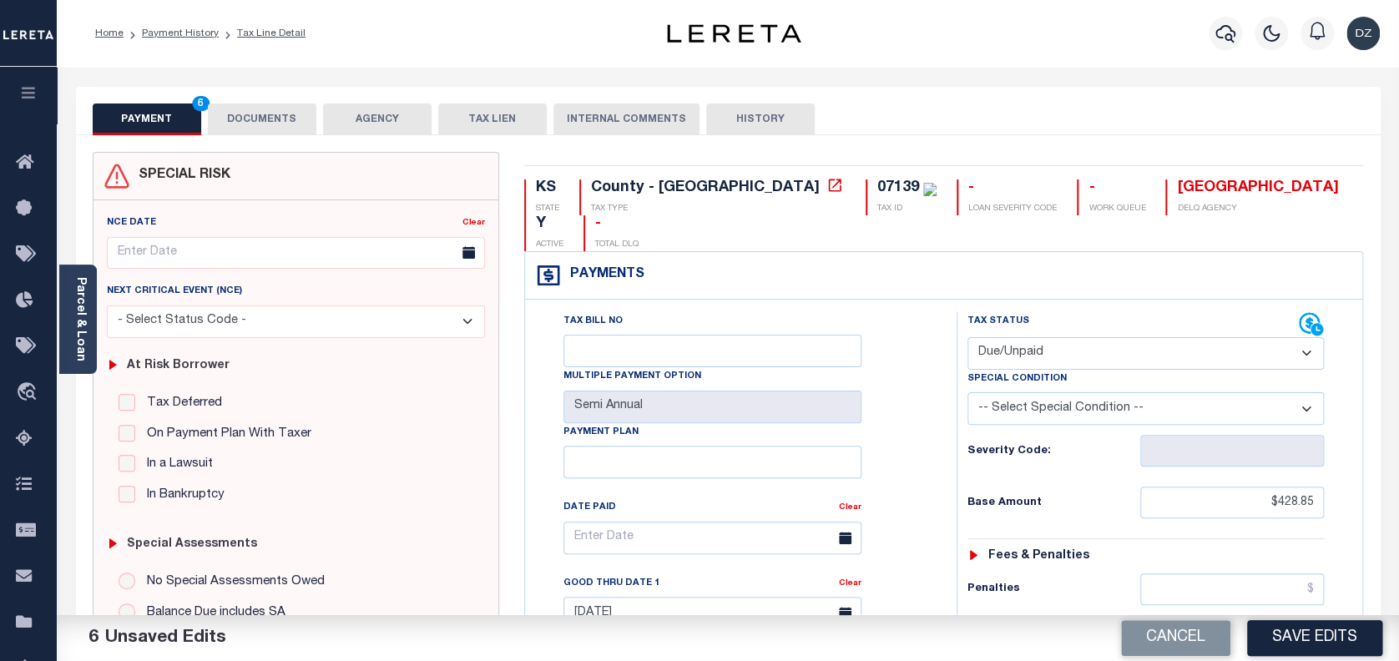
click at [1315, 634] on button "Save Edits" at bounding box center [1314, 638] width 135 height 36
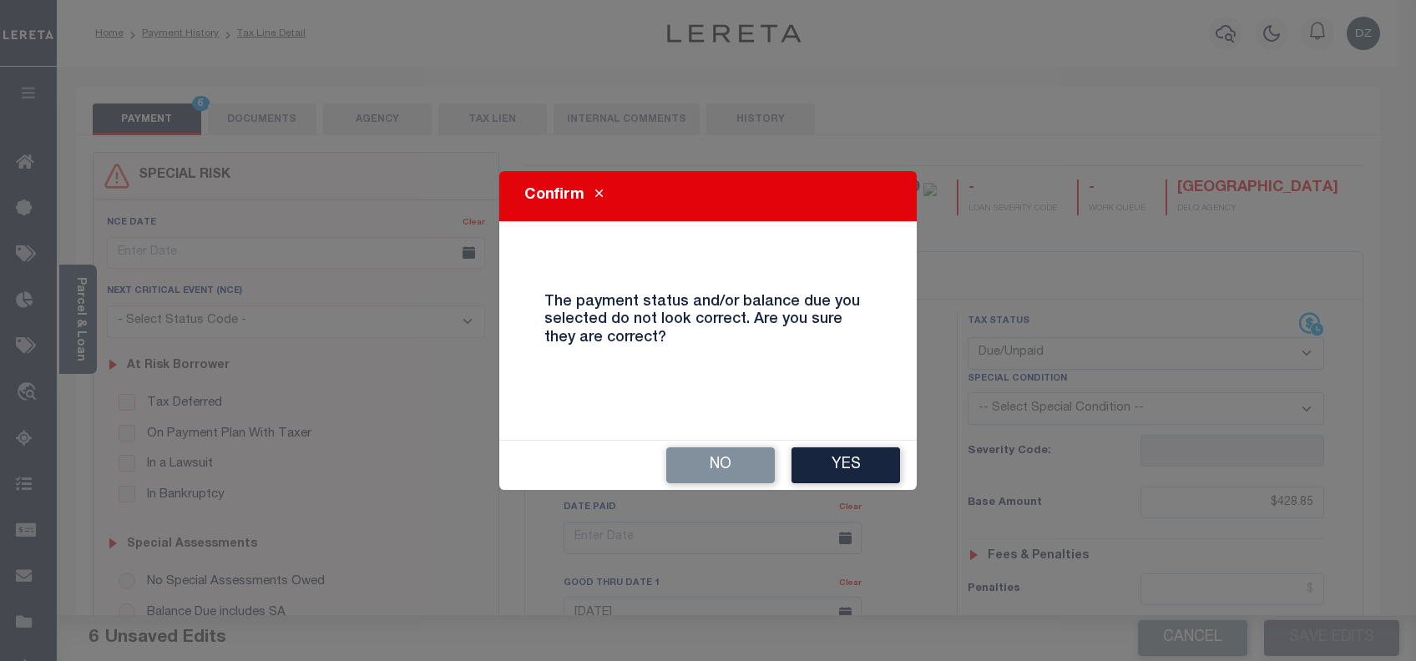
click at [824, 428] on div "Confirm The payment status and/or balance due you selected do not look correct.…" at bounding box center [707, 330] width 417 height 318
click at [832, 457] on button "Yes" at bounding box center [845, 466] width 109 height 36
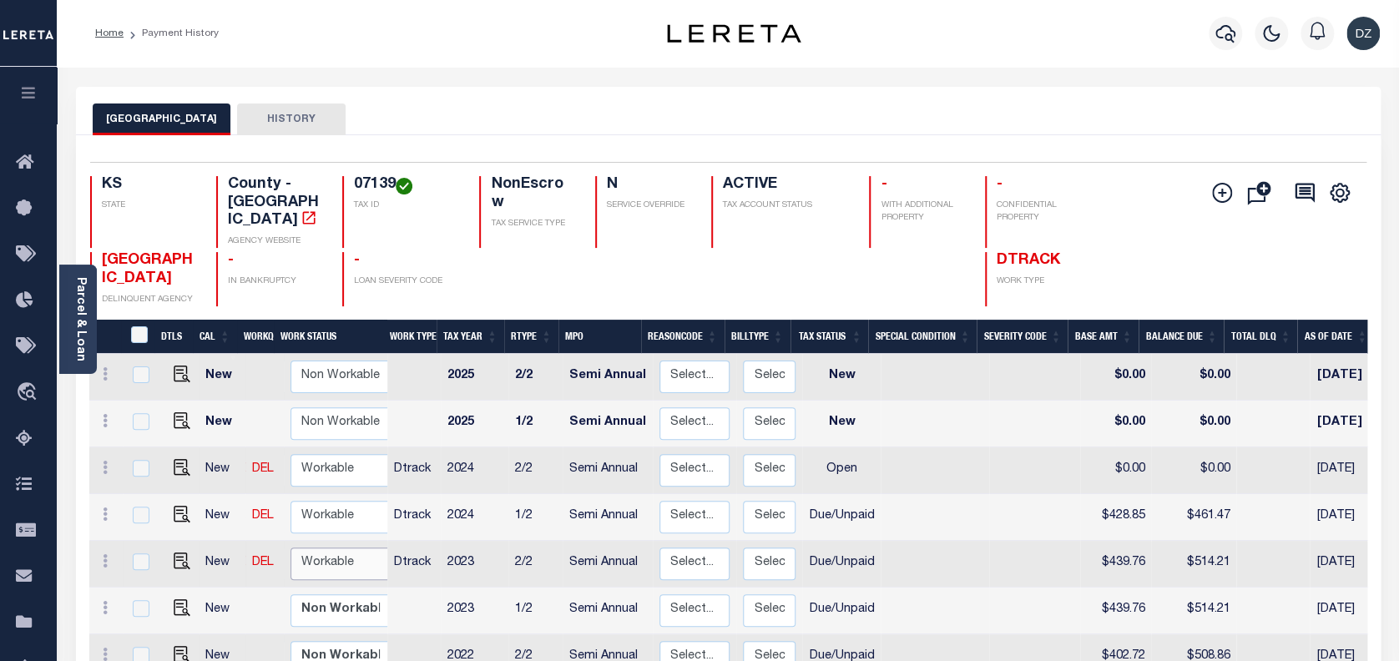
click at [338, 548] on select "Non Workable Workable" at bounding box center [341, 564] width 100 height 33
checkbox input "true"
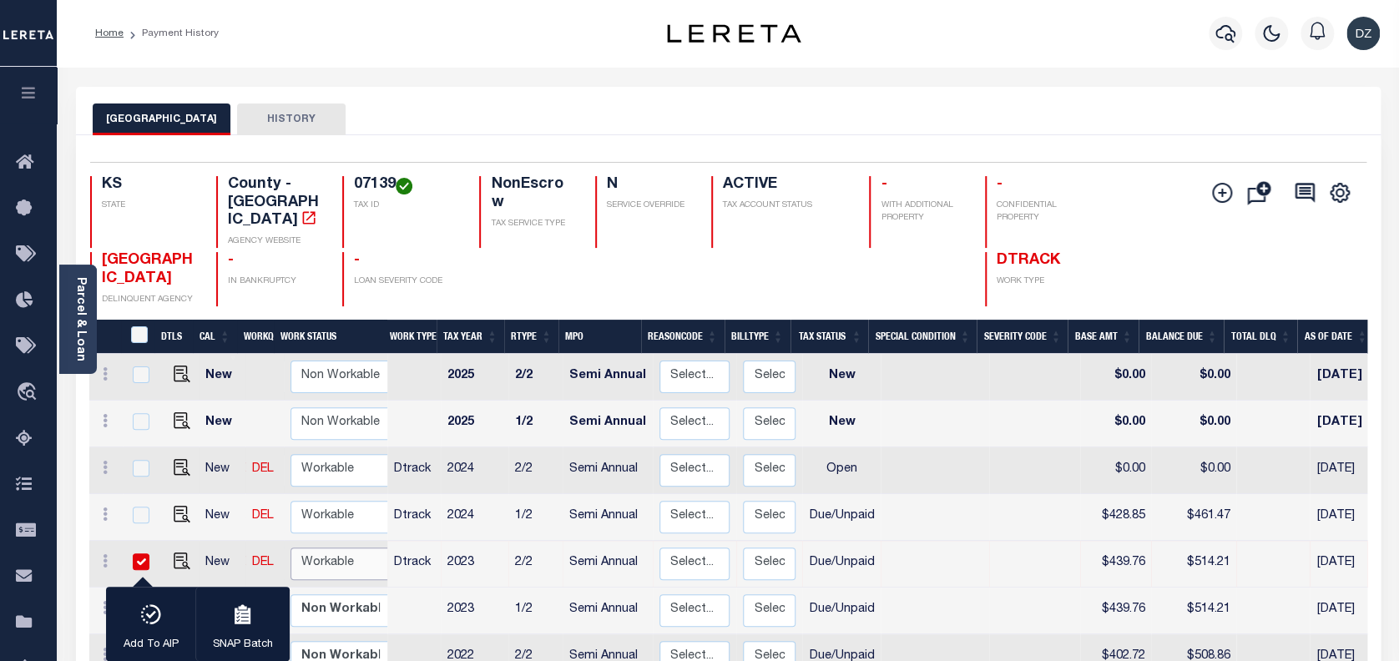
select select "true"
click at [291, 548] on select "Non Workable Workable" at bounding box center [341, 564] width 100 height 33
checkbox input "false"
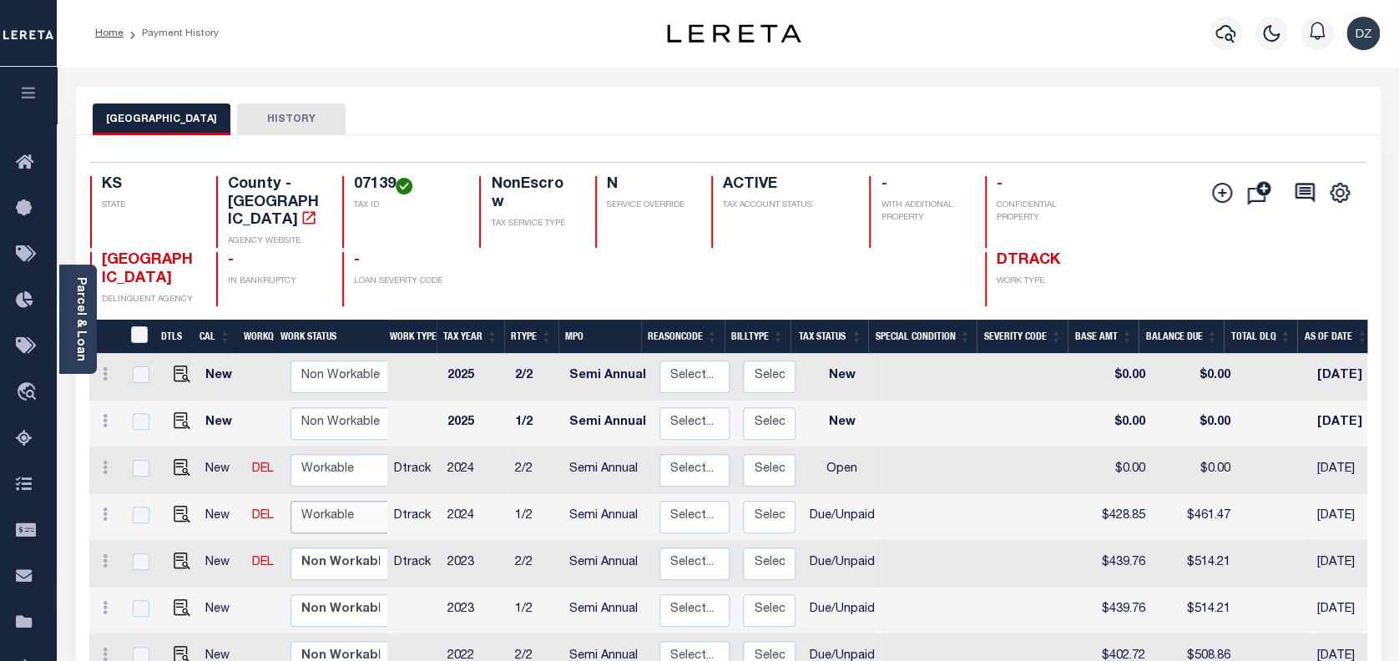
click at [337, 501] on select "Non Workable Workable" at bounding box center [341, 517] width 100 height 33
checkbox input "true"
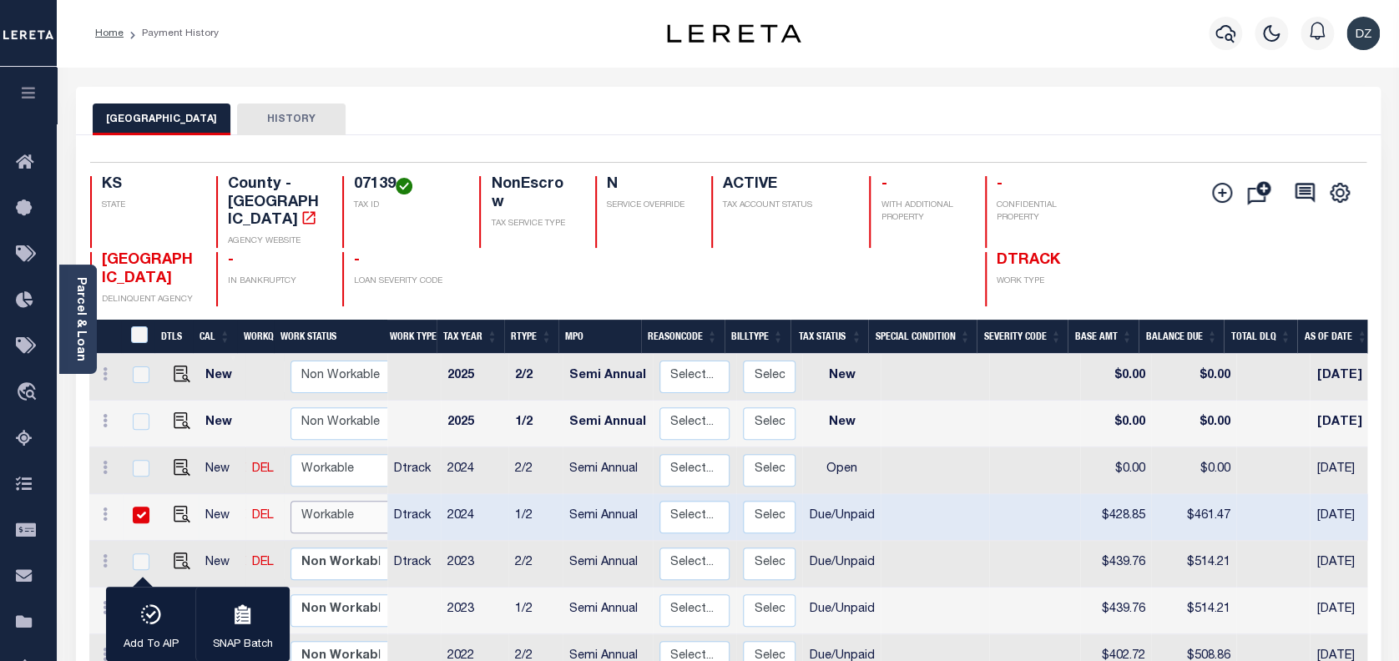
select select "true"
click at [291, 501] on select "Non Workable Workable" at bounding box center [341, 517] width 100 height 33
checkbox input "false"
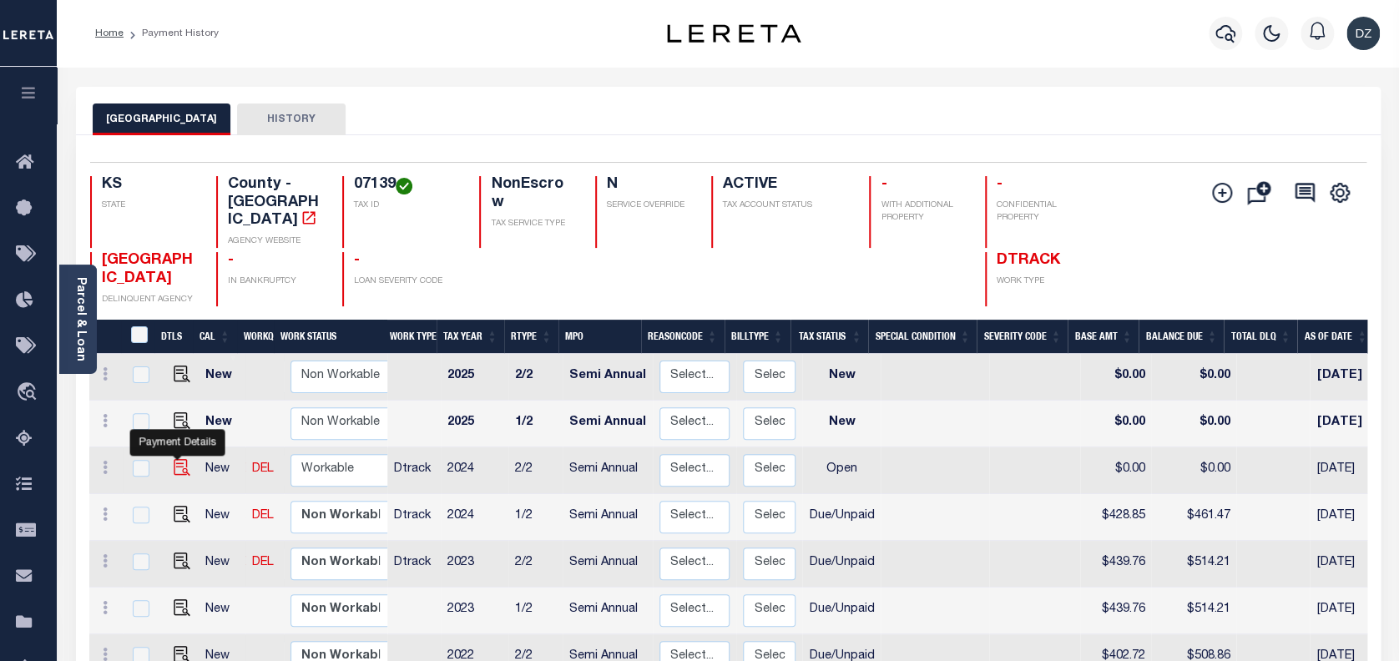
click at [178, 459] on img "" at bounding box center [182, 467] width 17 height 17
checkbox input "true"
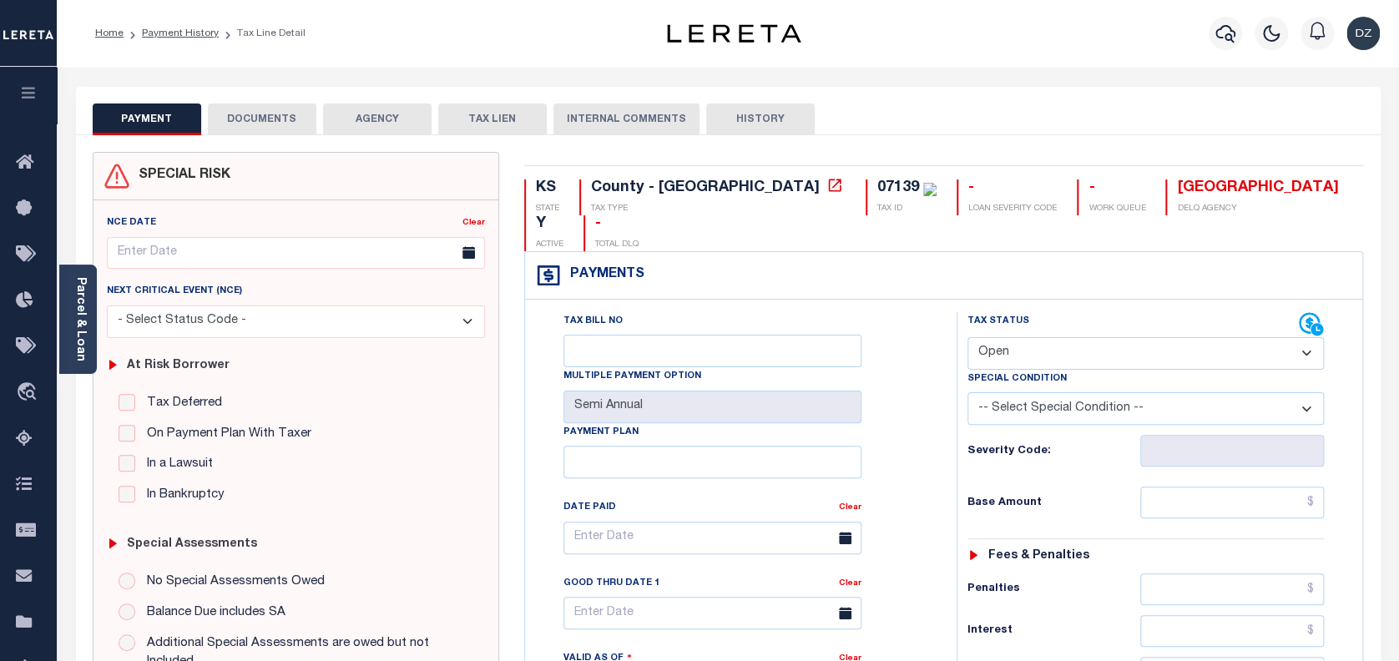
click at [1005, 337] on select "- Select Status Code - Open Due/Unpaid Paid Incomplete No Tax Due Internal Refu…" at bounding box center [1146, 353] width 357 height 33
select select "DUE"
click at [968, 337] on select "- Select Status Code - Open Due/Unpaid Paid Incomplete No Tax Due Internal Refu…" at bounding box center [1146, 353] width 357 height 33
type input "[DATE]"
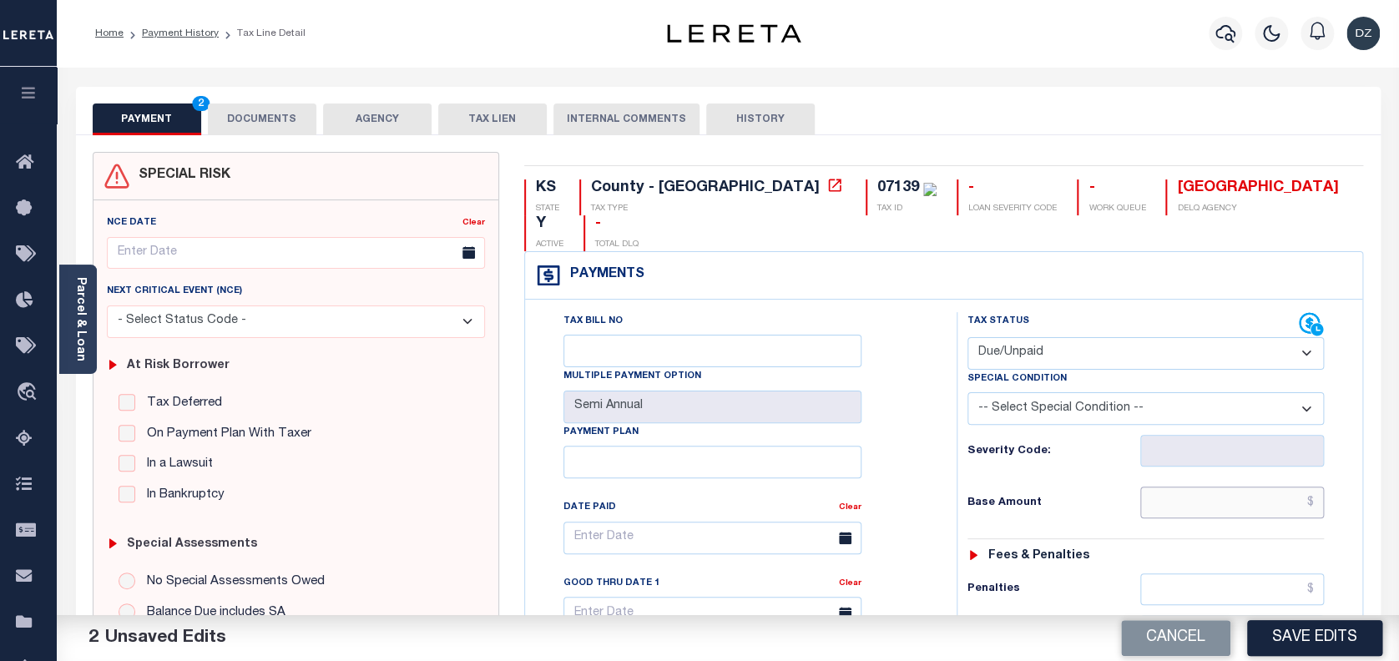
click at [1196, 487] on input "text" at bounding box center [1232, 503] width 185 height 32
type input "$428.85"
type input "$461.47"
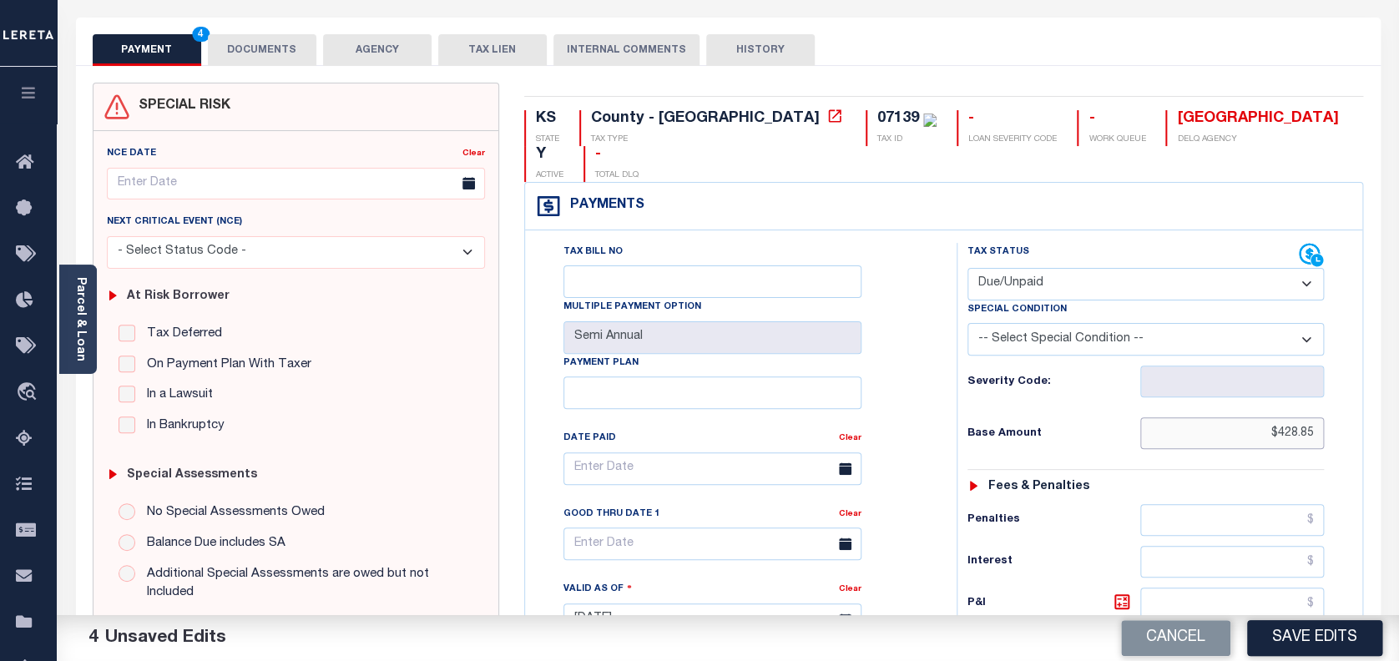
scroll to position [334, 0]
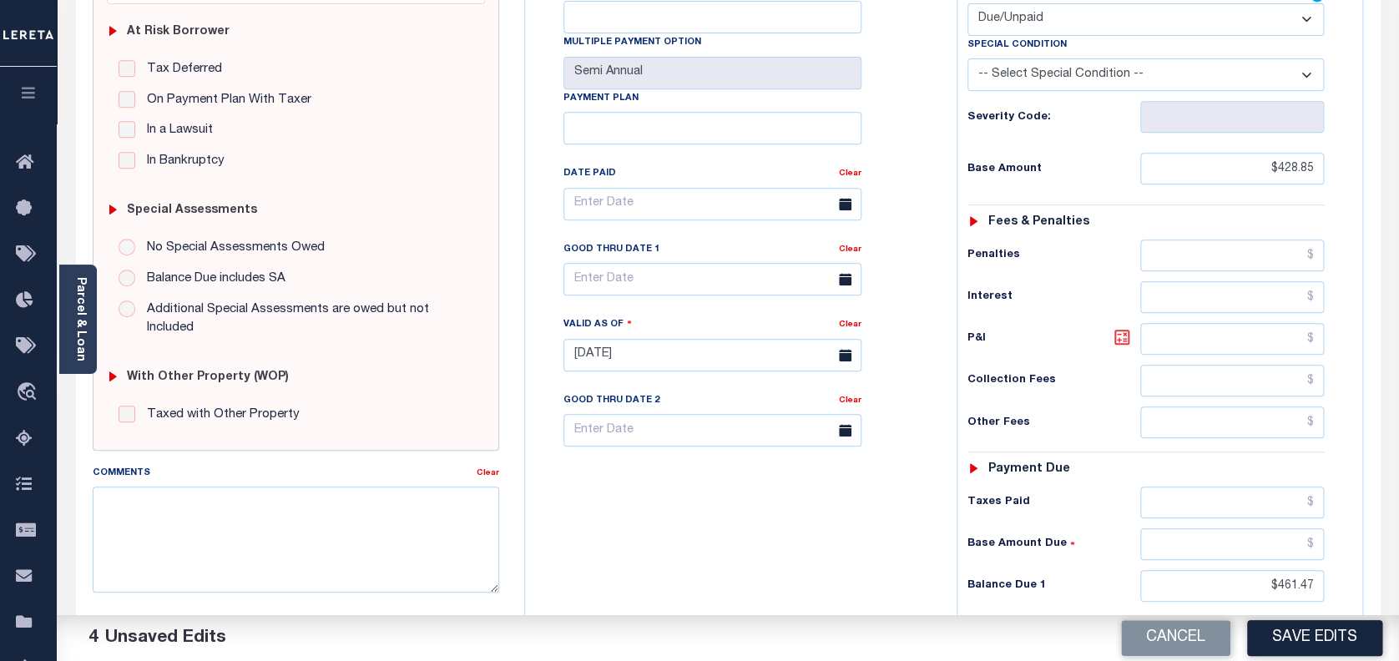
click at [1128, 330] on icon at bounding box center [1122, 337] width 15 height 15
type input "$32.62"
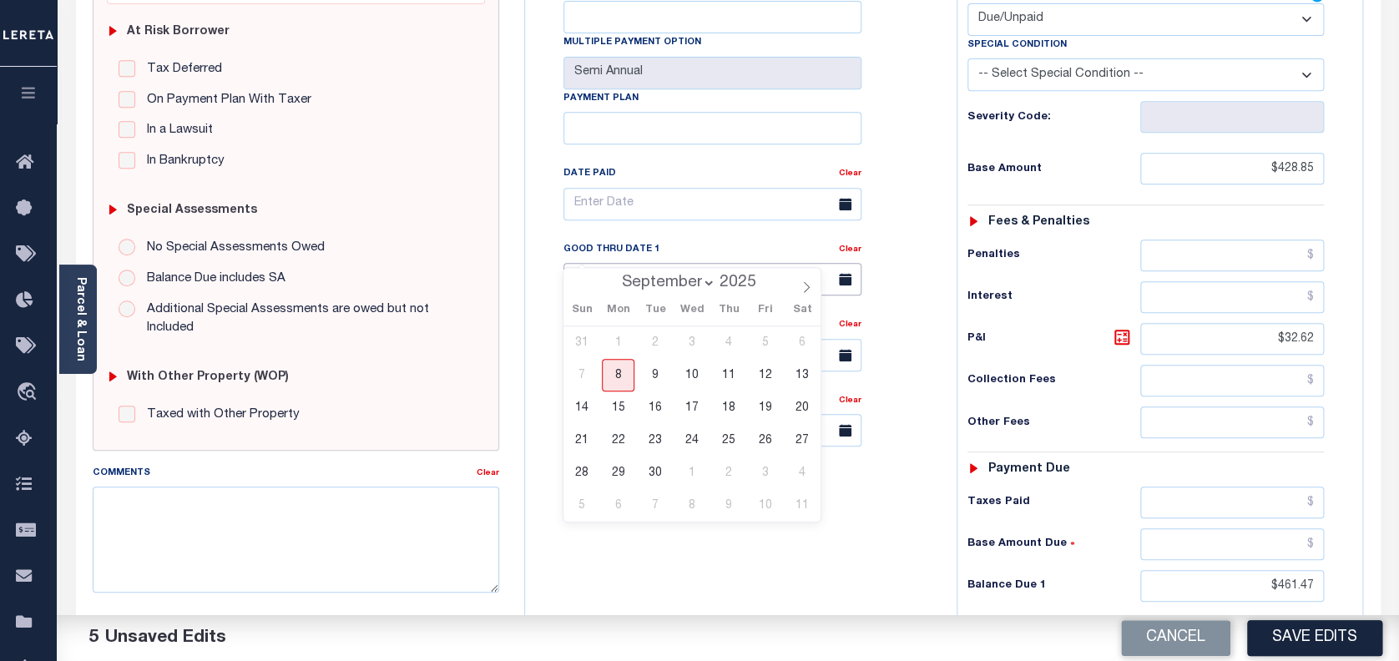
click at [633, 263] on input "text" at bounding box center [713, 279] width 298 height 33
click at [656, 469] on span "30" at bounding box center [655, 473] width 33 height 33
type input "[DATE]"
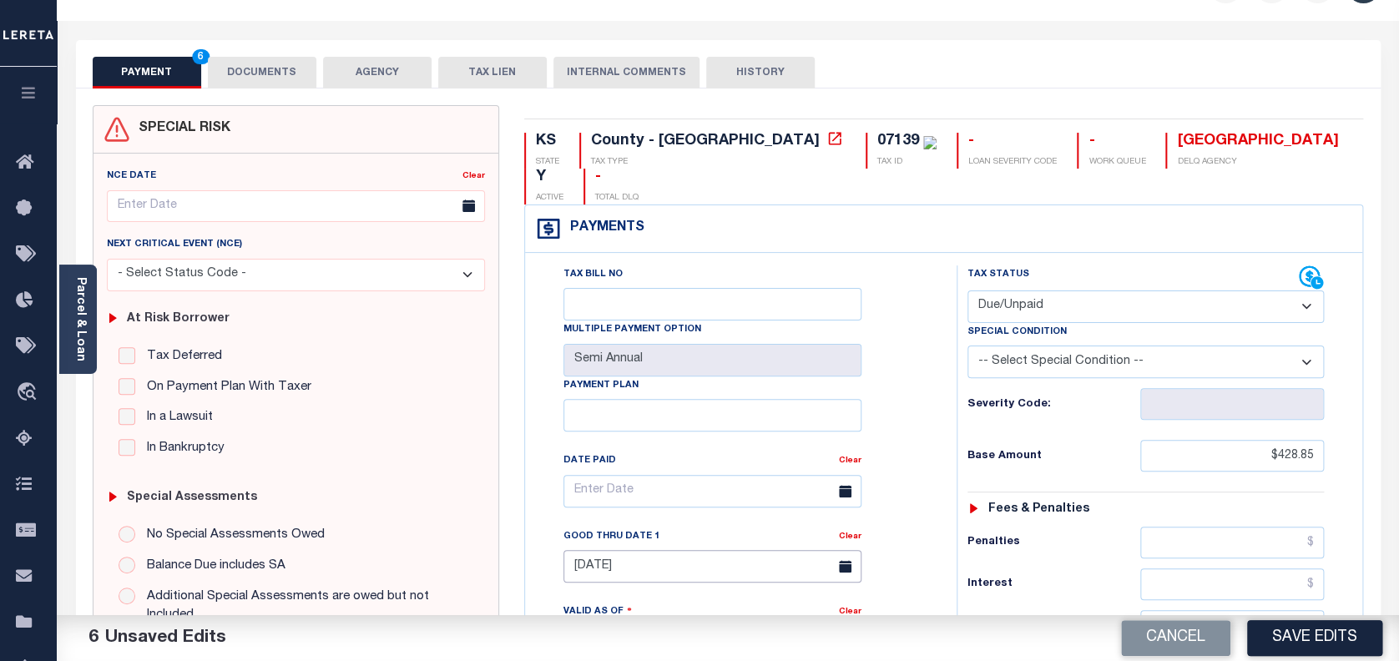
scroll to position [0, 0]
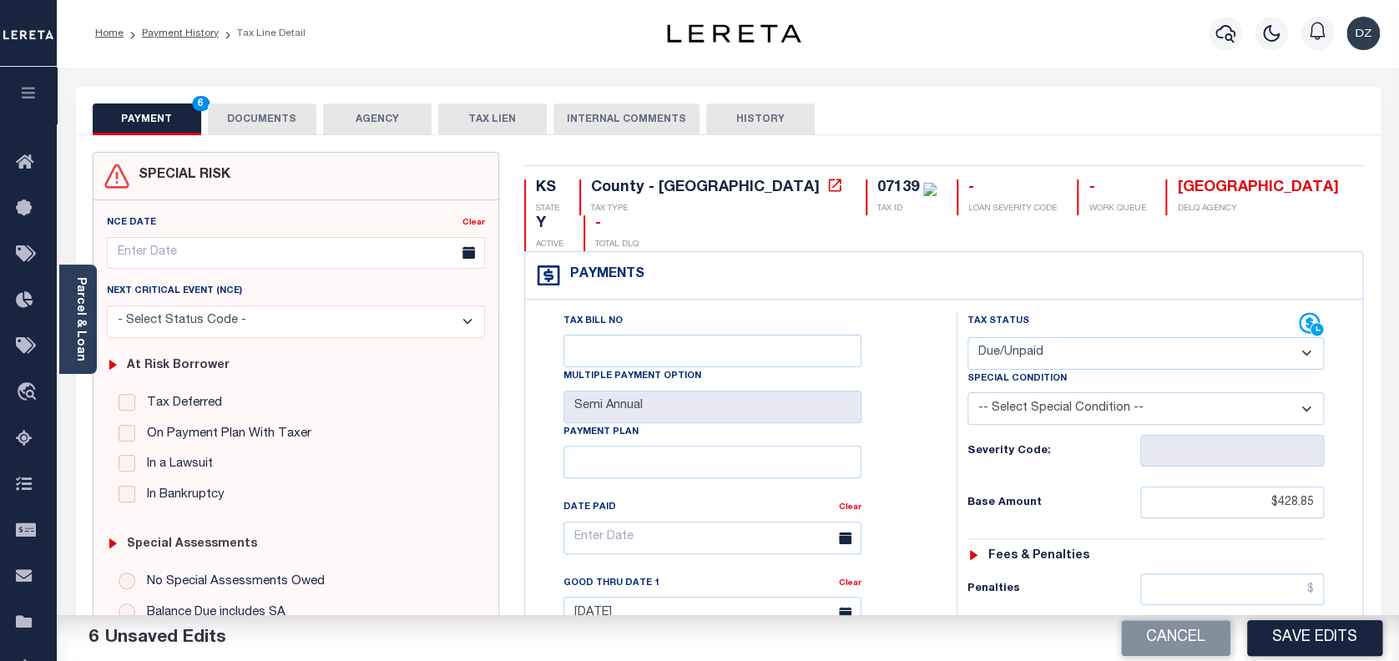
click at [255, 115] on button "DOCUMENTS" at bounding box center [262, 120] width 109 height 32
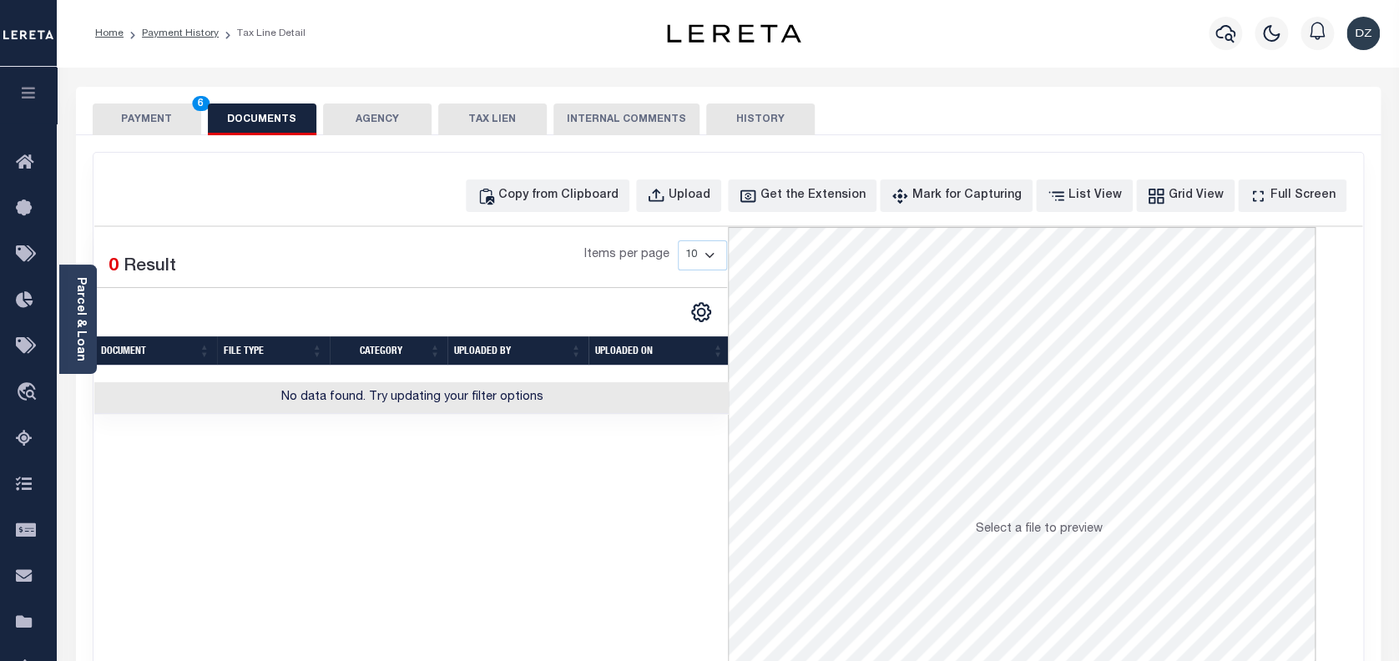
click at [629, 213] on div "Copy from Clipboard Upload Get the Extension Mark for Capturing Got it List Vie…" at bounding box center [729, 447] width 1270 height 589
click at [619, 202] on div "Copy from Clipboard" at bounding box center [558, 196] width 120 height 18
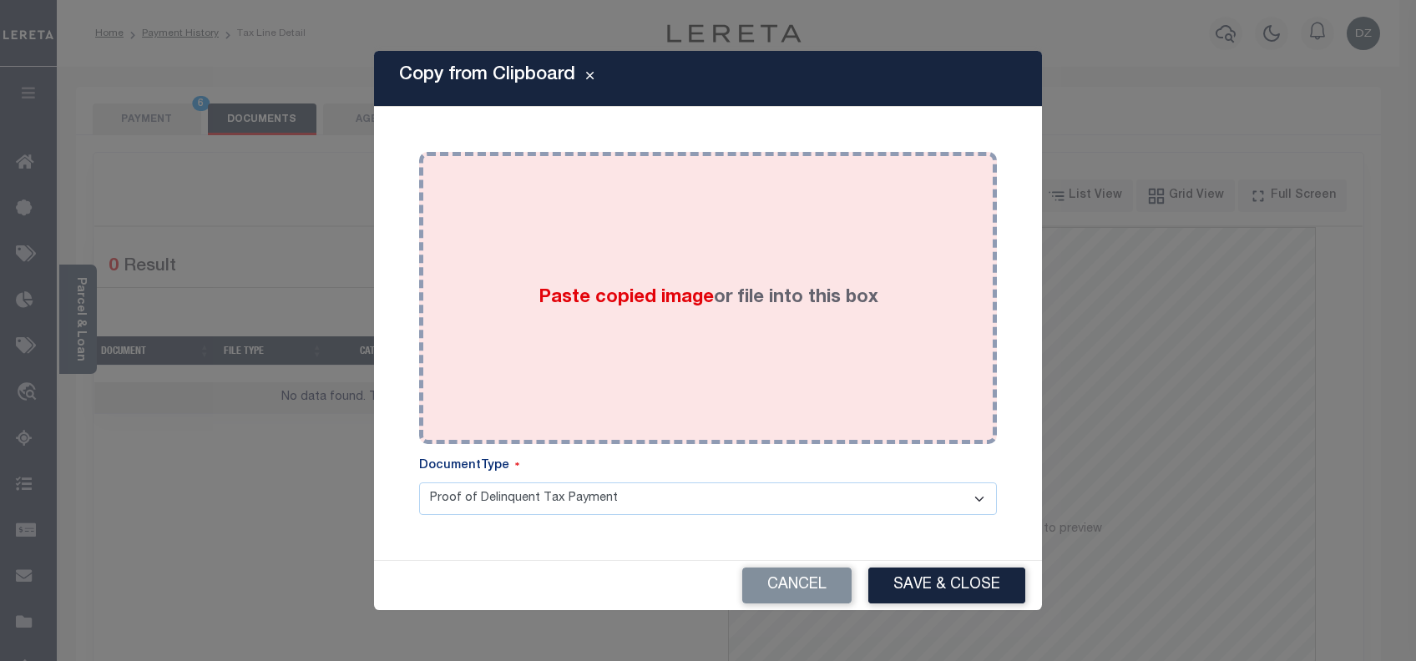
click at [670, 289] on span "Paste copied image" at bounding box center [626, 298] width 175 height 18
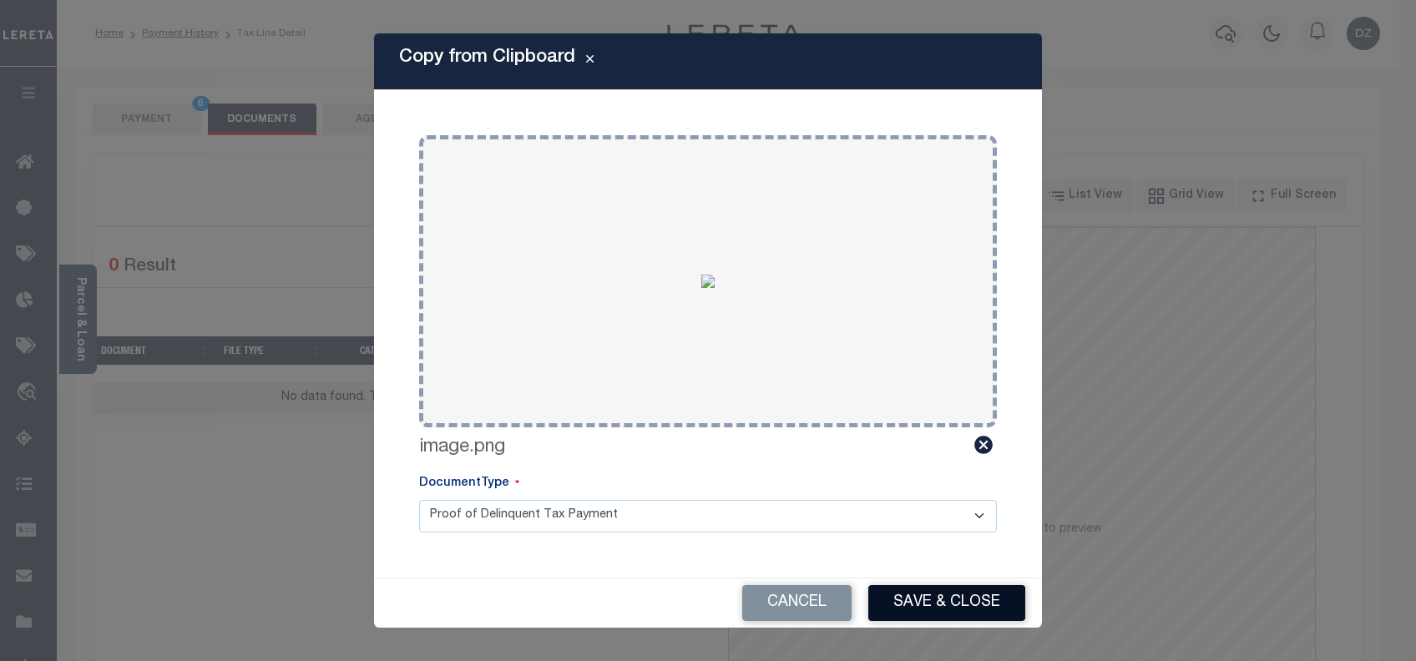
click at [942, 589] on button "Save & Close" at bounding box center [946, 603] width 157 height 36
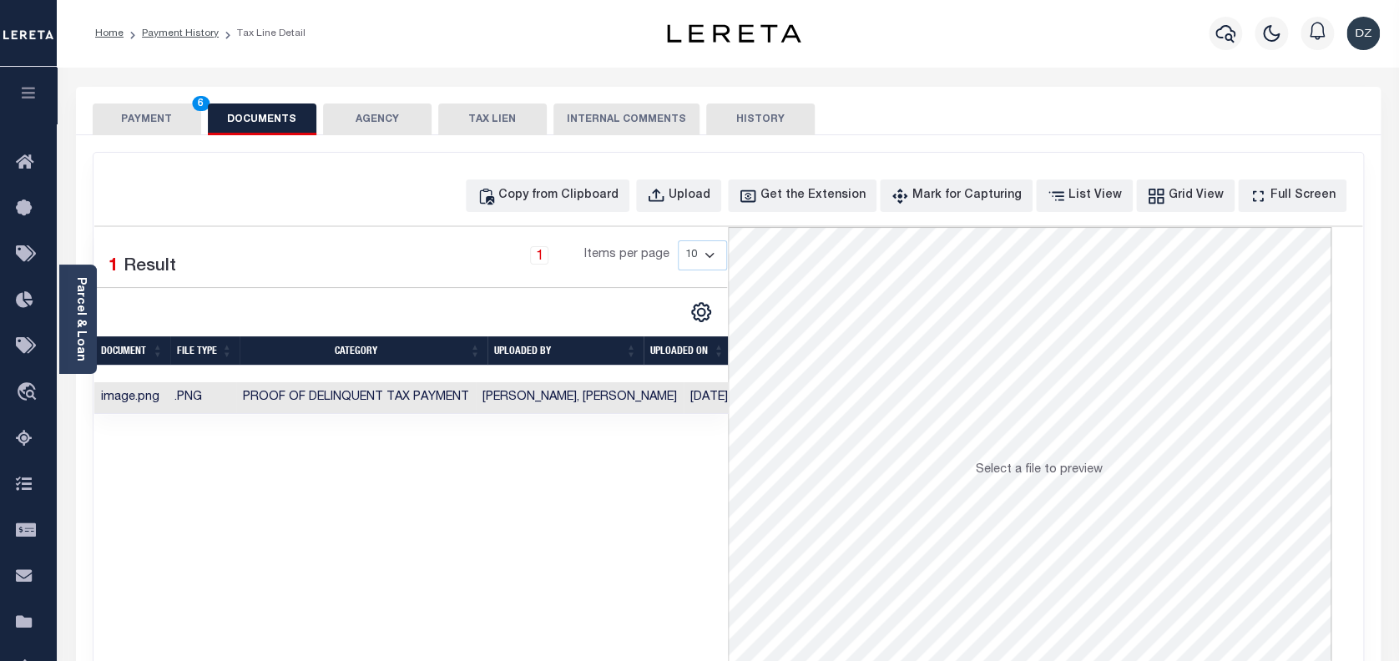
click at [153, 131] on button "PAYMENT 6" at bounding box center [147, 120] width 109 height 32
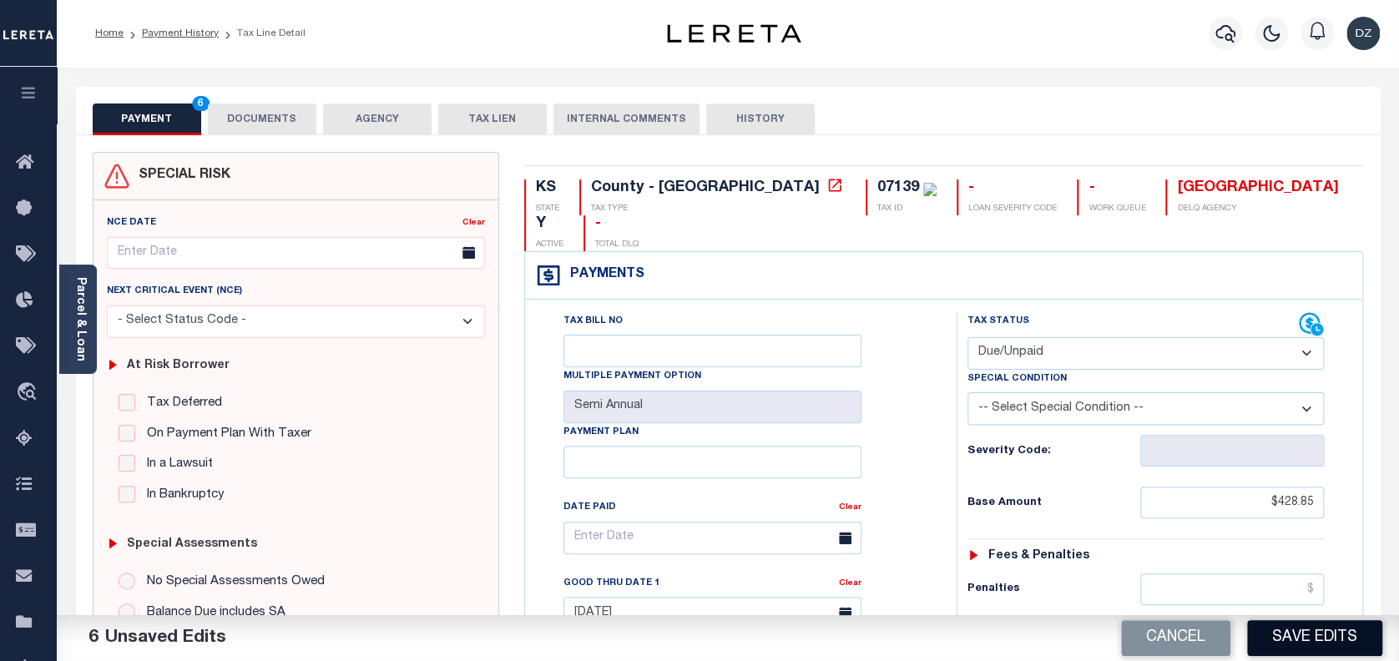
click at [1269, 630] on button "Save Edits" at bounding box center [1314, 638] width 135 height 36
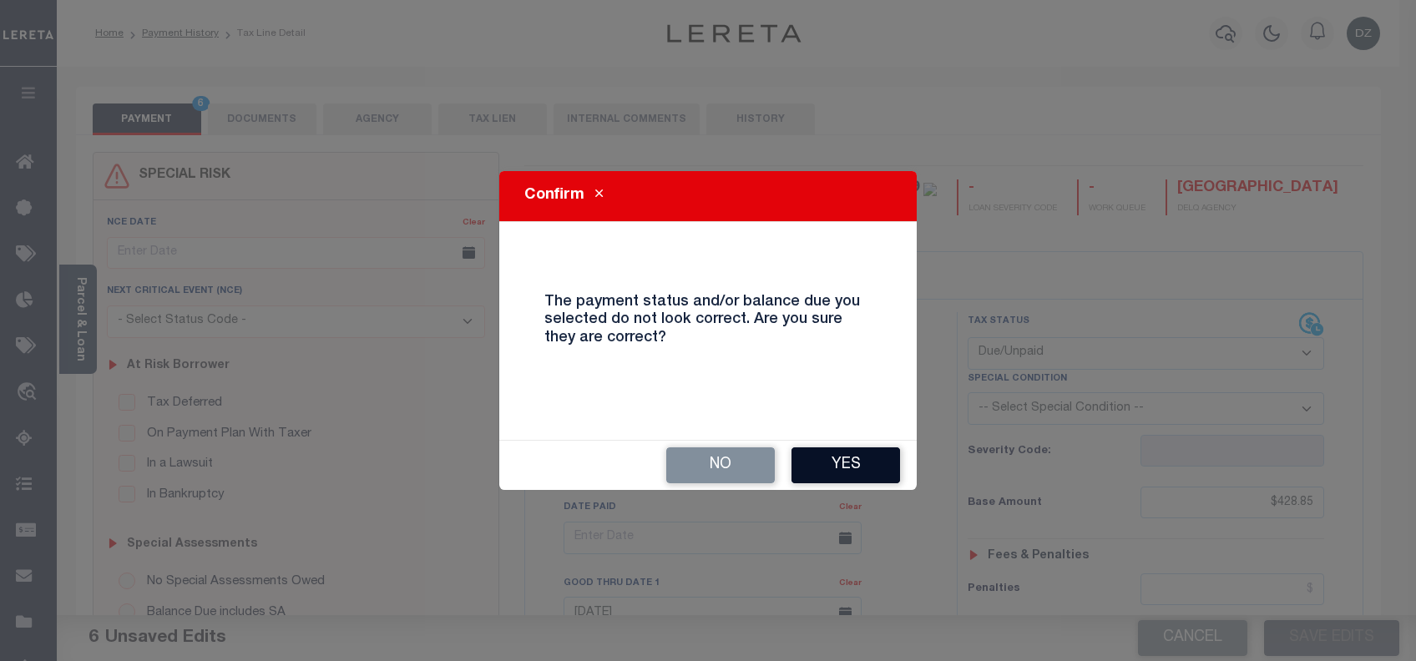
click at [842, 464] on button "Yes" at bounding box center [845, 466] width 109 height 36
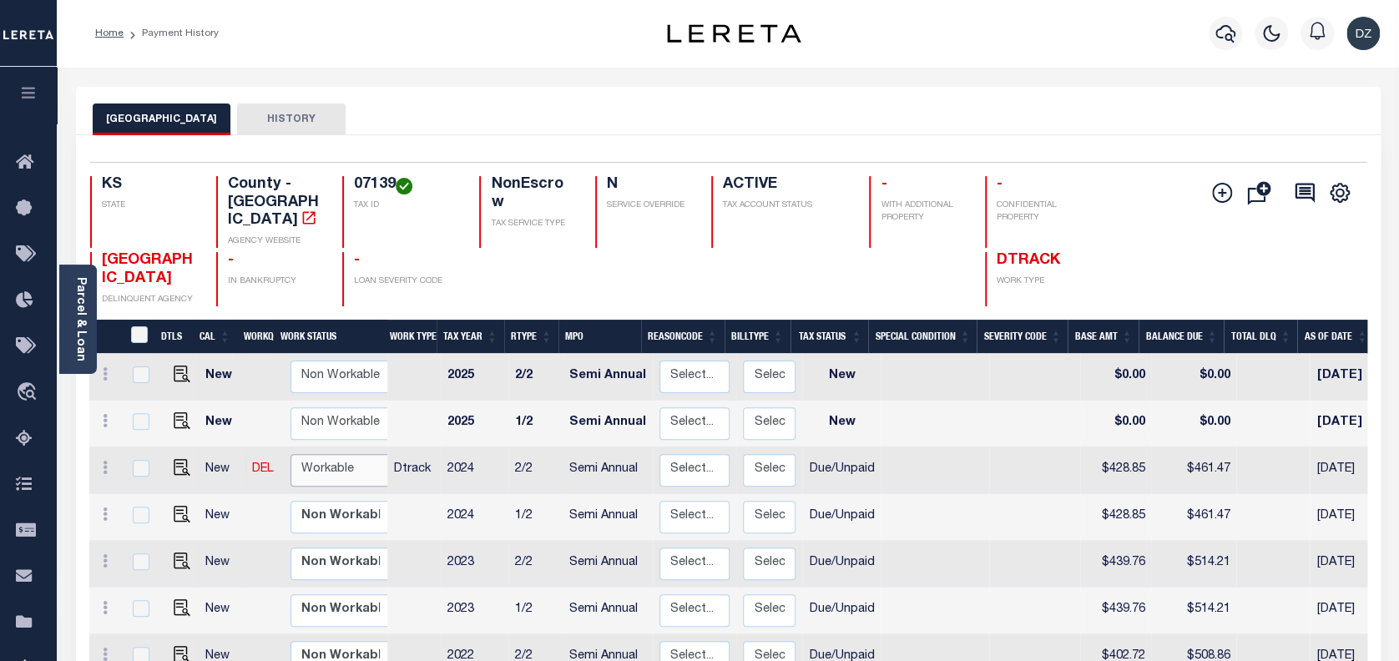
click at [326, 466] on select "Non Workable Workable" at bounding box center [341, 470] width 100 height 33
checkbox input "true"
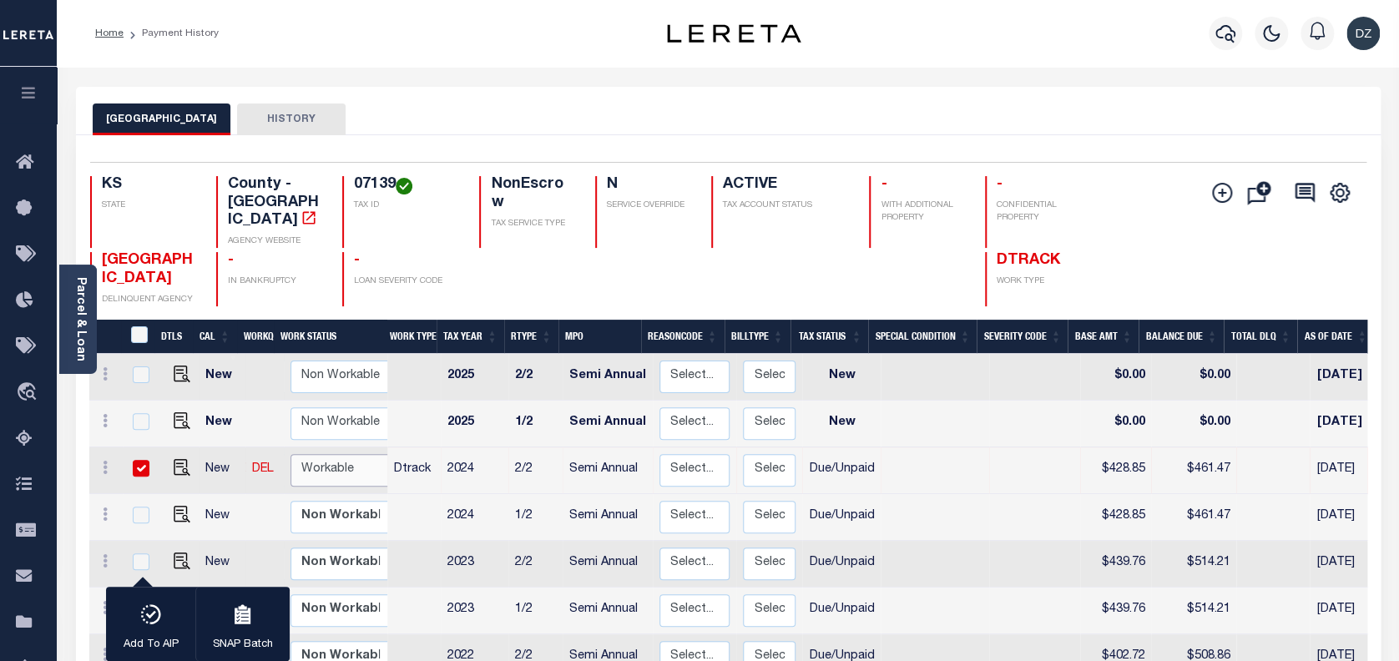
select select "true"
click at [291, 454] on select "Non Workable Workable" at bounding box center [341, 470] width 100 height 33
checkbox input "false"
